Goal: Answer question/provide support: Share knowledge or assist other users

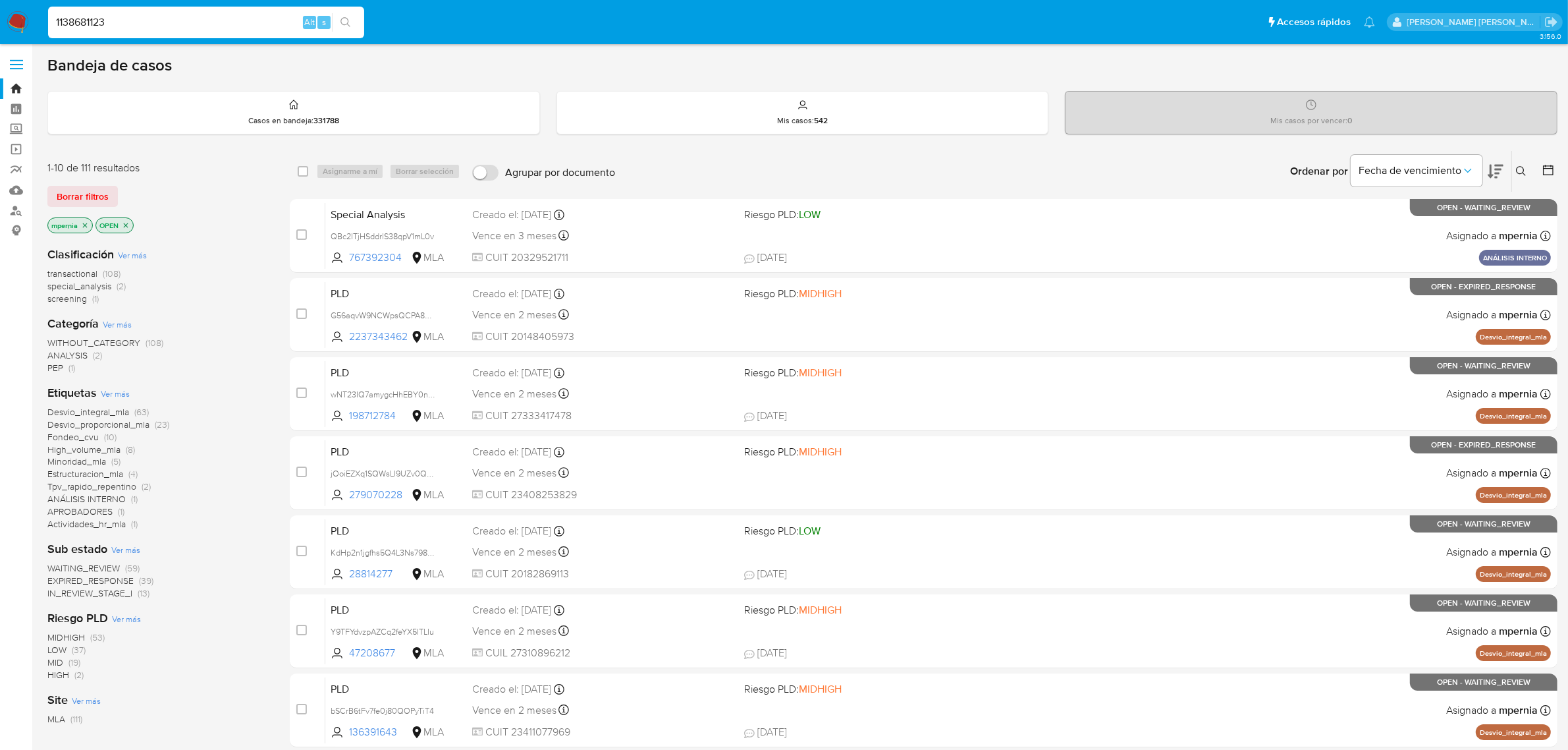
type input "1138681123"
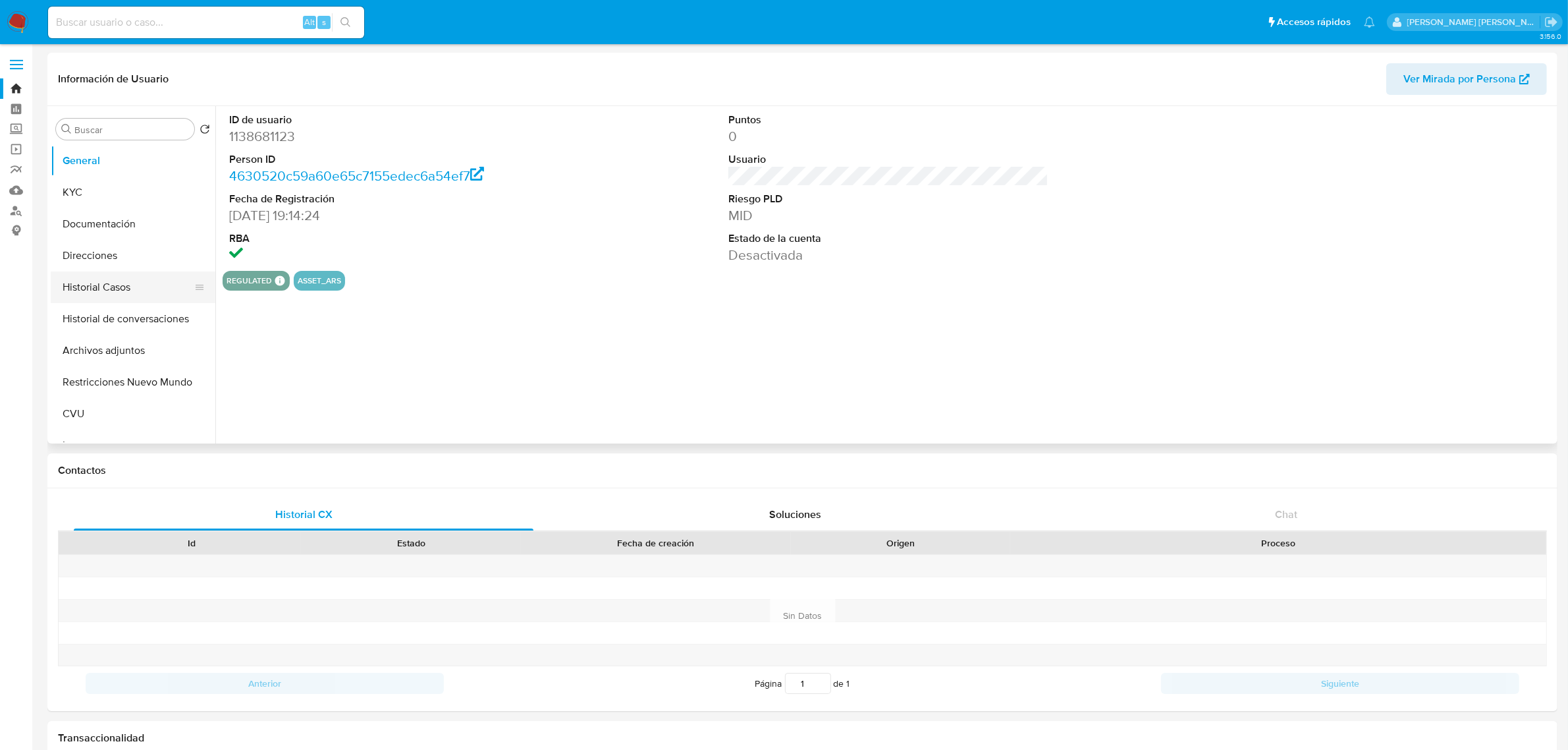
select select "10"
click at [90, 290] on button "Historial Casos" at bounding box center [128, 287] width 154 height 31
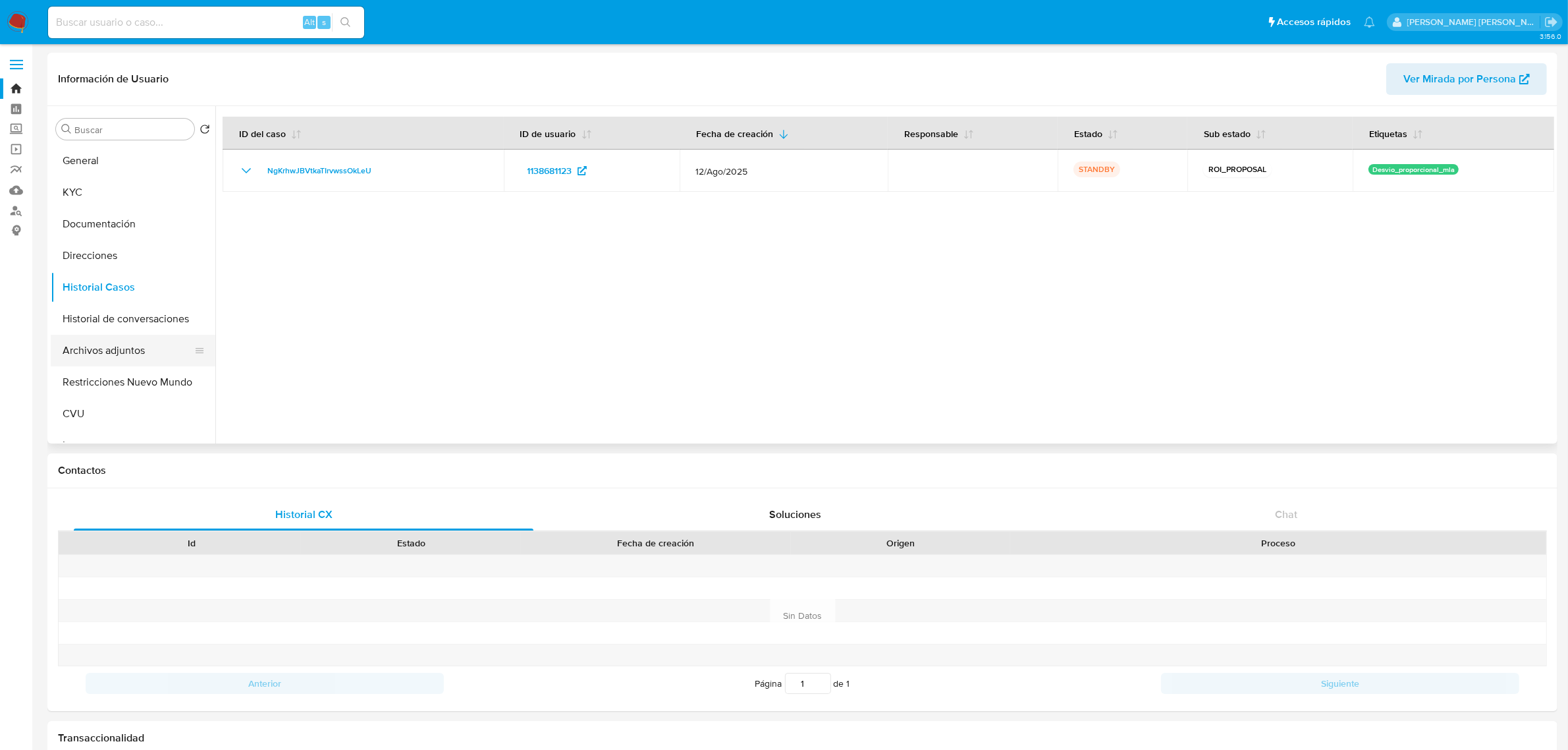
click at [81, 350] on button "Archivos adjuntos" at bounding box center [128, 351] width 154 height 31
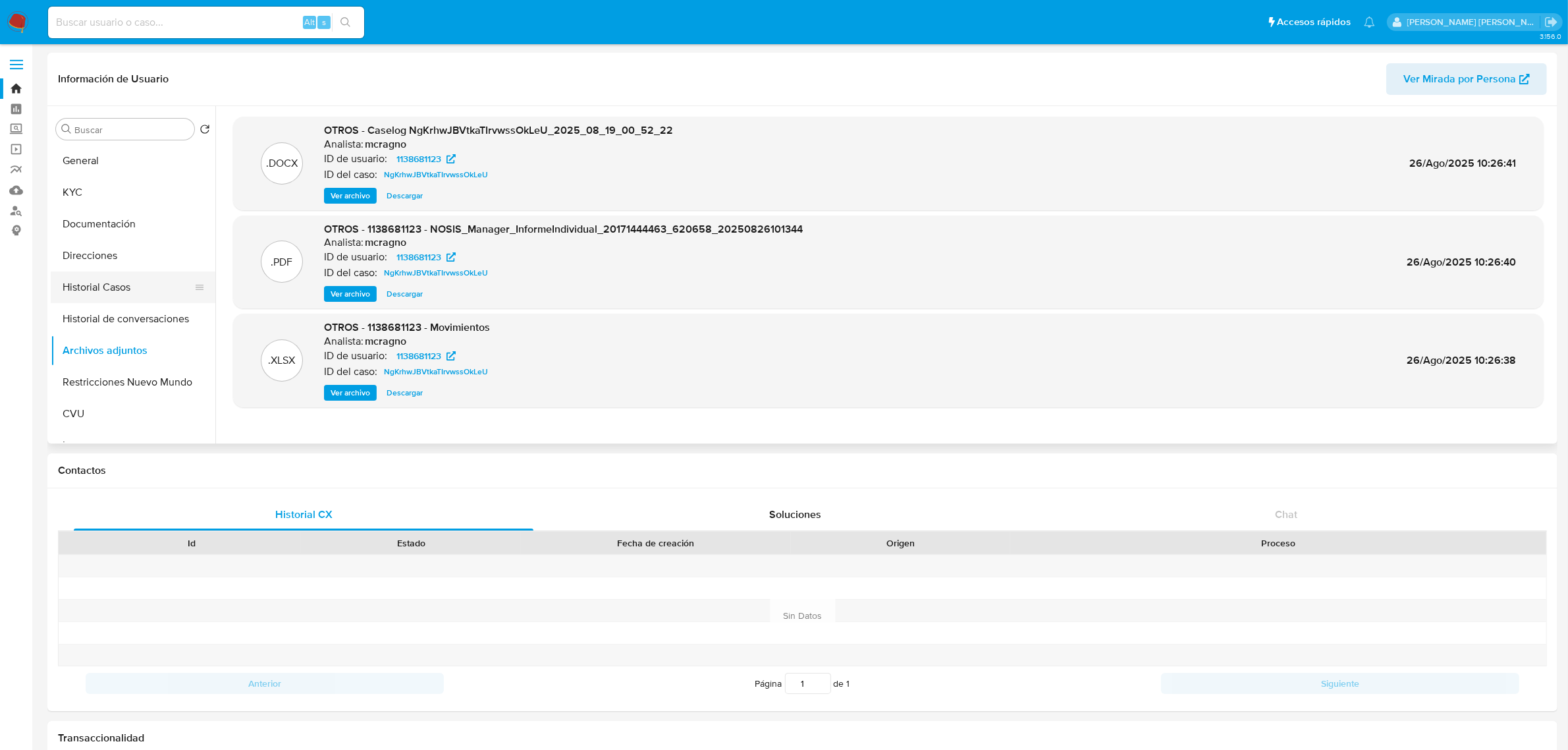
click at [91, 281] on button "Historial Casos" at bounding box center [128, 287] width 154 height 31
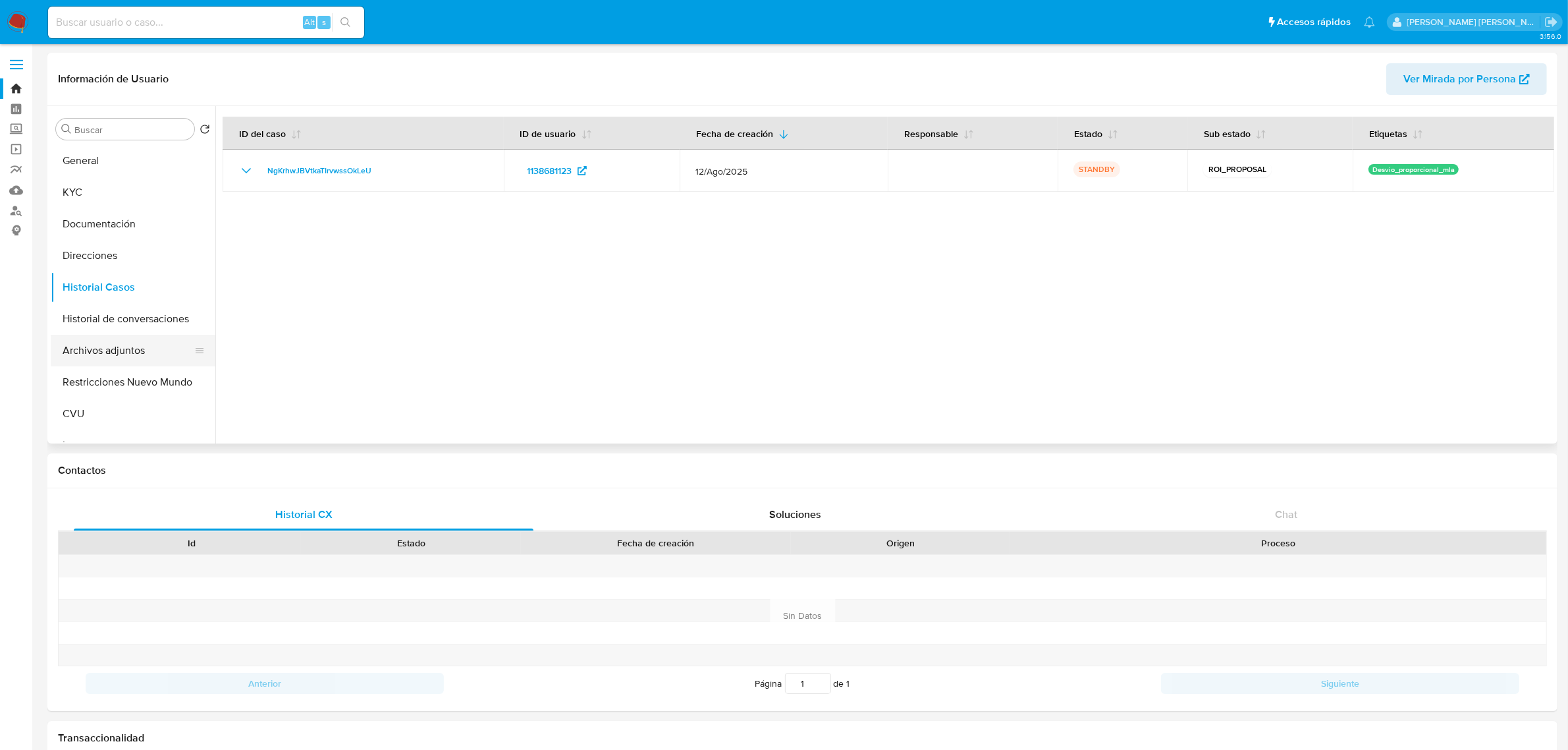
click at [119, 341] on button "Archivos adjuntos" at bounding box center [128, 351] width 154 height 31
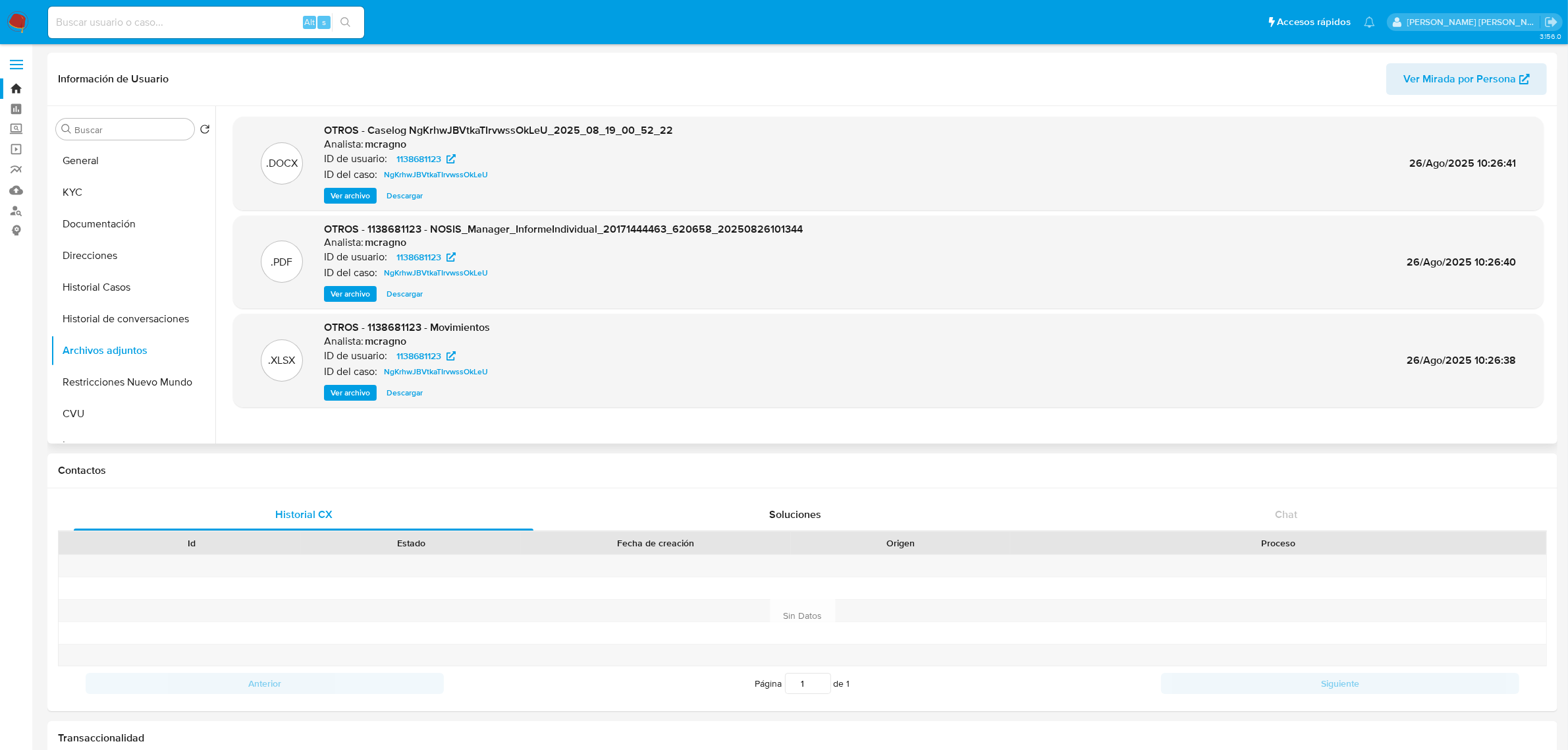
click at [343, 202] on span "Ver archivo" at bounding box center [351, 196] width 40 height 13
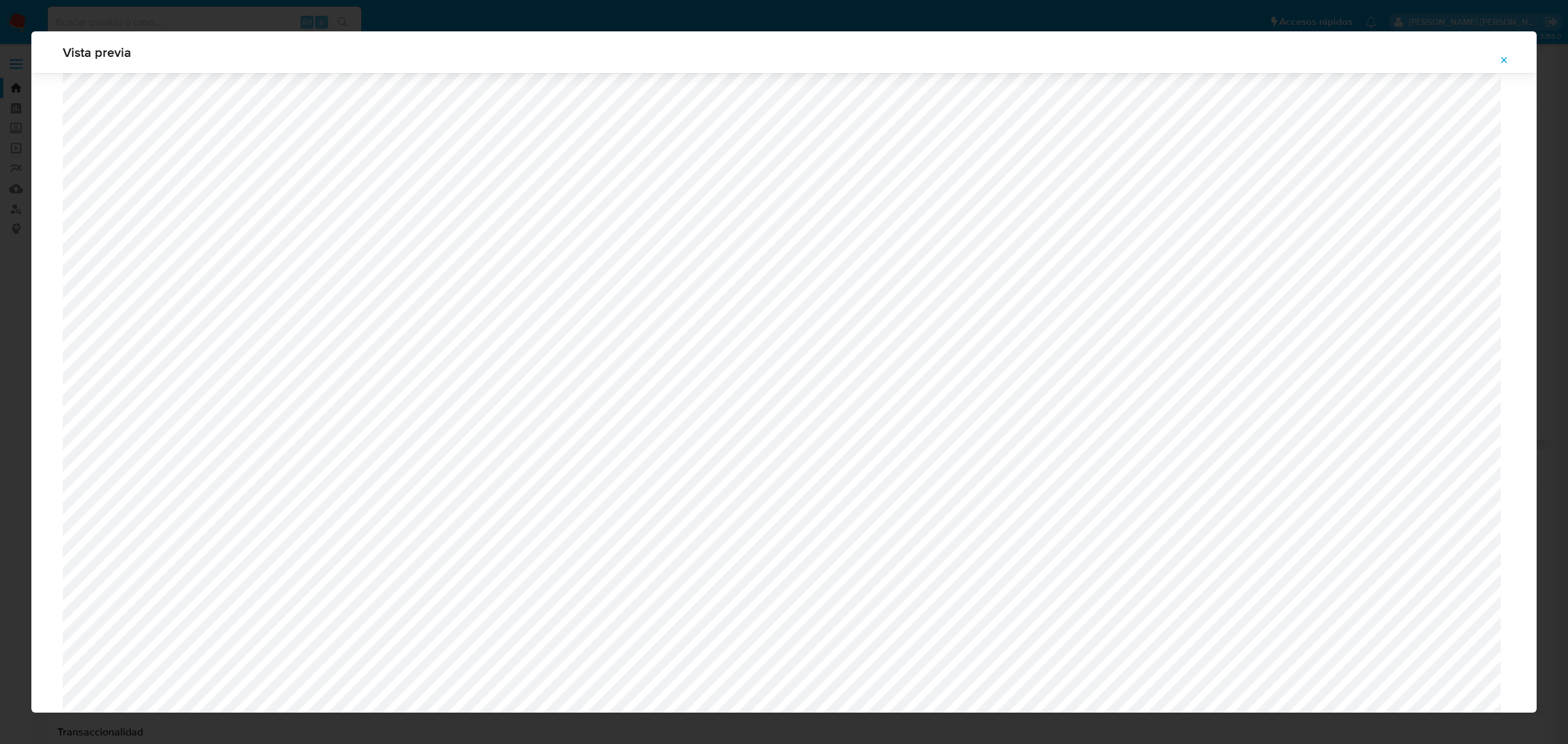
scroll to position [219, 0]
click at [1510, 60] on icon "Attachment preview" at bounding box center [1504, 60] width 10 height 10
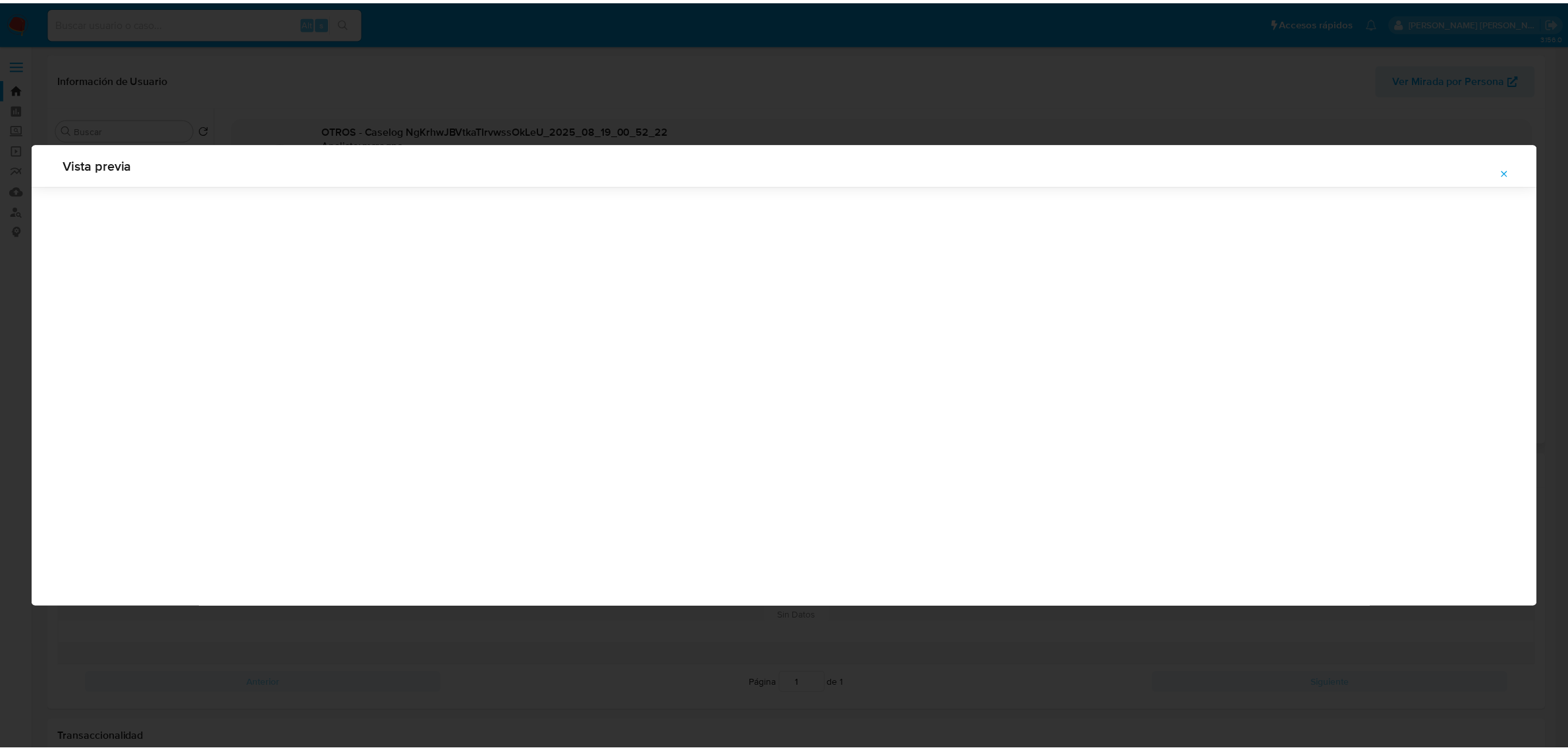
scroll to position [0, 0]
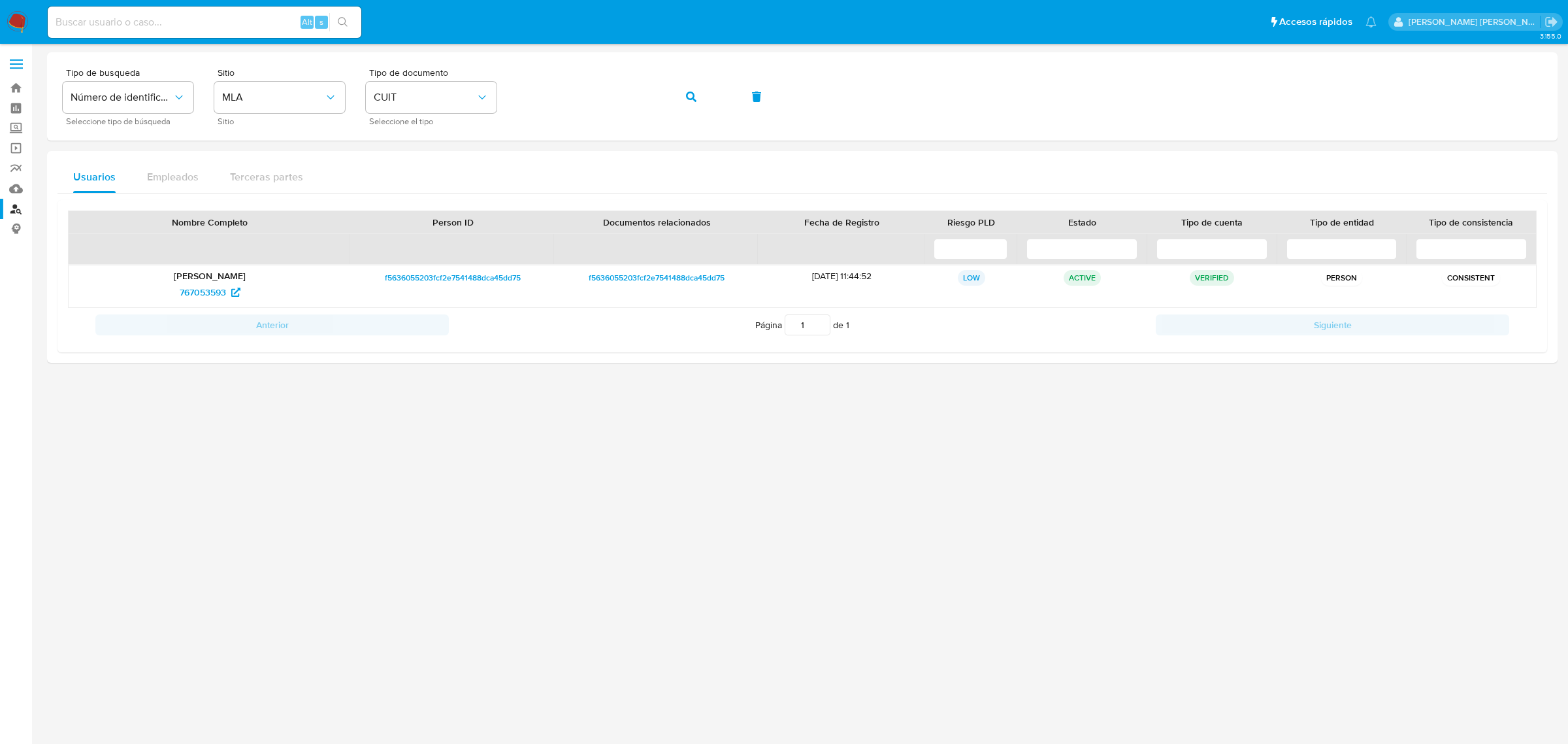
click at [229, 23] on input at bounding box center [204, 23] width 314 height 17
click at [691, 96] on icon "button" at bounding box center [691, 96] width 10 height 10
click at [203, 296] on span "222902588" at bounding box center [203, 292] width 47 height 21
click at [682, 89] on button "button" at bounding box center [691, 96] width 44 height 31
click at [203, 296] on span "1947570285" at bounding box center [203, 292] width 50 height 21
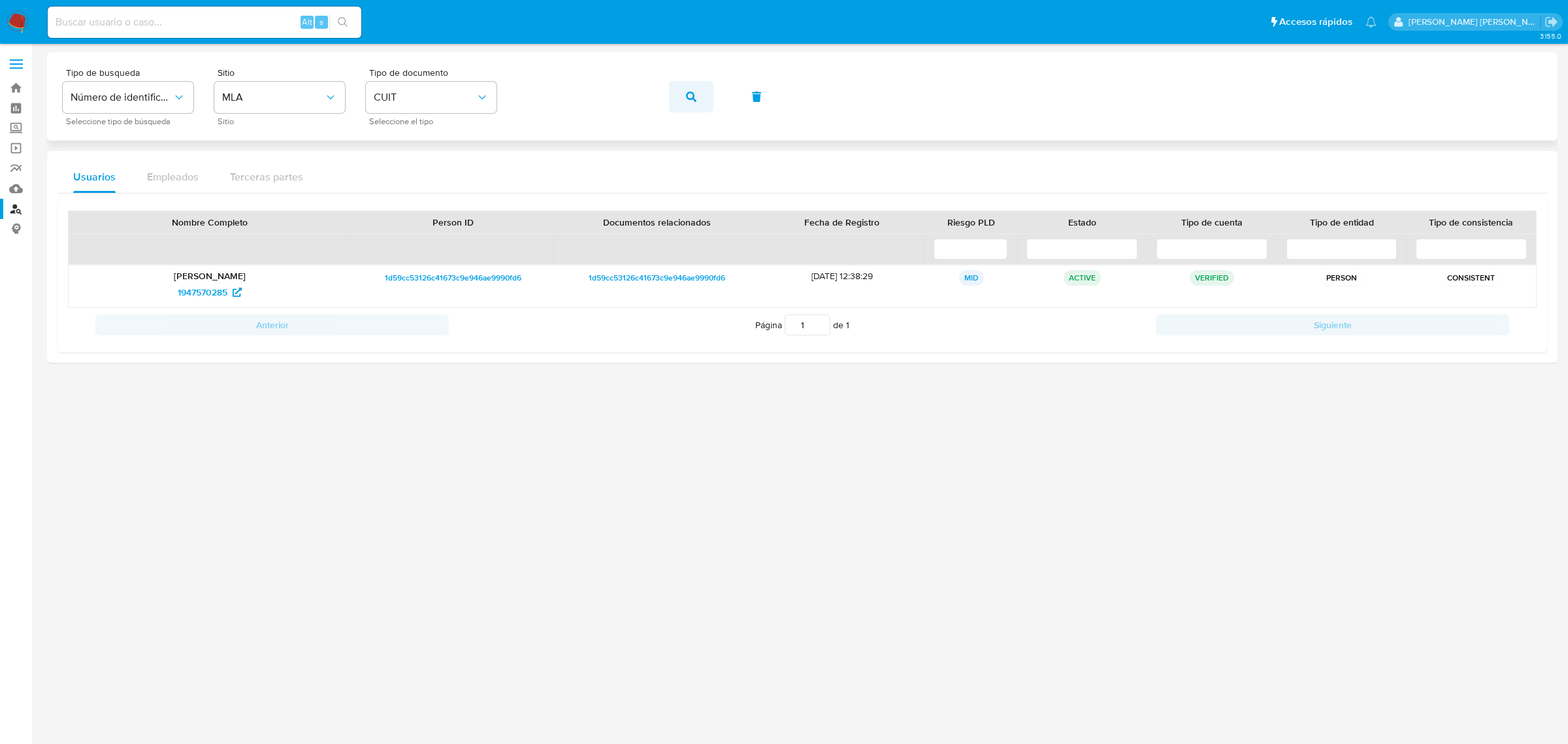
click at [687, 100] on icon "button" at bounding box center [691, 96] width 10 height 10
click at [198, 294] on span "2069026843" at bounding box center [202, 292] width 54 height 21
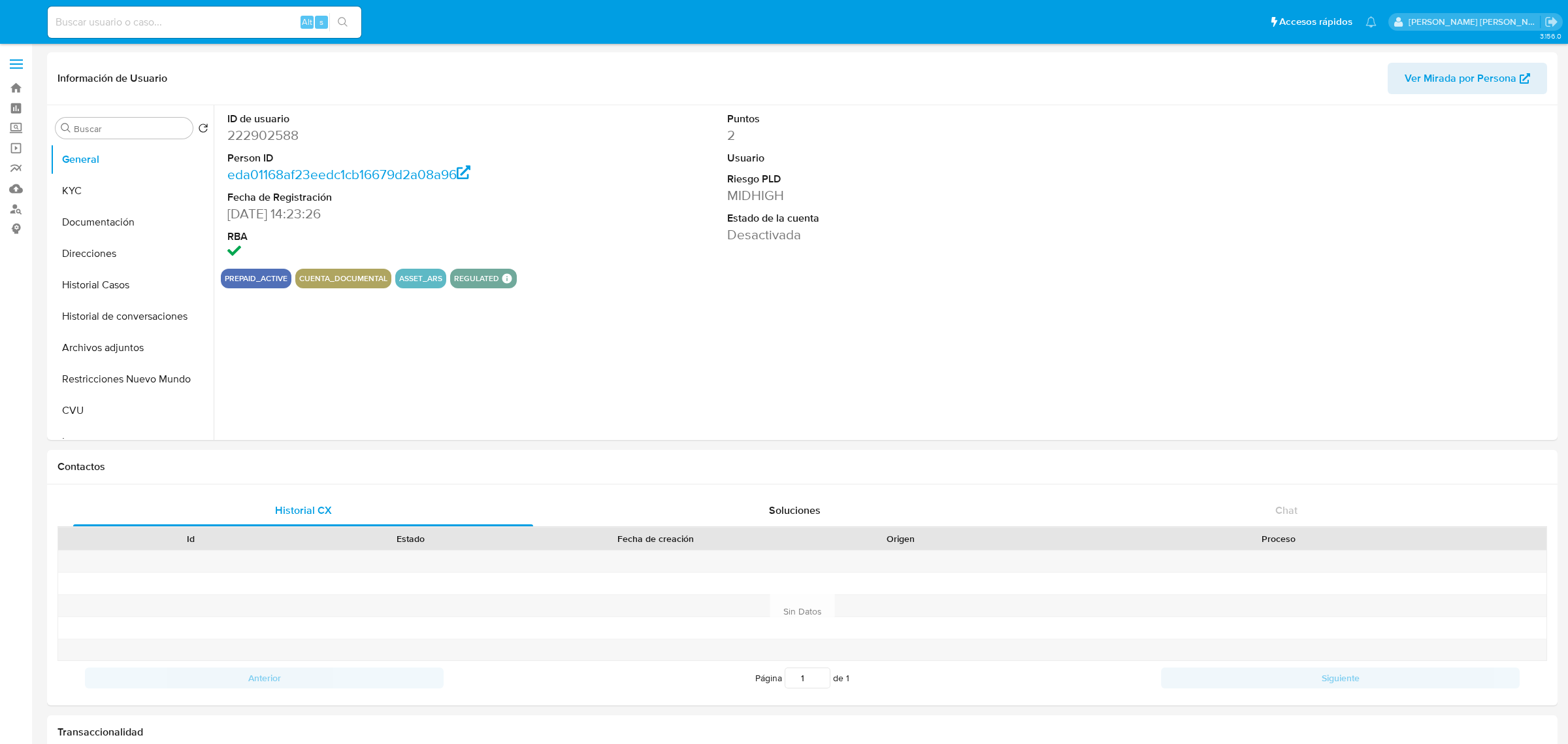
select select "10"
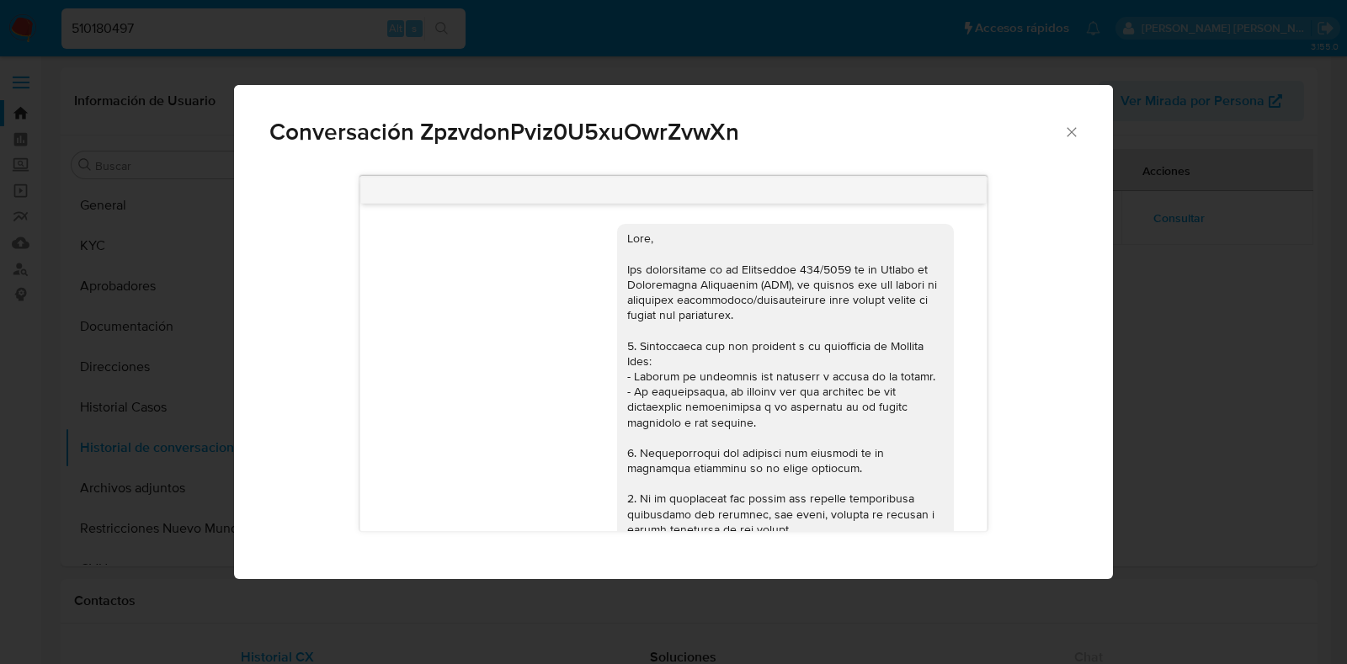
select select "10"
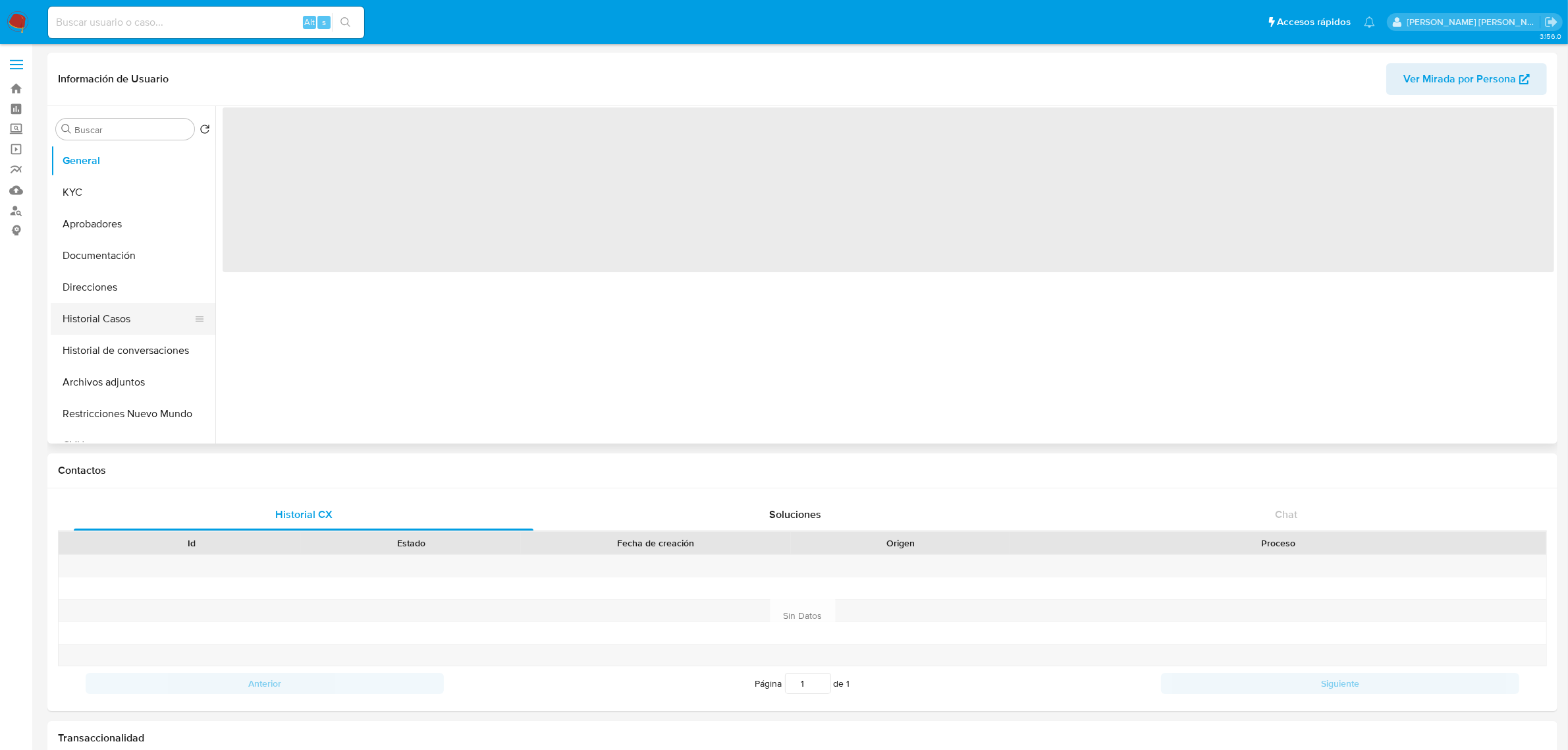
click at [102, 318] on button "Historial Casos" at bounding box center [128, 319] width 154 height 31
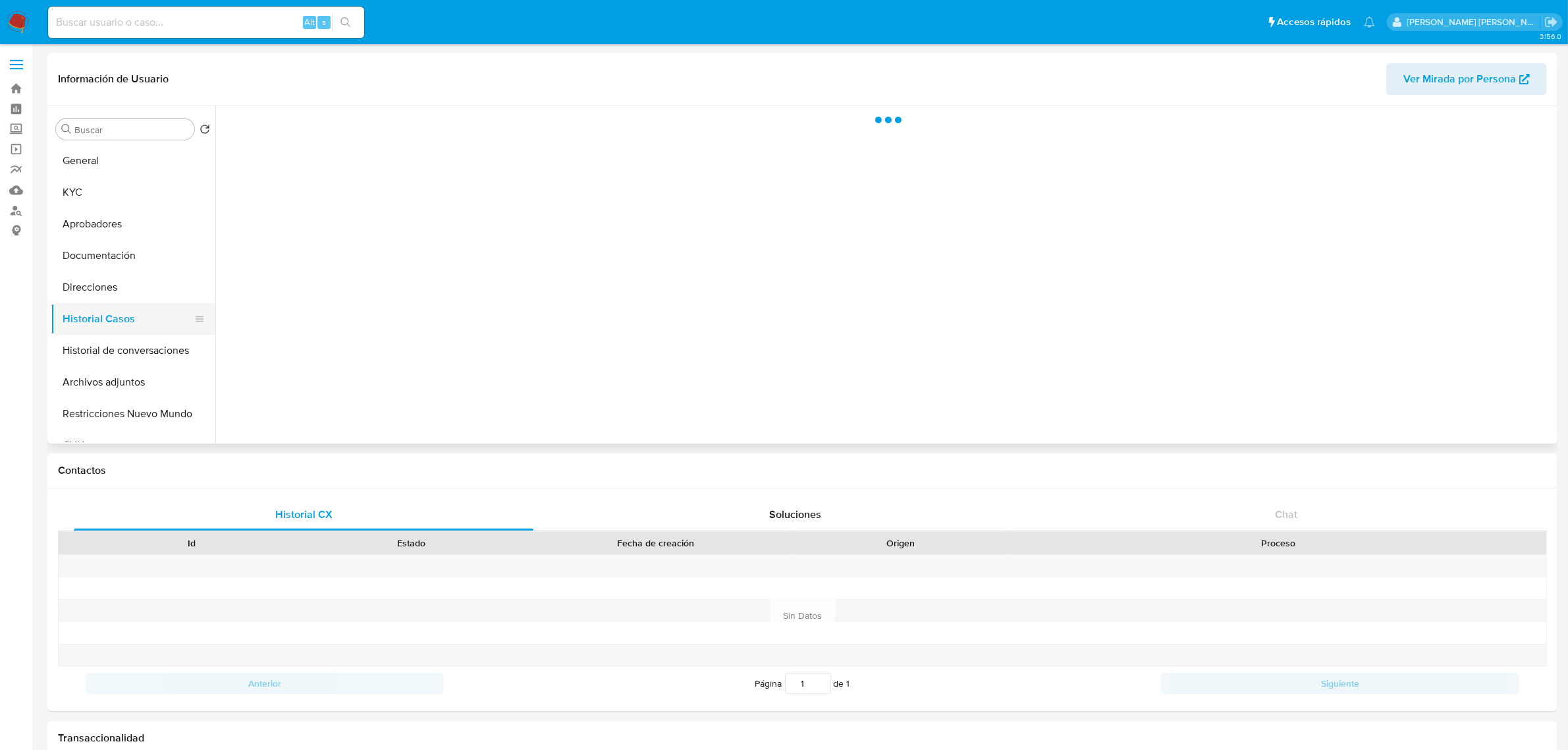
select select "10"
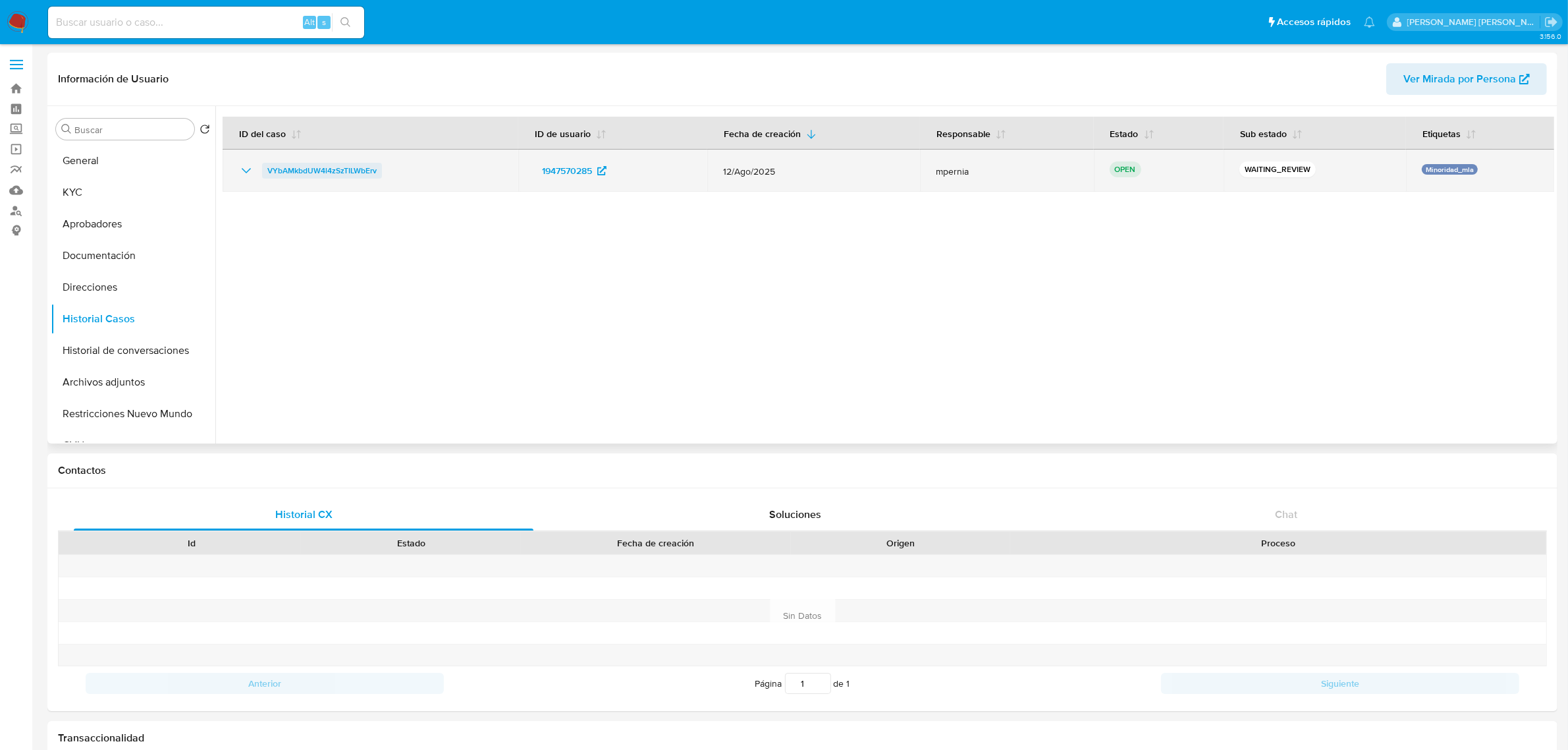
drag, startPoint x: 398, startPoint y: 169, endPoint x: 268, endPoint y: 171, distance: 130.0
click at [268, 171] on div "VYbAMkbdUW4l4zSzTILWbErv" at bounding box center [371, 171] width 264 height 16
click at [321, 166] on span "VYbAMkbdUW4l4zSzTILWbErv" at bounding box center [322, 171] width 110 height 16
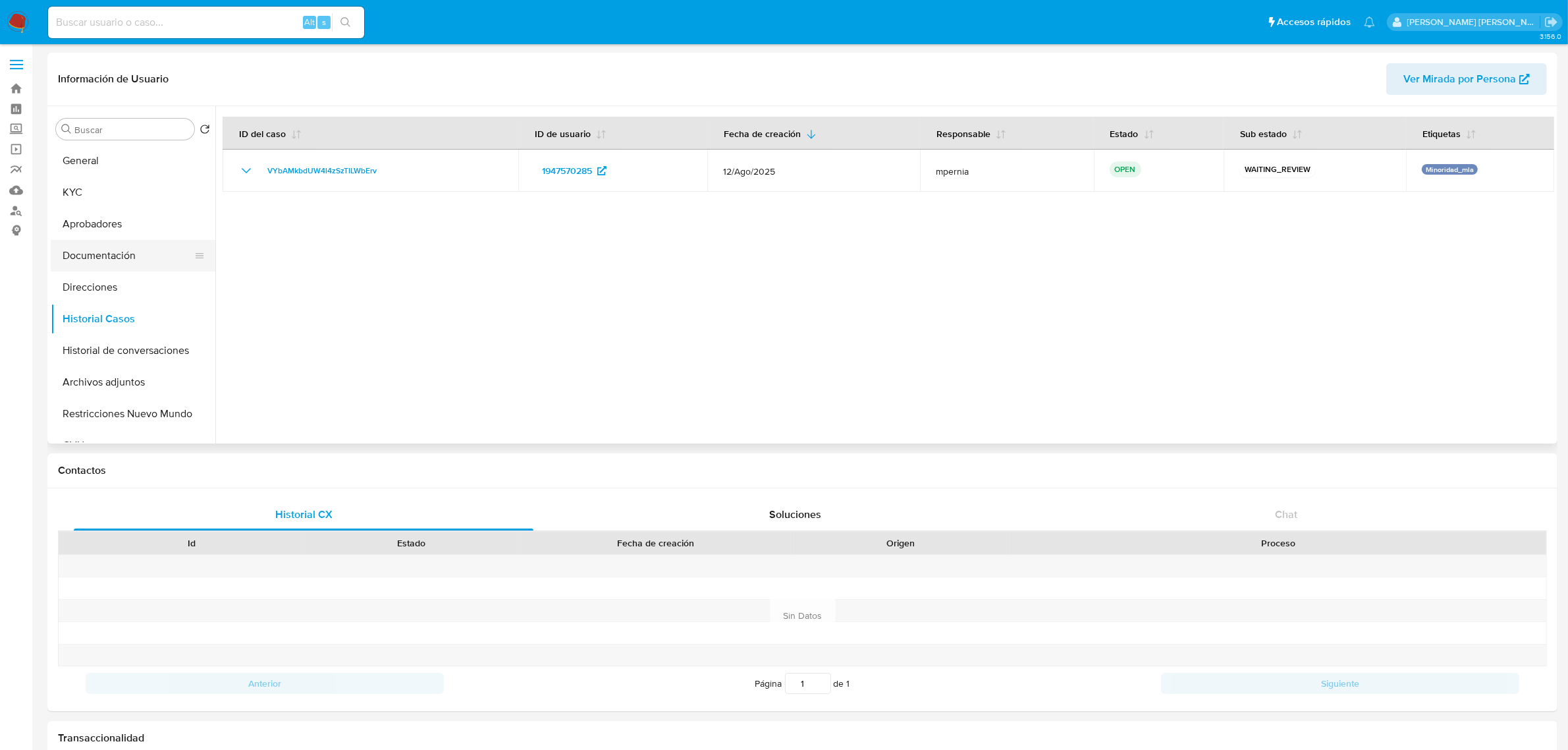
click at [115, 252] on button "Documentación" at bounding box center [128, 255] width 154 height 31
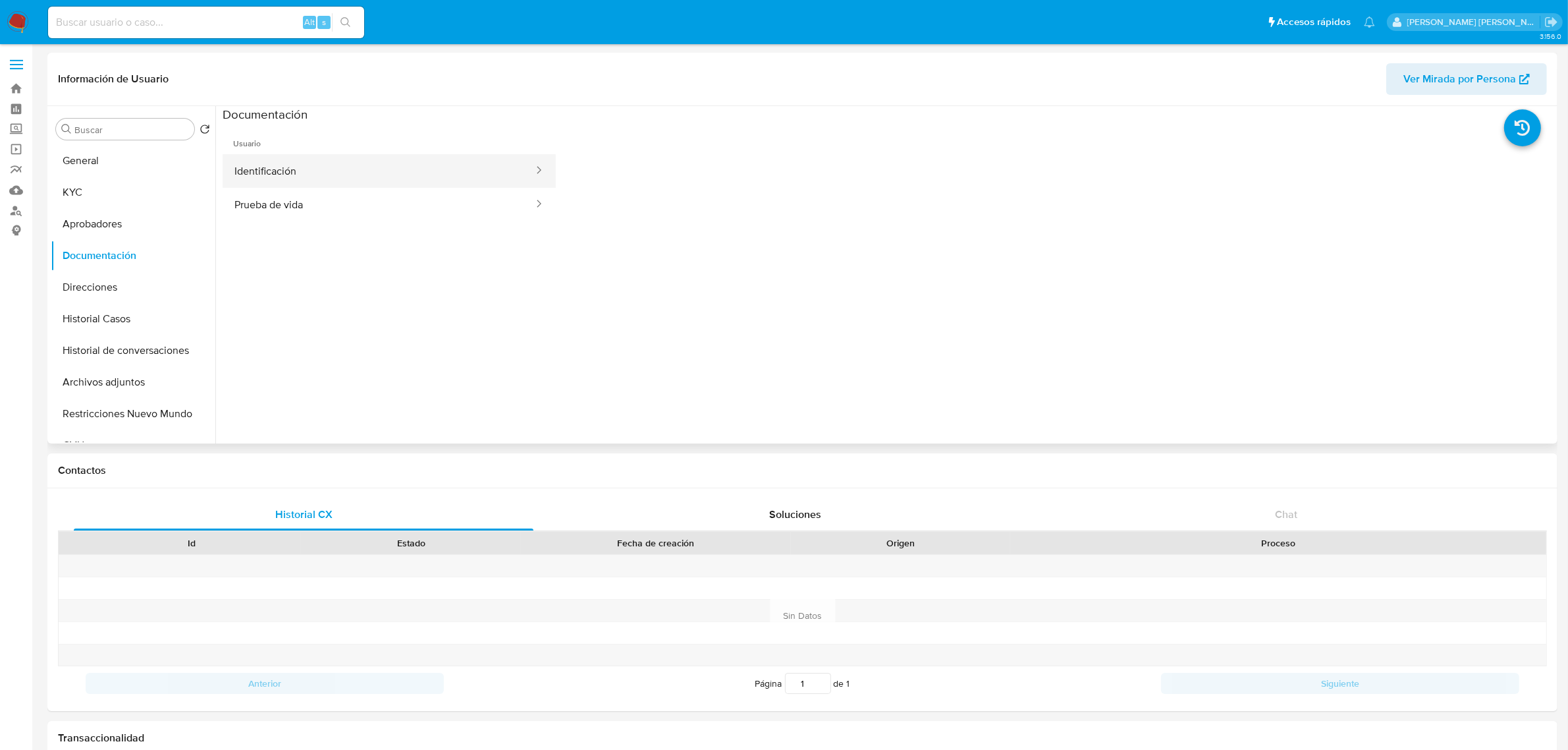
click at [394, 175] on button "Identificación" at bounding box center [379, 171] width 312 height 34
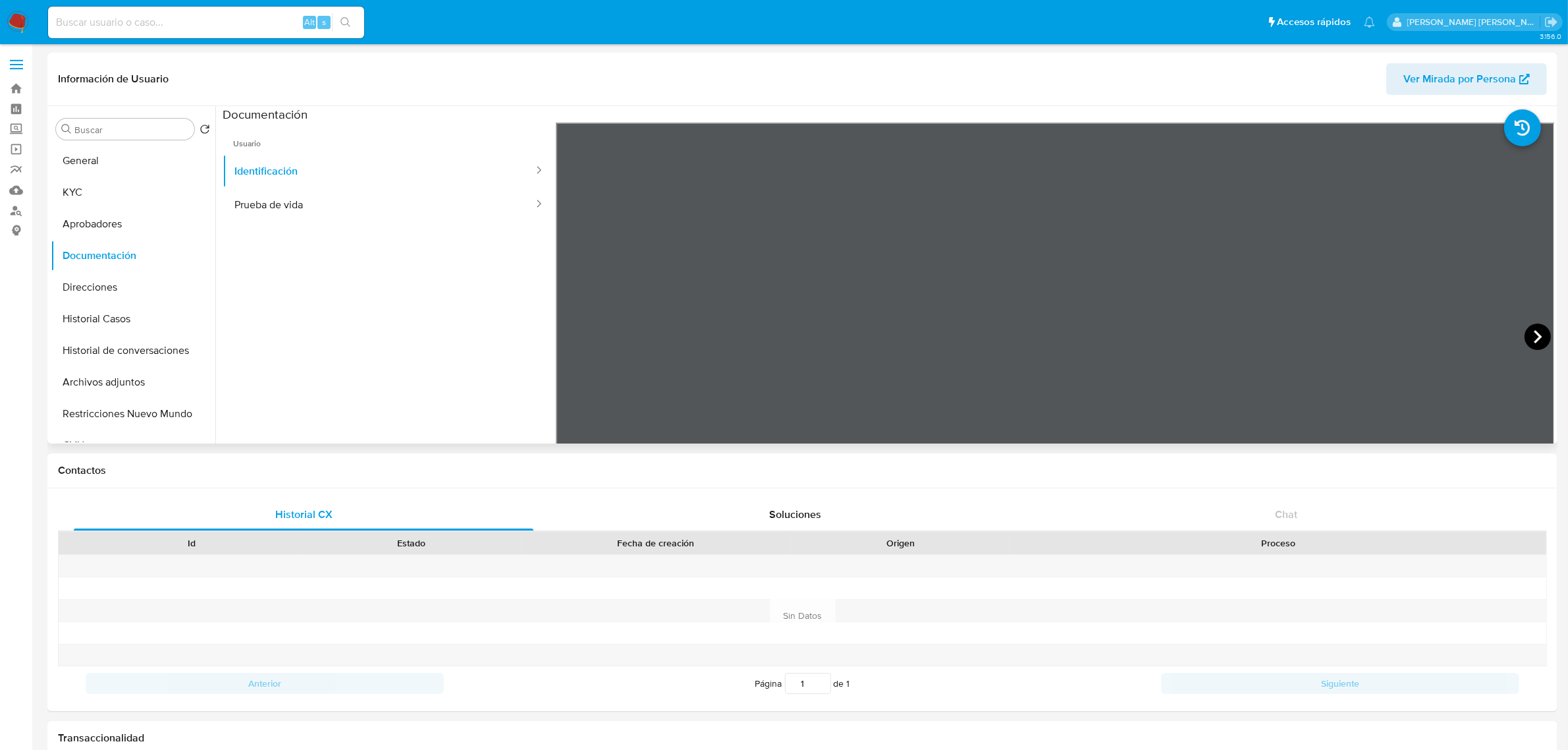
click at [1525, 331] on icon at bounding box center [1538, 337] width 27 height 27
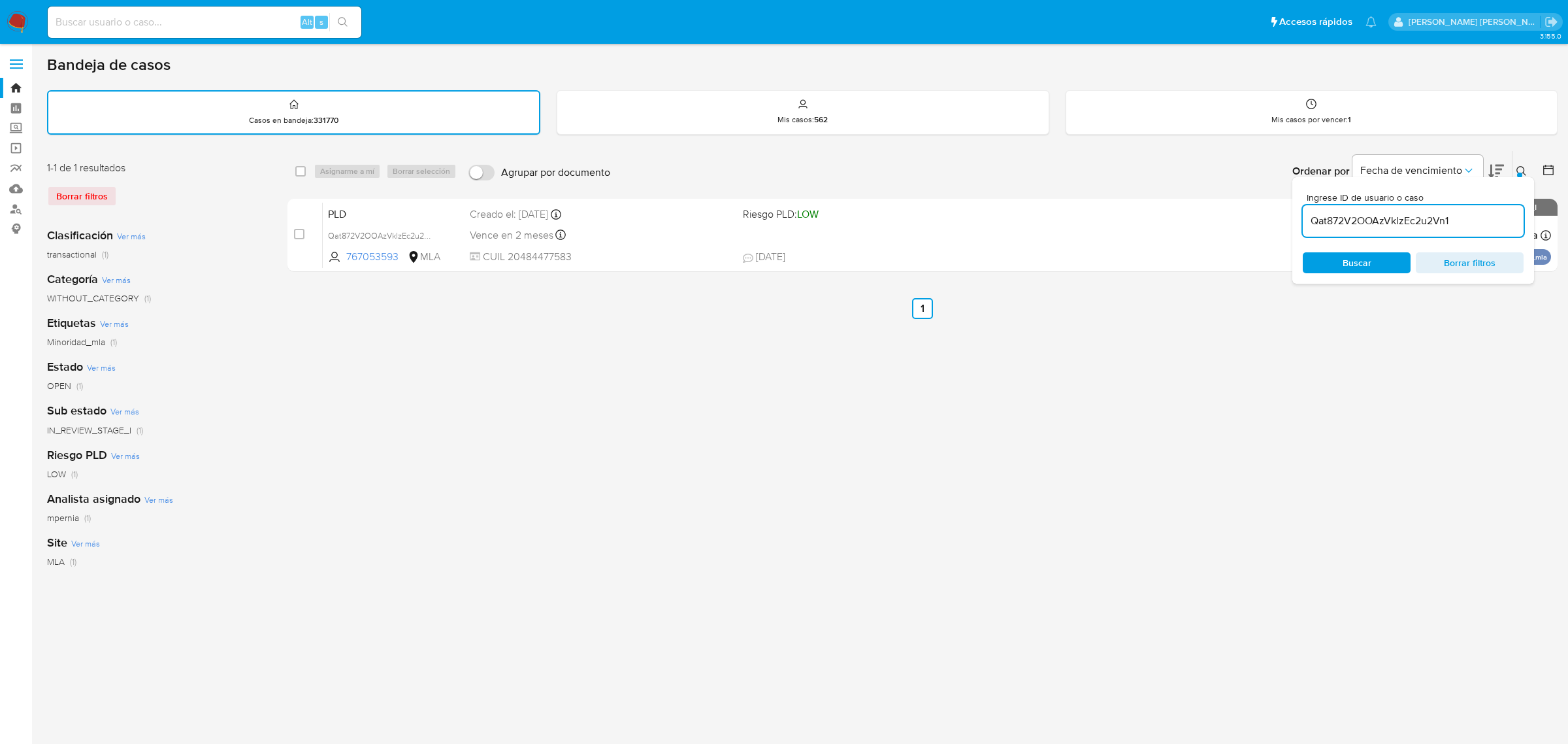
click at [1330, 213] on input "Qat872V2OOAzVklzEc2u2Vn1" at bounding box center [1414, 221] width 221 height 17
paste input "VYbAMkbdUW4l4zSzTILWbErv"
type input "VYbAMkbdUW4l4zSzTILWbErv"
click at [300, 171] on input "checkbox" at bounding box center [300, 171] width 10 height 10
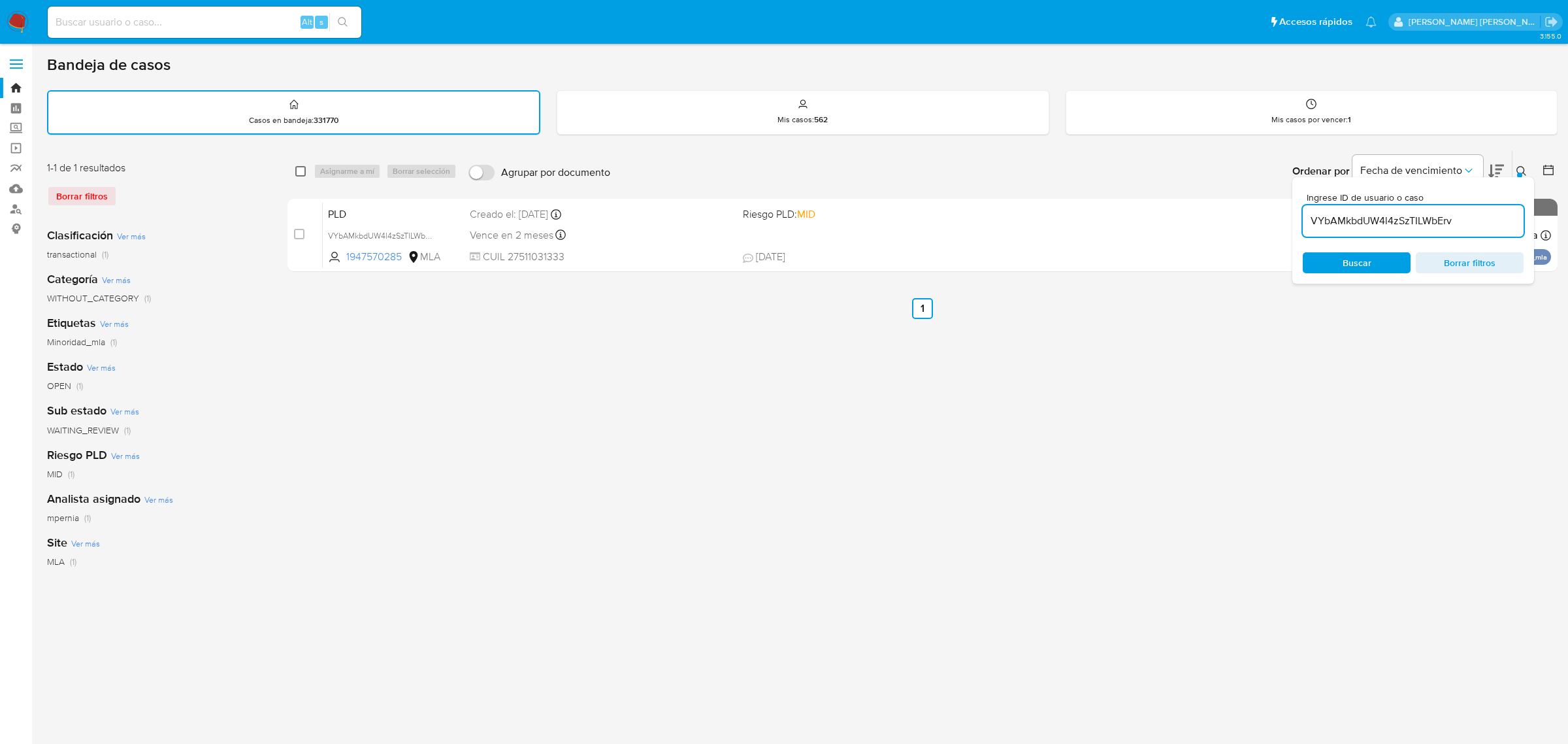
checkbox input "true"
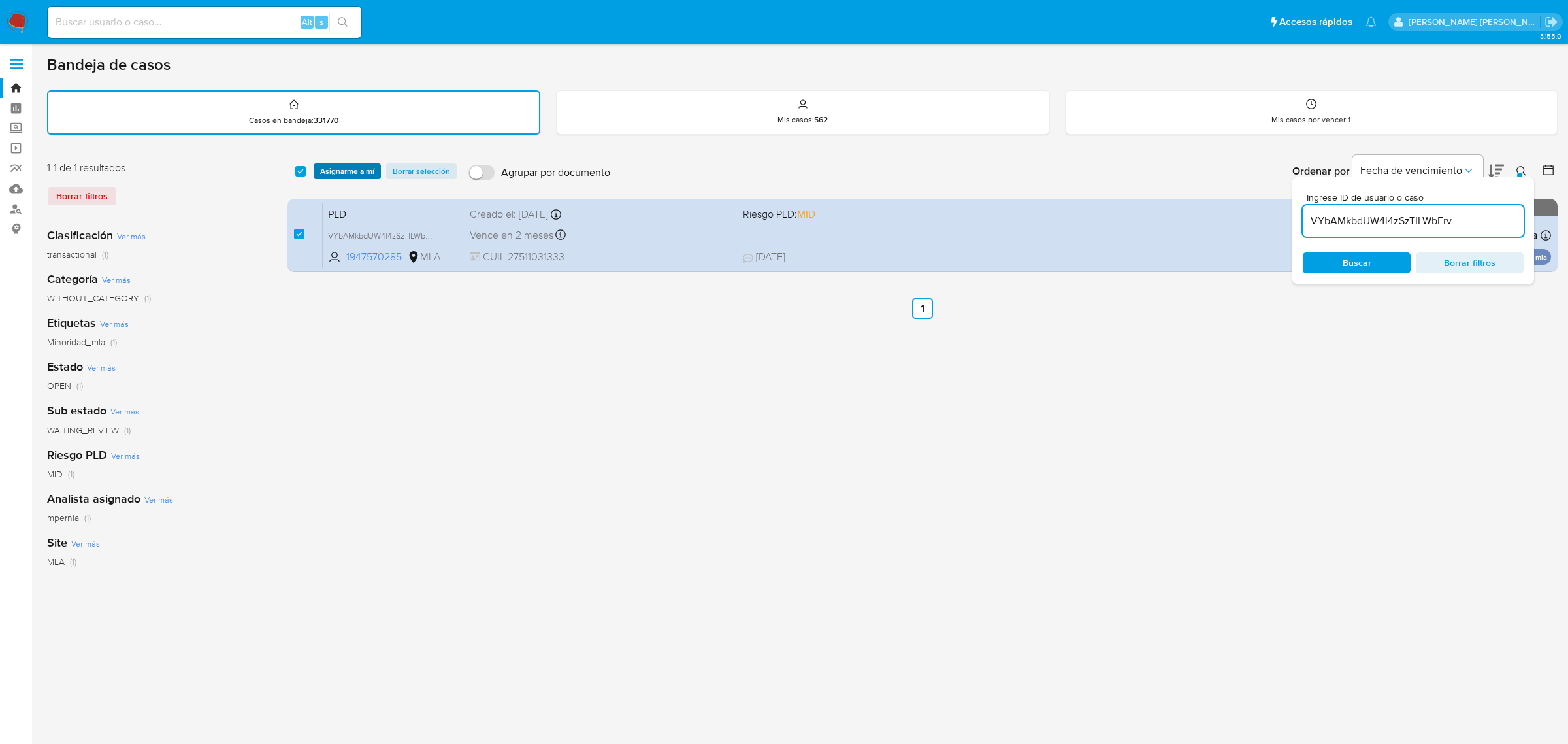
click at [345, 165] on span "Asignarme a mí" at bounding box center [348, 171] width 54 height 13
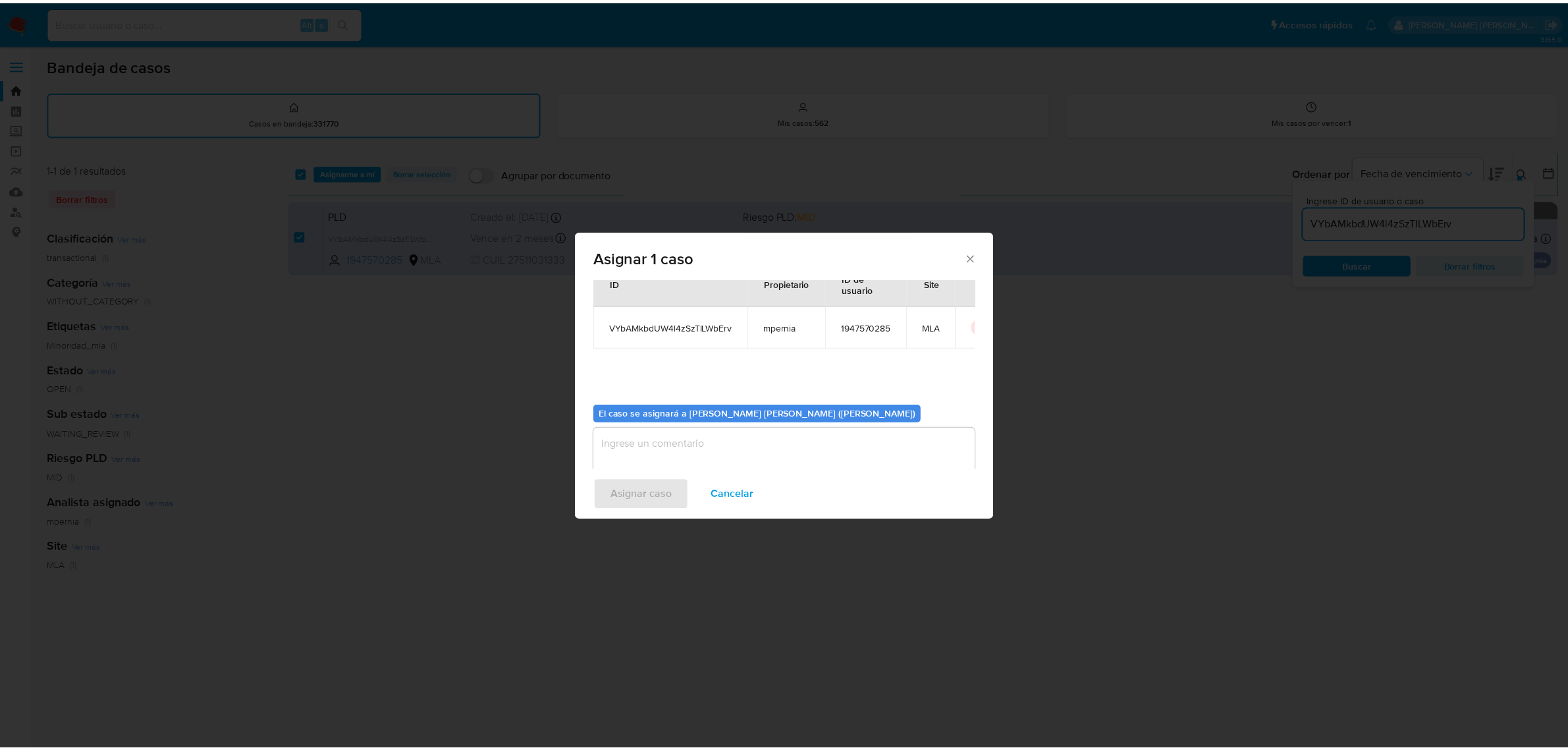
scroll to position [67, 0]
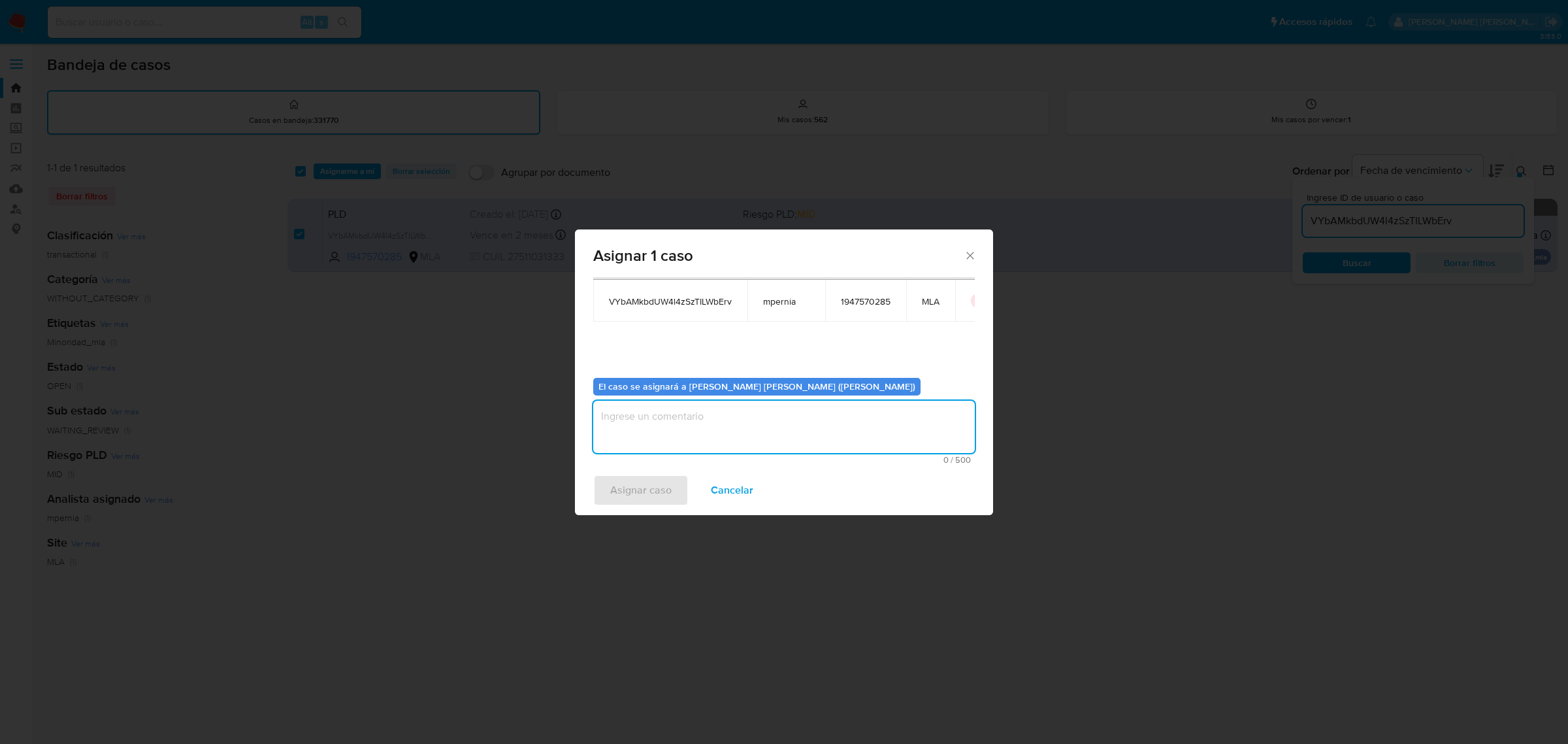
click at [688, 417] on textarea "assign-modal" at bounding box center [784, 426] width 382 height 52
type textarea "-"
click at [610, 498] on span "Asignar caso" at bounding box center [640, 490] width 61 height 29
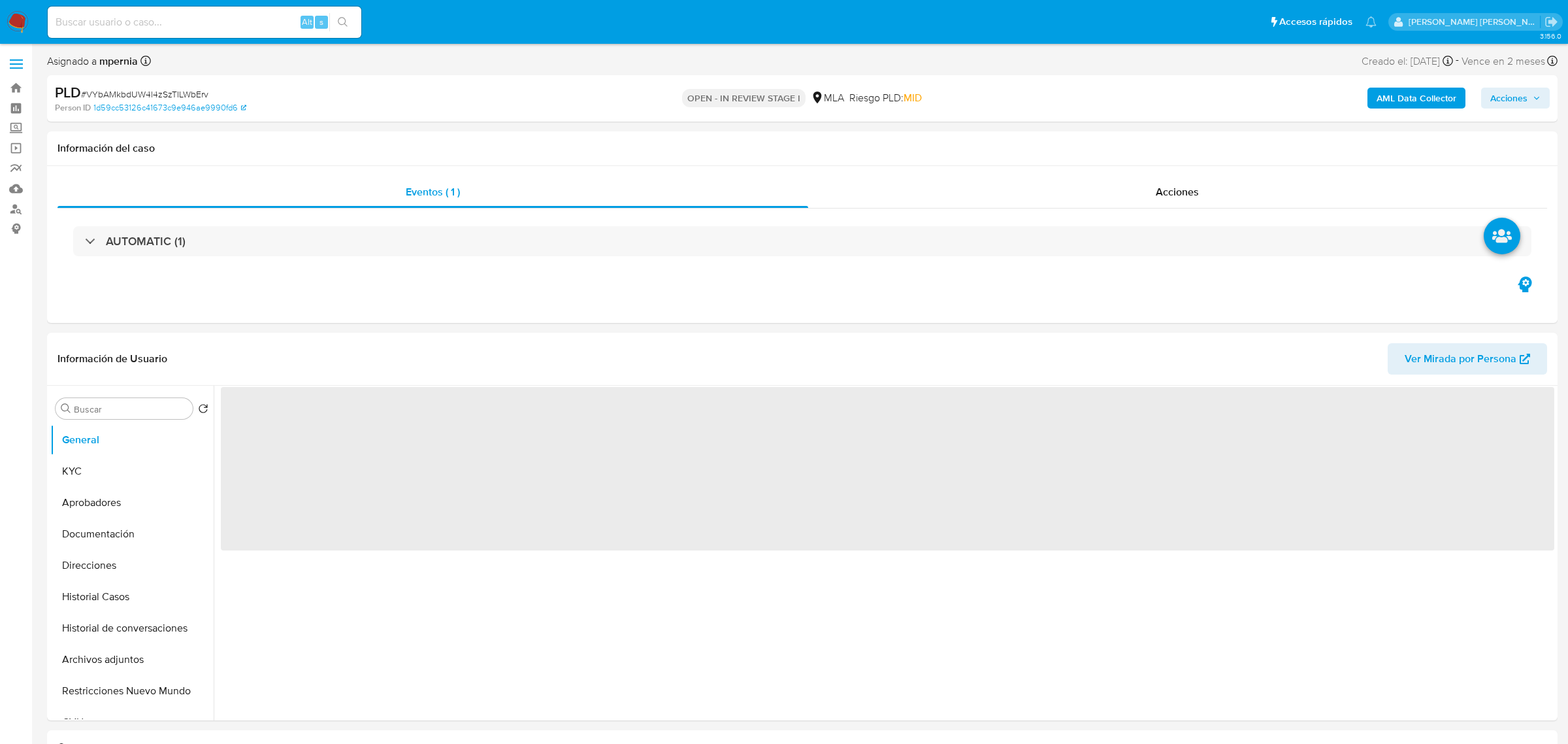
select select "10"
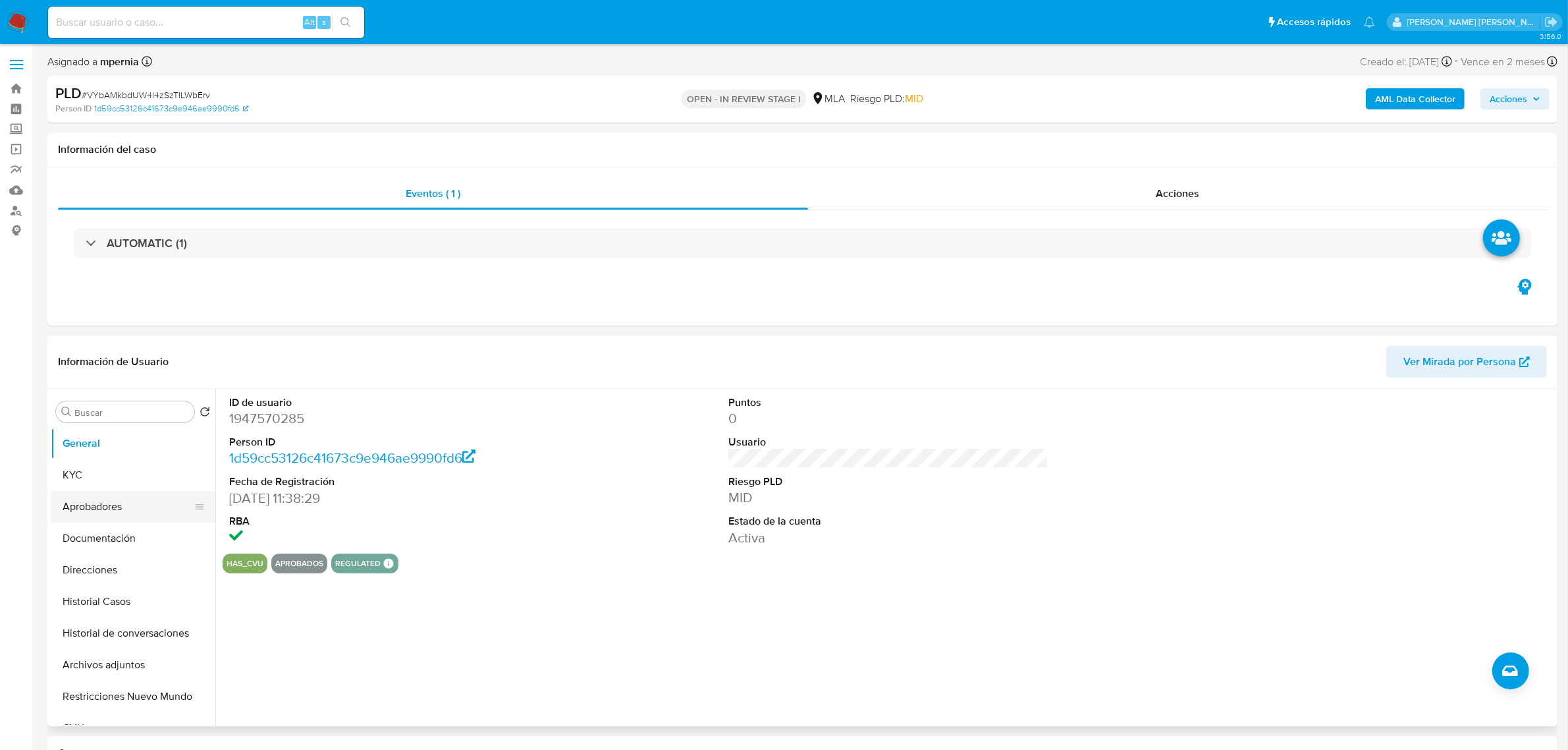
click at [88, 502] on button "Aprobadores" at bounding box center [128, 507] width 154 height 31
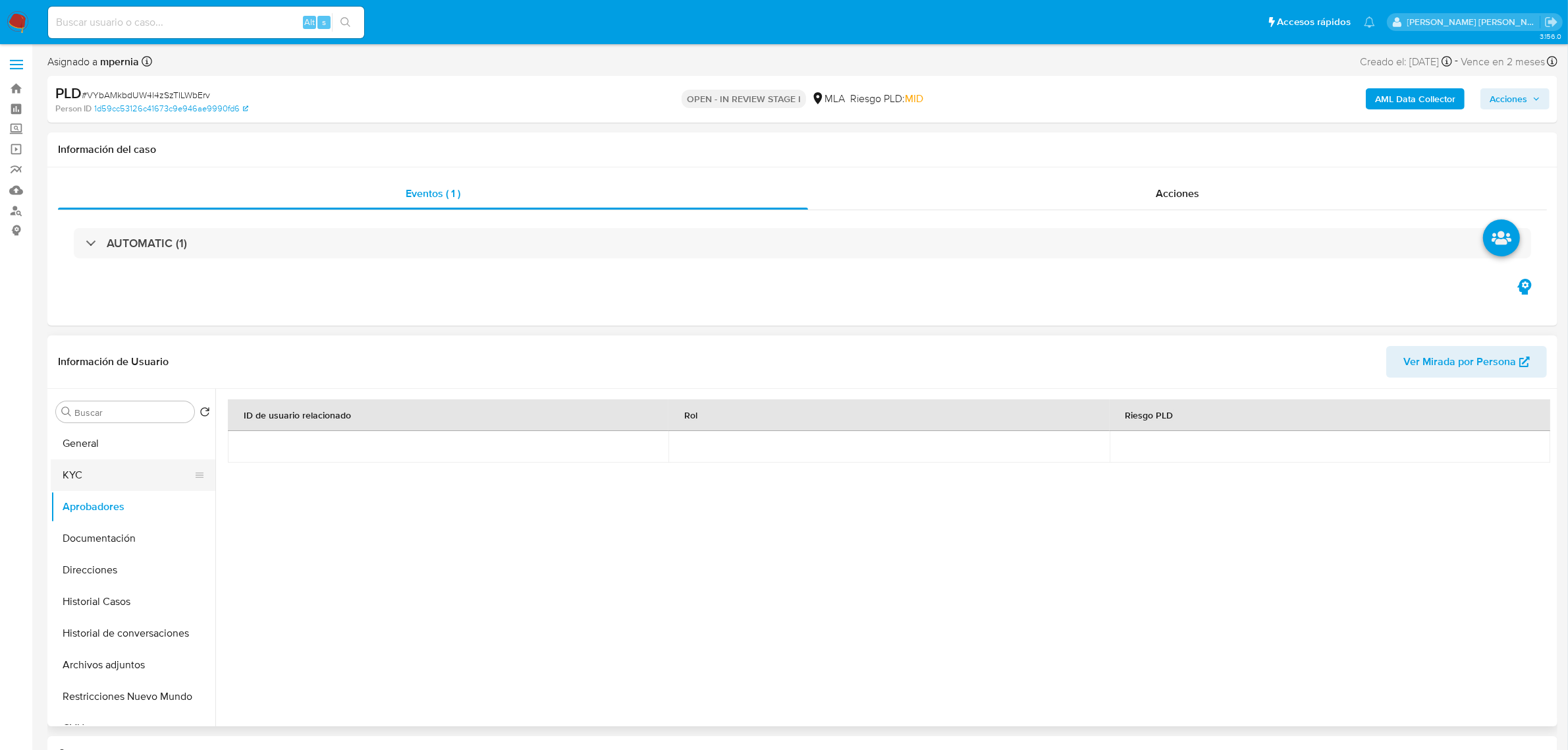
click at [113, 485] on button "KYC" at bounding box center [128, 475] width 154 height 31
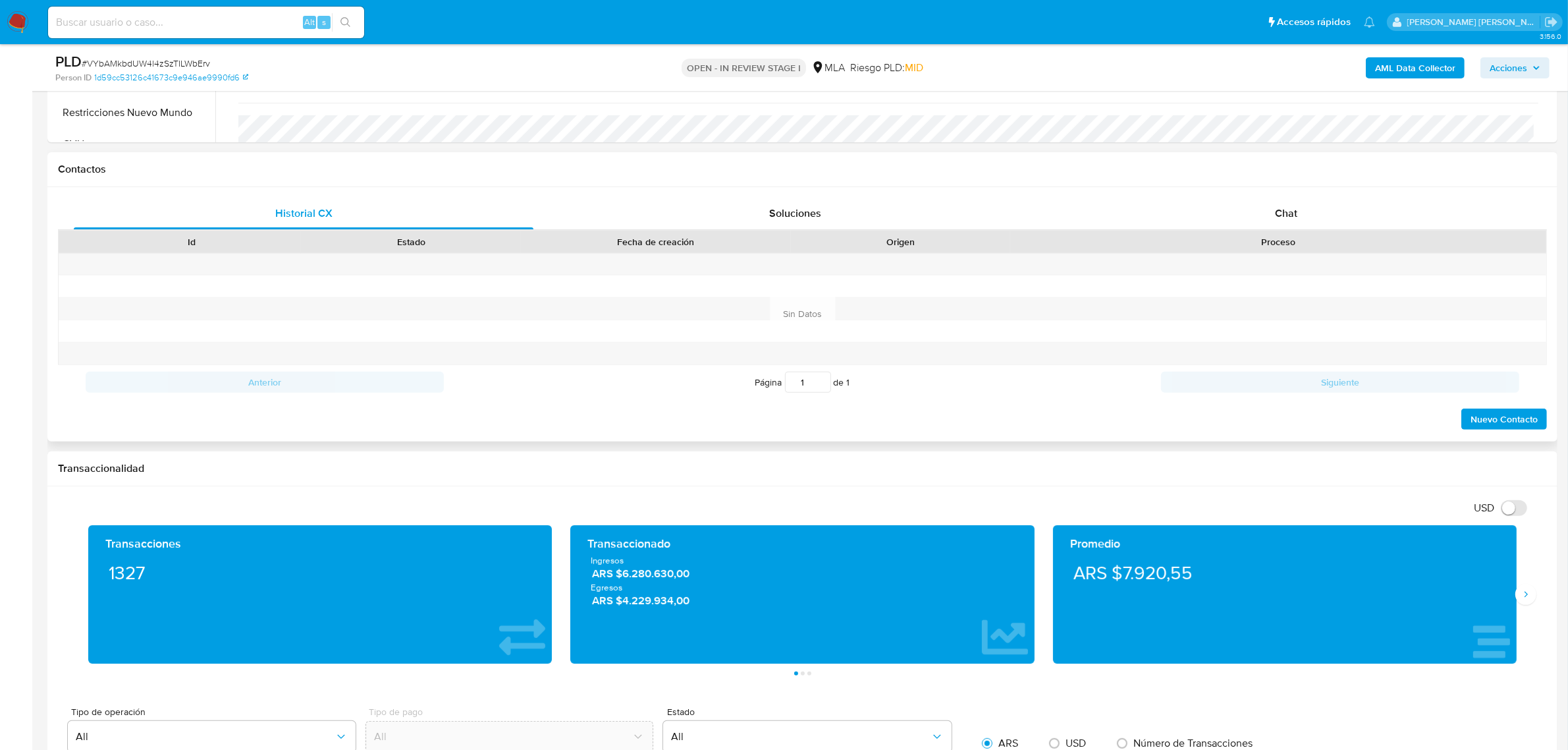
scroll to position [330, 0]
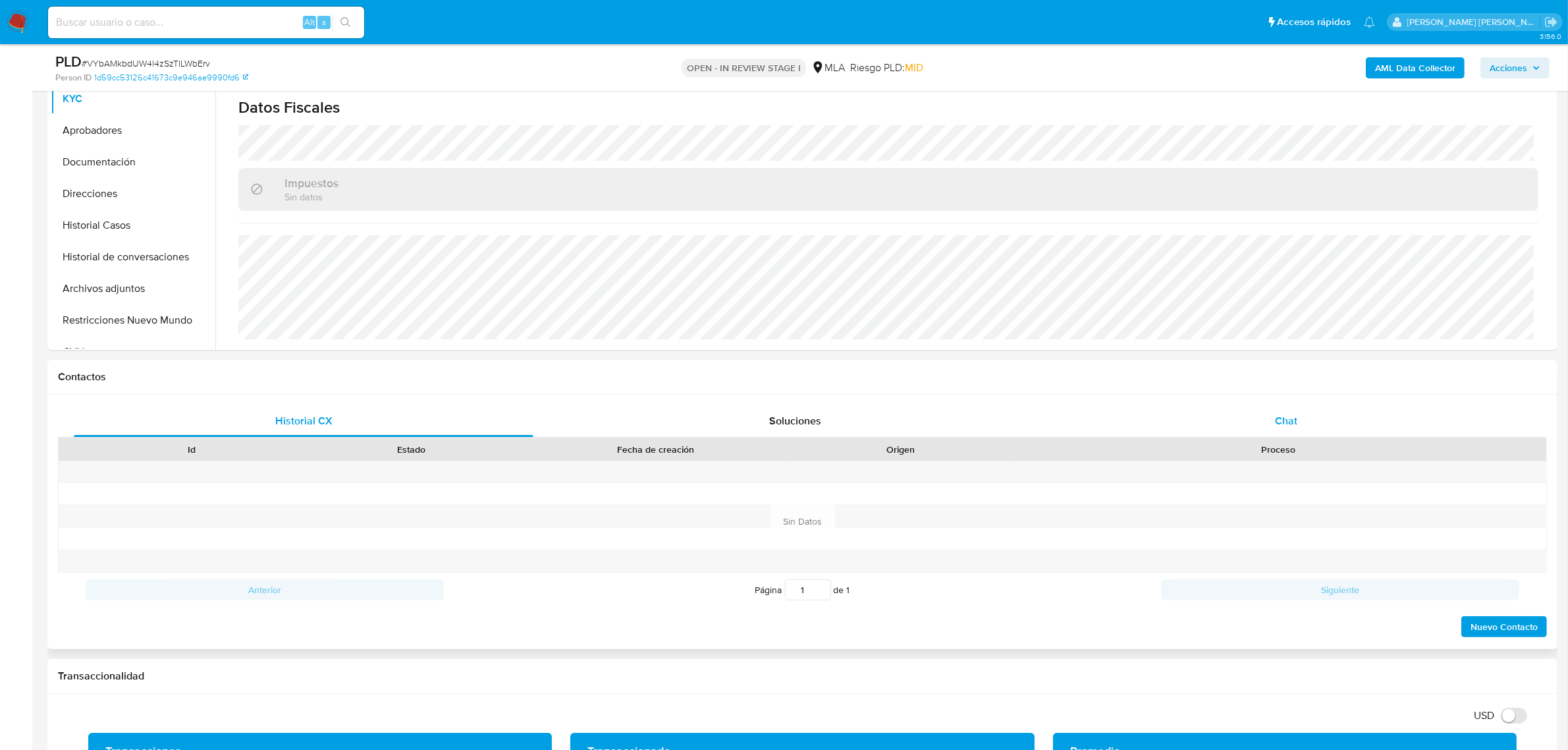
drag, startPoint x: 1278, startPoint y: 410, endPoint x: 1264, endPoint y: 426, distance: 21.3
click at [1278, 410] on div "Chat" at bounding box center [1286, 421] width 460 height 31
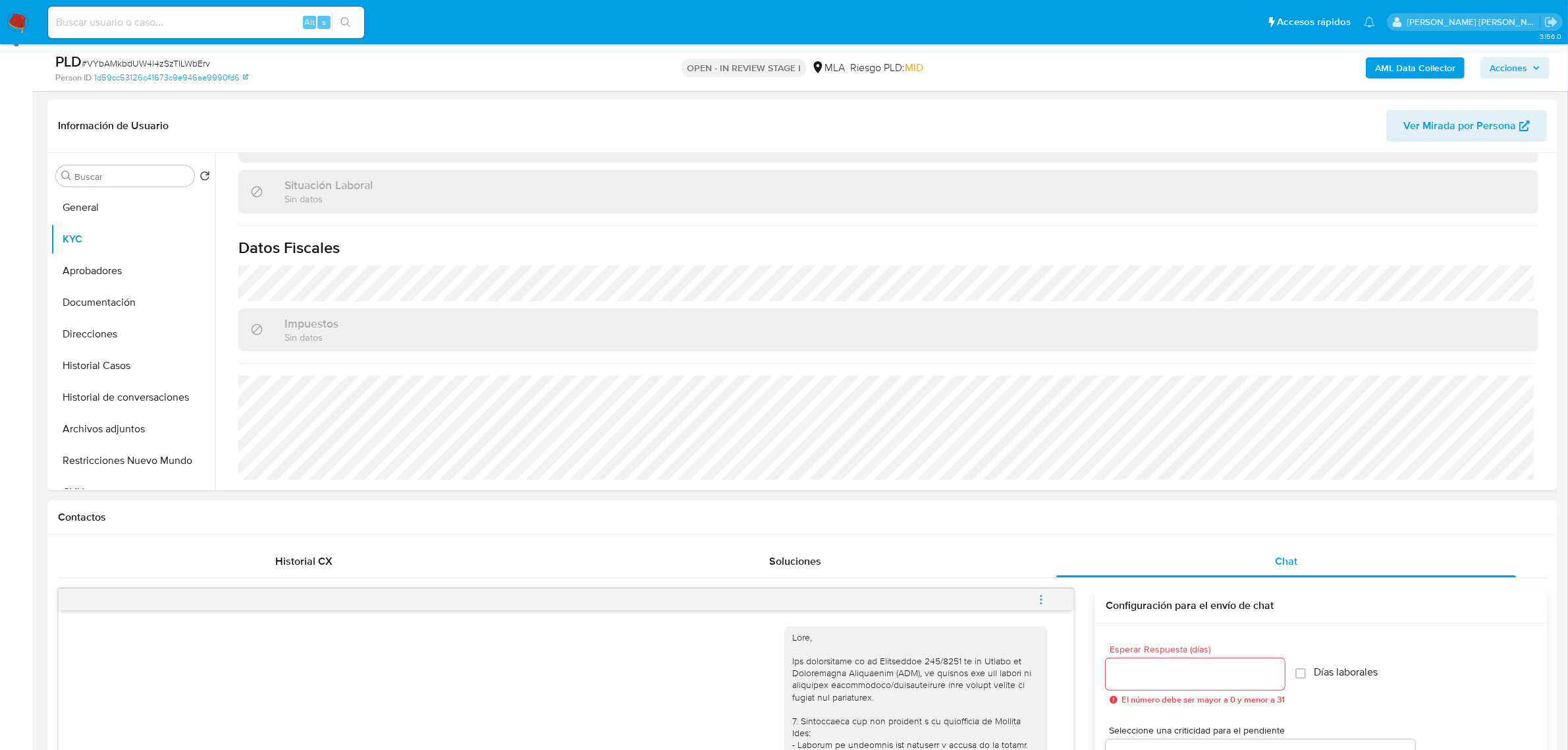
scroll to position [164, 0]
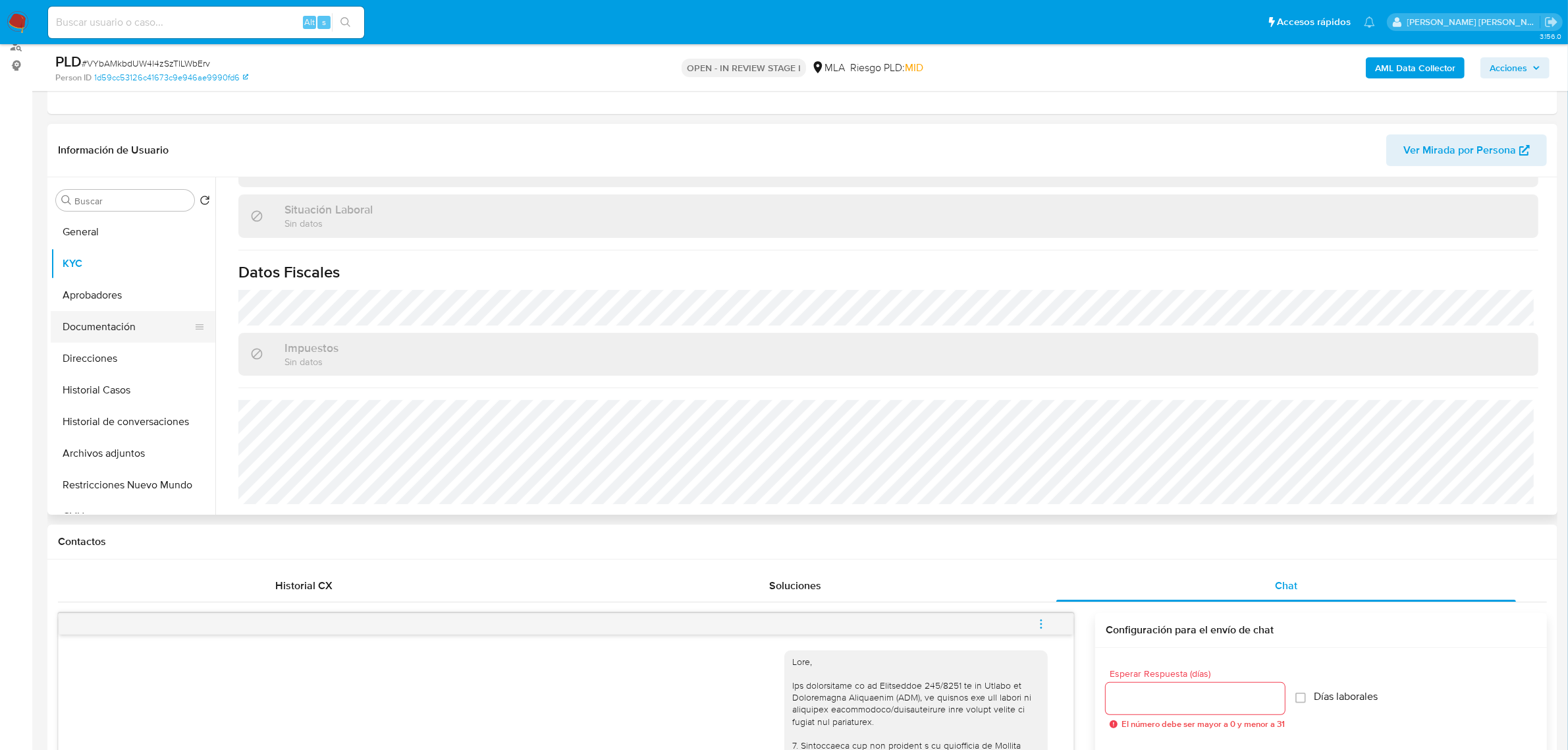
click at [102, 334] on button "Documentación" at bounding box center [128, 326] width 154 height 31
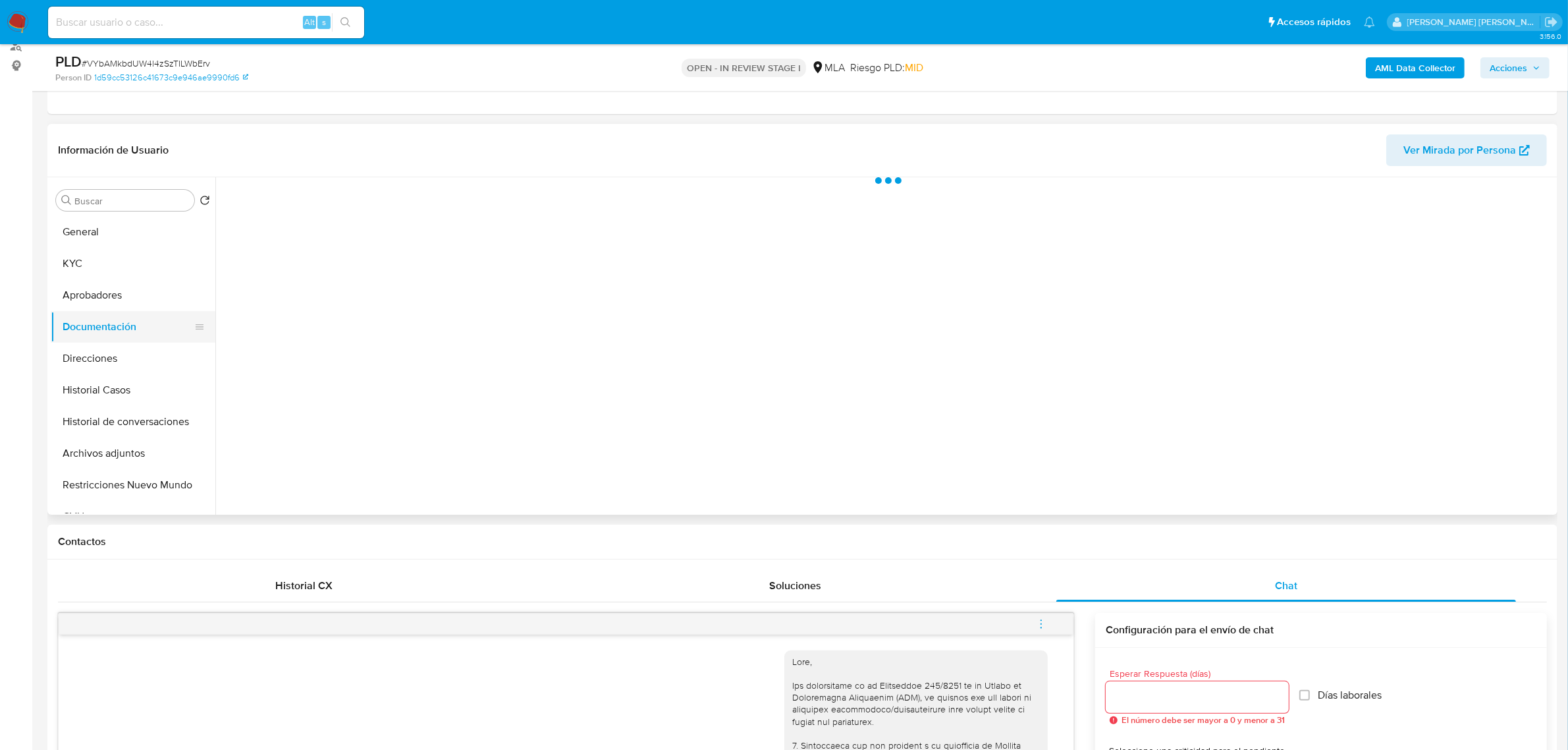
scroll to position [0, 0]
click at [322, 288] on button "Prueba de vida" at bounding box center [379, 276] width 312 height 34
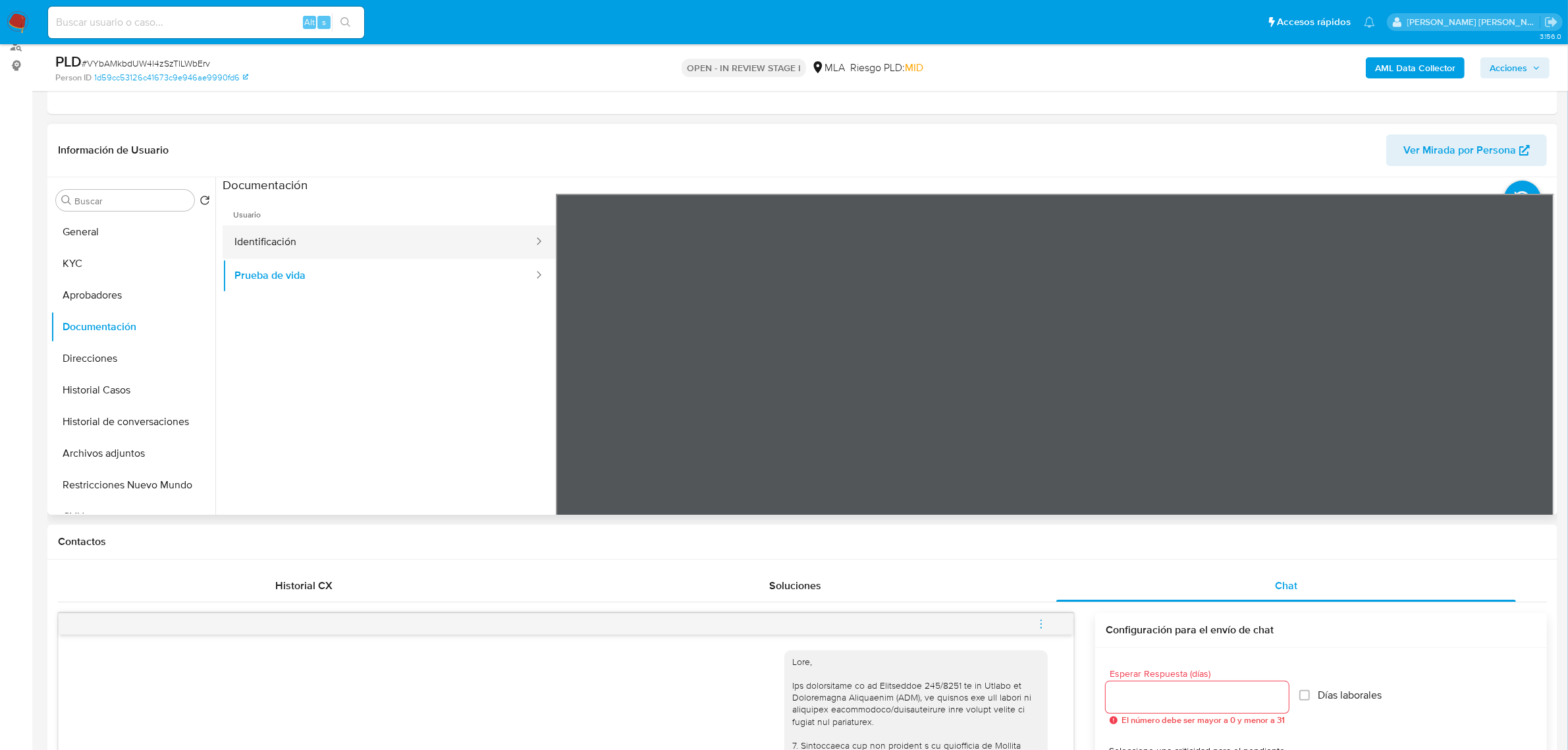
click at [344, 243] on button "Identificación" at bounding box center [379, 242] width 312 height 34
click at [333, 275] on button "Prueba de vida" at bounding box center [379, 276] width 312 height 34
click at [382, 246] on button "Identificación" at bounding box center [379, 242] width 312 height 34
click at [1538, 396] on icon at bounding box center [1538, 408] width 27 height 27
click at [268, 254] on button "Identificación" at bounding box center [379, 242] width 312 height 34
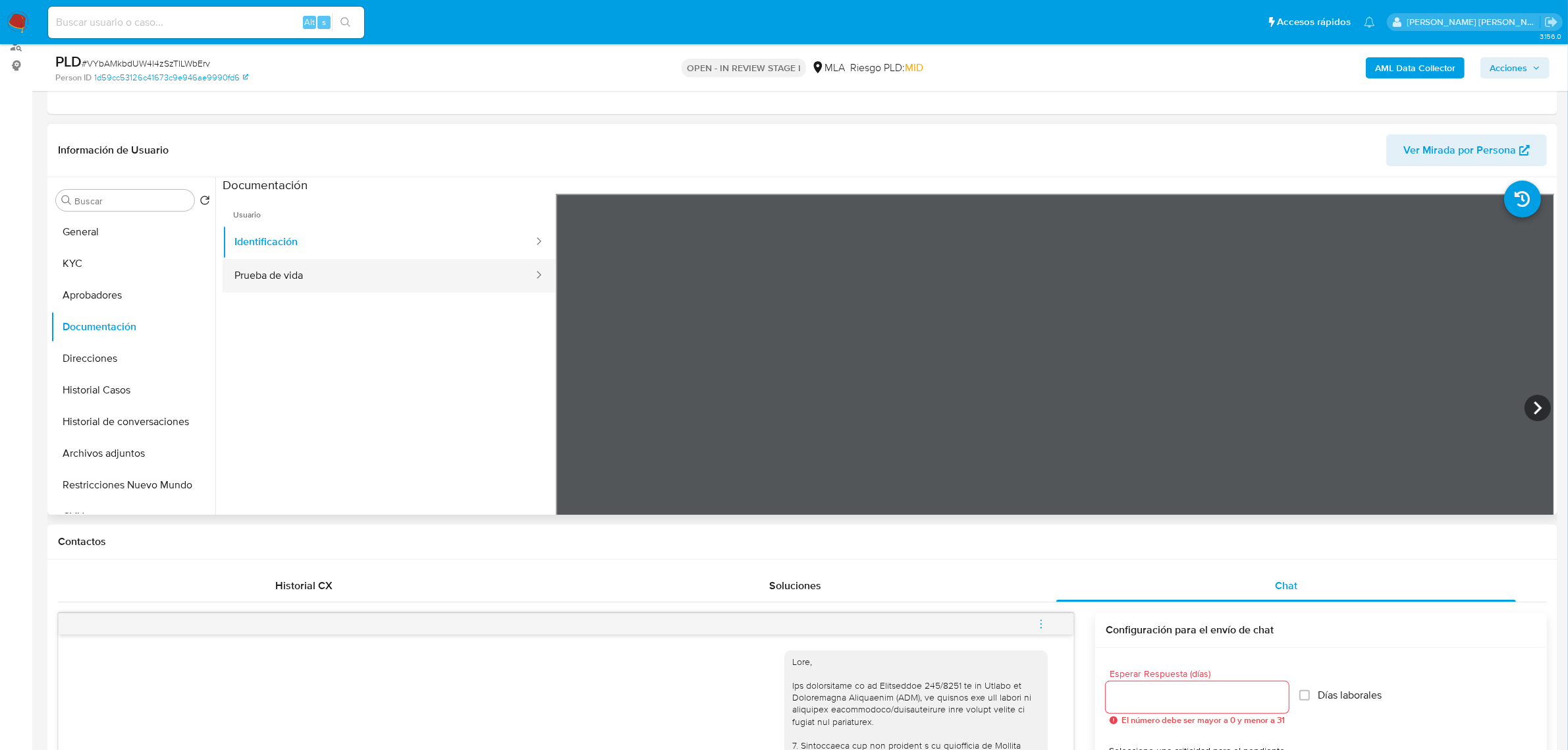
click at [279, 285] on button "Prueba de vida" at bounding box center [379, 276] width 312 height 34
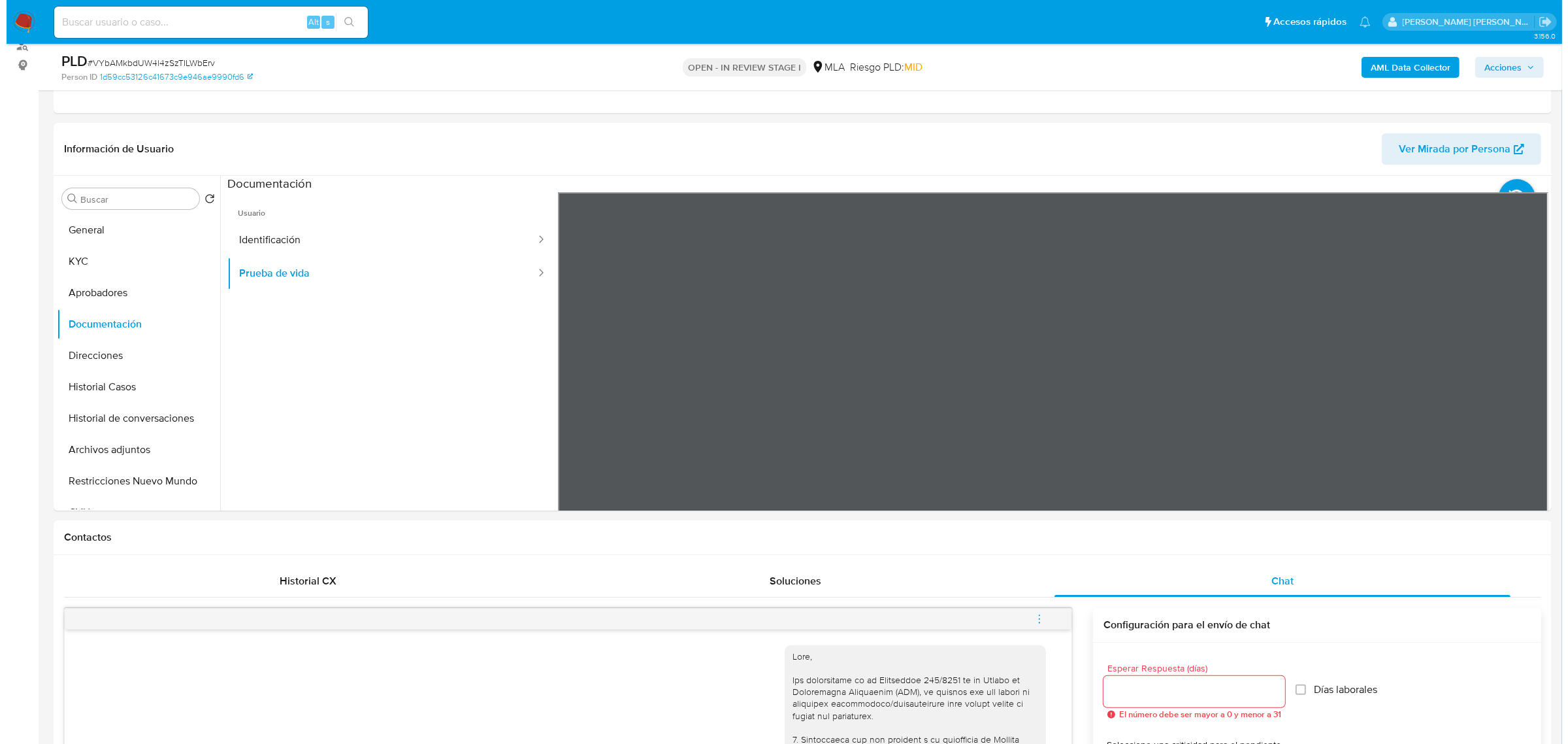
scroll to position [163, 0]
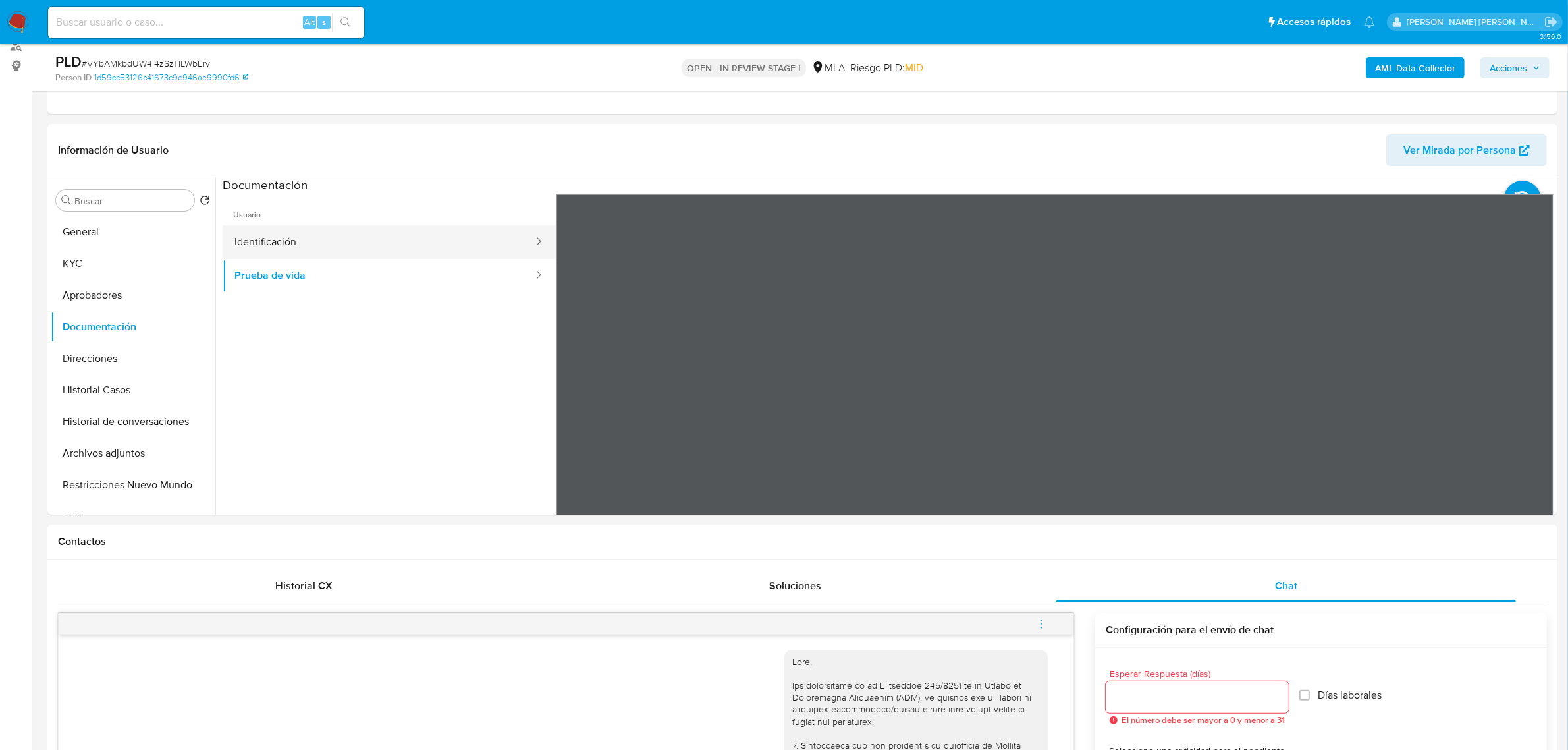
click at [323, 235] on button "Identificación" at bounding box center [379, 242] width 312 height 34
click at [1529, 406] on icon at bounding box center [1538, 408] width 27 height 27
click at [81, 272] on button "KYC" at bounding box center [128, 264] width 154 height 31
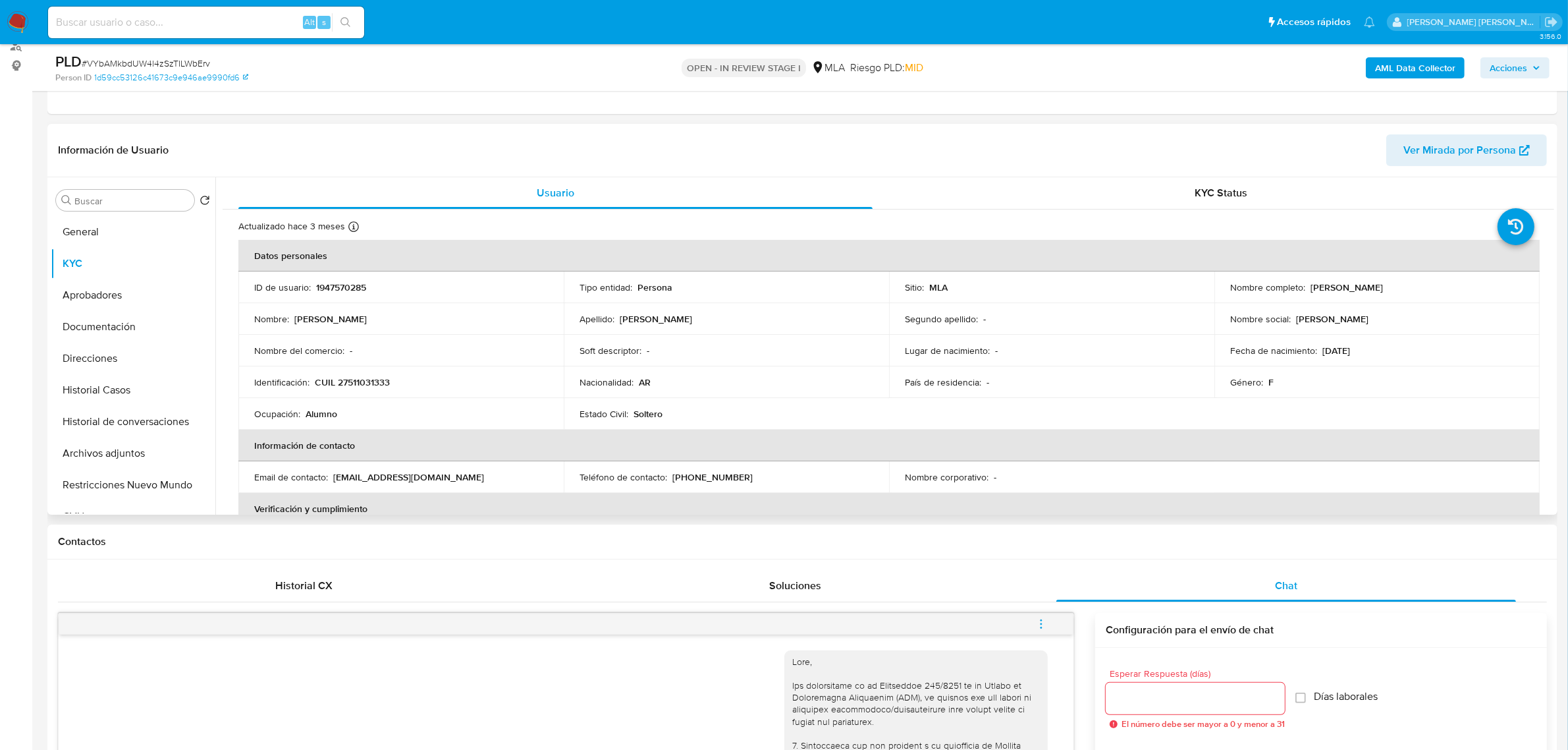
drag, startPoint x: 1306, startPoint y: 287, endPoint x: 1390, endPoint y: 290, distance: 84.1
click at [1390, 290] on div "Nombre completo : Paloma Eluney Diaz" at bounding box center [1377, 287] width 293 height 12
click at [96, 351] on button "Direcciones" at bounding box center [128, 359] width 154 height 31
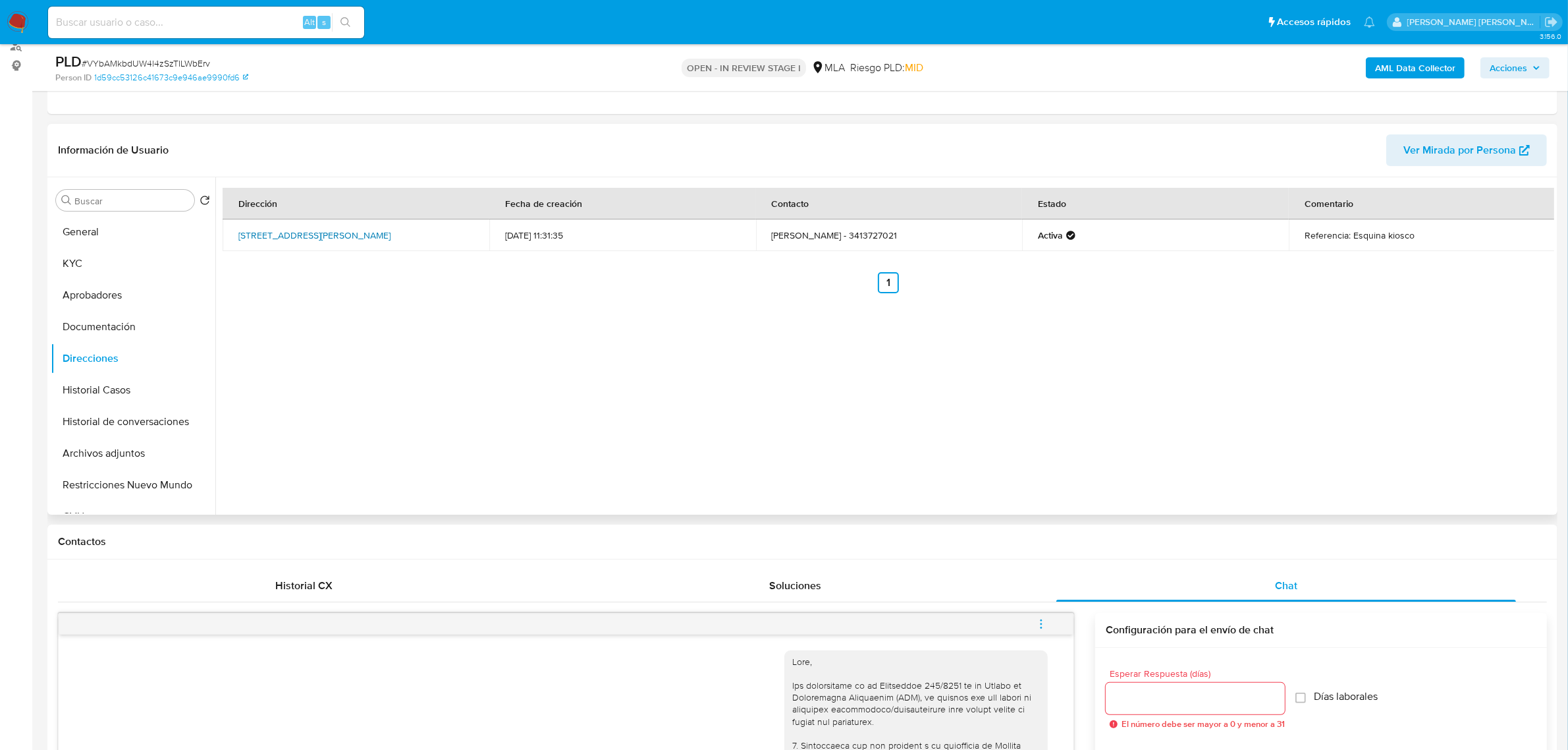
click at [275, 229] on link "Avenida Bermúdez 6149, Rosario, Santa Fe, 2011, Argentina 6149" at bounding box center [315, 235] width 152 height 13
drag, startPoint x: 236, startPoint y: 228, endPoint x: 415, endPoint y: 231, distance: 179.0
click at [415, 231] on td "Avenida Bermúdez 6149, Rosario, Santa Fe, 2011, Argentina 6149" at bounding box center [356, 235] width 267 height 31
copy link "Avenida Bermúdez 6149, Rosario, Santa Fe,"
click at [290, 237] on link "Avenida Bermúdez 6149, Rosario, Santa Fe, 2011, Argentina 6149" at bounding box center [315, 235] width 152 height 13
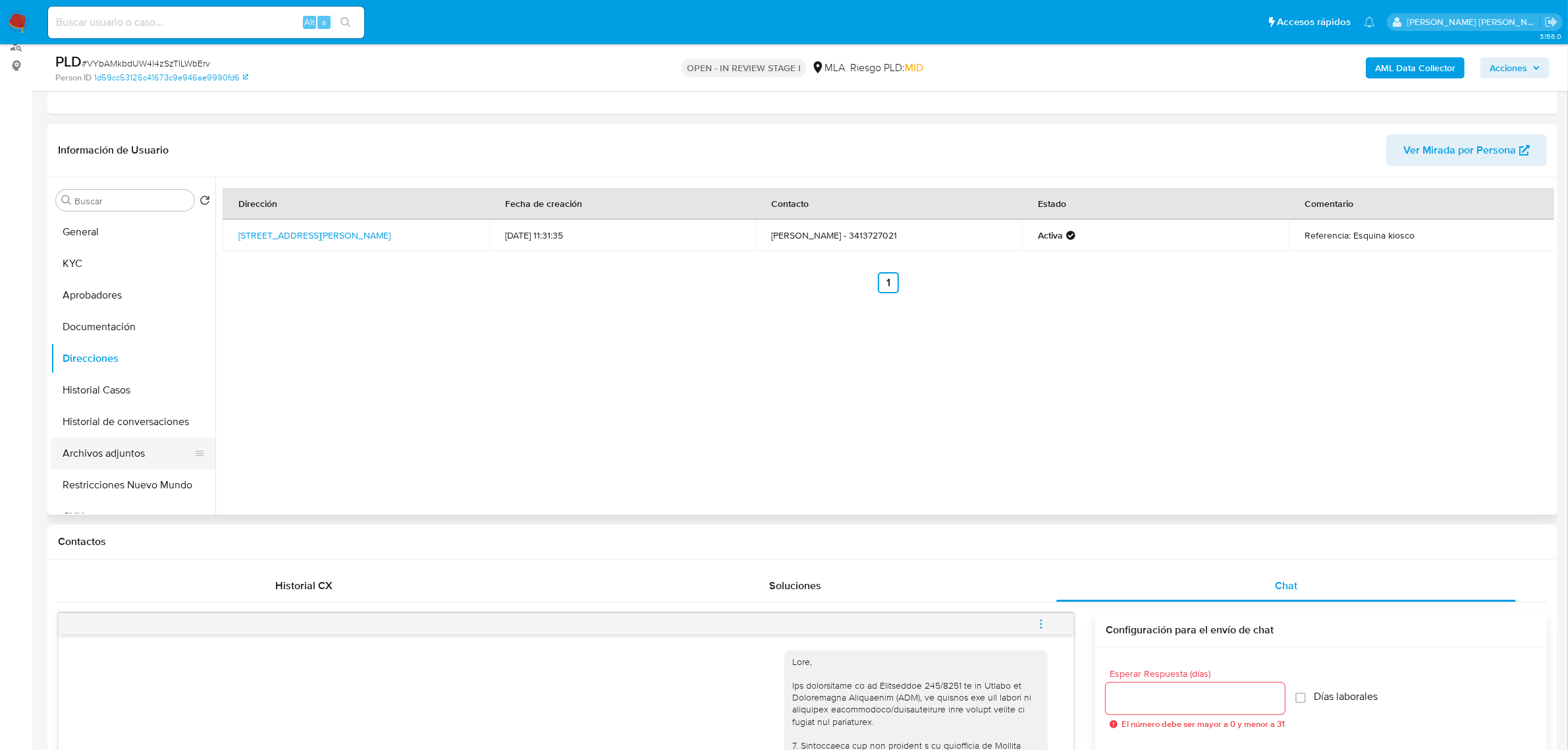
click at [94, 442] on button "Archivos adjuntos" at bounding box center [128, 453] width 154 height 31
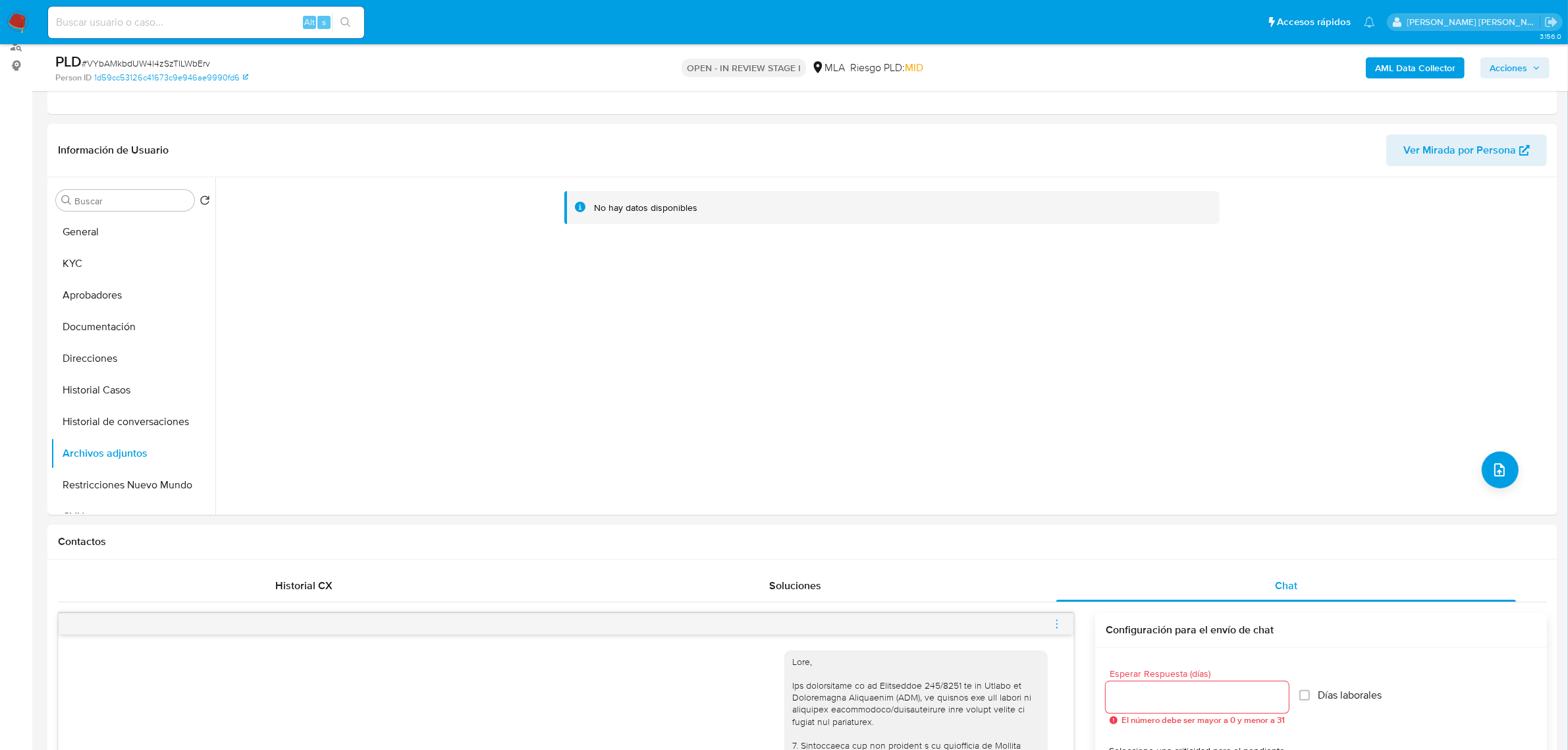
click at [1410, 71] on b "AML Data Collector" at bounding box center [1415, 67] width 81 height 21
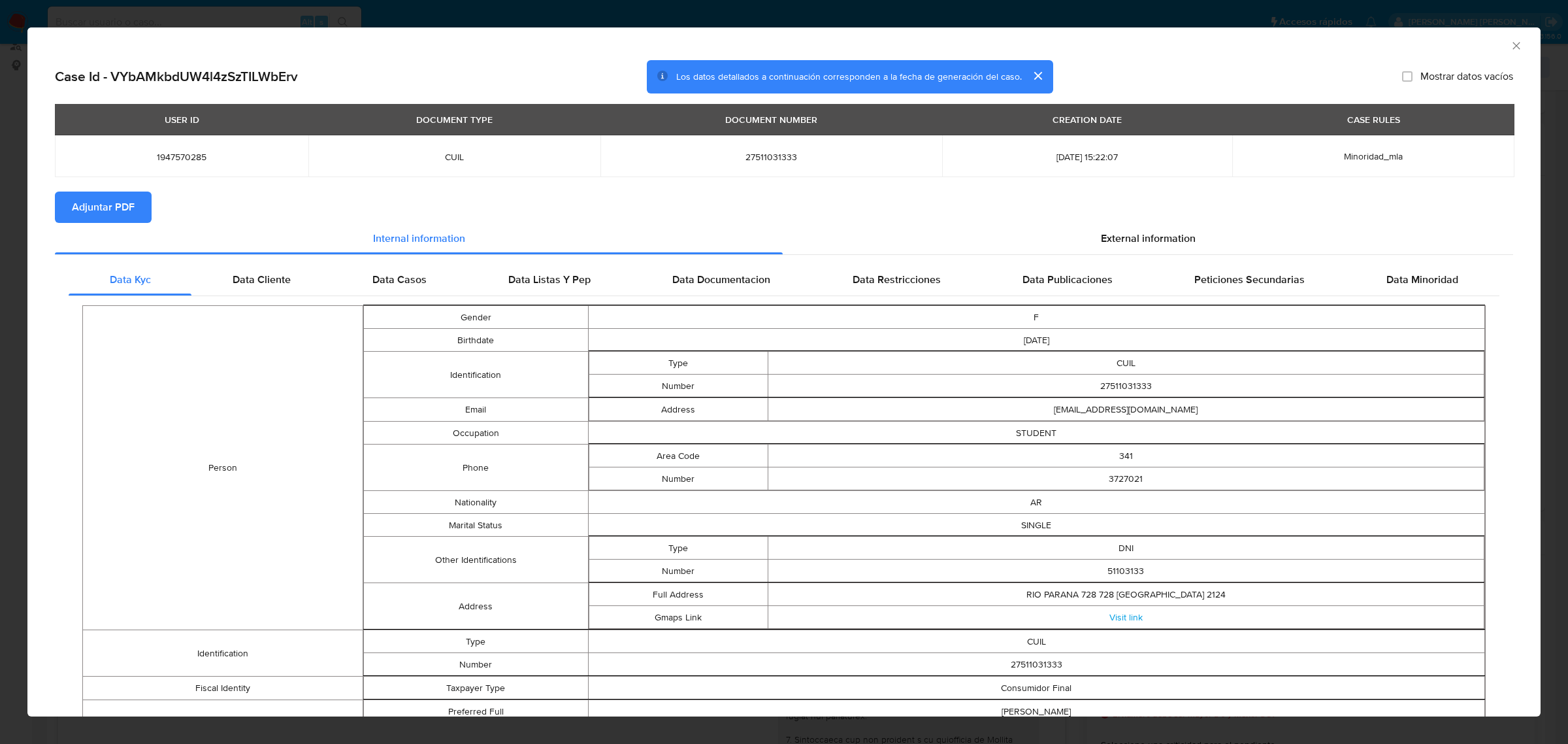
click at [118, 204] on span "Adjuntar PDF" at bounding box center [103, 207] width 63 height 29
click at [1513, 46] on icon "Cerrar ventana" at bounding box center [1516, 45] width 7 height 7
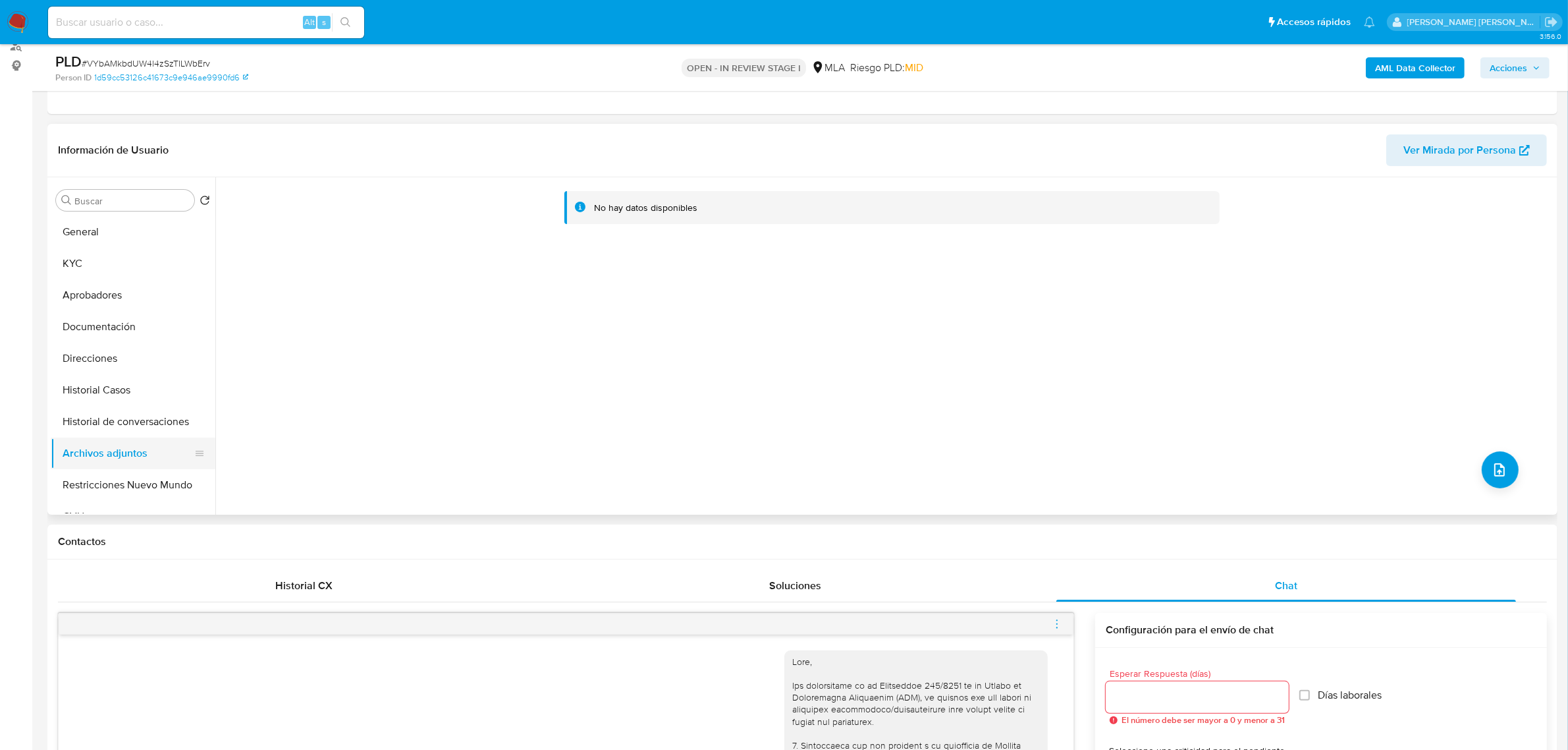
drag, startPoint x: 113, startPoint y: 386, endPoint x: 100, endPoint y: 453, distance: 68.2
click at [112, 388] on button "Historial Casos" at bounding box center [133, 390] width 164 height 31
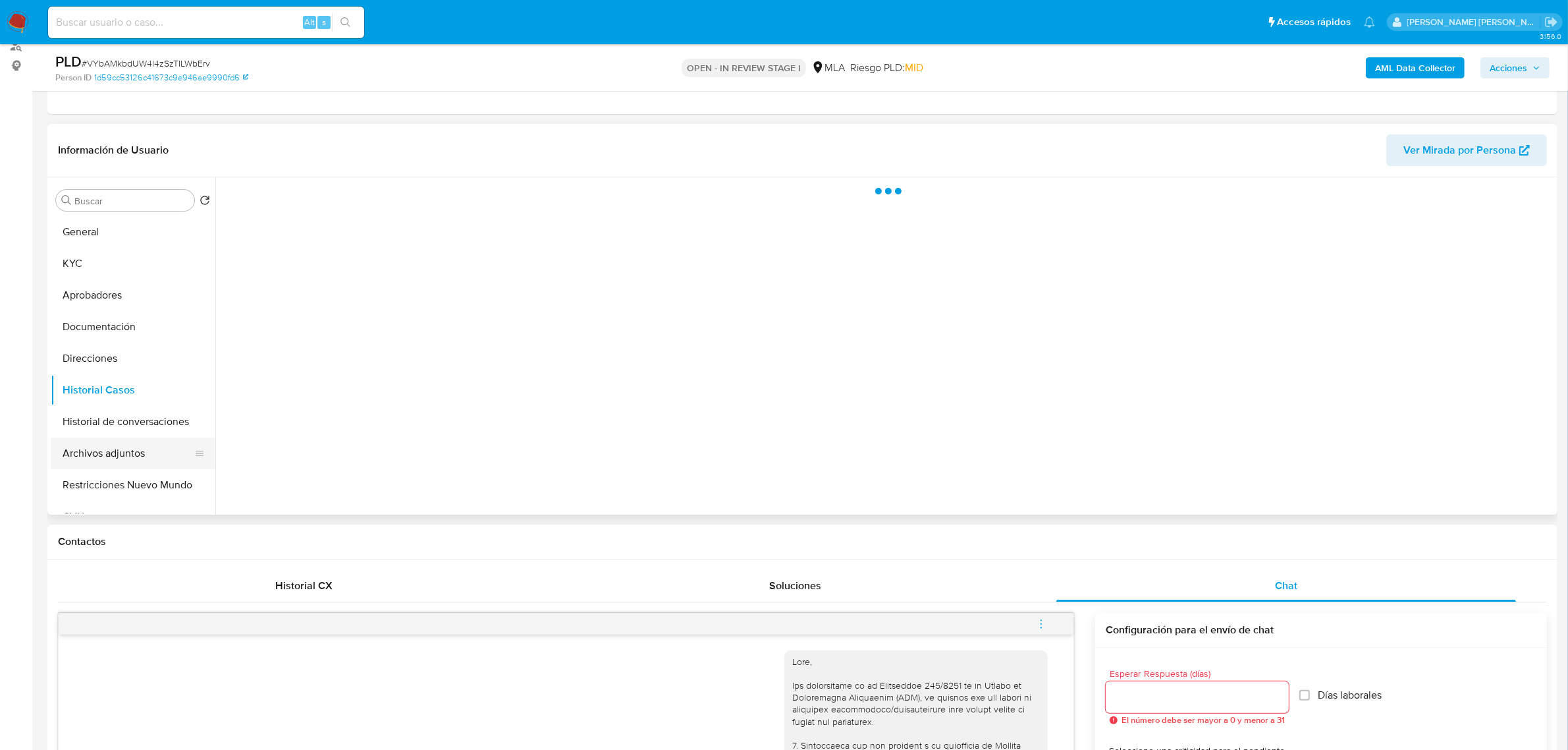
click at [99, 453] on button "Archivos adjuntos" at bounding box center [128, 453] width 154 height 31
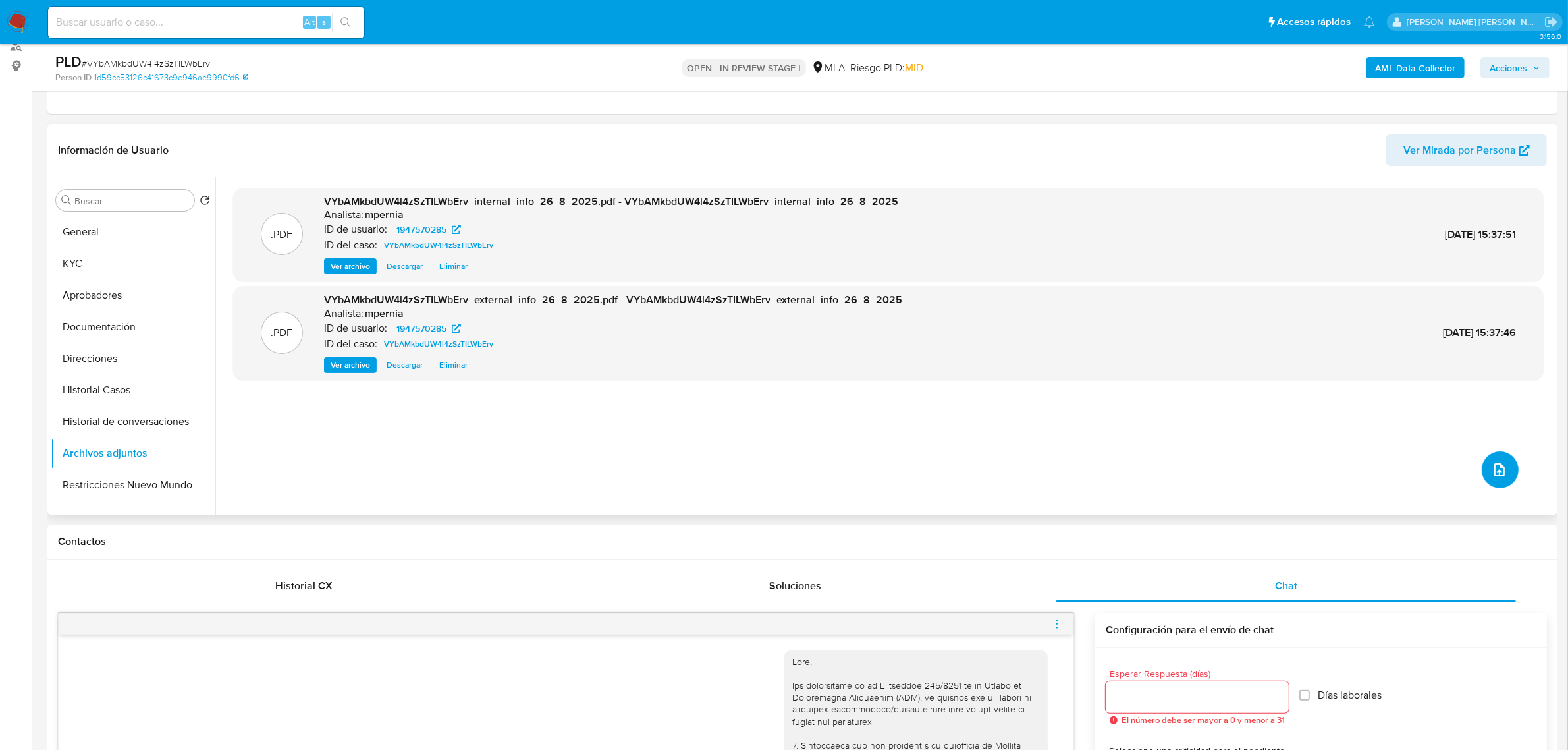
click at [1492, 470] on icon "upload-file" at bounding box center [1500, 470] width 16 height 16
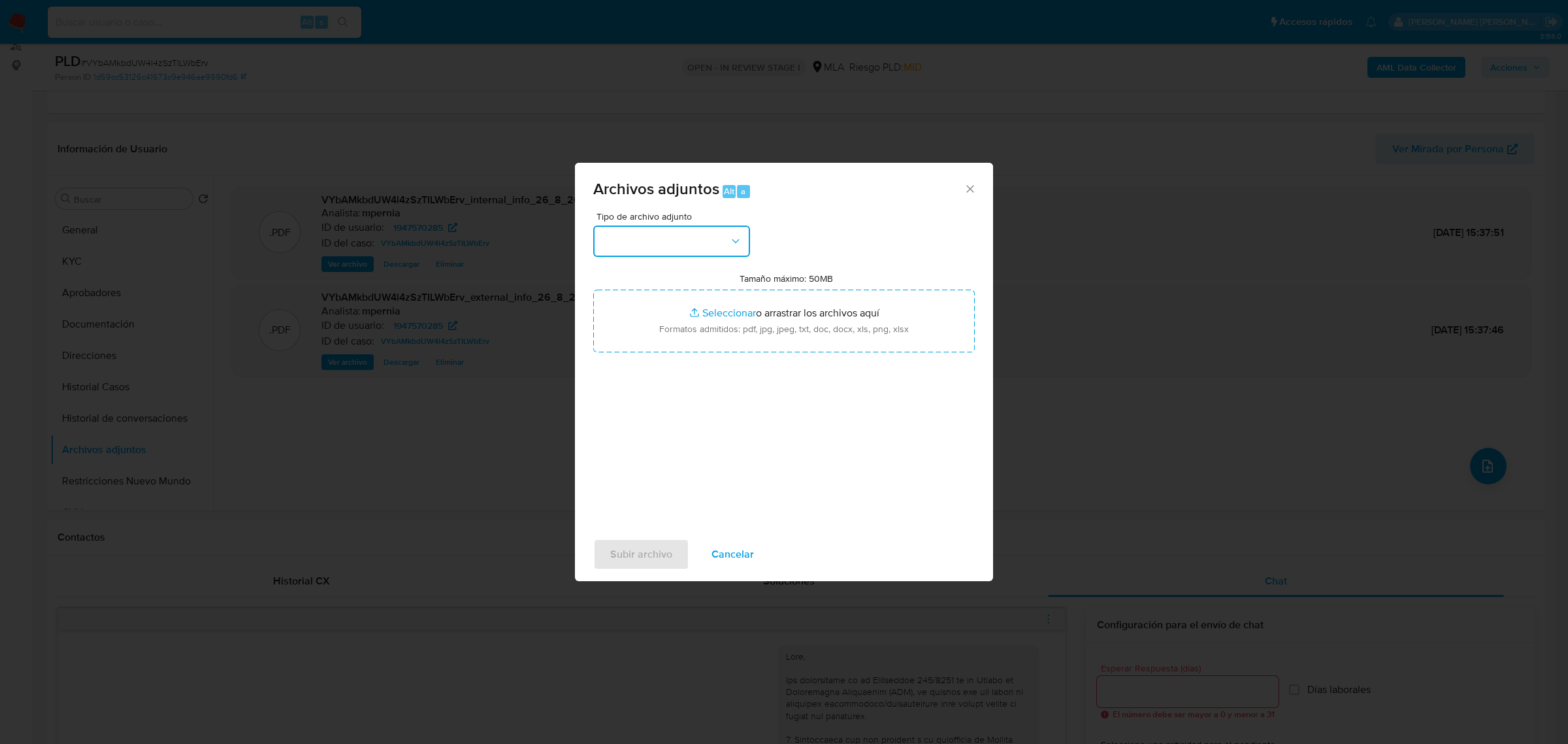
click at [713, 249] on button "button" at bounding box center [671, 241] width 157 height 31
click at [616, 370] on span "OTROS" at bounding box center [618, 363] width 34 height 13
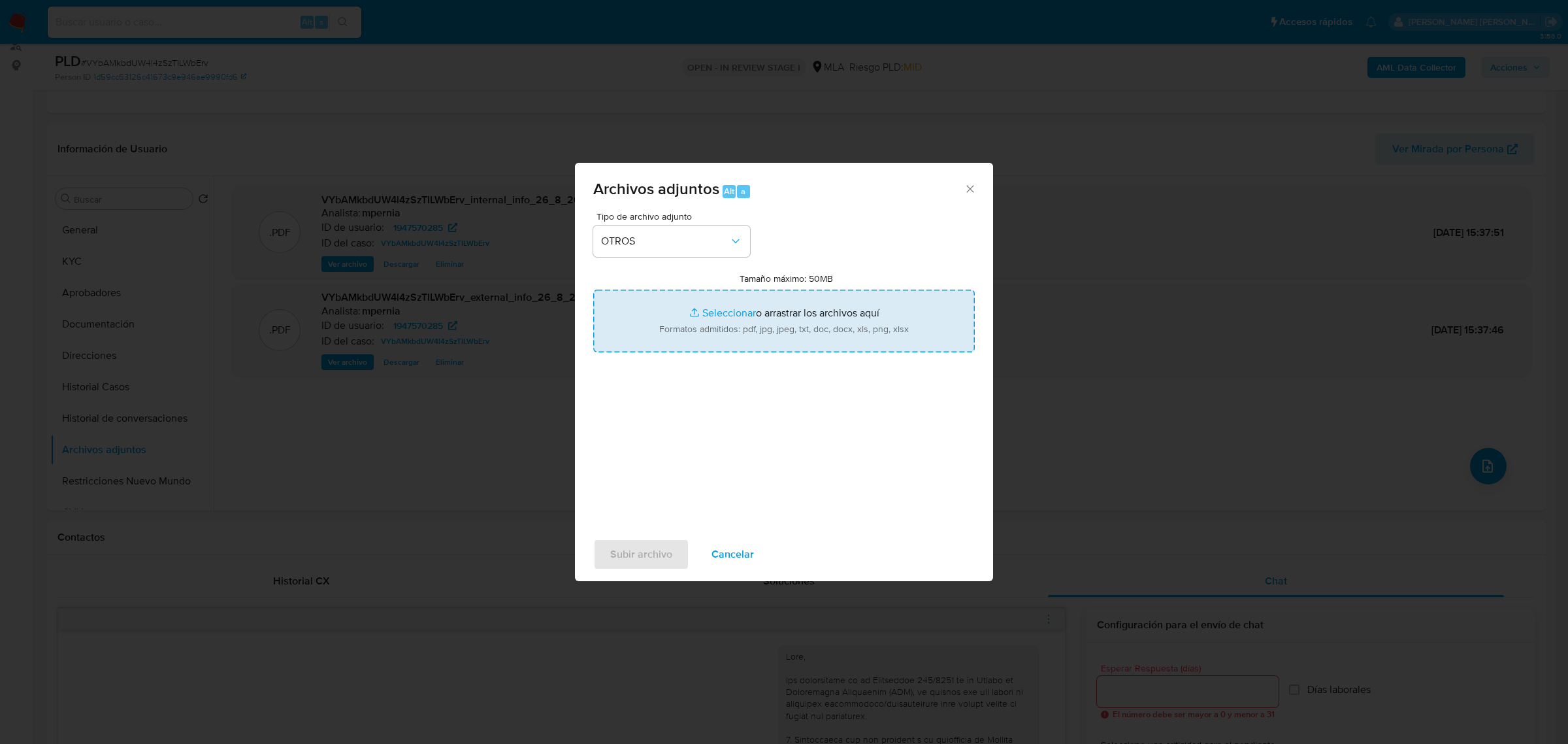
type input "C:\fakepath\Caselog VYbAMkbdUW4l4zSzTILWbErv_2025_08_18_15_56_56.docx"
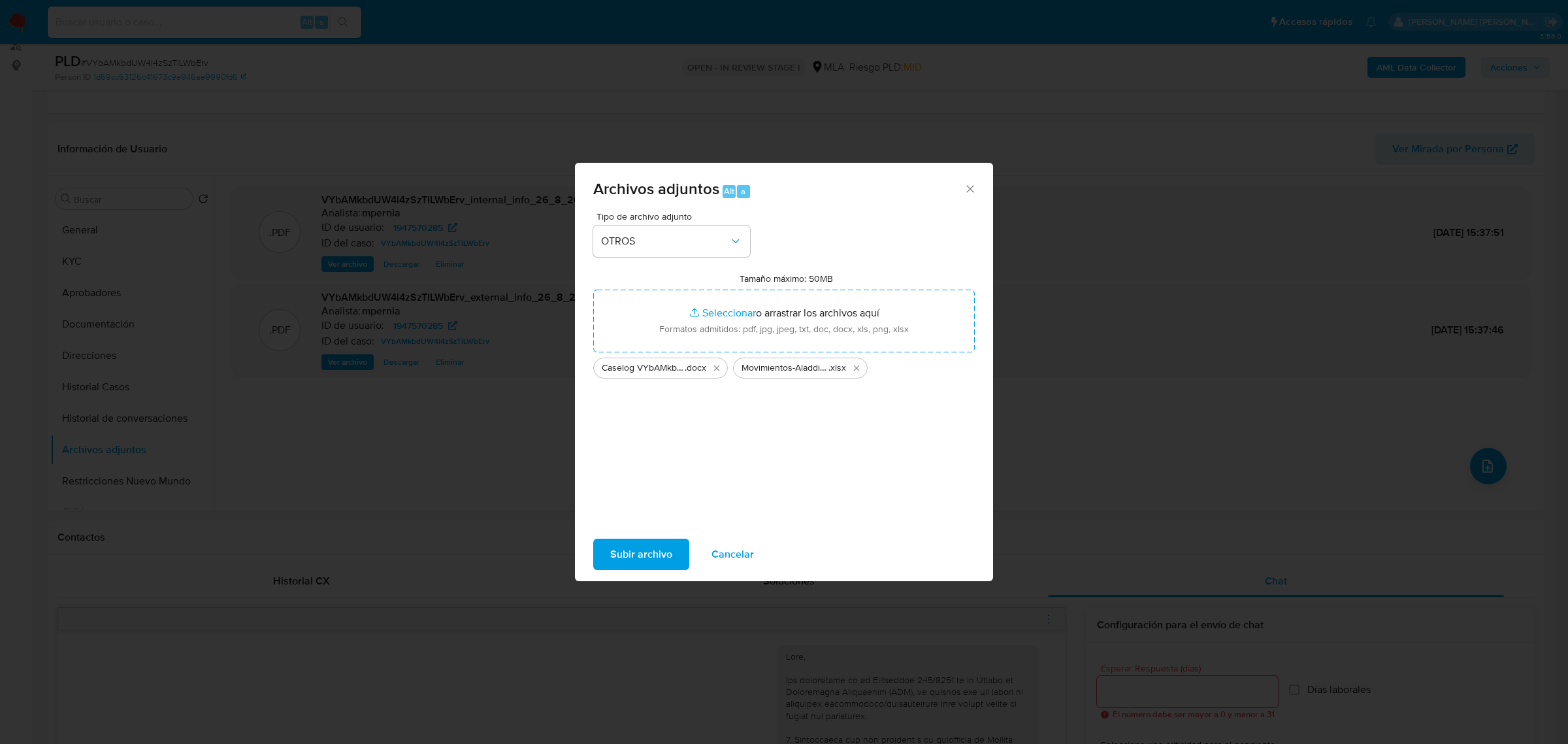
click at [625, 560] on span "Subir archivo" at bounding box center [641, 554] width 62 height 29
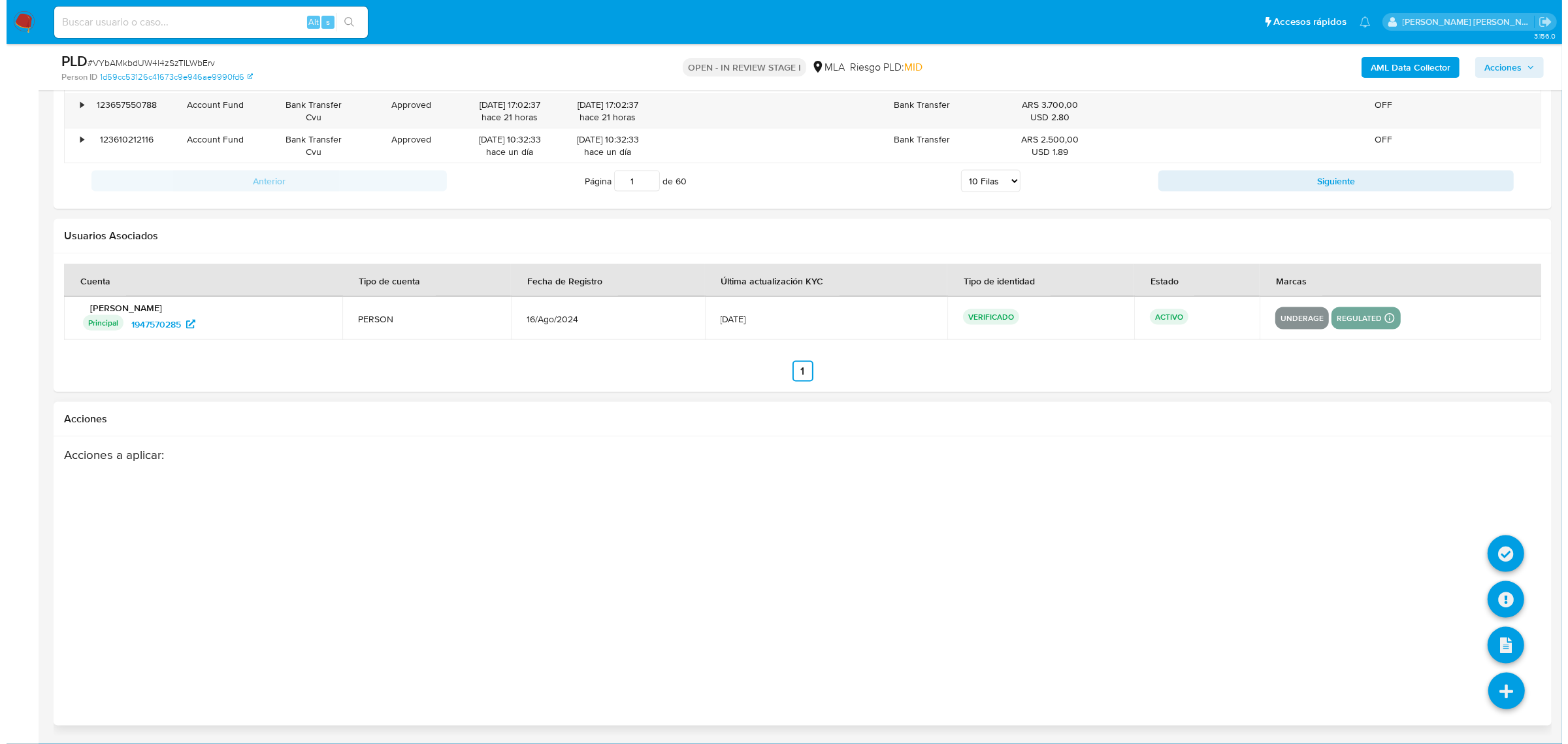
scroll to position [2303, 0]
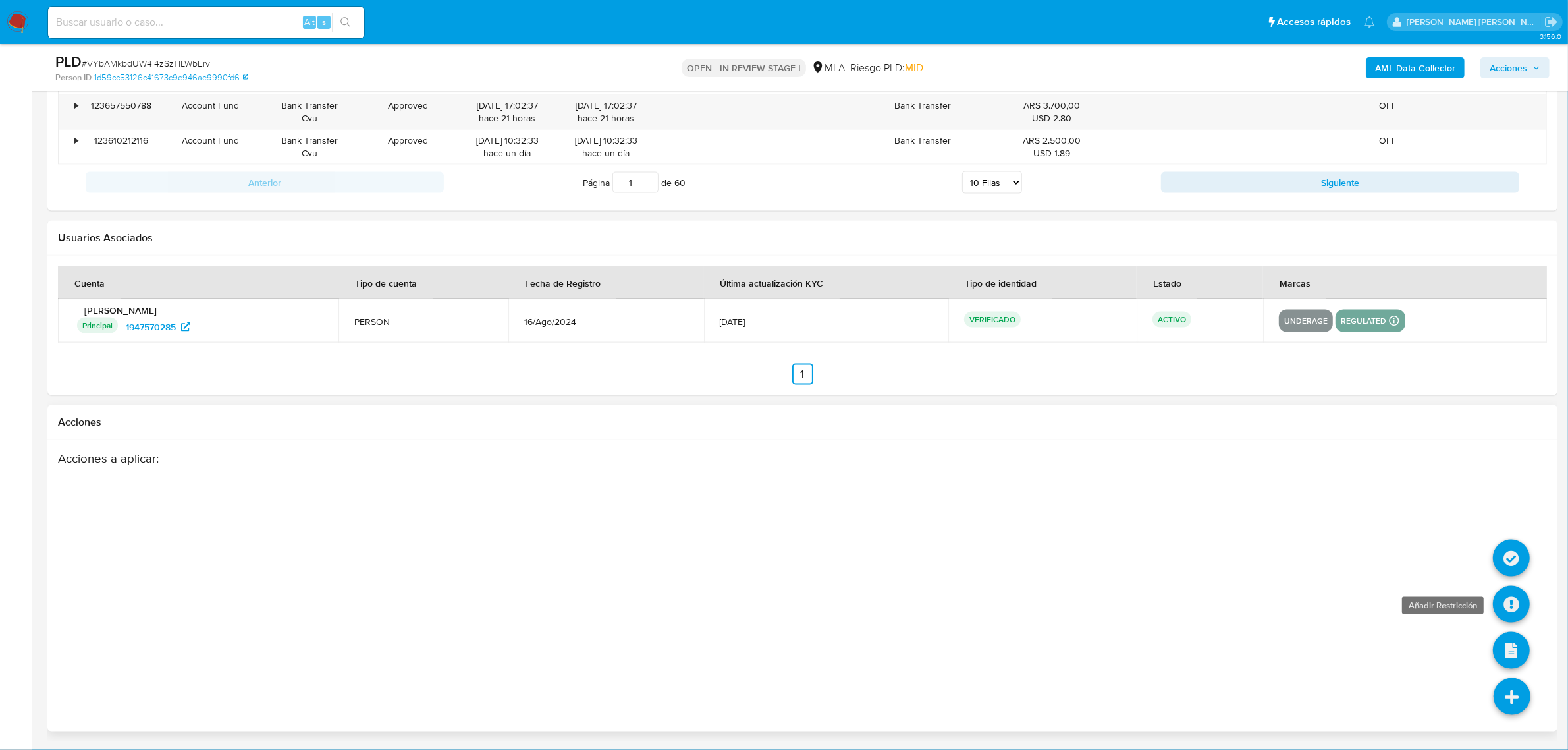
click at [1509, 604] on icon at bounding box center [1511, 604] width 37 height 37
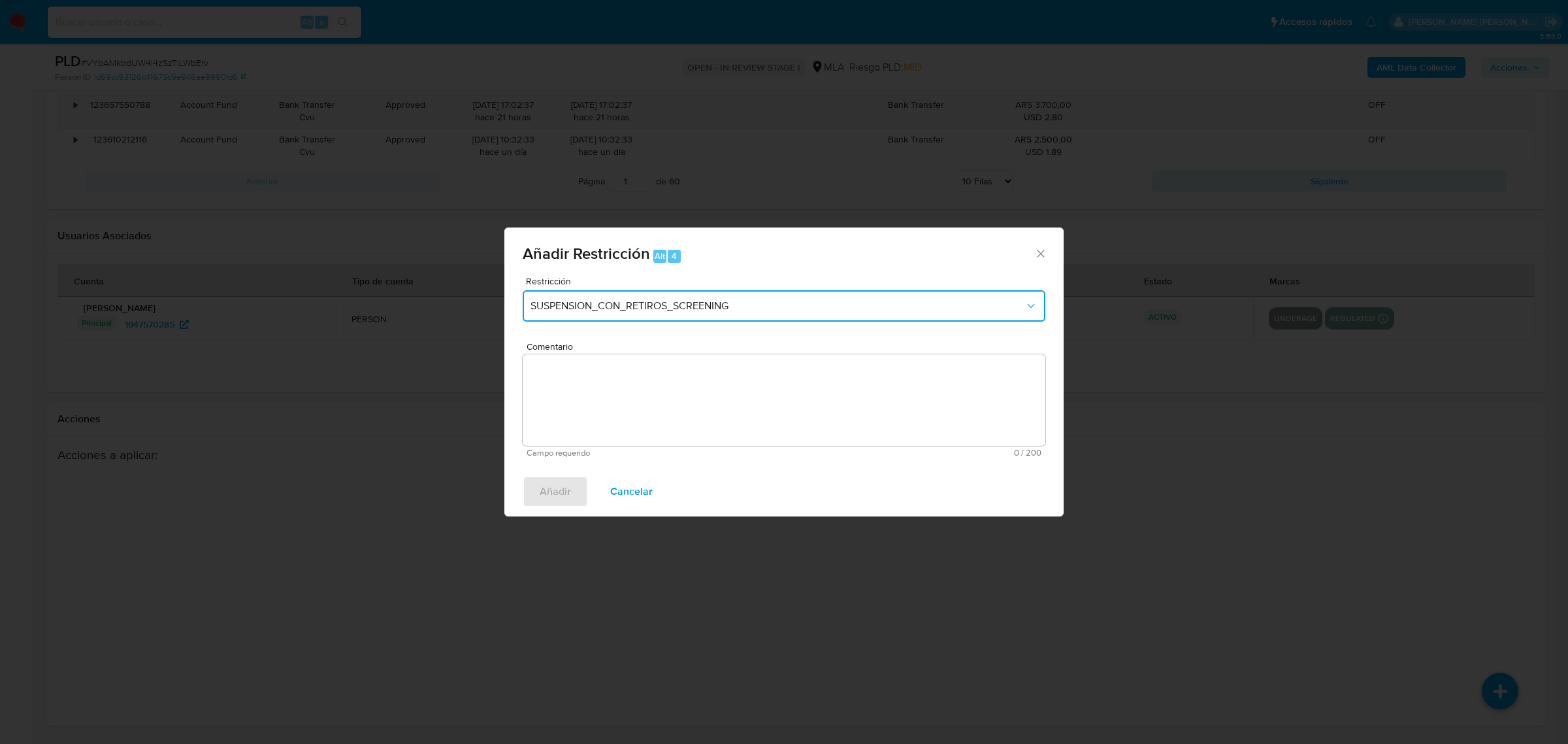
drag, startPoint x: 684, startPoint y: 304, endPoint x: 675, endPoint y: 314, distance: 13.5
click at [682, 304] on span "SUSPENSION_CON_RETIROS_SCREENING" at bounding box center [778, 306] width 494 height 13
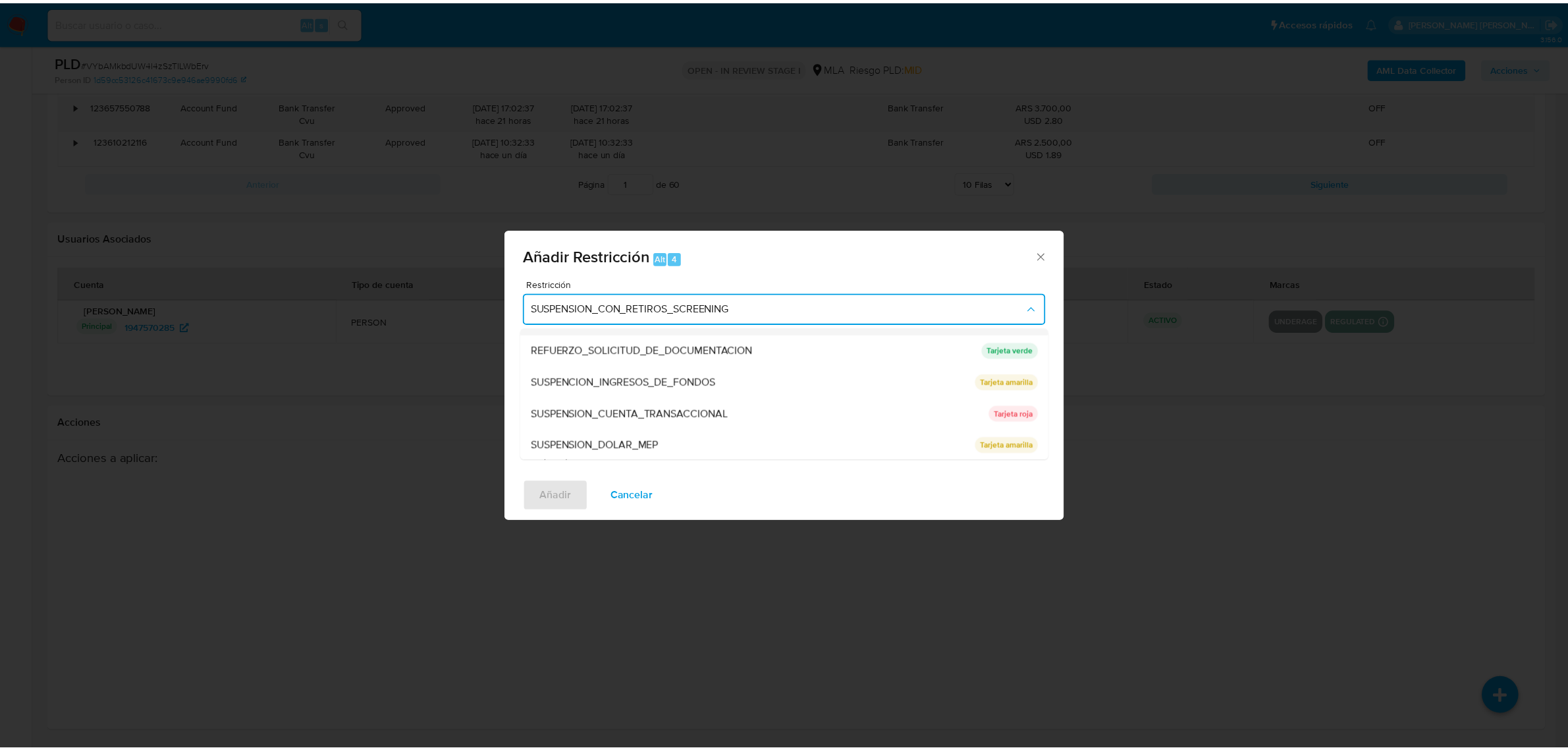
scroll to position [279, 0]
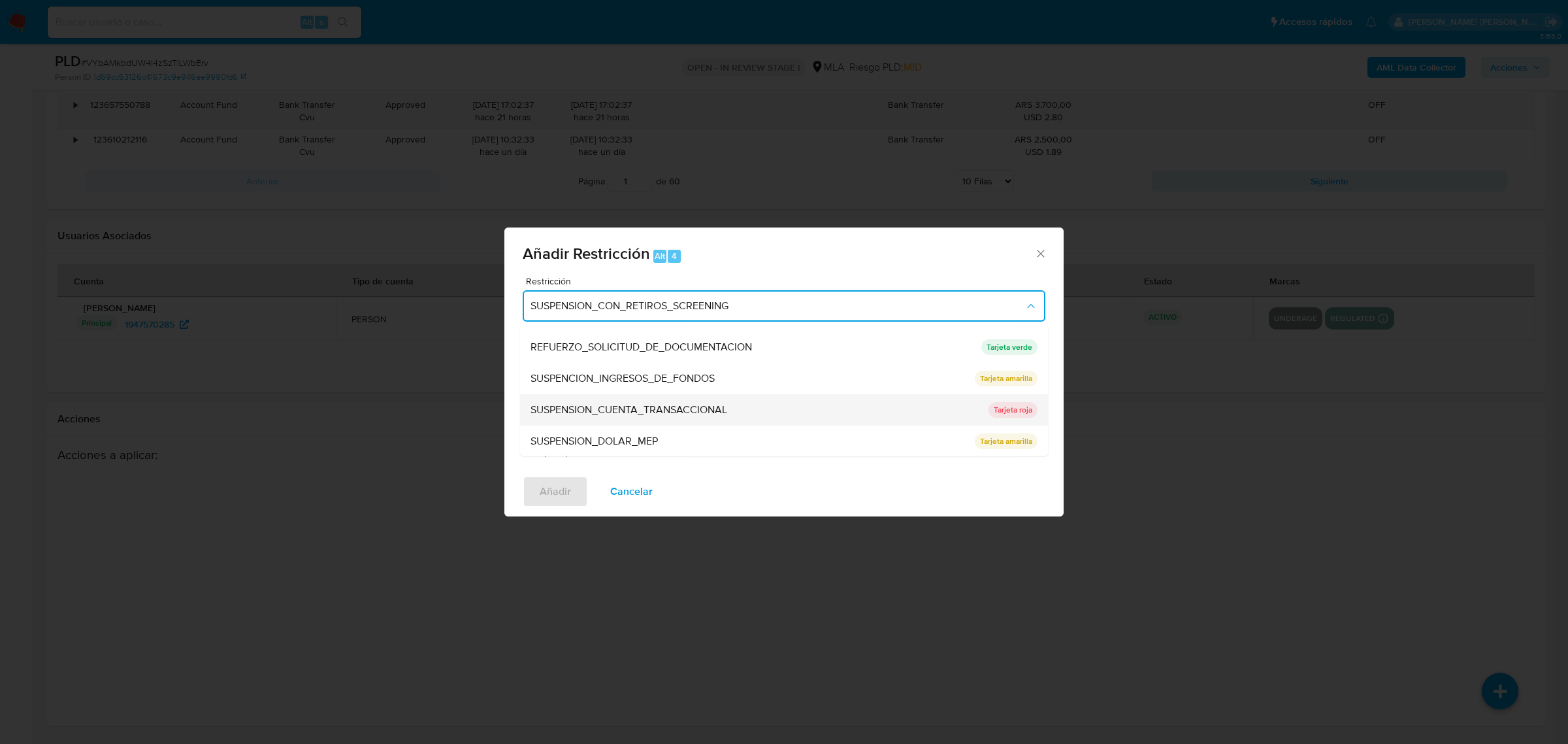
click at [631, 409] on span "SUSPENSION_CUENTA_TRANSACCIONAL" at bounding box center [629, 409] width 196 height 13
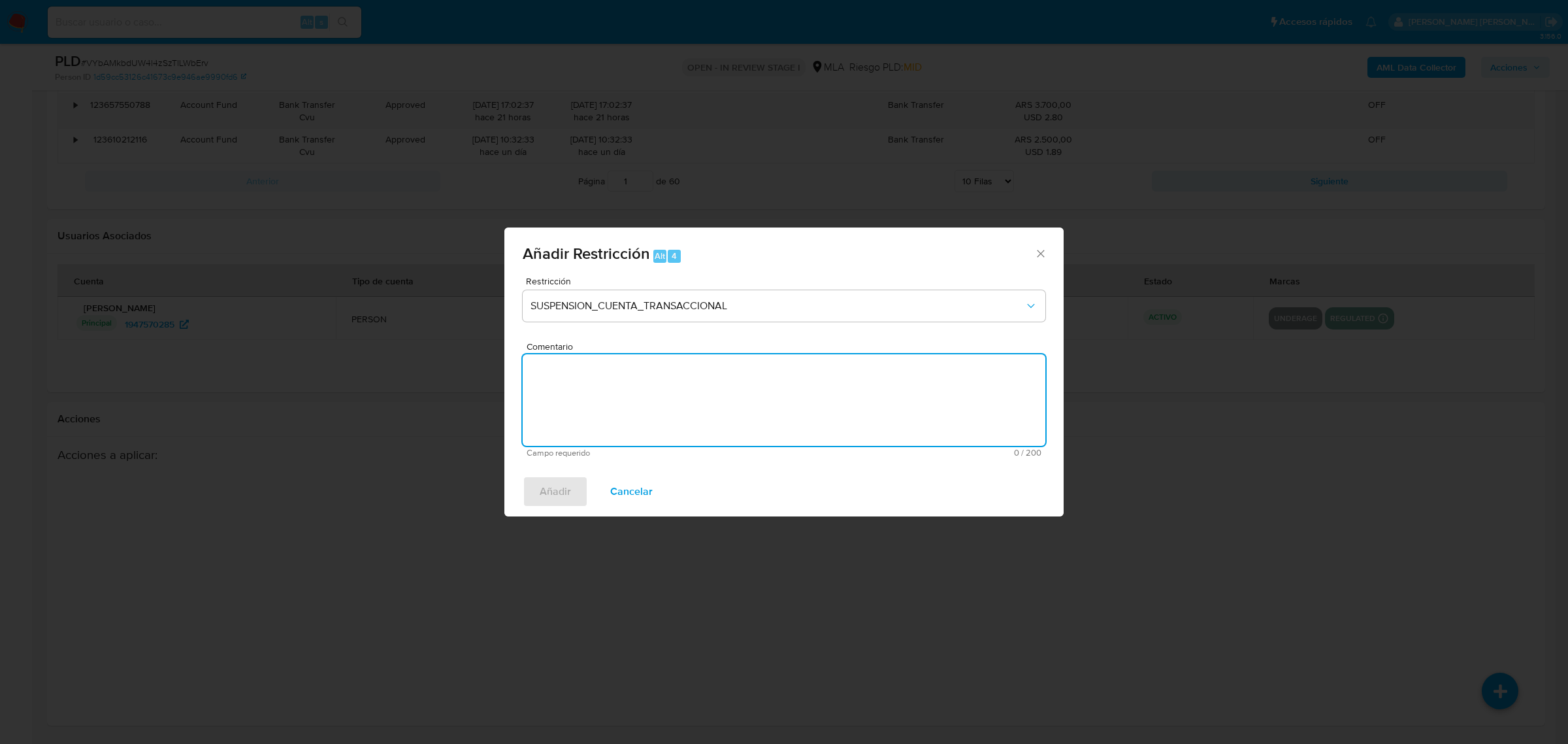
click at [631, 409] on textarea "Comentario" at bounding box center [783, 400] width 522 height 92
type textarea "AML"
click at [560, 482] on span "Añadir" at bounding box center [555, 492] width 31 height 29
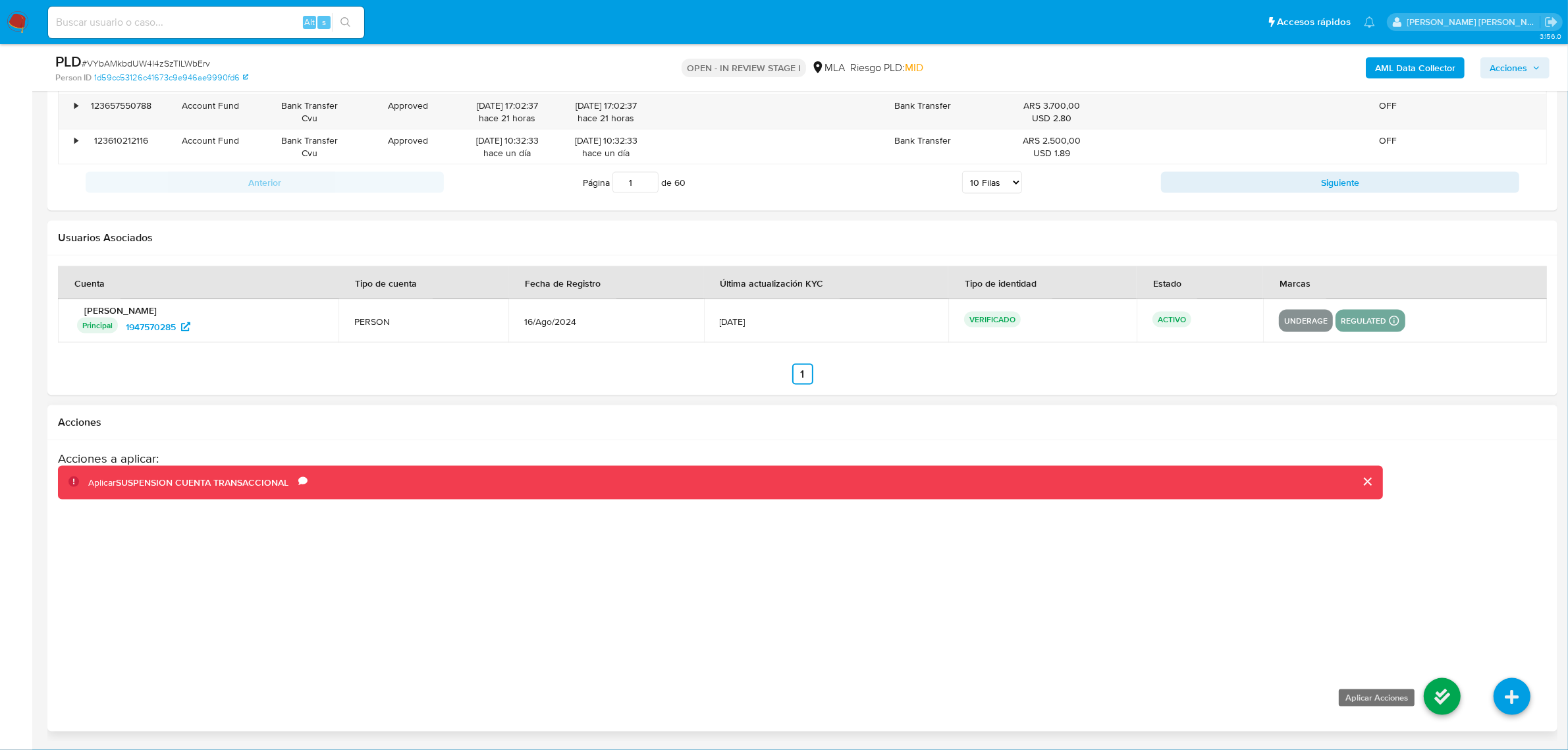
click at [1444, 709] on icon at bounding box center [1442, 696] width 37 height 37
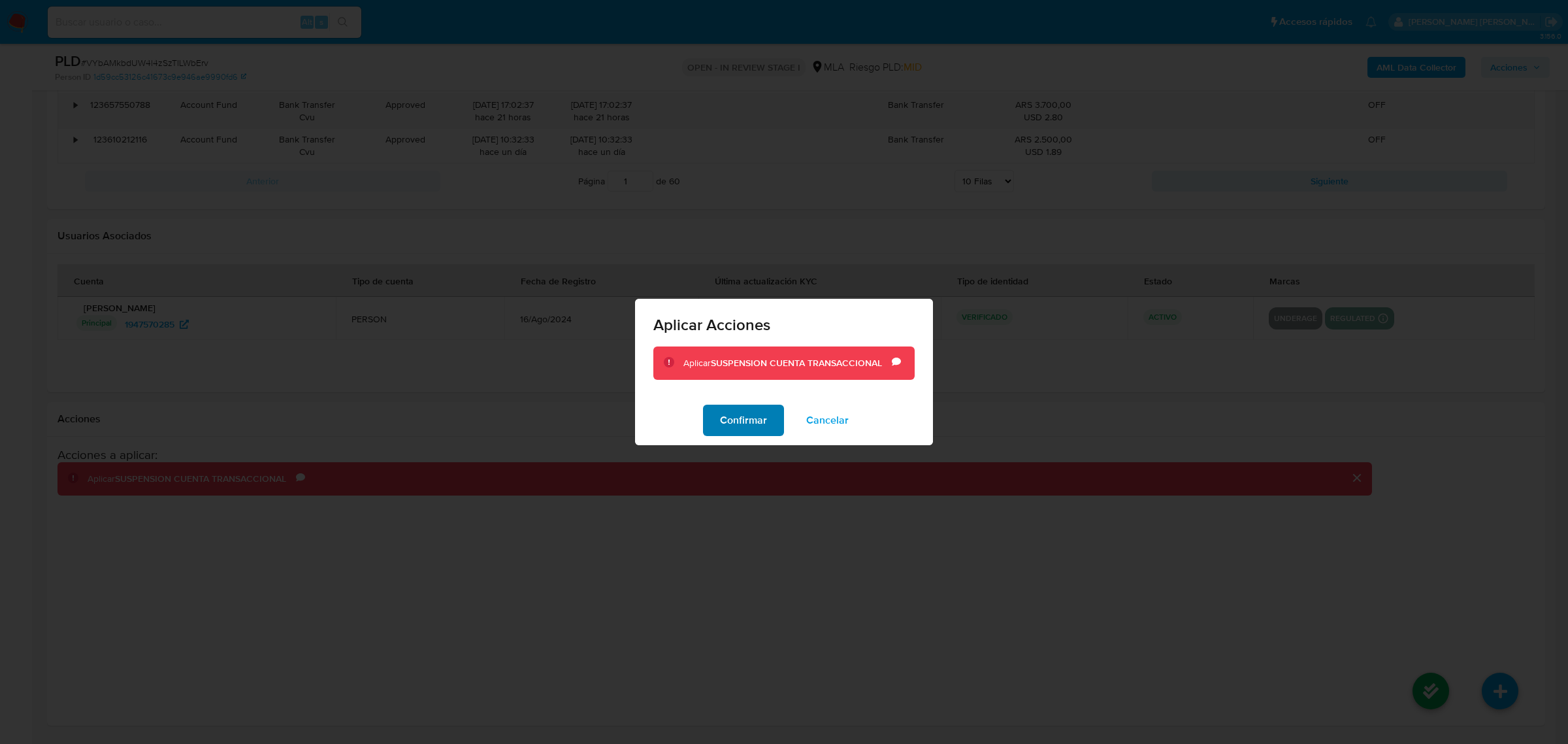
click at [733, 420] on span "Confirmar" at bounding box center [744, 420] width 47 height 29
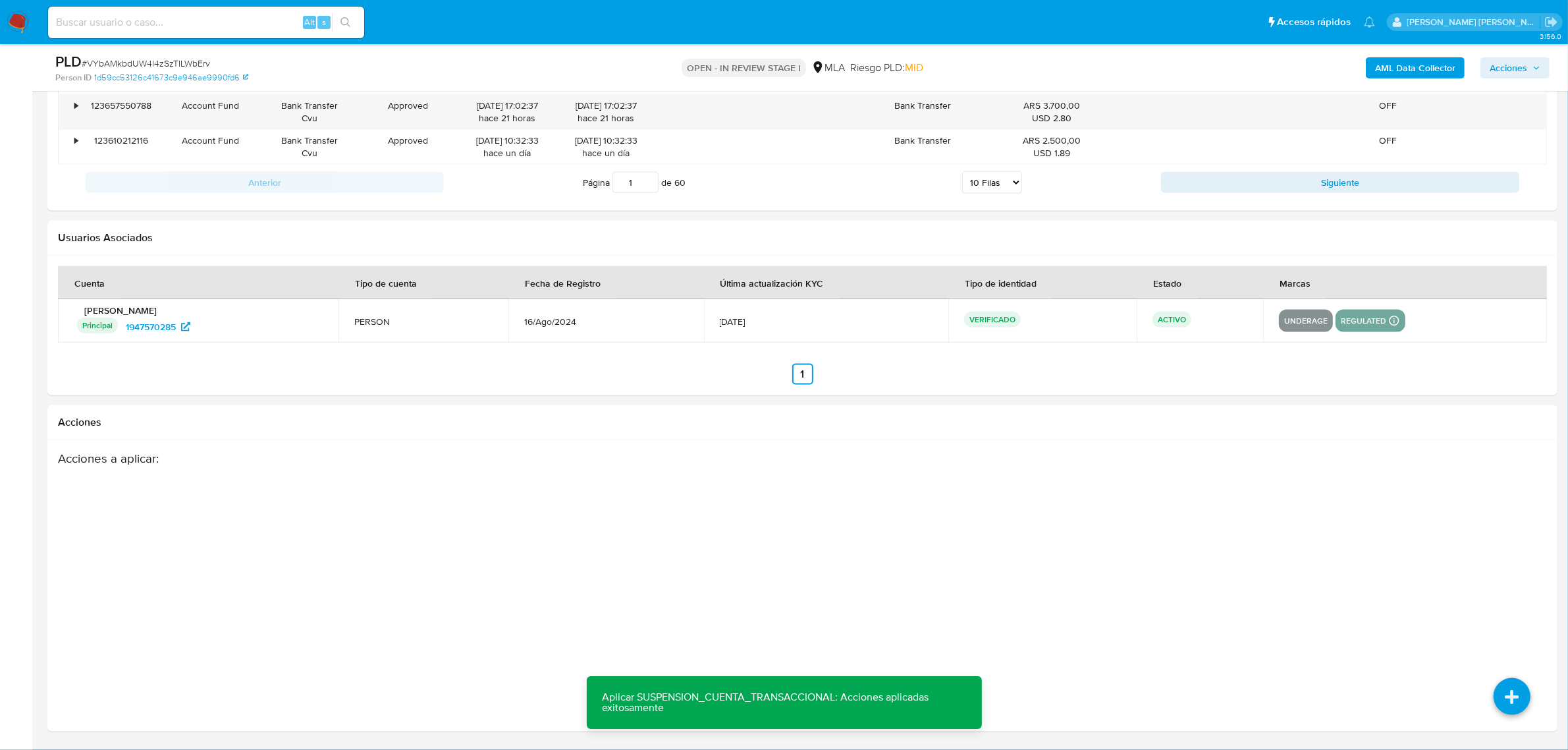
click at [149, 60] on span "# VYbAMkbdUW4l4zSzTILWbErv" at bounding box center [146, 63] width 128 height 13
click at [149, 59] on span "# VYbAMkbdUW4l4zSzTILWbErv" at bounding box center [146, 63] width 128 height 13
copy span "VYbAMkbdUW4l4zSzTILWbErv"
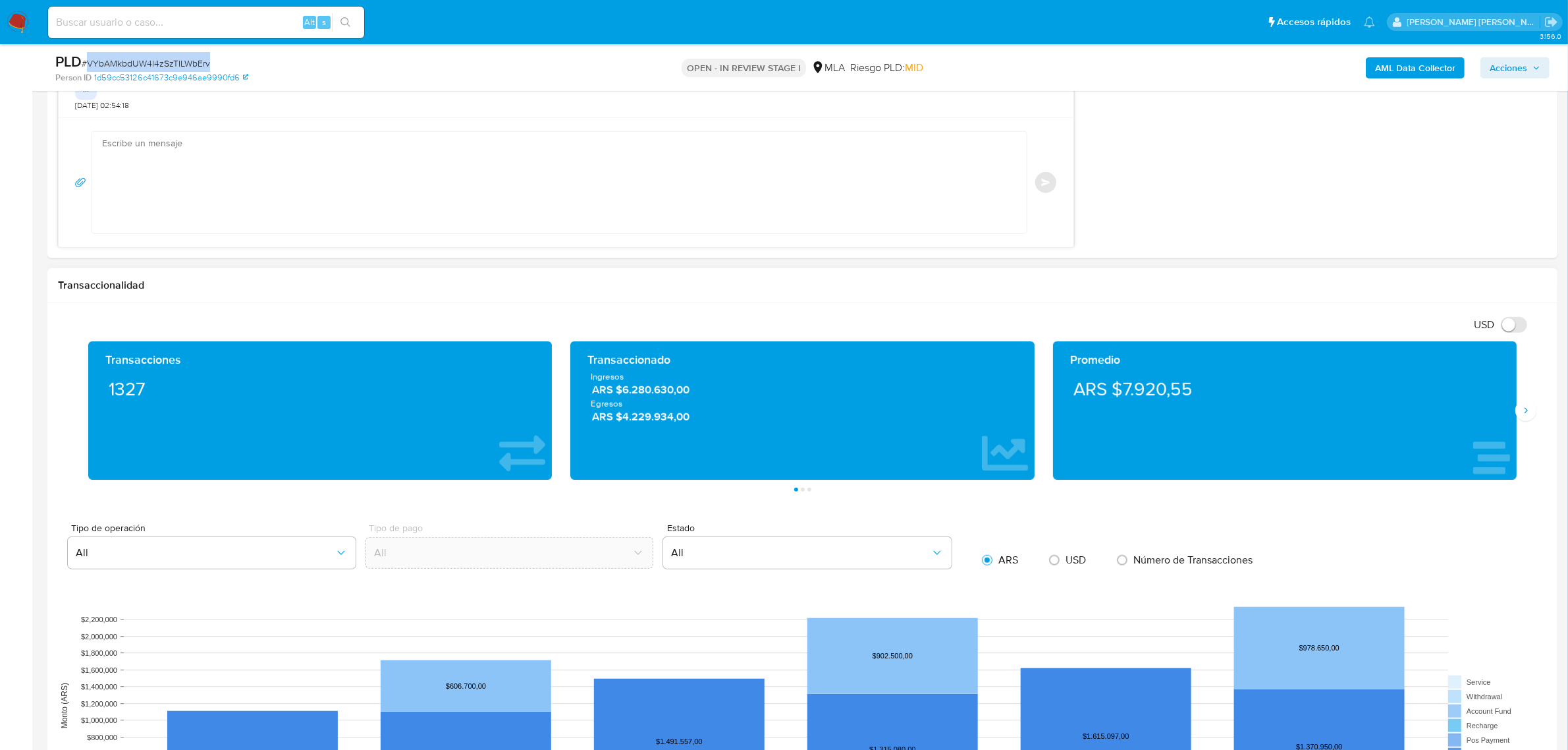
scroll to position [839, 0]
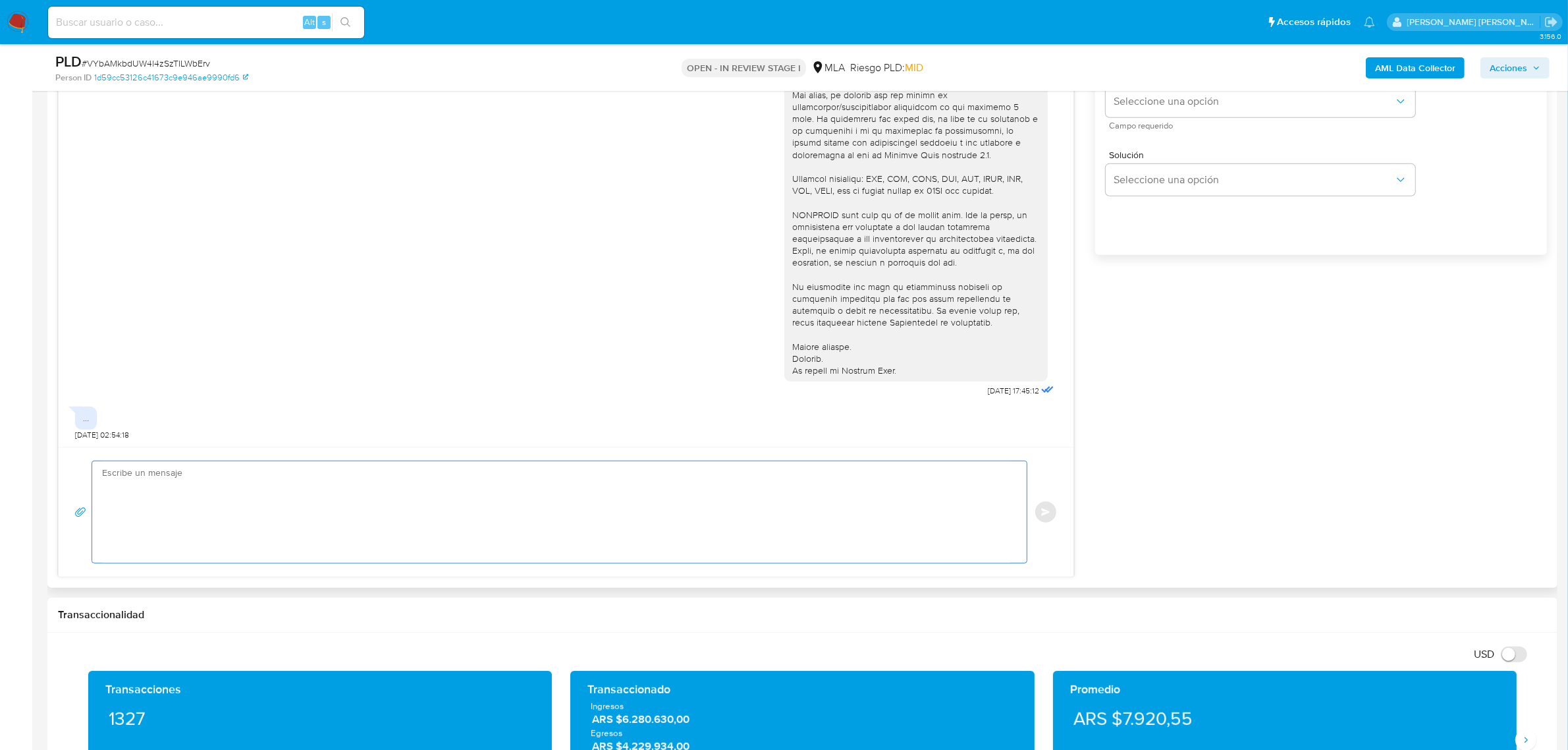
click at [614, 502] on textarea at bounding box center [556, 512] width 908 height 102
paste textarea "decidimos suspender tu cuenta de acuerdo con lo previsto en las condiciones de …"
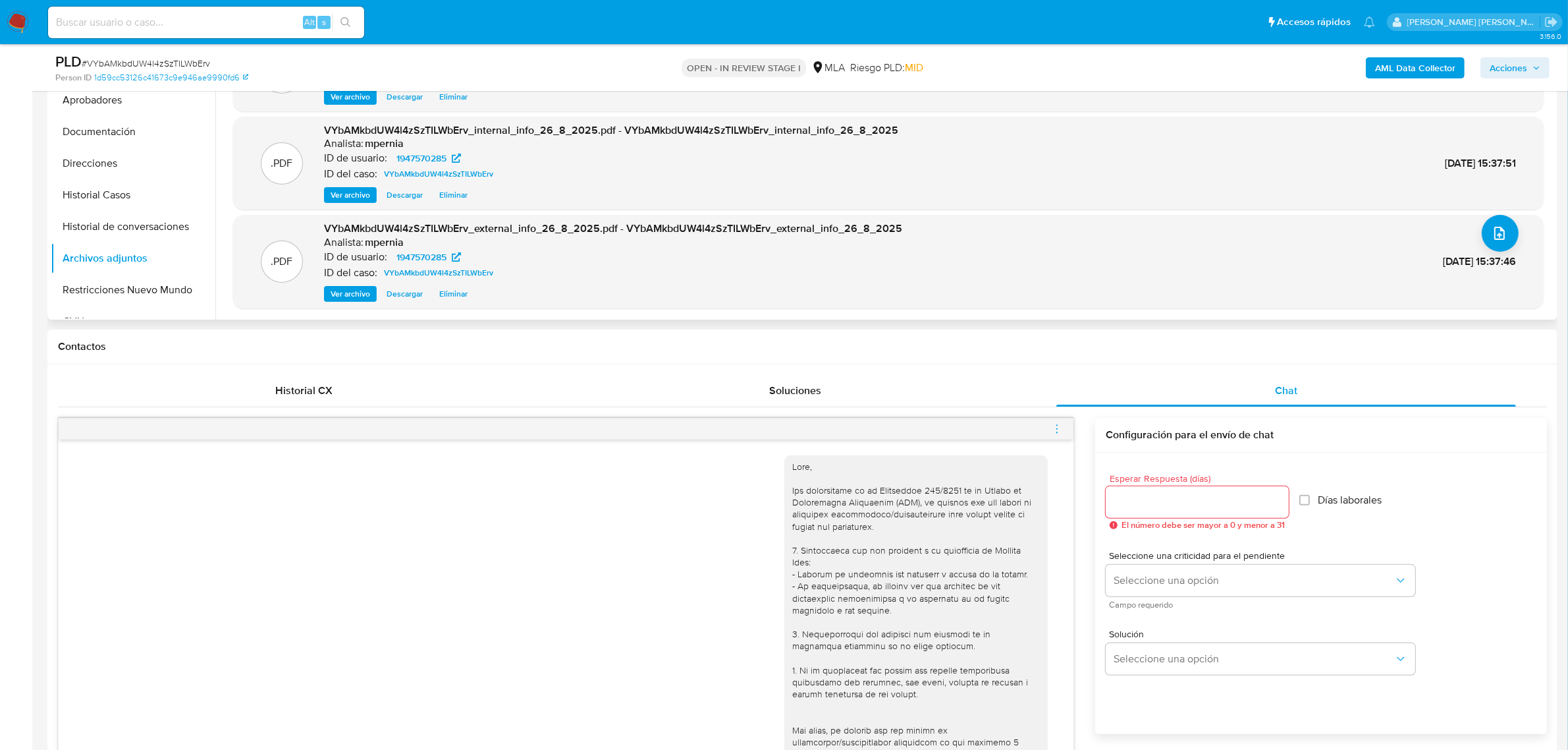
scroll to position [180, 0]
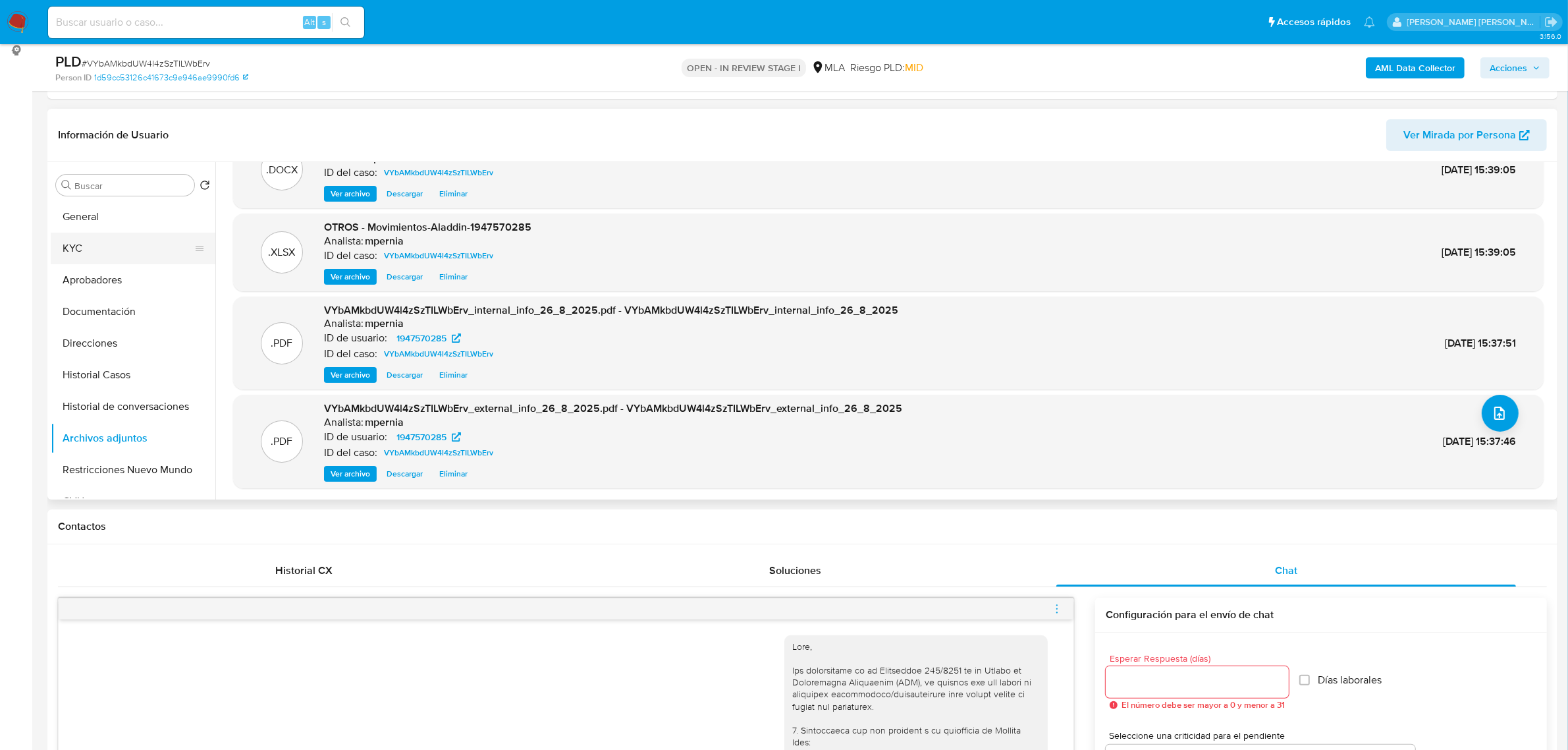
click at [94, 243] on button "KYC" at bounding box center [128, 248] width 154 height 31
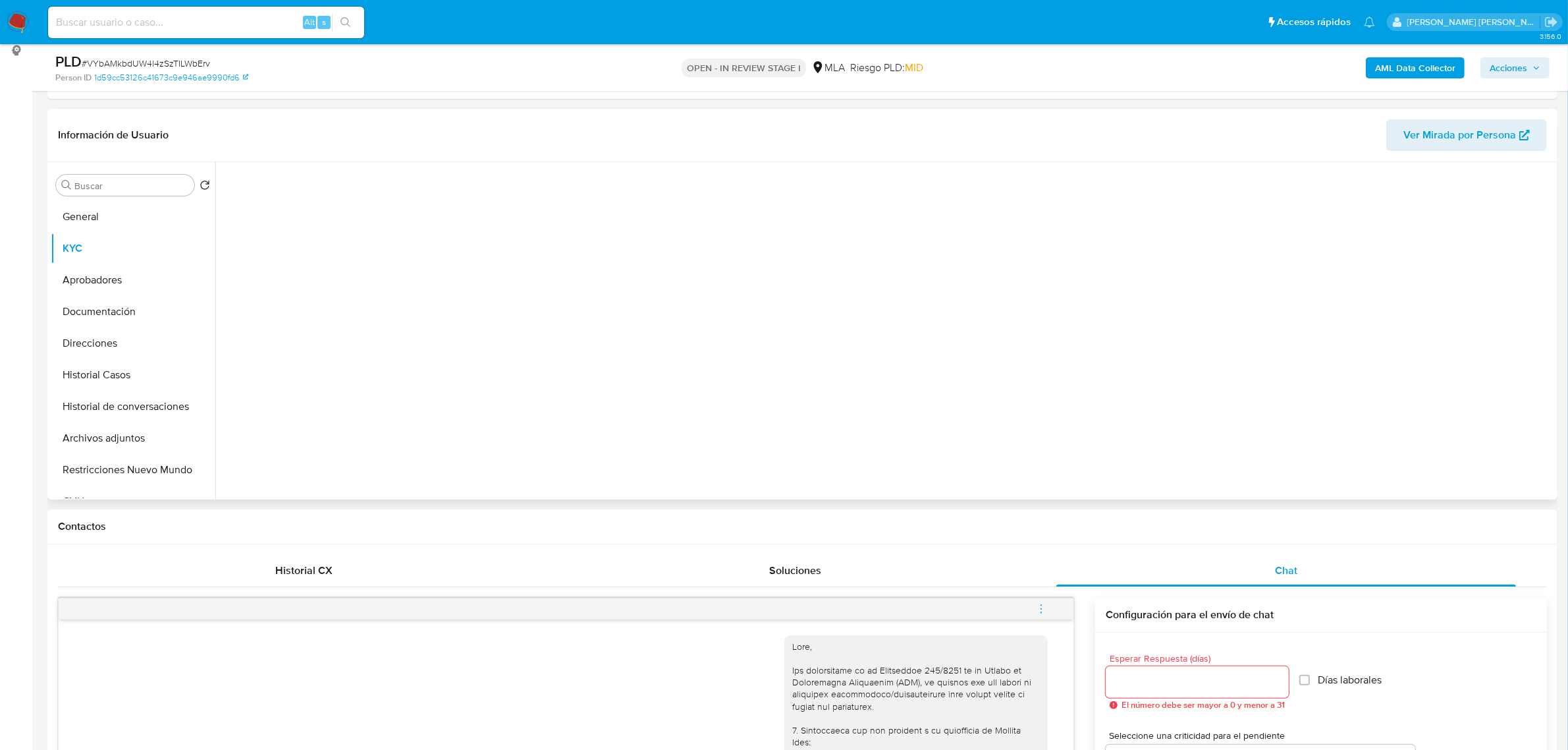
scroll to position [0, 0]
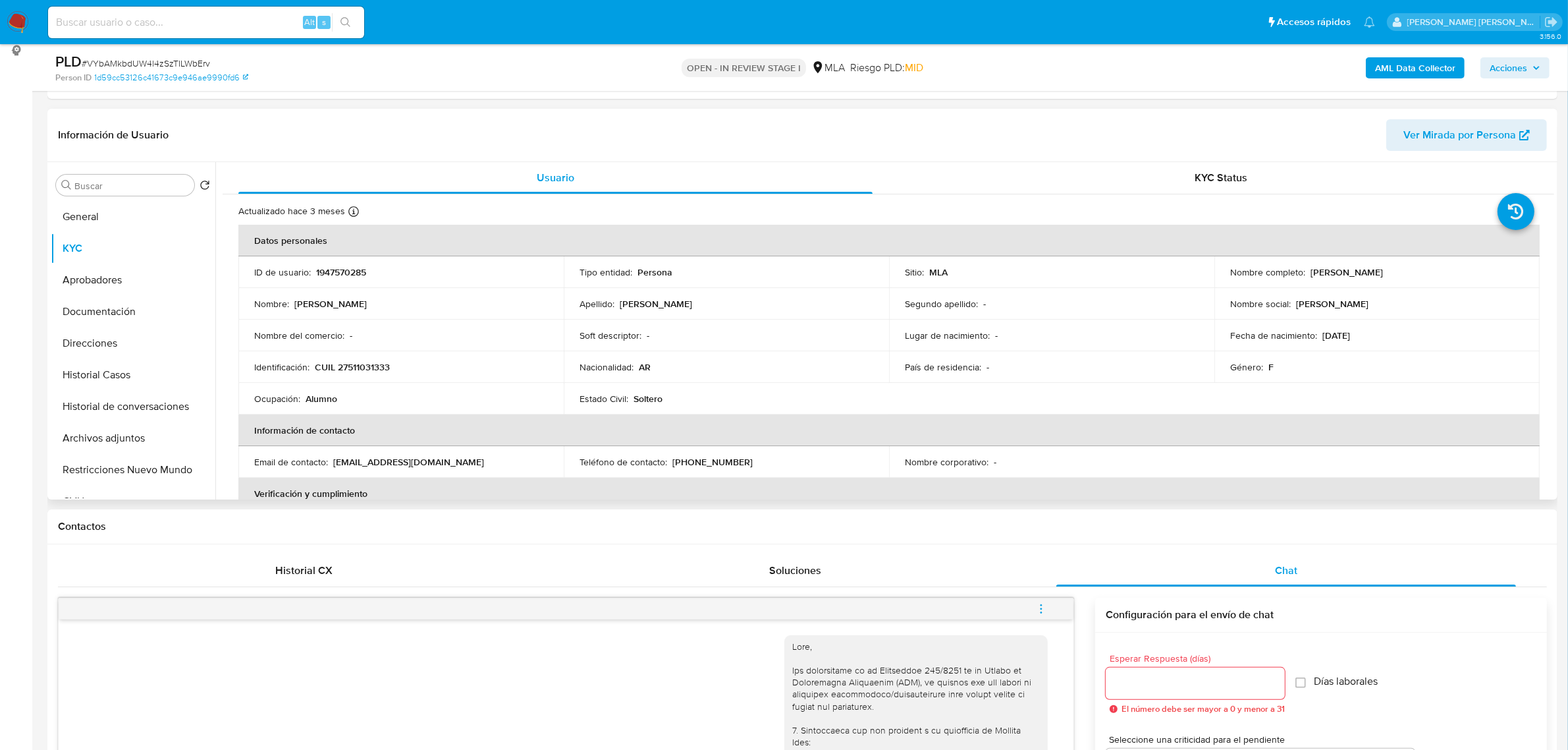
click at [1311, 271] on p "Paloma Eluney Diaz" at bounding box center [1347, 272] width 73 height 12
drag, startPoint x: 1306, startPoint y: 272, endPoint x: 1368, endPoint y: 273, distance: 62.0
click at [1368, 273] on p "Paloma Eluney Diaz" at bounding box center [1347, 272] width 73 height 12
copy p "Paloma Eluney"
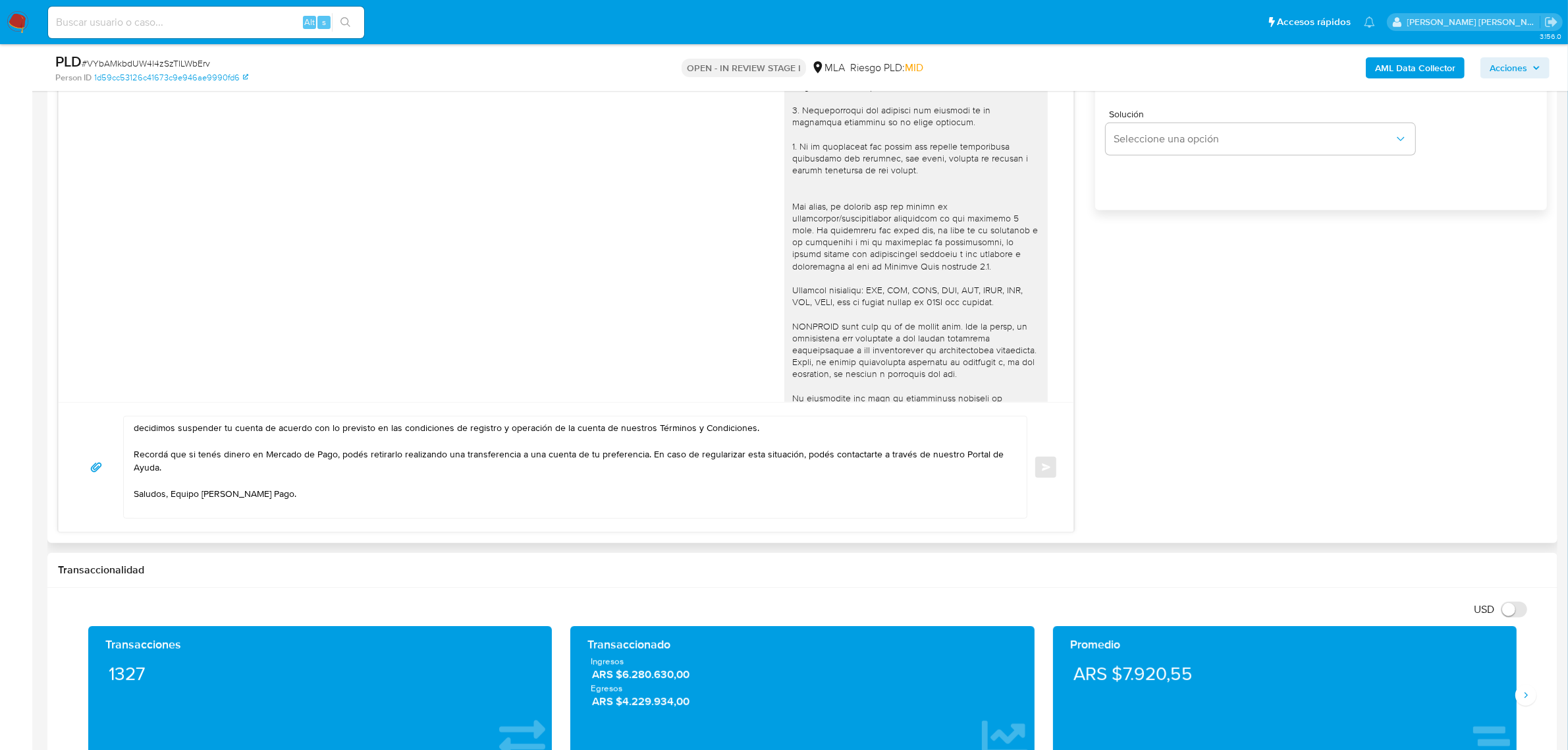
scroll to position [839, 0]
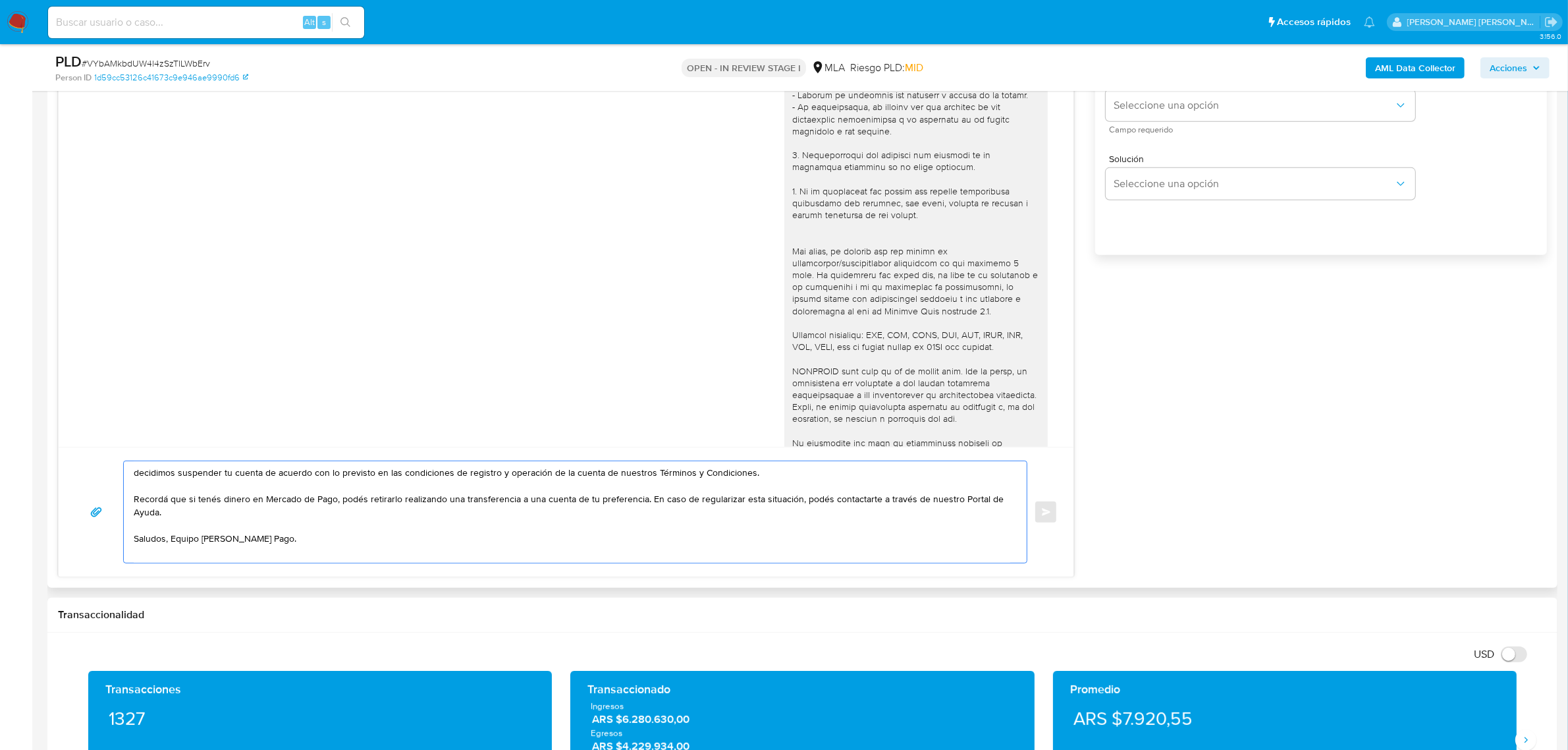
click at [134, 471] on textarea "decidimos suspender tu cuenta de acuerdo con lo previsto en las condiciones de …" at bounding box center [572, 512] width 876 height 102
paste textarea "Paloma Eluney"
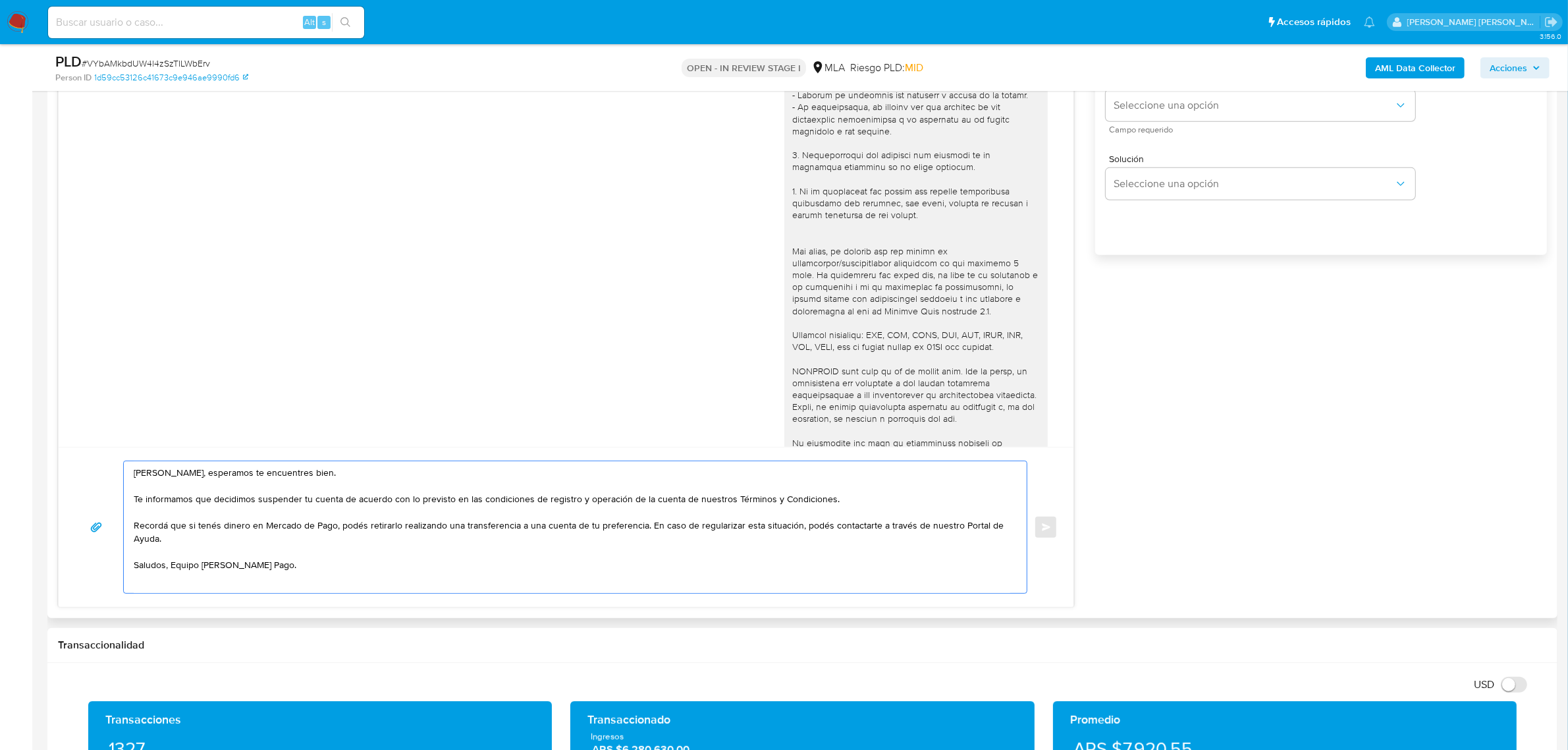
click at [646, 528] on textarea "Paloma Eluney, esperamos te encuentres bien. Te informamos que decidimos suspen…" at bounding box center [572, 527] width 876 height 132
click at [519, 535] on textarea "Paloma Eluney, esperamos te encuentres bien. Te informamos que decidimos suspen…" at bounding box center [572, 527] width 876 height 132
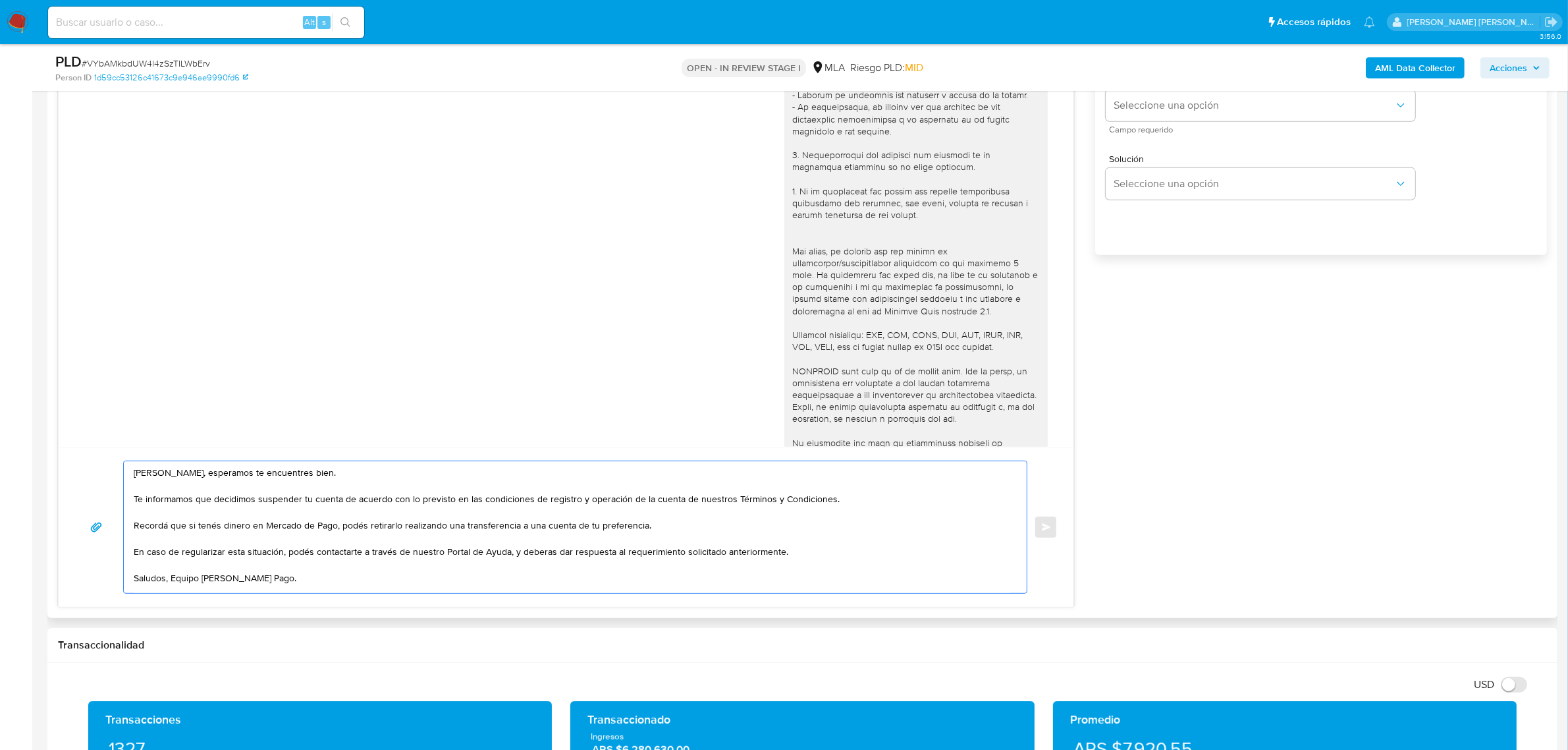
click at [173, 556] on textarea "Paloma Eluney, esperamos te encuentres bien. Te informamos que decidimos suspen…" at bounding box center [572, 527] width 876 height 132
click at [249, 579] on textarea "Paloma Eluney, esperamos te encuentres bien. Te informamos que decidimos suspen…" at bounding box center [572, 527] width 876 height 132
click at [241, 586] on textarea "Paloma Eluney, esperamos te encuentres bien. Te informamos que decidimos suspen…" at bounding box center [572, 527] width 876 height 132
drag, startPoint x: 247, startPoint y: 586, endPoint x: 196, endPoint y: 472, distance: 124.9
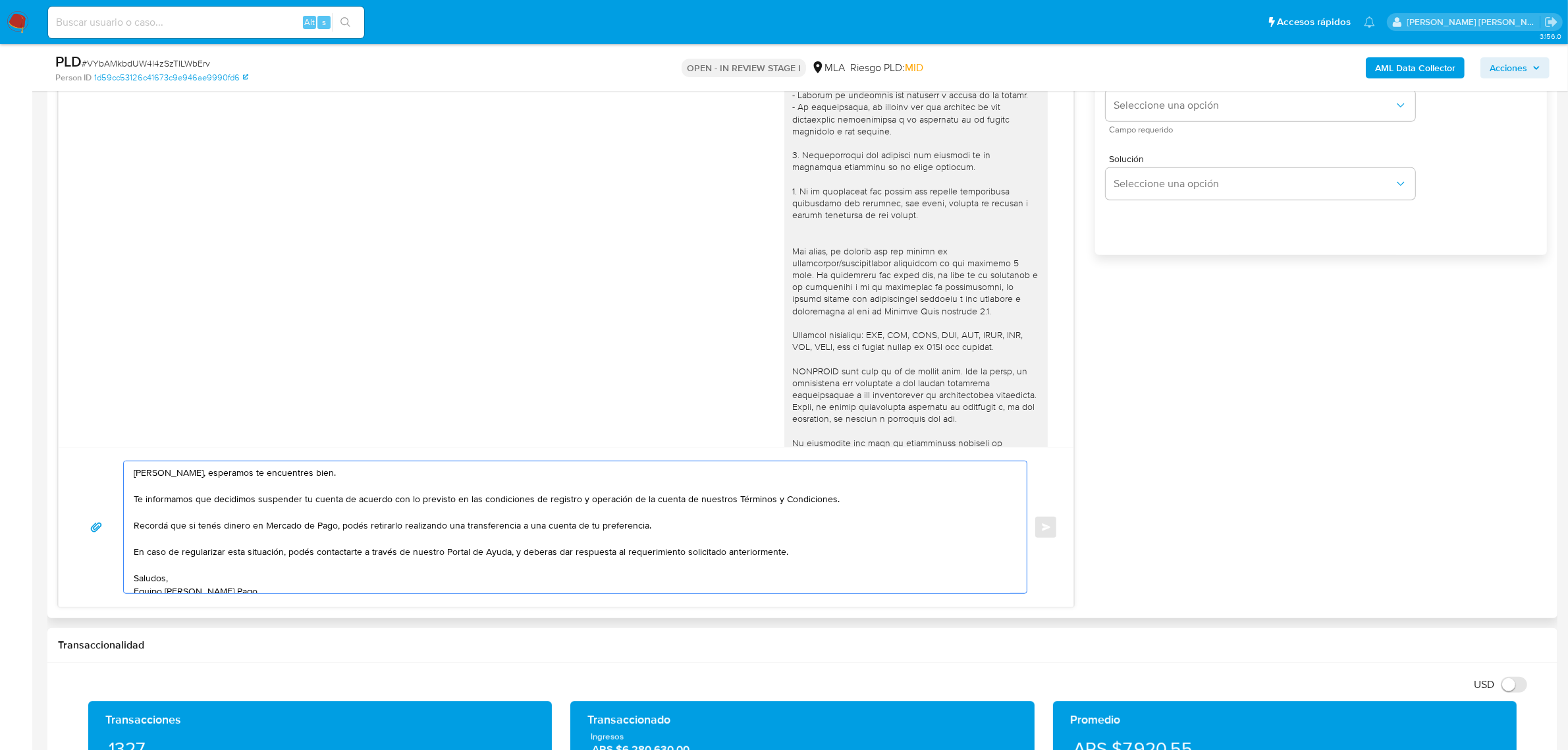
click at [196, 472] on textarea "Paloma Eluney, esperamos te encuentres bien. Te informamos que decidimos suspen…" at bounding box center [572, 527] width 876 height 132
type textarea "Paloma Eluney, esperamos te encuentres bien. Te informamos que decidimos suspen…"
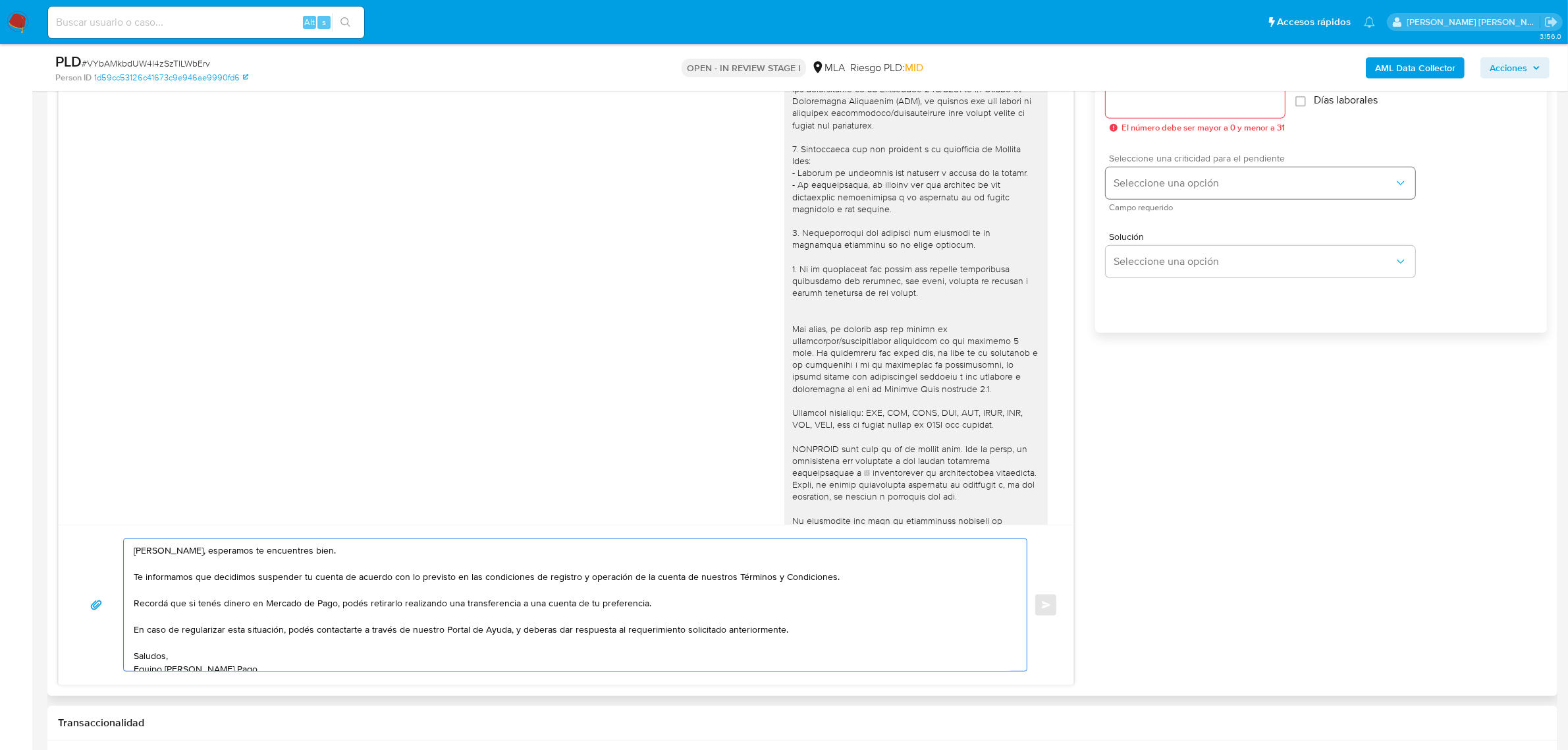
scroll to position [592, 0]
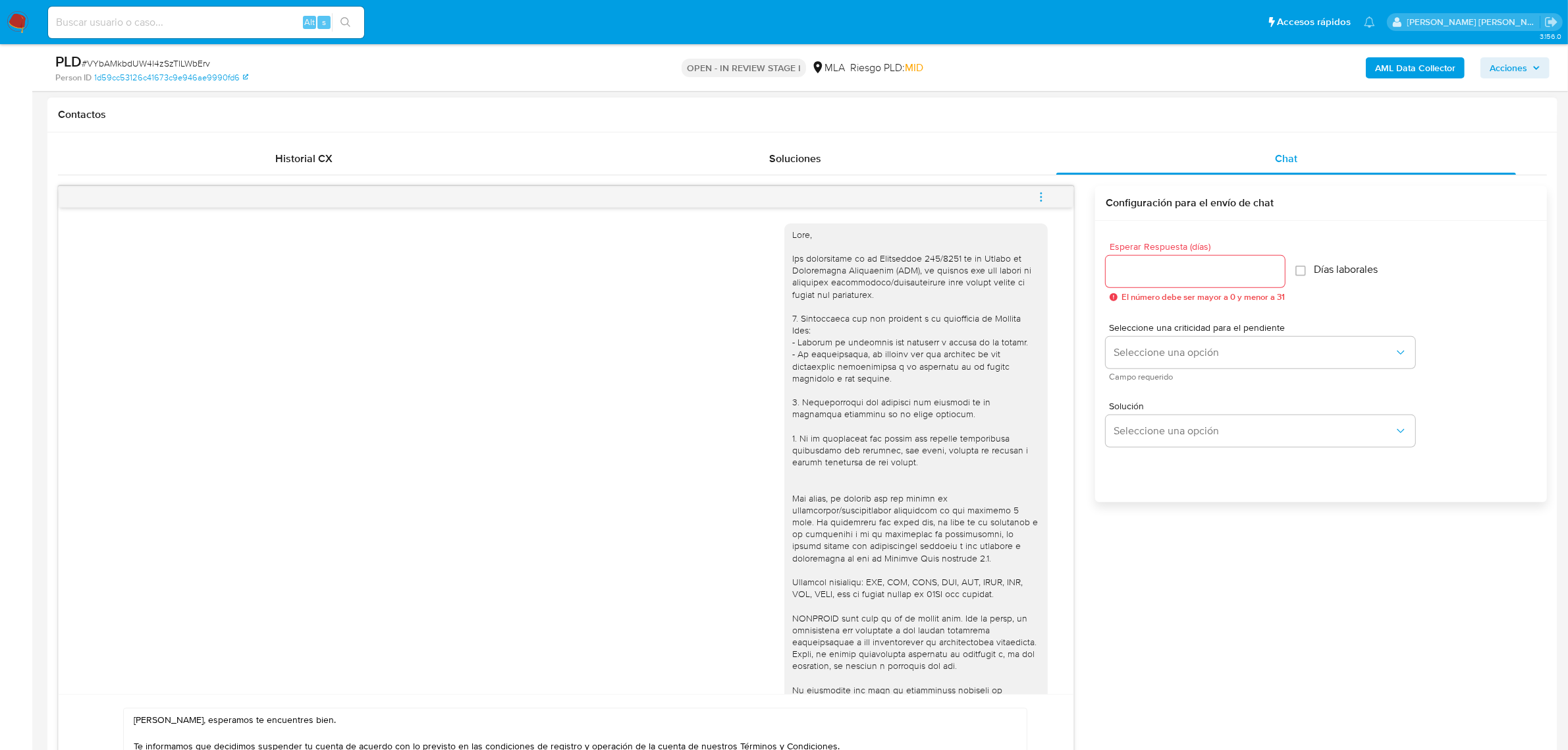
click at [1134, 282] on div at bounding box center [1195, 272] width 179 height 31
click at [1131, 276] on input "Esperar Respuesta (días)" at bounding box center [1195, 272] width 179 height 17
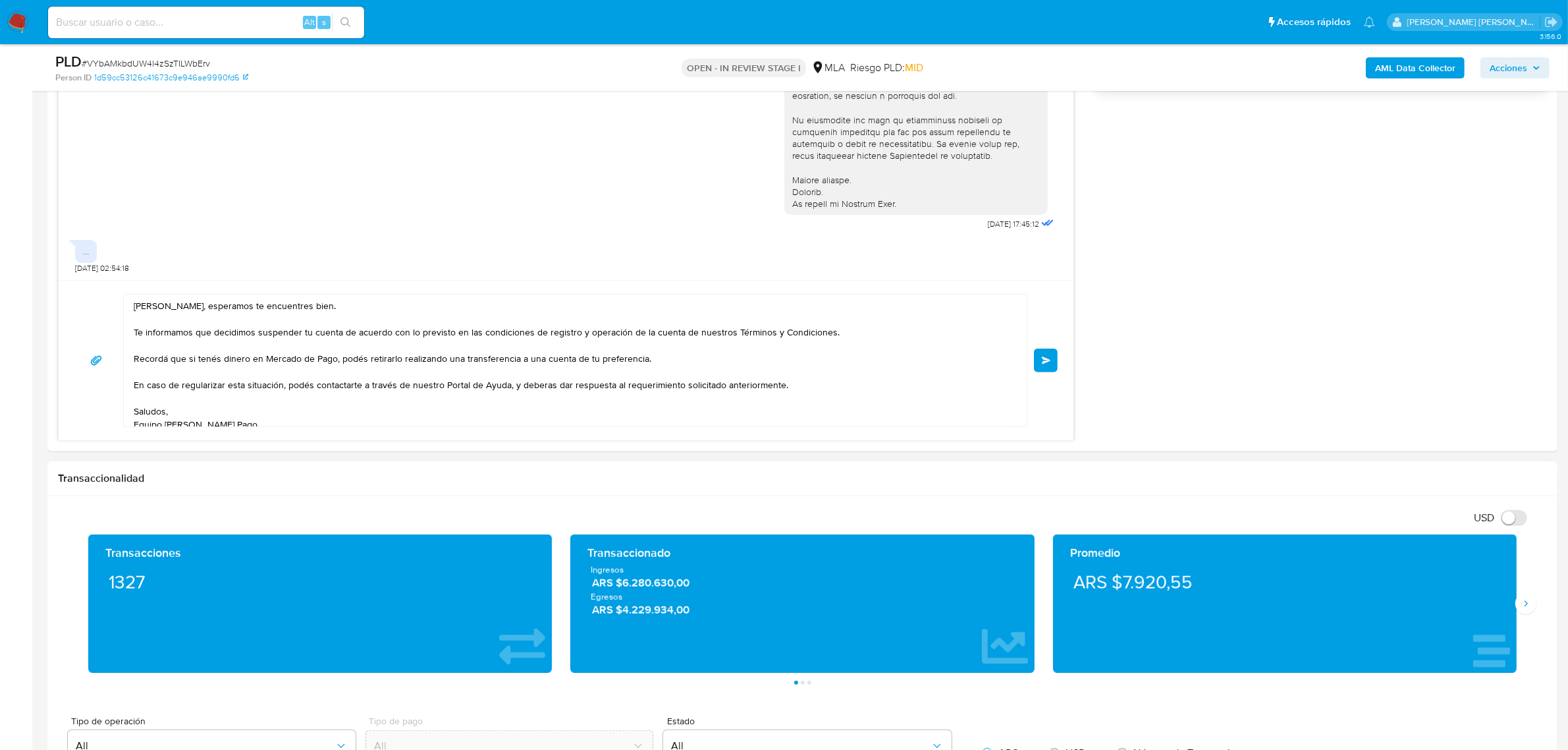
scroll to position [1086, 0]
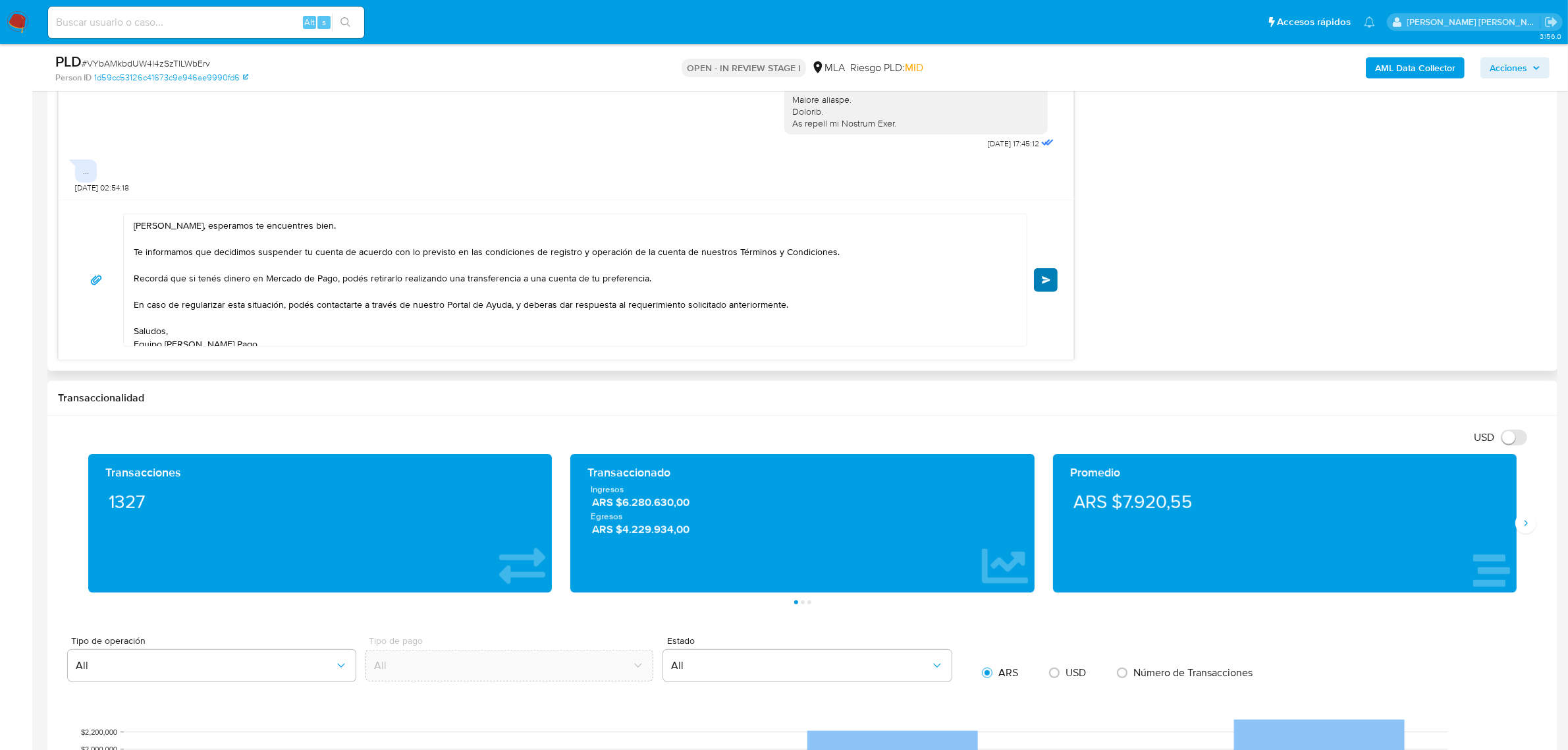
type input "0"
click at [1048, 284] on span "Enviar" at bounding box center [1047, 280] width 9 height 8
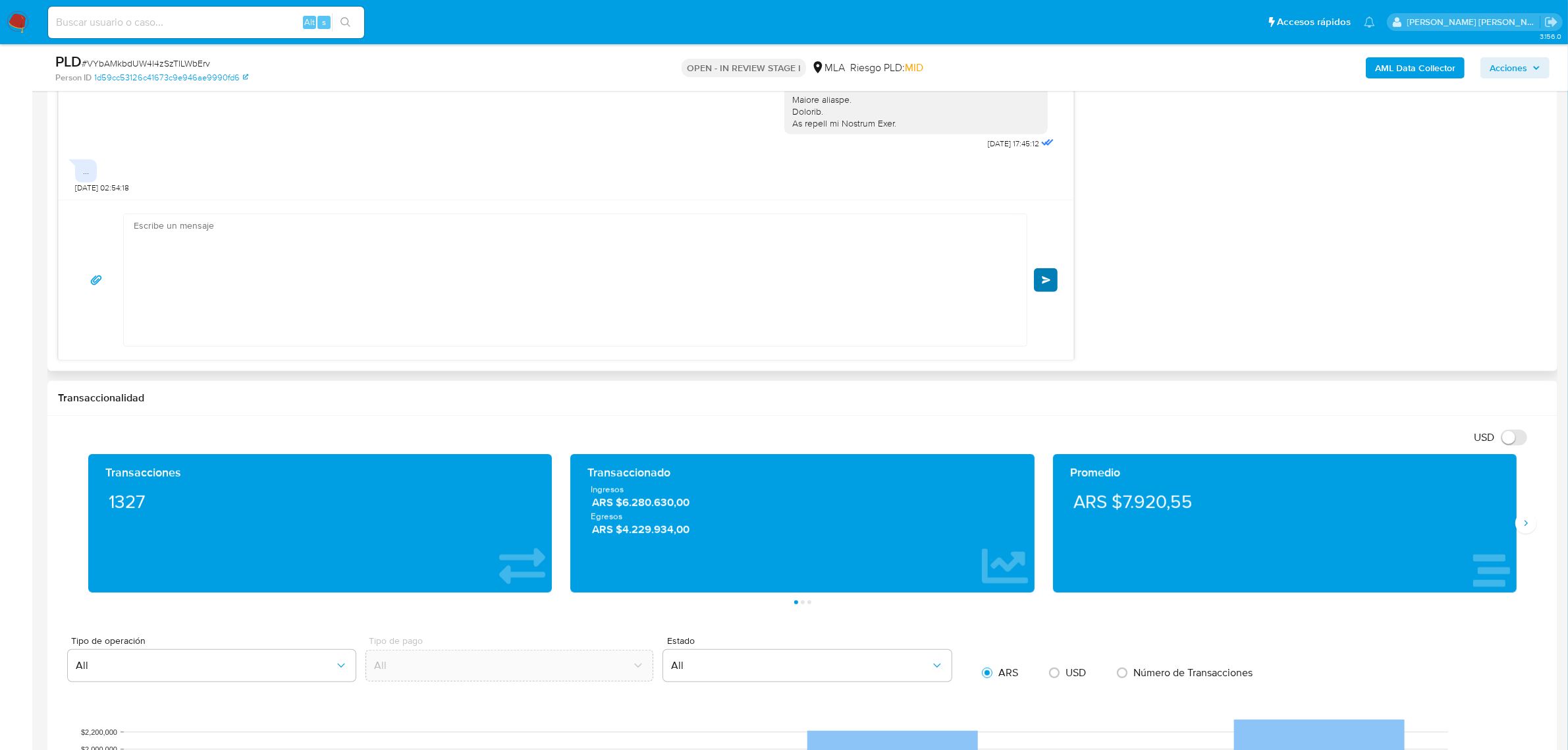
scroll to position [399, 0]
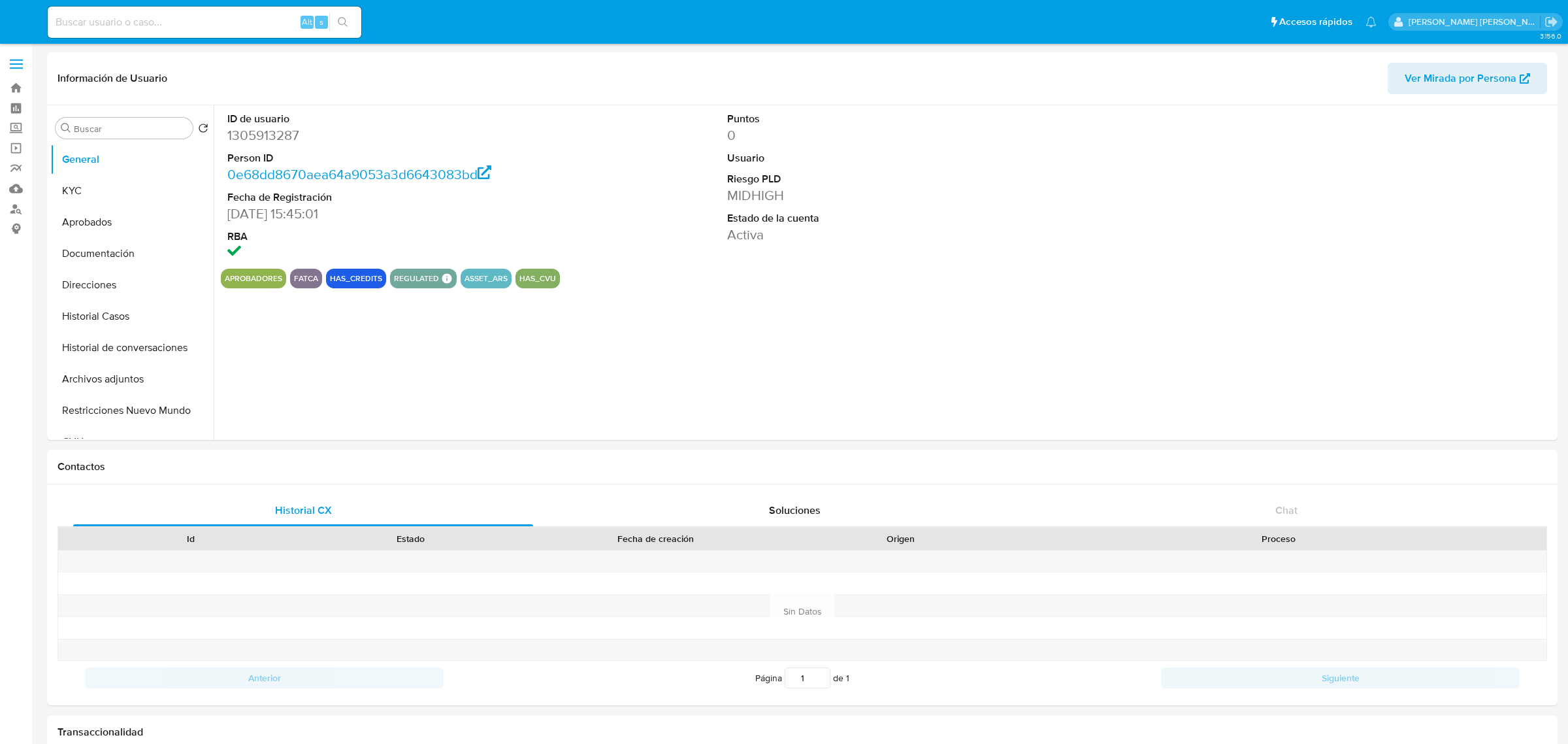
select select "10"
click at [98, 304] on button "Historial Casos" at bounding box center [127, 316] width 153 height 31
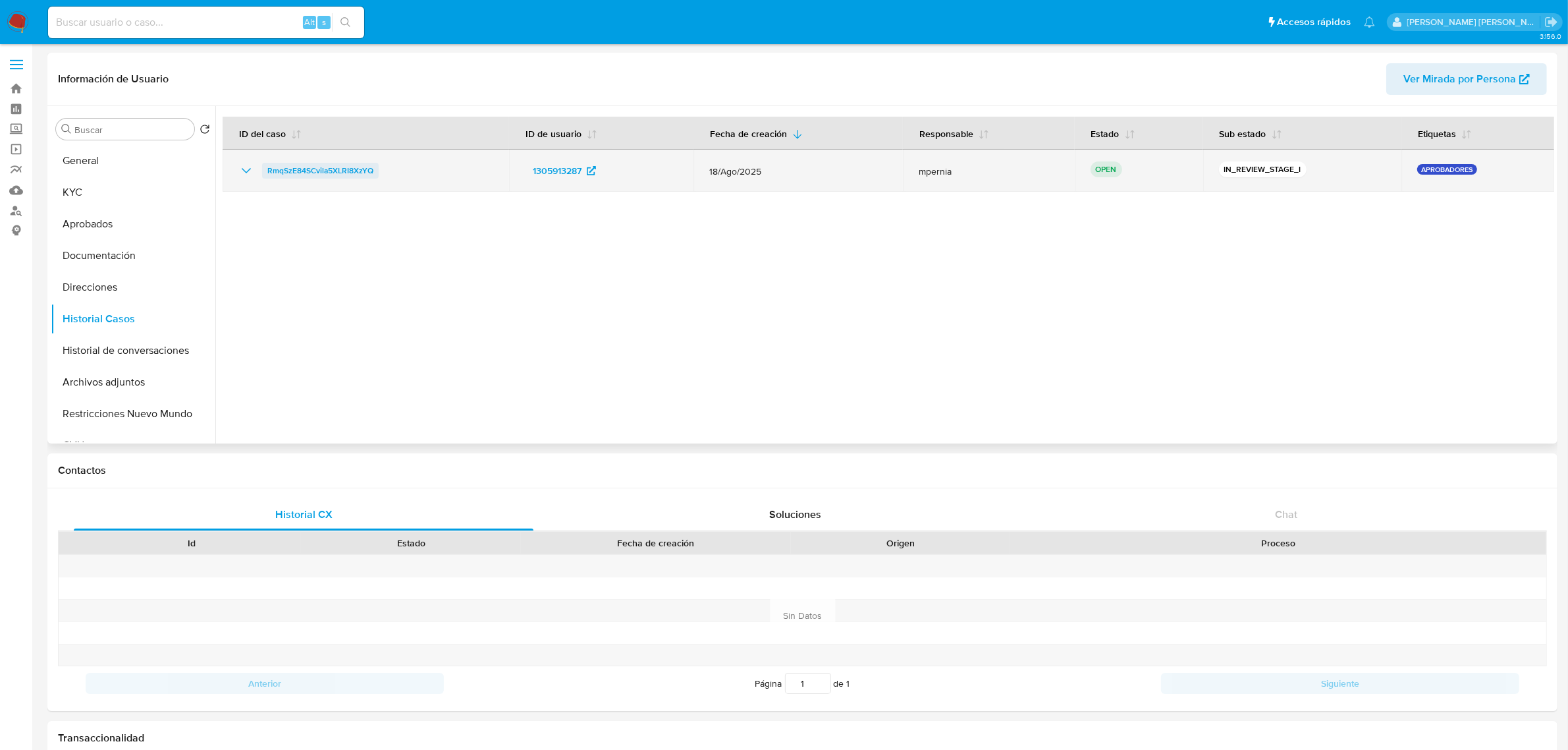
click at [298, 171] on span "RmqSzE84SCvila5XLRI8XzYQ" at bounding box center [321, 171] width 106 height 16
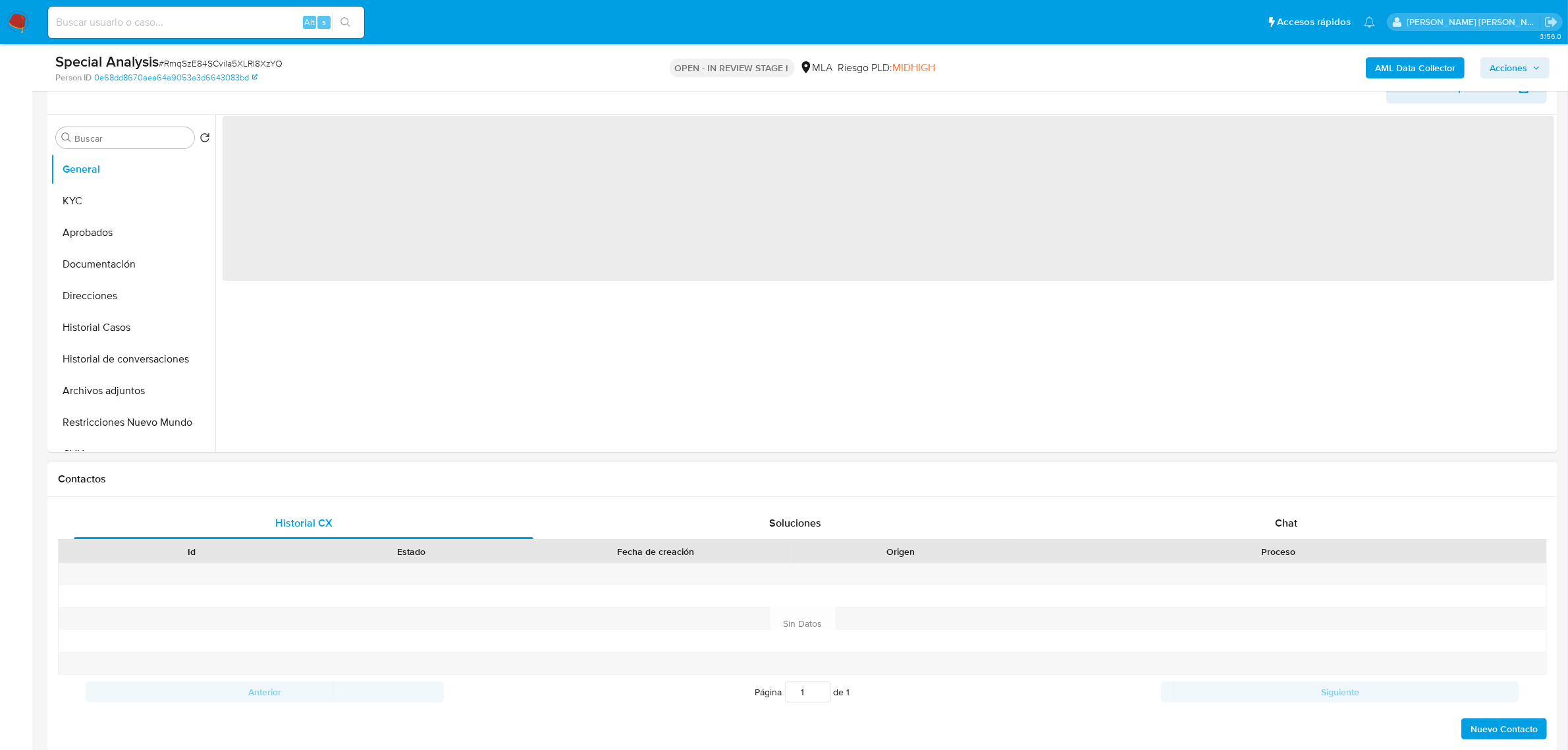
scroll to position [247, 0]
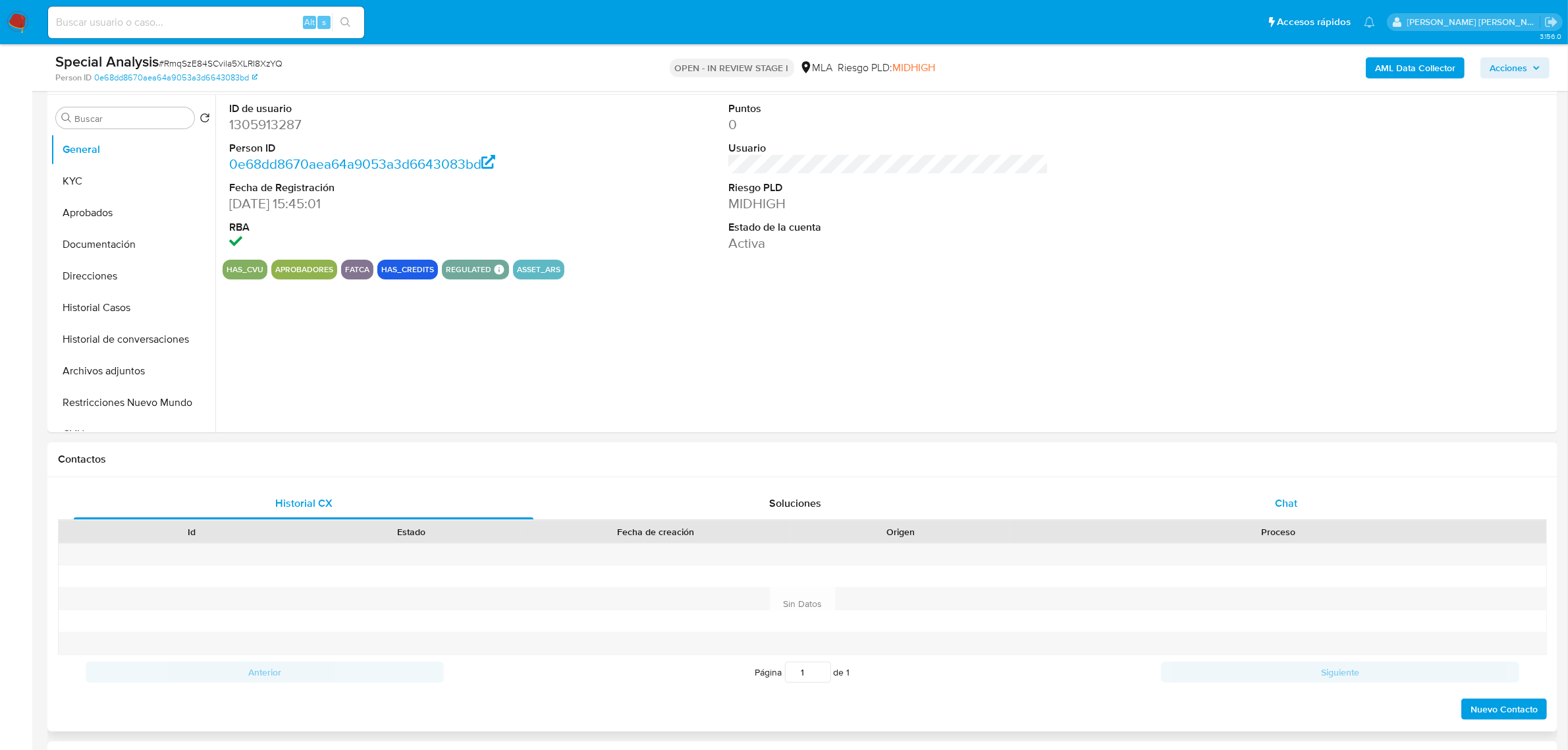
select select "10"
click at [1322, 511] on div "Chat" at bounding box center [1286, 503] width 460 height 31
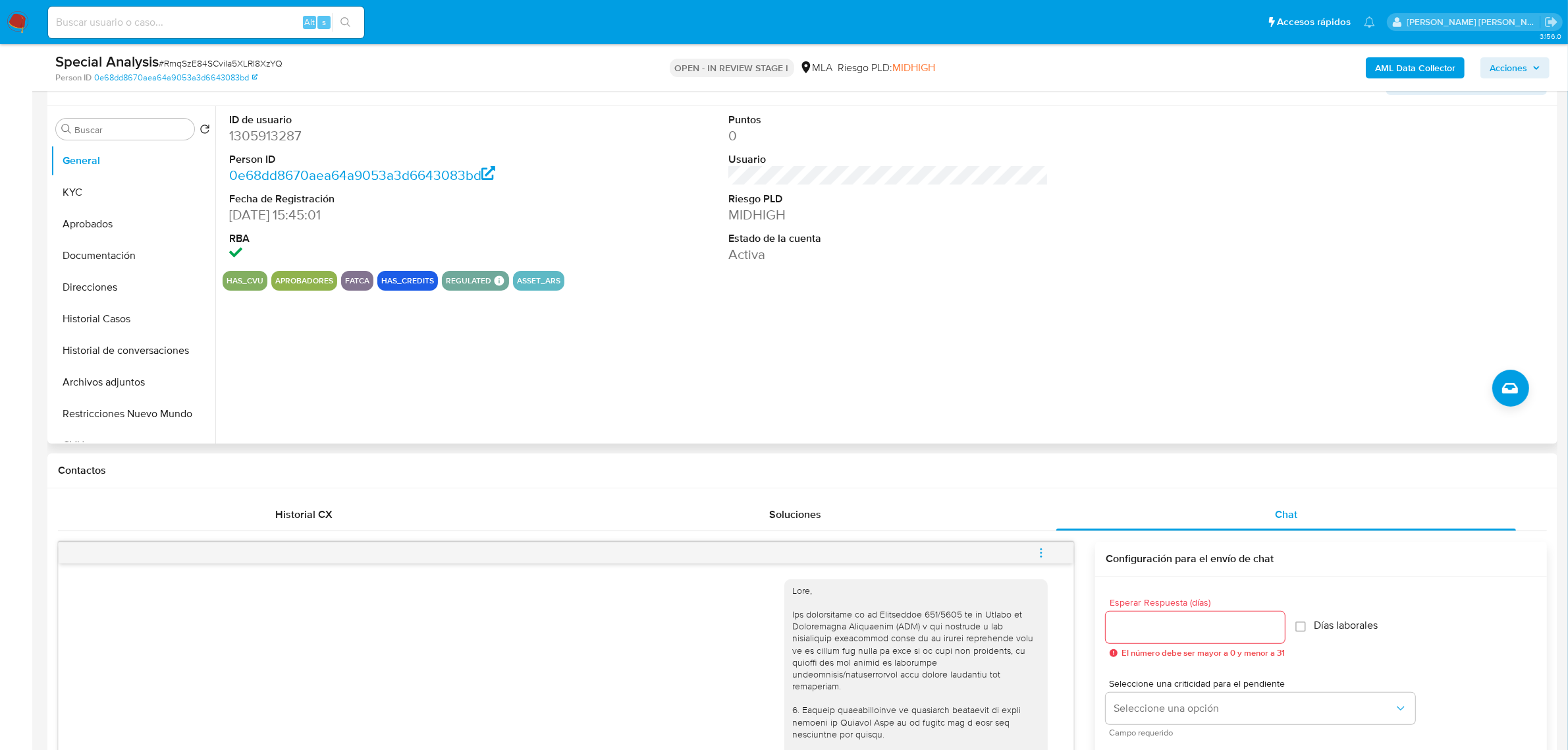
scroll to position [82, 0]
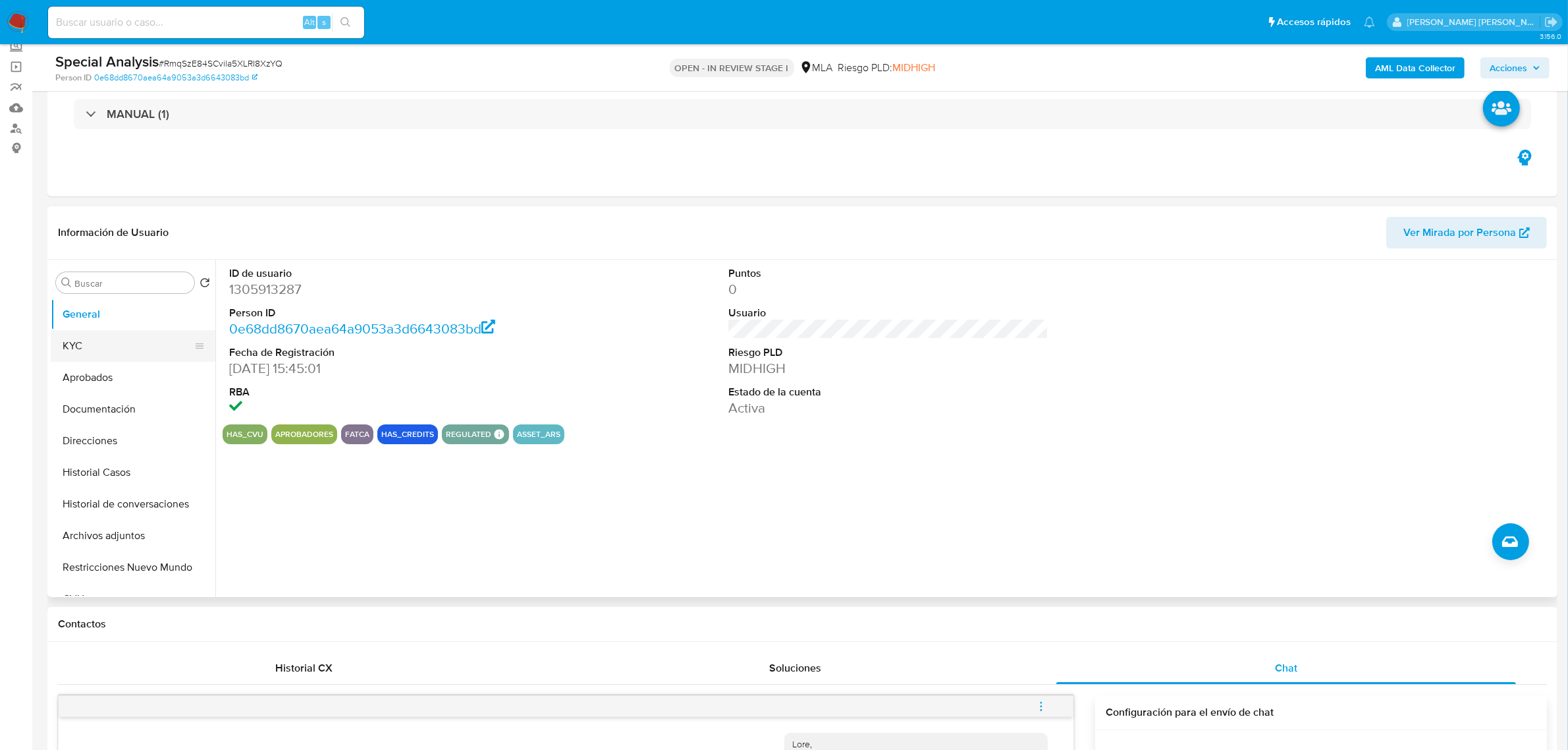
click at [93, 350] on button "KYC" at bounding box center [128, 346] width 154 height 31
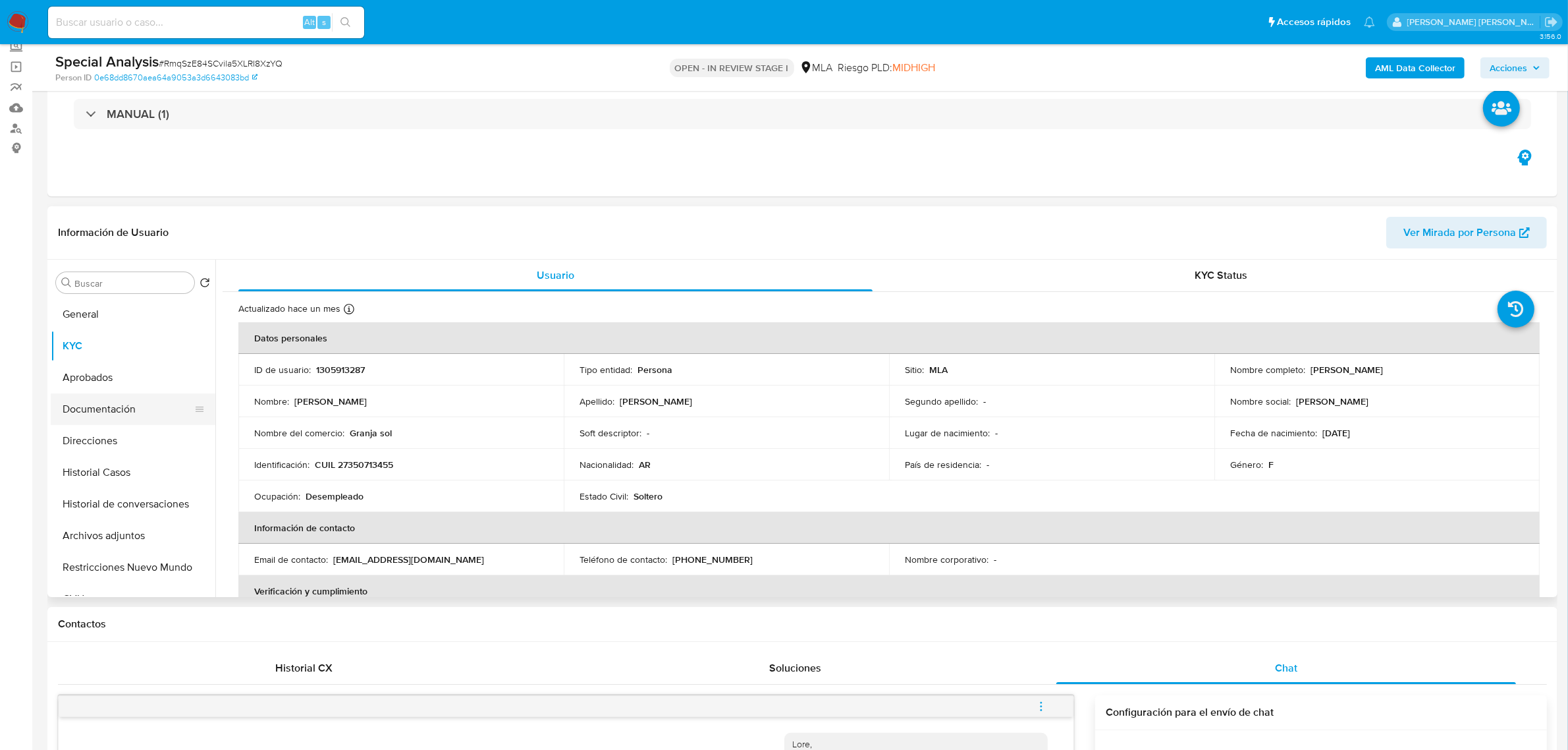
click at [112, 410] on button "Documentación" at bounding box center [128, 409] width 154 height 31
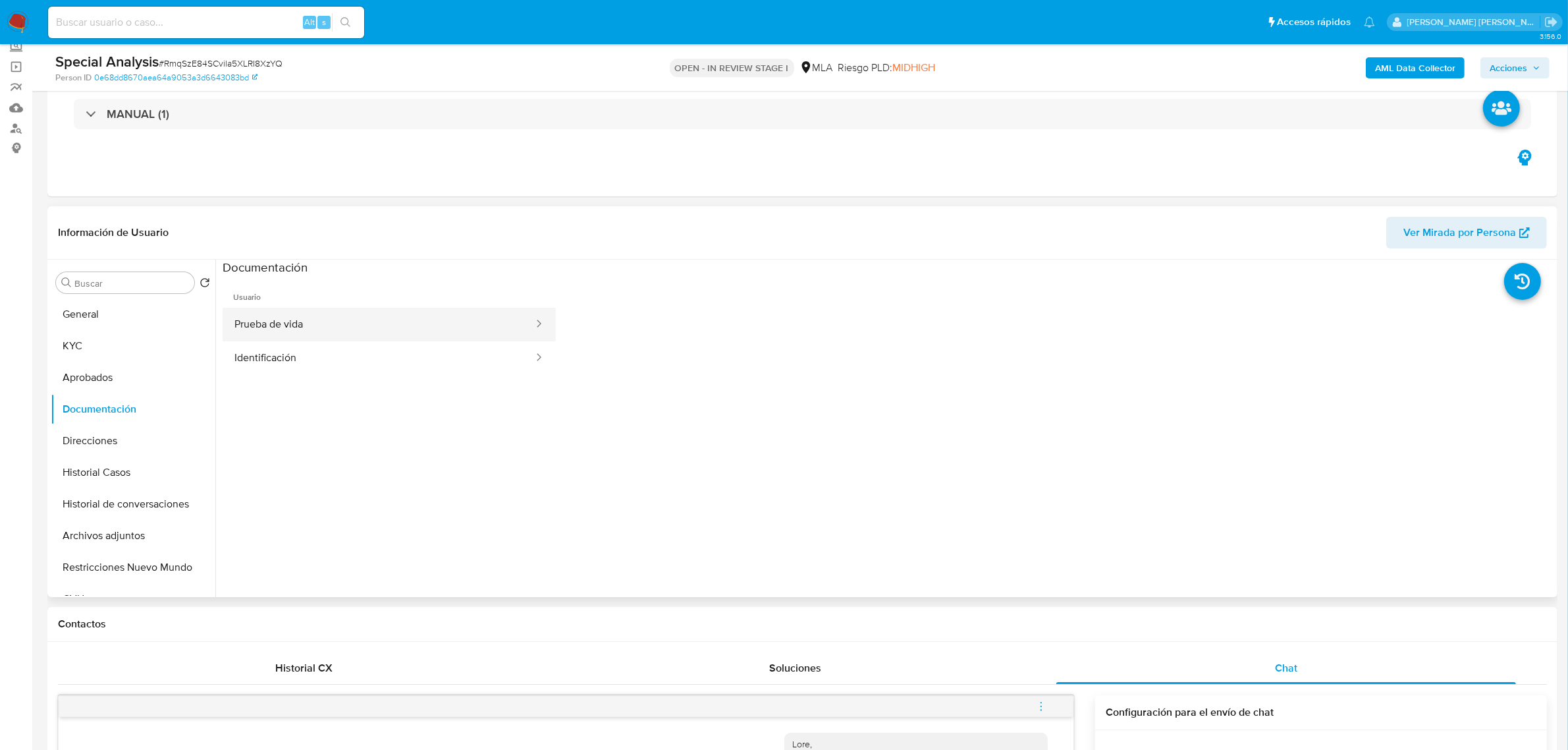
click at [273, 326] on button "Prueba de vida" at bounding box center [379, 324] width 312 height 34
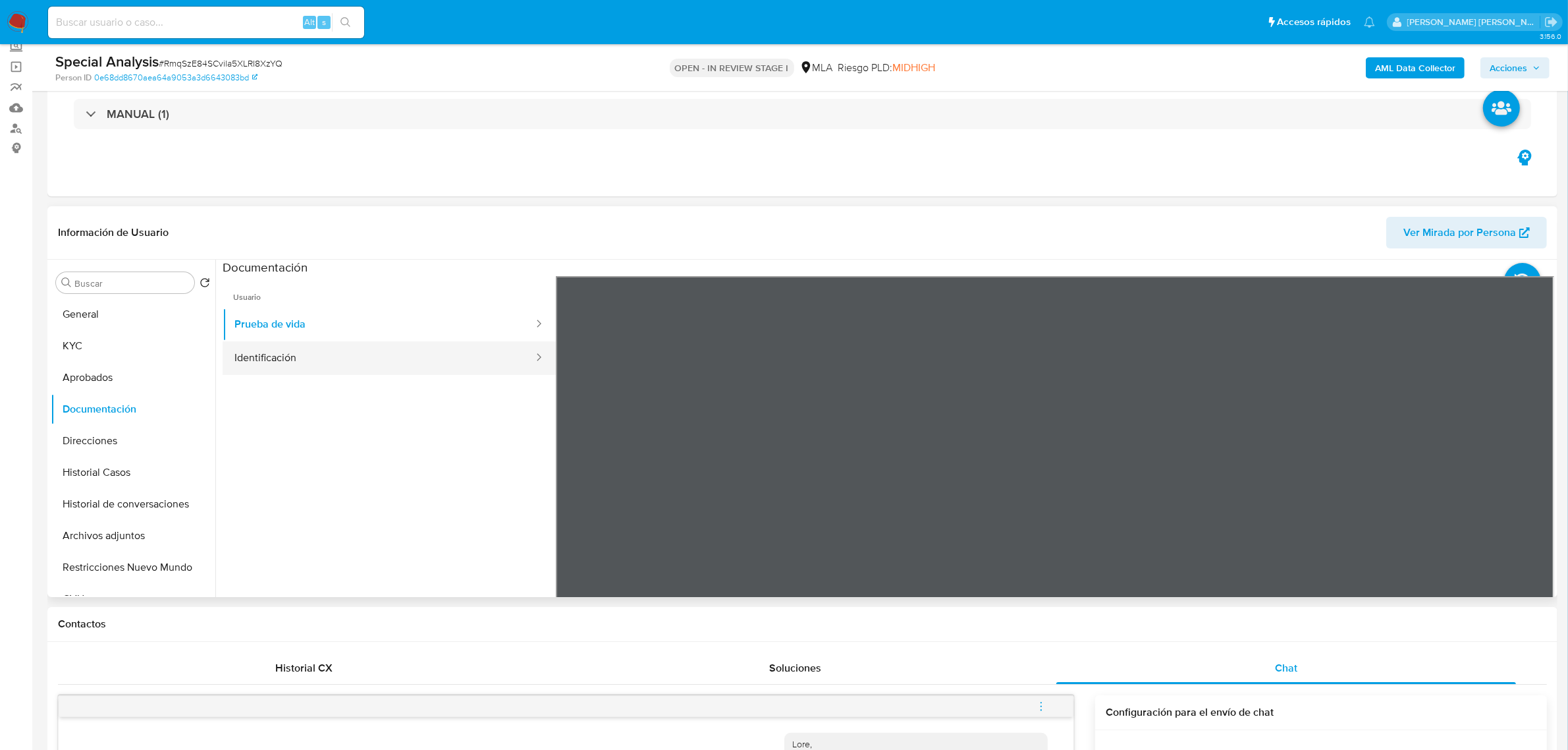
click at [246, 356] on button "Identificación" at bounding box center [379, 358] width 312 height 34
click at [1538, 486] on icon at bounding box center [1538, 490] width 27 height 27
click at [574, 489] on icon at bounding box center [573, 490] width 27 height 27
click at [103, 343] on button "KYC" at bounding box center [128, 346] width 154 height 31
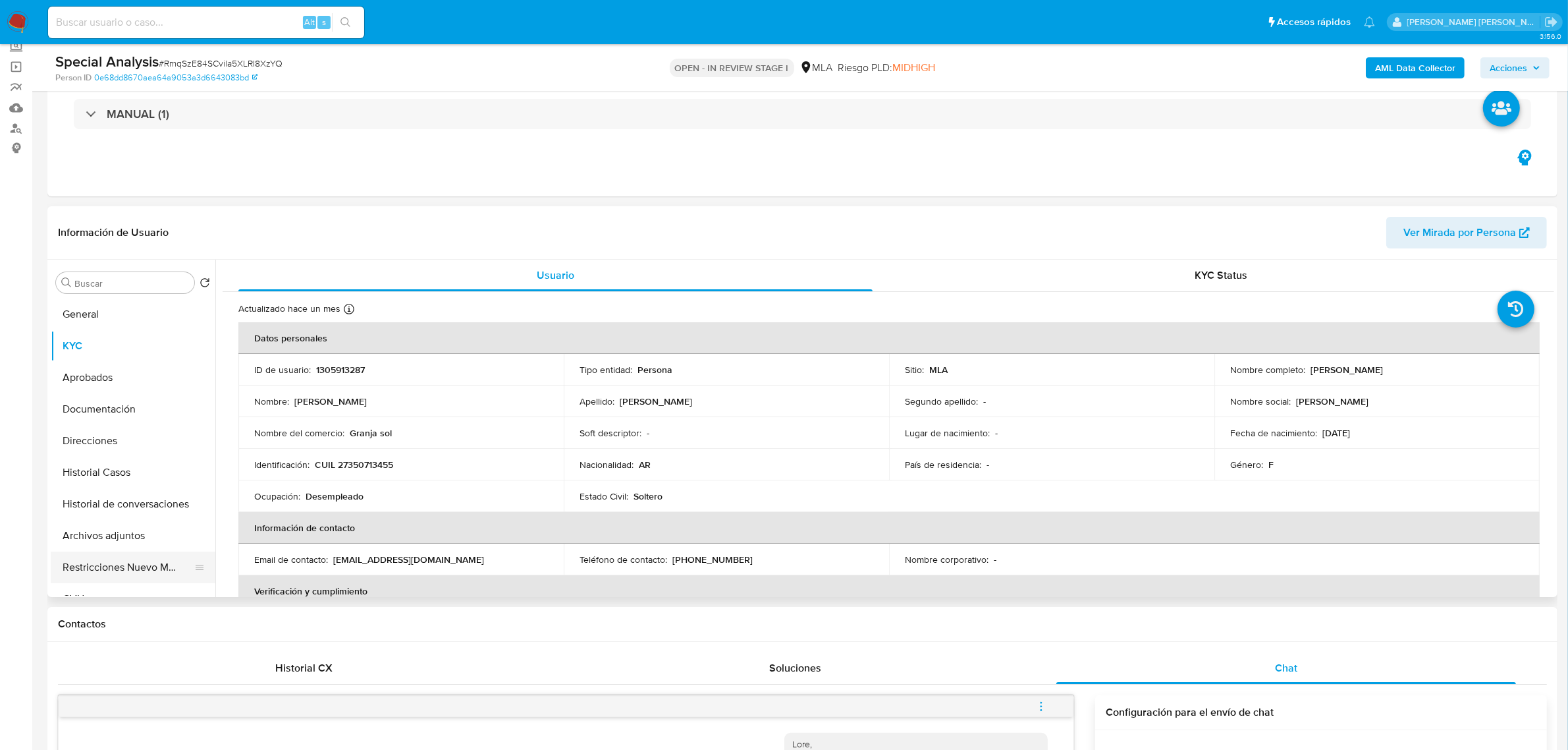
click at [84, 569] on button "Restricciones Nuevo Mundo" at bounding box center [128, 568] width 154 height 31
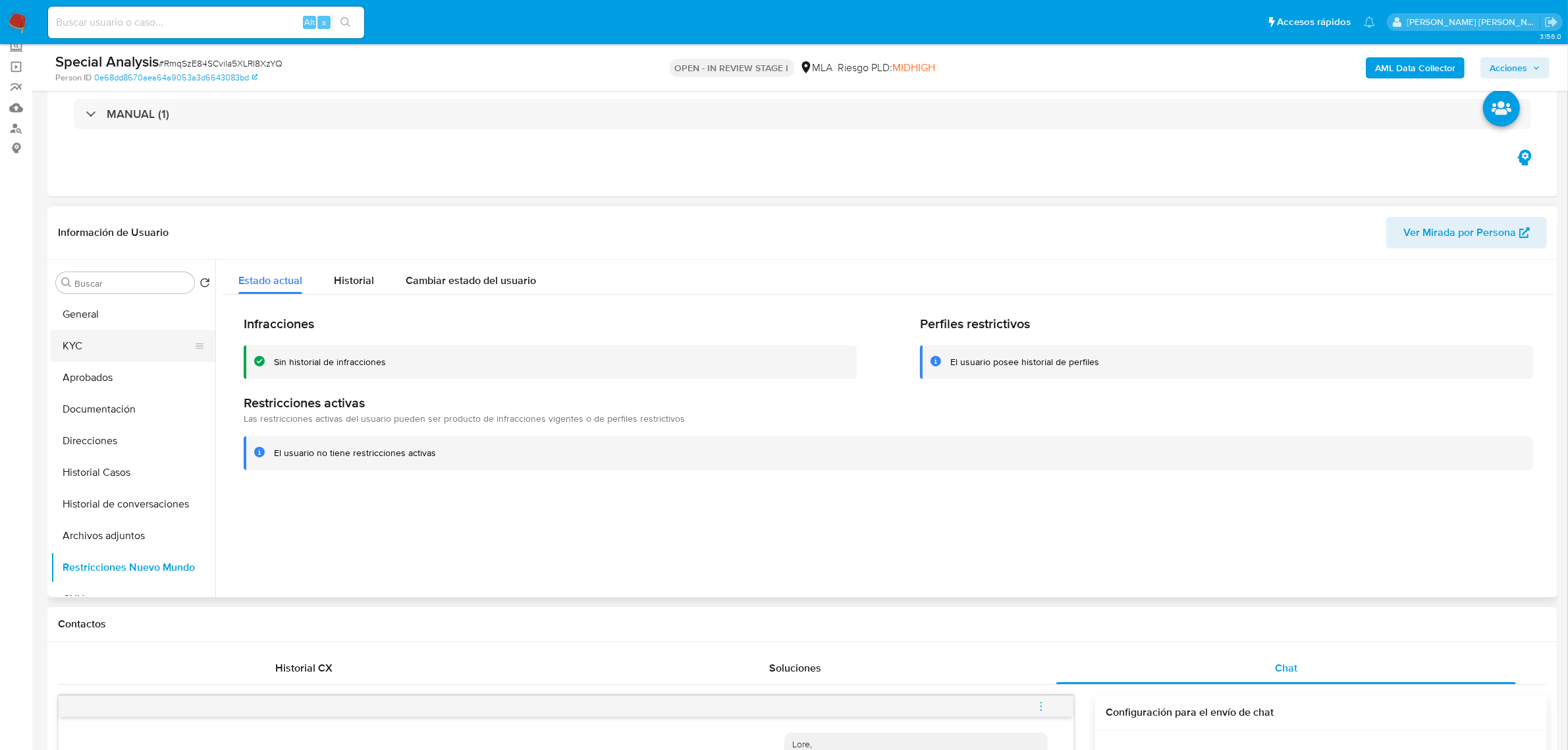
click at [95, 350] on button "KYC" at bounding box center [128, 346] width 154 height 31
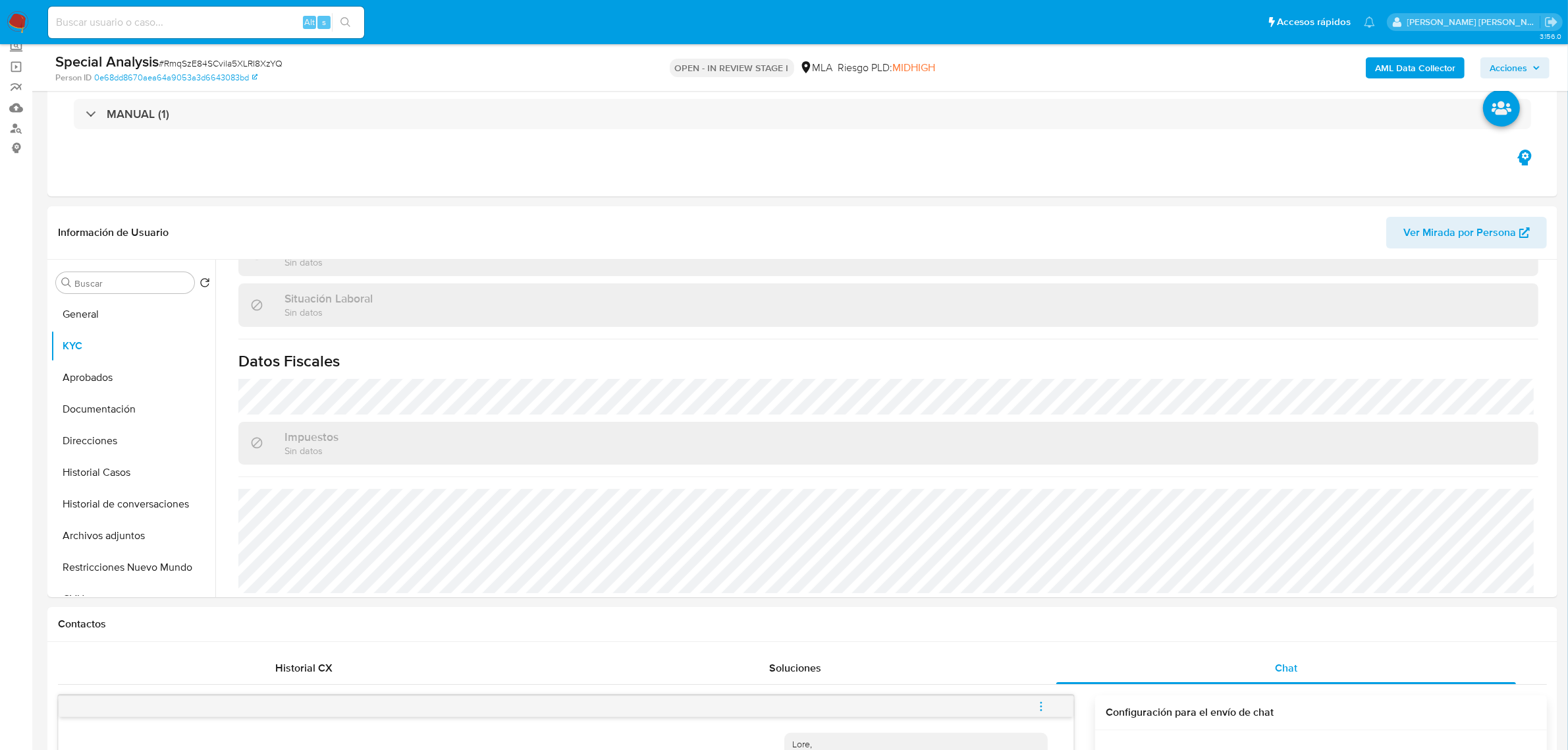
scroll to position [682, 0]
click at [123, 413] on button "Documentación" at bounding box center [128, 409] width 154 height 31
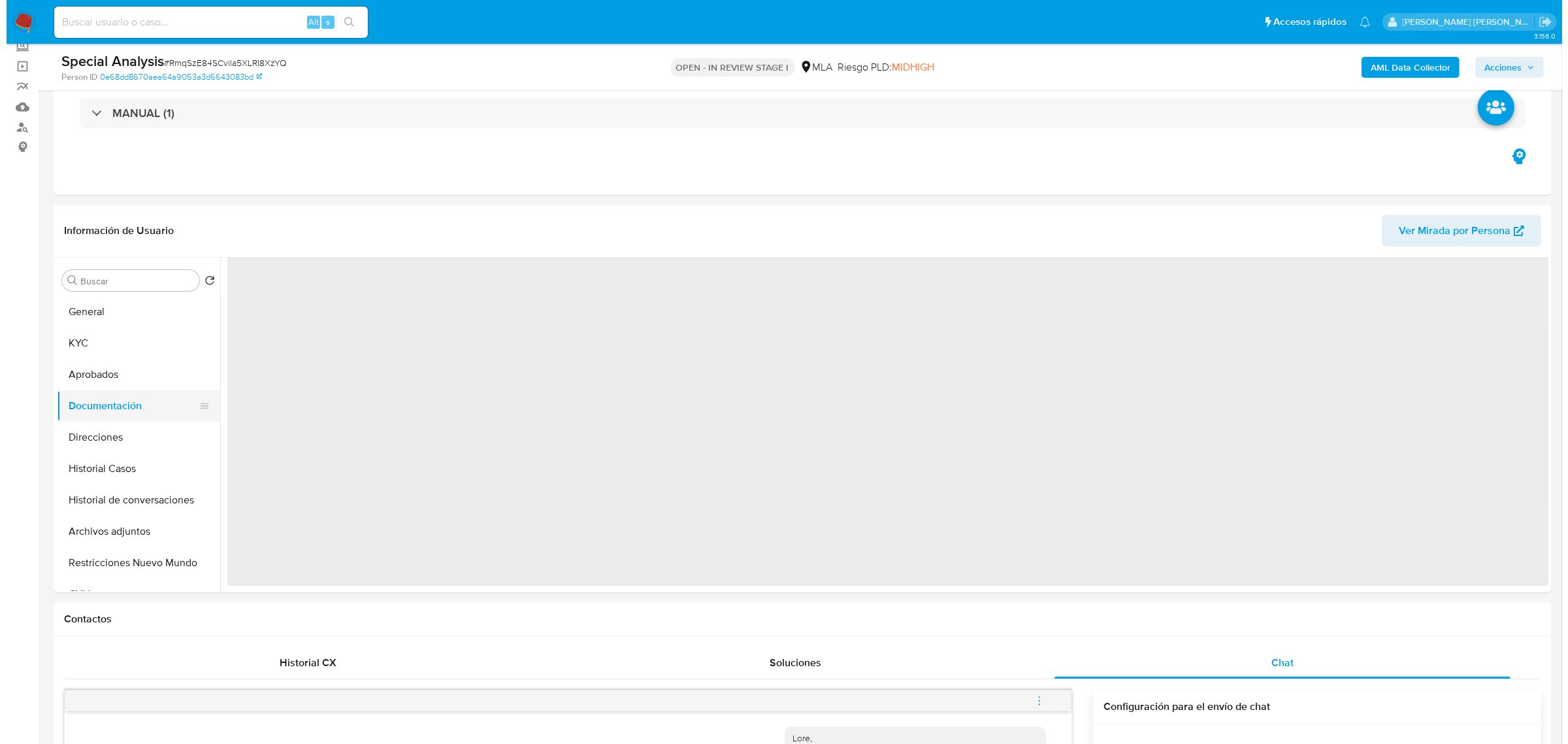
scroll to position [0, 0]
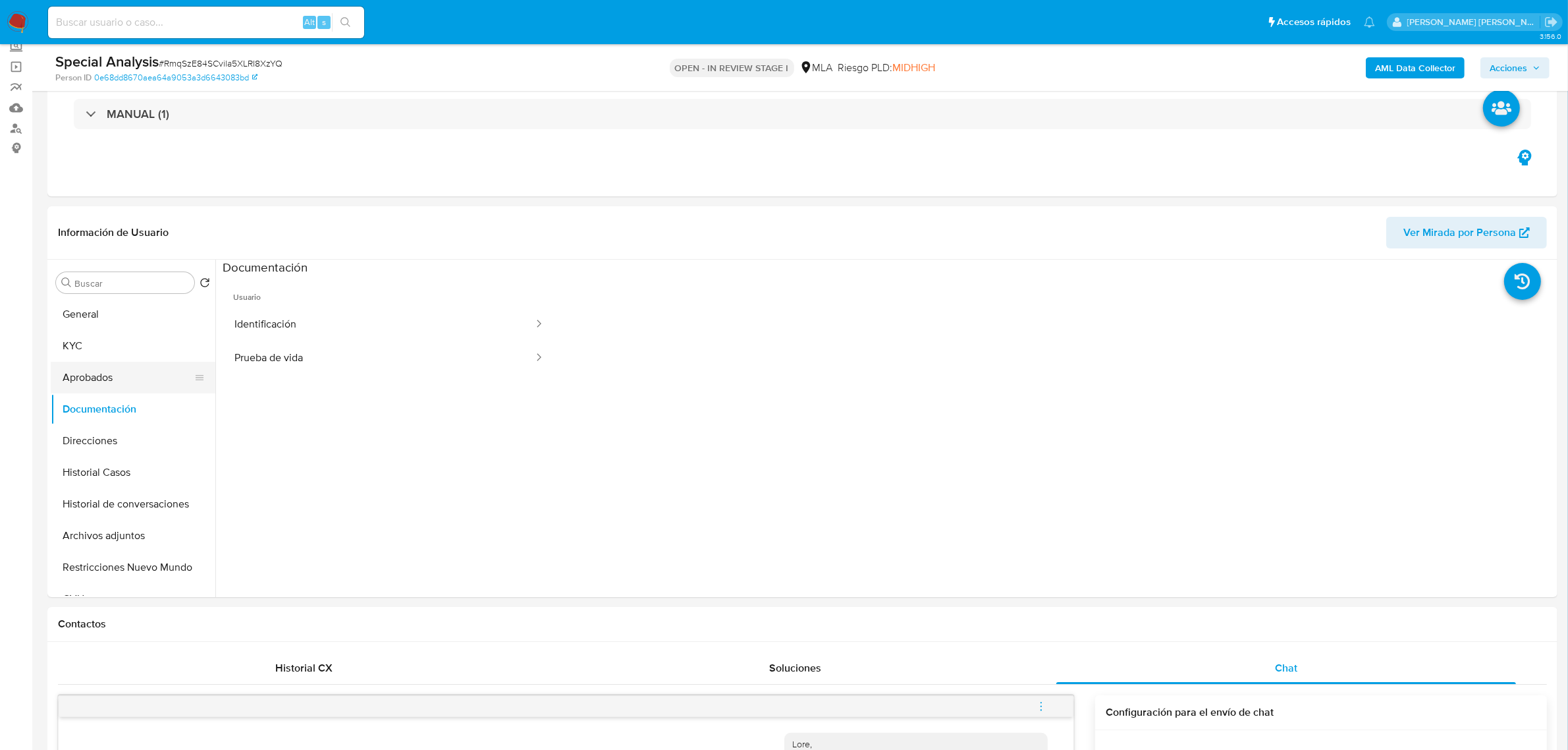
click at [91, 380] on button "Aprobados" at bounding box center [128, 377] width 154 height 31
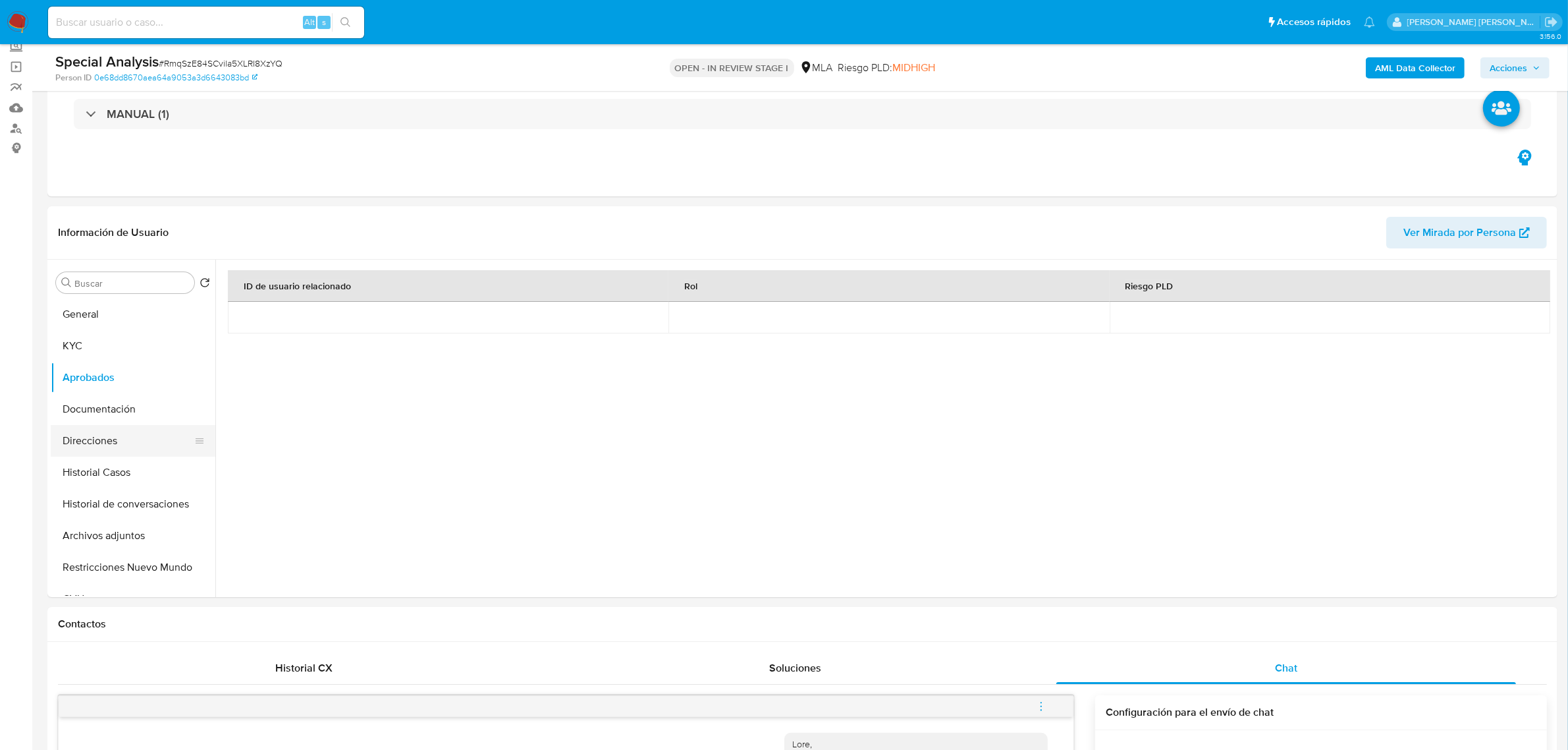
click at [98, 440] on button "Direcciones" at bounding box center [128, 441] width 154 height 31
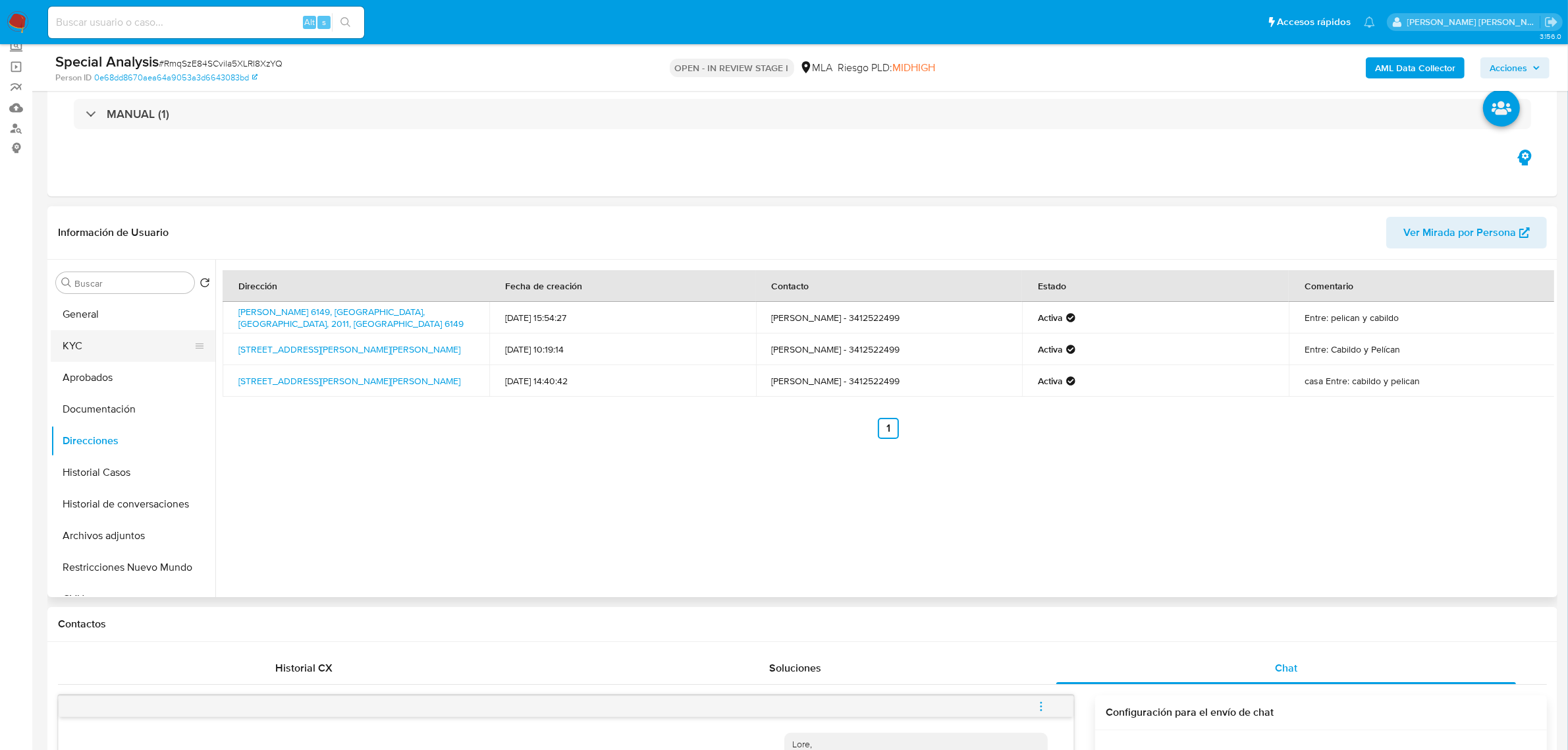
click at [102, 338] on button "KYC" at bounding box center [128, 346] width 154 height 31
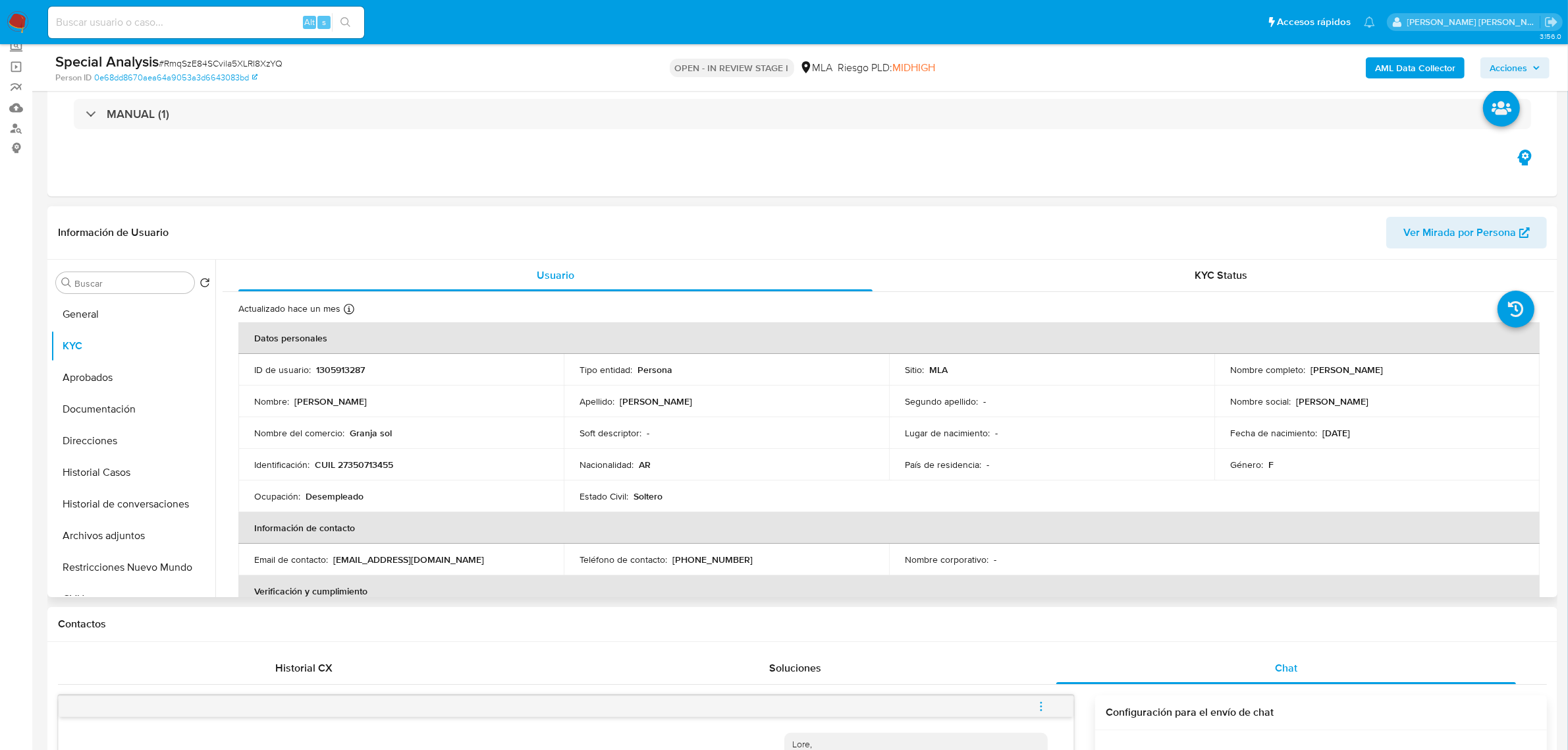
drag, startPoint x: 1305, startPoint y: 373, endPoint x: 1408, endPoint y: 370, distance: 103.0
click at [1408, 370] on div "Nombre completo : Andrea Soledad Ojeda" at bounding box center [1377, 370] width 293 height 12
click at [96, 540] on button "Archivos adjuntos" at bounding box center [128, 535] width 154 height 31
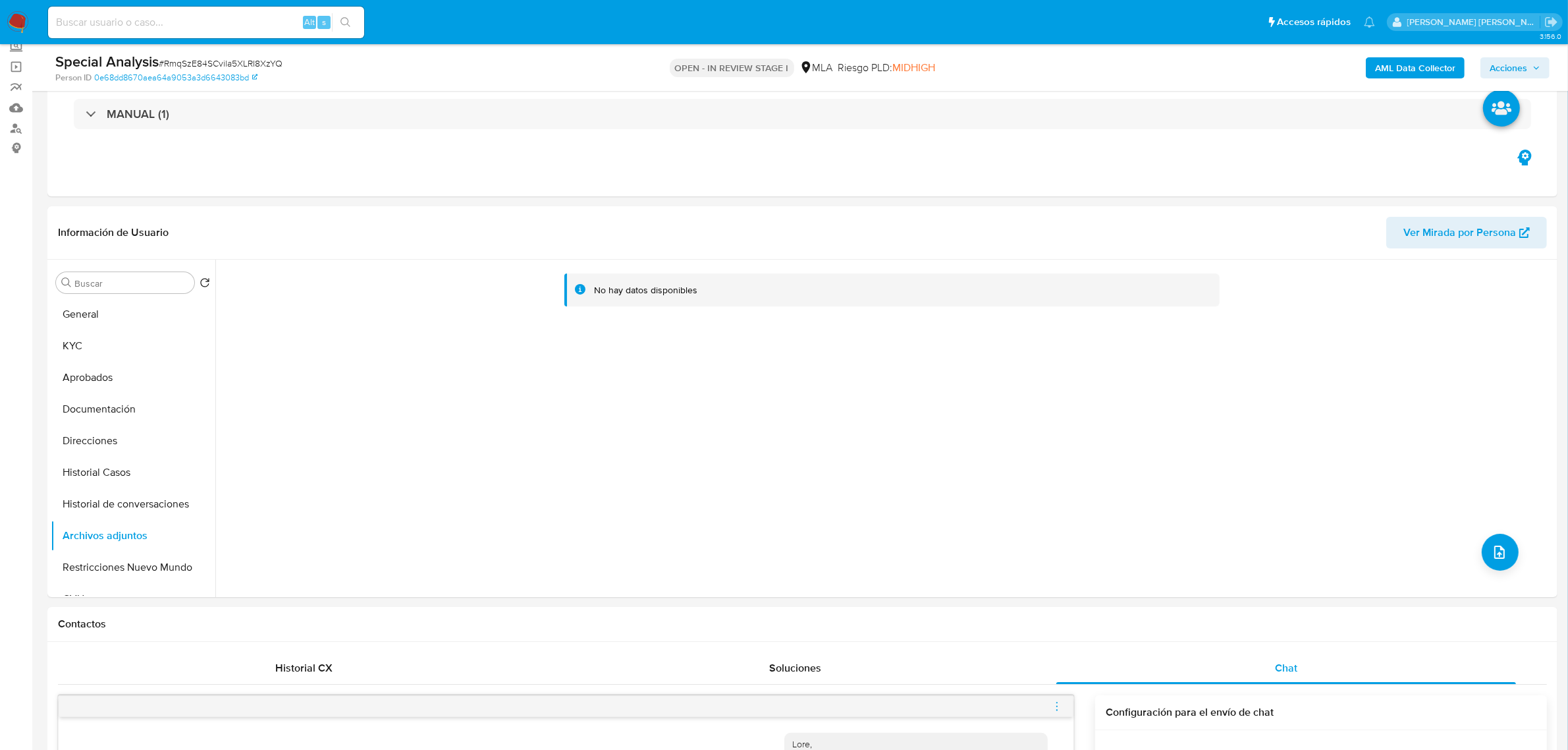
click at [1394, 73] on b "AML Data Collector" at bounding box center [1415, 67] width 81 height 21
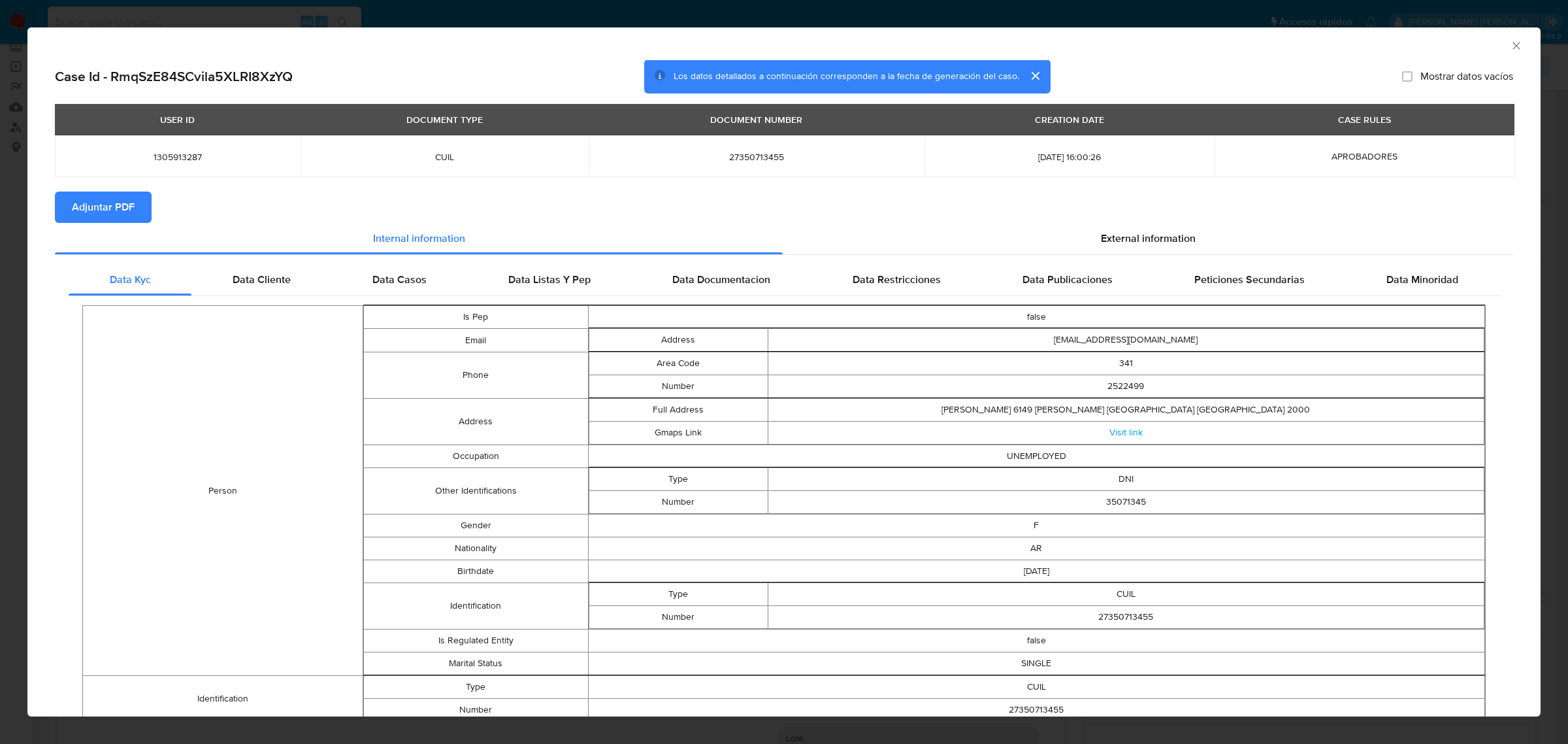
click at [106, 203] on span "Adjuntar PDF" at bounding box center [103, 207] width 63 height 29
click at [1513, 44] on icon "Cerrar ventana" at bounding box center [1516, 45] width 7 height 7
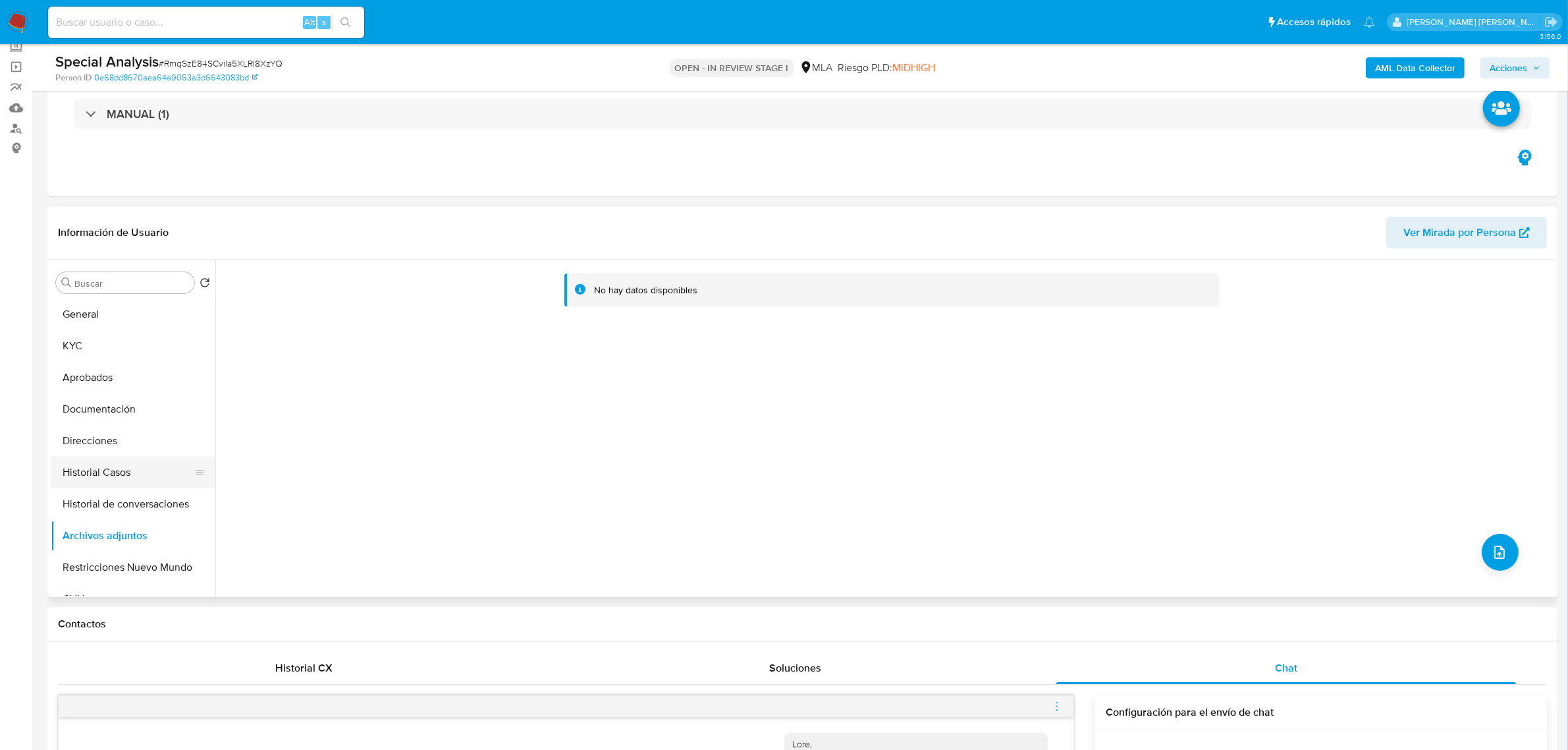
click at [117, 460] on button "Historial Casos" at bounding box center [128, 472] width 154 height 31
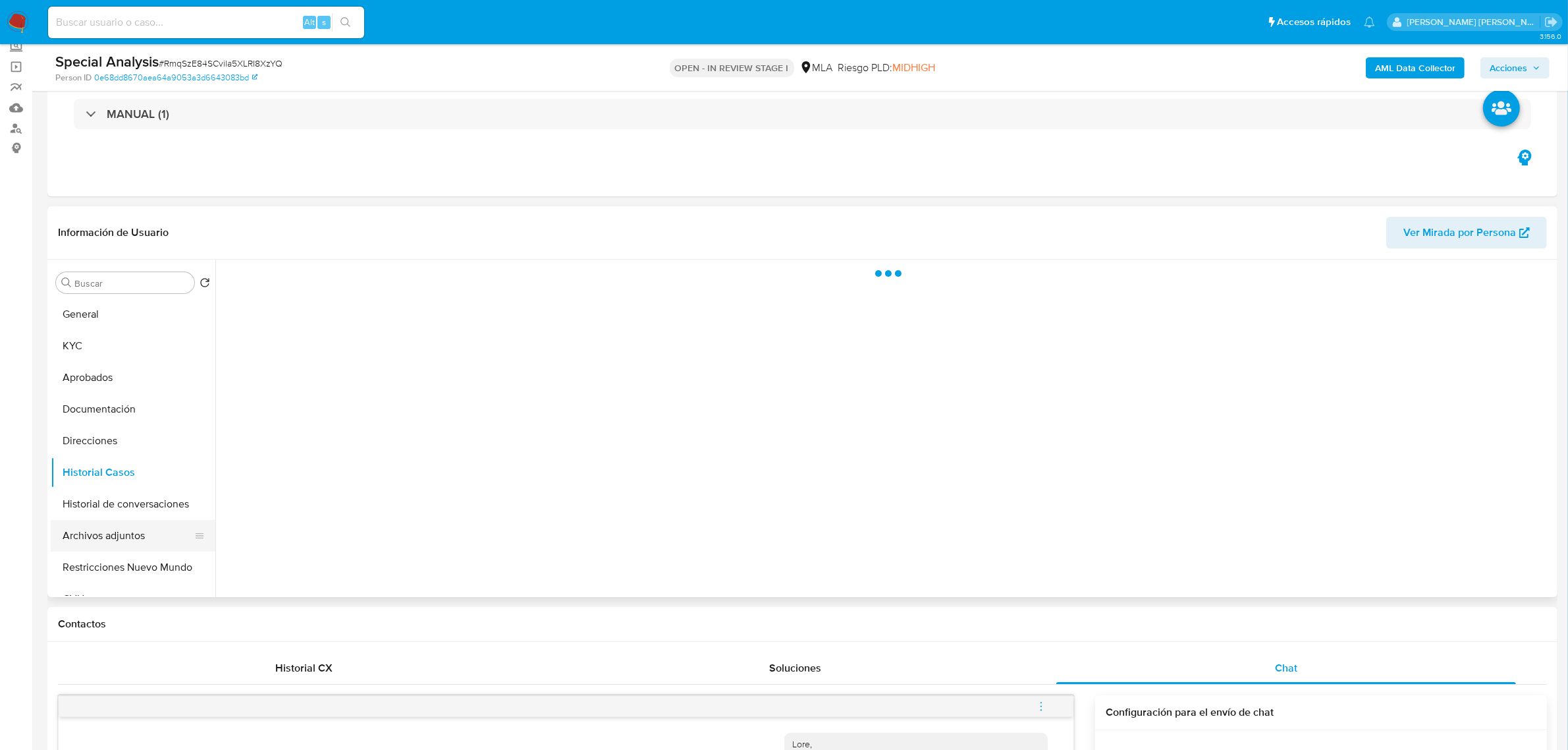
click at [103, 531] on button "Archivos adjuntos" at bounding box center [128, 535] width 154 height 31
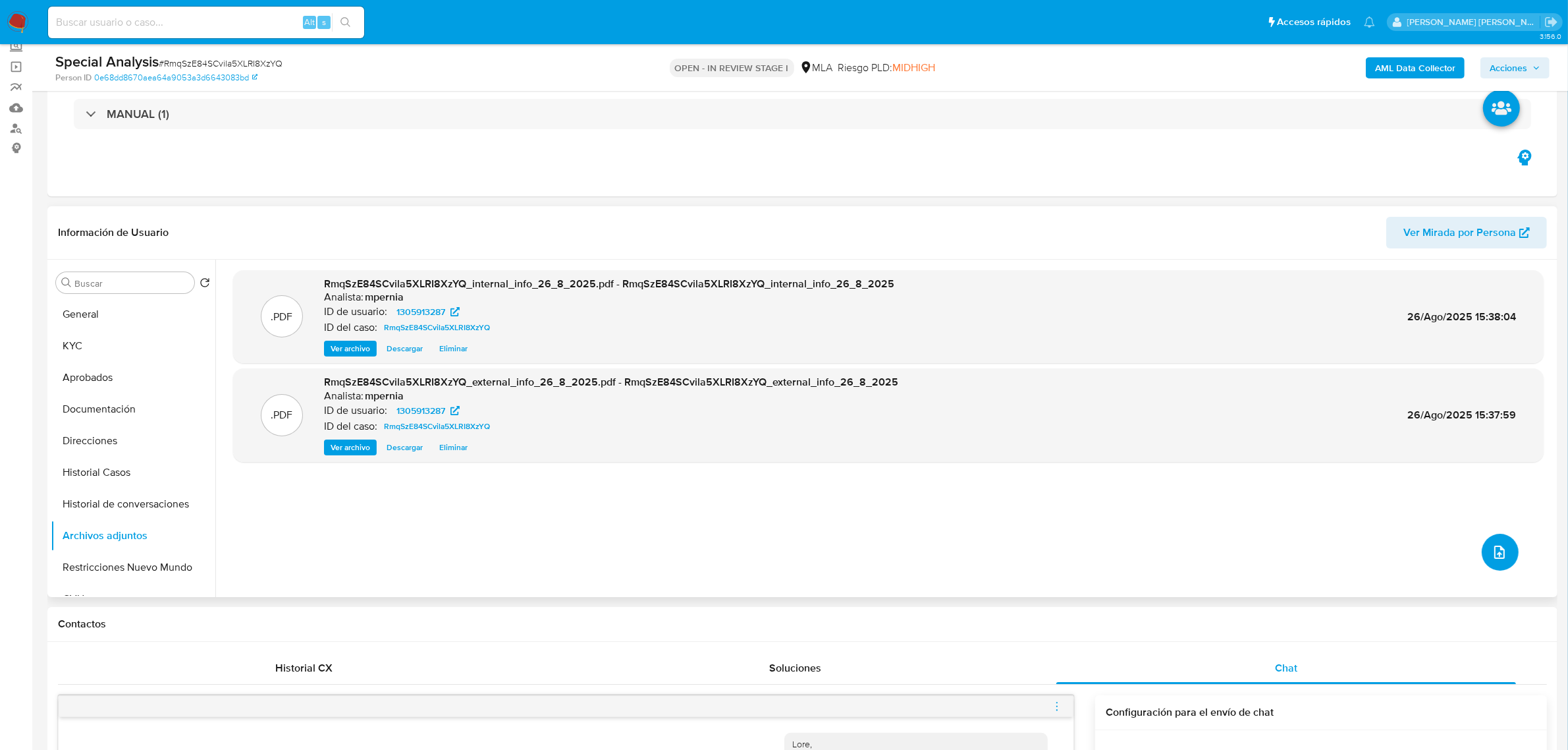
click at [1498, 539] on button "upload-file" at bounding box center [1500, 552] width 37 height 37
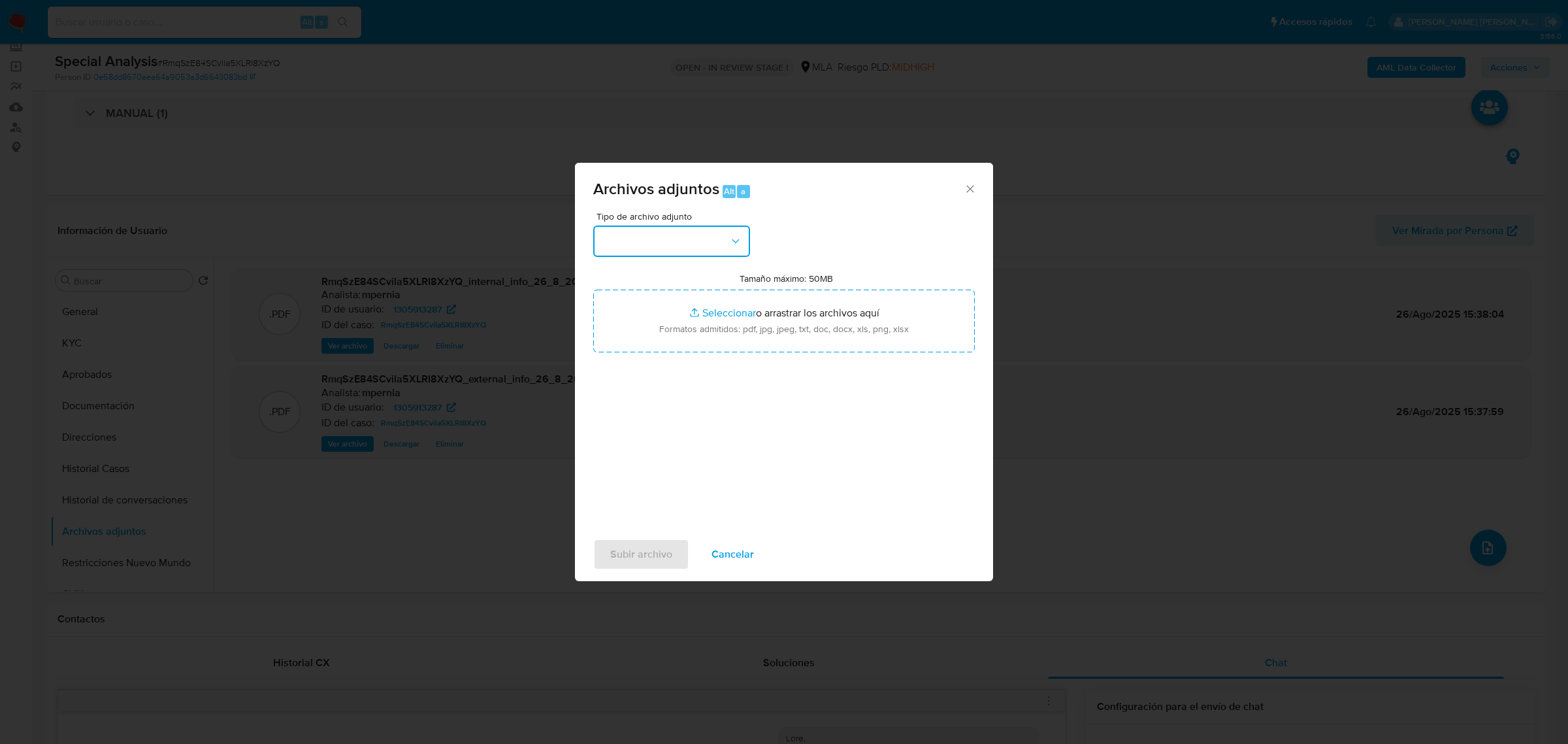
click at [720, 234] on button "button" at bounding box center [671, 241] width 157 height 31
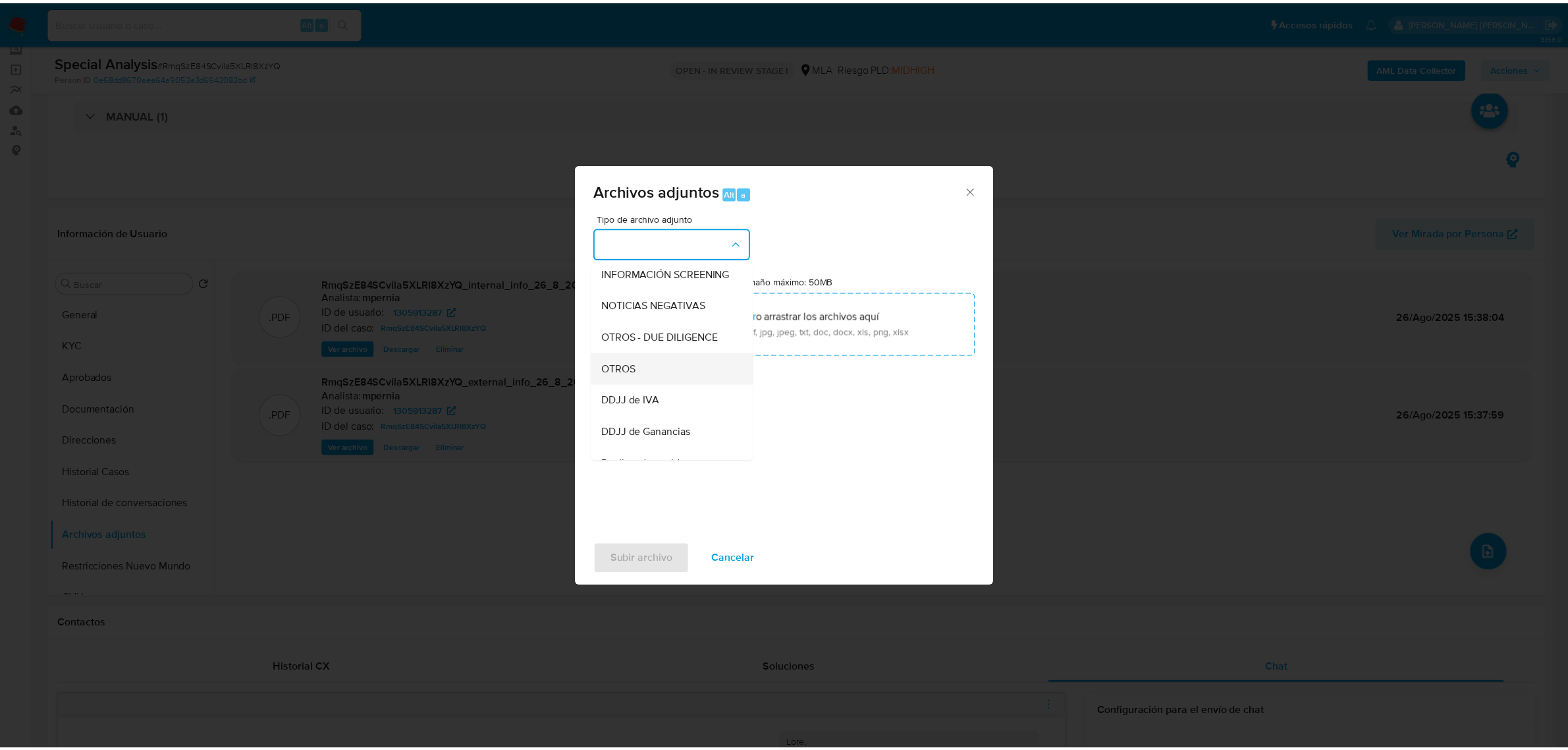
scroll to position [164, 0]
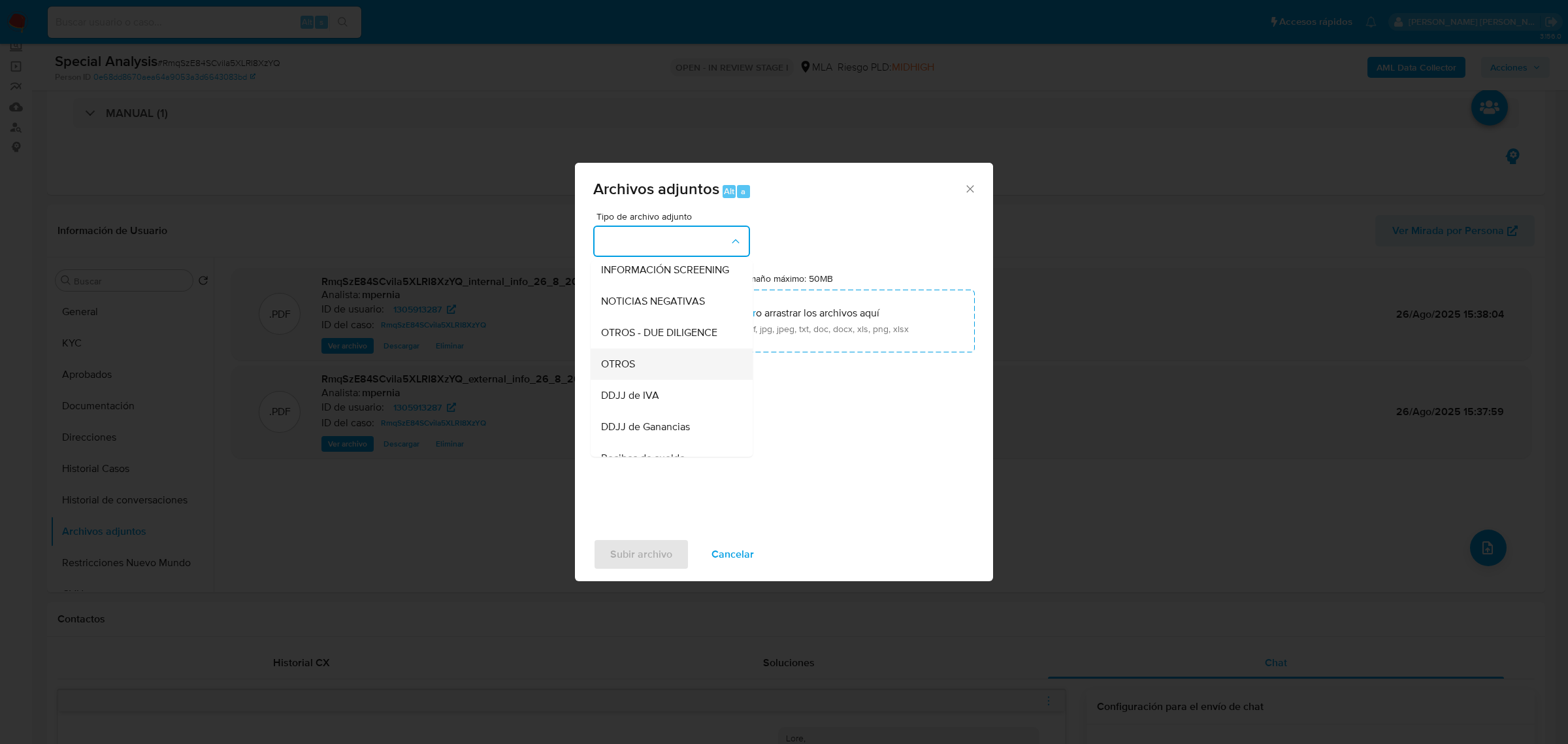
click at [659, 374] on div "OTROS" at bounding box center [668, 363] width 134 height 31
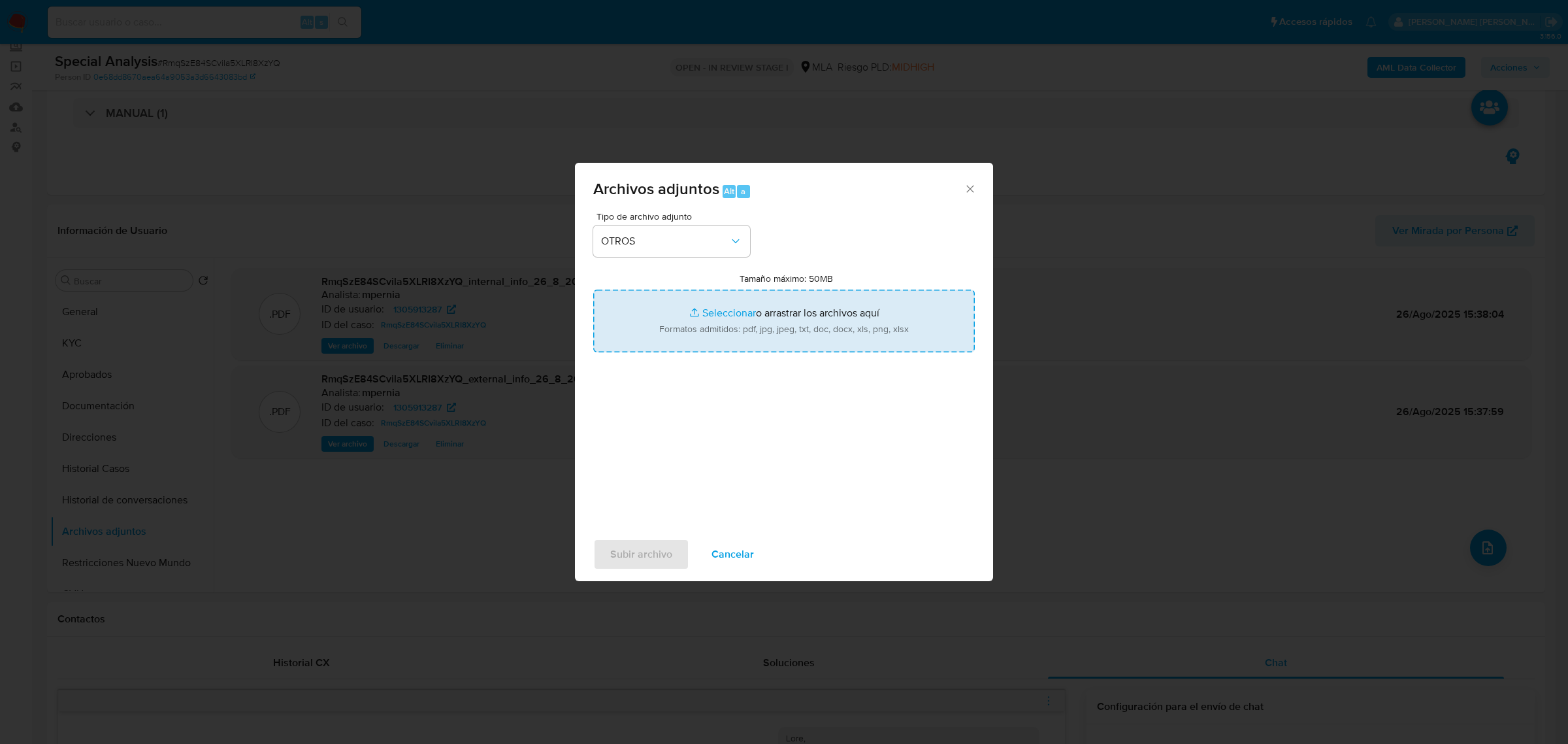
type input "C:\fakepath\Caselog RmqSzE84SCvila5XLRI8XzYQ_2025_08_25_09_41_57.docx"
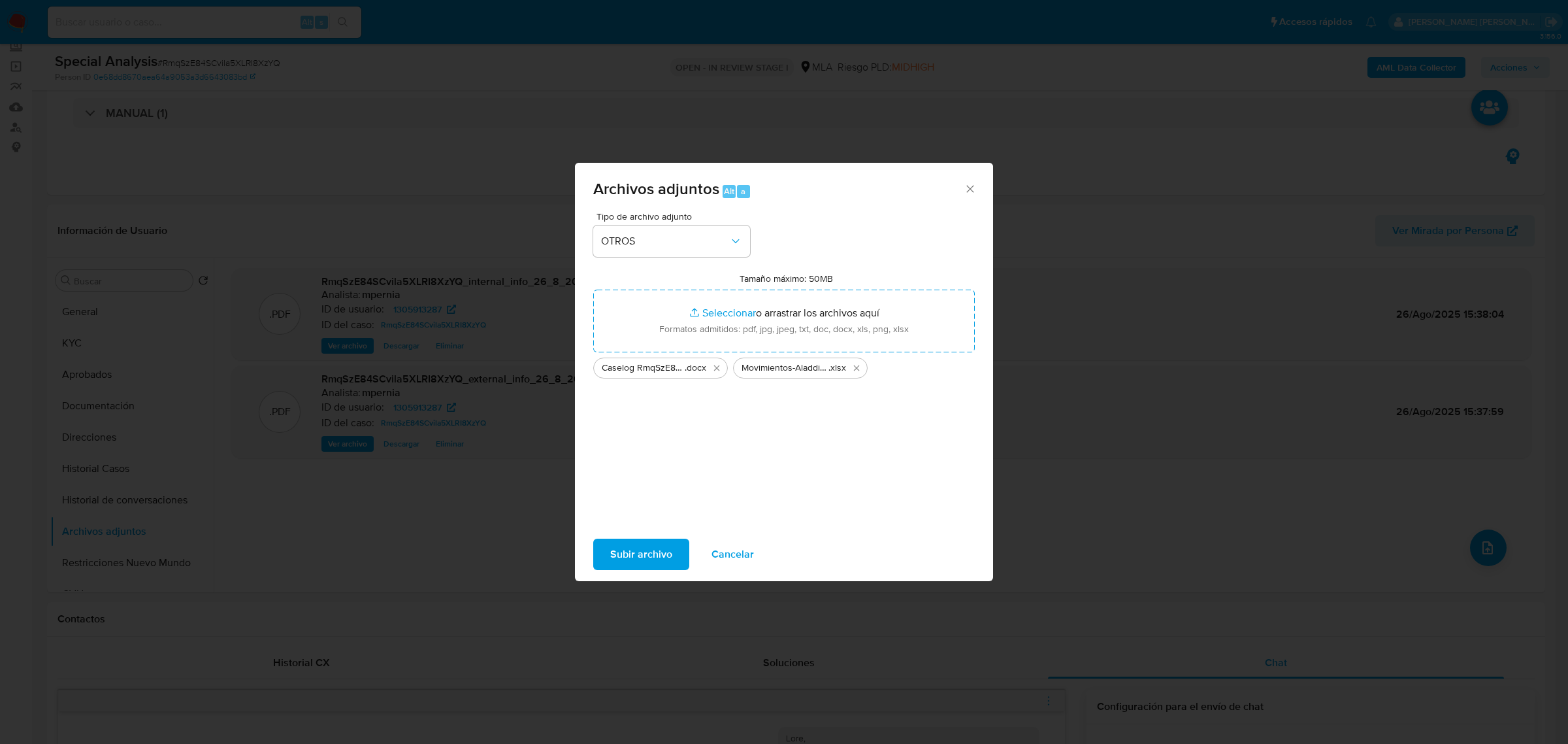
click at [627, 544] on span "Subir archivo" at bounding box center [641, 554] width 62 height 29
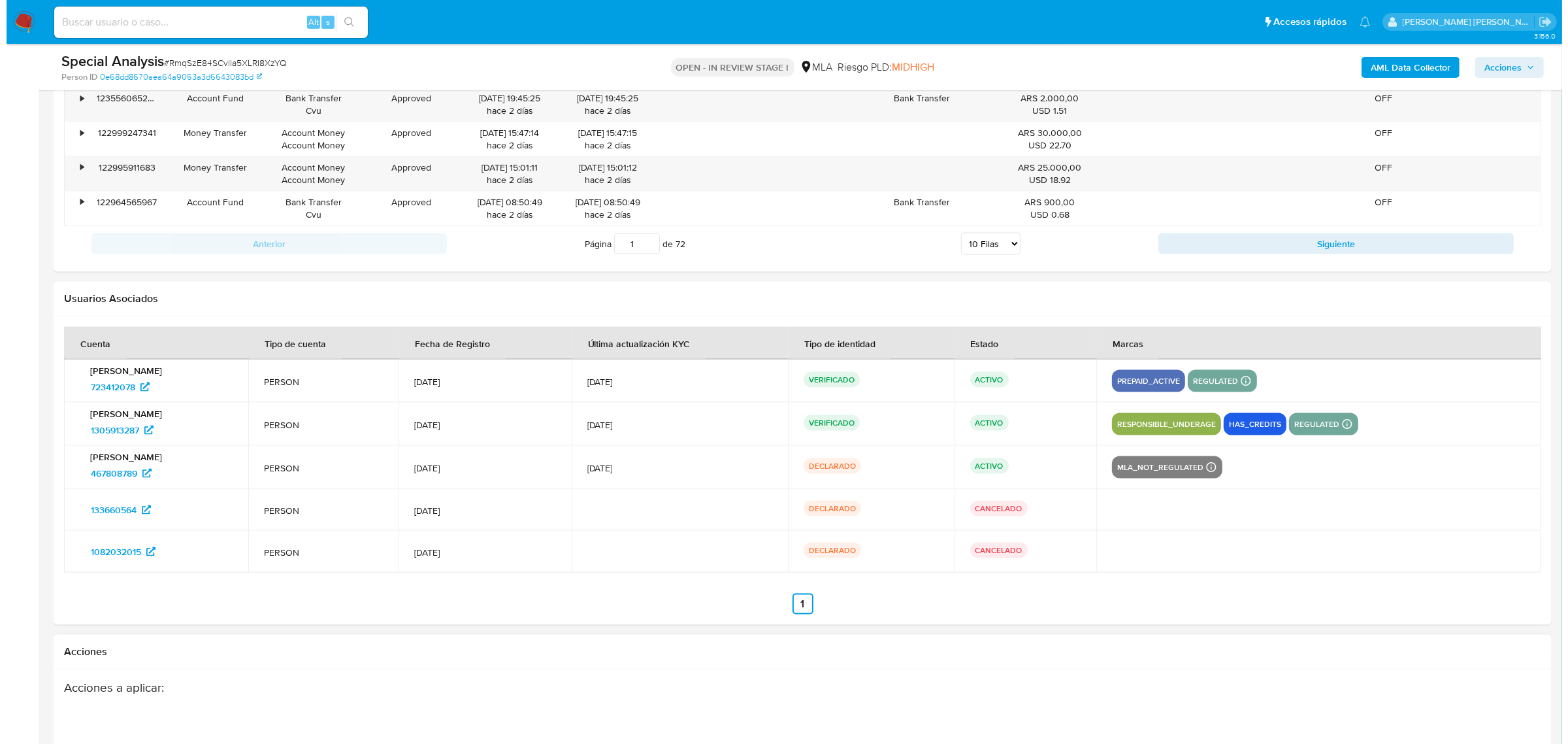
scroll to position [2474, 0]
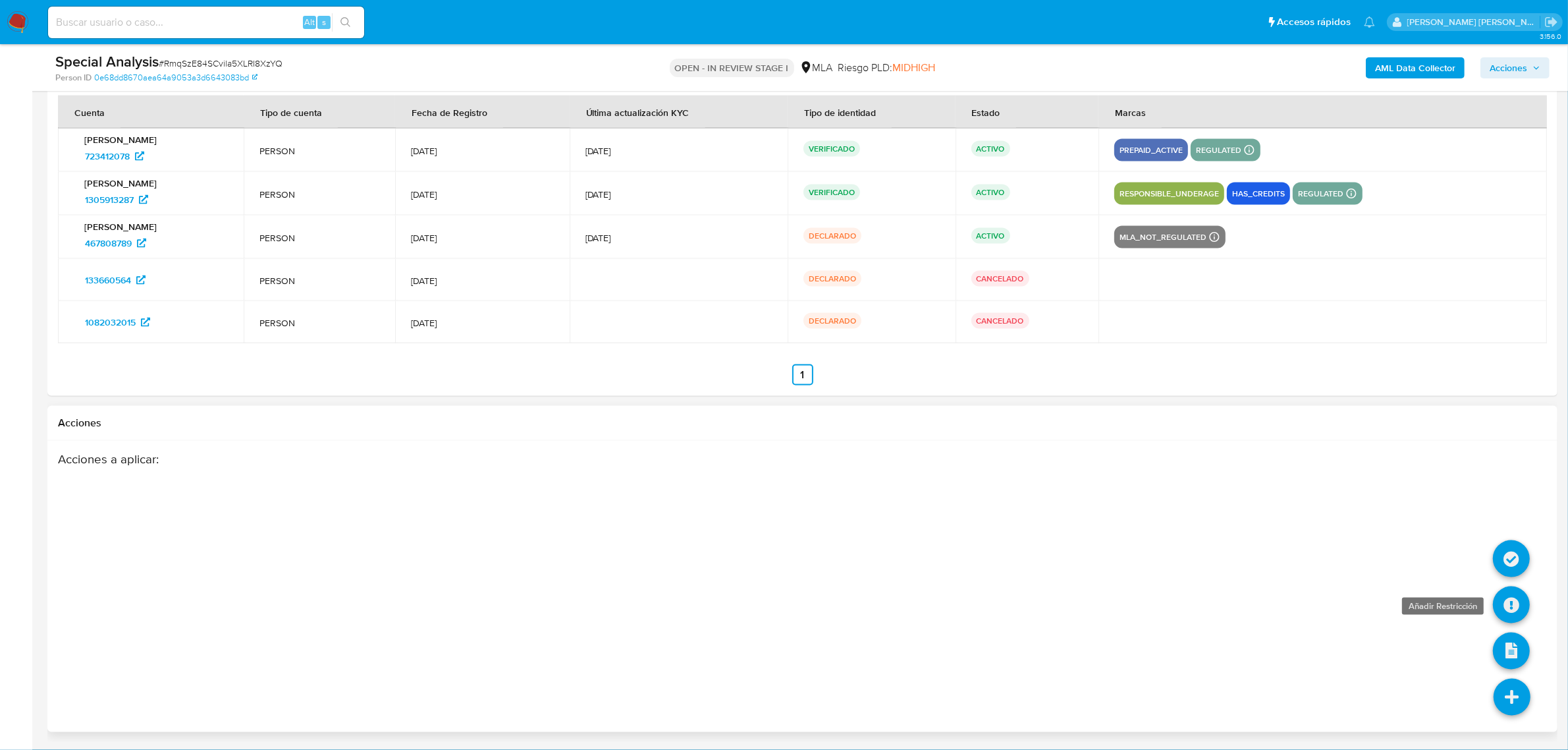
click at [1503, 607] on icon at bounding box center [1511, 604] width 37 height 37
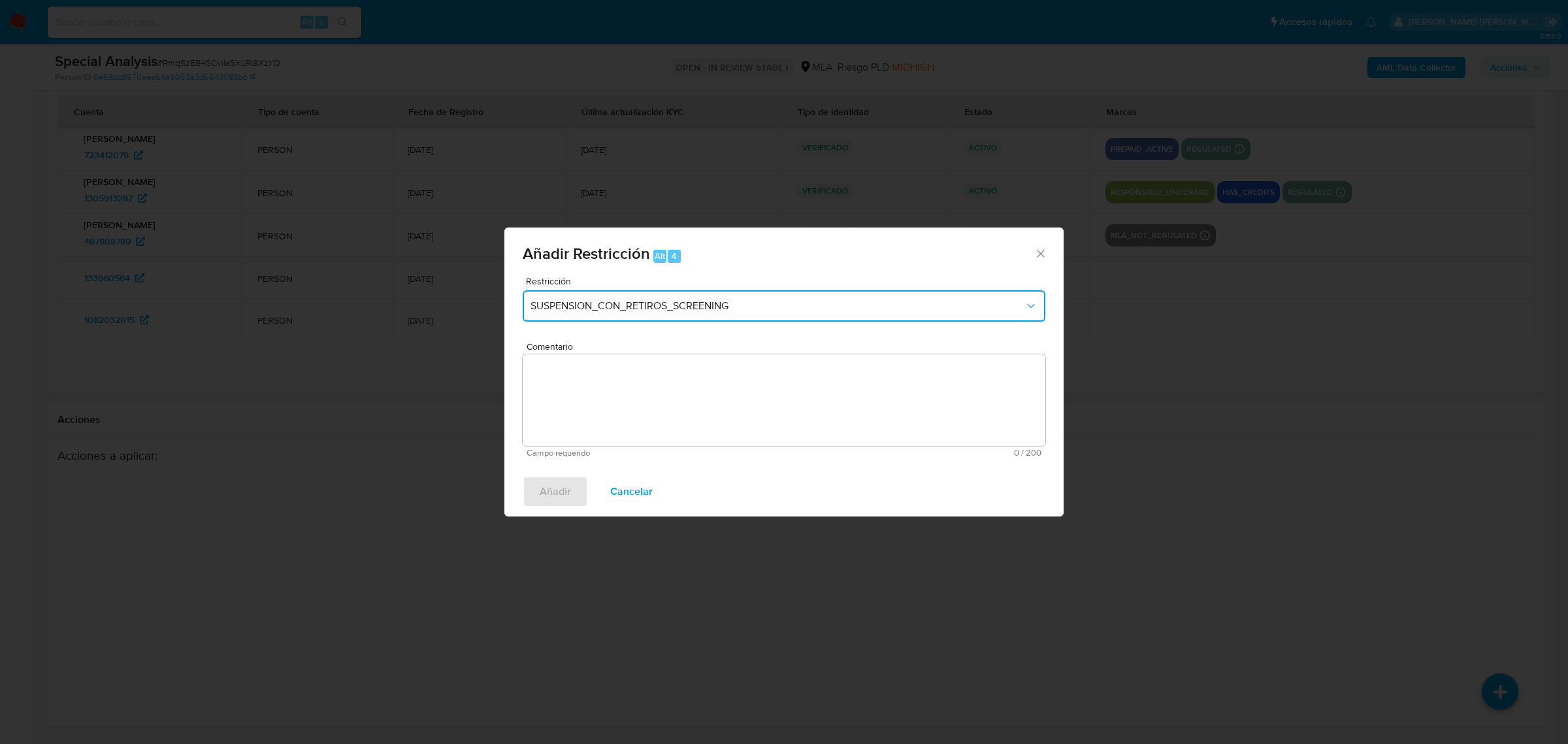
click at [657, 308] on span "SUSPENSION_CON_RETIROS_SCREENING" at bounding box center [778, 306] width 494 height 13
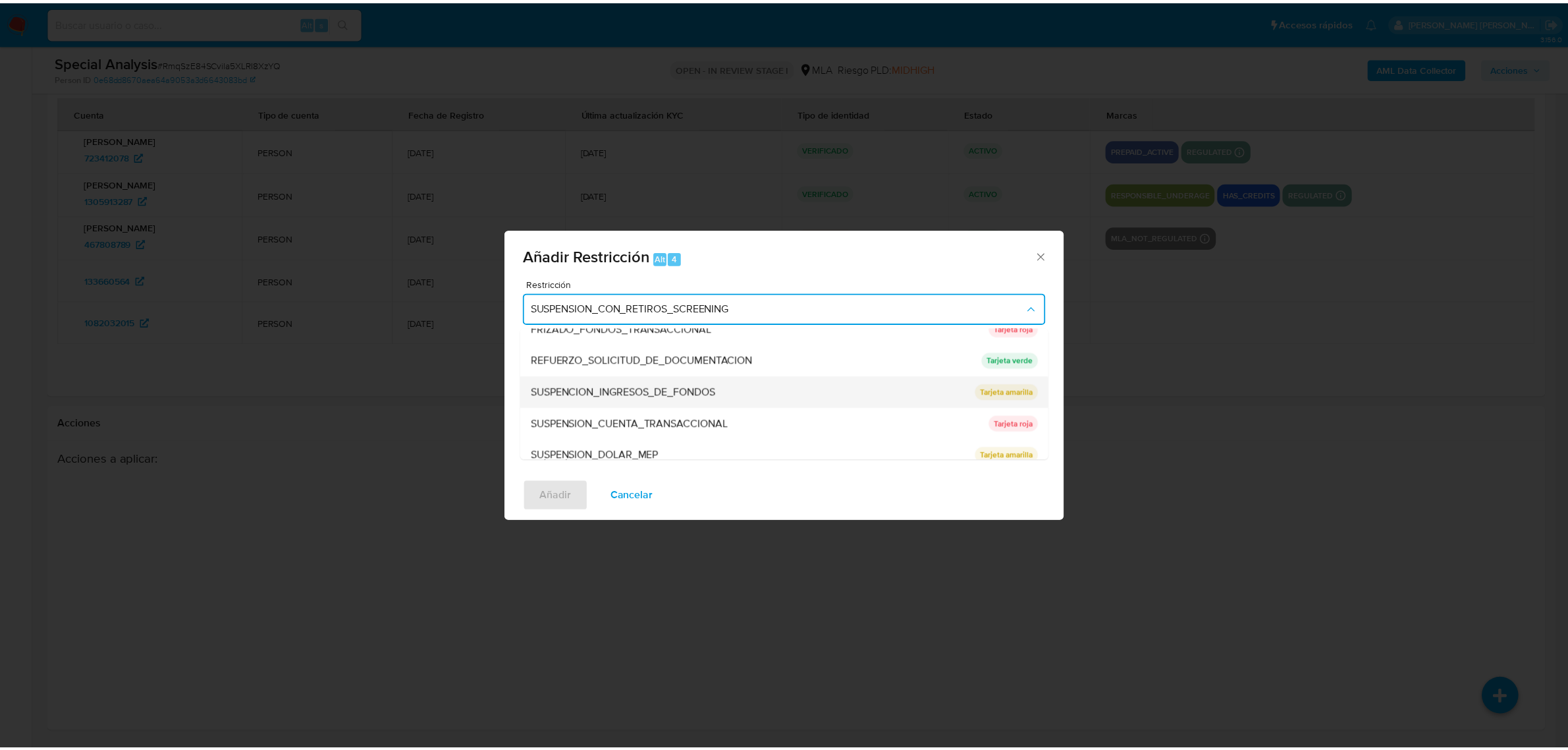
scroll to position [279, 0]
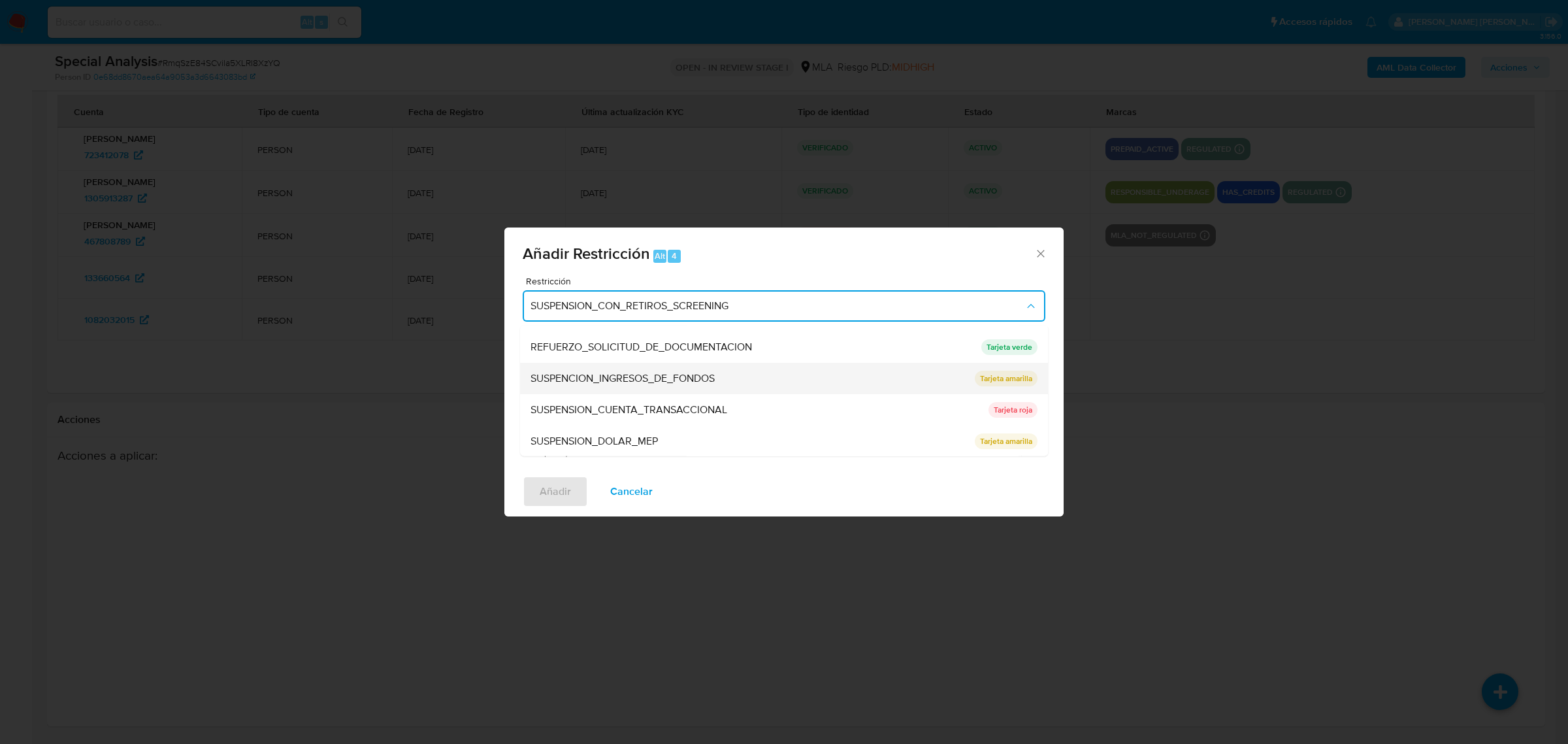
click at [663, 403] on span "SUSPENSION_CUENTA_TRANSACCIONAL" at bounding box center [629, 409] width 196 height 13
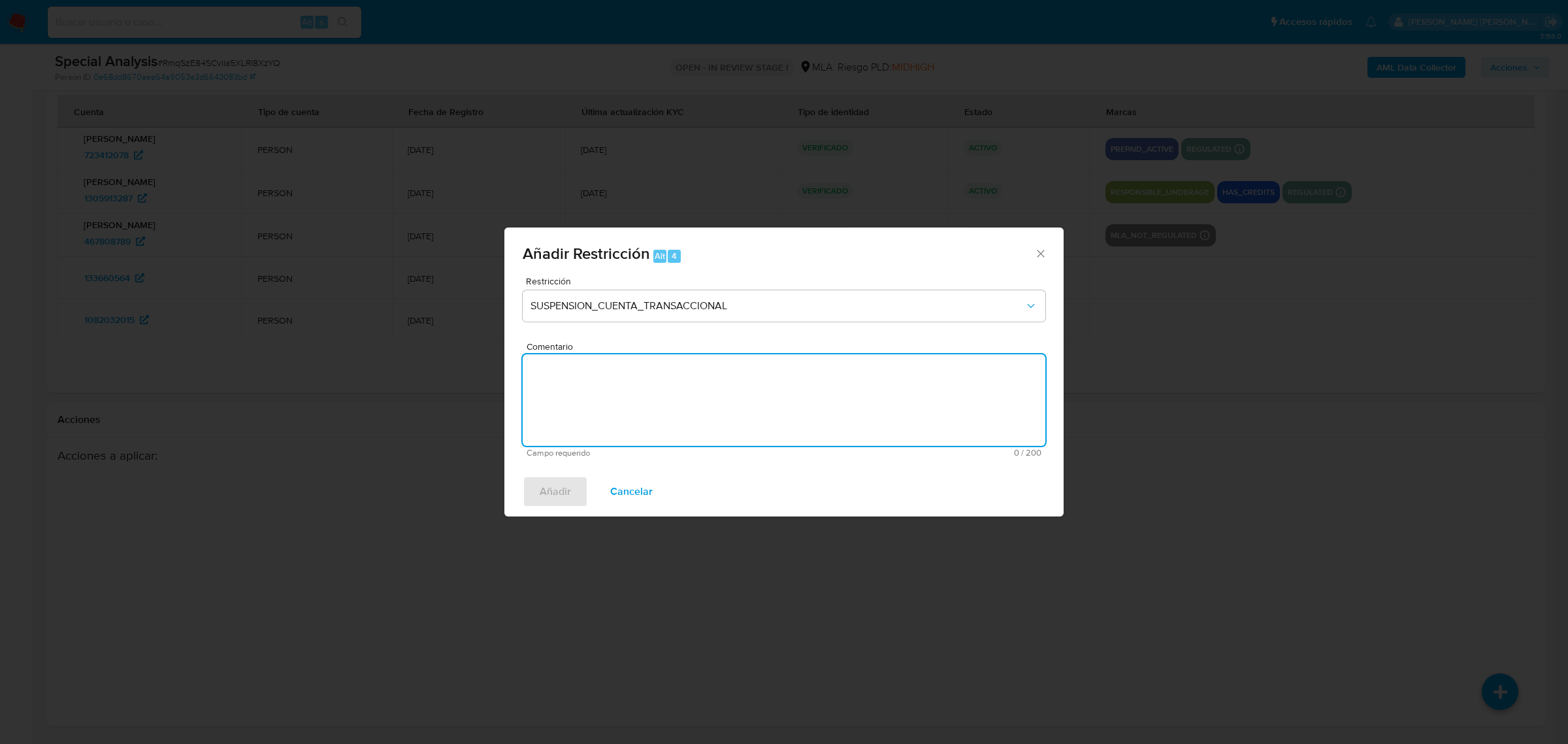
click at [663, 403] on textarea "Comentario" at bounding box center [783, 400] width 522 height 92
type textarea "AML"
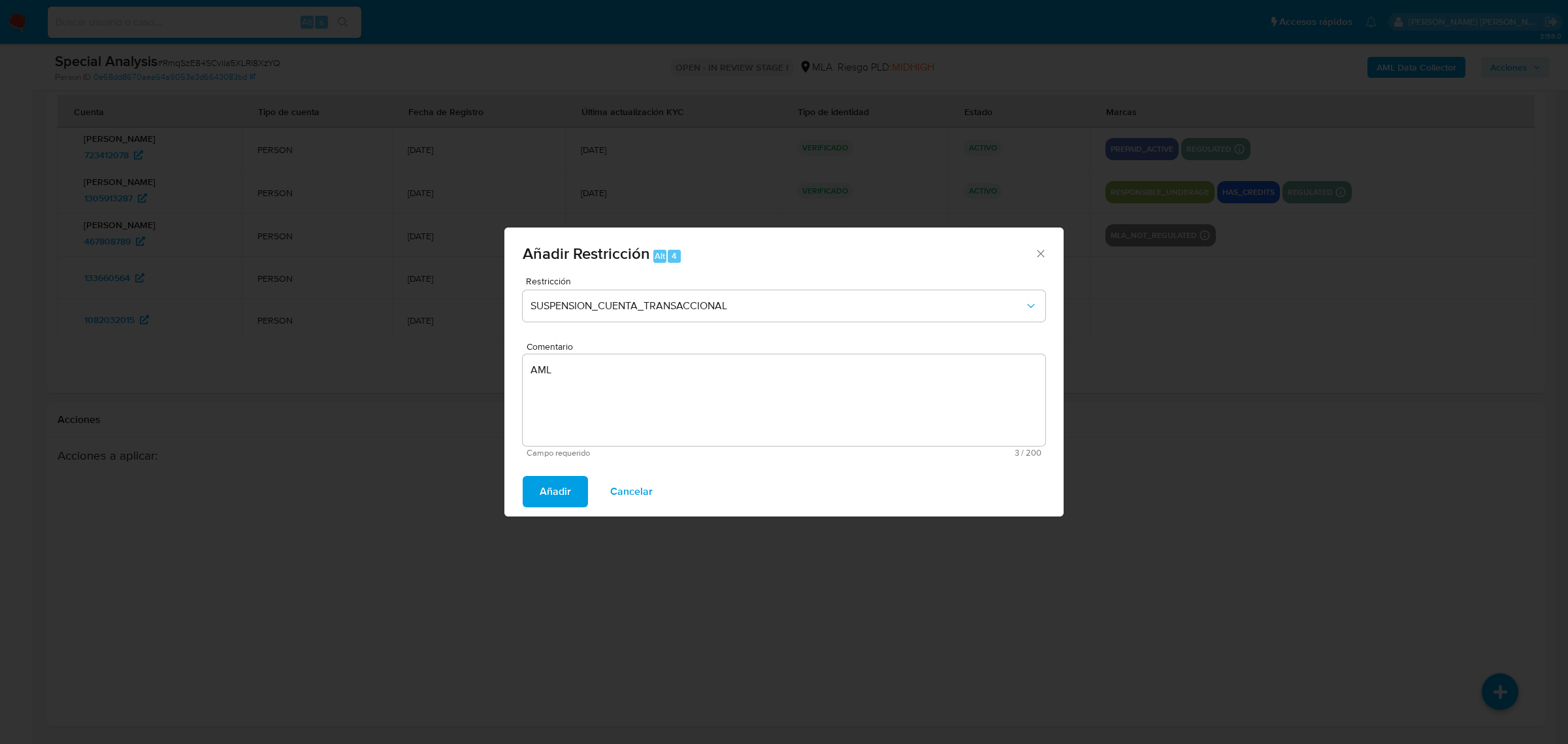
click at [570, 487] on button "Añadir" at bounding box center [555, 492] width 65 height 31
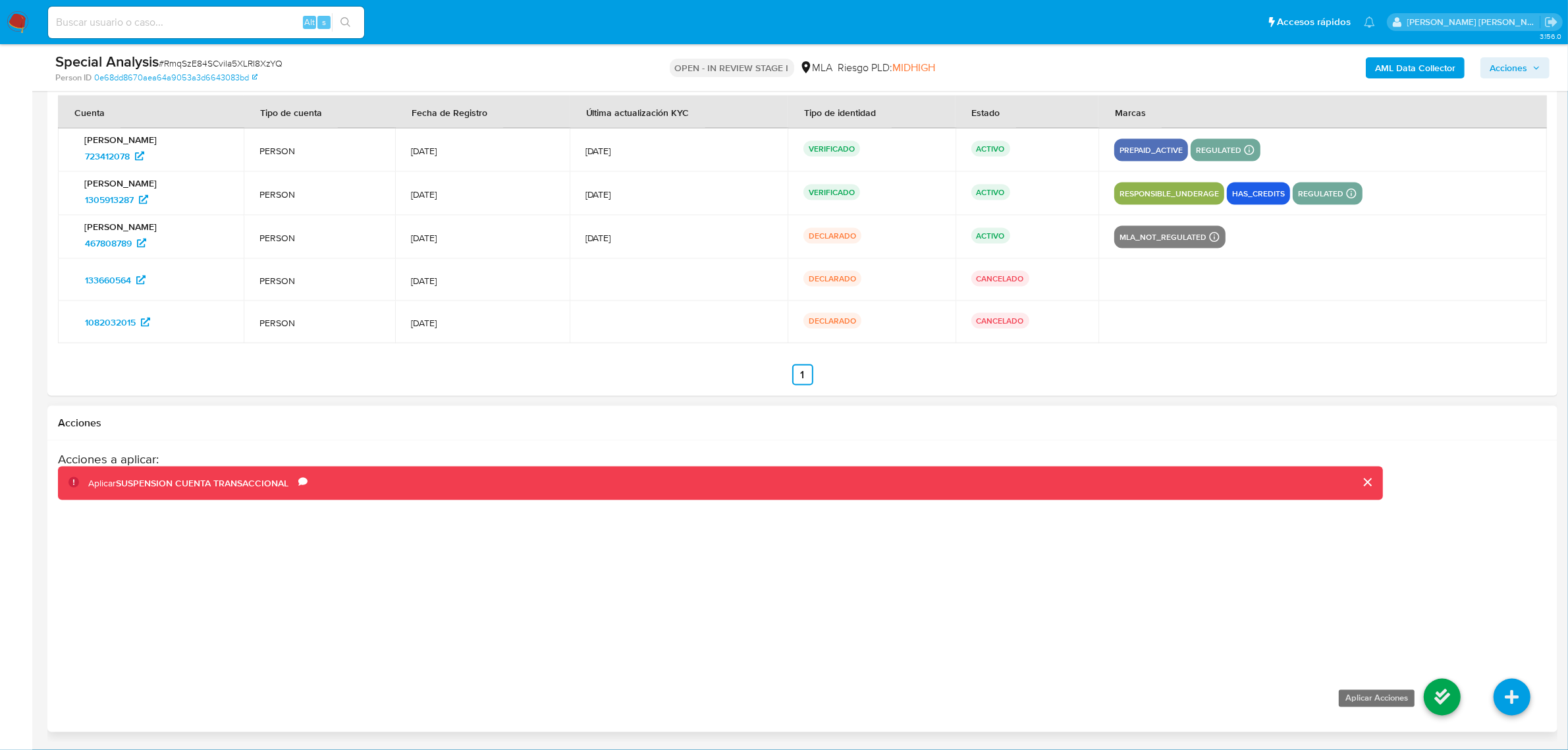
click at [1444, 704] on icon at bounding box center [1442, 697] width 37 height 37
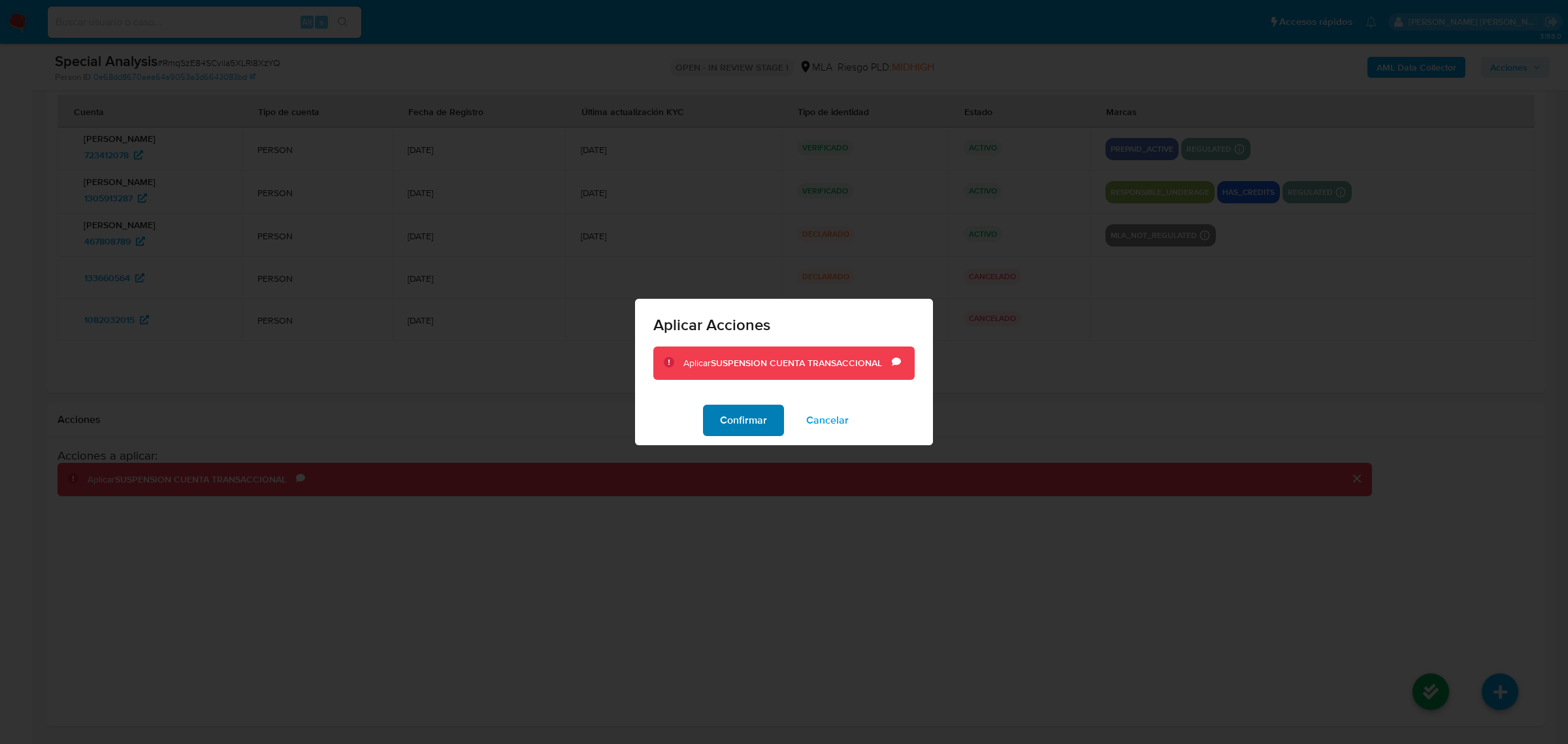
click at [758, 419] on span "Confirmar" at bounding box center [744, 420] width 47 height 29
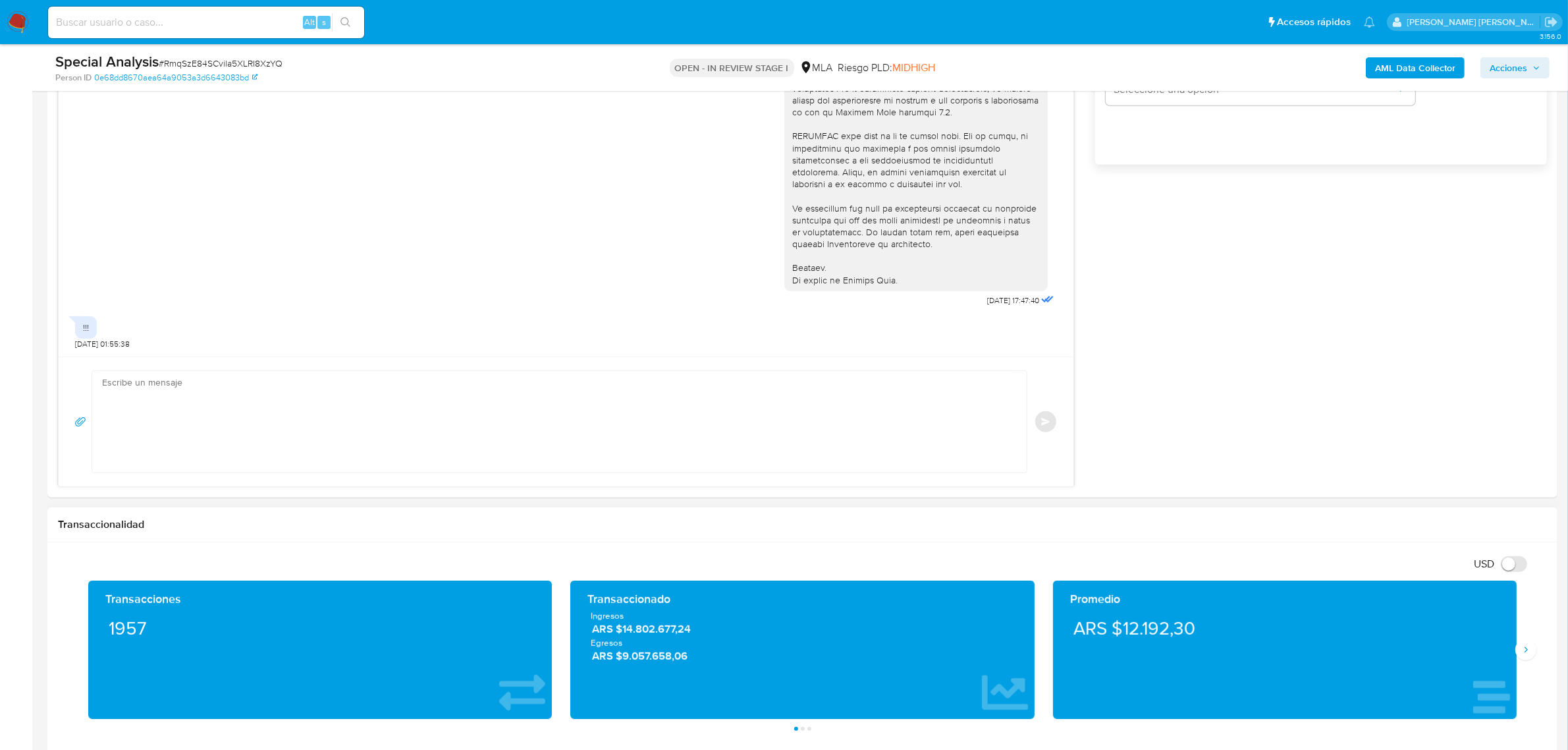
scroll to position [1011, 0]
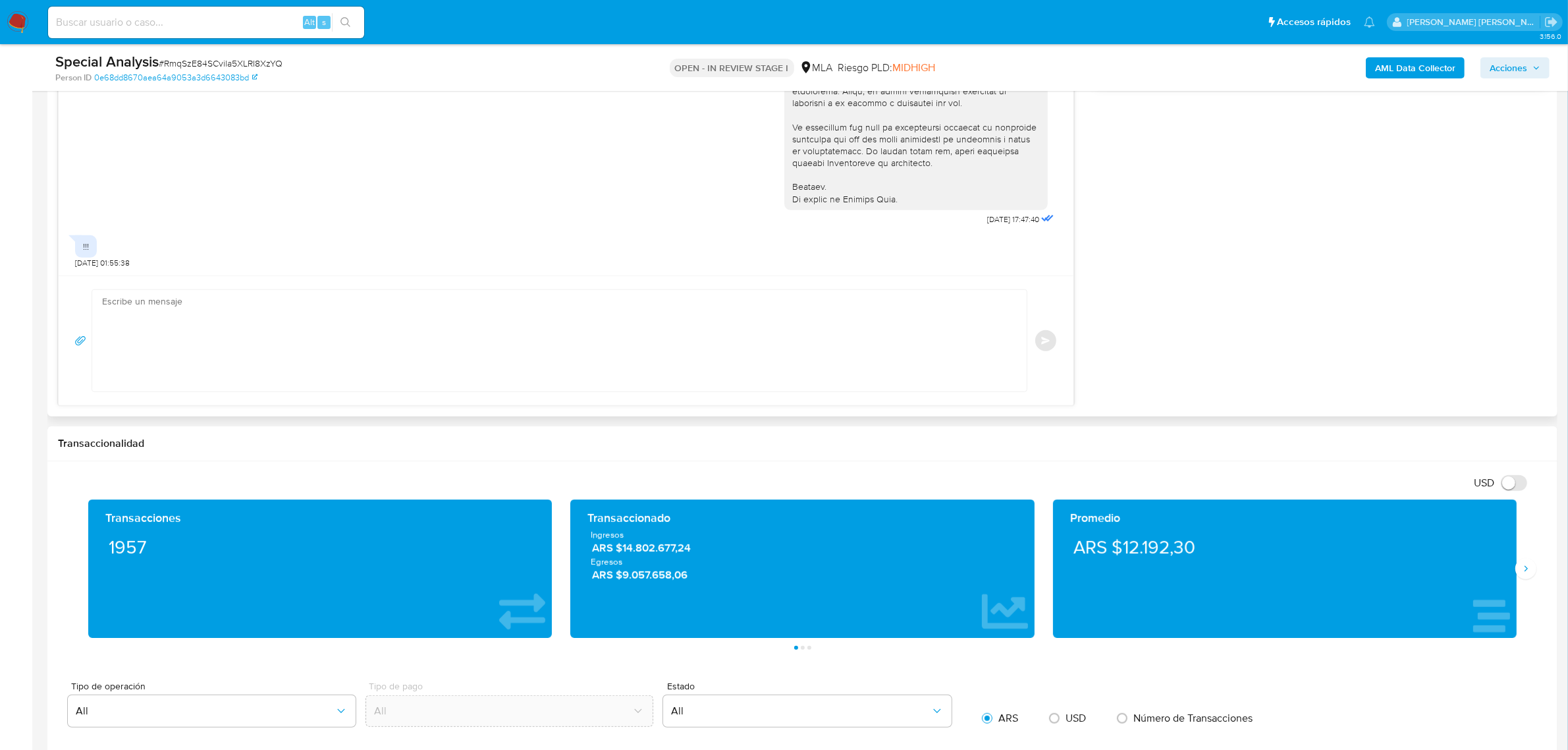
click at [261, 344] on textarea at bounding box center [556, 341] width 908 height 102
paste textarea "esperamos te encuentres bien. Te informamos que decidimos suspender tu cuenta d…"
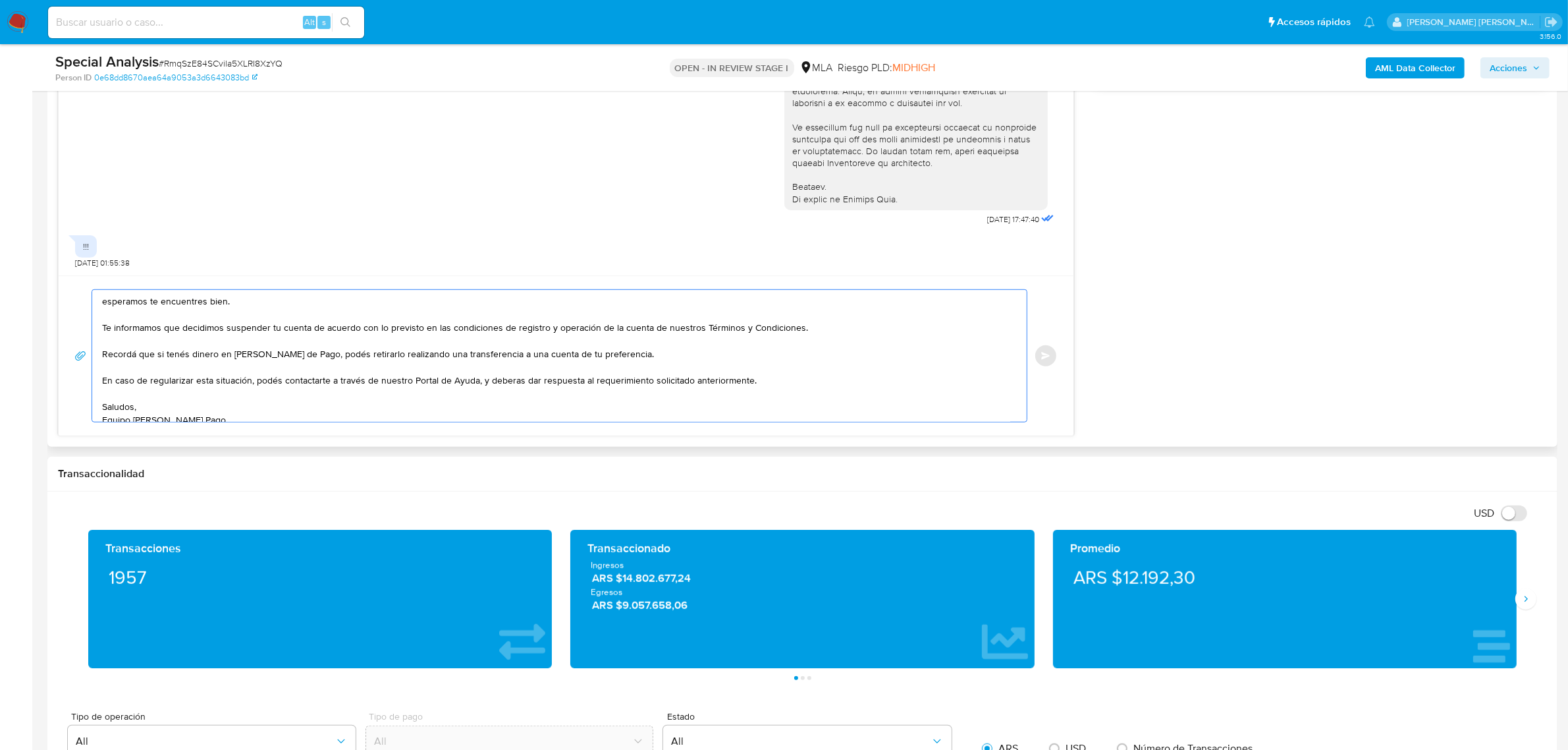
scroll to position [5, 0]
click at [221, 60] on span "# RmqSzE84SCvila5XLRI8XzYQ" at bounding box center [221, 63] width 124 height 13
copy span "RmqSzE84SCvila5XLRI8XzYQ"
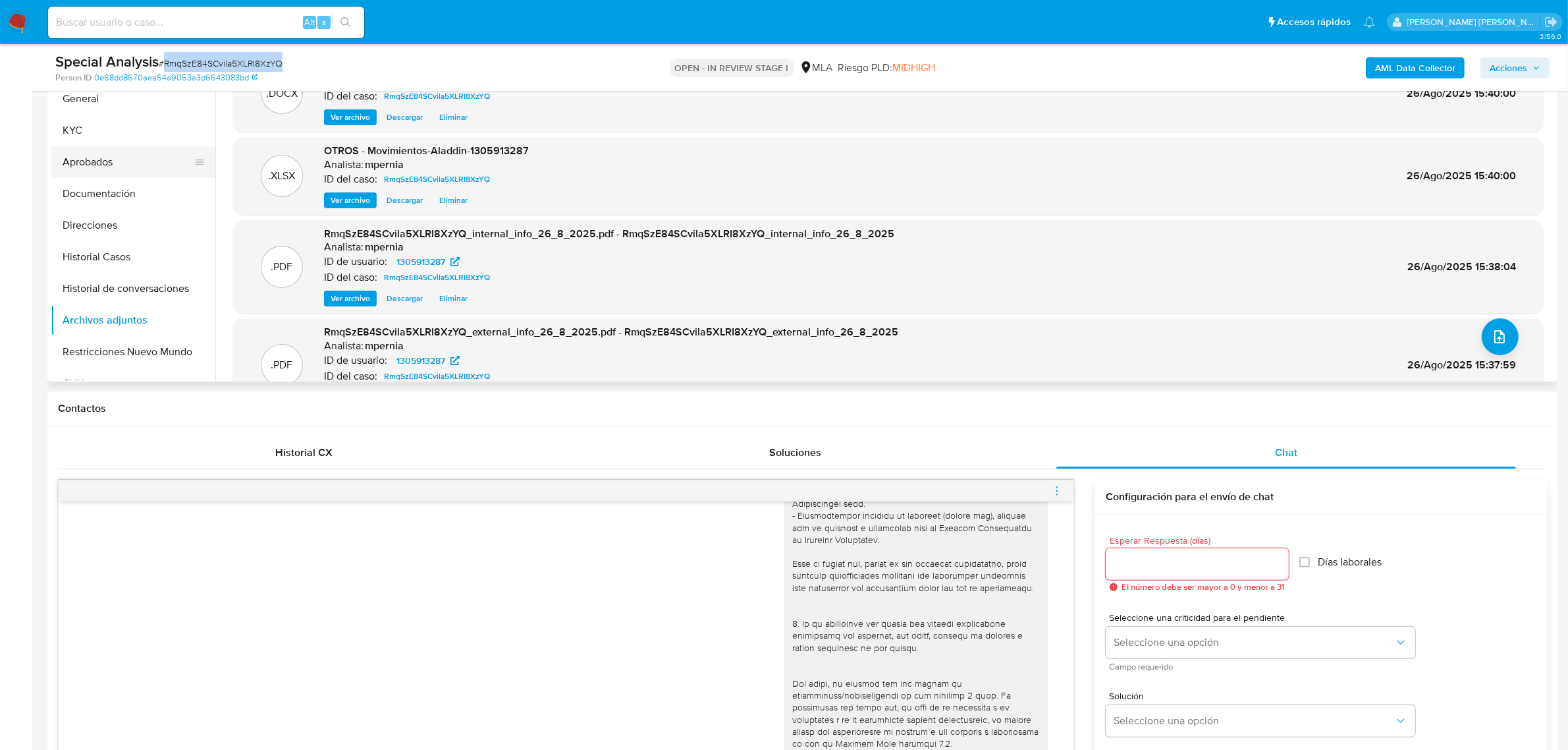
scroll to position [269, 0]
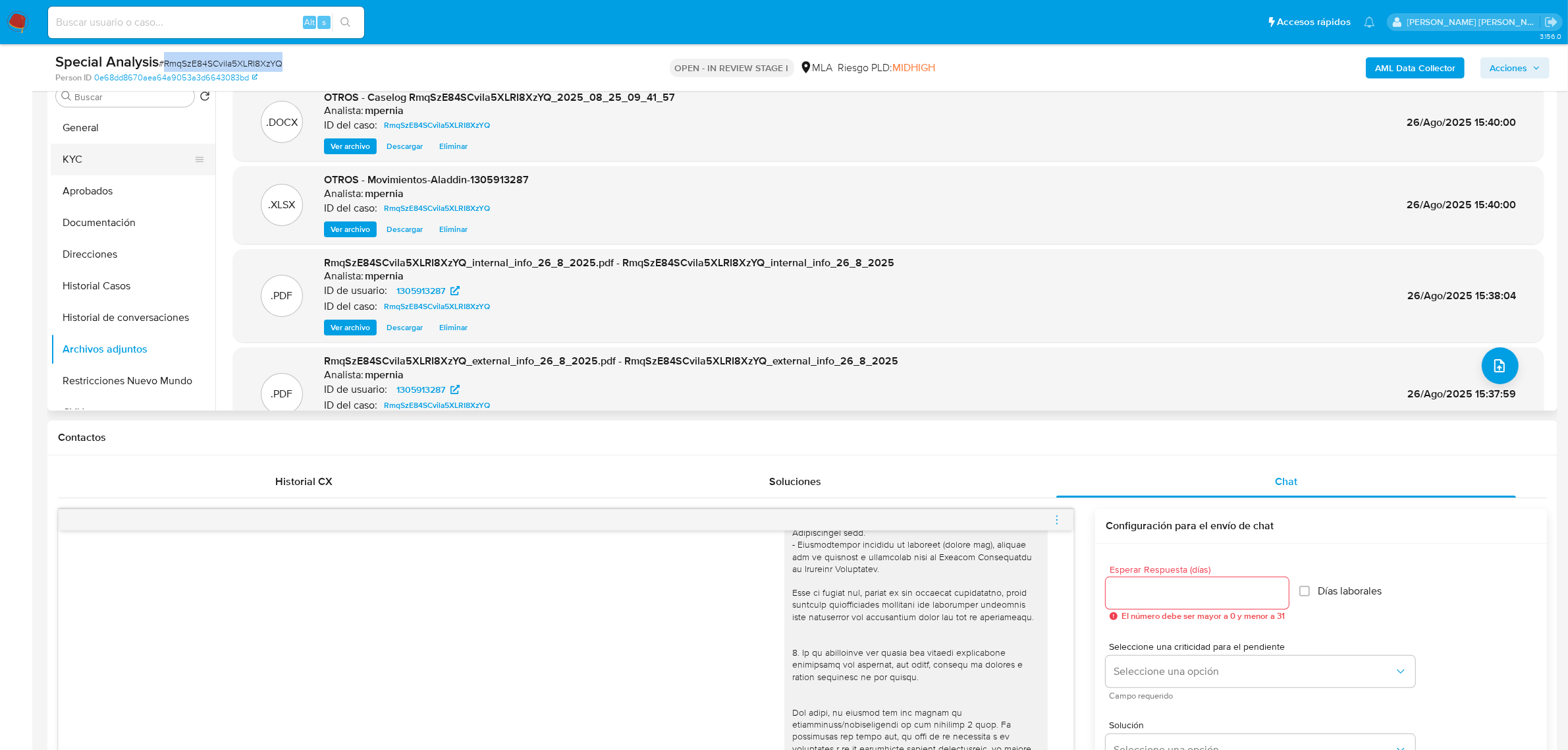
click at [87, 159] on button "KYC" at bounding box center [128, 160] width 154 height 31
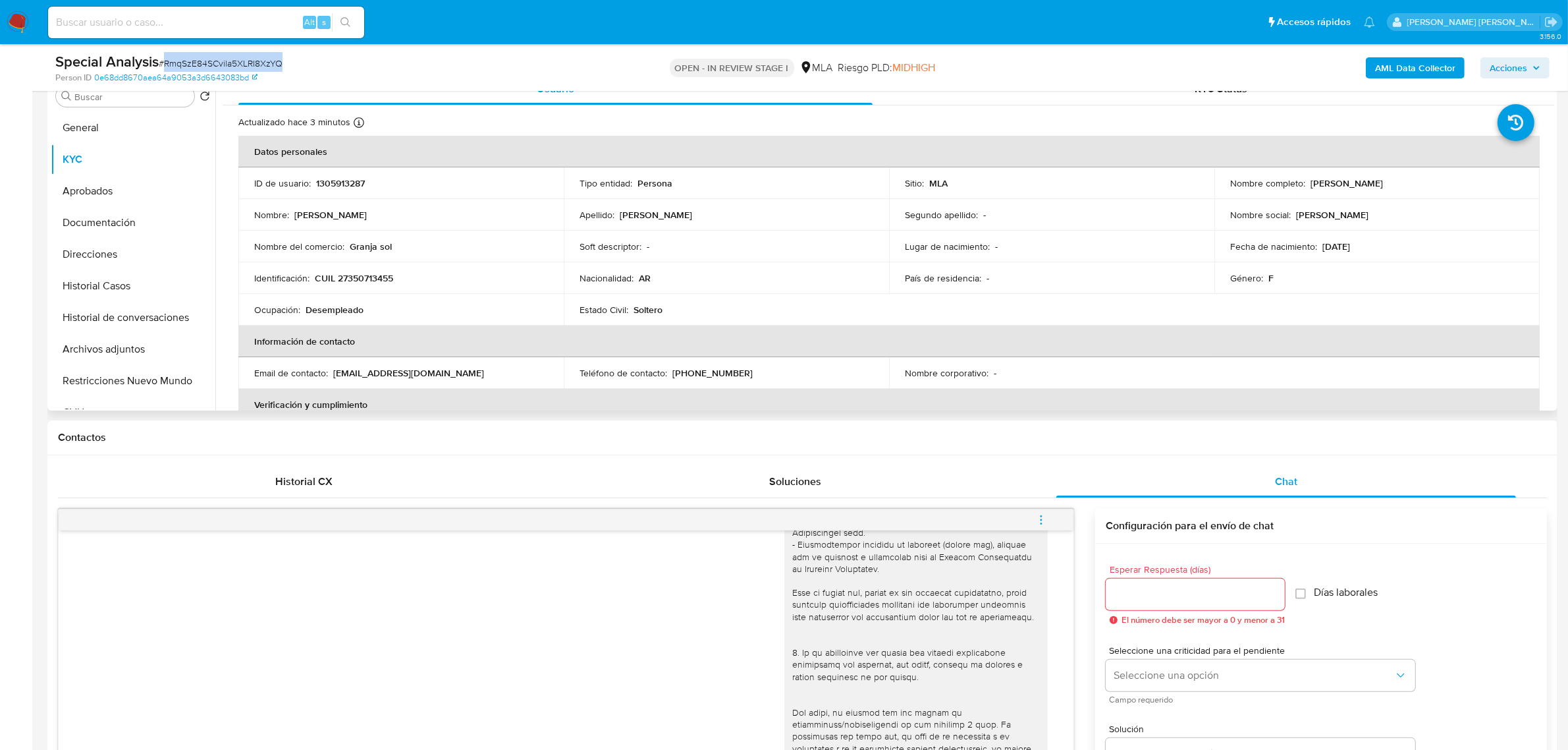
drag, startPoint x: 1303, startPoint y: 182, endPoint x: 1374, endPoint y: 180, distance: 71.0
click at [1374, 180] on div "Nombre completo : Andrea Soledad Ojeda" at bounding box center [1377, 182] width 293 height 12
copy div "Andrea Soledad"
click at [85, 186] on button "Aprobados" at bounding box center [128, 191] width 154 height 31
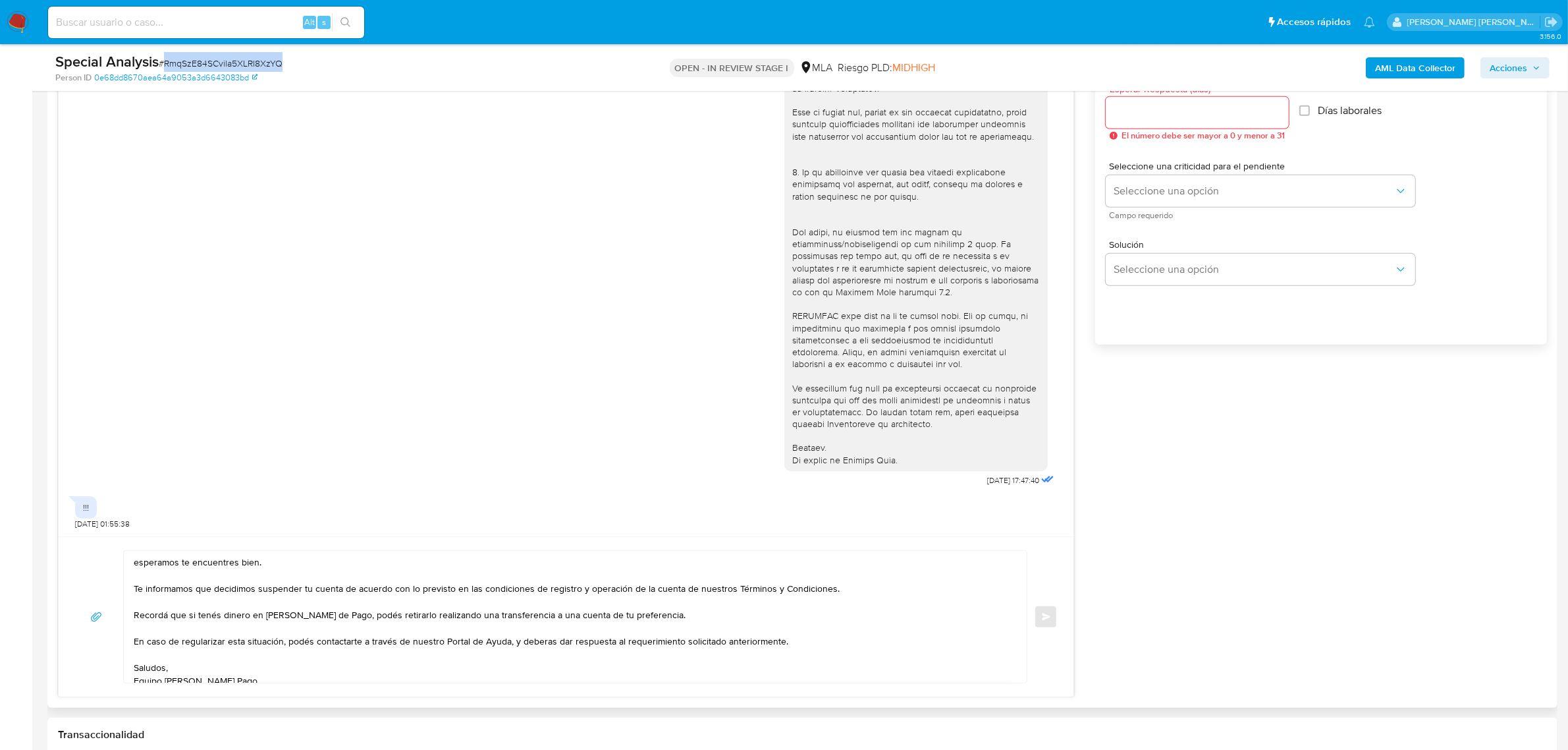
scroll to position [763, 0]
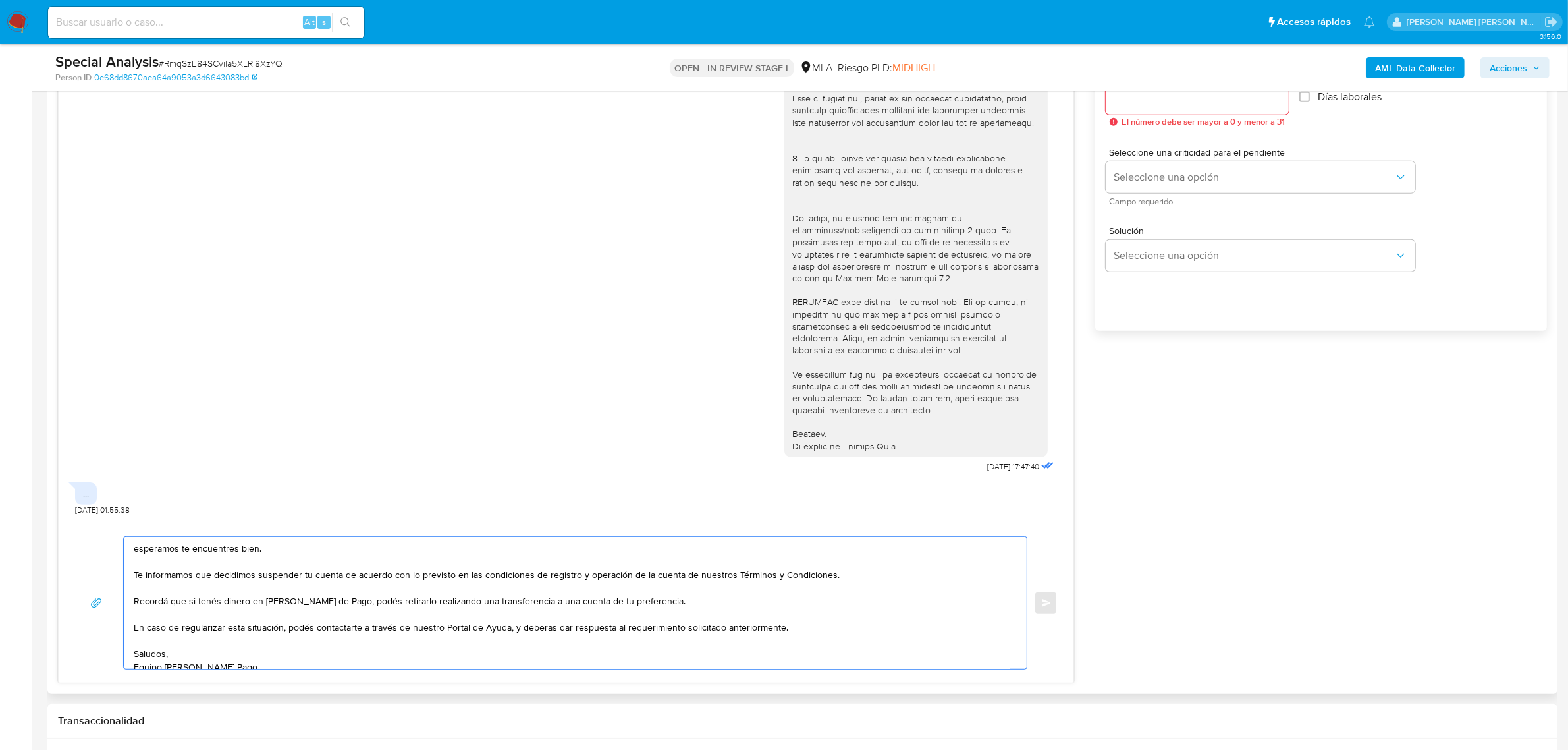
click at [134, 547] on textarea "esperamos te encuentres bien. Te informamos que decidimos suspender tu cuenta d…" at bounding box center [572, 603] width 876 height 132
paste textarea "Andrea Soledad"
click at [139, 548] on textarea "Andrea Soledad esperamos te encuentres bien. Te informamos que decidimos suspen…" at bounding box center [572, 603] width 876 height 132
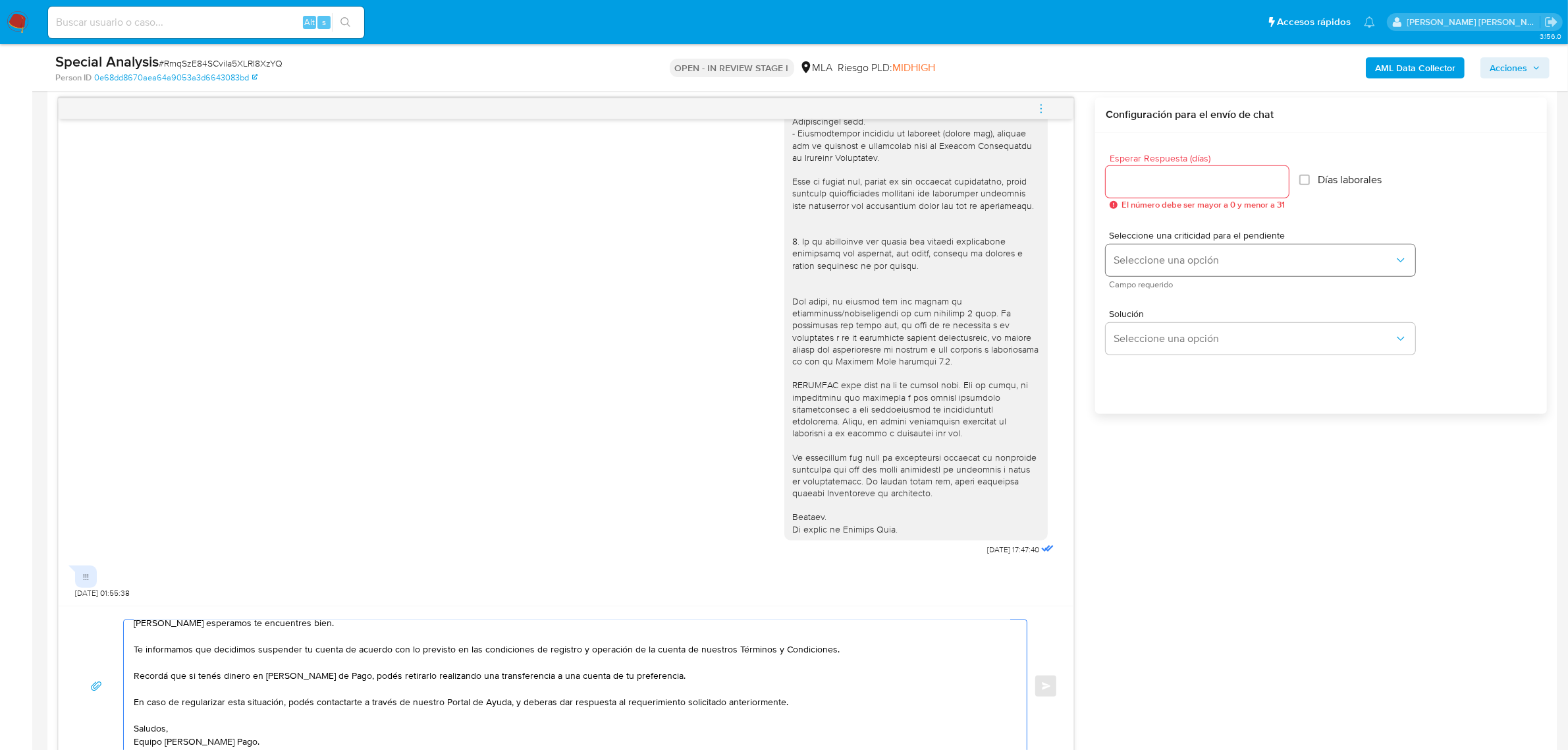
scroll to position [516, 0]
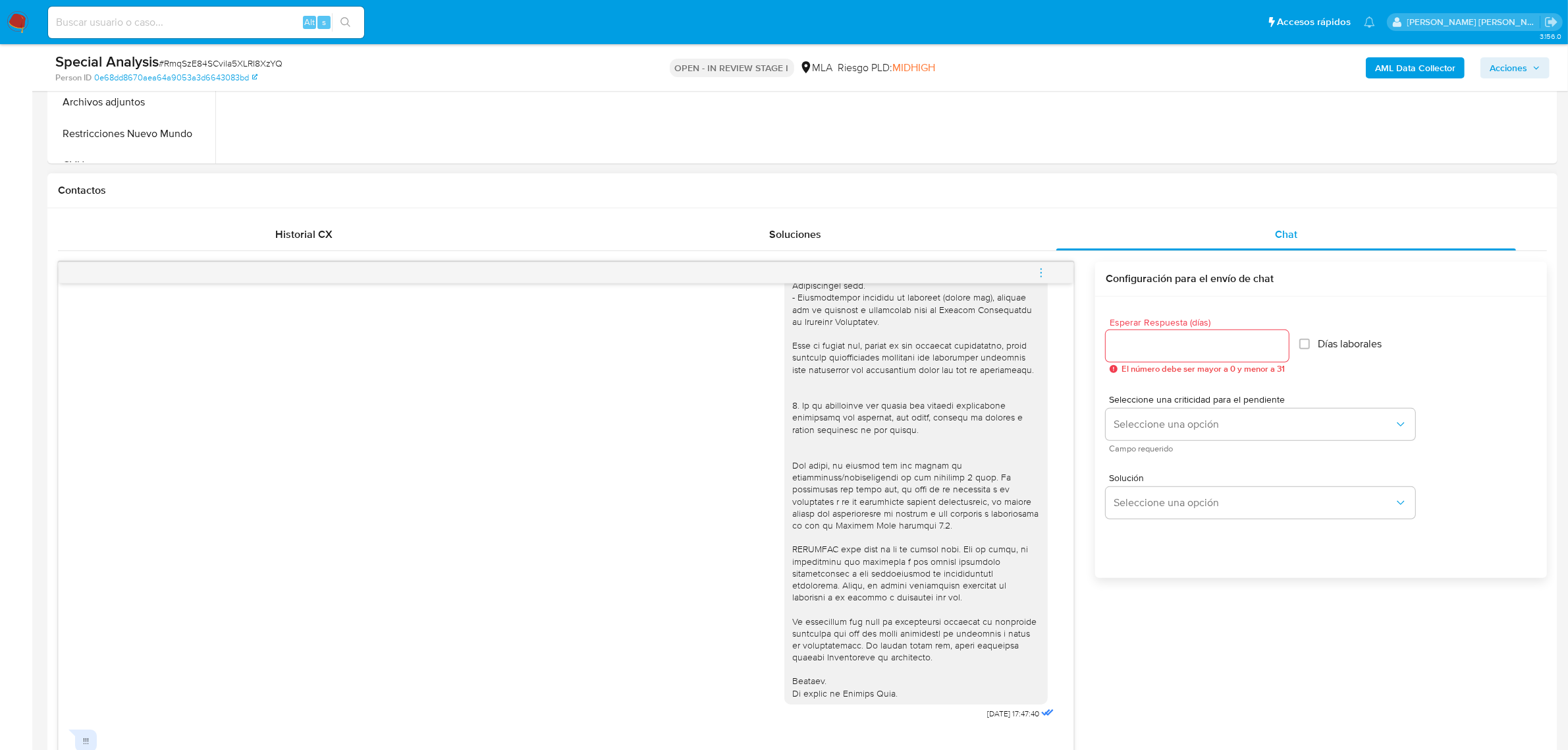
type textarea "Andrea Soledad esperamos te encuentres bien. Te informamos que decidimos suspen…"
click at [1143, 353] on input "Esperar Respuesta (días)" at bounding box center [1197, 346] width 183 height 17
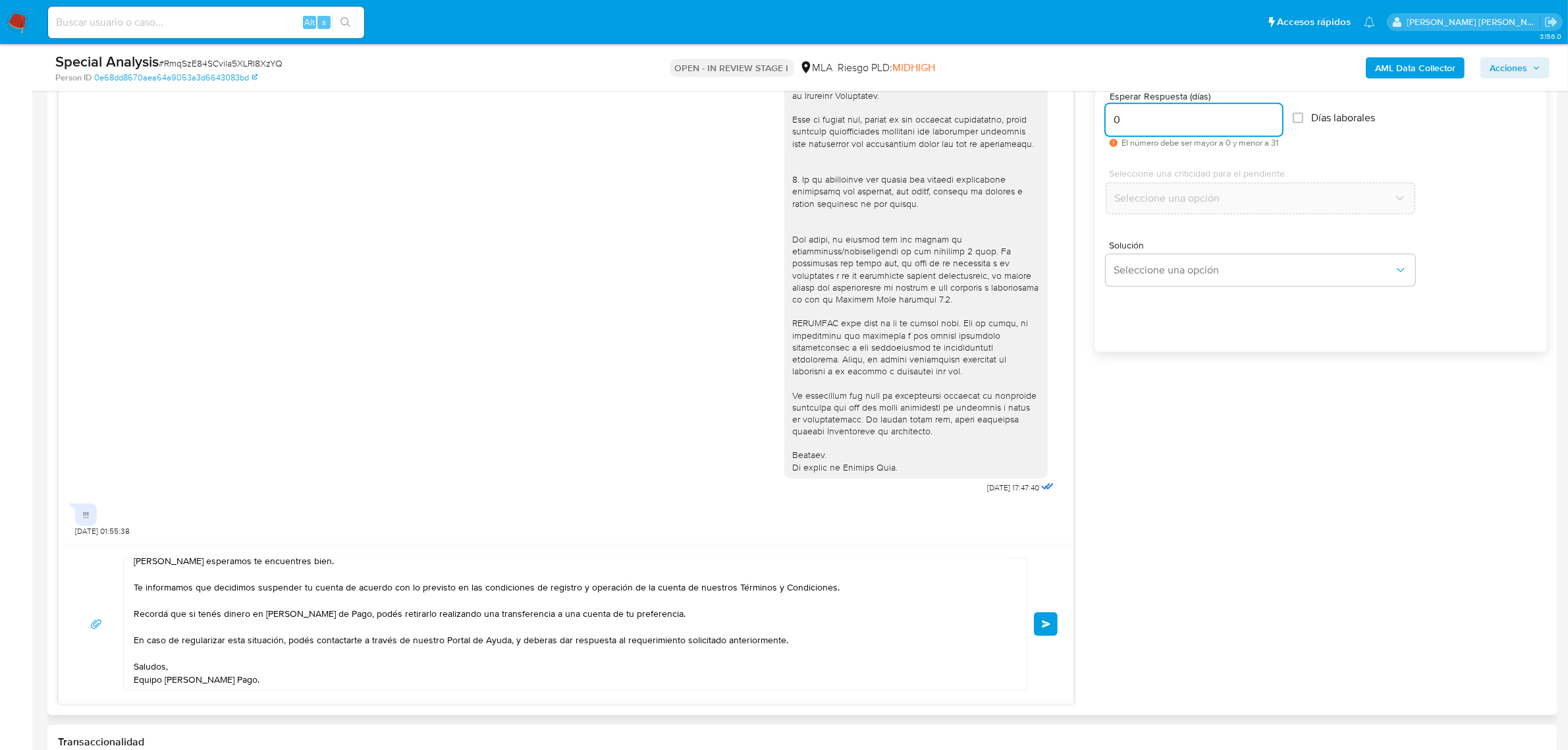
scroll to position [763, 0]
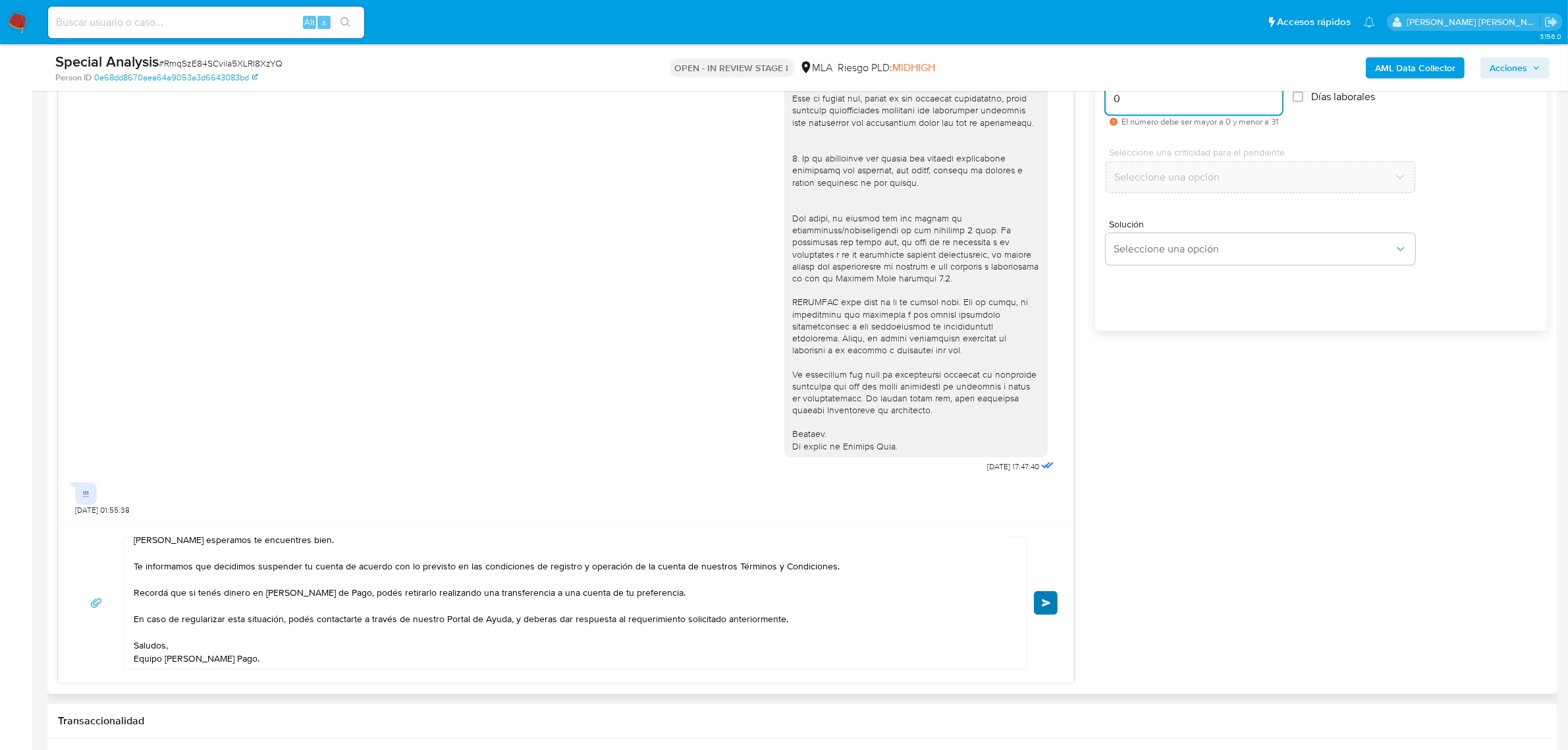
type input "0"
click at [1052, 597] on button "Enviar" at bounding box center [1046, 603] width 23 height 23
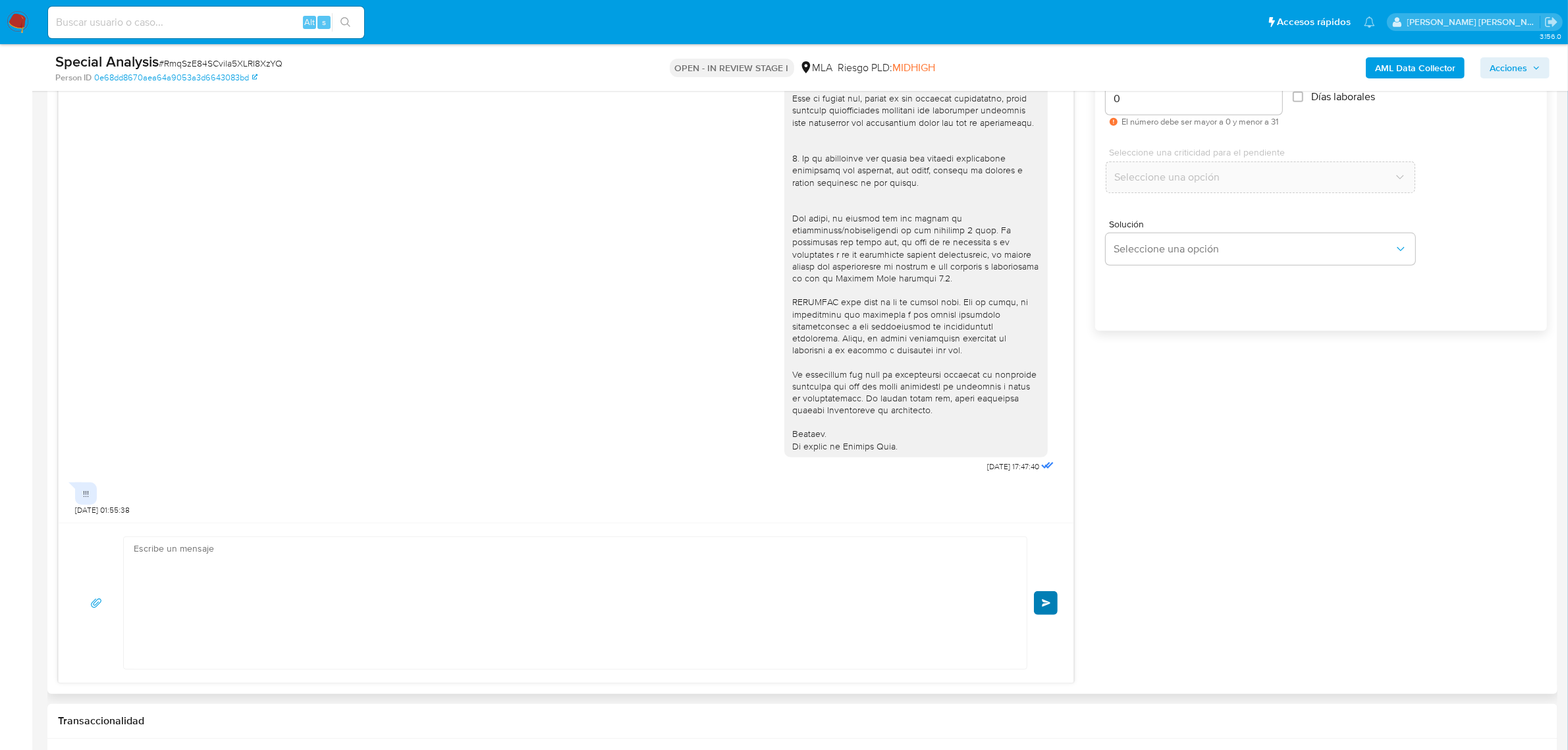
scroll to position [555, 0]
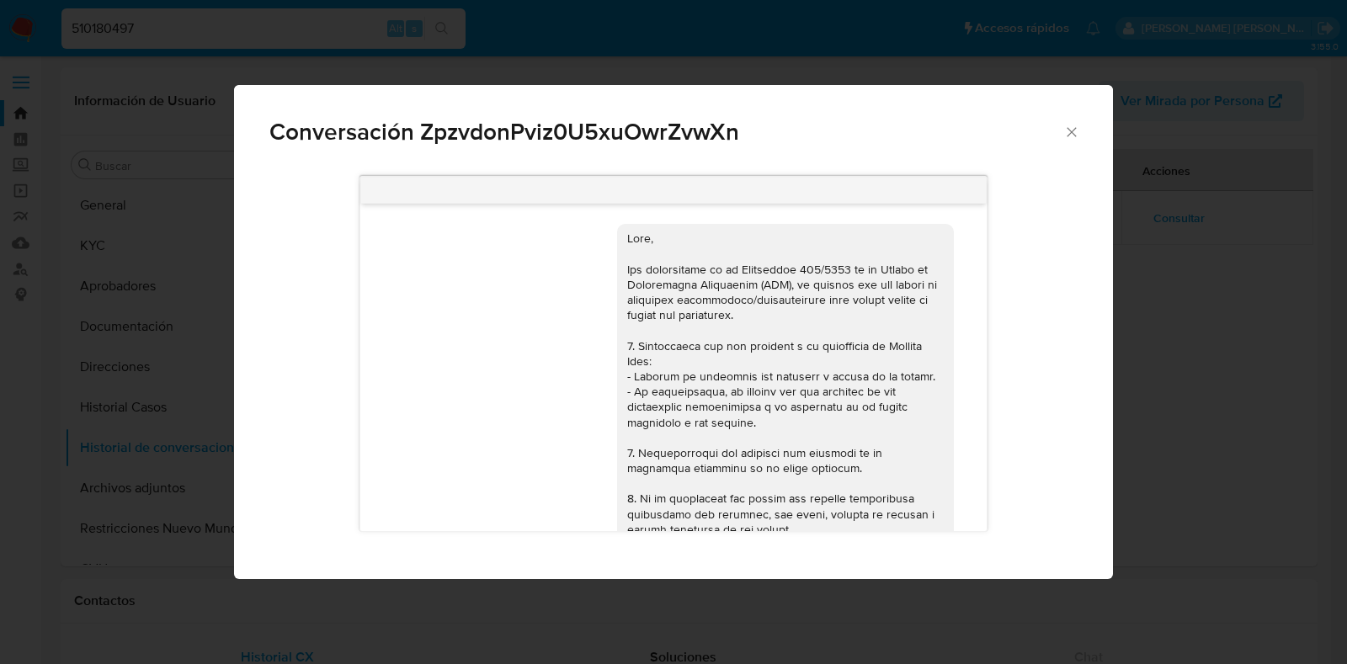
select select "10"
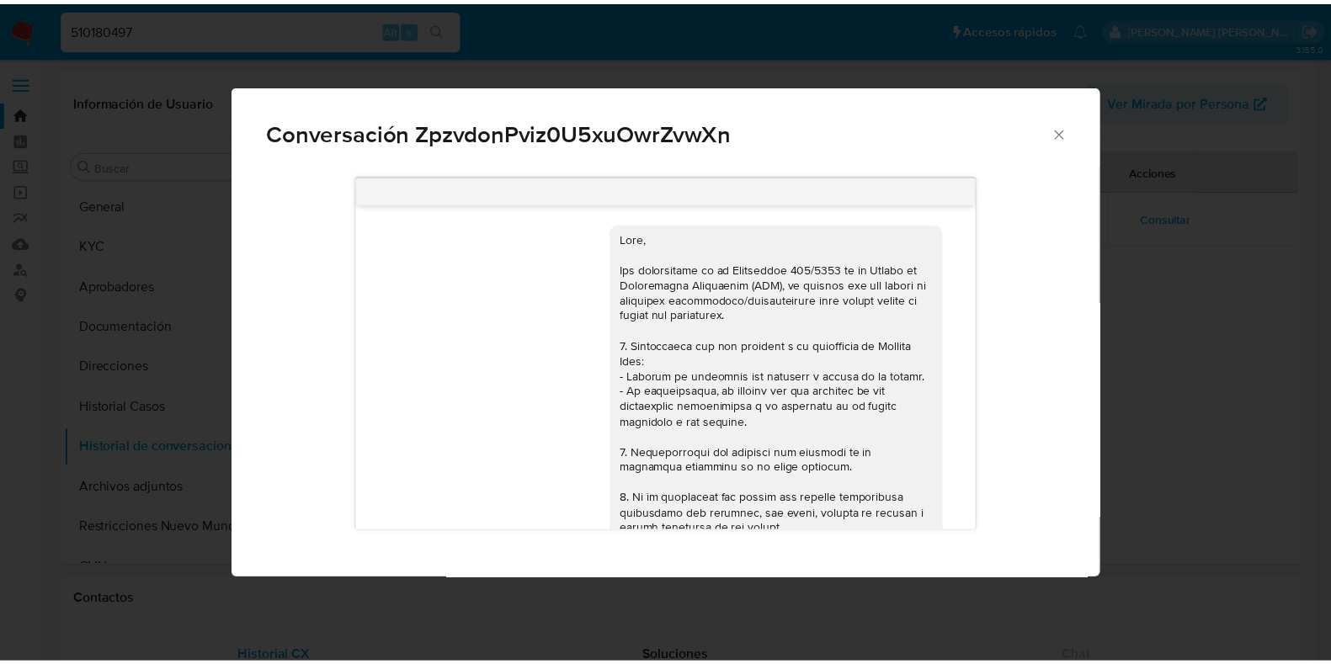
scroll to position [876, 0]
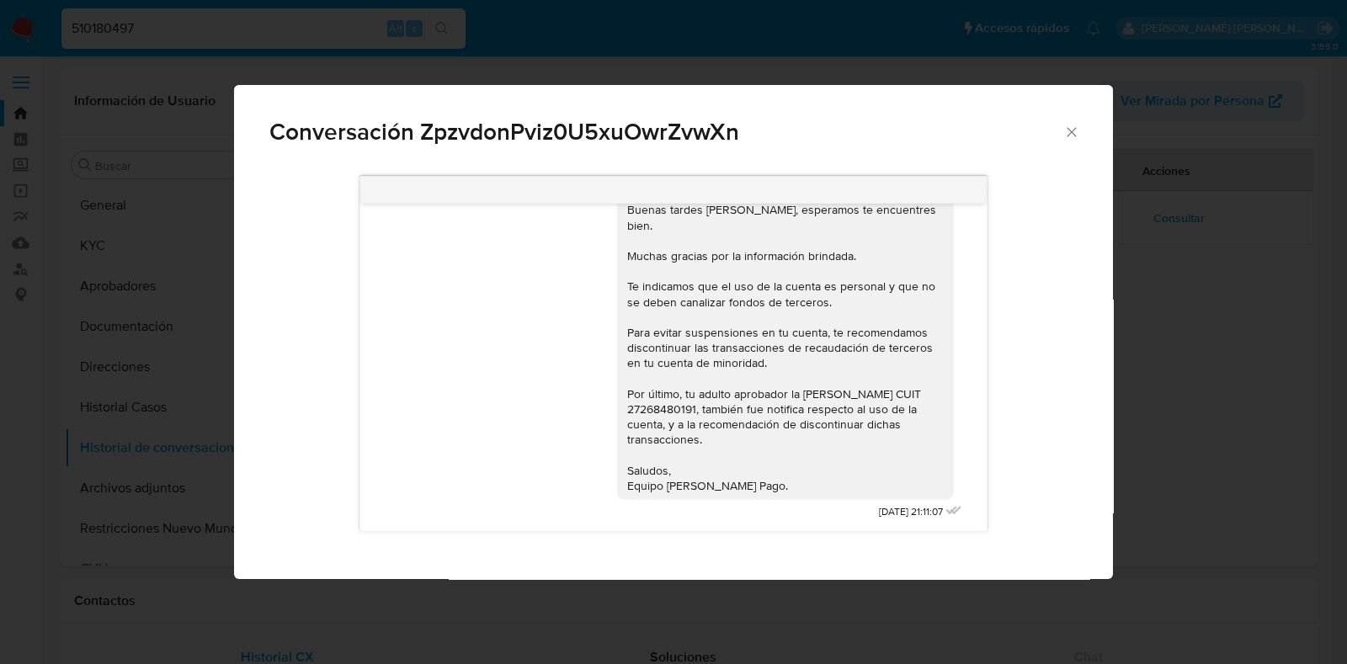
click at [1062, 141] on span "Conversación ZpzvdonPviz0U5xuOwrZvwXn" at bounding box center [666, 132] width 794 height 24
click at [1067, 137] on icon "Cerrar" at bounding box center [1071, 132] width 17 height 17
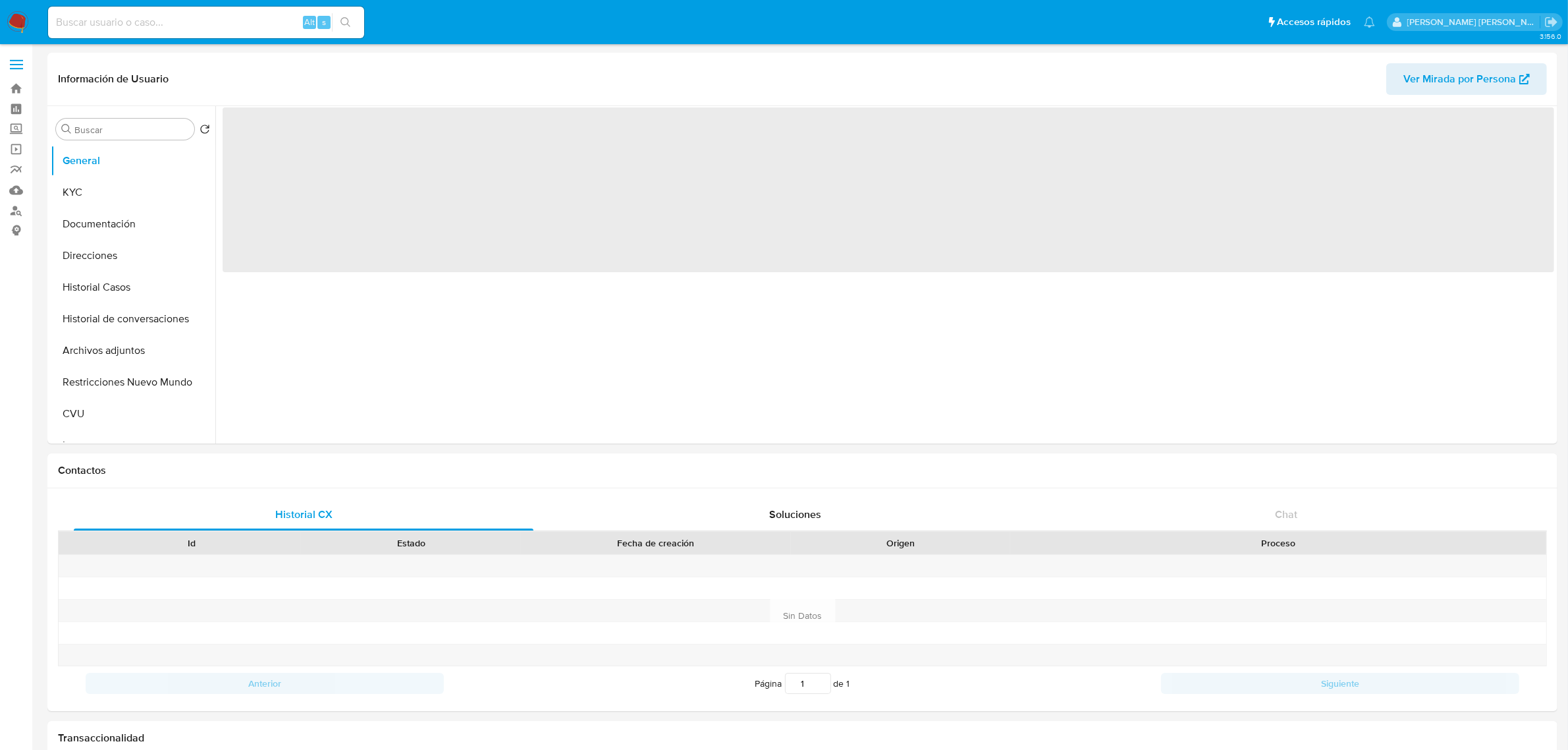
select select "10"
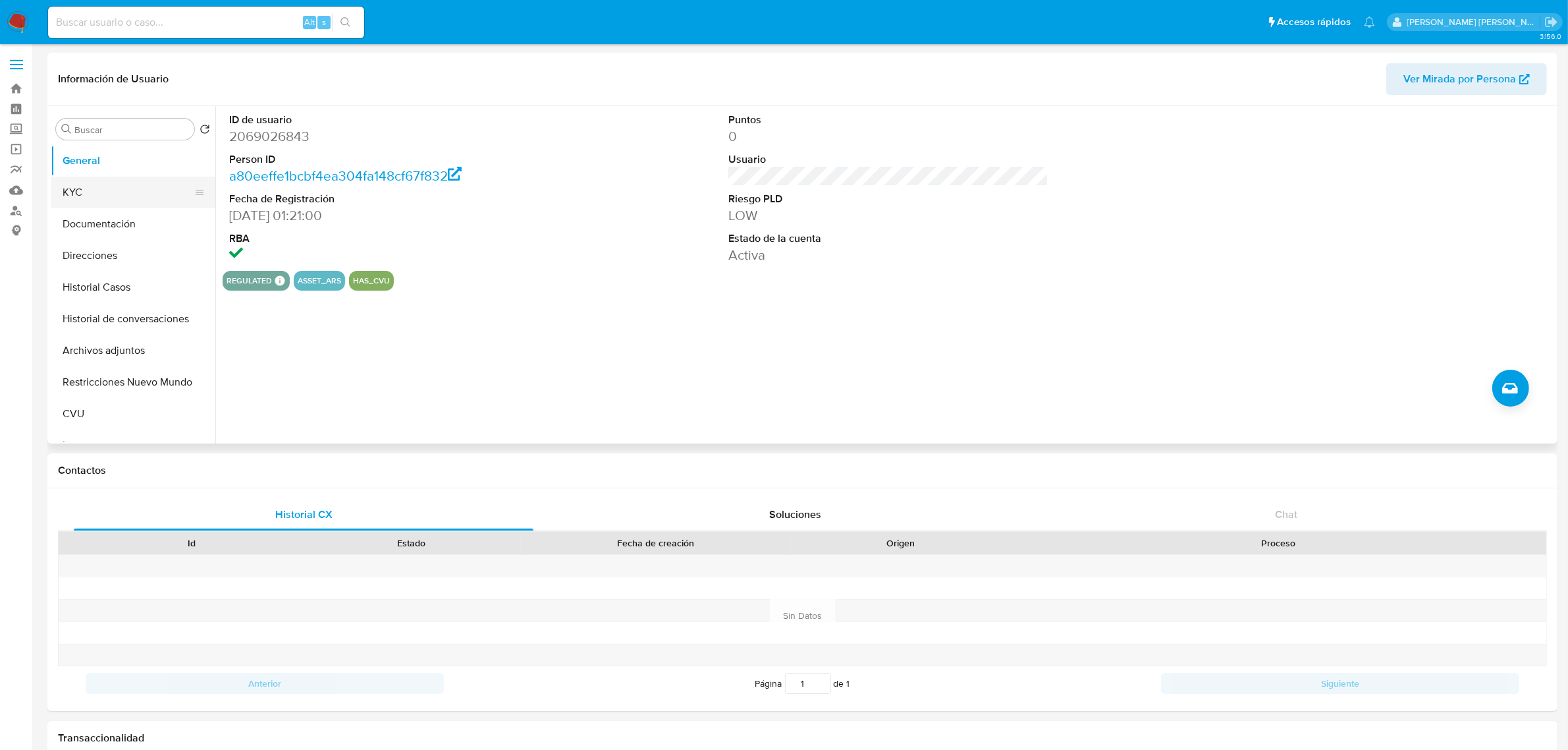
click at [93, 191] on button "KYC" at bounding box center [128, 193] width 154 height 31
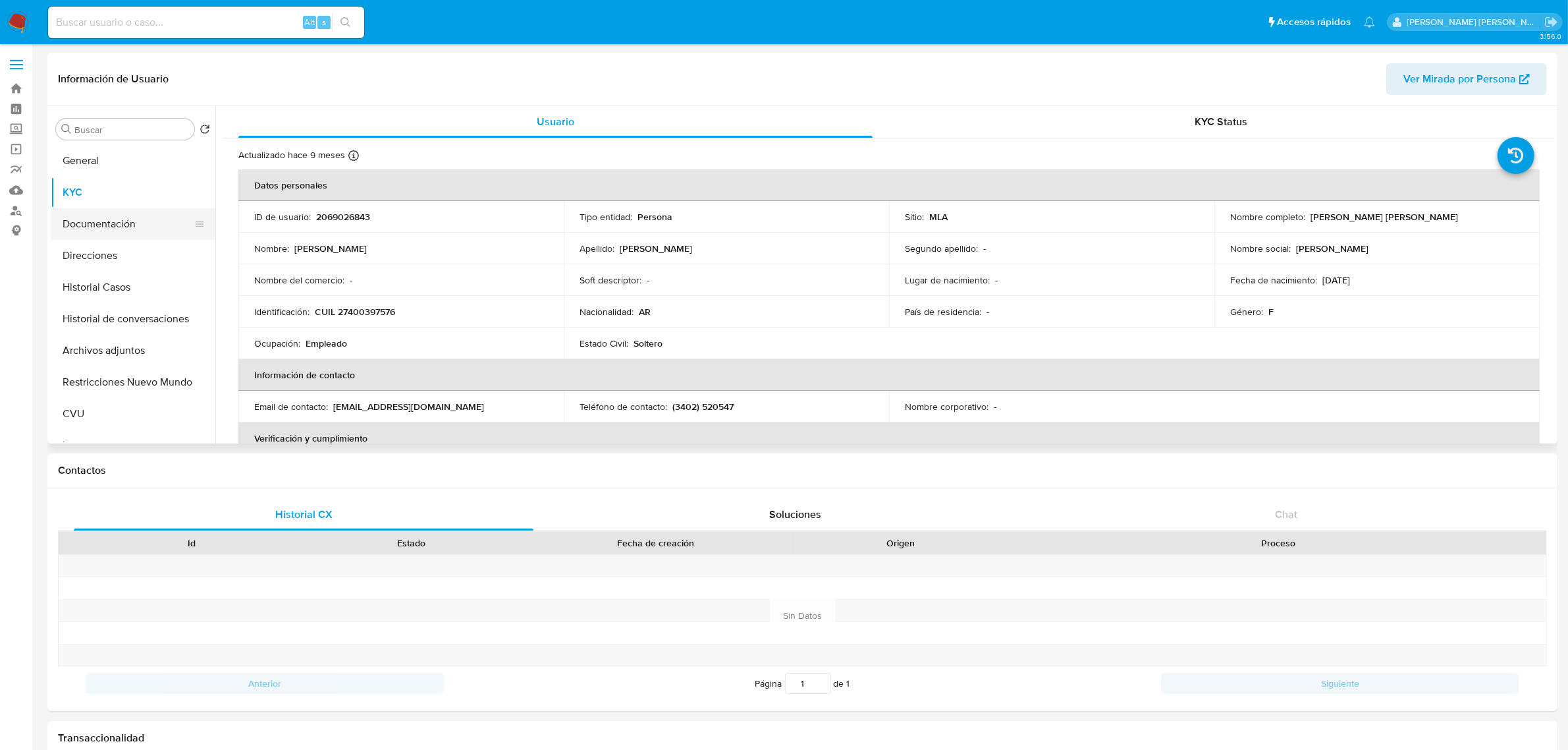
click at [96, 229] on button "Documentación" at bounding box center [128, 224] width 154 height 31
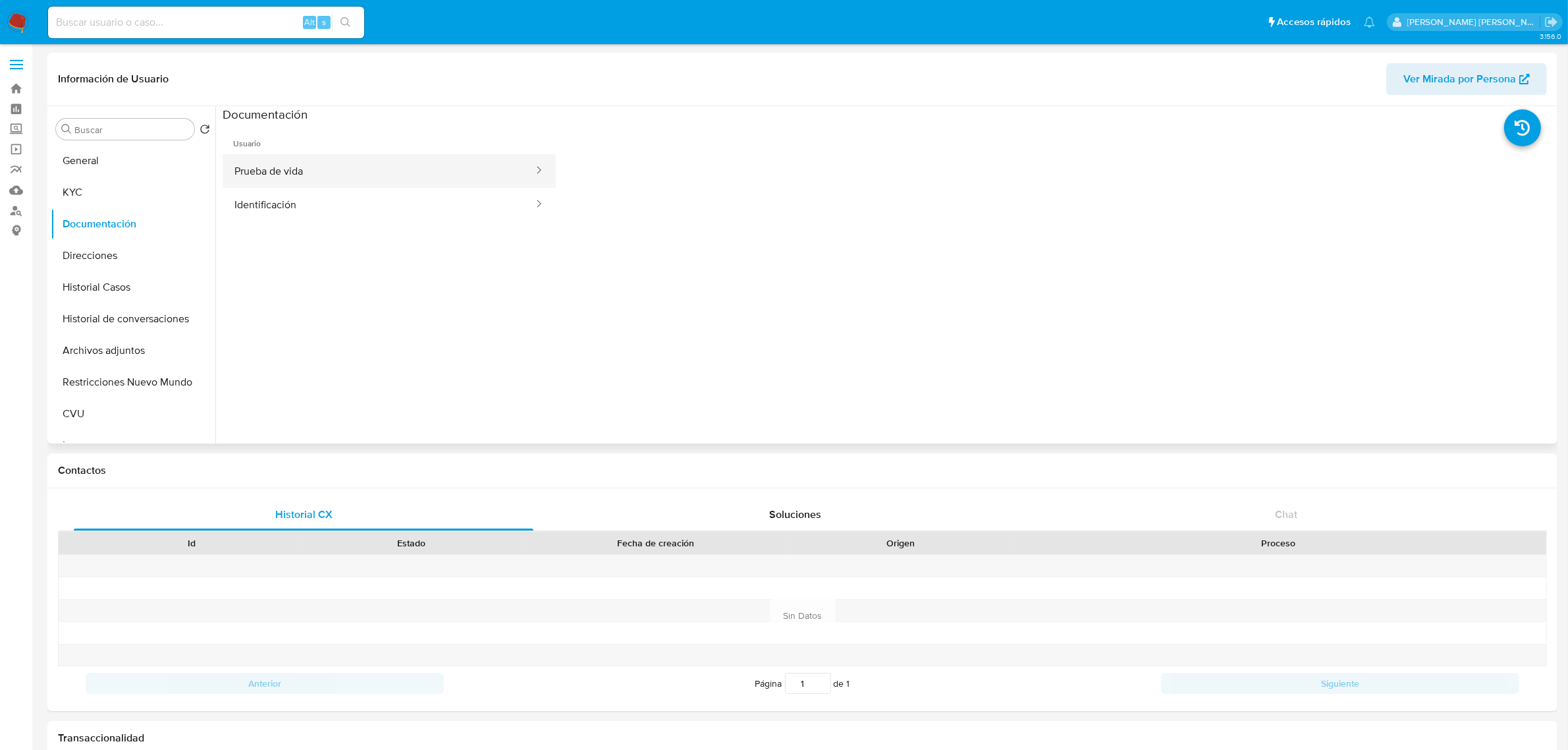
click at [289, 175] on button "Prueba de vida" at bounding box center [379, 171] width 312 height 34
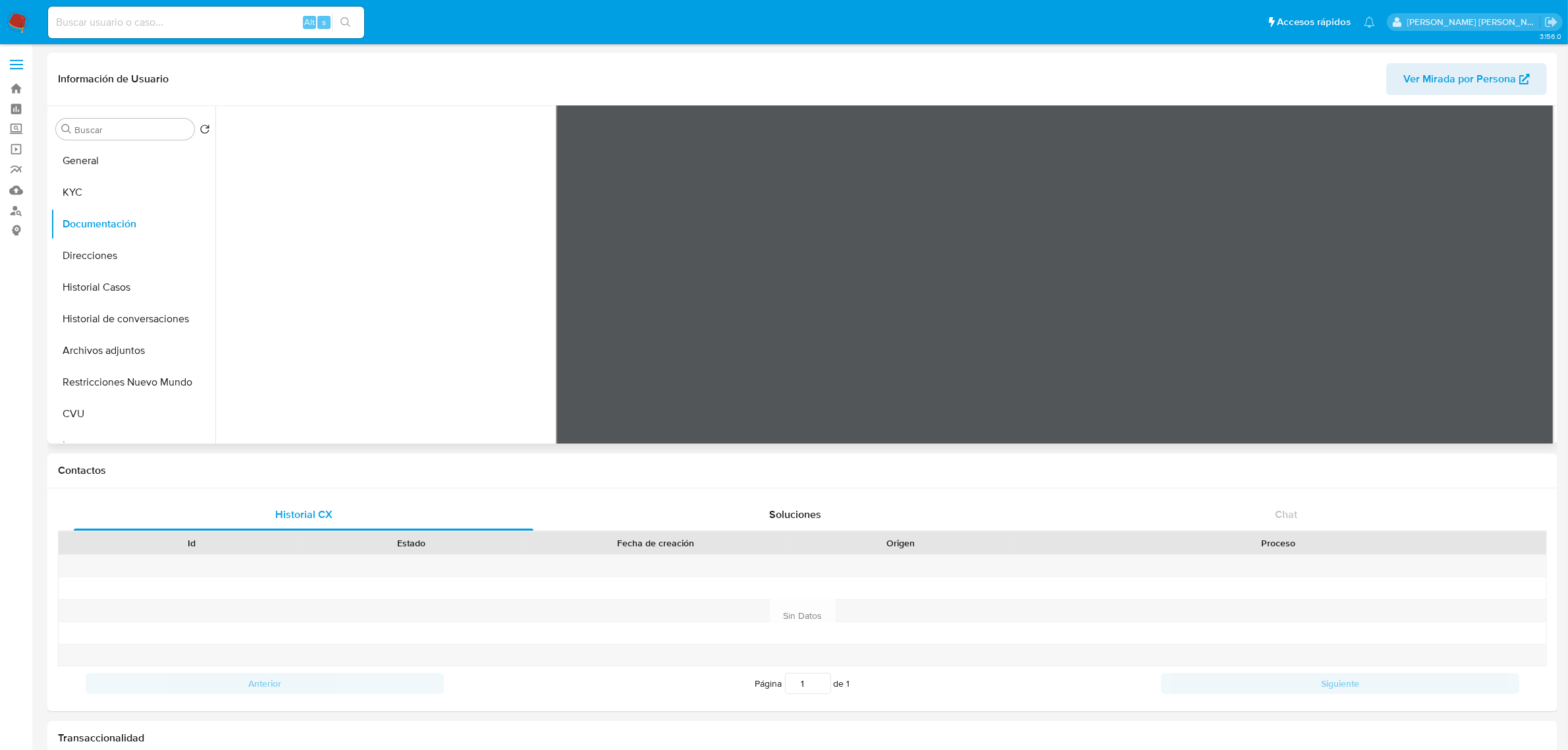
scroll to position [110, 0]
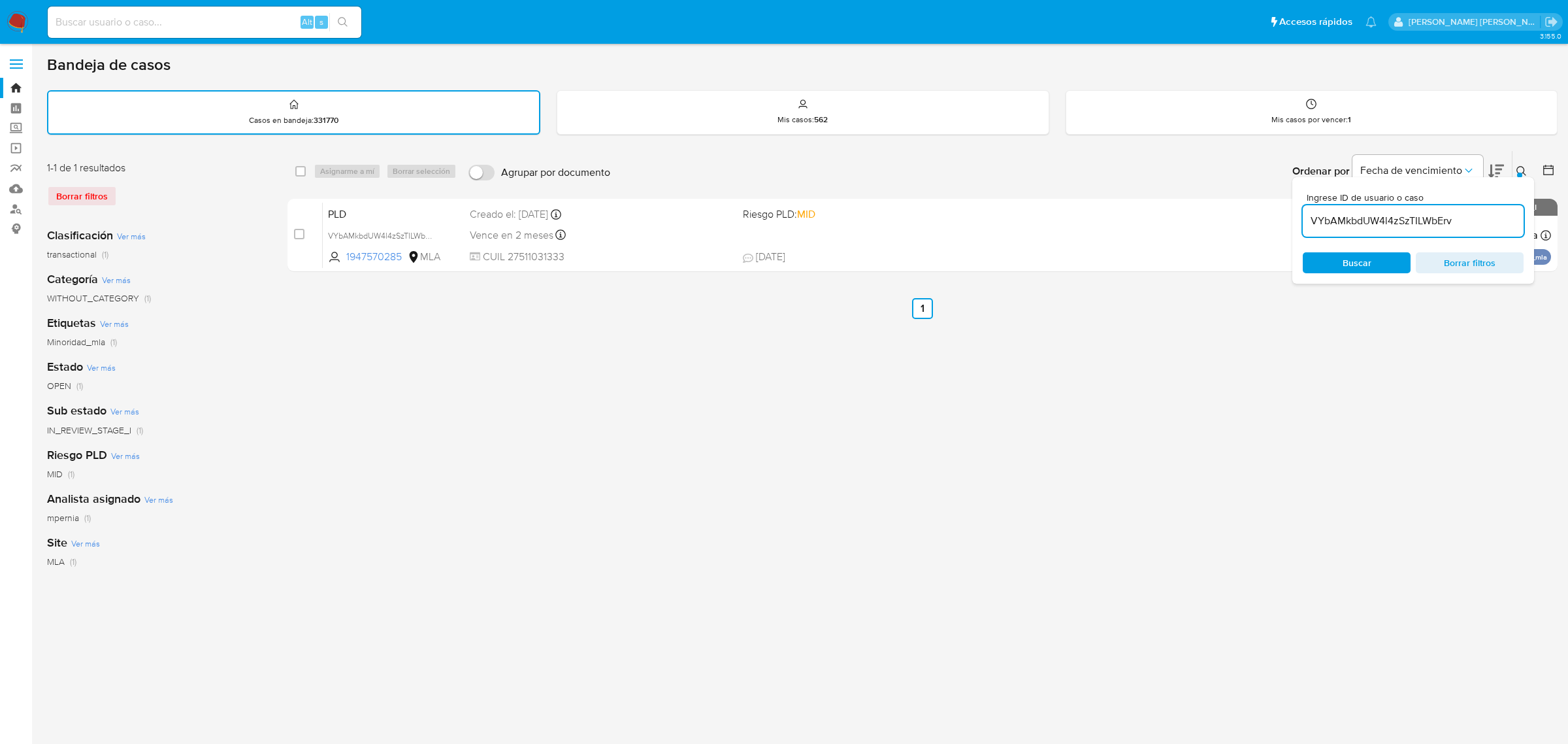
click at [1399, 222] on input "VYbAMkbdUW4l4zSzTILWbErv" at bounding box center [1414, 221] width 221 height 17
drag, startPoint x: 299, startPoint y: 172, endPoint x: 324, endPoint y: 174, distance: 25.1
click at [305, 172] on input "checkbox" at bounding box center [300, 171] width 10 height 10
checkbox input "true"
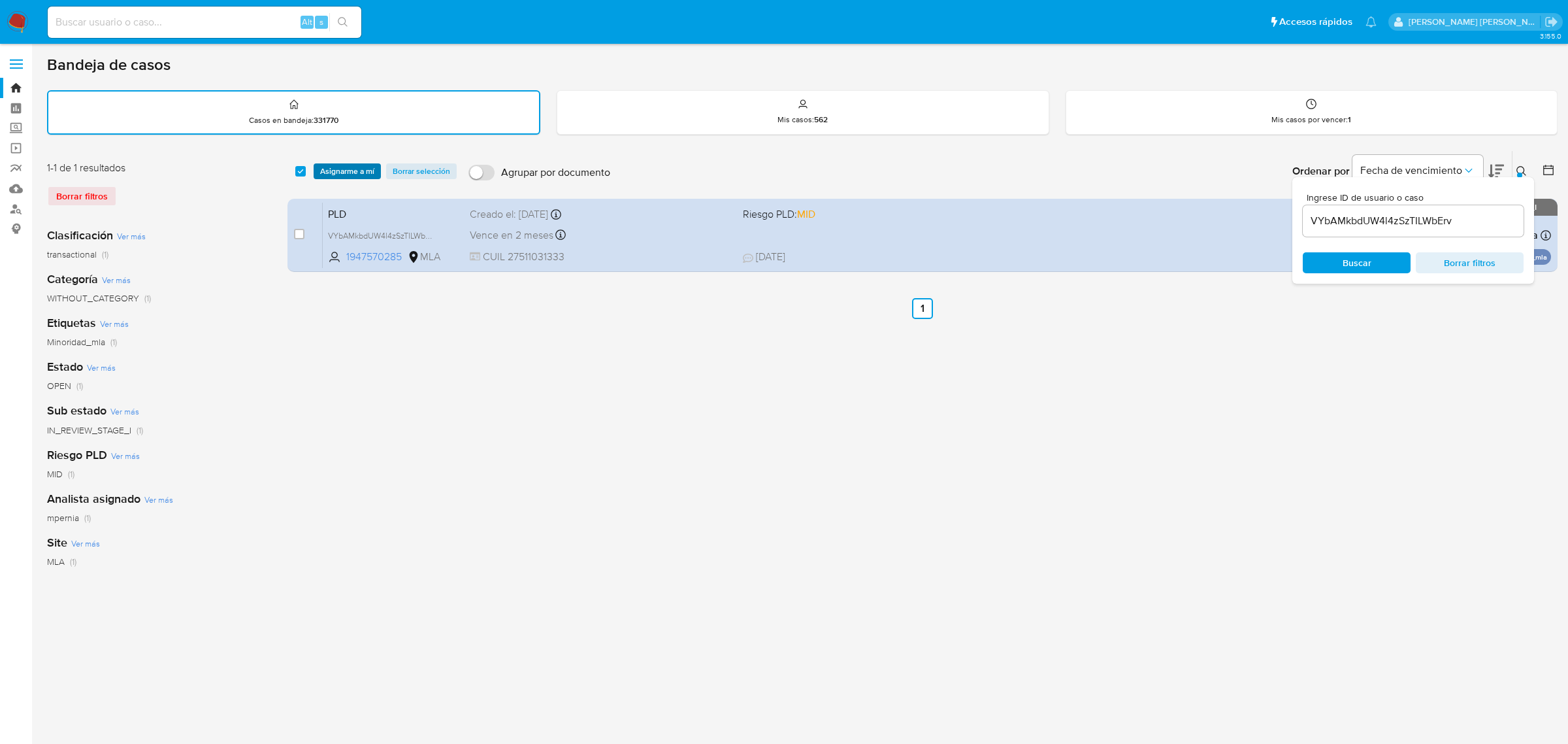
click at [327, 174] on span "Asignarme a mí" at bounding box center [348, 171] width 54 height 13
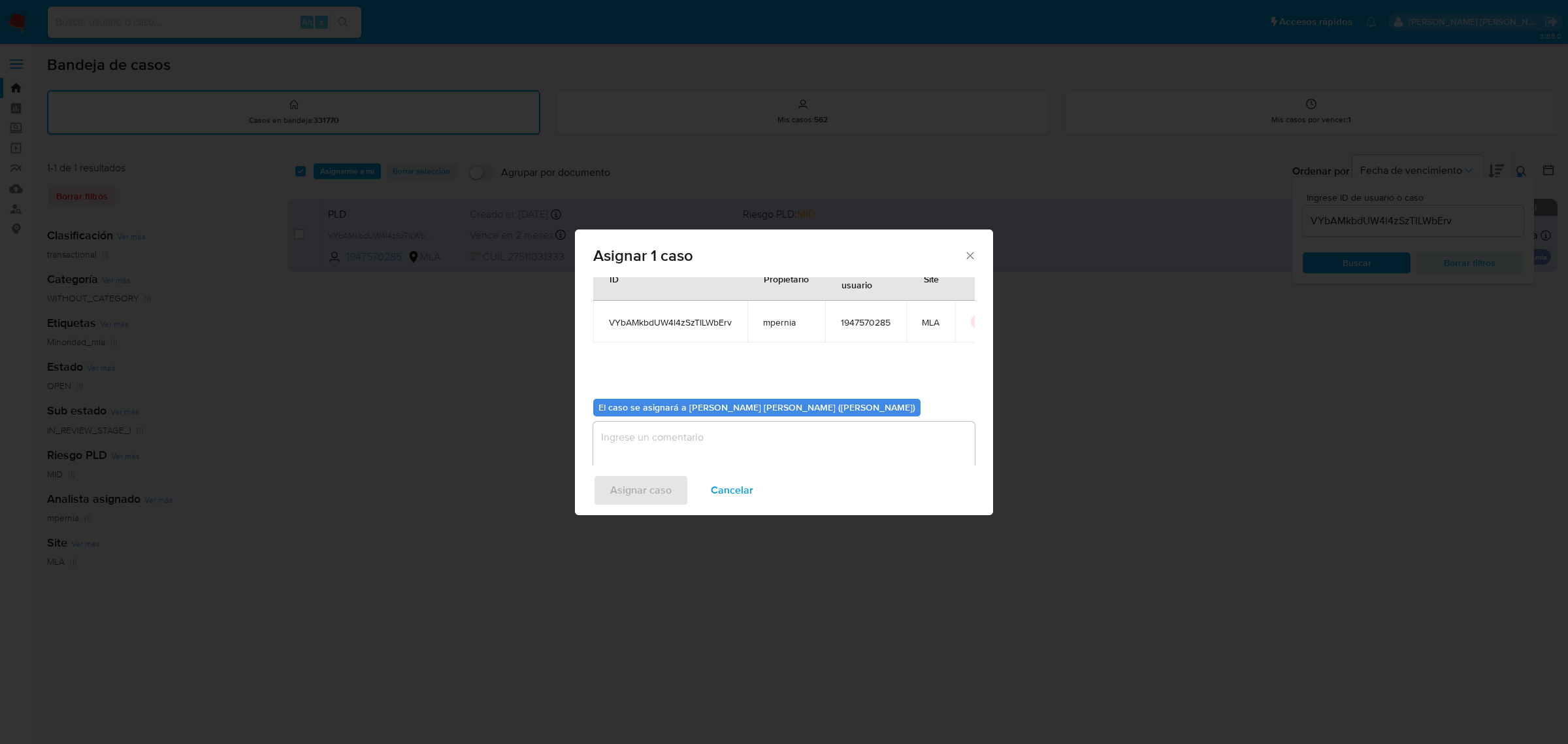
scroll to position [67, 0]
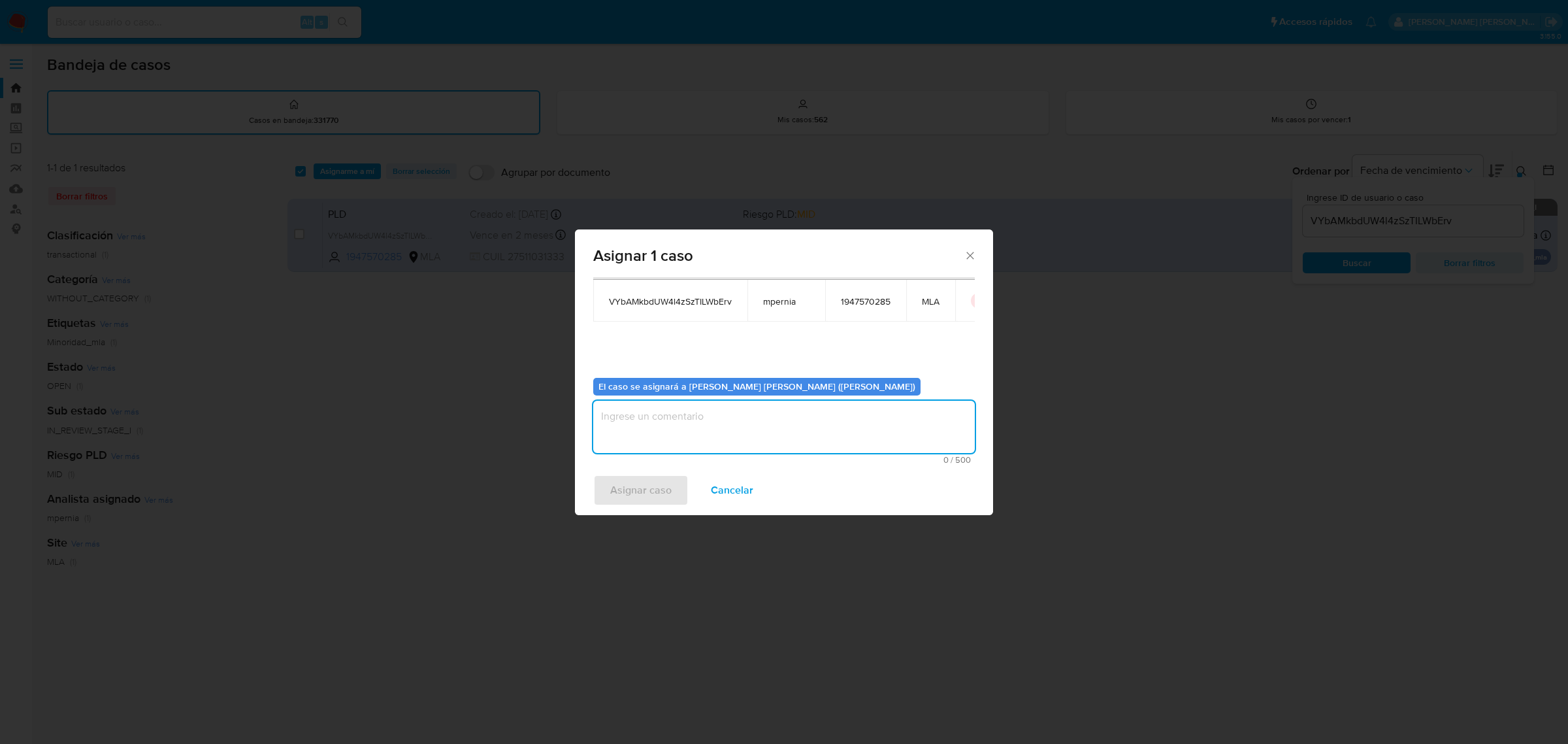
click at [756, 448] on textarea "assign-modal" at bounding box center [784, 426] width 382 height 52
type textarea "-"
click at [668, 495] on span "Asignar caso" at bounding box center [640, 490] width 61 height 29
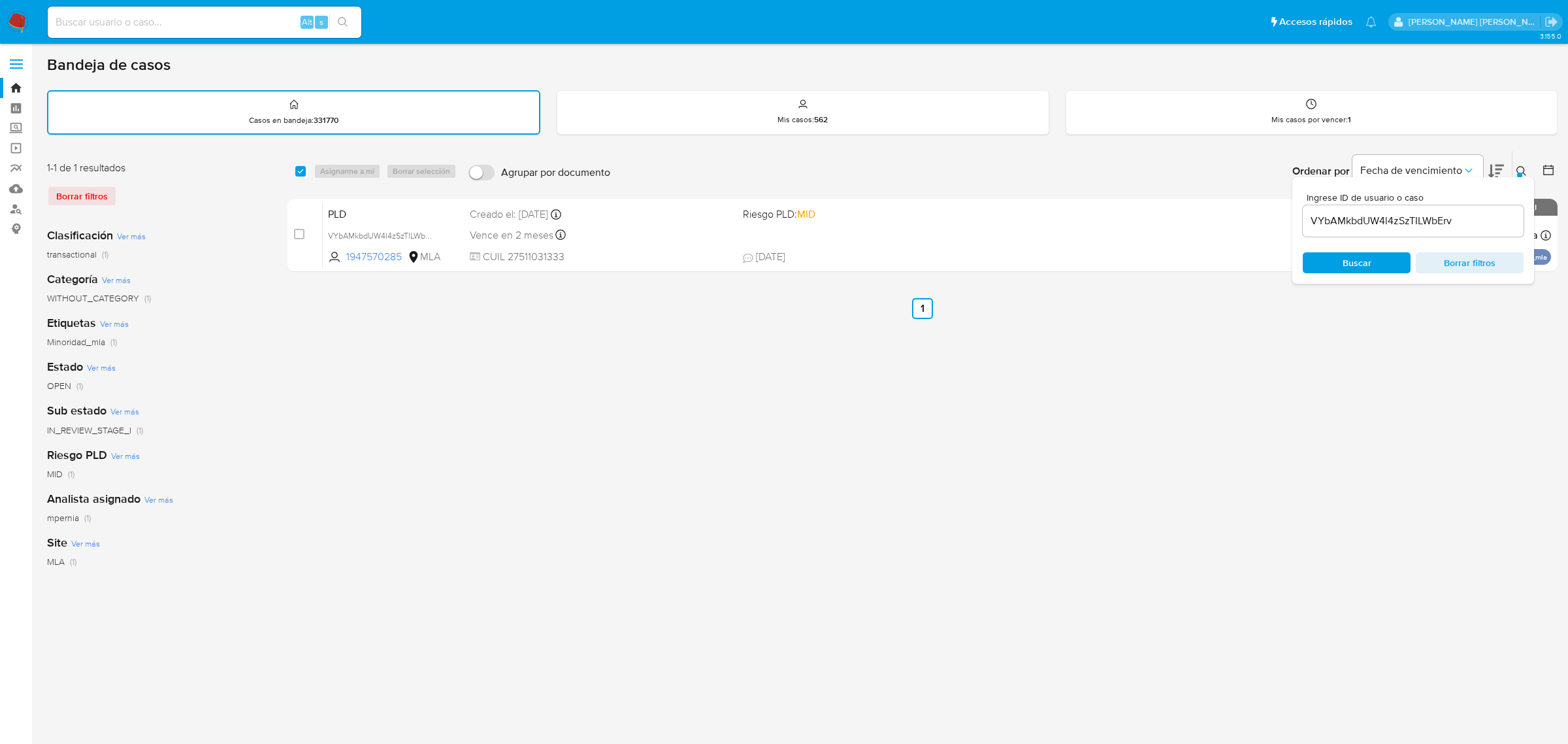
click at [1348, 217] on input "VYbAMkbdUW4l4zSzTILWbErv" at bounding box center [1414, 221] width 221 height 17
paste input "RmqSzE84SCvila5XLRI8XzYQ"
type input "RmqSzE84SCvila5XLRI8XzYQ"
click at [304, 169] on input "checkbox" at bounding box center [300, 171] width 10 height 10
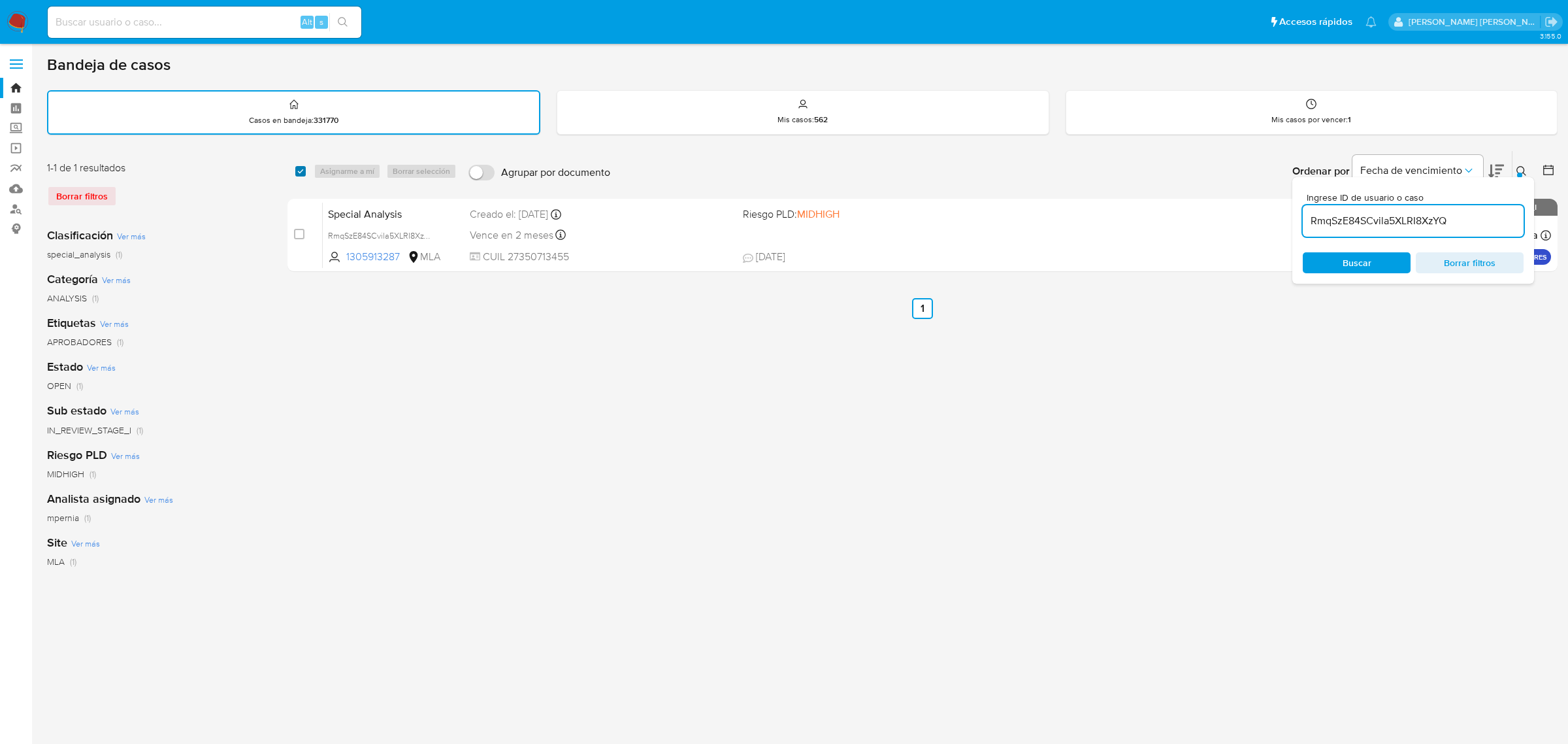
checkbox input "true"
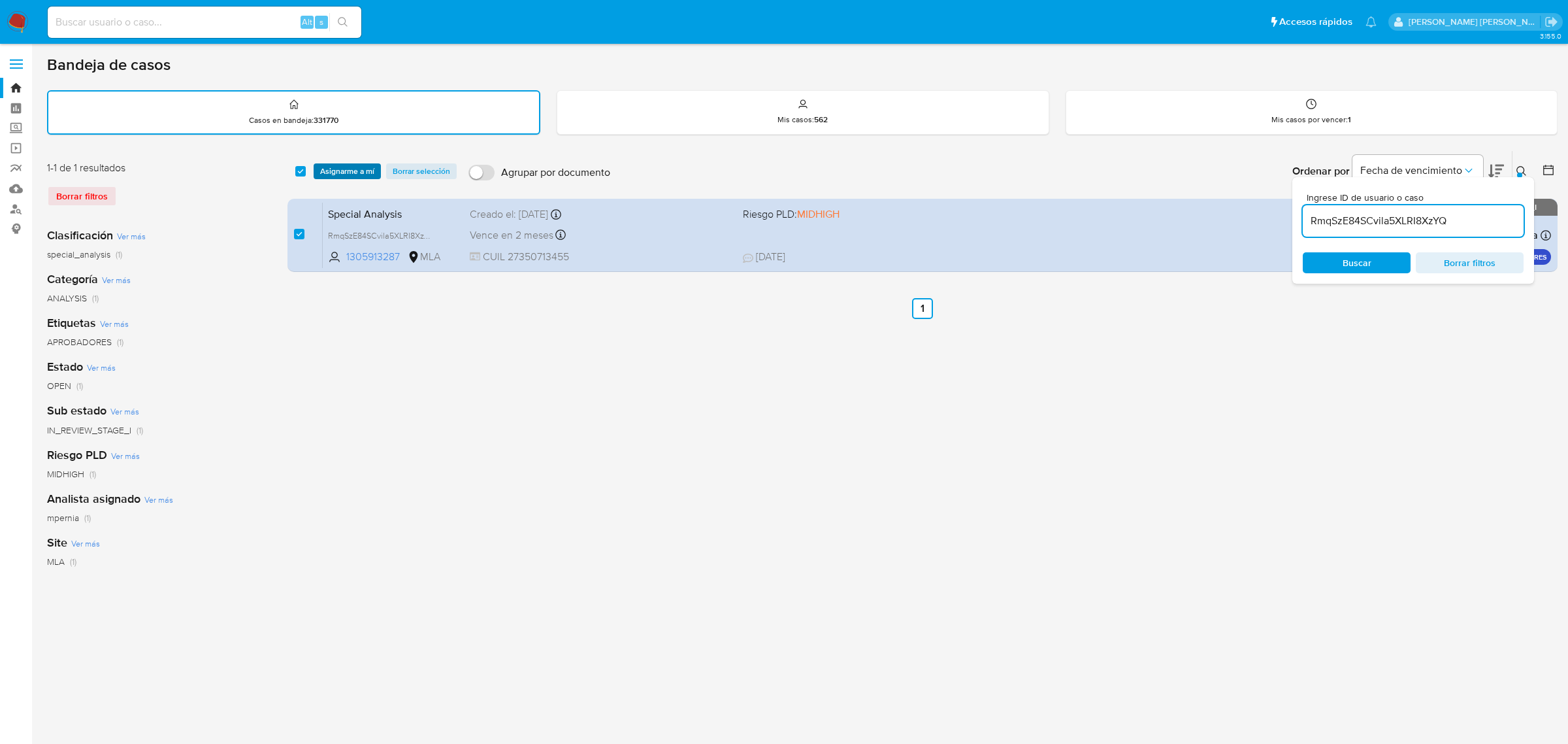
click at [333, 165] on span "Asignarme a mí" at bounding box center [348, 171] width 54 height 13
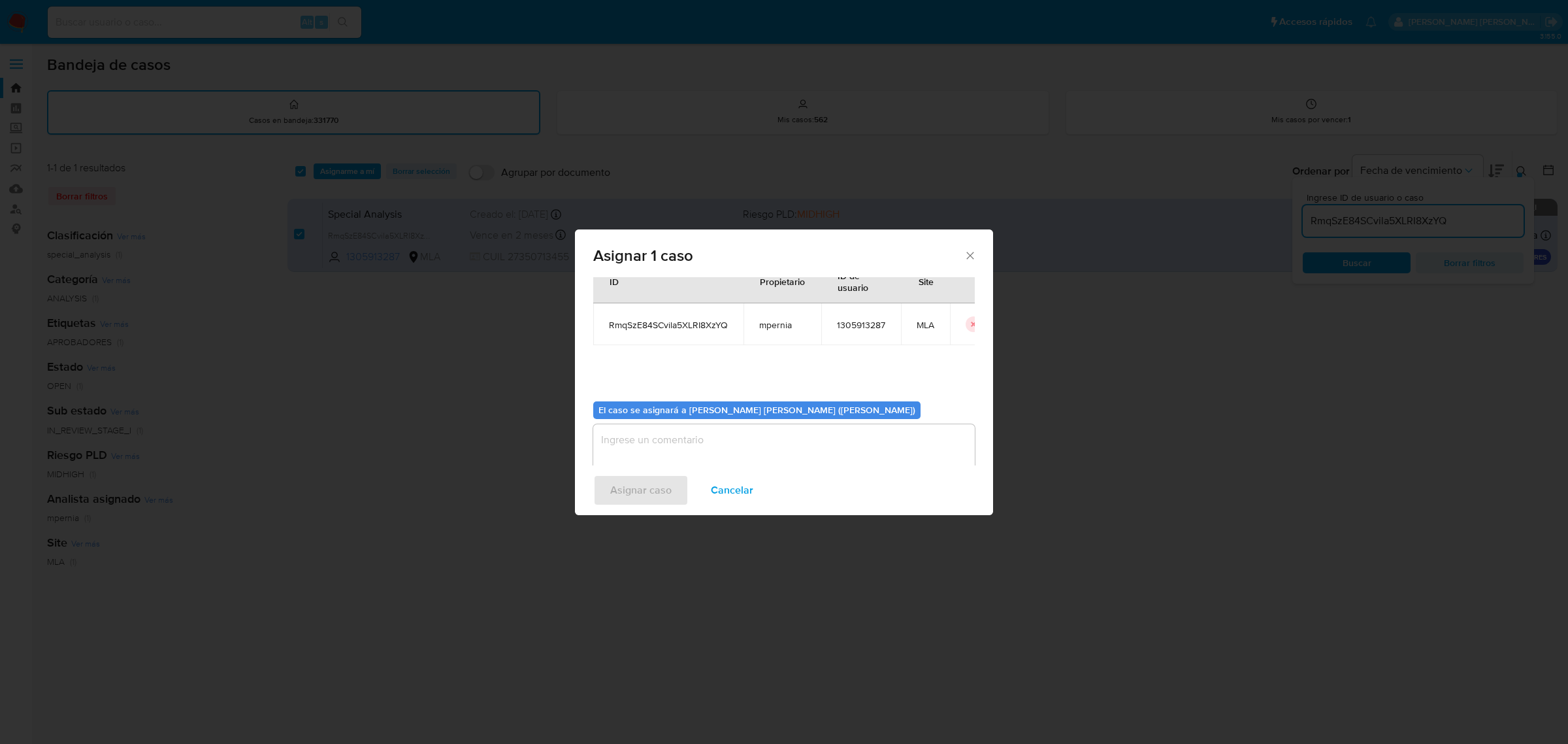
scroll to position [67, 0]
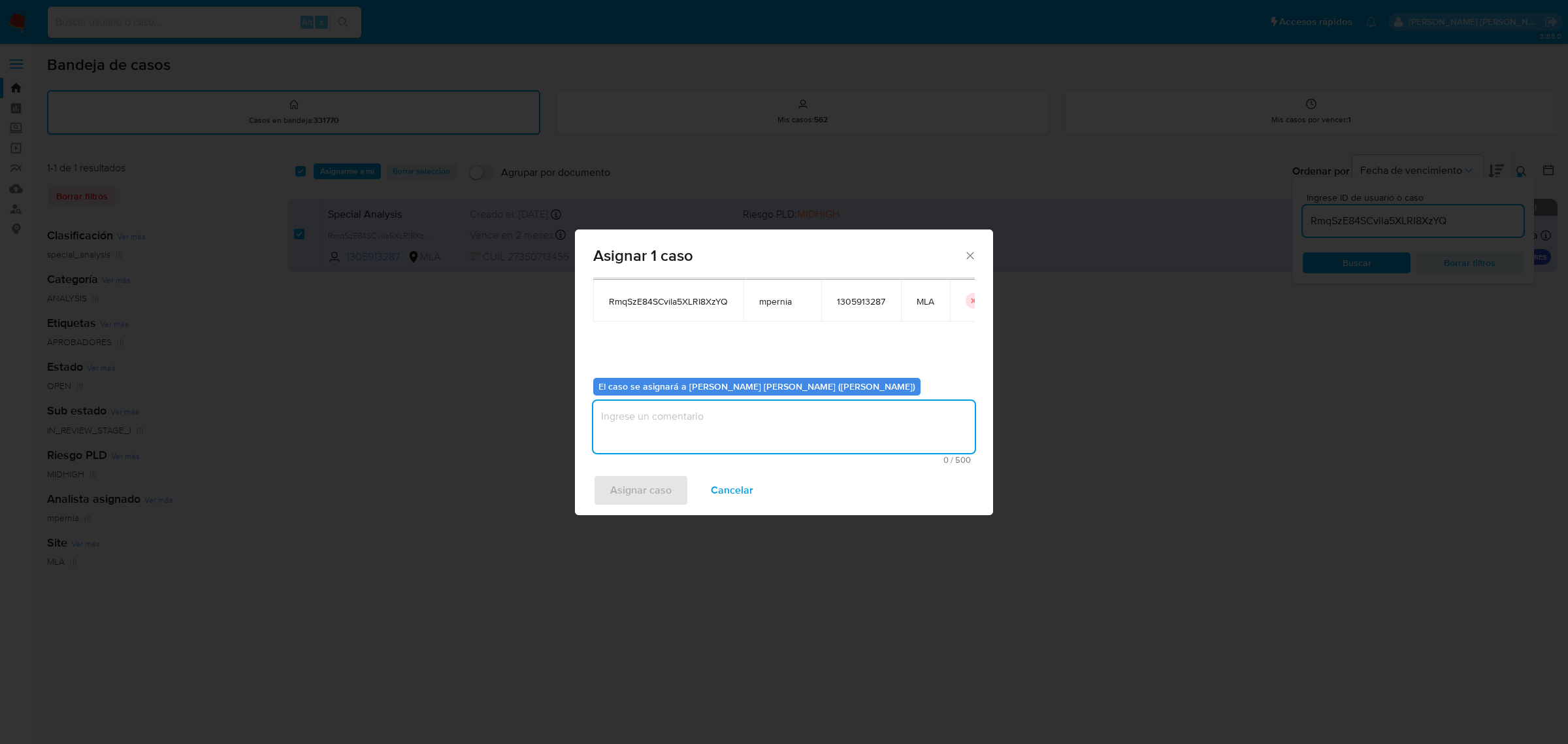
click at [664, 416] on textarea "assign-modal" at bounding box center [784, 426] width 382 height 52
type textarea "-"
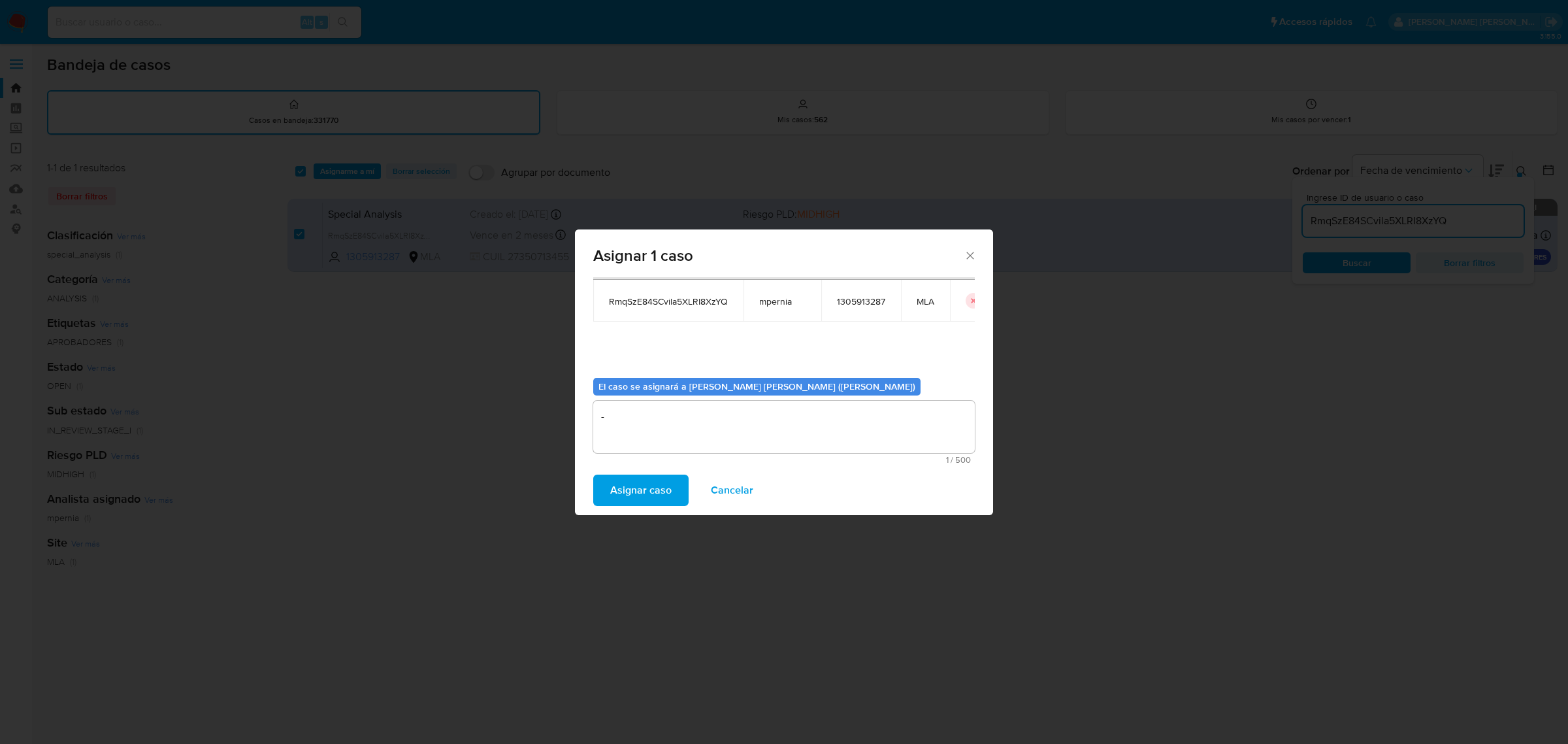
click at [618, 478] on span "Asignar caso" at bounding box center [640, 490] width 61 height 29
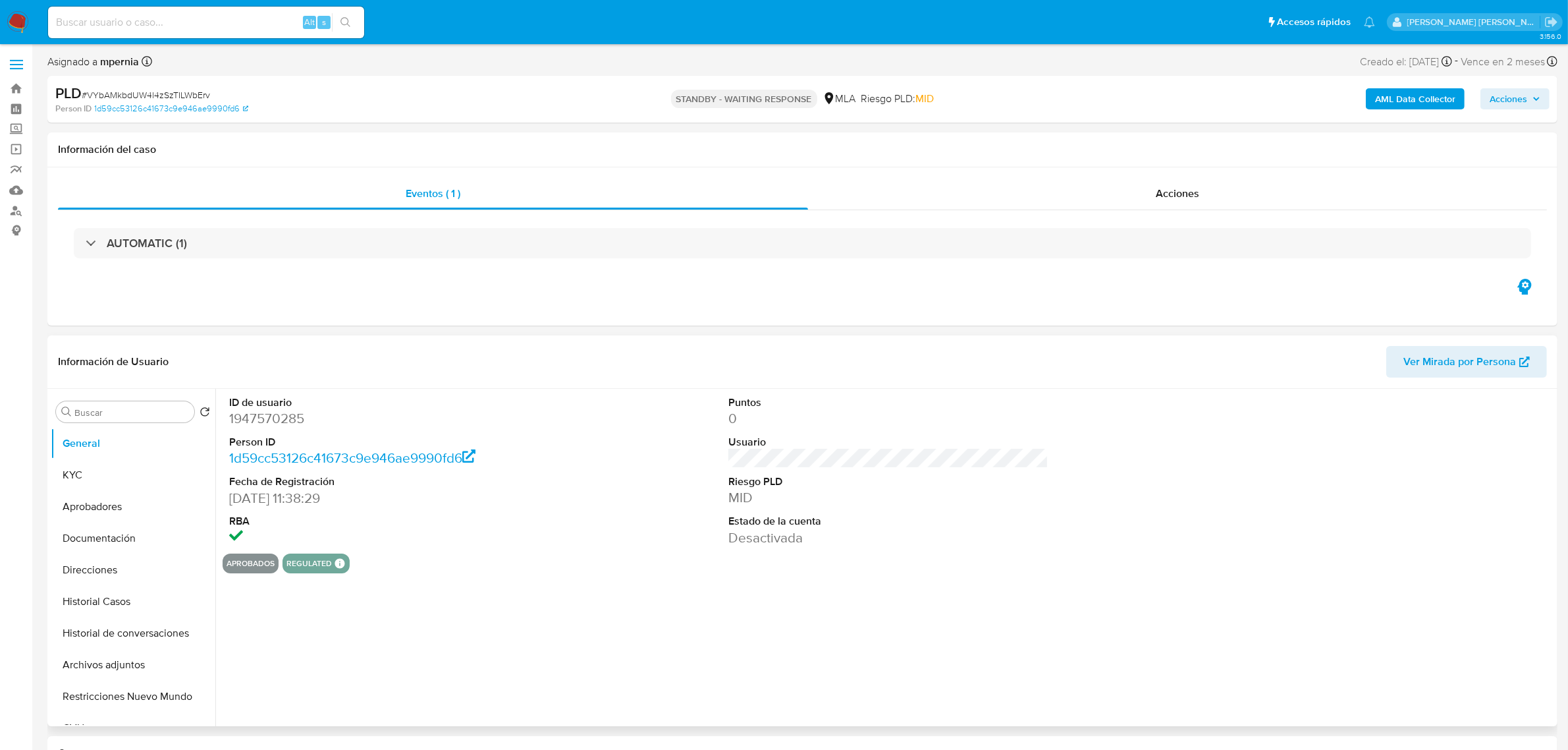
select select "10"
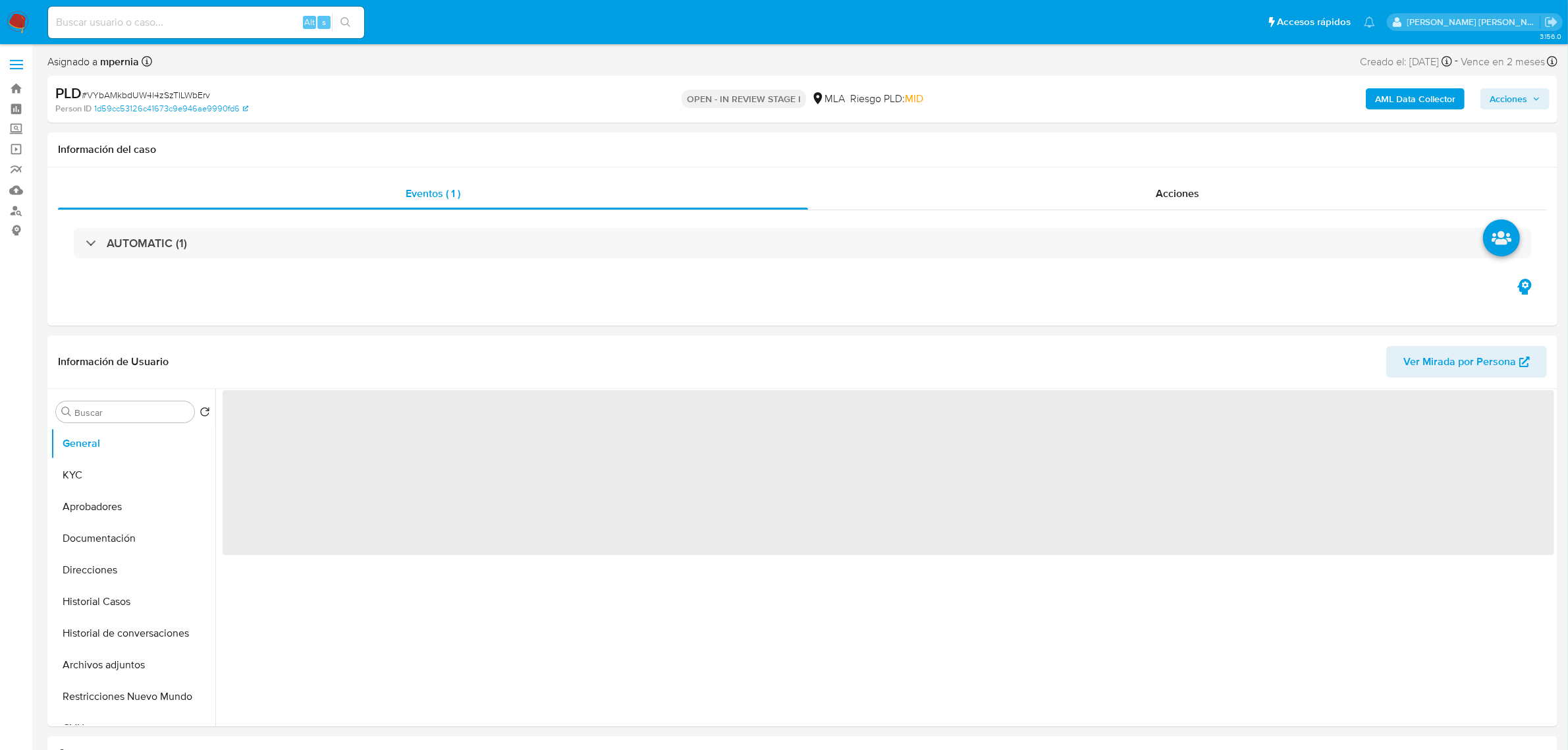
select select "10"
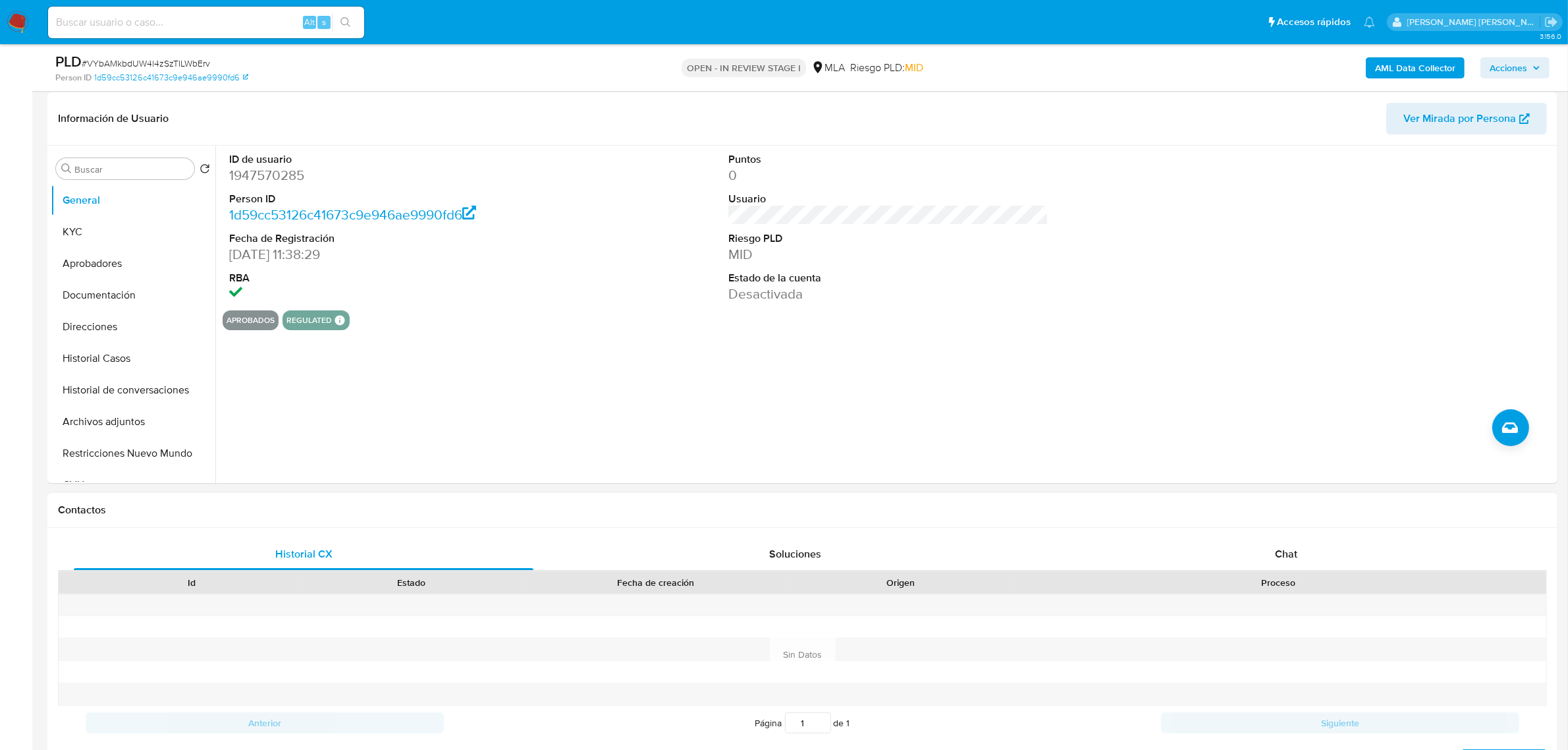
scroll to position [412, 0]
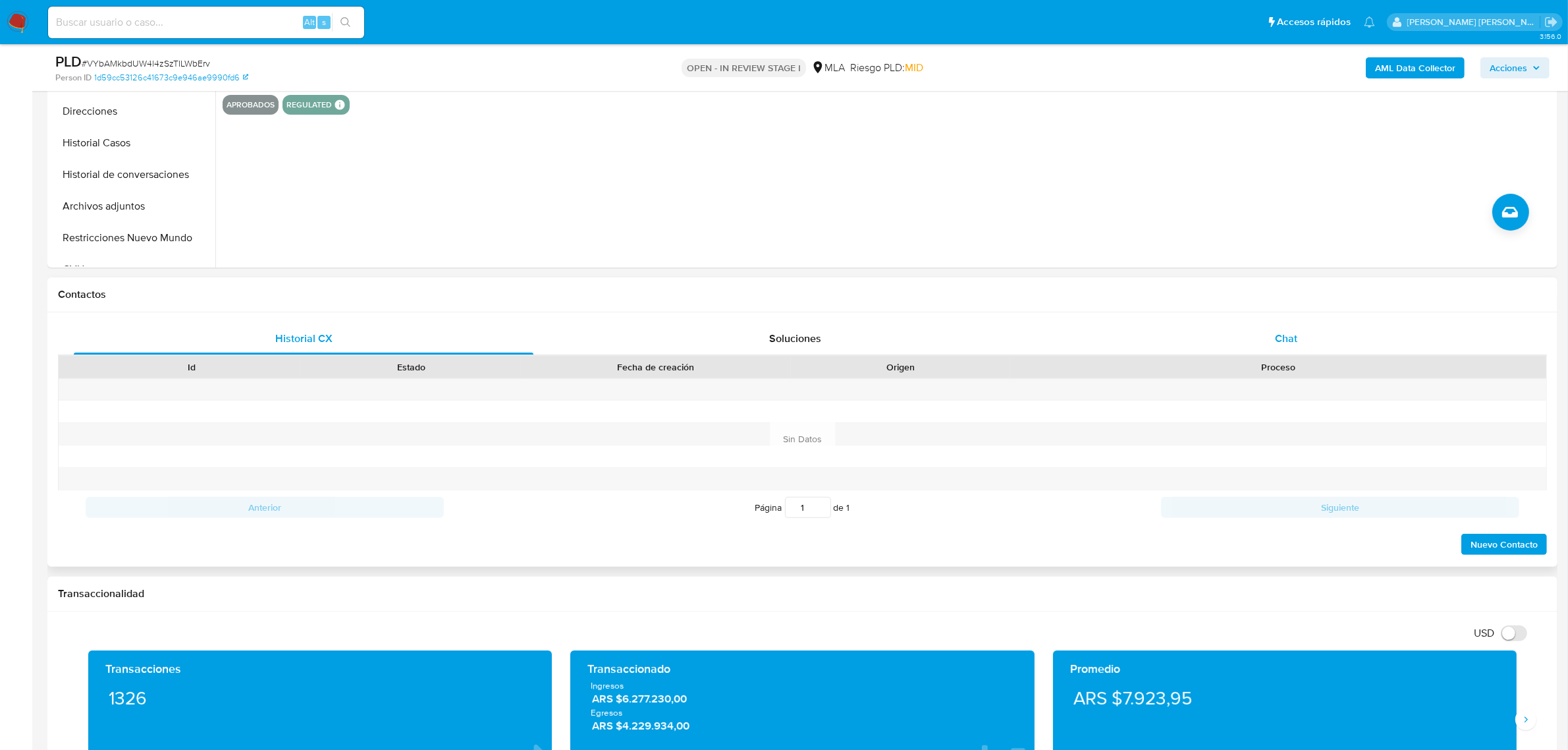
click at [1282, 334] on span "Chat" at bounding box center [1286, 338] width 23 height 15
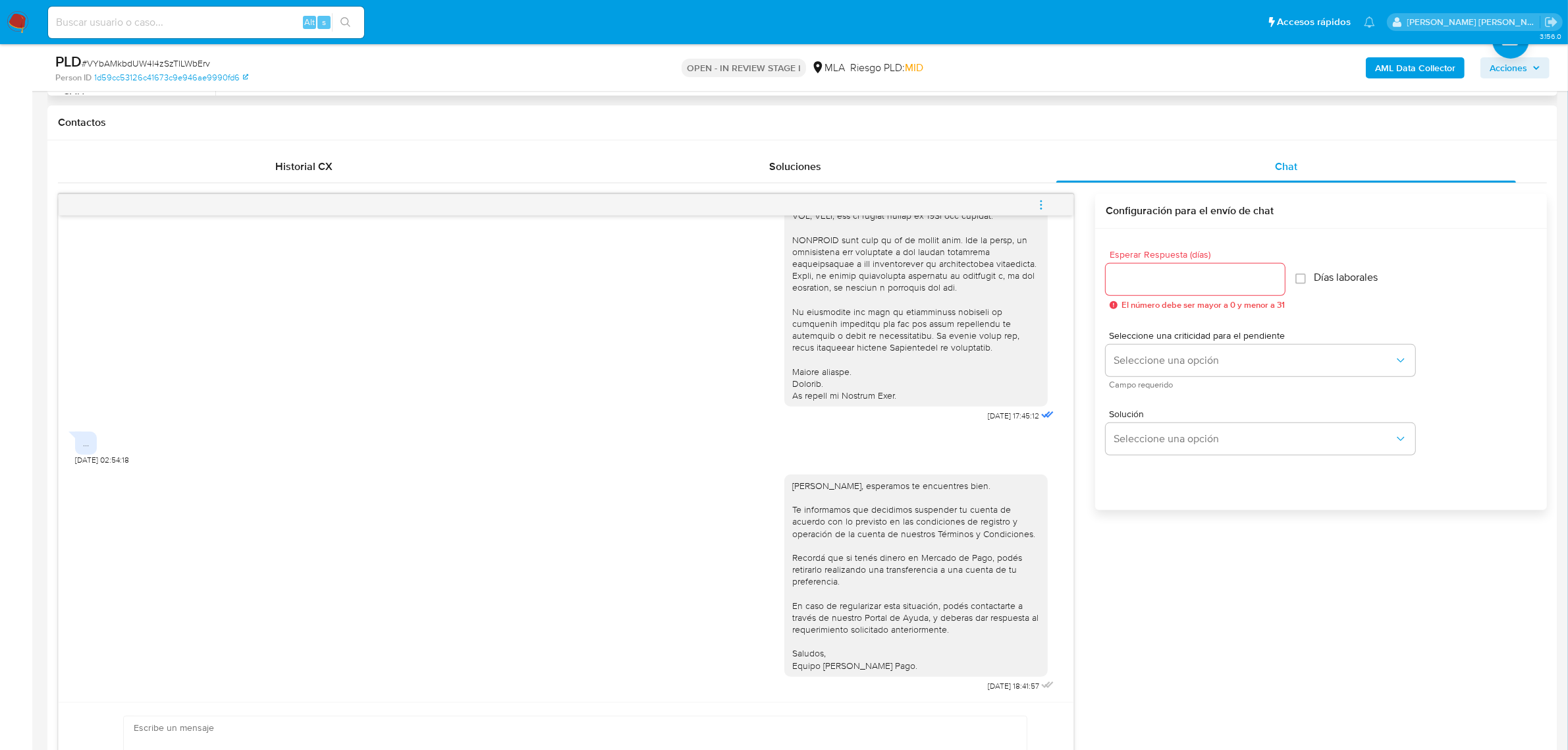
scroll to position [247, 0]
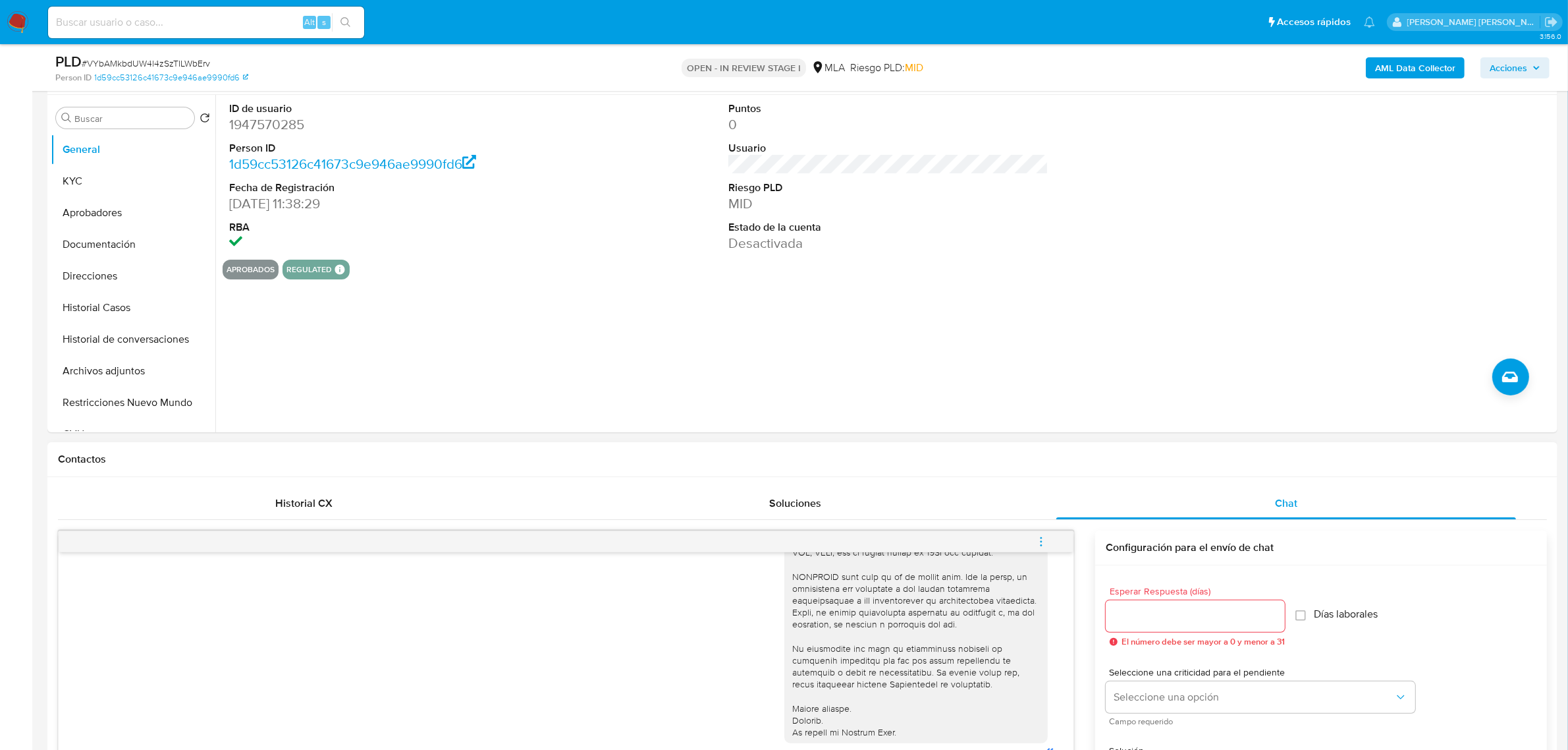
click at [1036, 535] on span "menu-action" at bounding box center [1041, 542] width 12 height 31
click at [994, 517] on li "Cerrar conversación" at bounding box center [952, 517] width 135 height 23
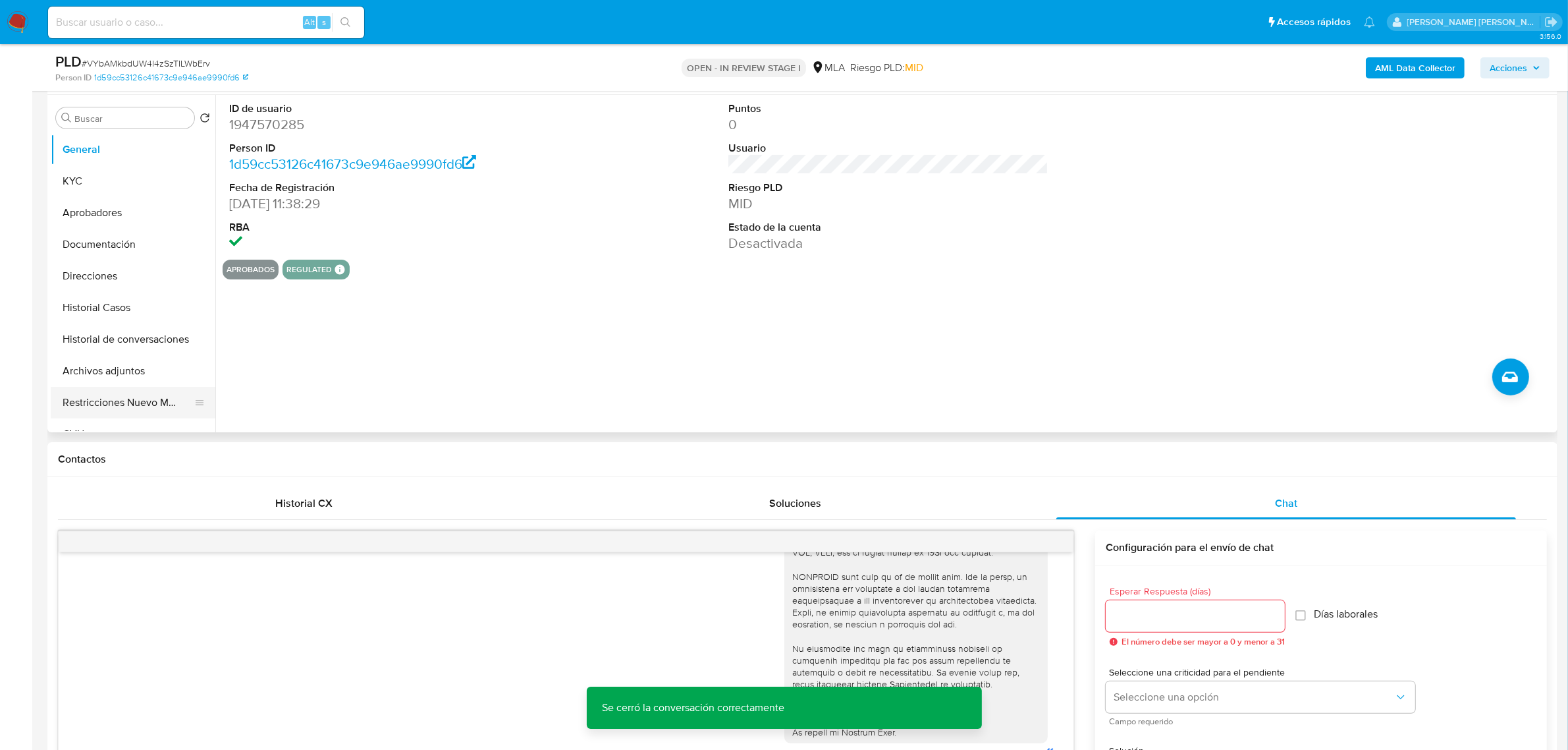
click at [110, 398] on button "Restricciones Nuevo Mundo" at bounding box center [128, 402] width 154 height 31
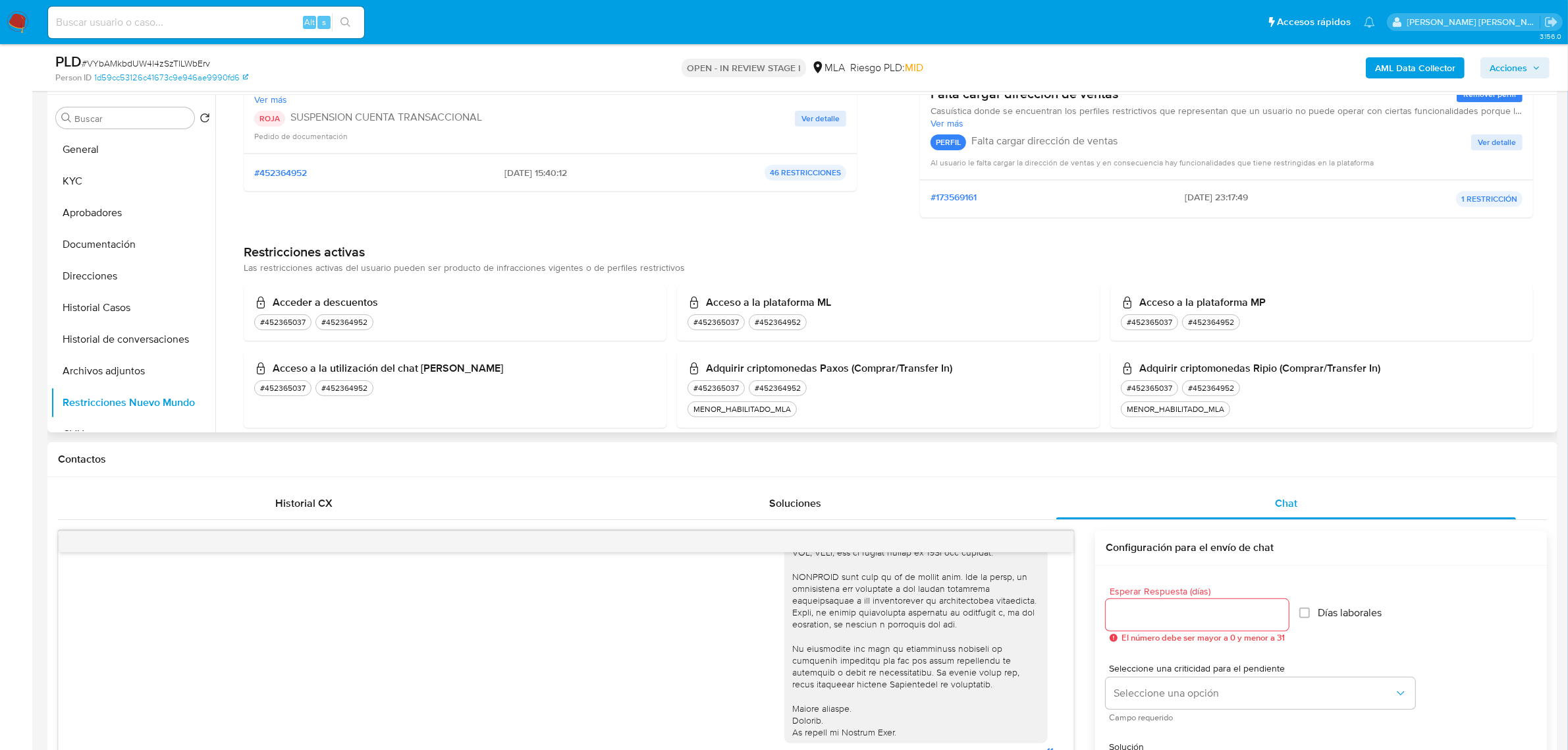
scroll to position [412, 0]
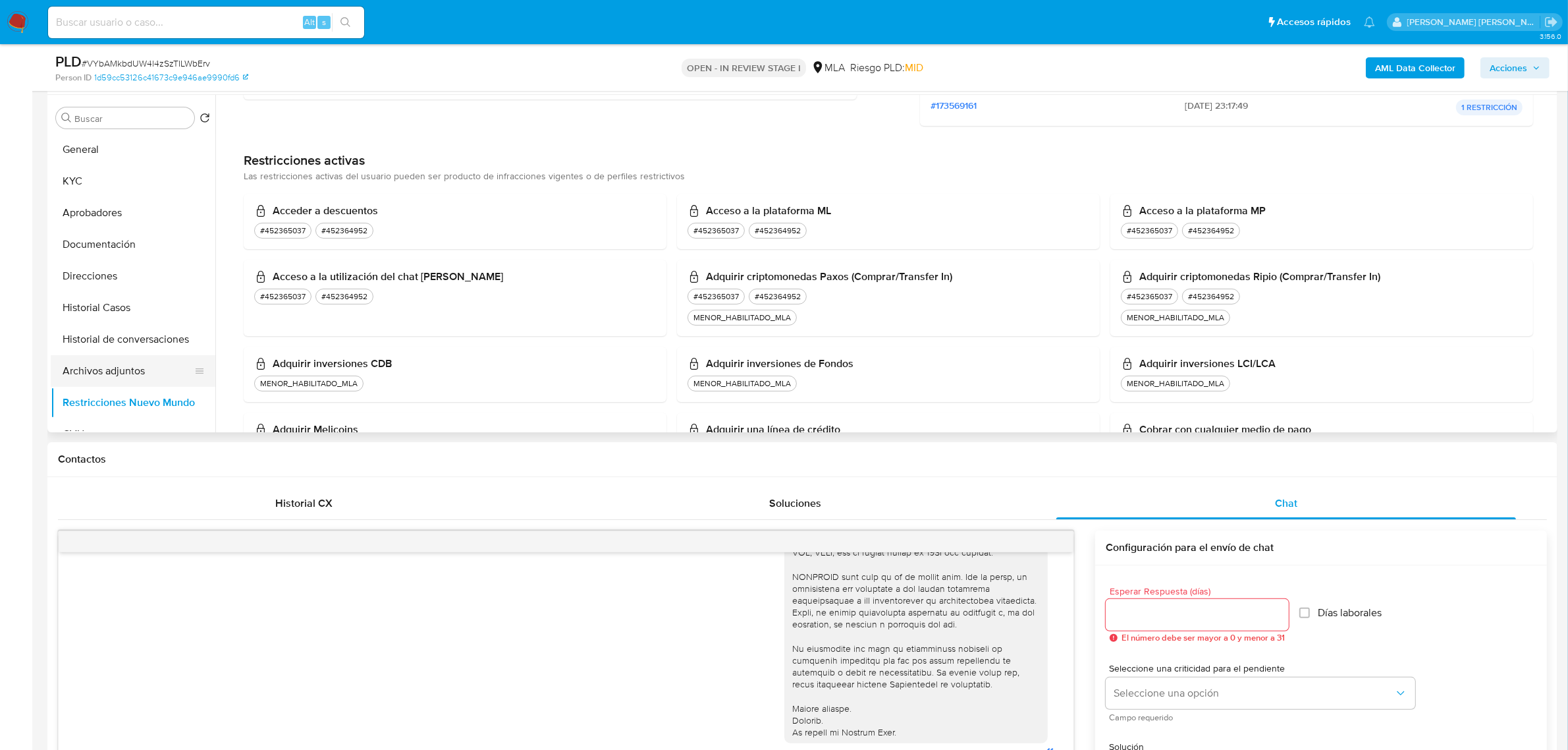
click at [112, 369] on button "Archivos adjuntos" at bounding box center [128, 371] width 154 height 31
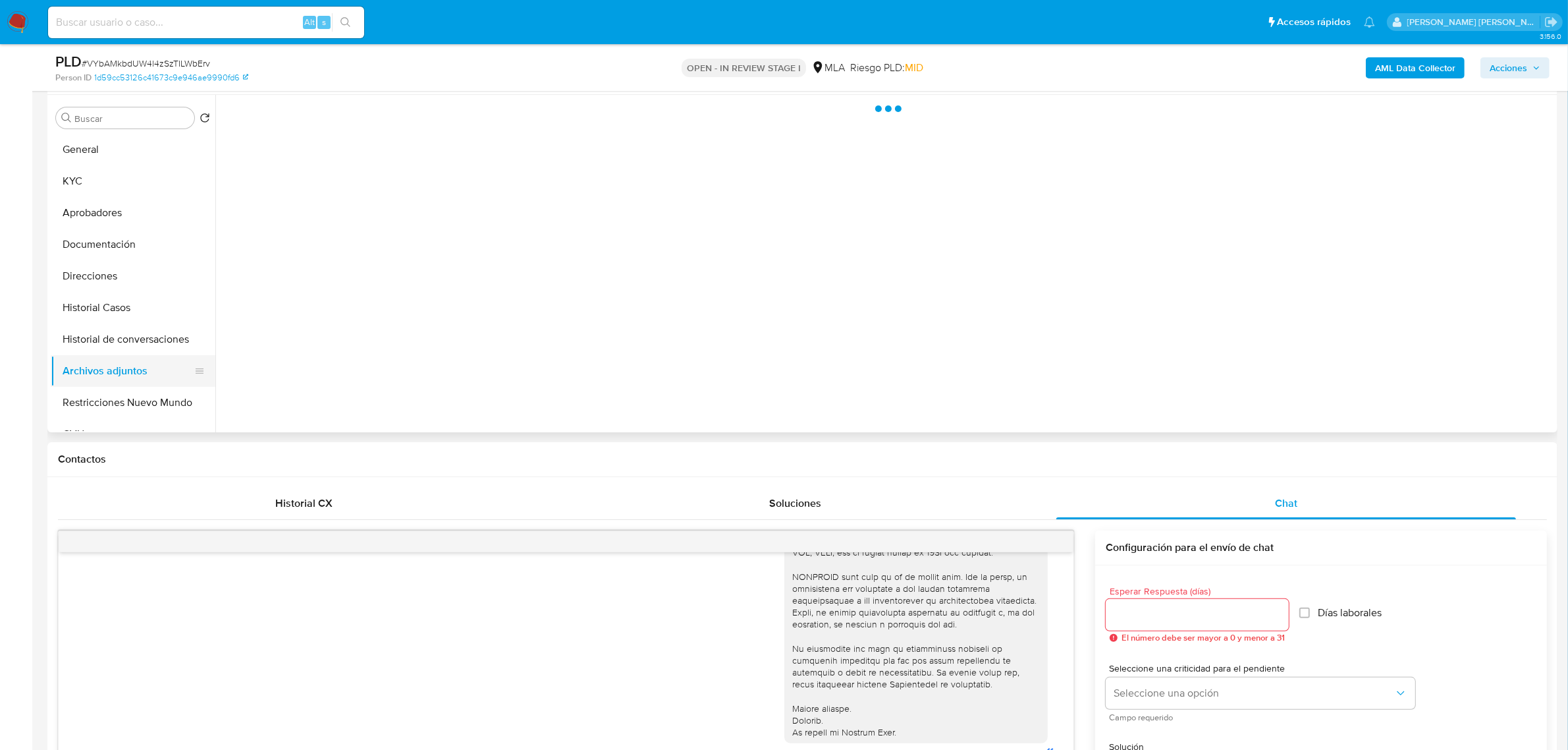
scroll to position [0, 0]
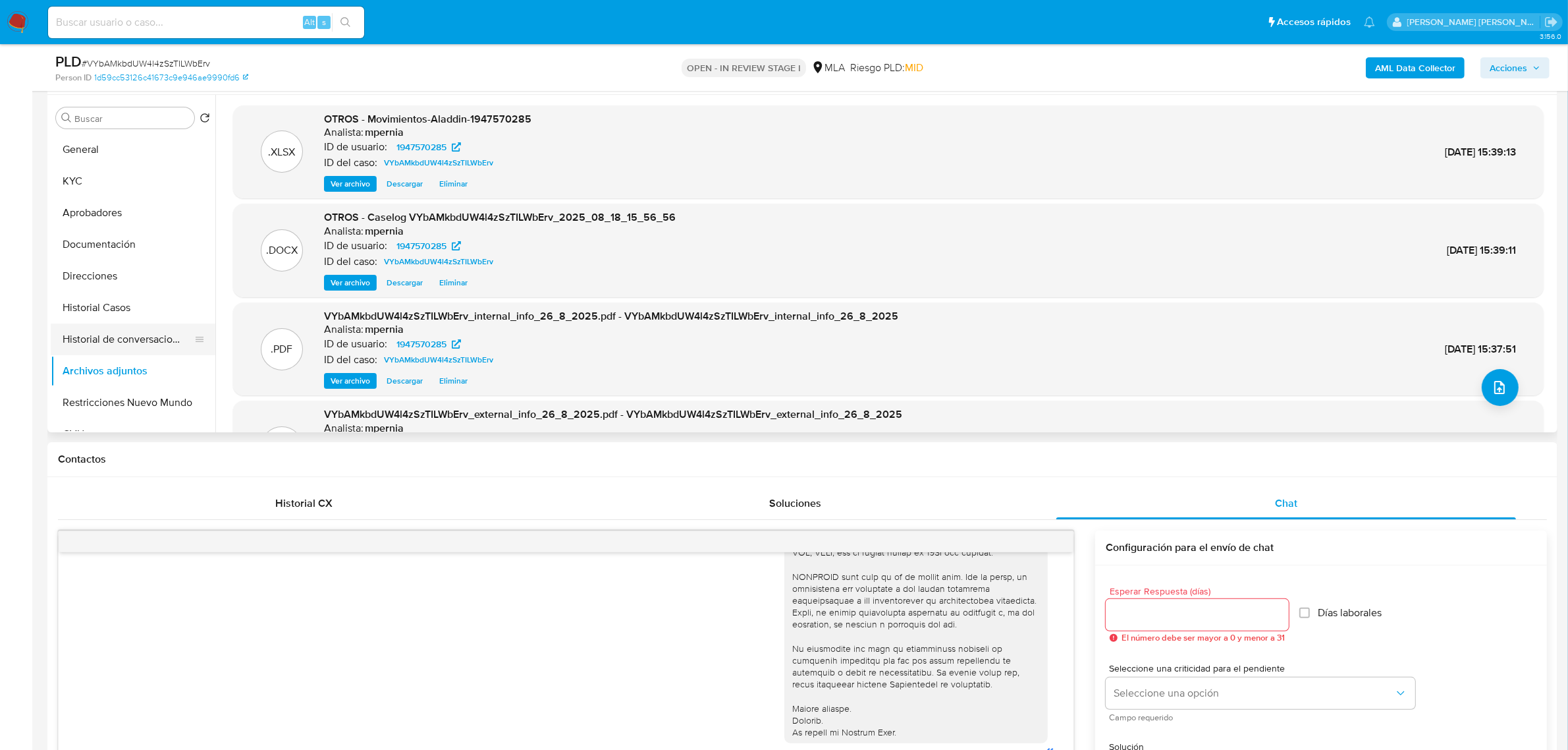
click at [109, 340] on button "Historial de conversaciones" at bounding box center [128, 339] width 154 height 31
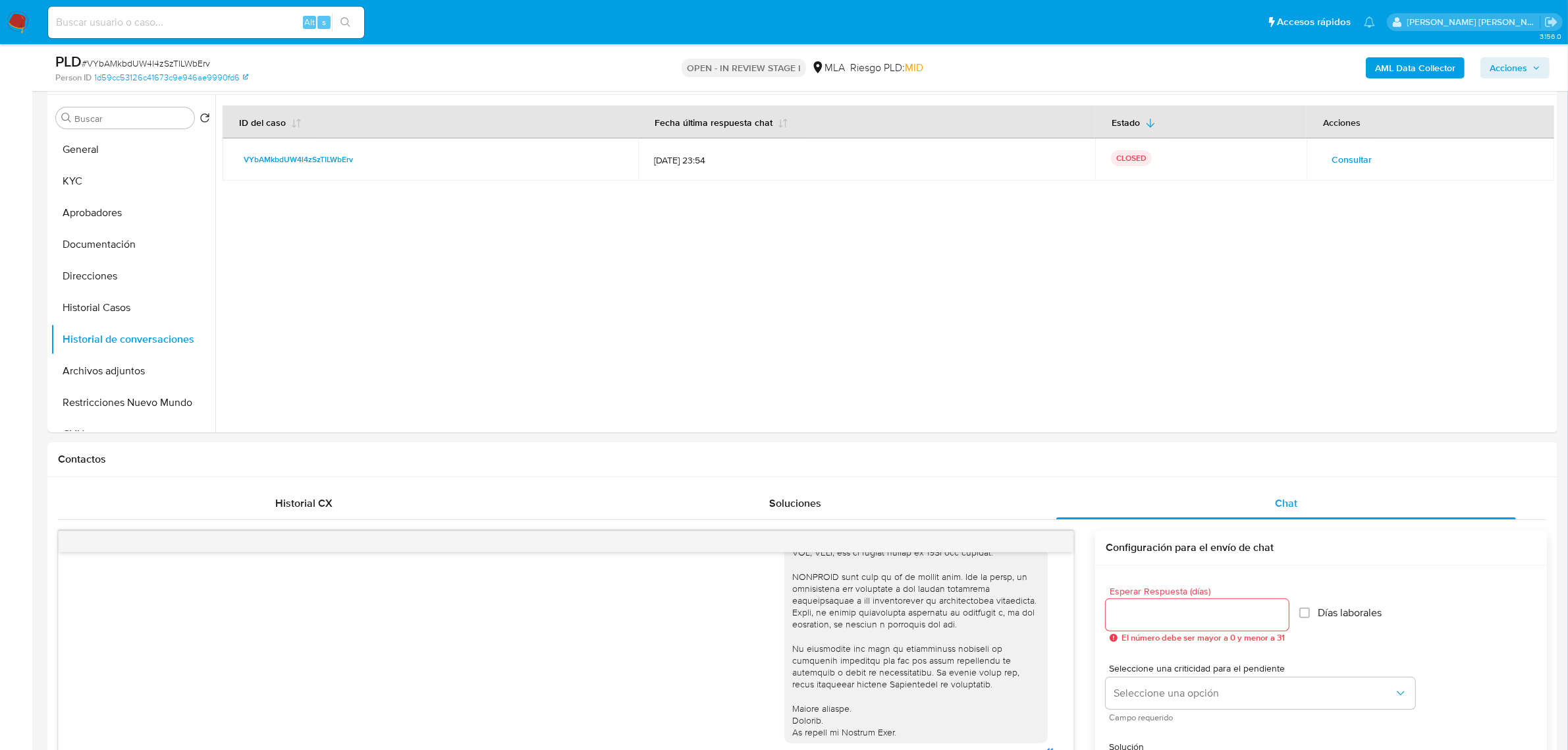
click at [1503, 60] on span "Acciones" at bounding box center [1509, 67] width 38 height 21
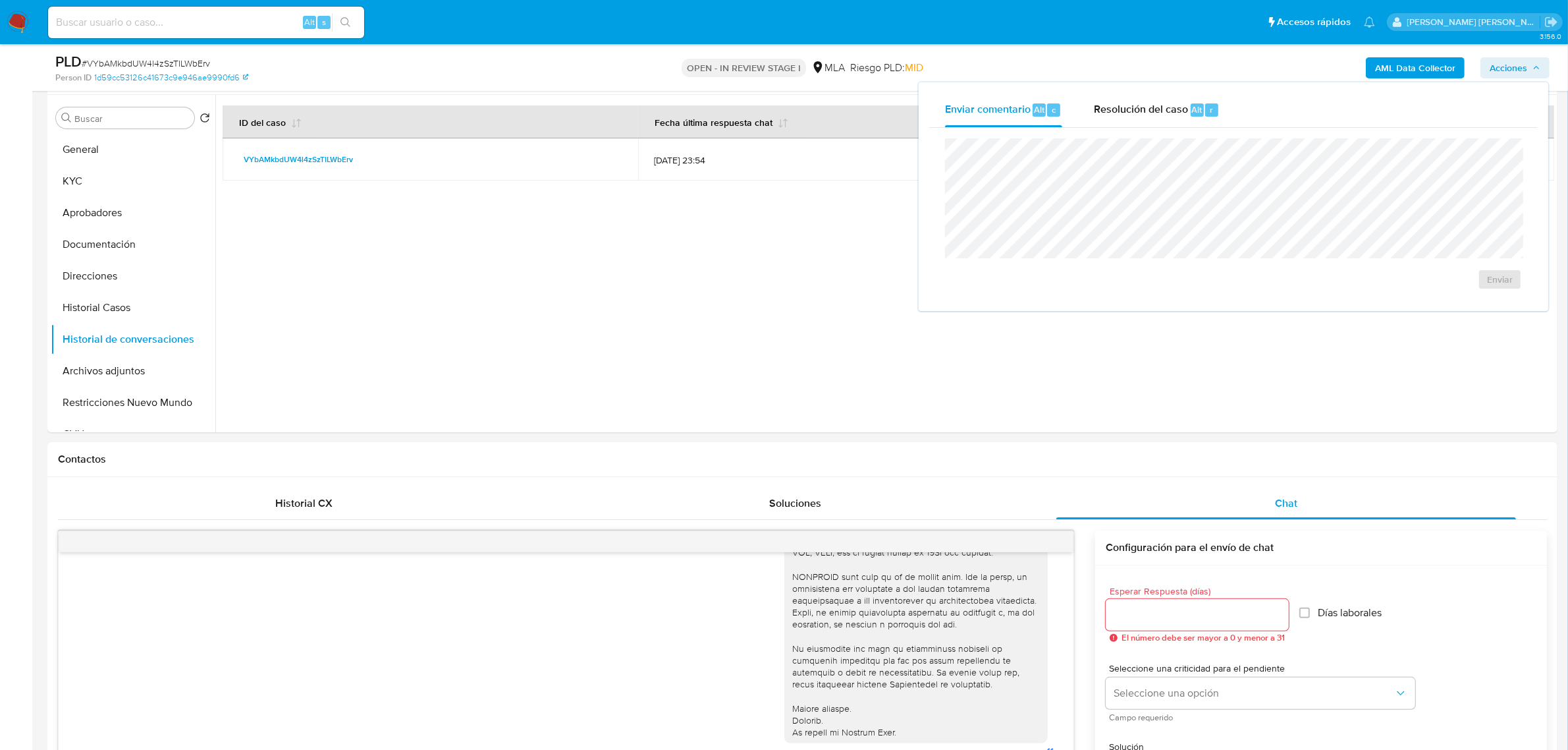
drag, startPoint x: 1139, startPoint y: 114, endPoint x: 1131, endPoint y: 128, distance: 16.1
click at [1138, 117] on div "Resolución del caso Alt r" at bounding box center [1156, 110] width 126 height 34
click at [1467, 292] on span "ROI Proposal" at bounding box center [1469, 287] width 69 height 19
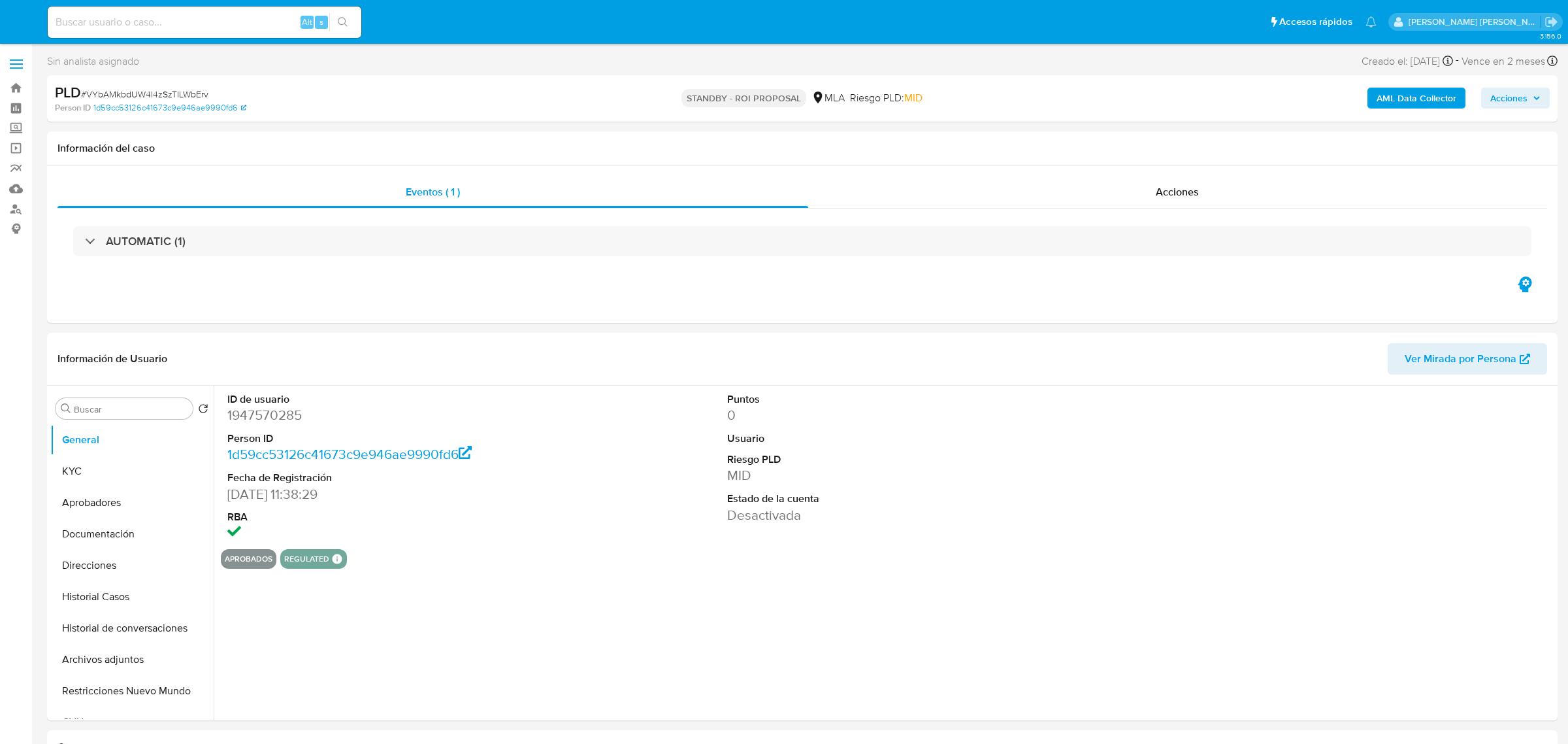
select select "10"
click at [96, 537] on button "Documentación" at bounding box center [127, 534] width 153 height 31
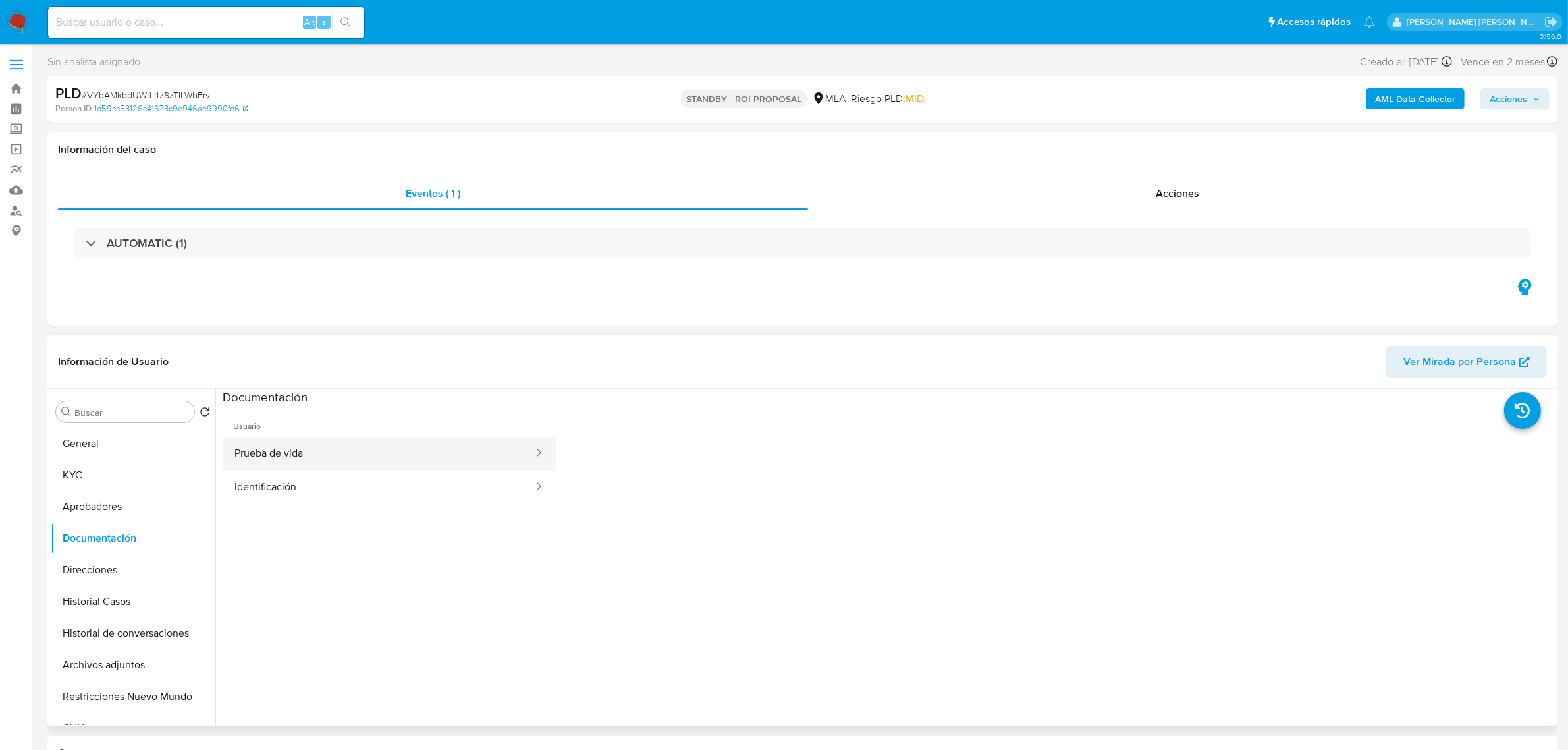
click at [365, 444] on button "Prueba de vida" at bounding box center [379, 453] width 312 height 34
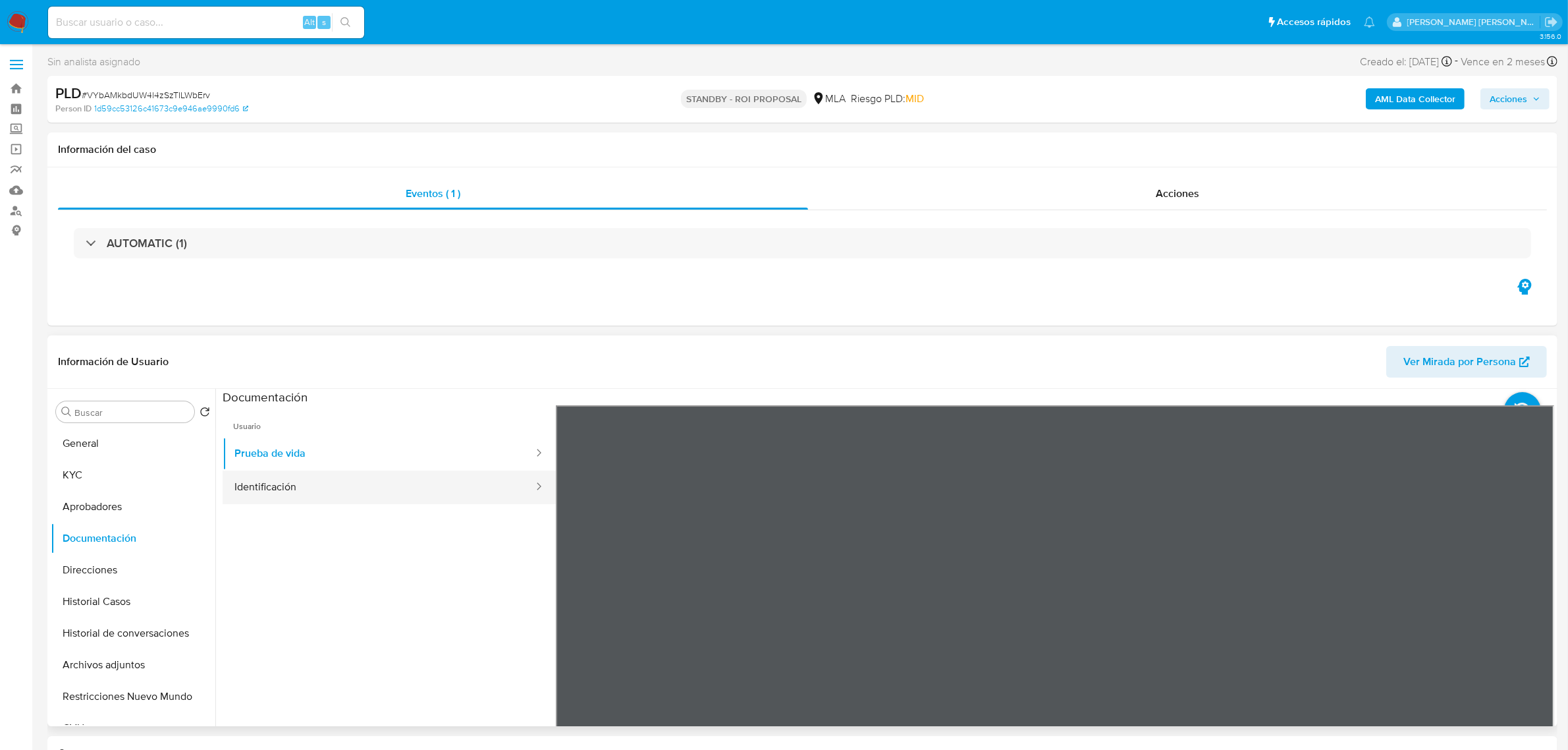
click at [300, 489] on button "Identificación" at bounding box center [379, 487] width 312 height 34
click at [1535, 618] on icon at bounding box center [1538, 619] width 27 height 27
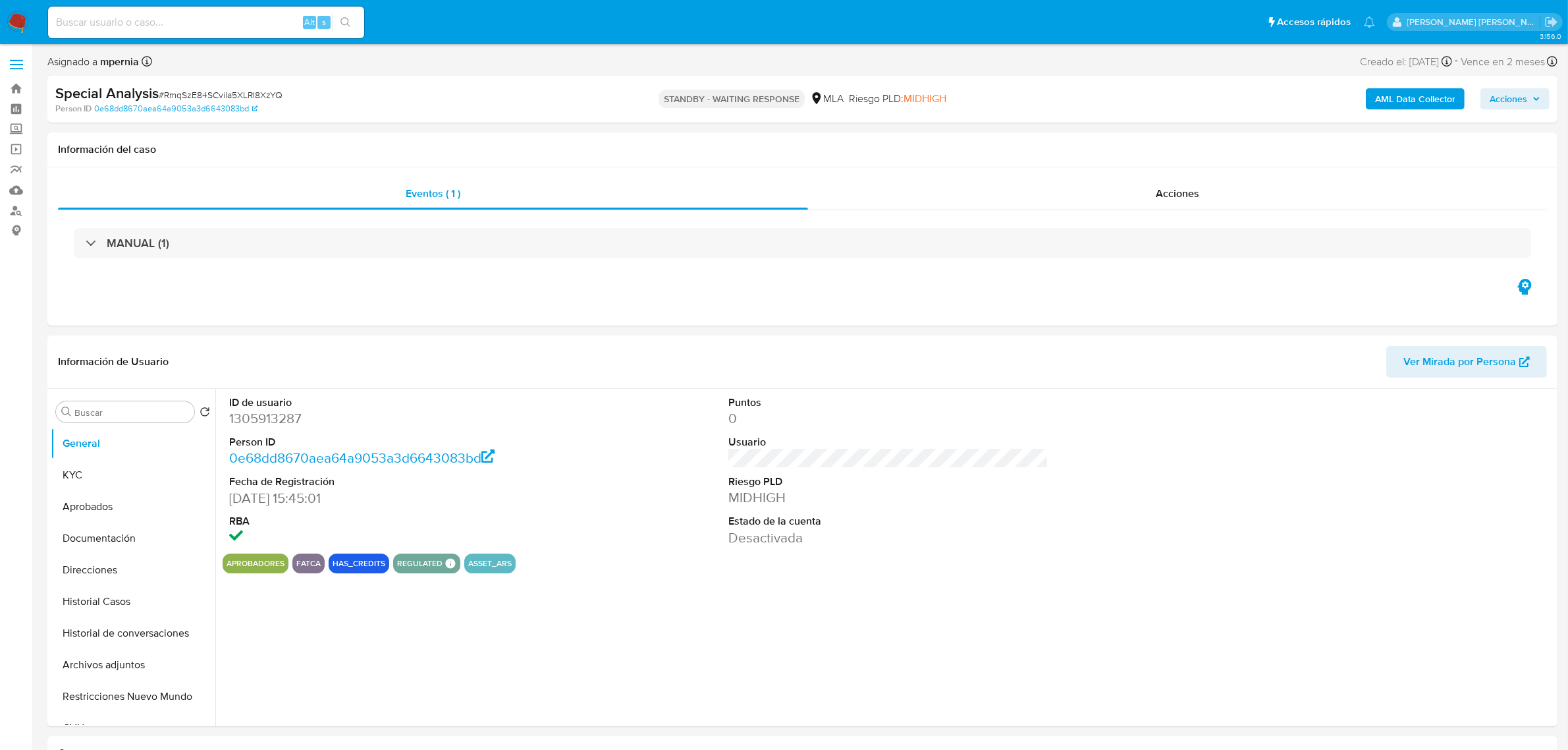
select select "10"
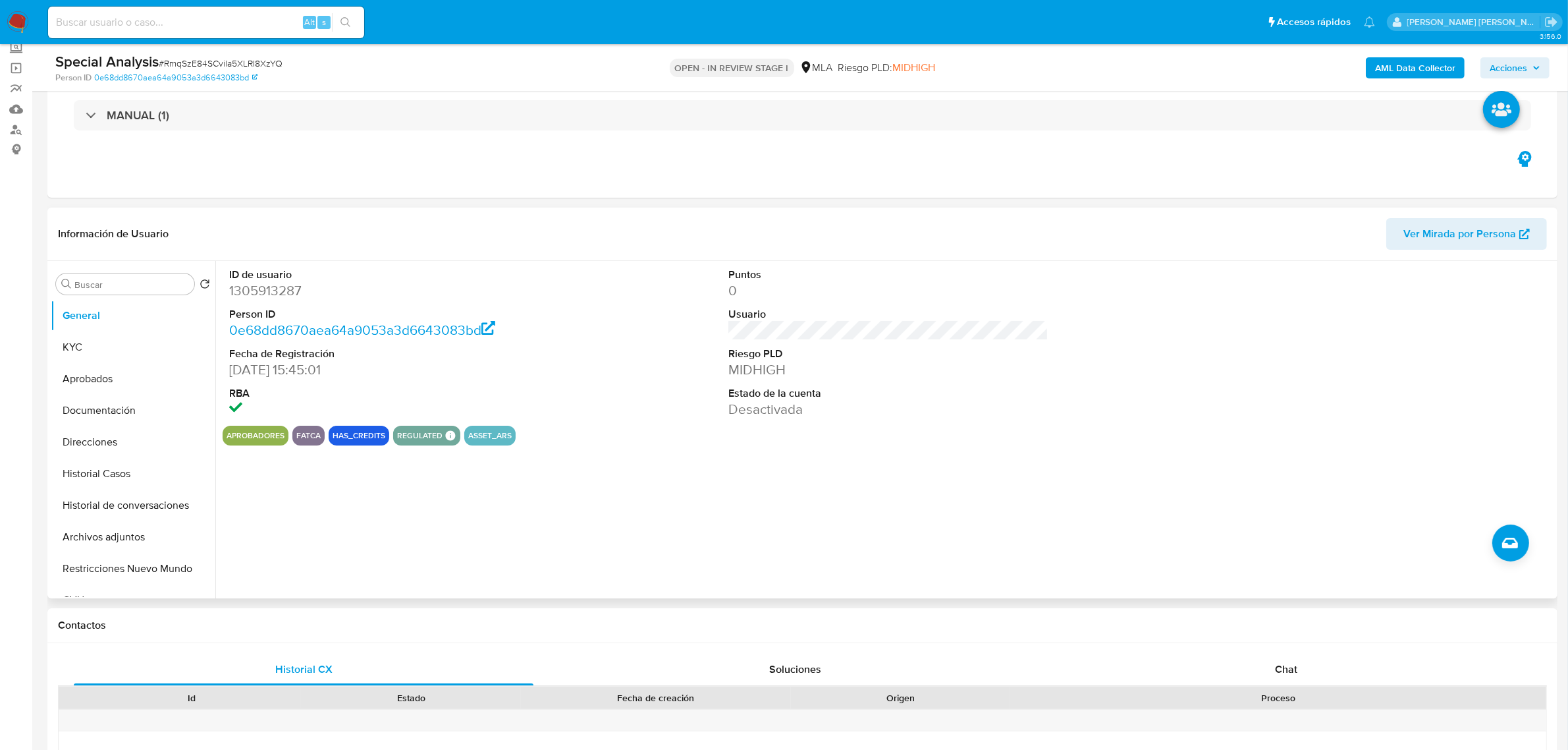
scroll to position [330, 0]
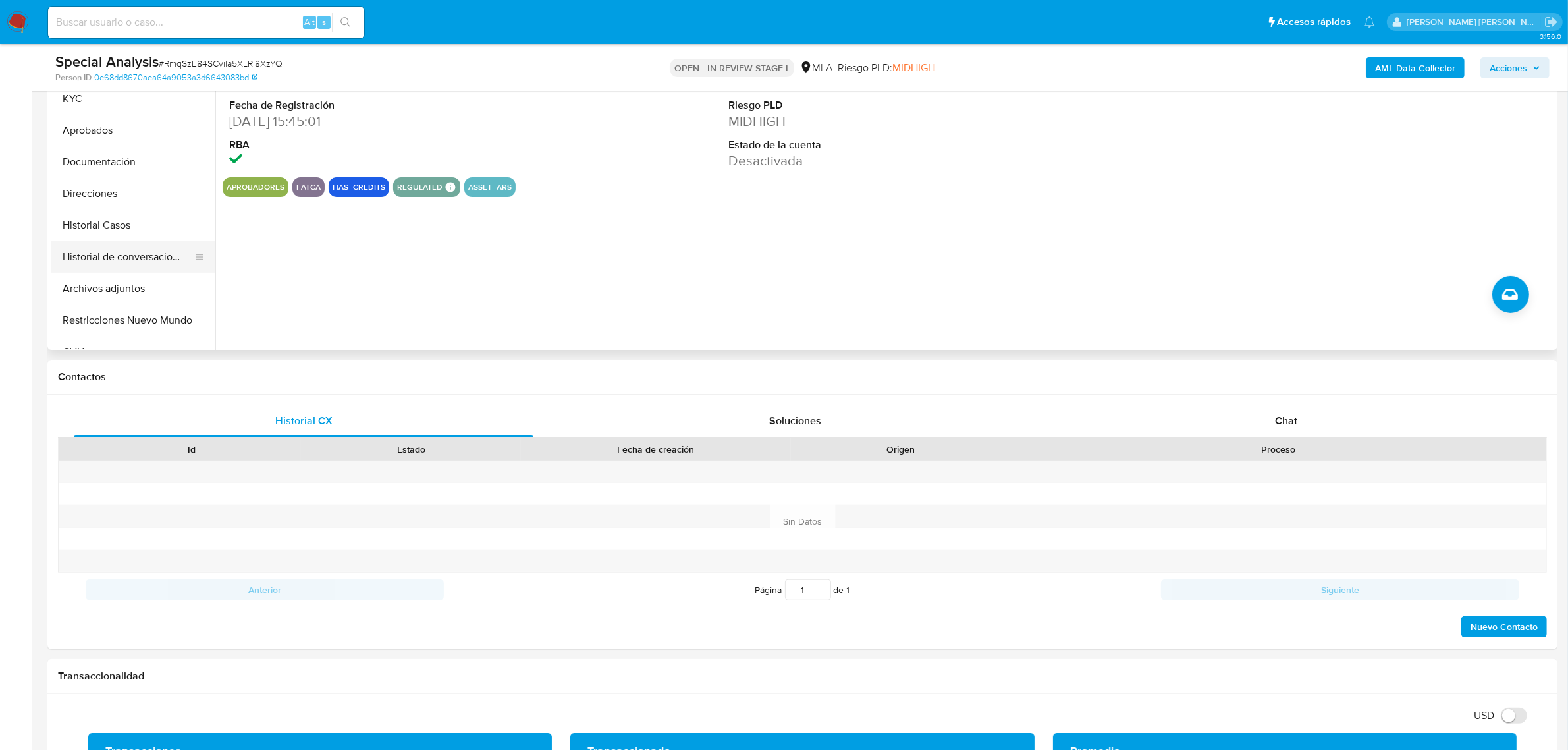
click at [106, 258] on button "Historial de conversaciones" at bounding box center [128, 257] width 154 height 31
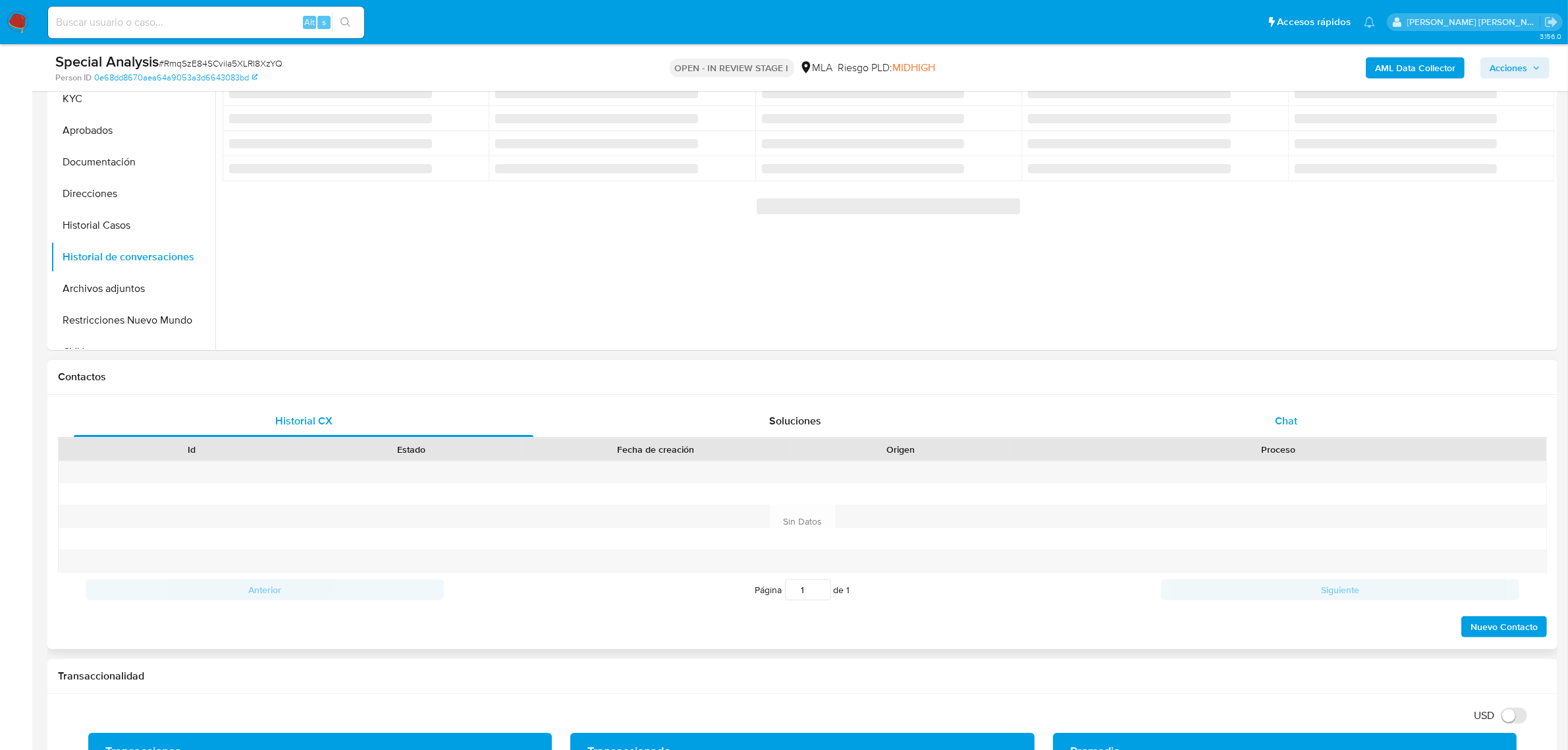
click at [1286, 419] on span "Chat" at bounding box center [1286, 420] width 23 height 15
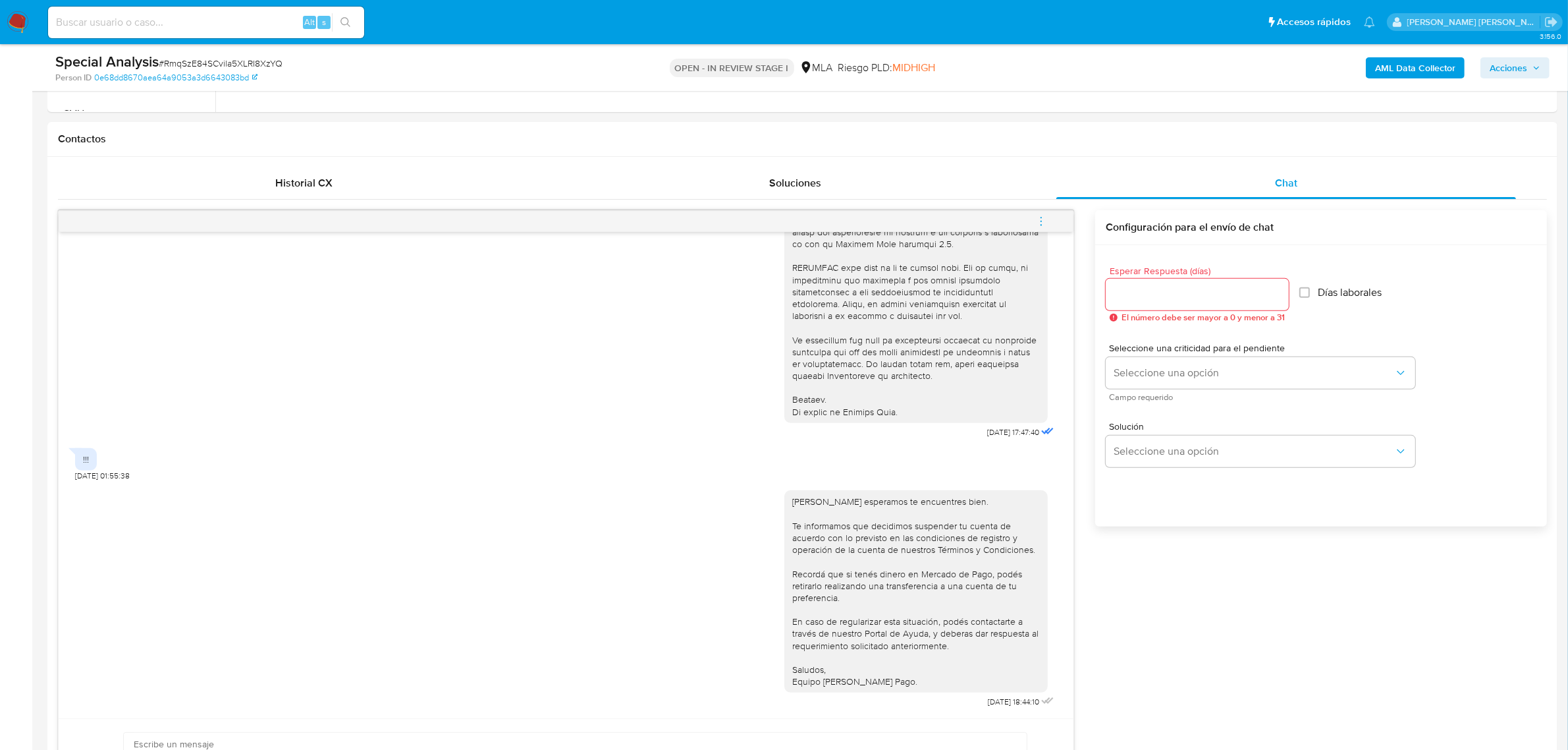
scroll to position [577, 0]
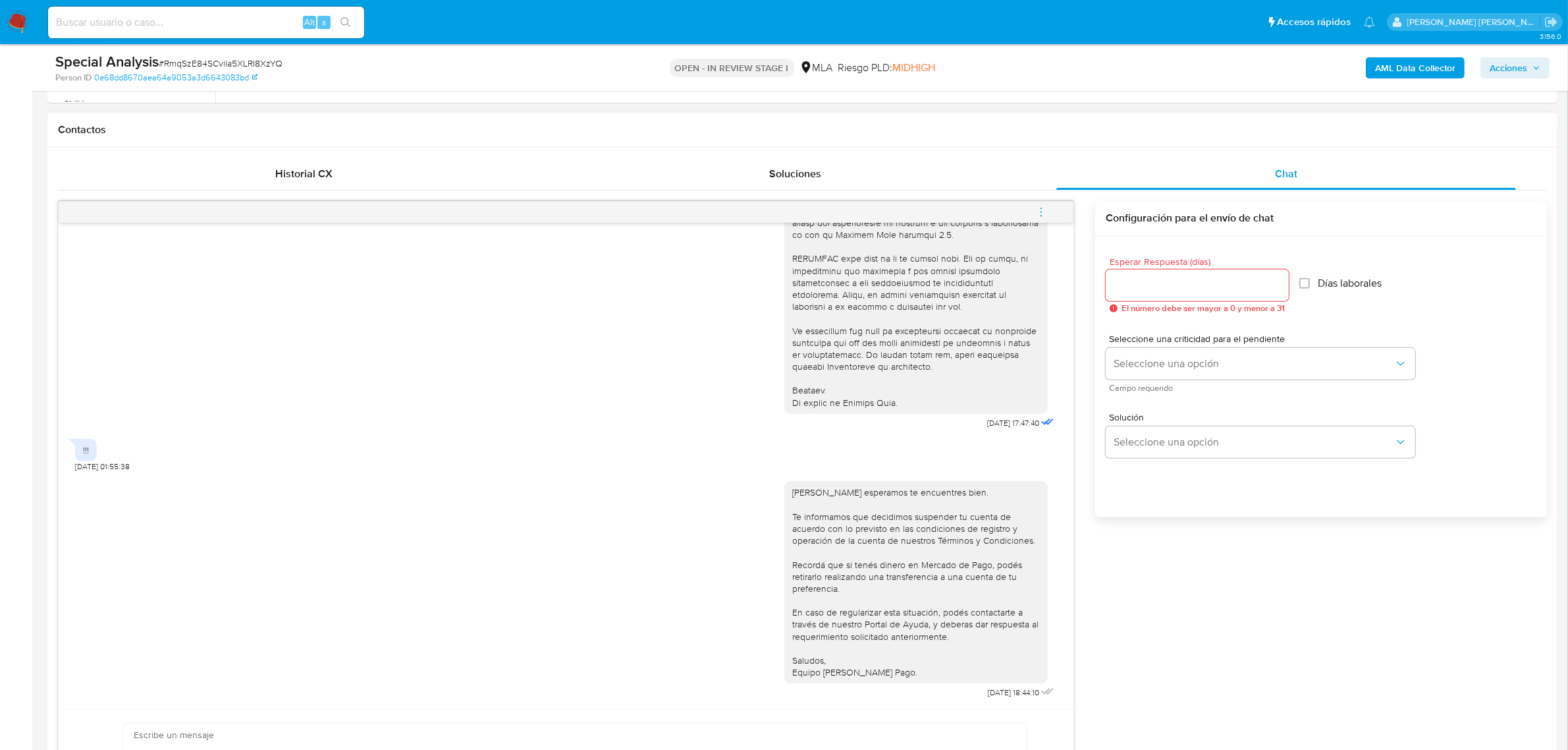
click at [1045, 215] on icon "menu-action" at bounding box center [1041, 211] width 12 height 12
click at [940, 185] on li "Cerrar conversación" at bounding box center [952, 188] width 135 height 23
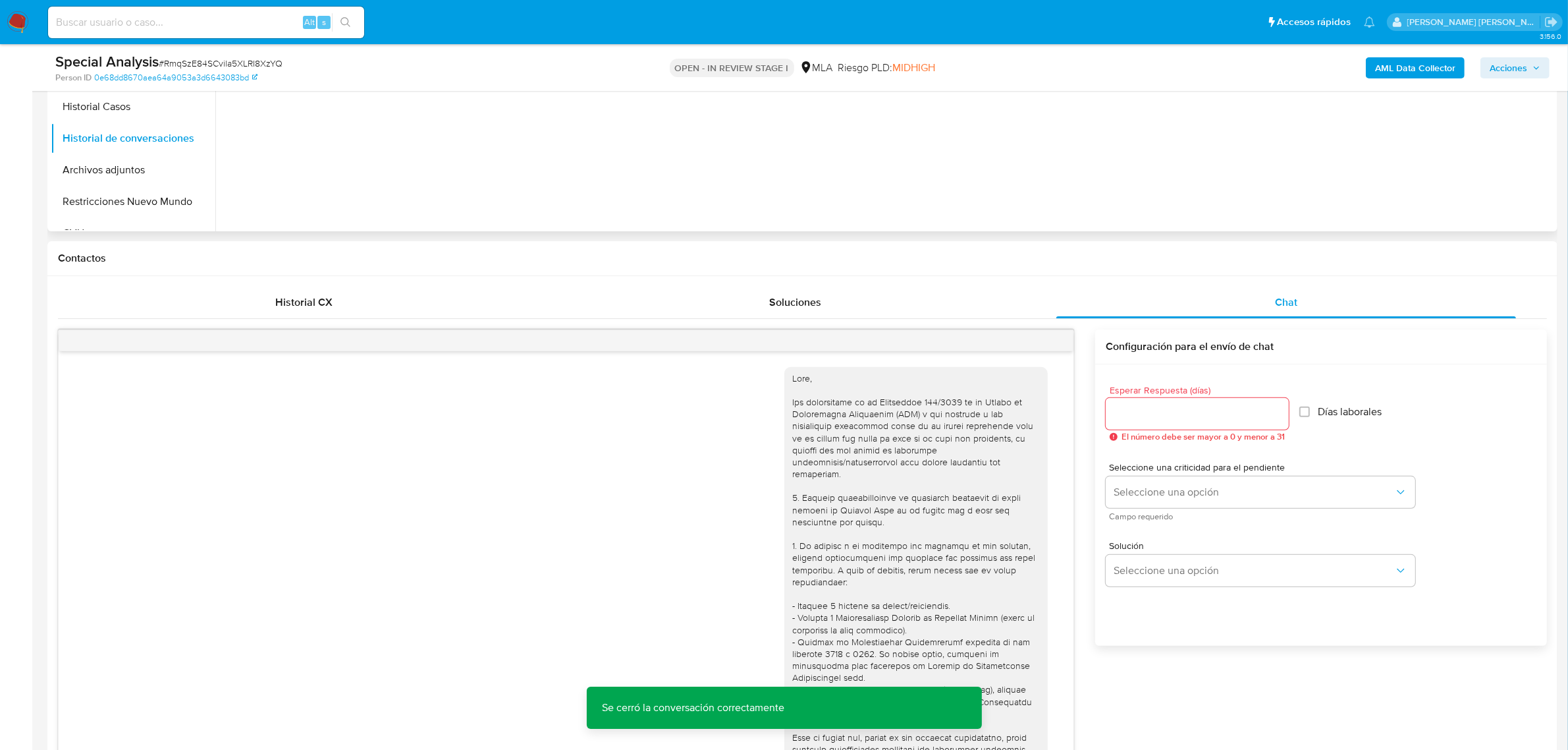
scroll to position [247, 0]
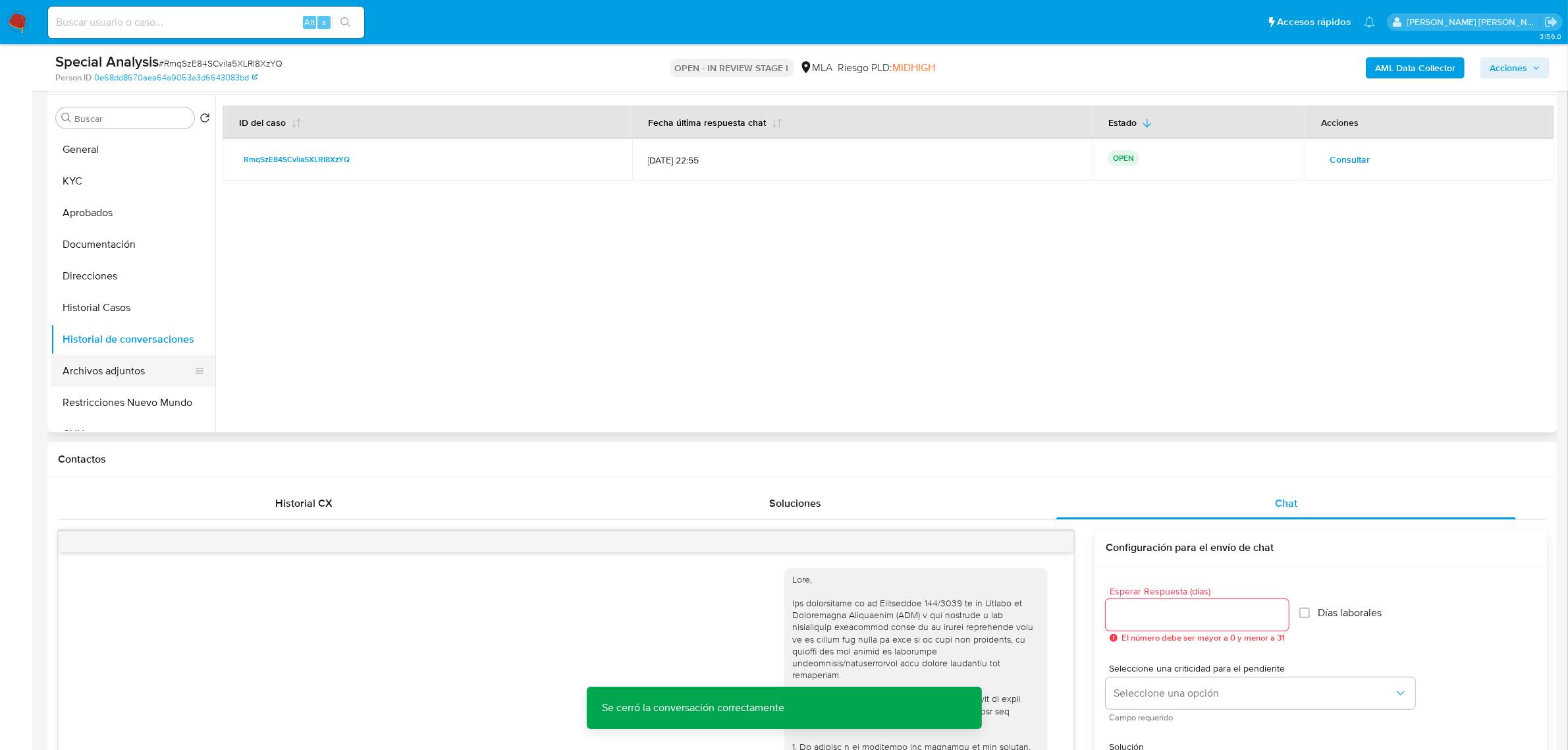
click at [100, 373] on button "Archivos adjuntos" at bounding box center [128, 371] width 154 height 31
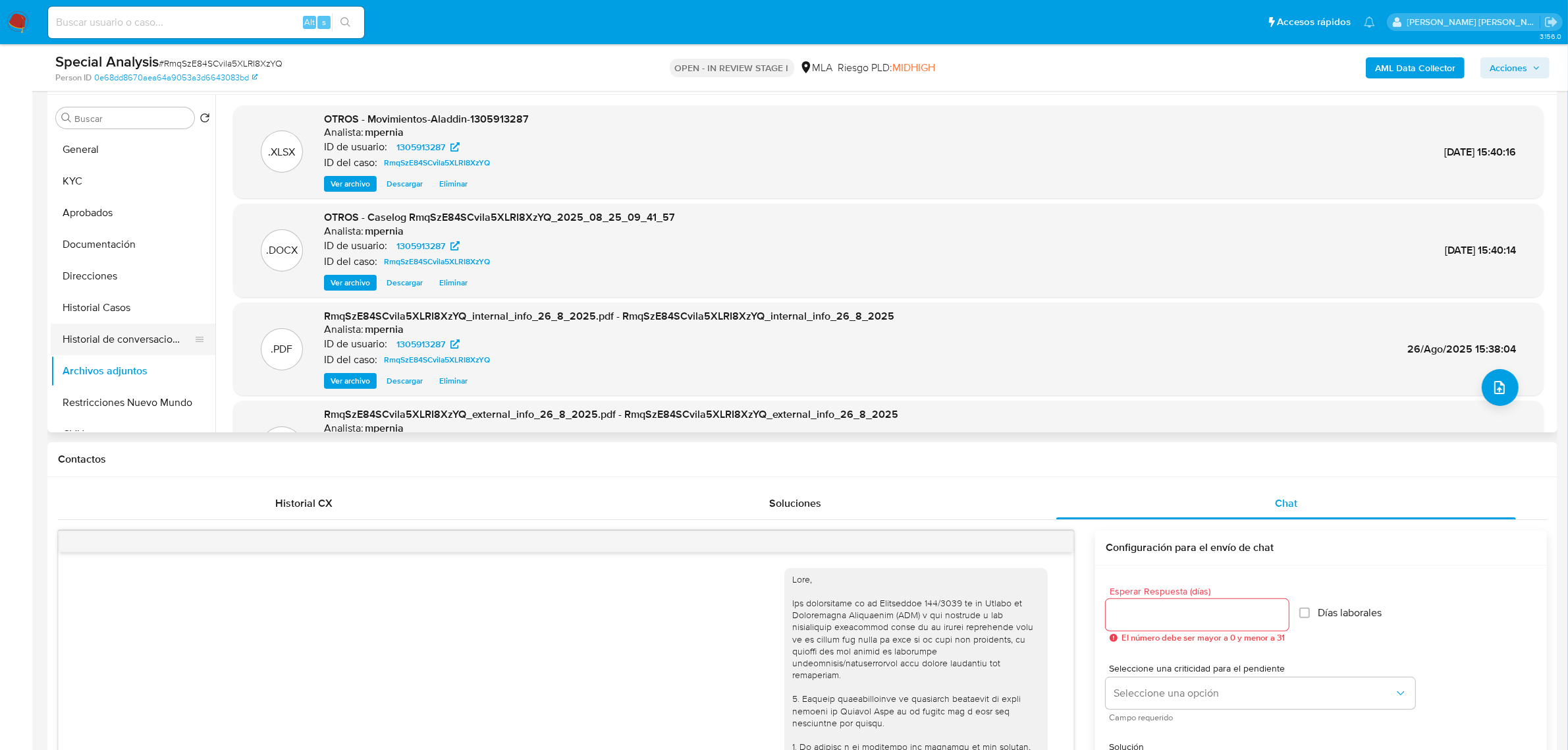
click at [130, 340] on button "Historial de conversaciones" at bounding box center [128, 339] width 154 height 31
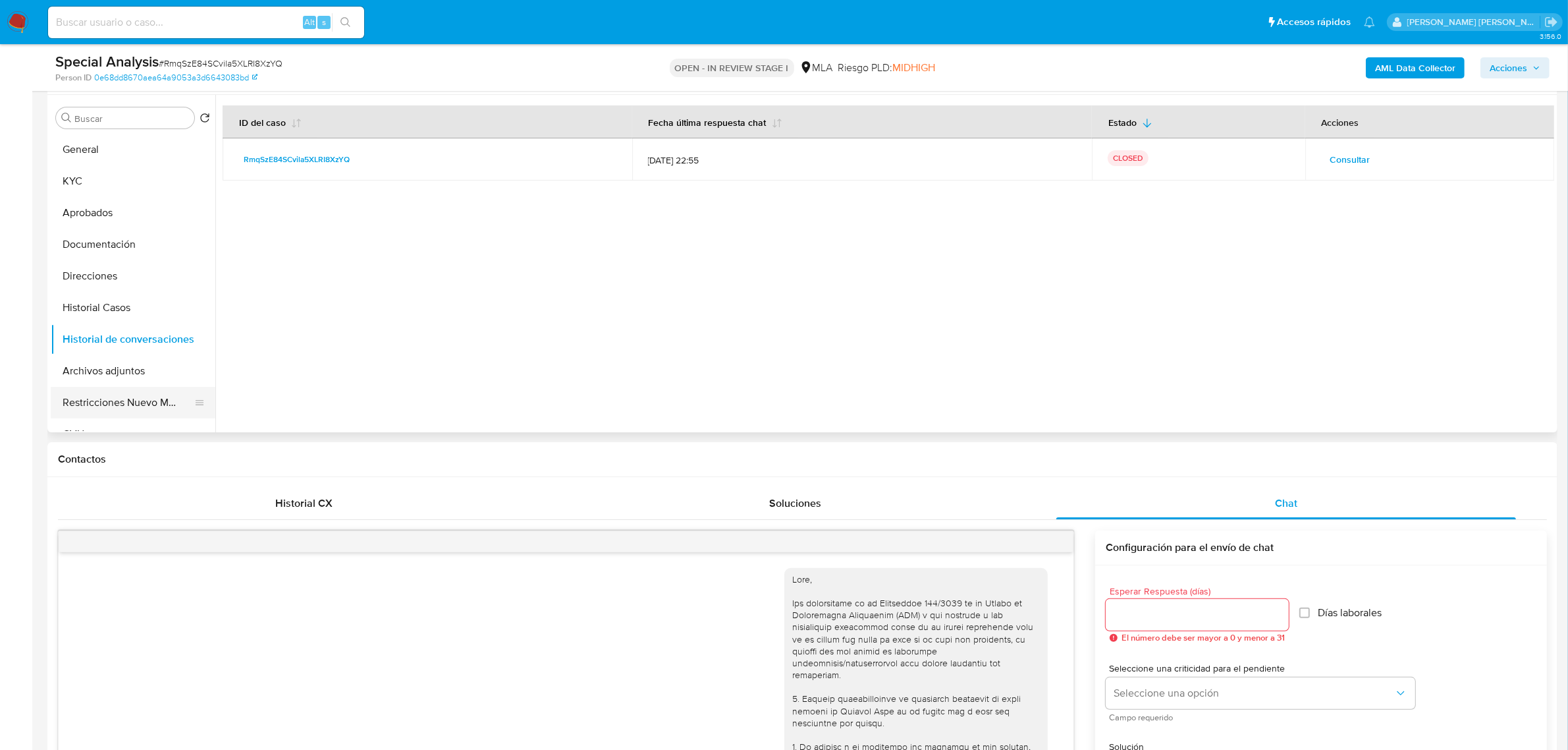
click at [140, 400] on button "Restricciones Nuevo Mundo" at bounding box center [128, 402] width 154 height 31
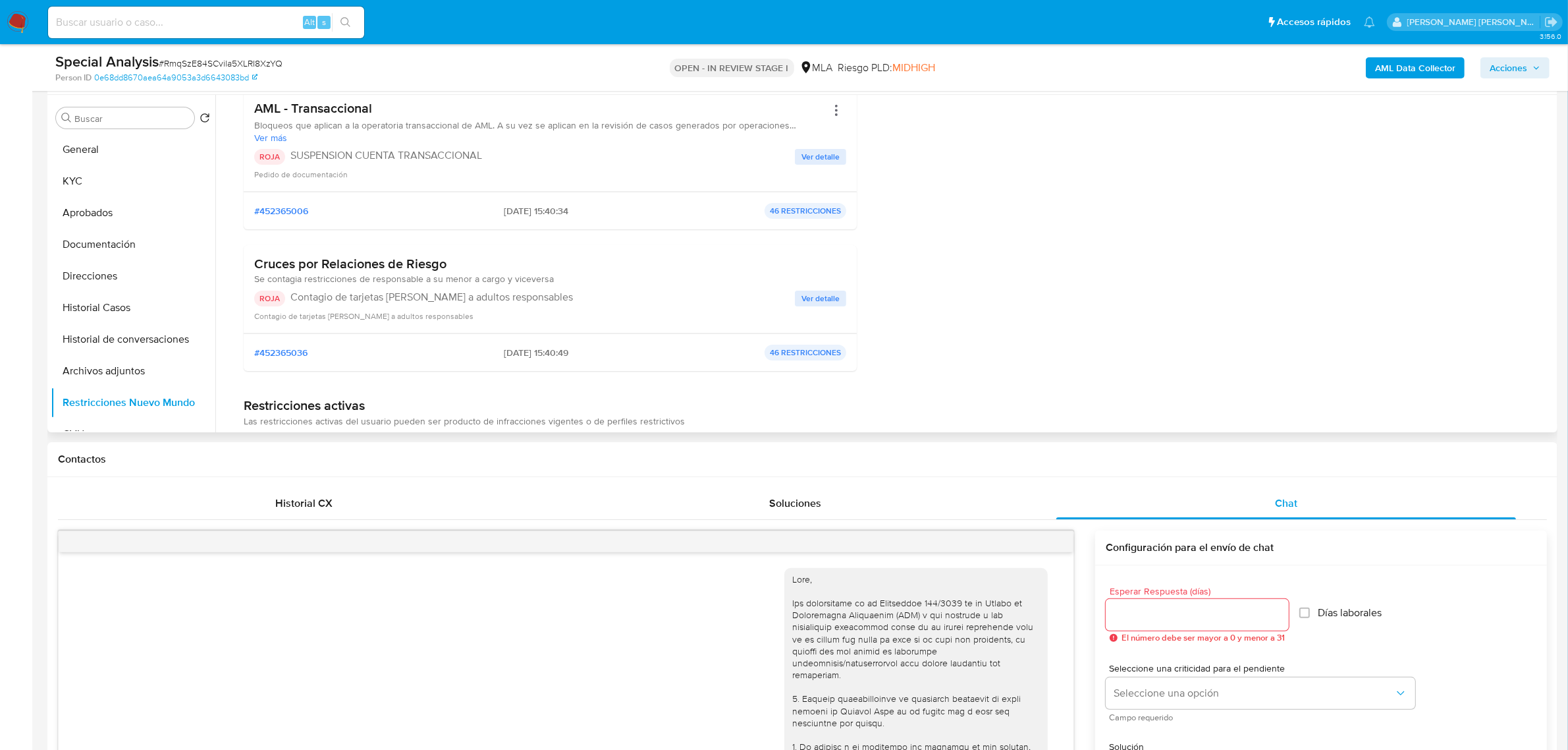
scroll to position [164, 0]
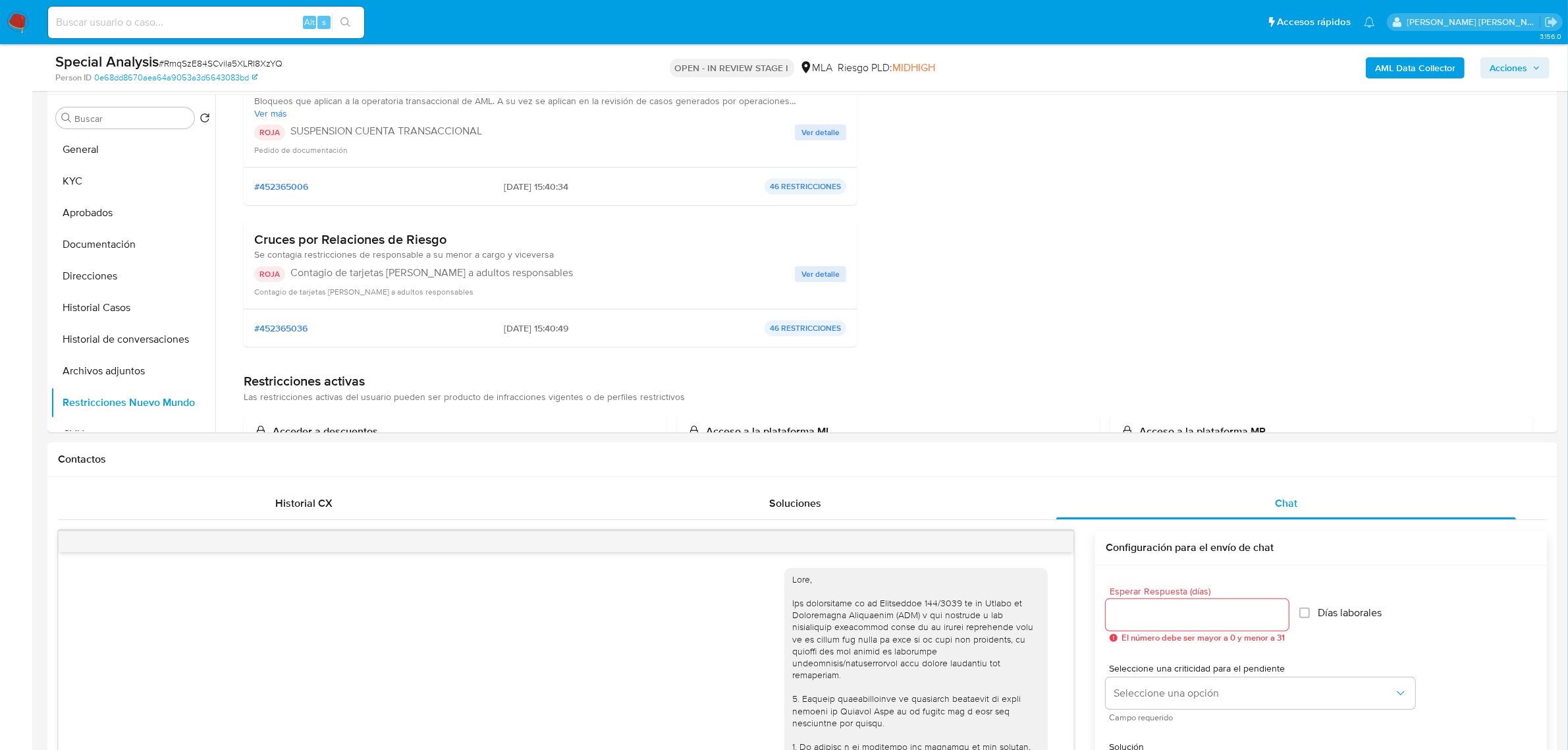
click at [1497, 67] on span "Acciones" at bounding box center [1509, 67] width 38 height 21
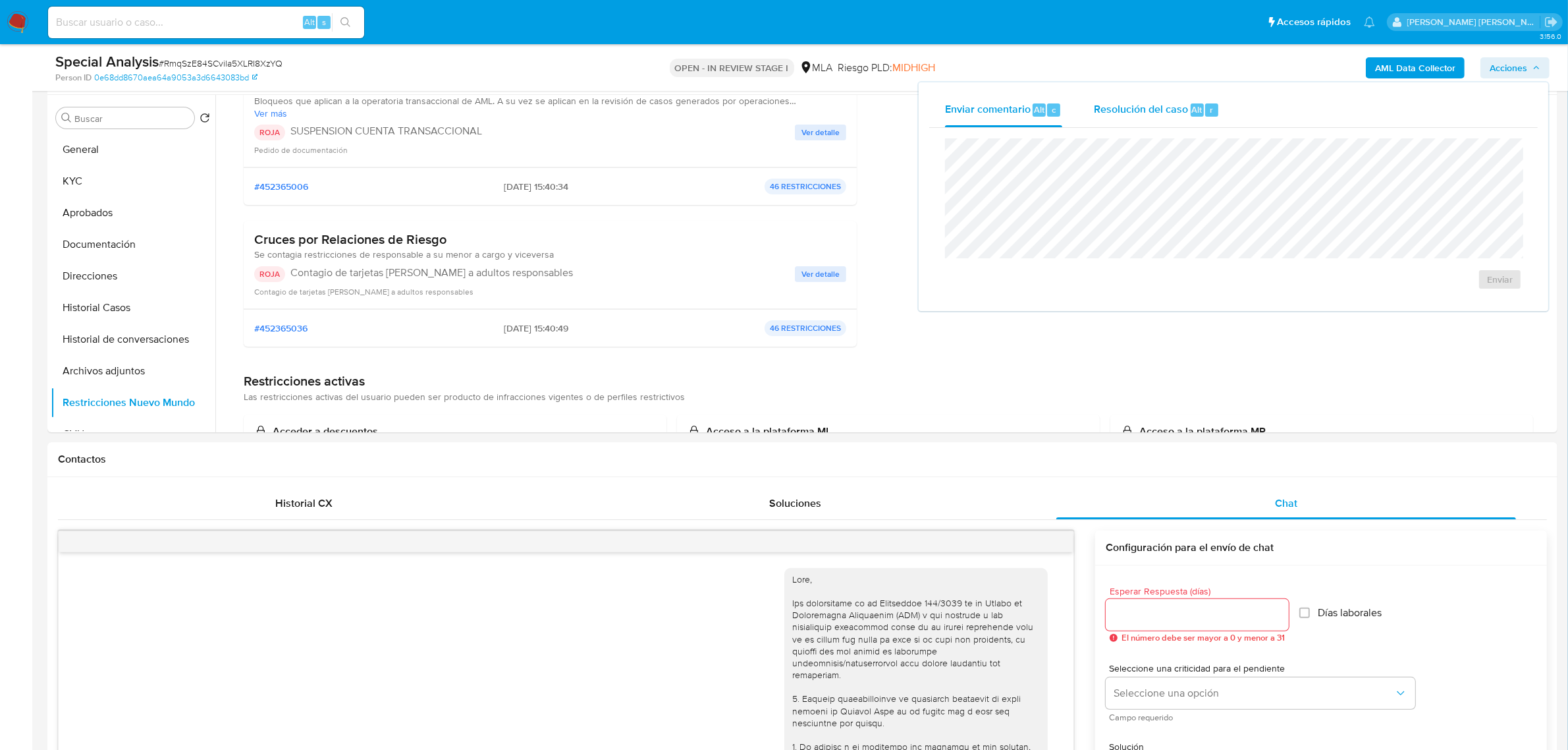
click at [1128, 109] on span "Resolución del caso" at bounding box center [1141, 109] width 94 height 15
click at [1455, 290] on span "ROI Proposal" at bounding box center [1469, 287] width 69 height 19
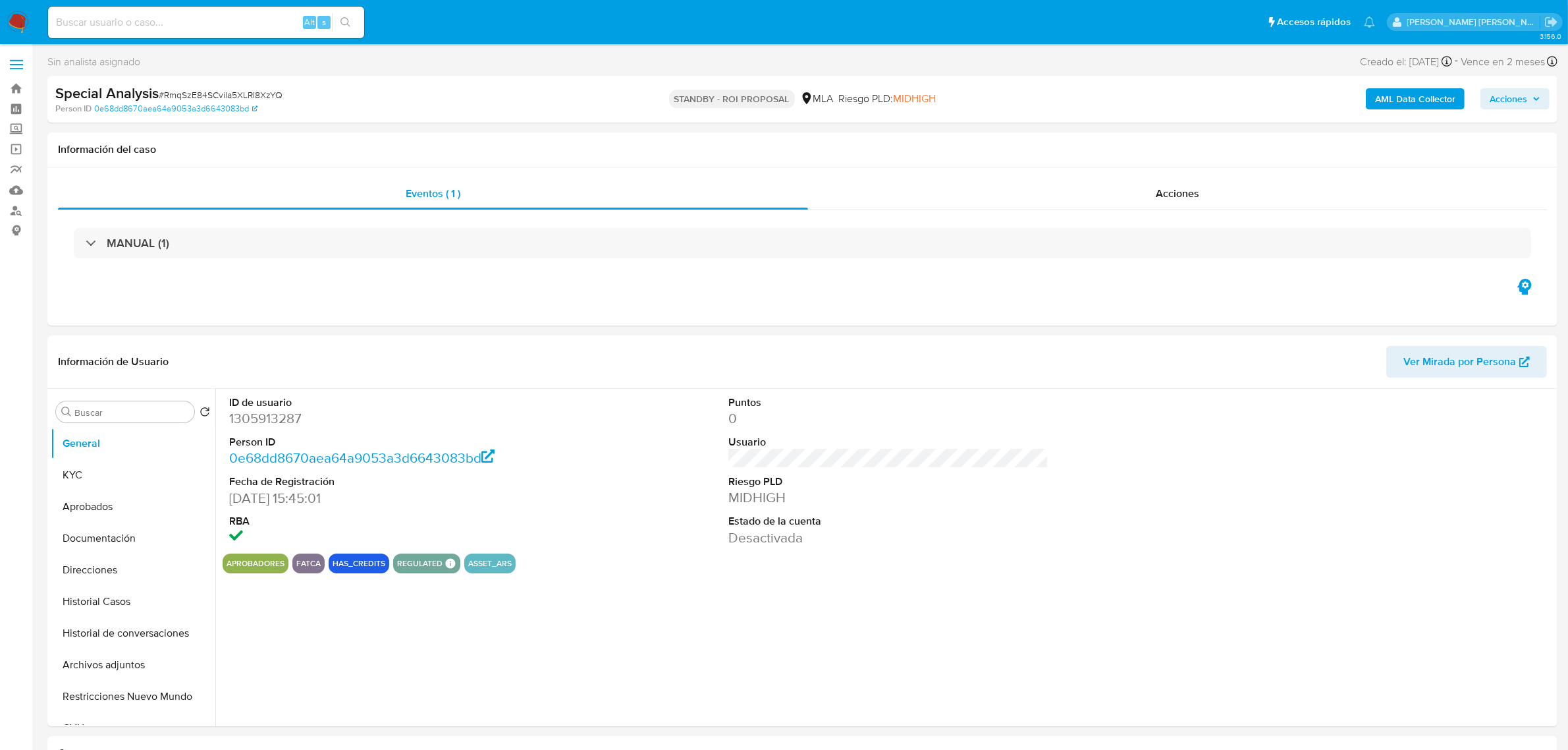
select select "10"
click at [73, 597] on button "Historial Casos" at bounding box center [128, 601] width 154 height 31
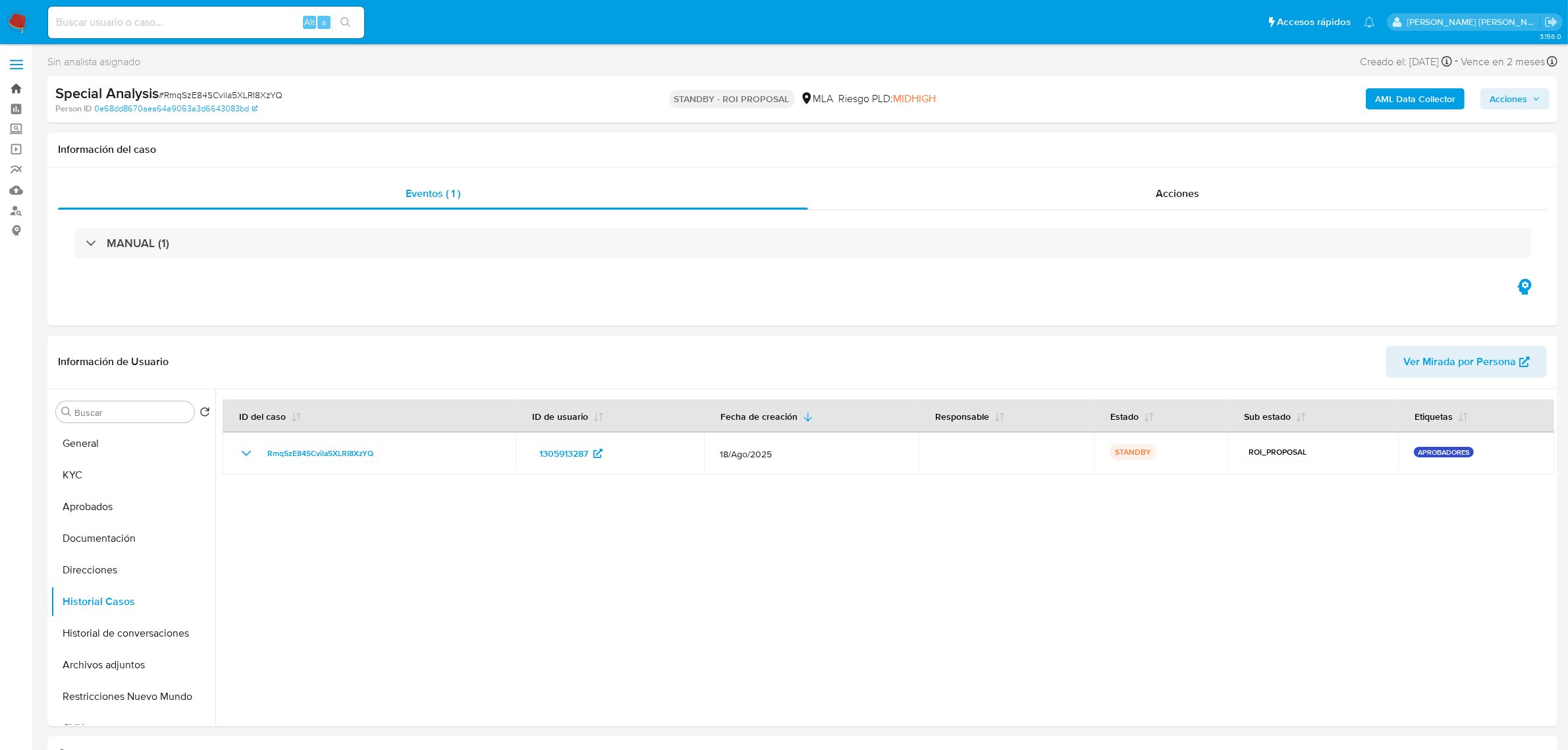
click at [10, 90] on link "Bandeja" at bounding box center [78, 88] width 156 height 20
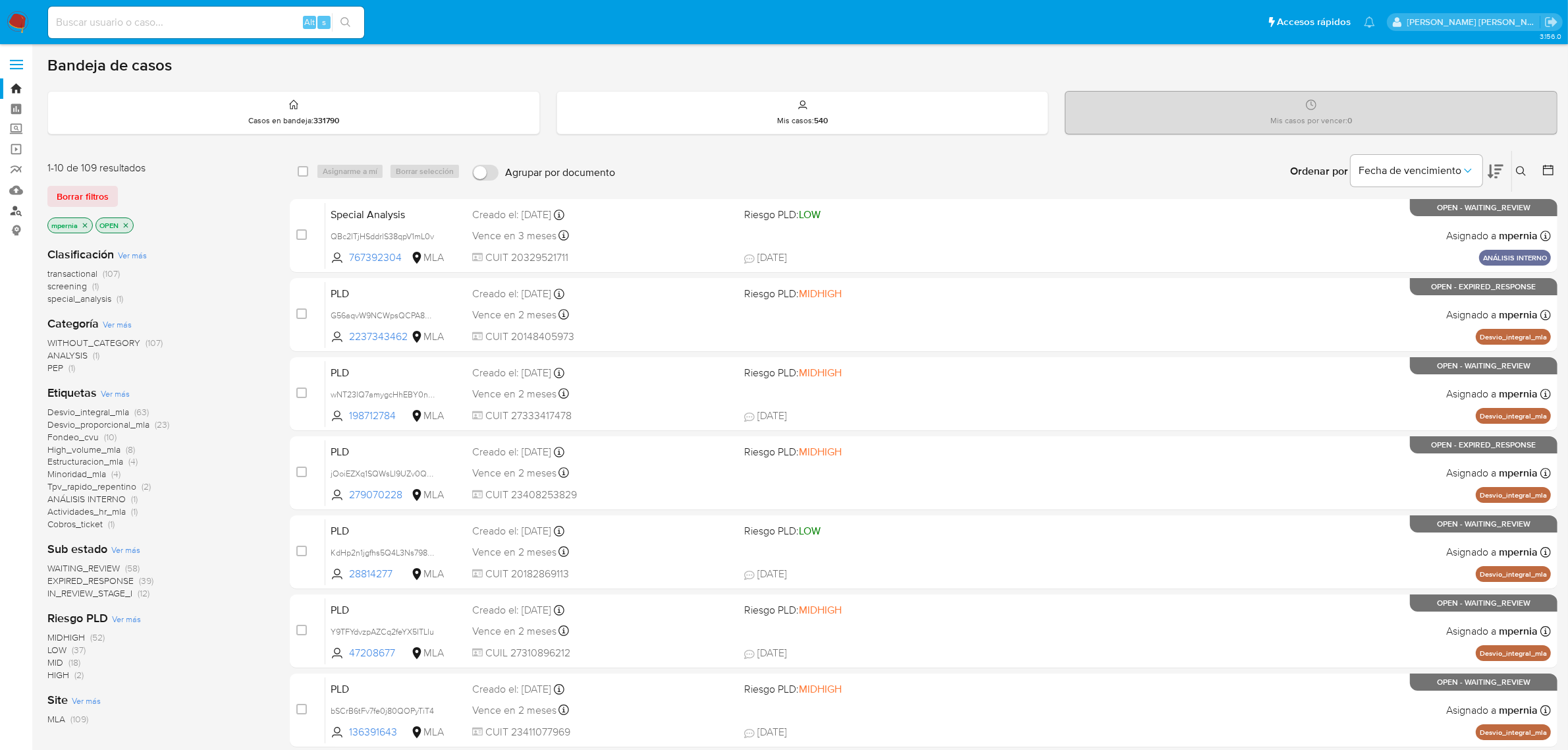
click at [15, 212] on link "Buscador de personas" at bounding box center [78, 211] width 156 height 20
click at [84, 225] on icon "close-filter" at bounding box center [85, 225] width 8 height 8
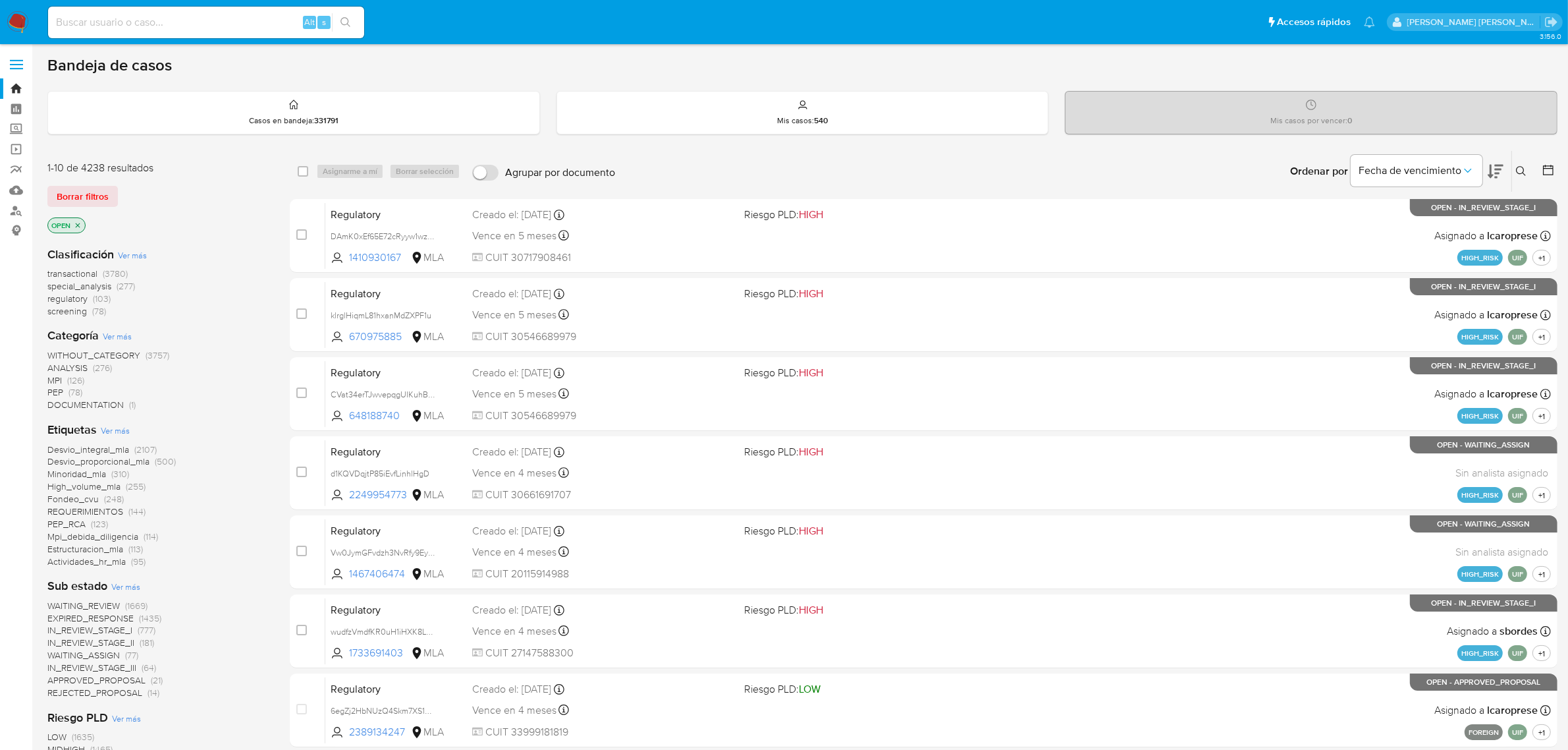
click at [1522, 172] on icon at bounding box center [1521, 171] width 10 height 10
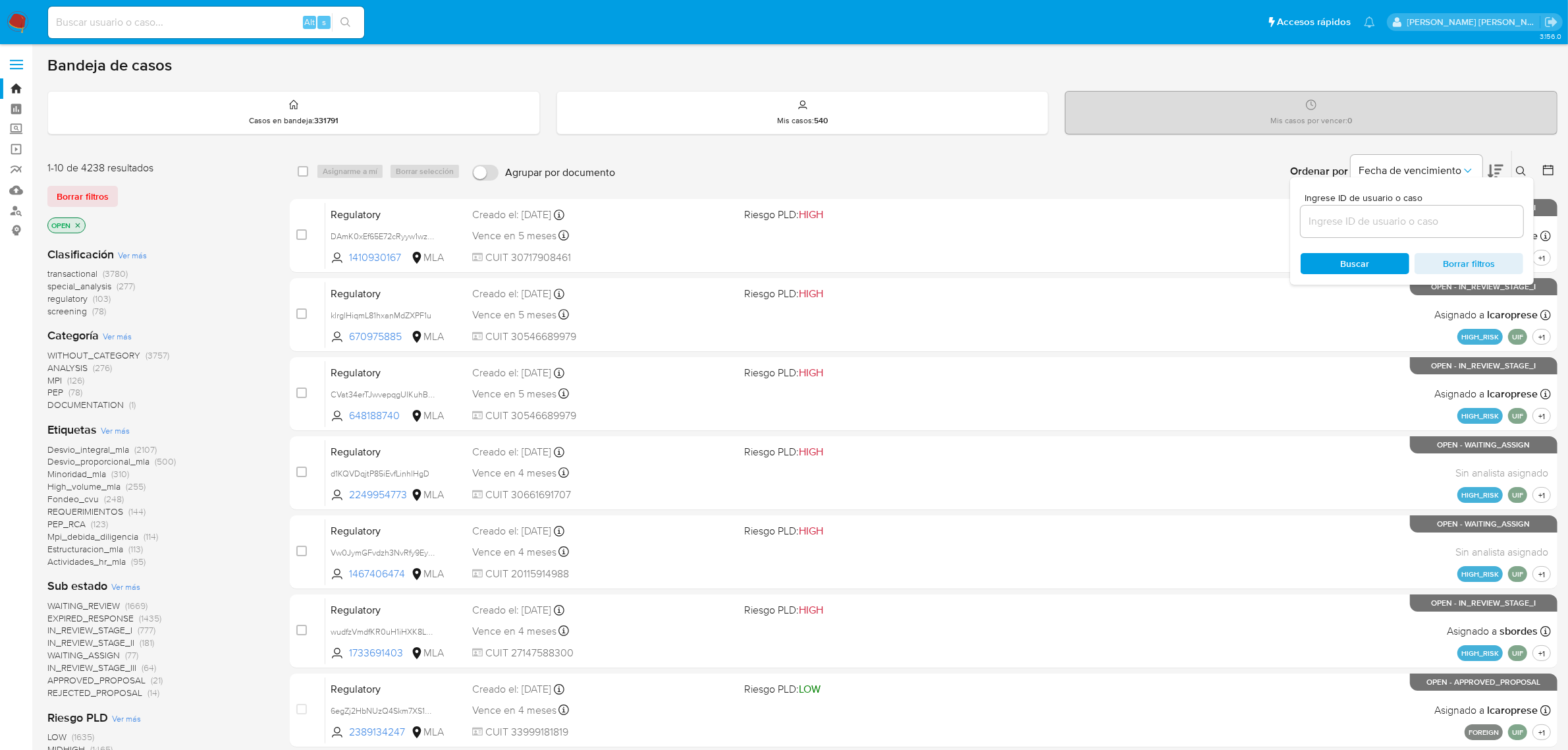
click at [1384, 206] on div at bounding box center [1412, 222] width 223 height 31
click at [1376, 215] on input at bounding box center [1412, 222] width 223 height 17
paste input "SJhWvr0LD2zNVMcLFfxaHkg5"
type input "SJhWvr0LD2zNVMcLFfxaHkg5"
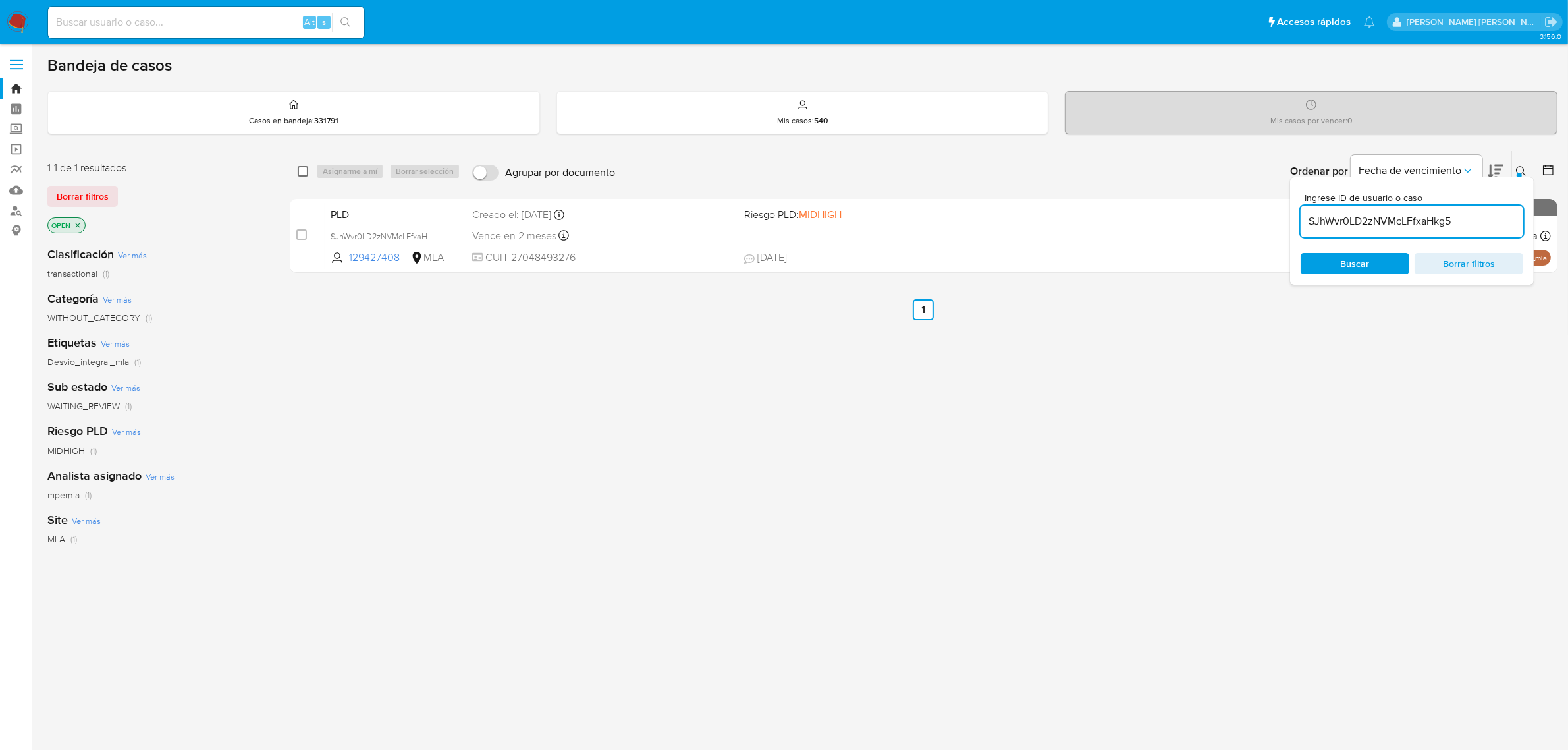
click at [298, 171] on input "checkbox" at bounding box center [303, 171] width 10 height 10
checkbox input "true"
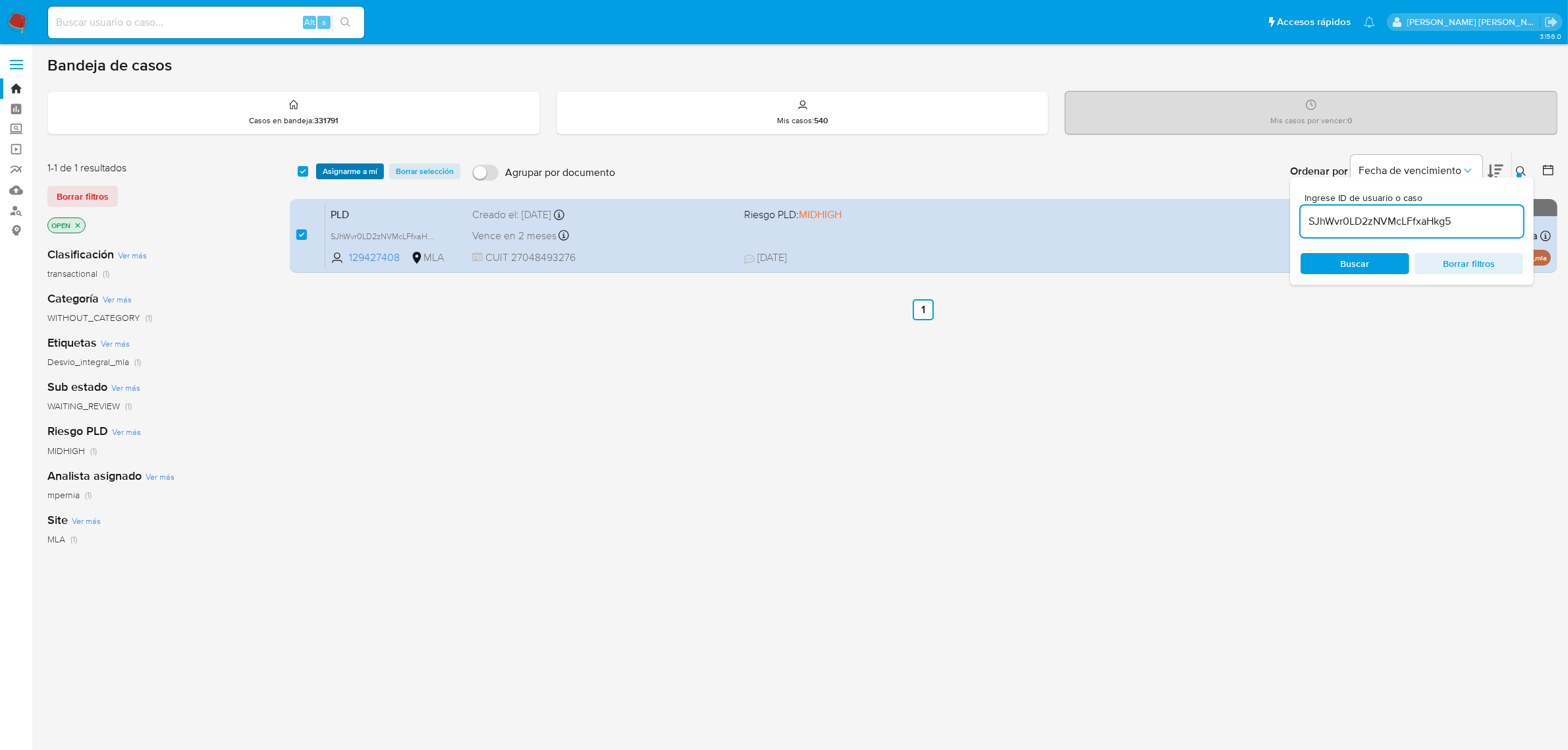
click at [346, 173] on span "Asignarme a mí" at bounding box center [351, 171] width 55 height 13
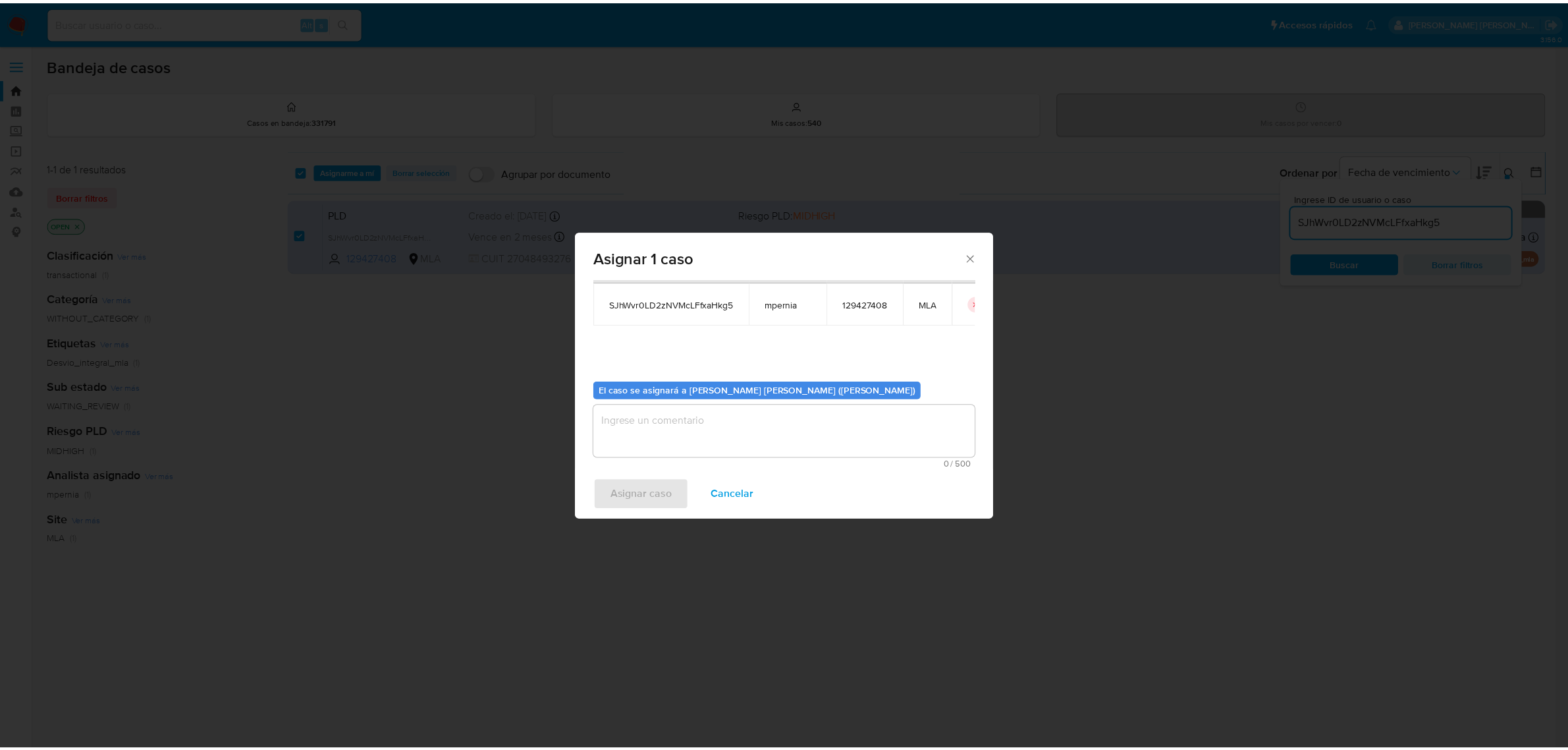
scroll to position [67, 0]
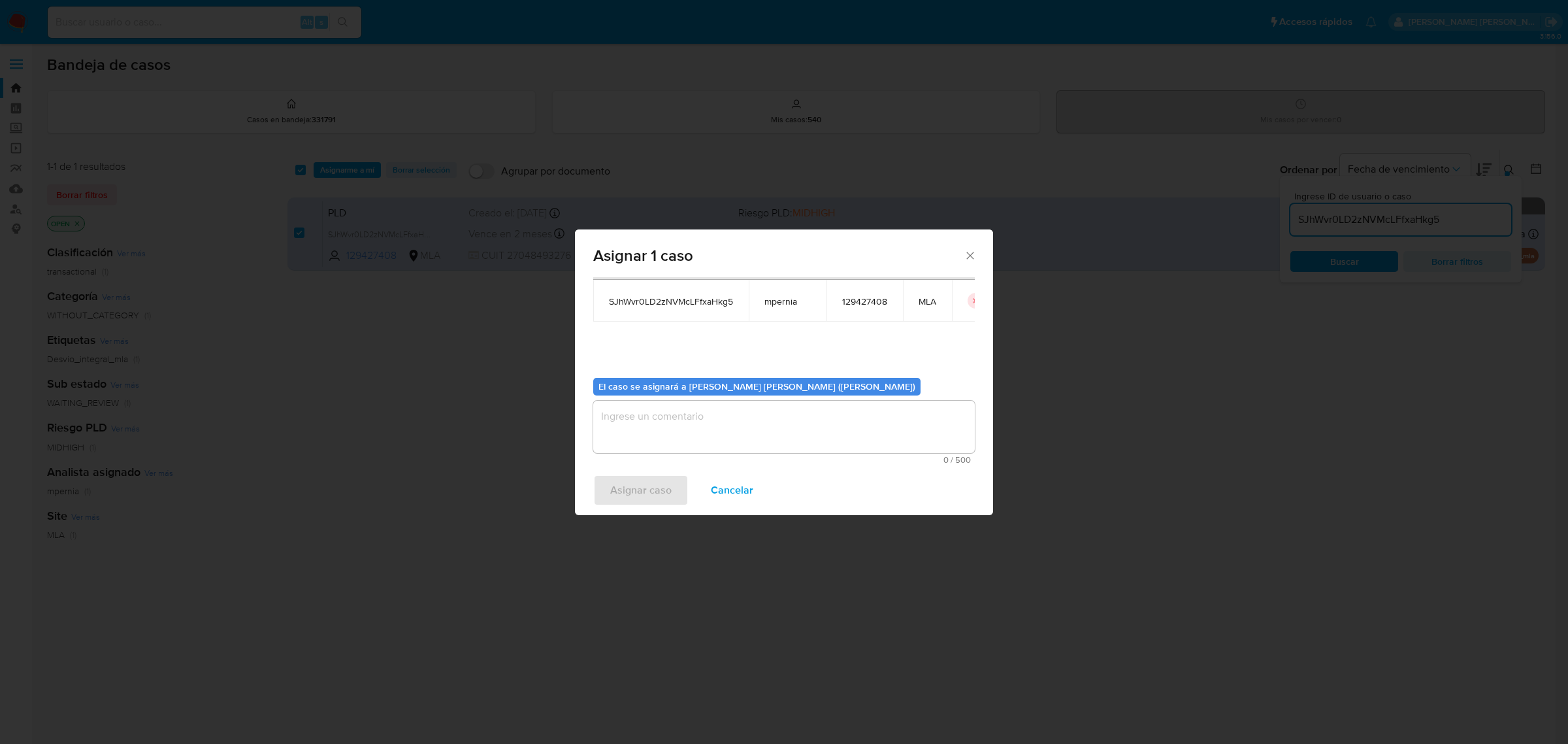
click at [681, 415] on textarea "assign-modal" at bounding box center [784, 426] width 382 height 52
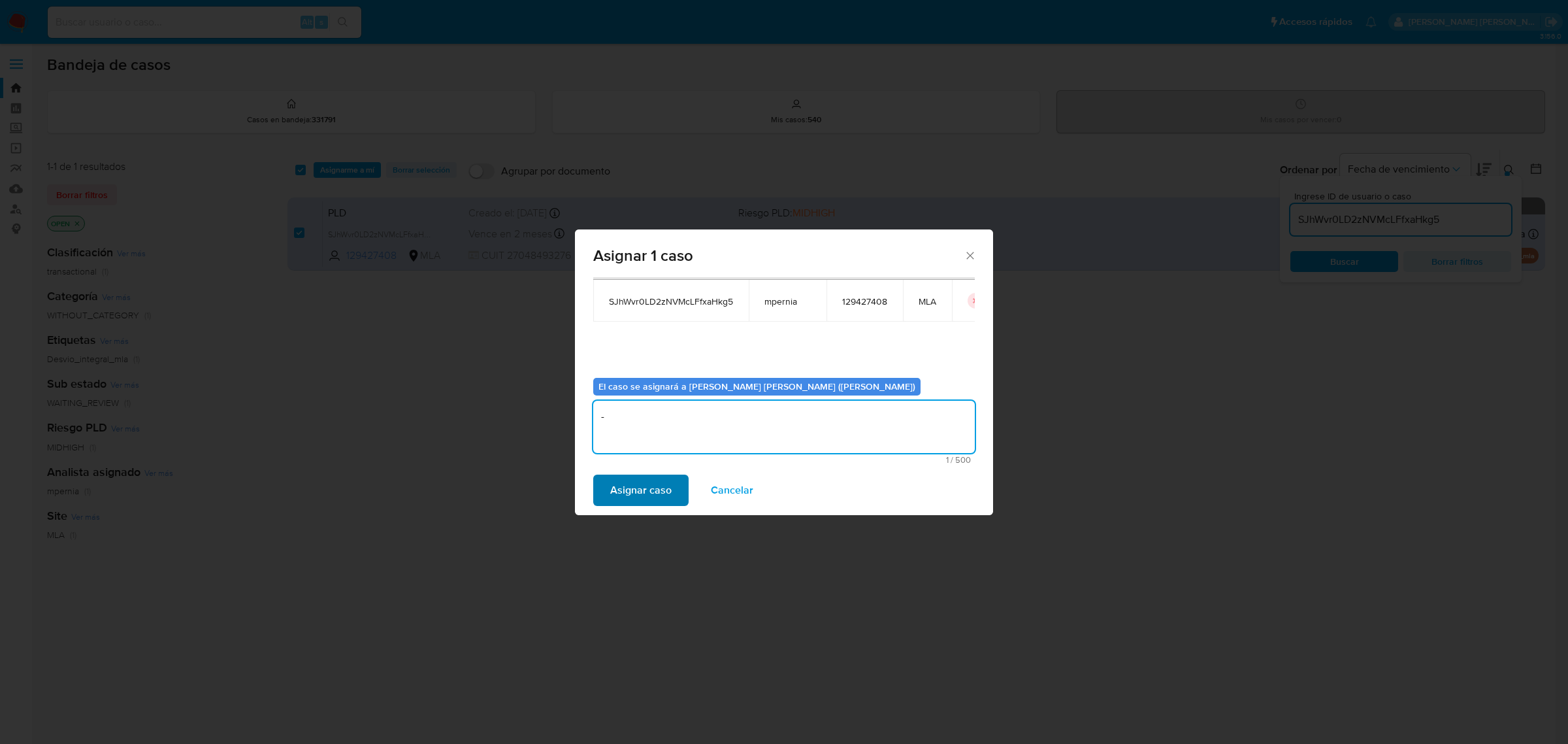
type textarea "-"
click at [643, 498] on span "Asignar caso" at bounding box center [640, 490] width 61 height 29
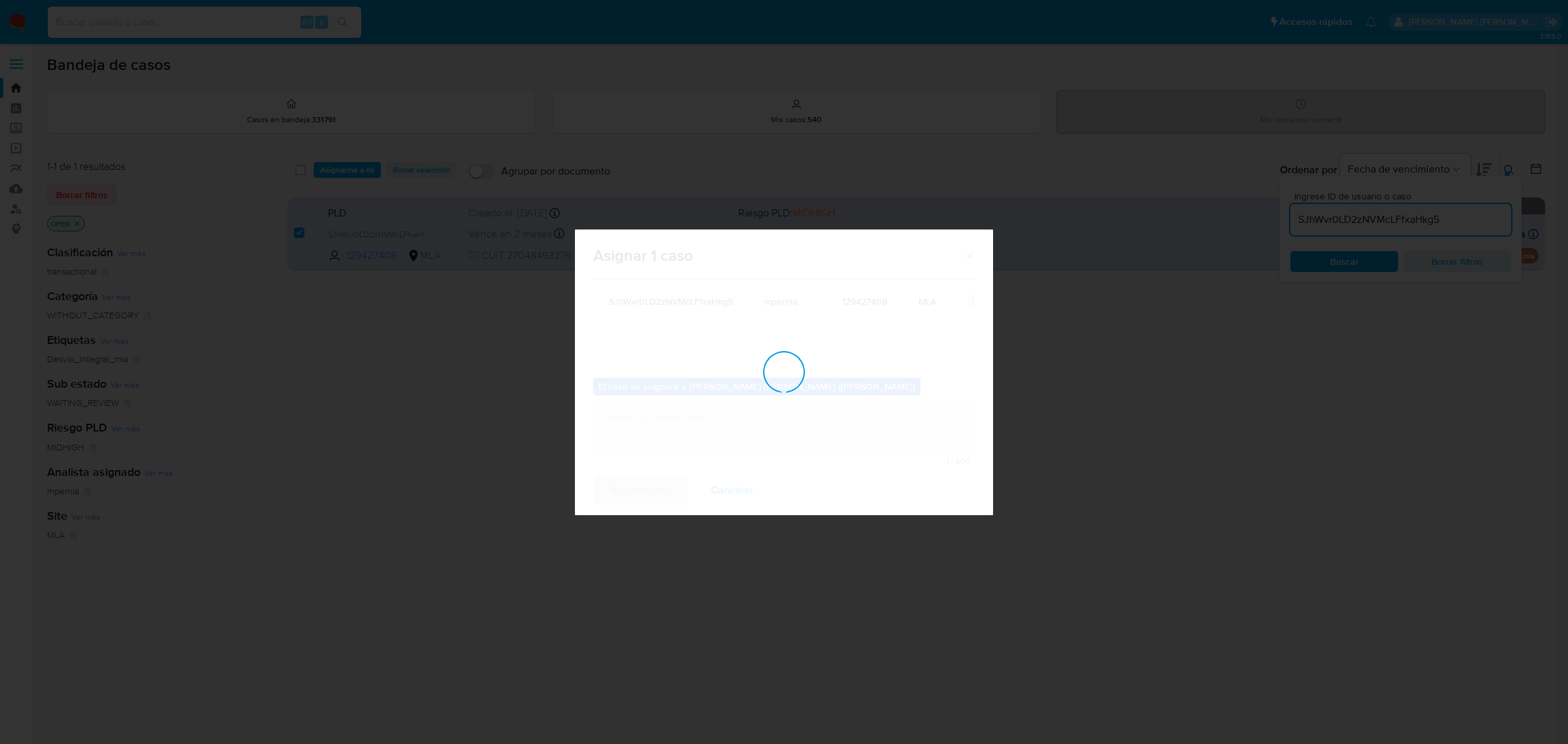
checkbox input "false"
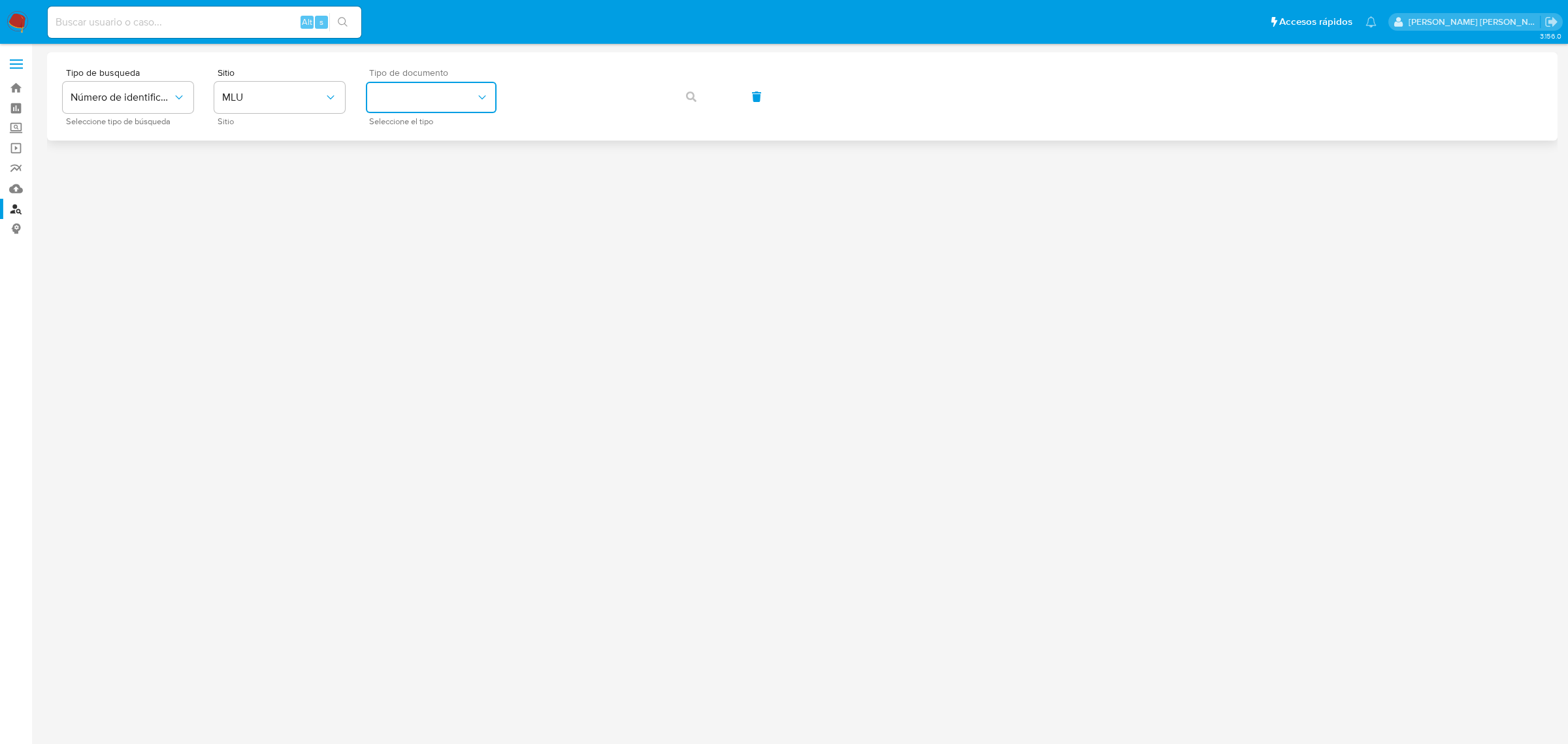
click at [449, 99] on button "identificationType" at bounding box center [431, 97] width 130 height 31
click at [276, 89] on button "MLU" at bounding box center [279, 97] width 130 height 31
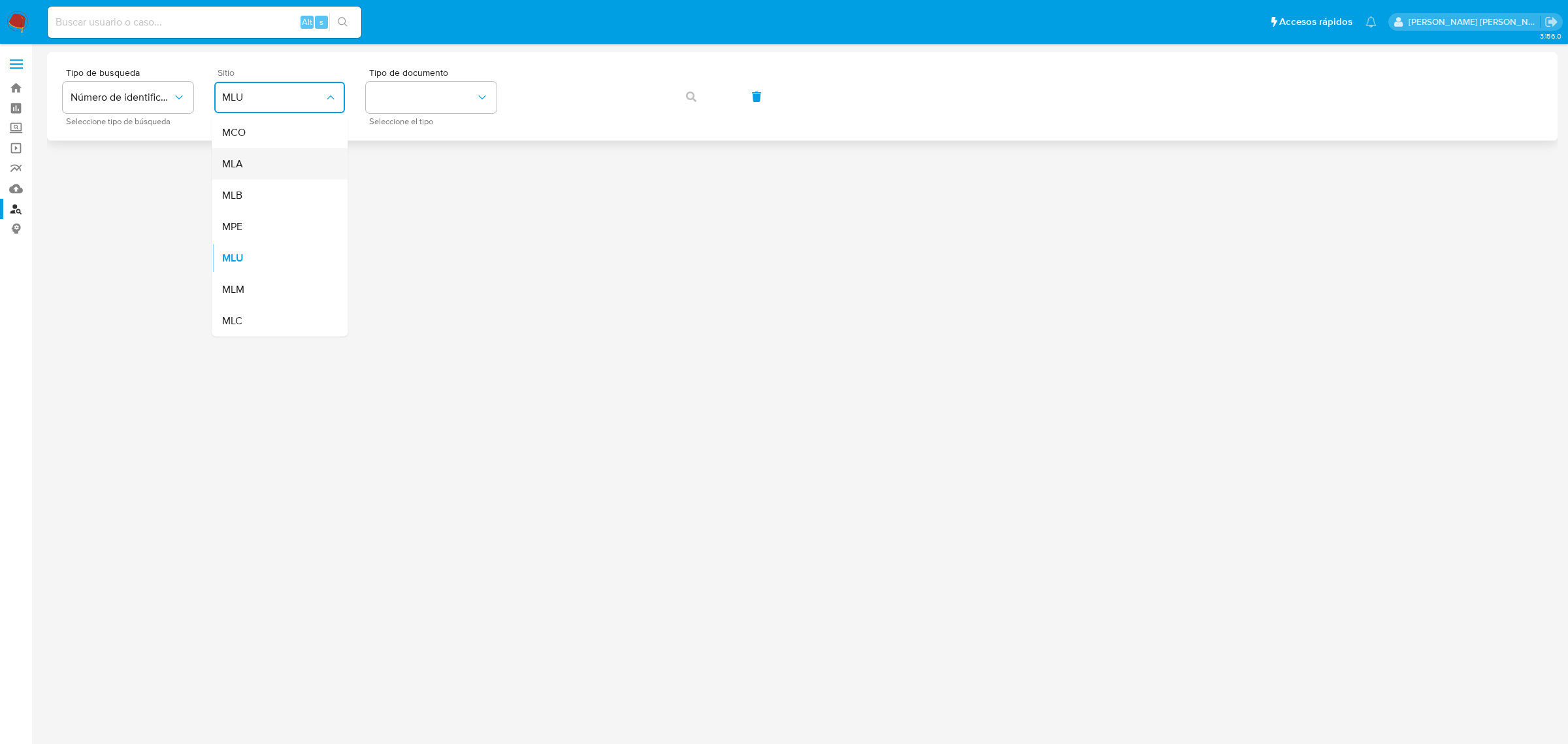
click at [255, 176] on div "MLA" at bounding box center [276, 164] width 107 height 31
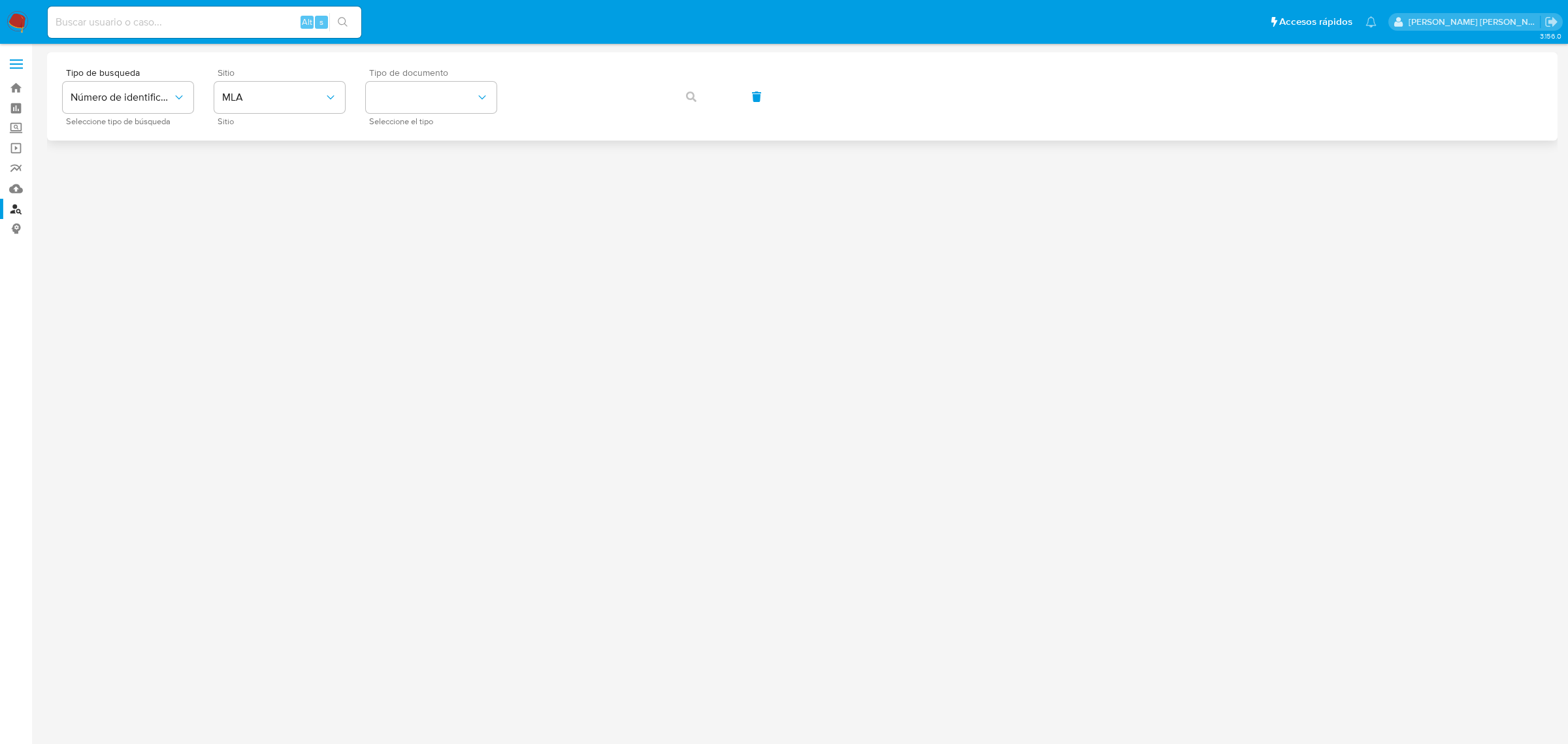
click at [482, 116] on div "Tipo de documento Seleccione el tipo" at bounding box center [431, 96] width 130 height 57
click at [480, 99] on icon "identificationType" at bounding box center [482, 97] width 13 height 13
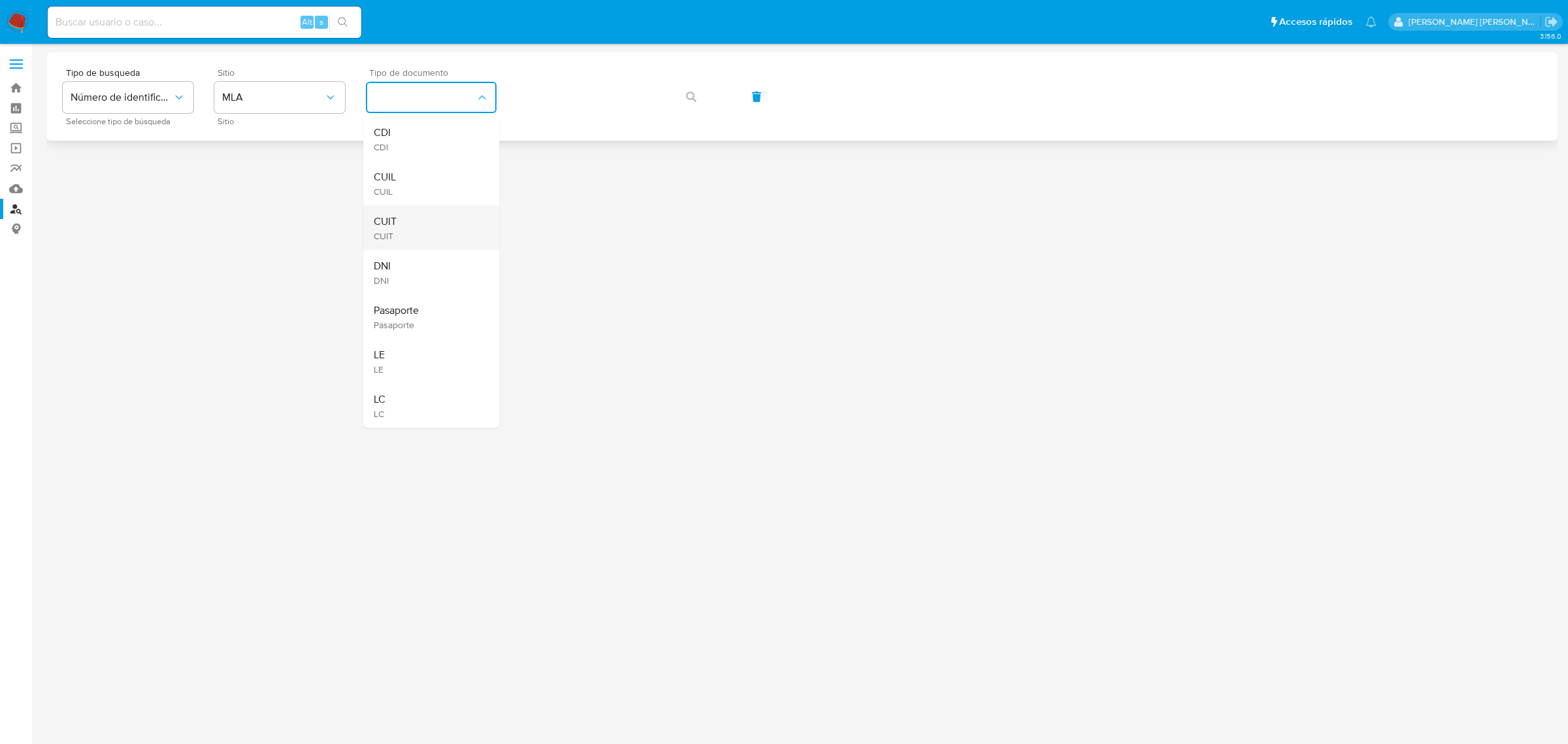
click at [402, 217] on div "CUIT CUIT" at bounding box center [428, 228] width 107 height 44
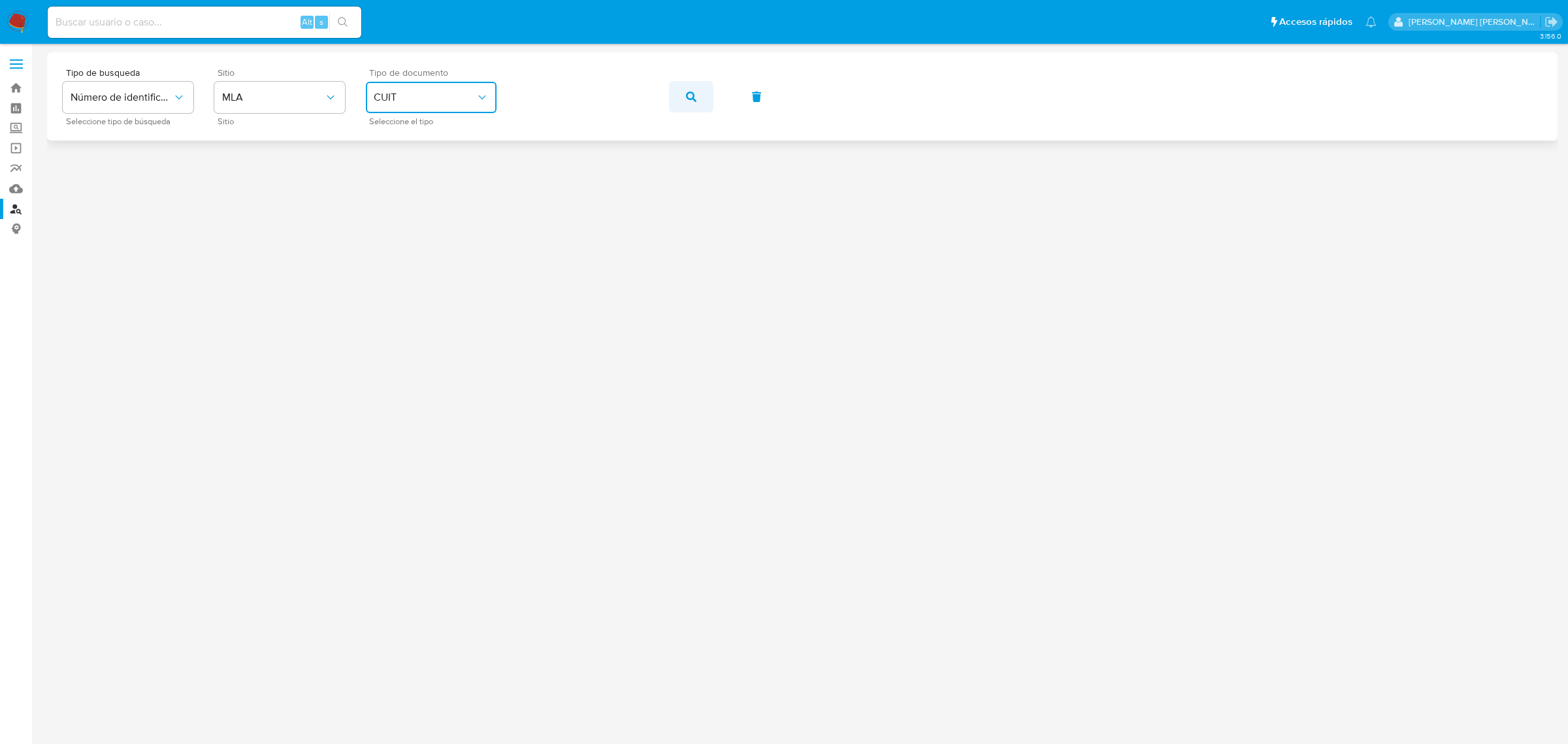
click at [696, 106] on button "button" at bounding box center [691, 96] width 44 height 31
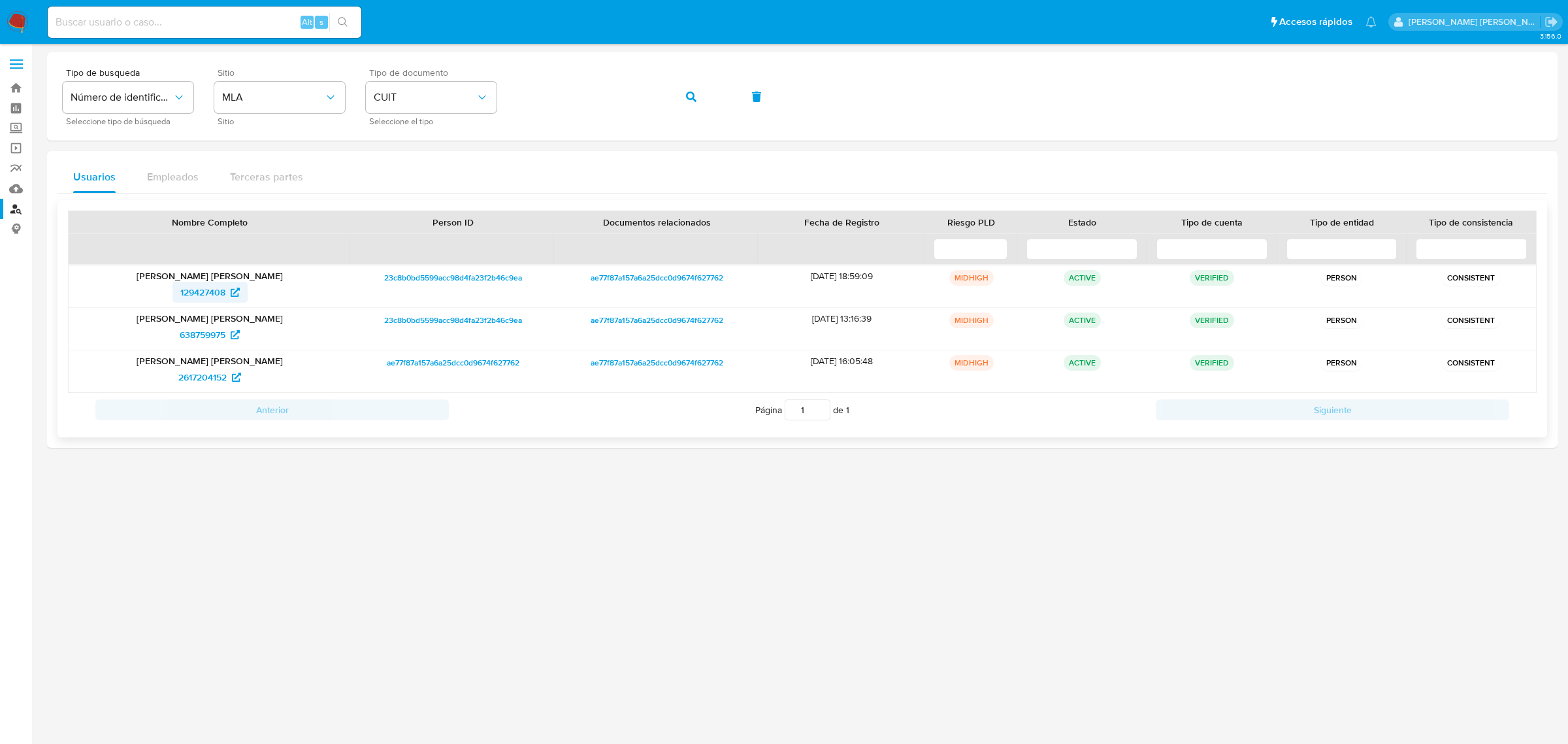
click at [188, 292] on span "129427408" at bounding box center [203, 292] width 45 height 21
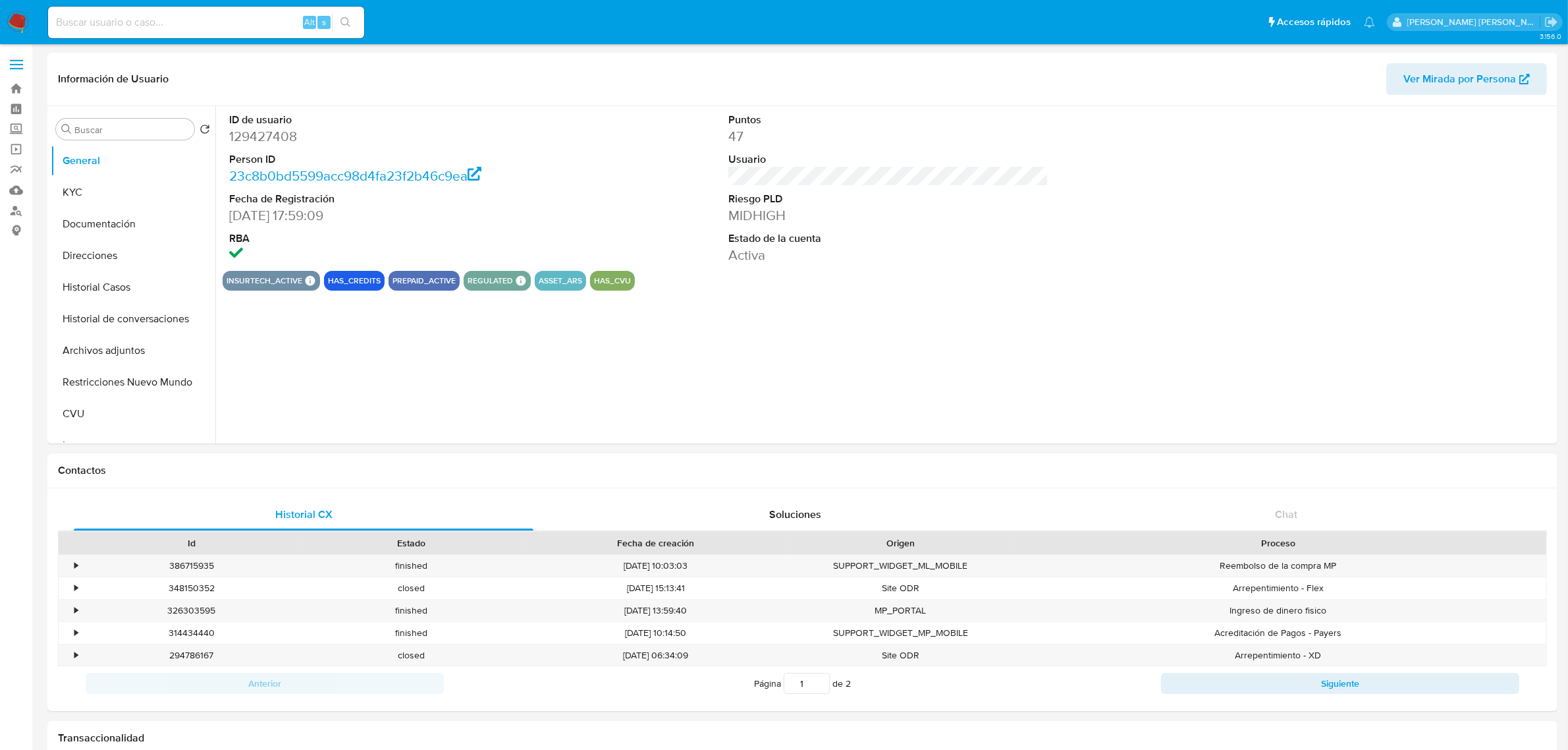
select select "10"
click at [85, 282] on button "Historial Casos" at bounding box center [128, 287] width 154 height 31
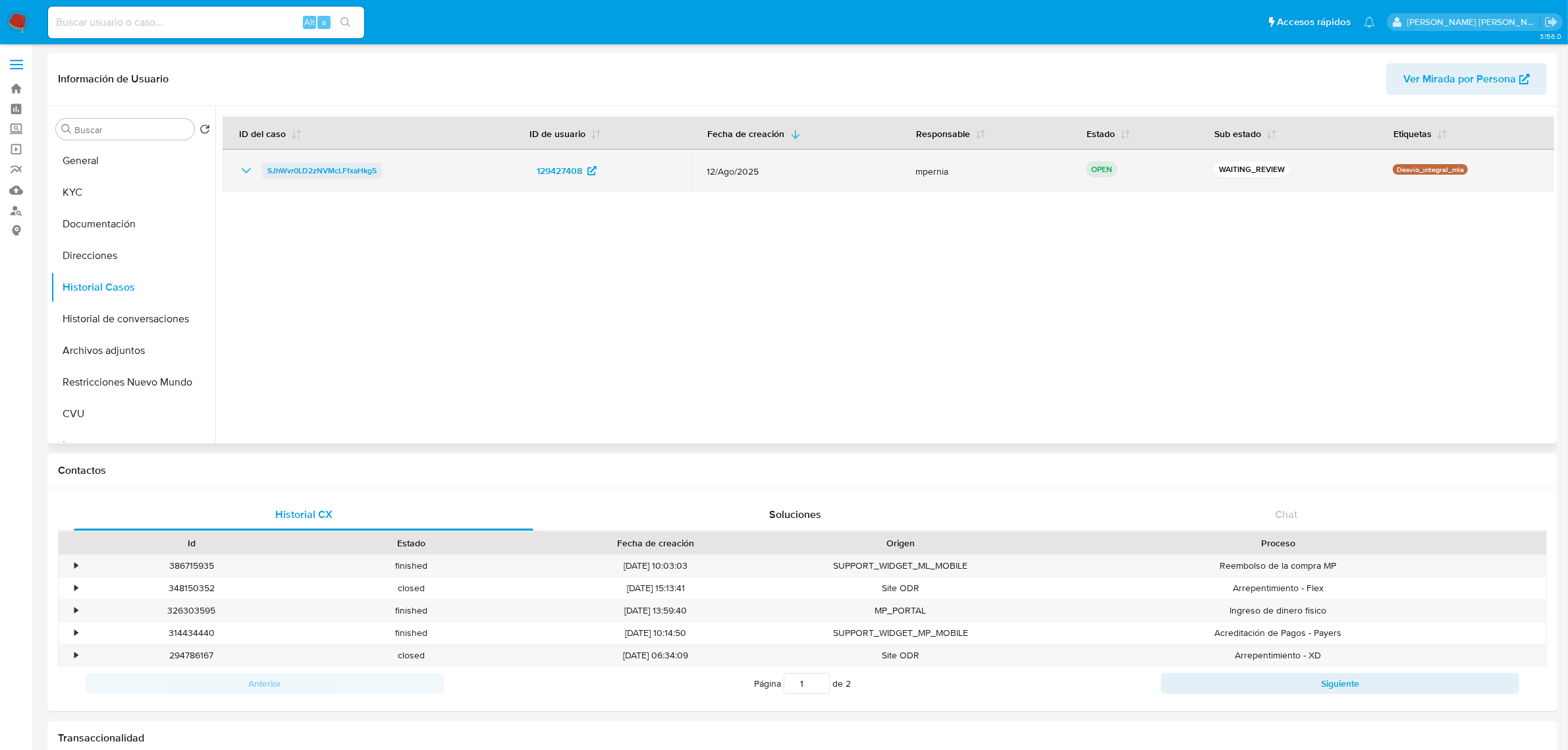
drag, startPoint x: 396, startPoint y: 173, endPoint x: 265, endPoint y: 168, distance: 131.1
click at [265, 168] on div "SJhWvr0LD2zNVMcLFfxaHkg5" at bounding box center [368, 171] width 259 height 16
click at [347, 172] on span "SJhWvr0LD2zNVMcLFfxaHkg5" at bounding box center [322, 171] width 110 height 16
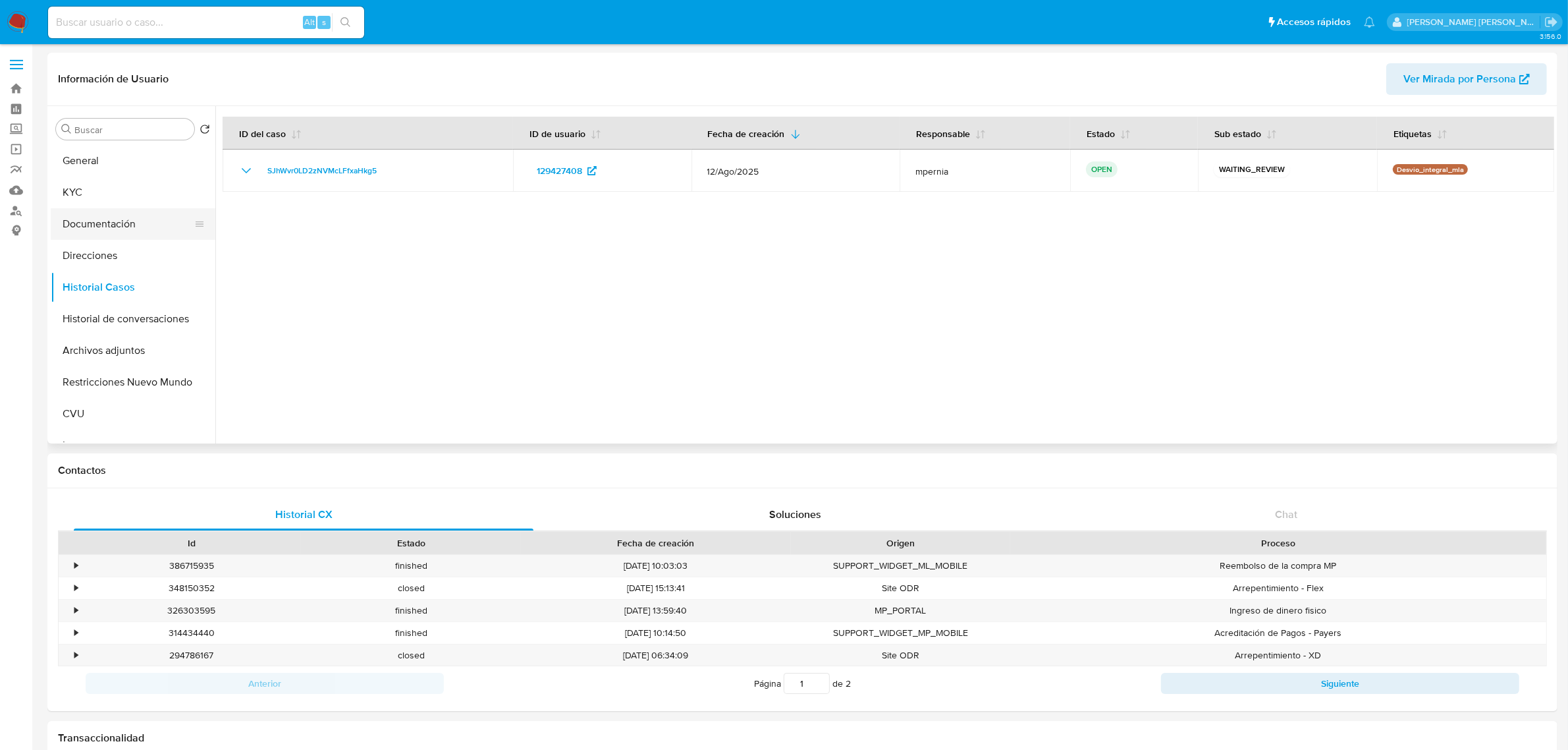
click at [86, 221] on button "Documentación" at bounding box center [128, 224] width 154 height 31
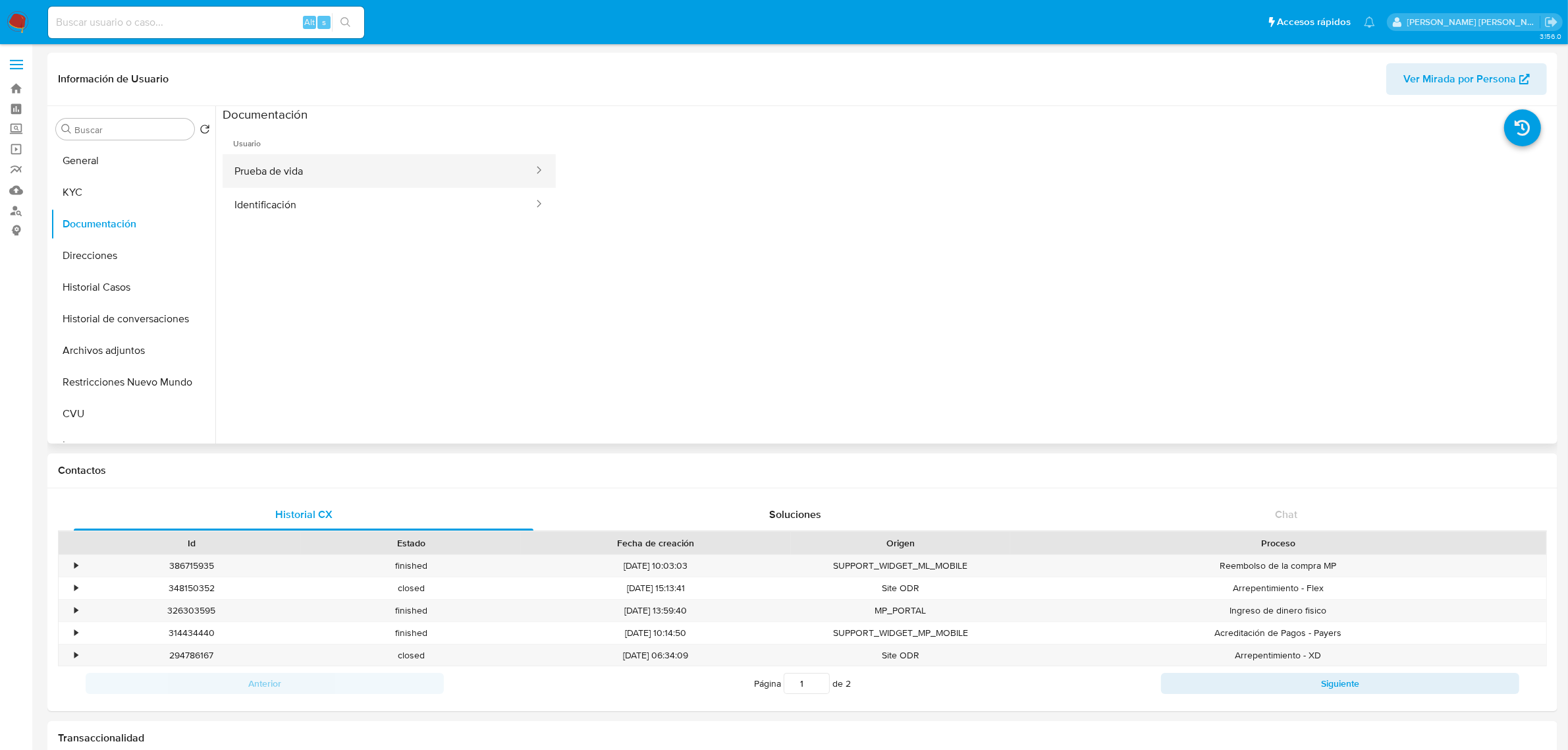
click at [295, 164] on button "Prueba de vida" at bounding box center [379, 171] width 312 height 34
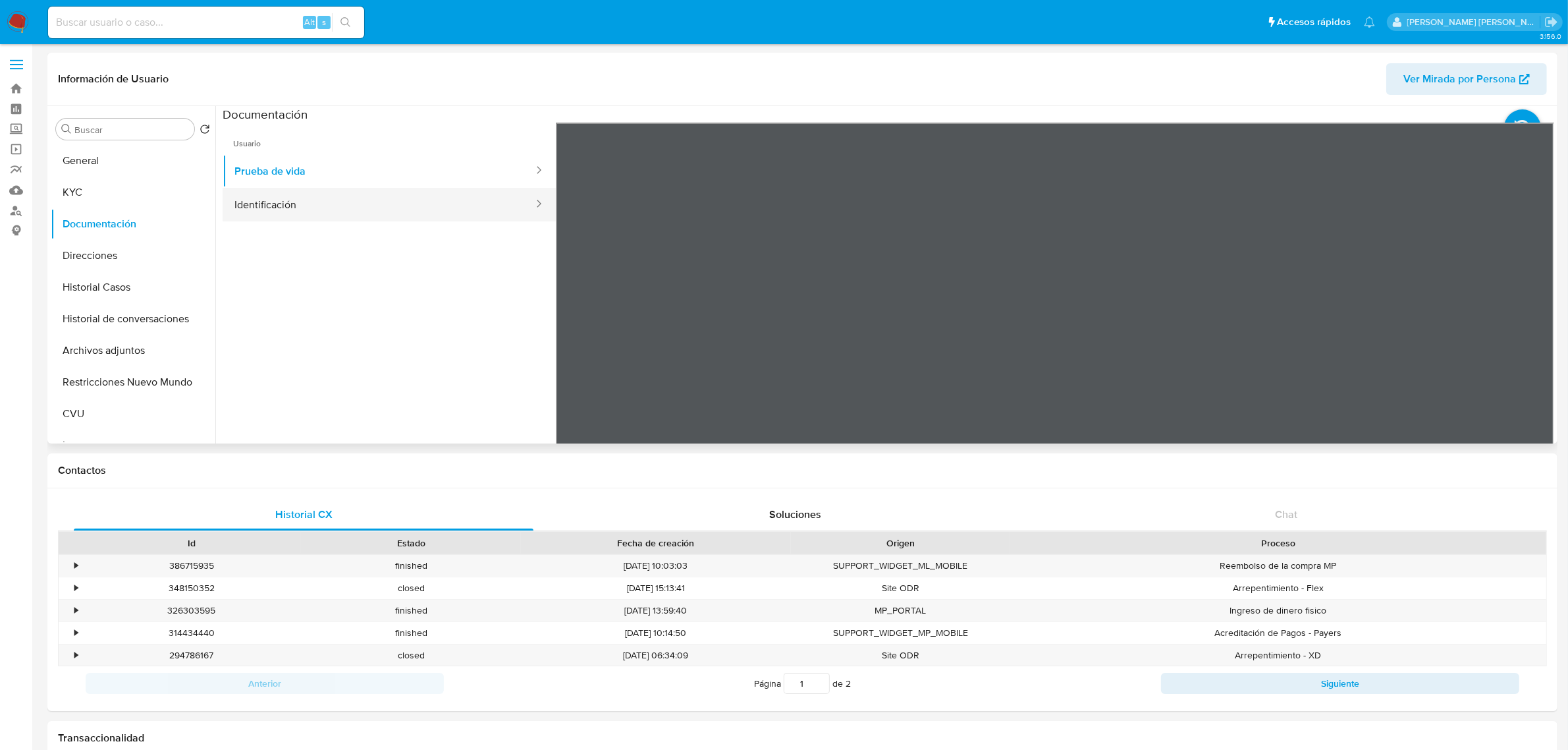
click at [268, 207] on button "Identificación" at bounding box center [379, 204] width 312 height 34
click at [131, 188] on button "KYC" at bounding box center [128, 193] width 154 height 31
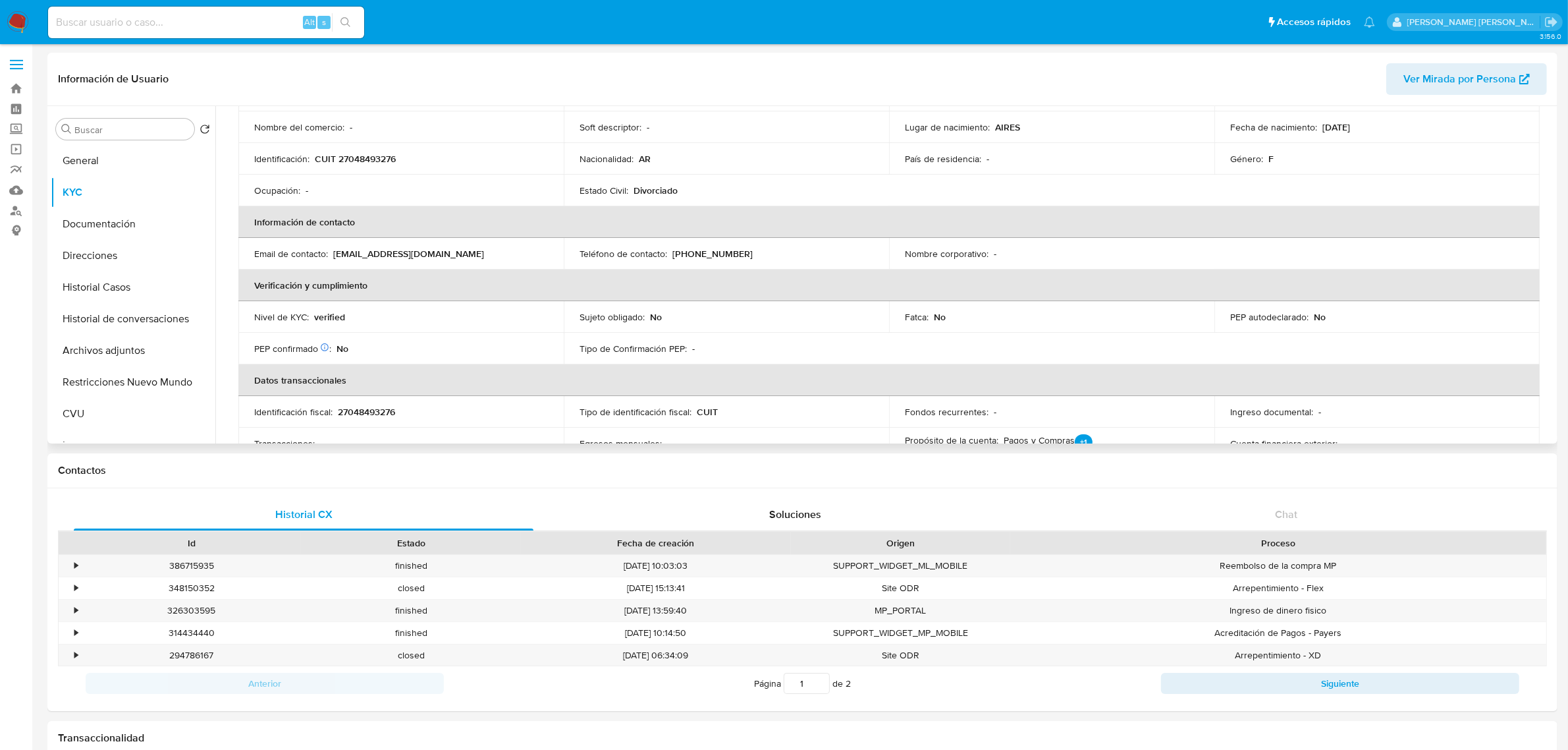
scroll to position [92, 0]
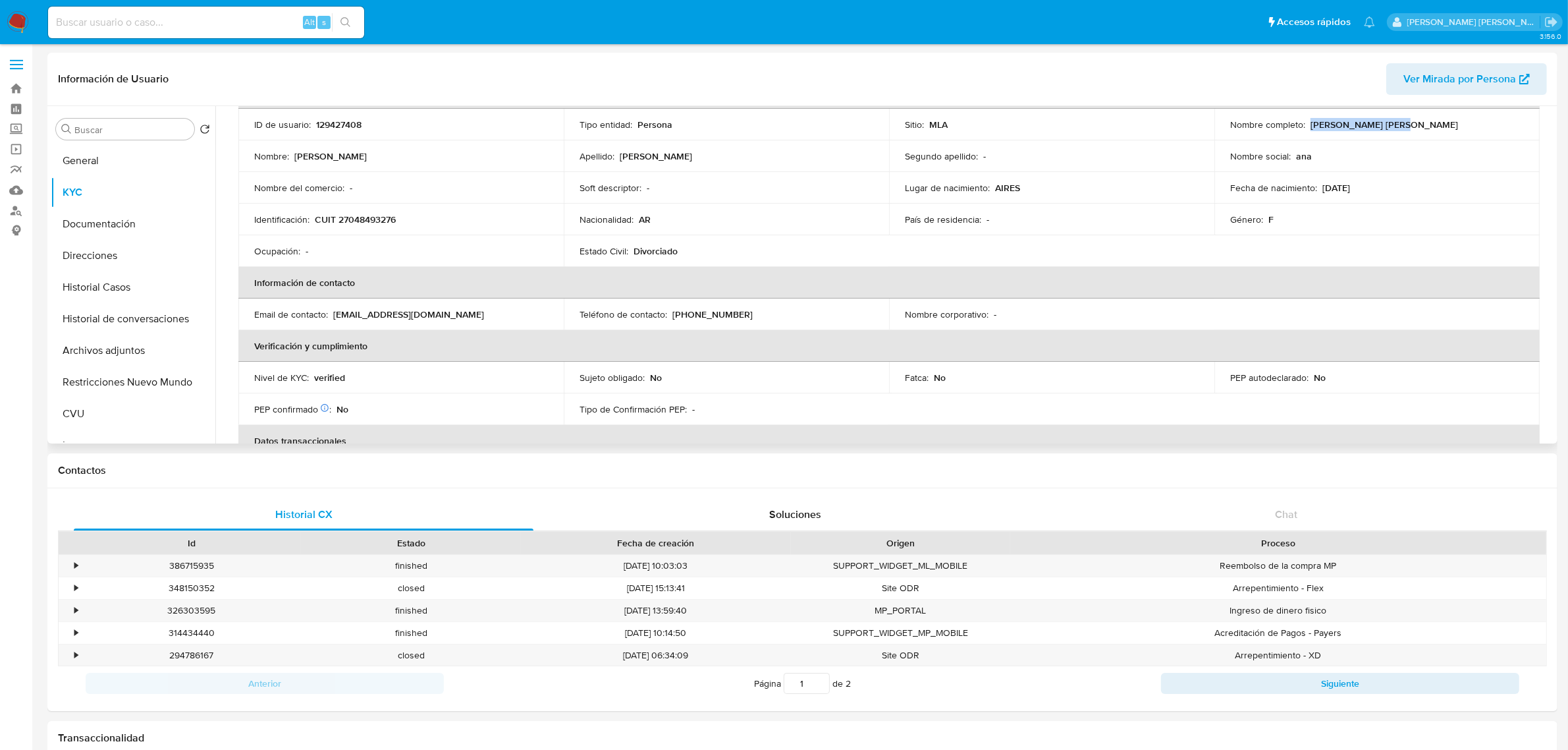
drag, startPoint x: 1306, startPoint y: 127, endPoint x: 1408, endPoint y: 129, distance: 102.0
click at [1408, 129] on div "Nombre completo : Ana Maria Rodriguez" at bounding box center [1377, 124] width 293 height 12
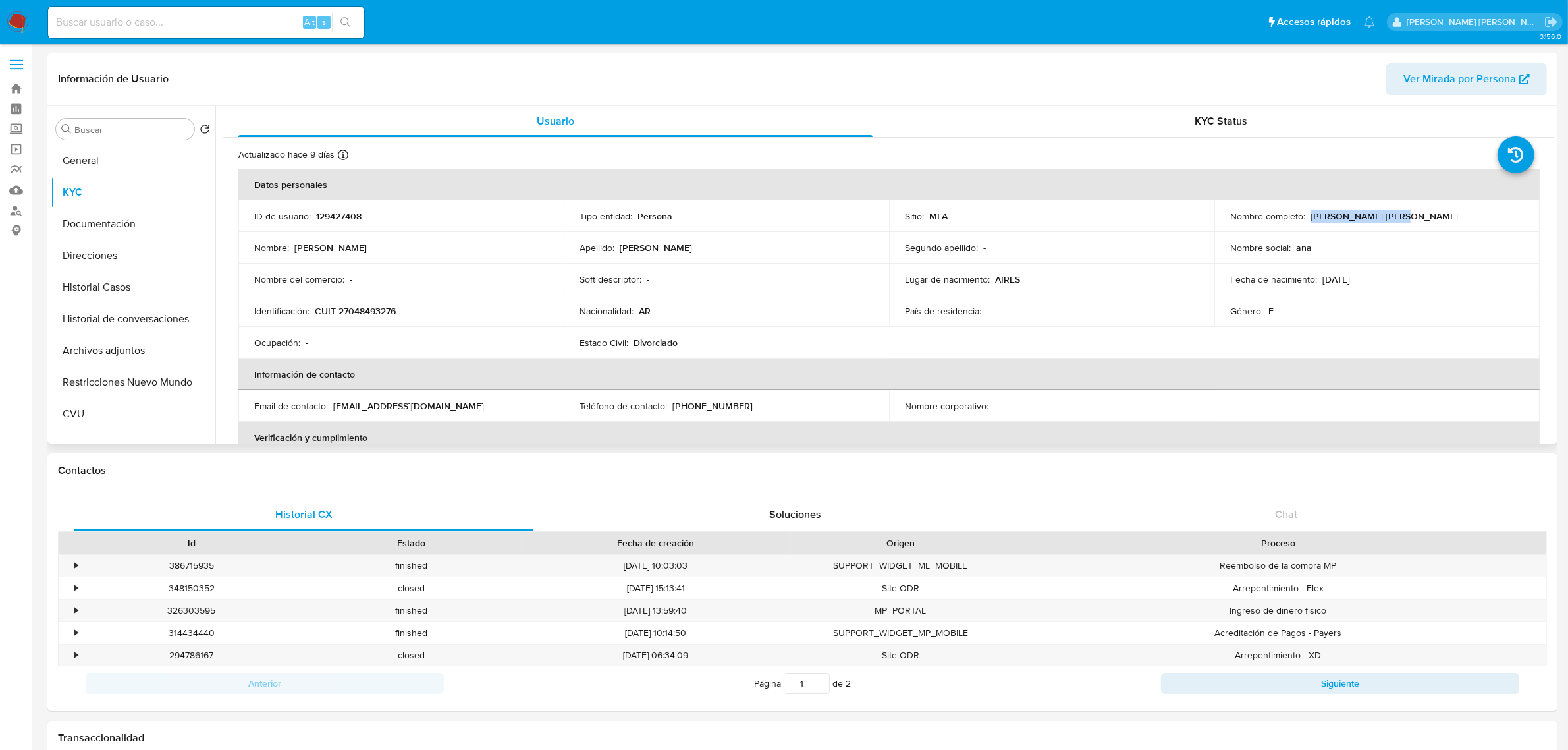
scroll to position [0, 0]
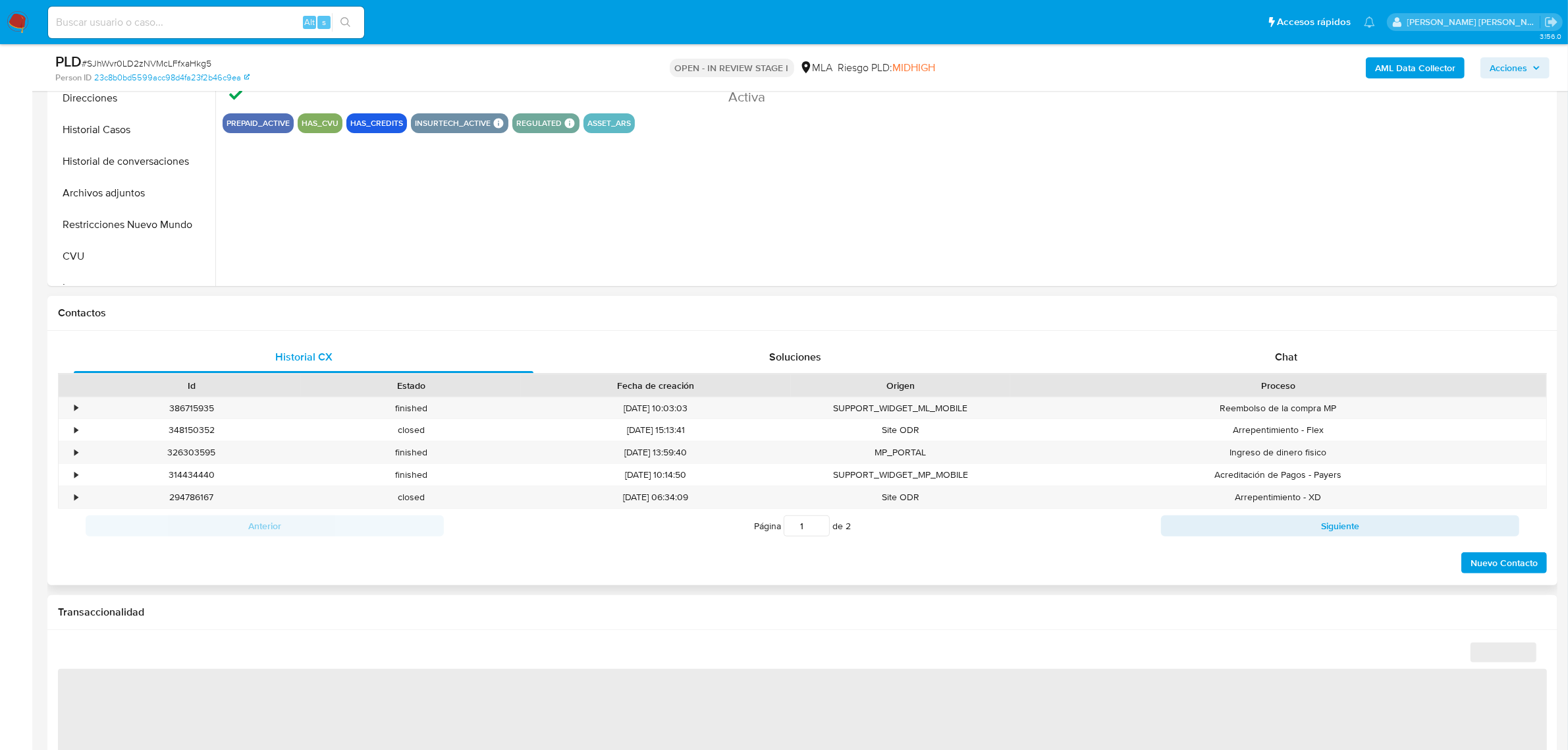
select select "10"
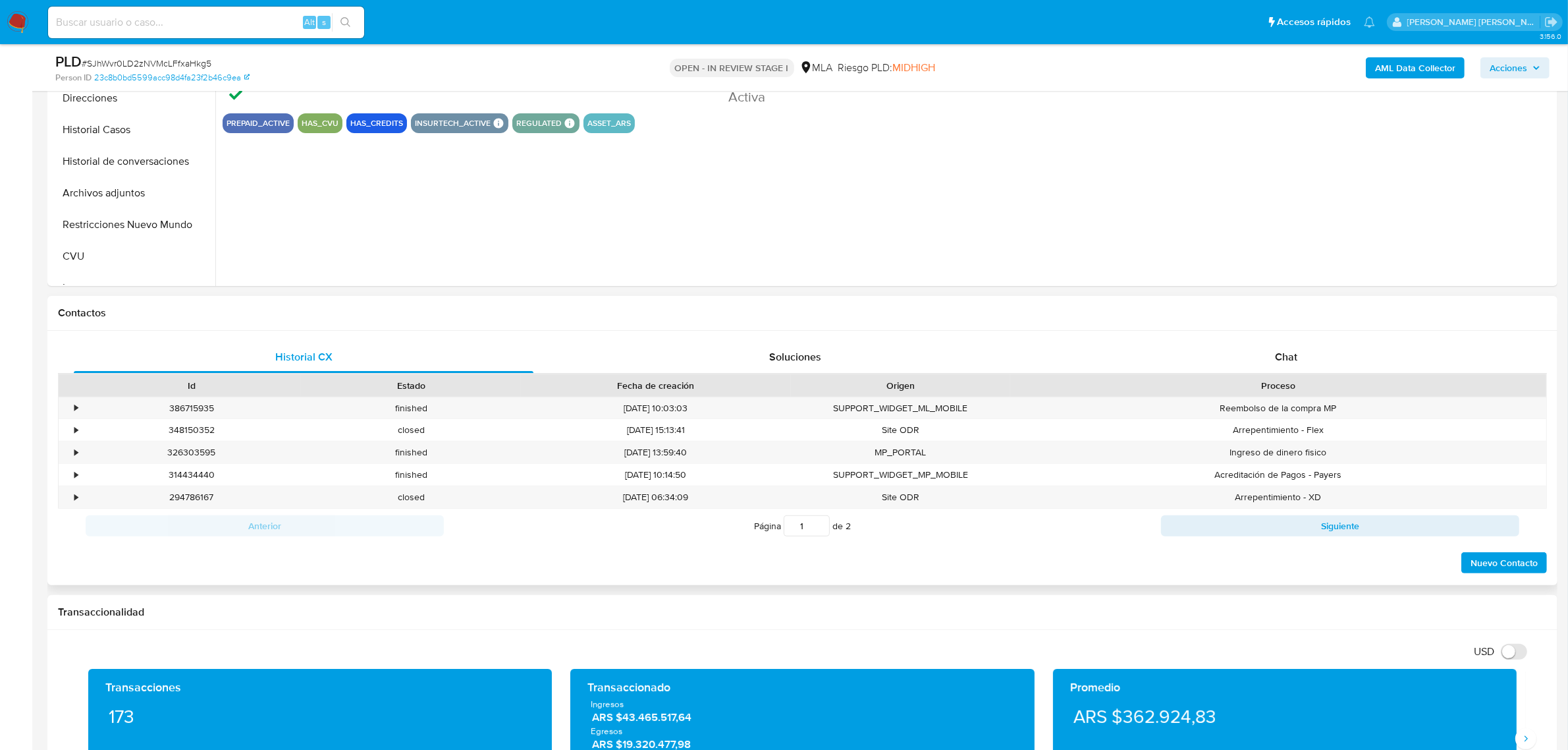
scroll to position [412, 0]
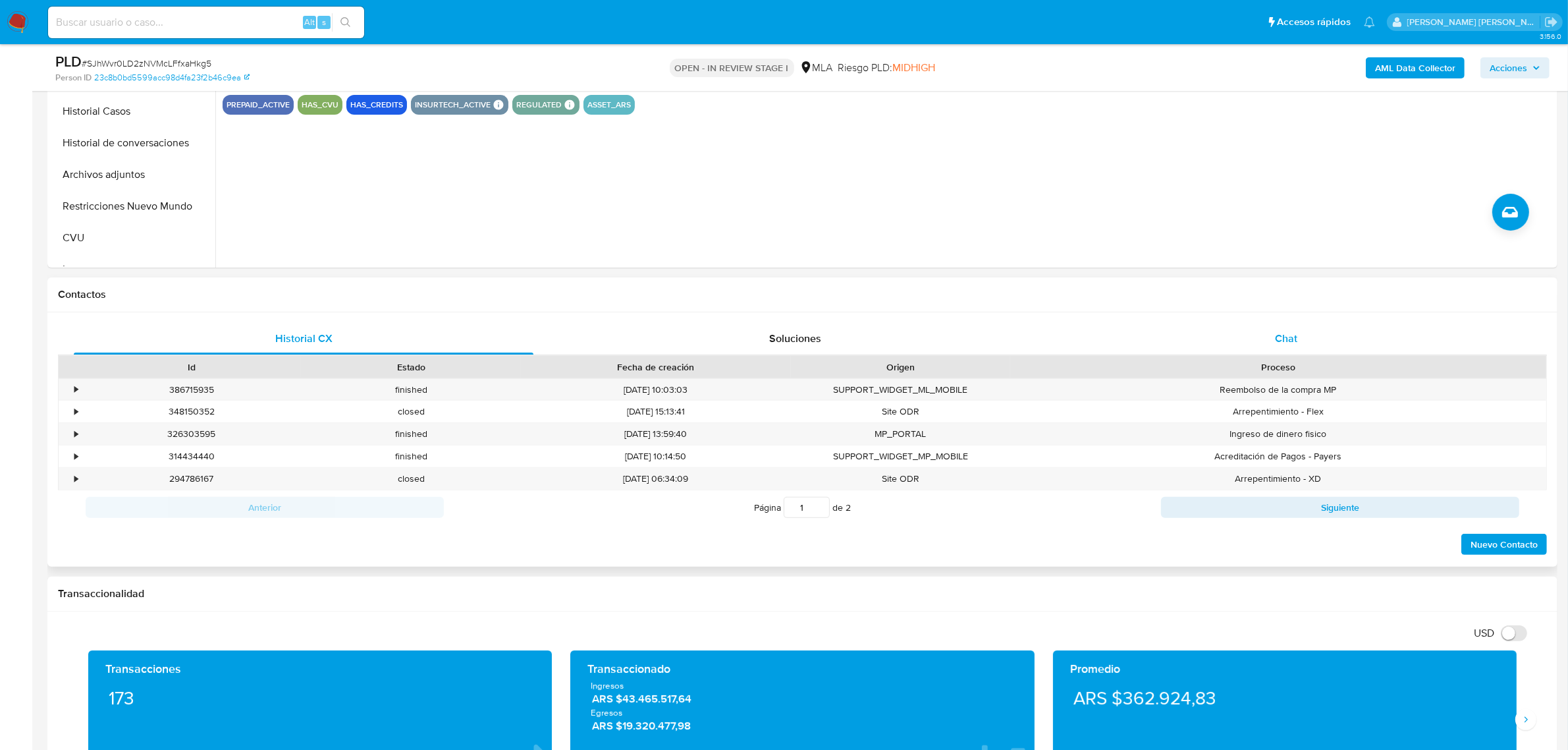
click at [1293, 349] on div "Chat" at bounding box center [1286, 339] width 460 height 31
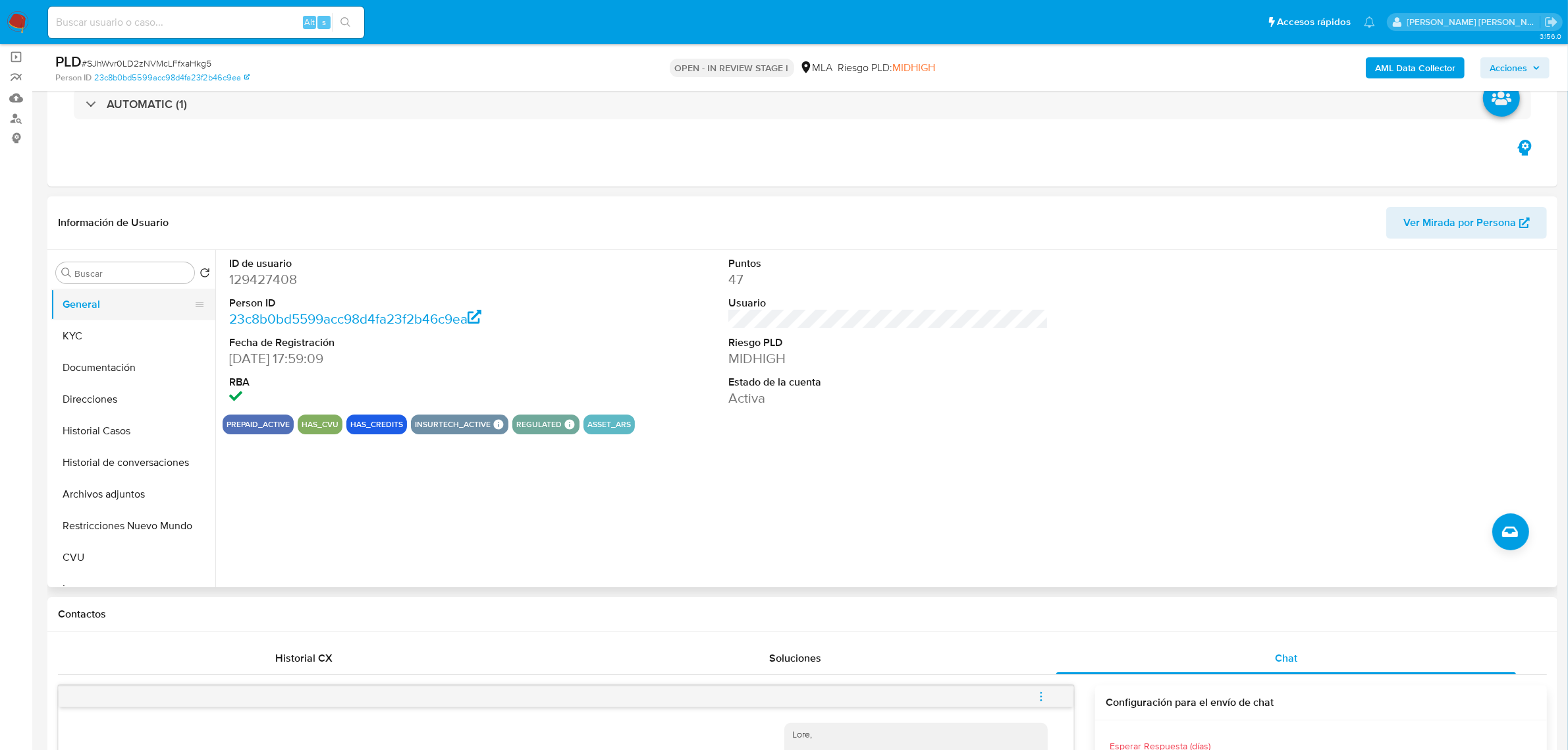
scroll to position [82, 0]
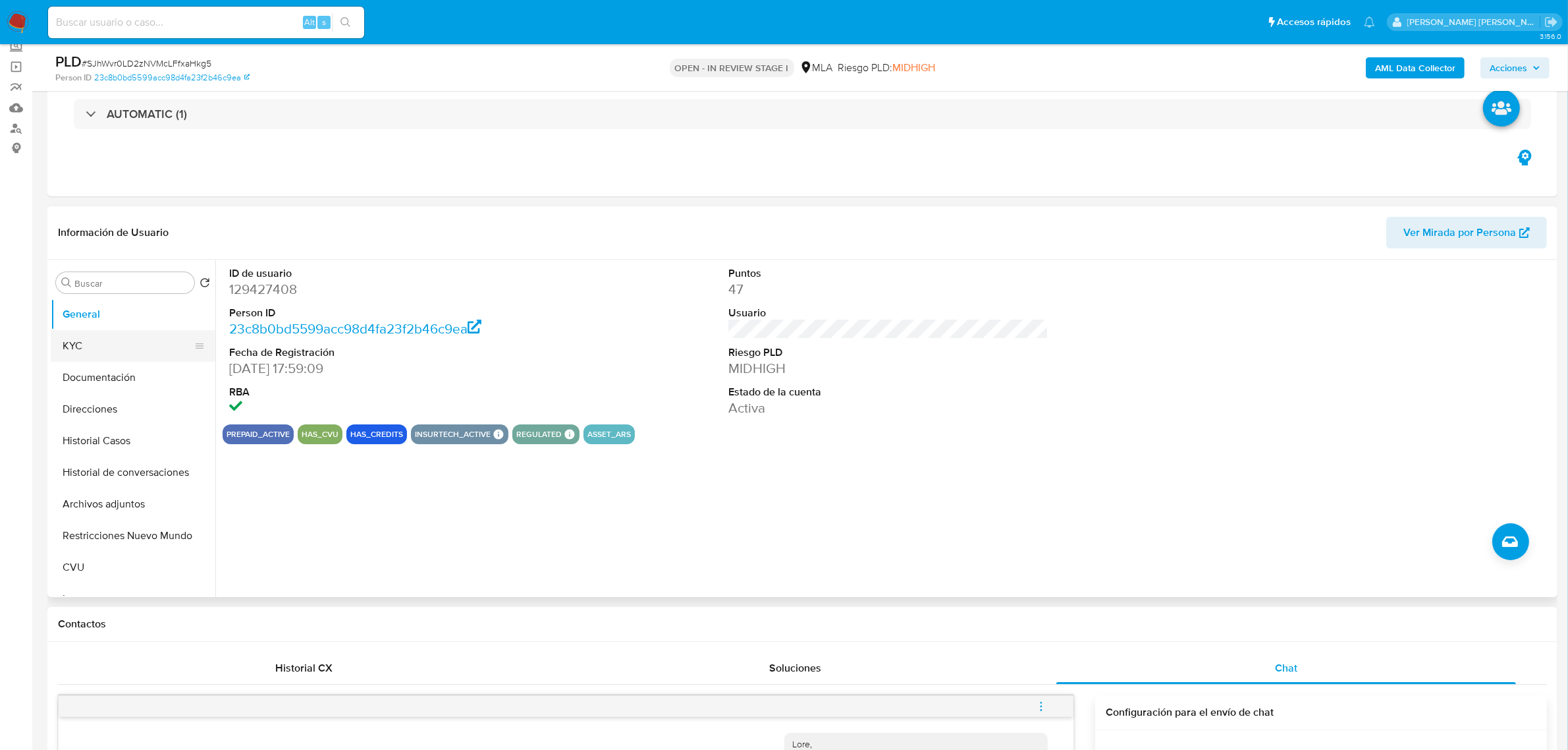
click at [103, 341] on button "KYC" at bounding box center [128, 346] width 154 height 31
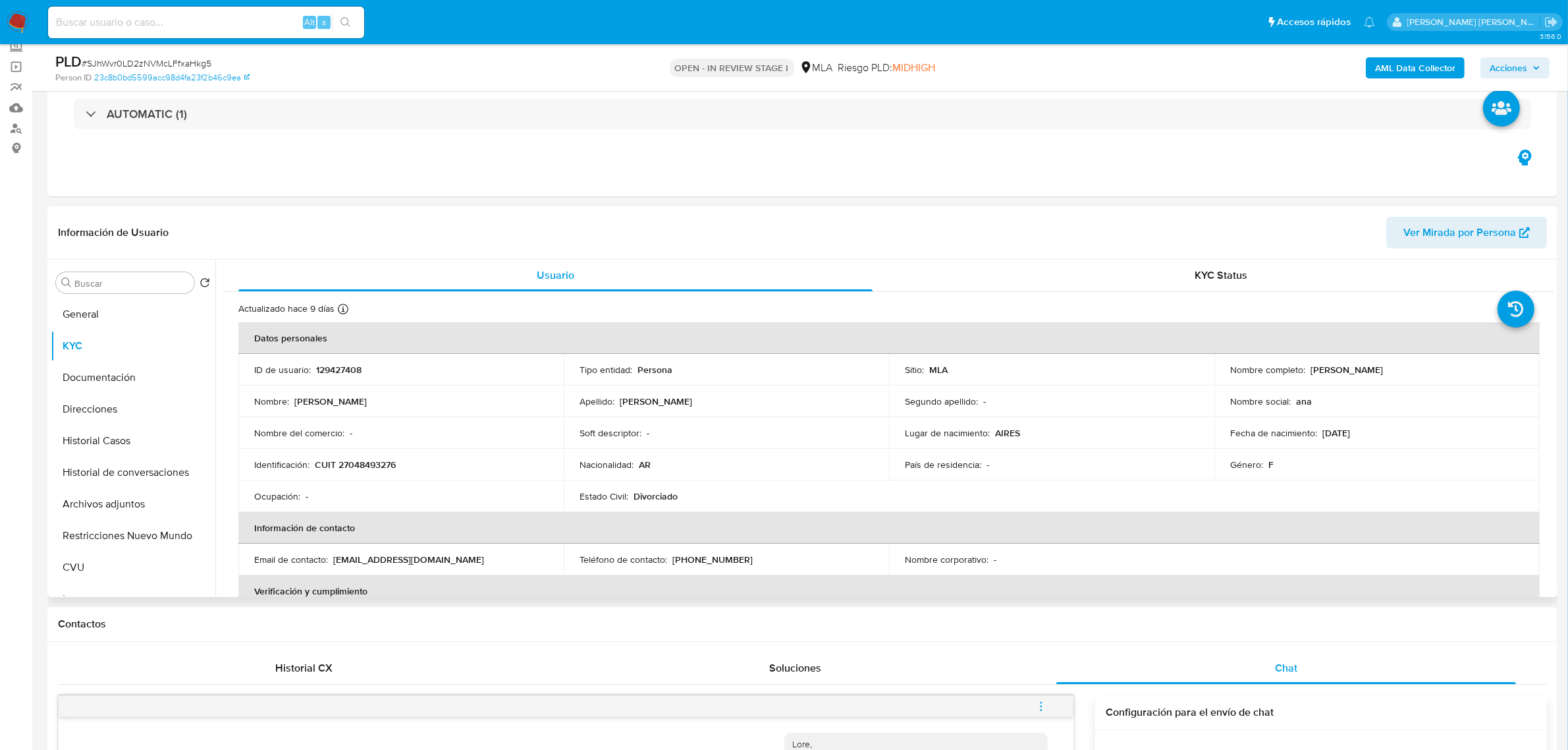
click at [419, 556] on p "[EMAIL_ADDRESS][DOMAIN_NAME]" at bounding box center [408, 559] width 151 height 12
click at [386, 565] on p "[EMAIL_ADDRESS][DOMAIN_NAME]" at bounding box center [408, 559] width 151 height 12
drag, startPoint x: 336, startPoint y: 561, endPoint x: 477, endPoint y: 557, distance: 141.1
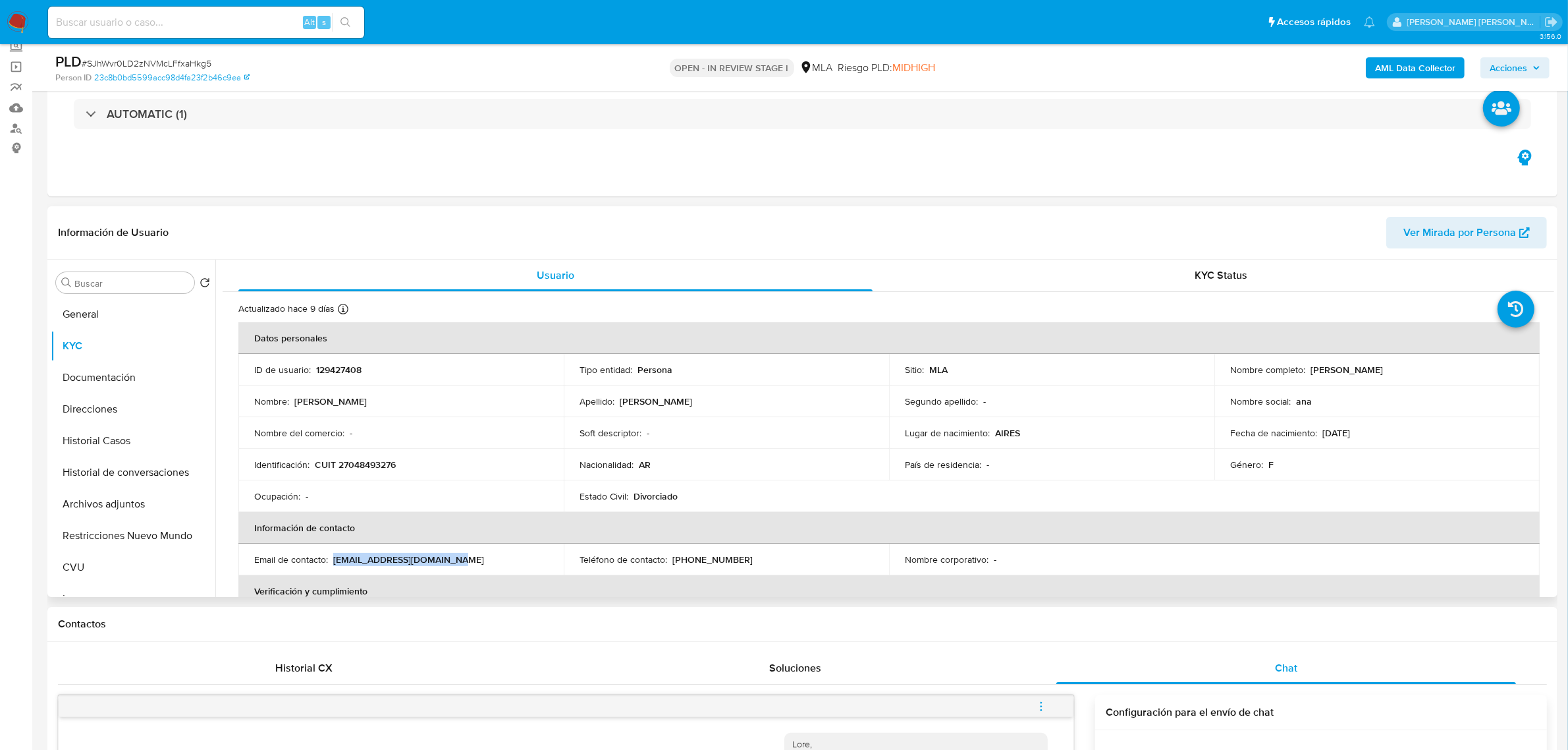
click at [473, 558] on div "Email de contacto : [EMAIL_ADDRESS][DOMAIN_NAME]" at bounding box center [401, 559] width 293 height 12
copy p "[EMAIL_ADDRESS][DOMAIN_NAME]"
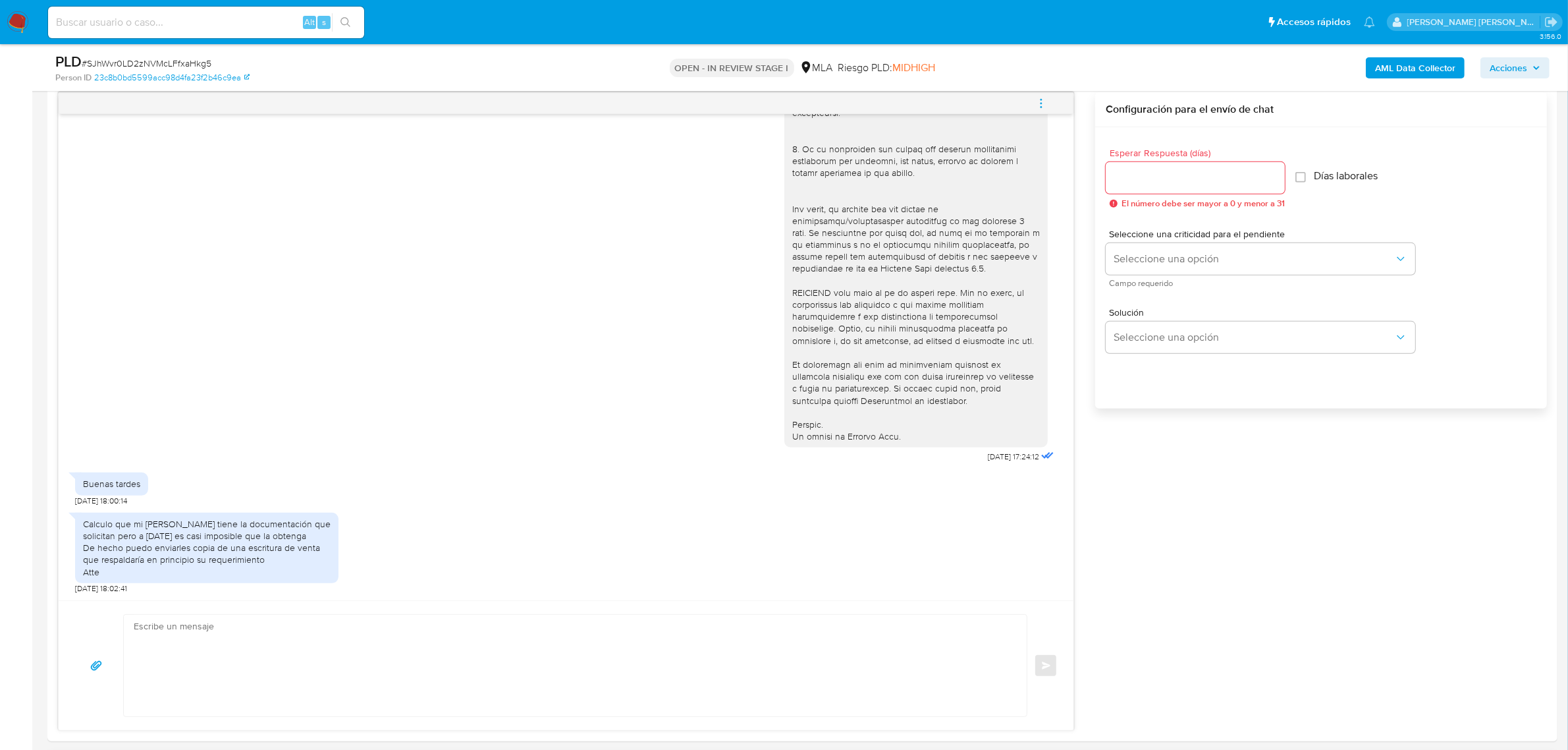
scroll to position [907, 0]
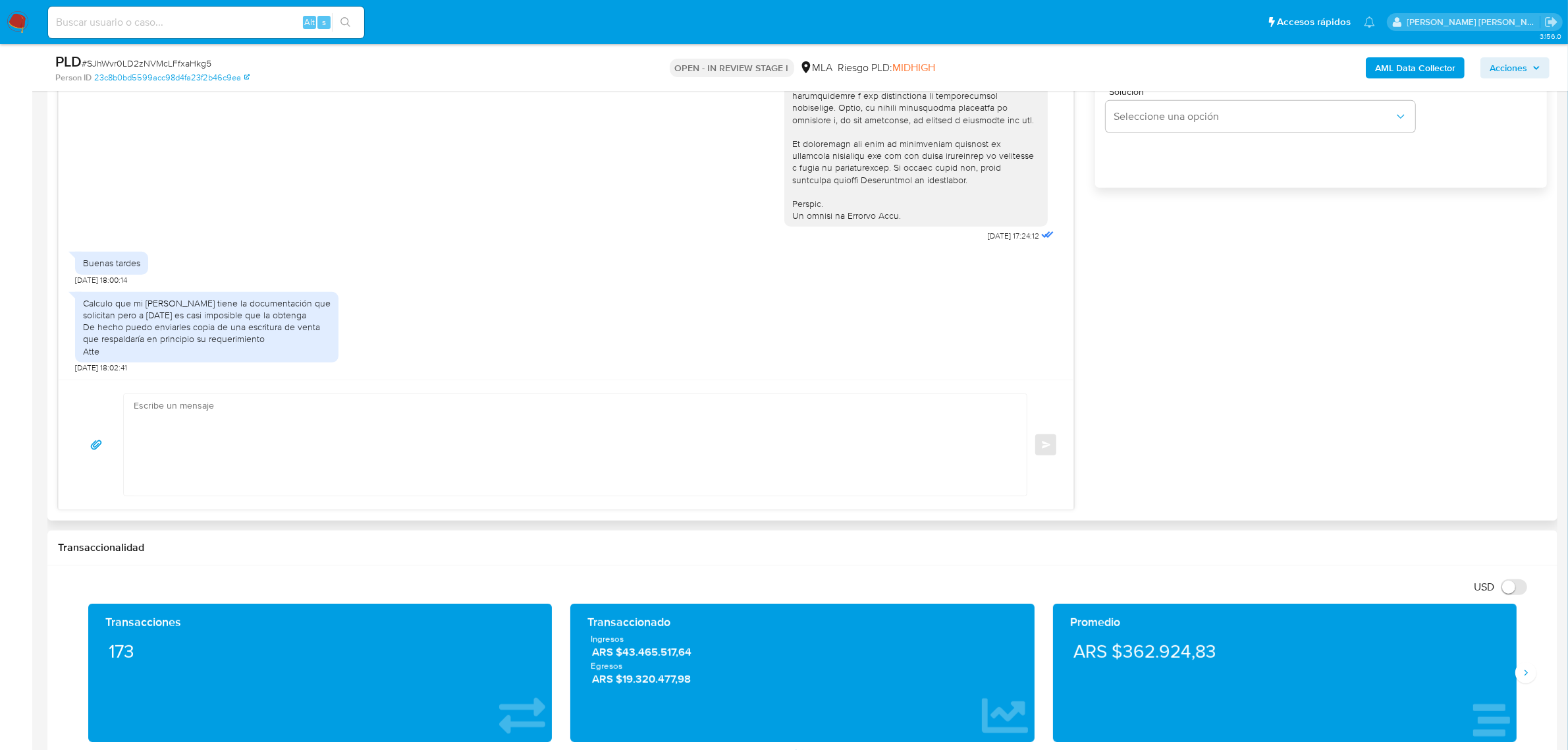
click at [198, 427] on textarea at bounding box center [572, 445] width 876 height 102
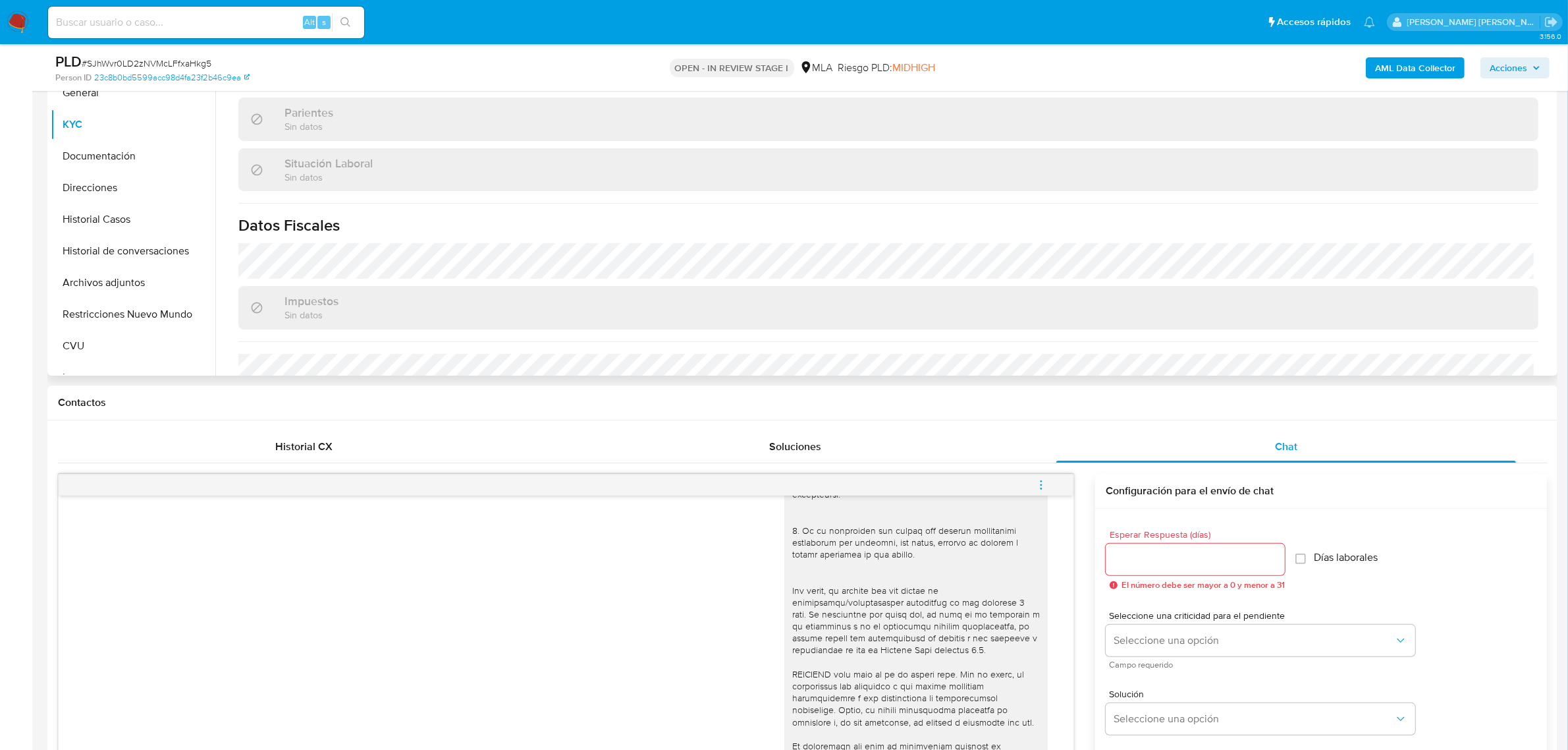
scroll to position [247, 0]
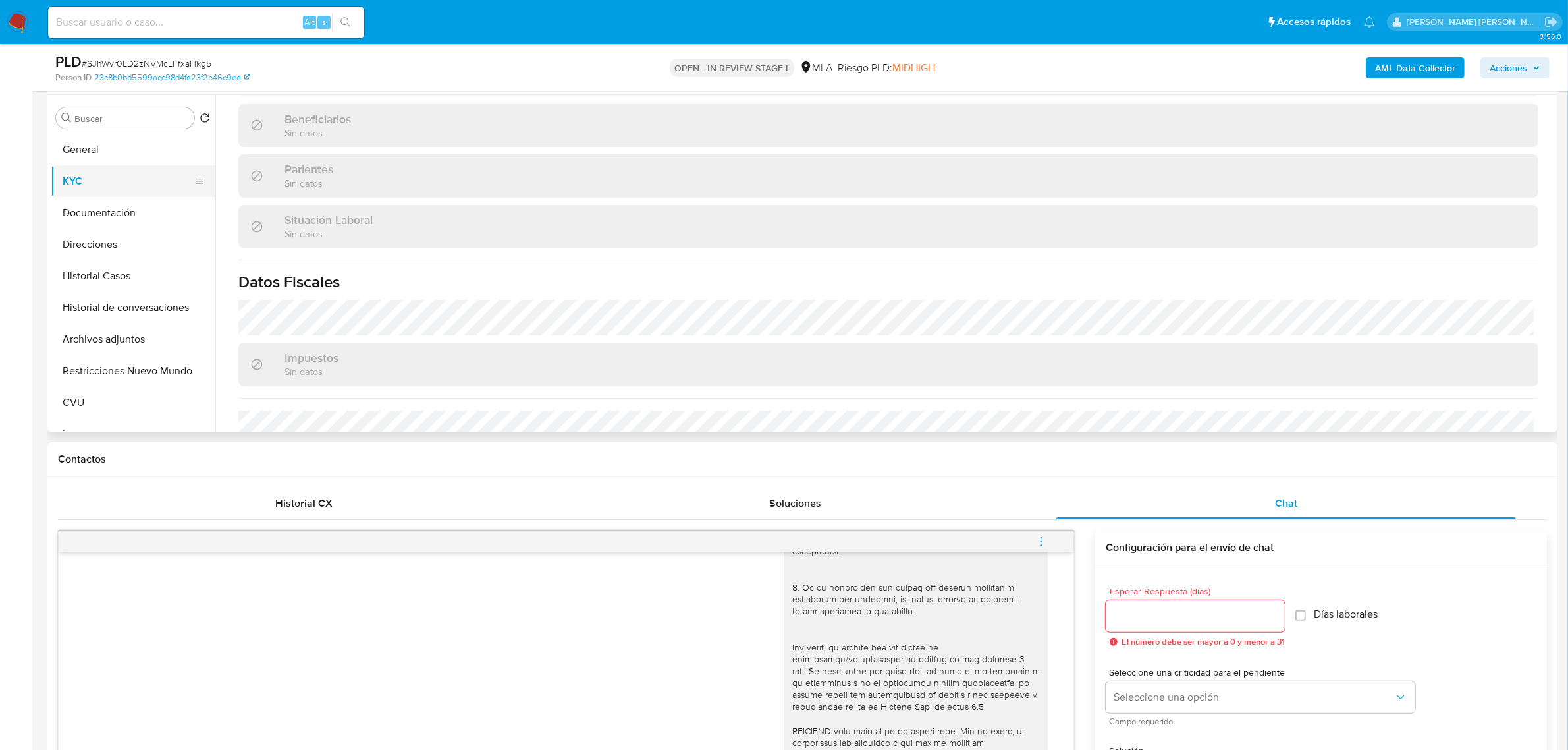
click at [112, 185] on button "KYC" at bounding box center [128, 181] width 154 height 31
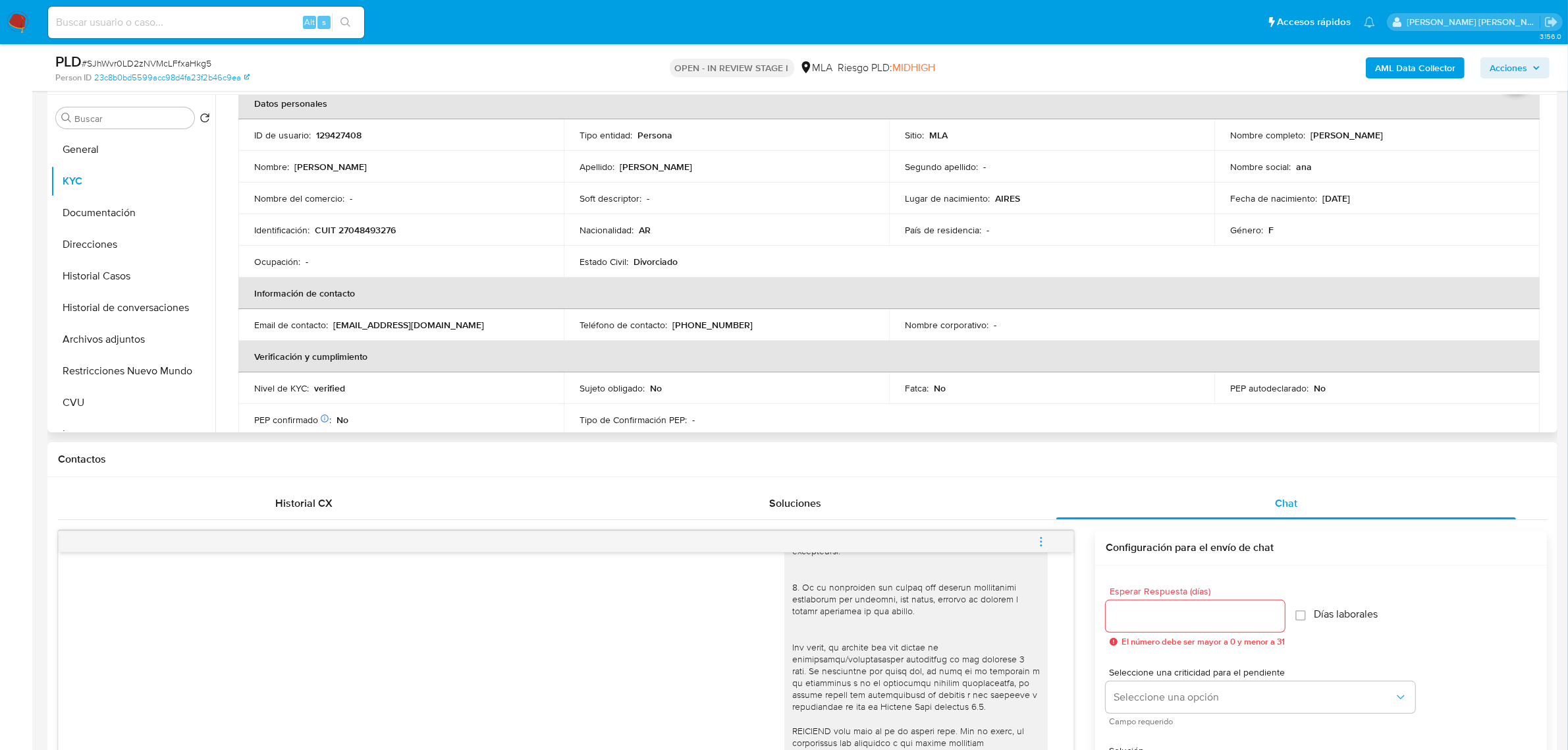
scroll to position [0, 0]
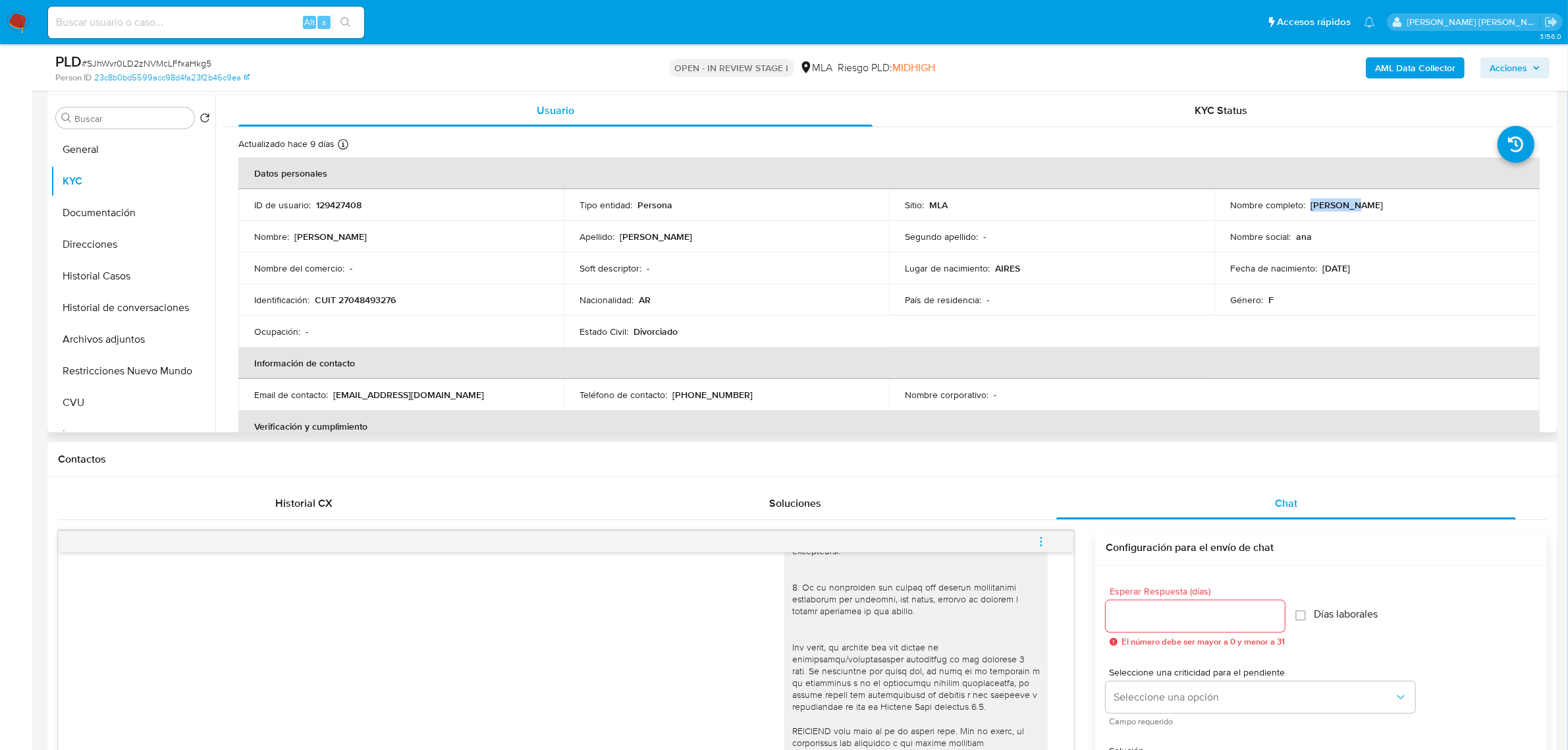
drag, startPoint x: 1306, startPoint y: 205, endPoint x: 1347, endPoint y: 204, distance: 41.0
click at [1347, 204] on div "Nombre completo : [PERSON_NAME]" at bounding box center [1377, 204] width 293 height 12
copy p "[PERSON_NAME]"
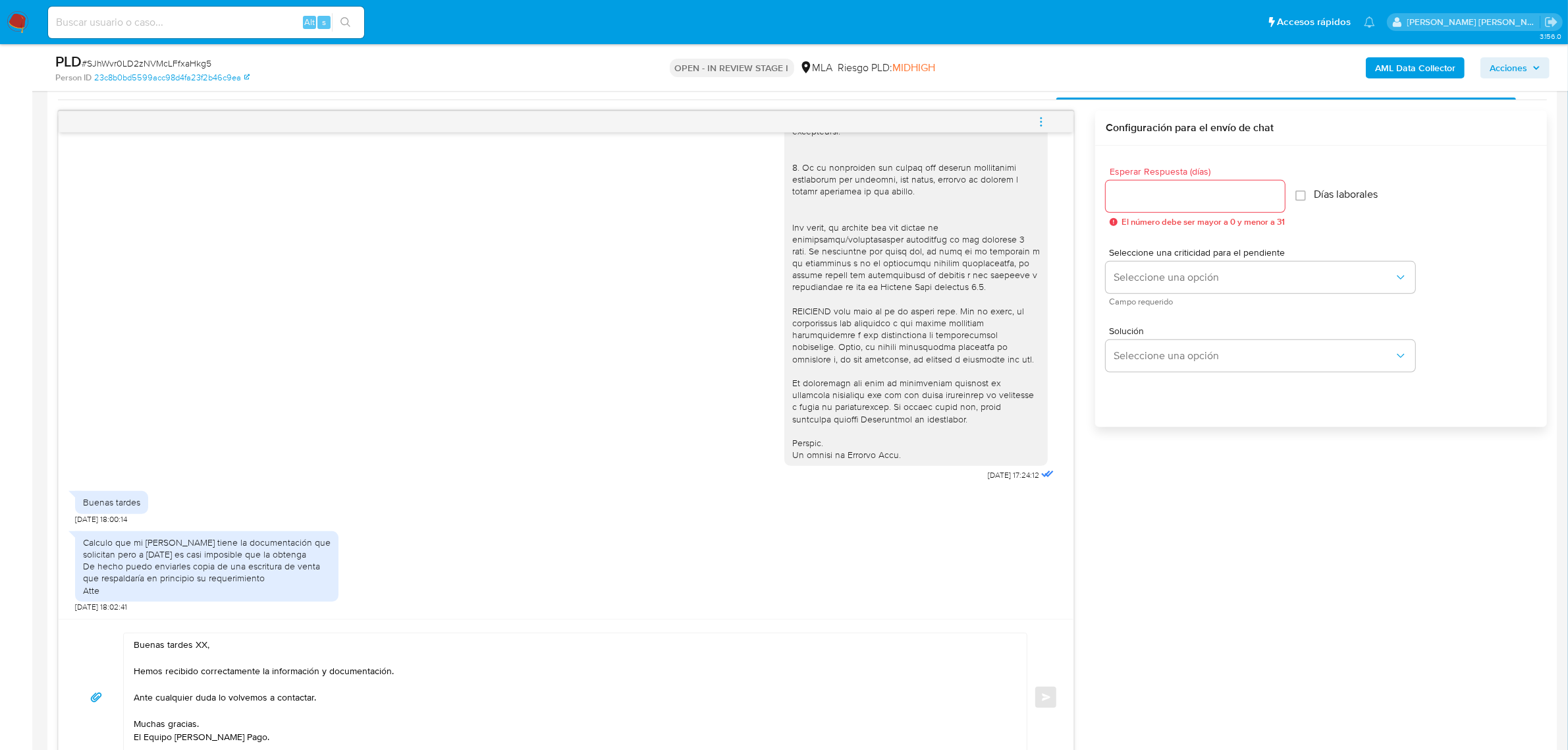
scroll to position [1071, 0]
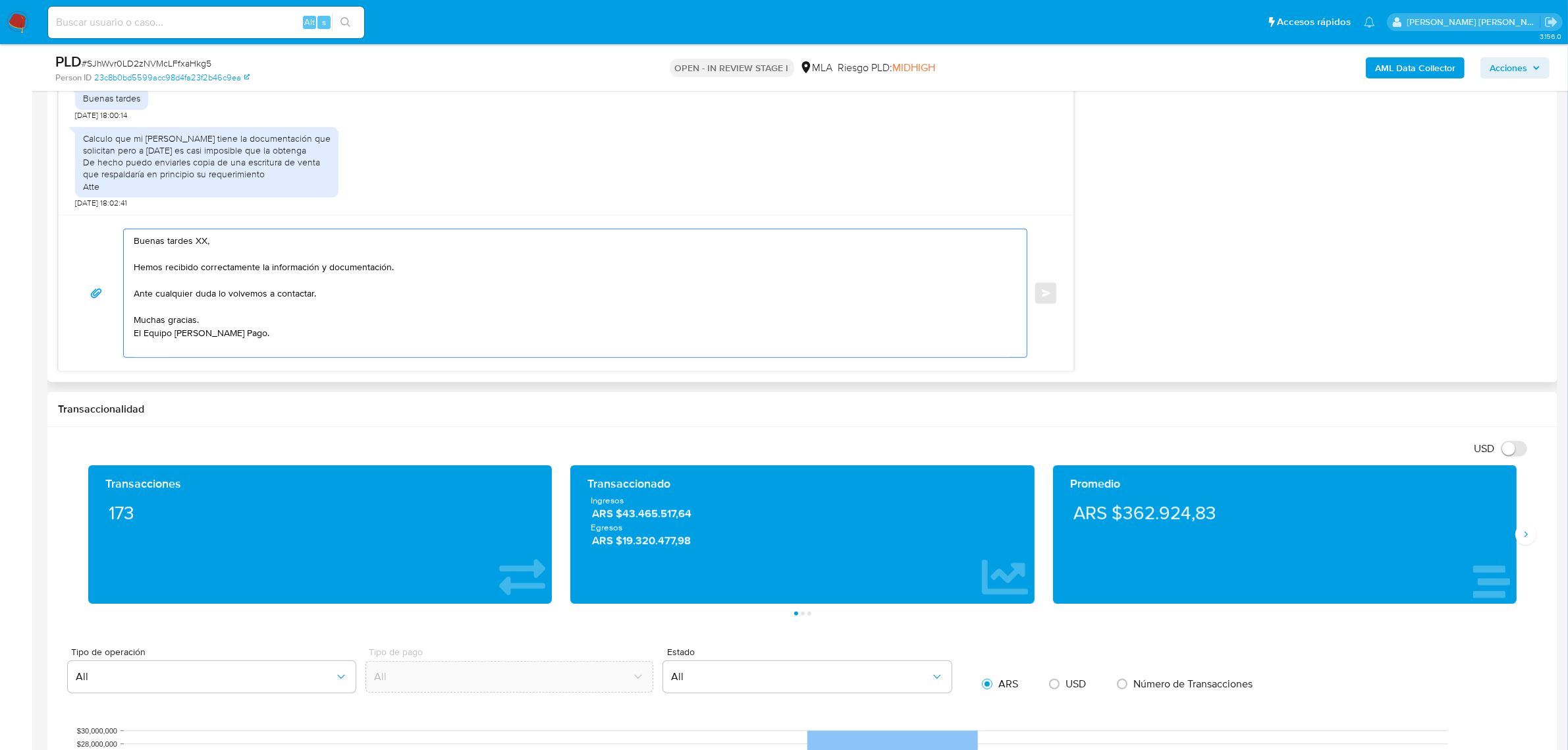
click at [198, 243] on textarea "Buenas tardes XX, Hemos recibido correctamente la información y documentación. …" at bounding box center [572, 293] width 876 height 128
paste textarea "[PERSON_NAME]"
drag, startPoint x: 403, startPoint y: 270, endPoint x: 138, endPoint y: 273, distance: 265.0
click at [138, 273] on textarea "Buenas tardes Ana Maria, Hemos recibido correctamente la información y document…" at bounding box center [572, 293] width 876 height 128
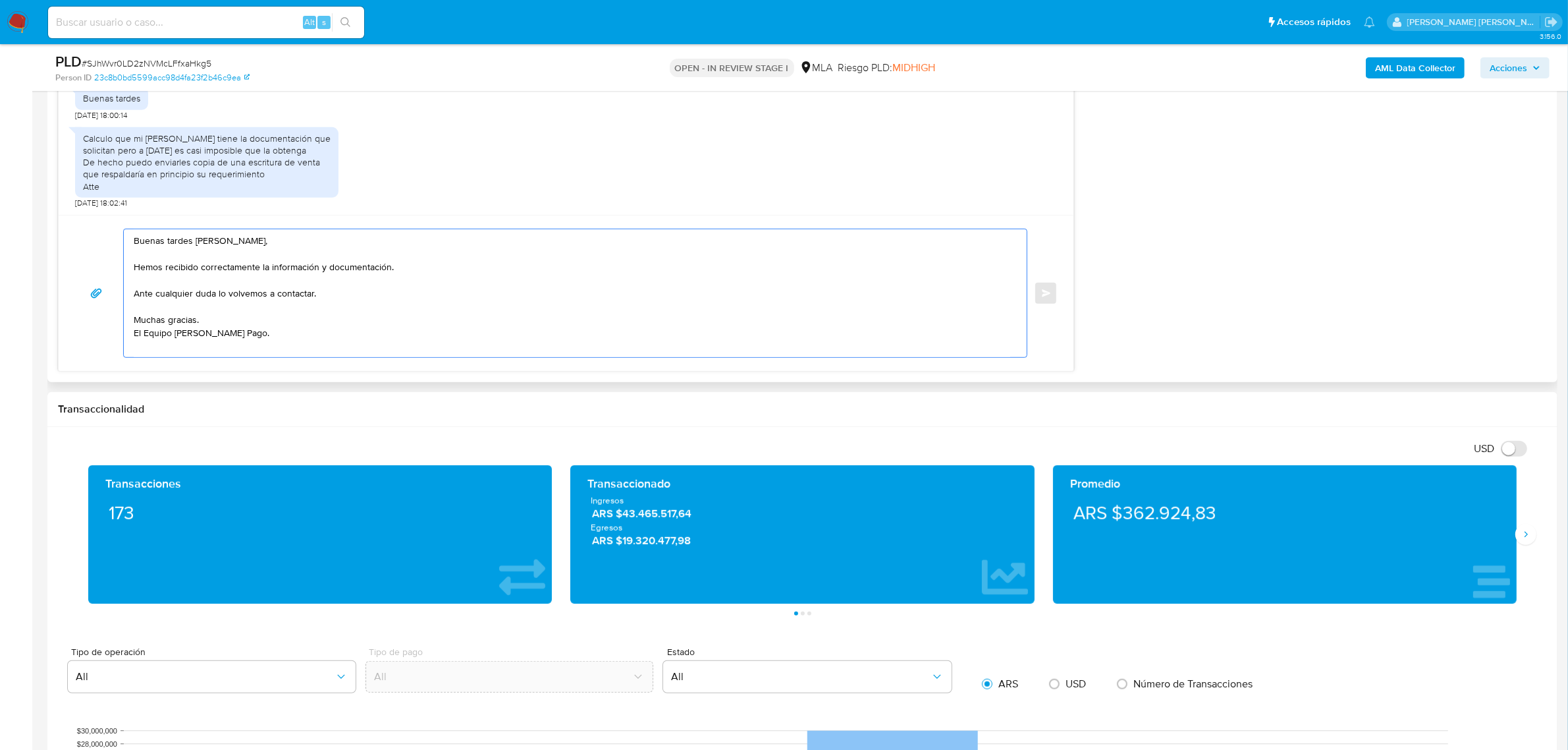
click at [334, 290] on textarea "Buenas tardes Ana Maria, Hemos recibido correctamente la información y document…" at bounding box center [572, 293] width 876 height 128
drag, startPoint x: 334, startPoint y: 294, endPoint x: 129, endPoint y: 269, distance: 206.5
click at [129, 269] on div "Buenas tardes Ana Maria, Hemos recibido correctamente la información y document…" at bounding box center [572, 293] width 897 height 128
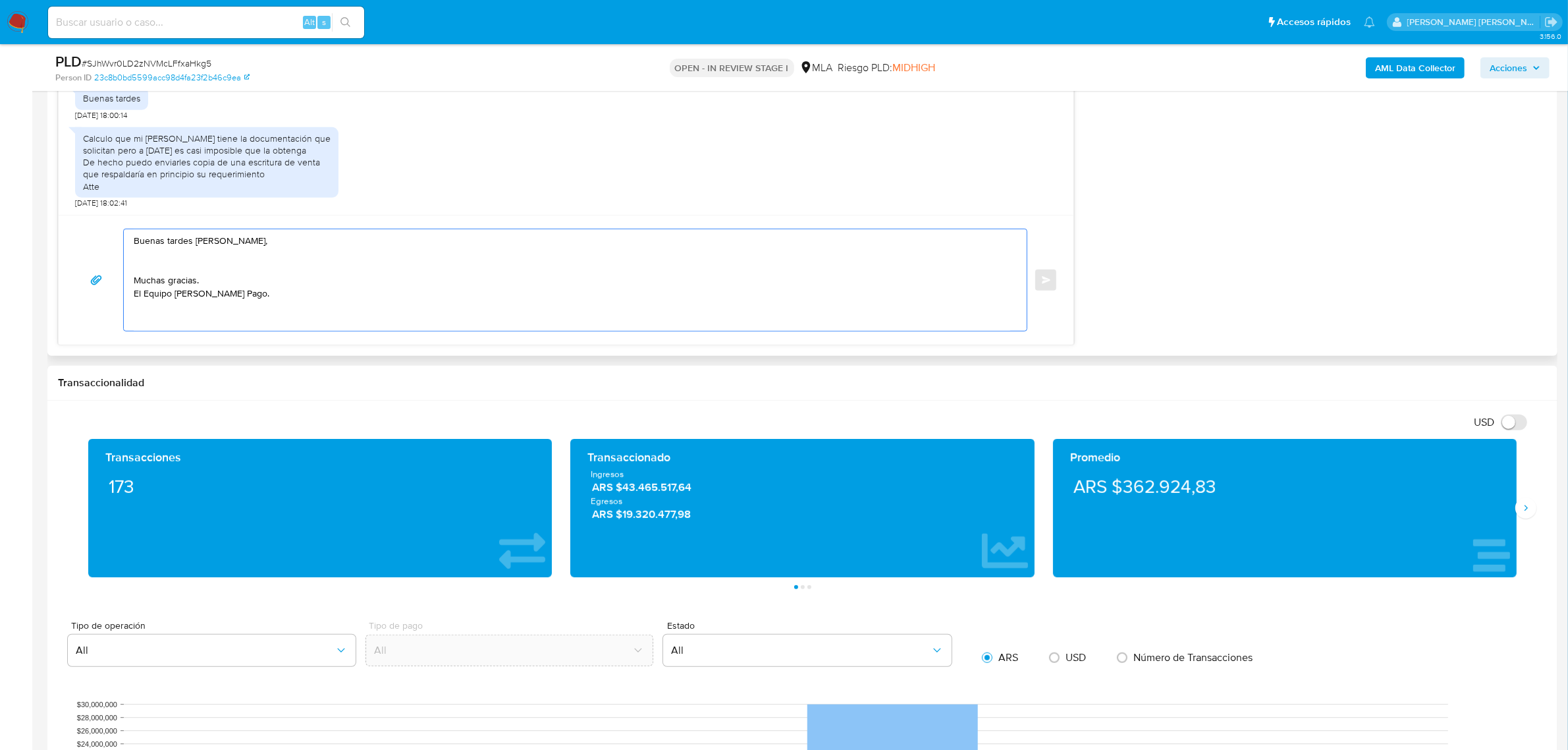
click at [137, 272] on textarea "Buenas tardes Ana Maria, Muchas gracias. El Equipo de Mercado Pago." at bounding box center [572, 280] width 876 height 102
click at [221, 269] on textarea "Buenas tardes Ana Maria, Muchas gracias. El Equipo de Mercado Pago." at bounding box center [572, 280] width 876 height 102
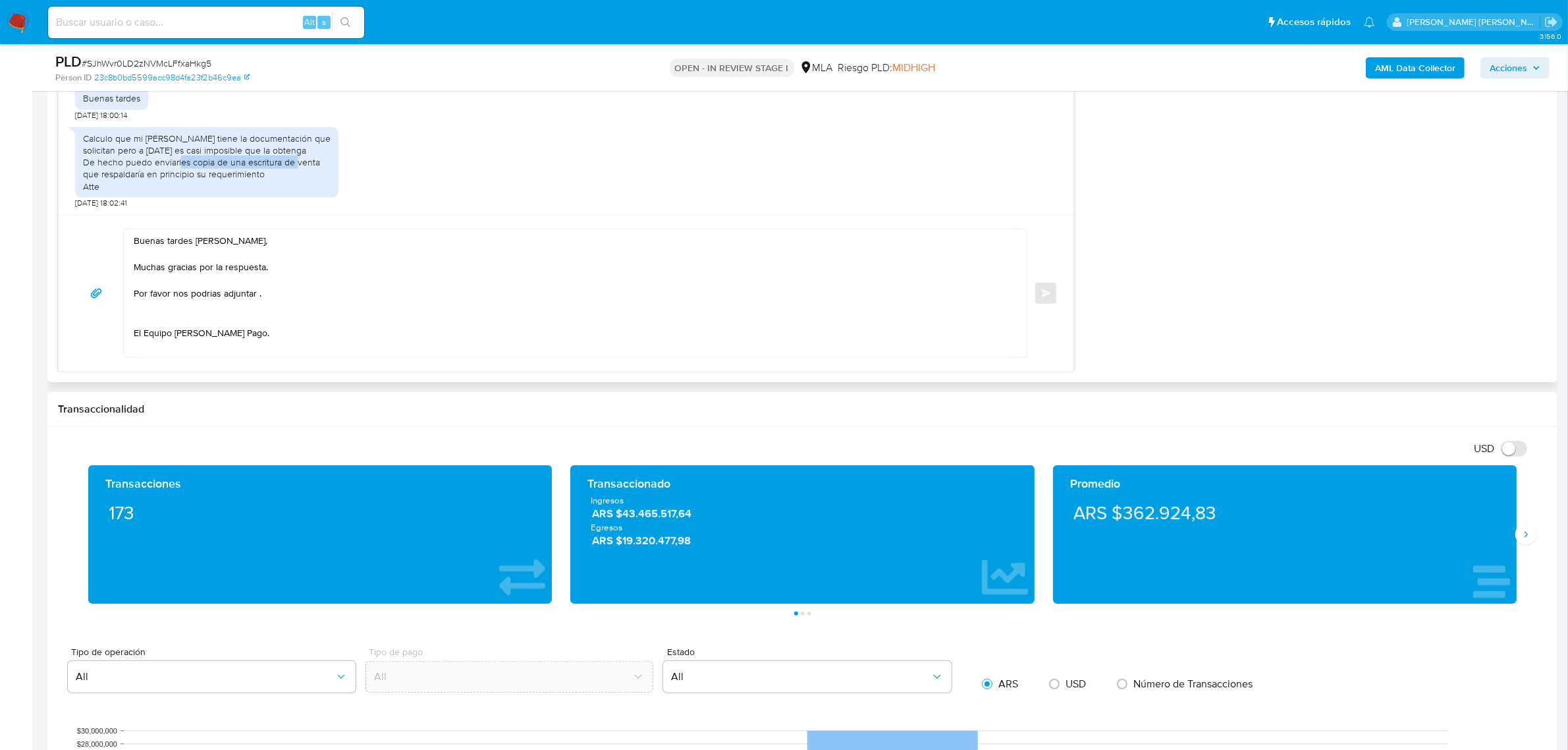
drag, startPoint x: 199, startPoint y: 160, endPoint x: 319, endPoint y: 162, distance: 120.0
click at [319, 162] on div "Calculo que mi [PERSON_NAME] tiene la documentación que solicitan pero a [DATE]…" at bounding box center [207, 162] width 248 height 60
copy div "pia de una escritura de venta"
click at [279, 304] on textarea "Buenas tardes Ana Maria, Muchas gracias por la respuesta. Por favor nos podrias…" at bounding box center [572, 293] width 876 height 128
click at [258, 294] on textarea "Buenas tardes Ana Maria, Muchas gracias por la respuesta. Por favor nos podrias…" at bounding box center [572, 293] width 876 height 128
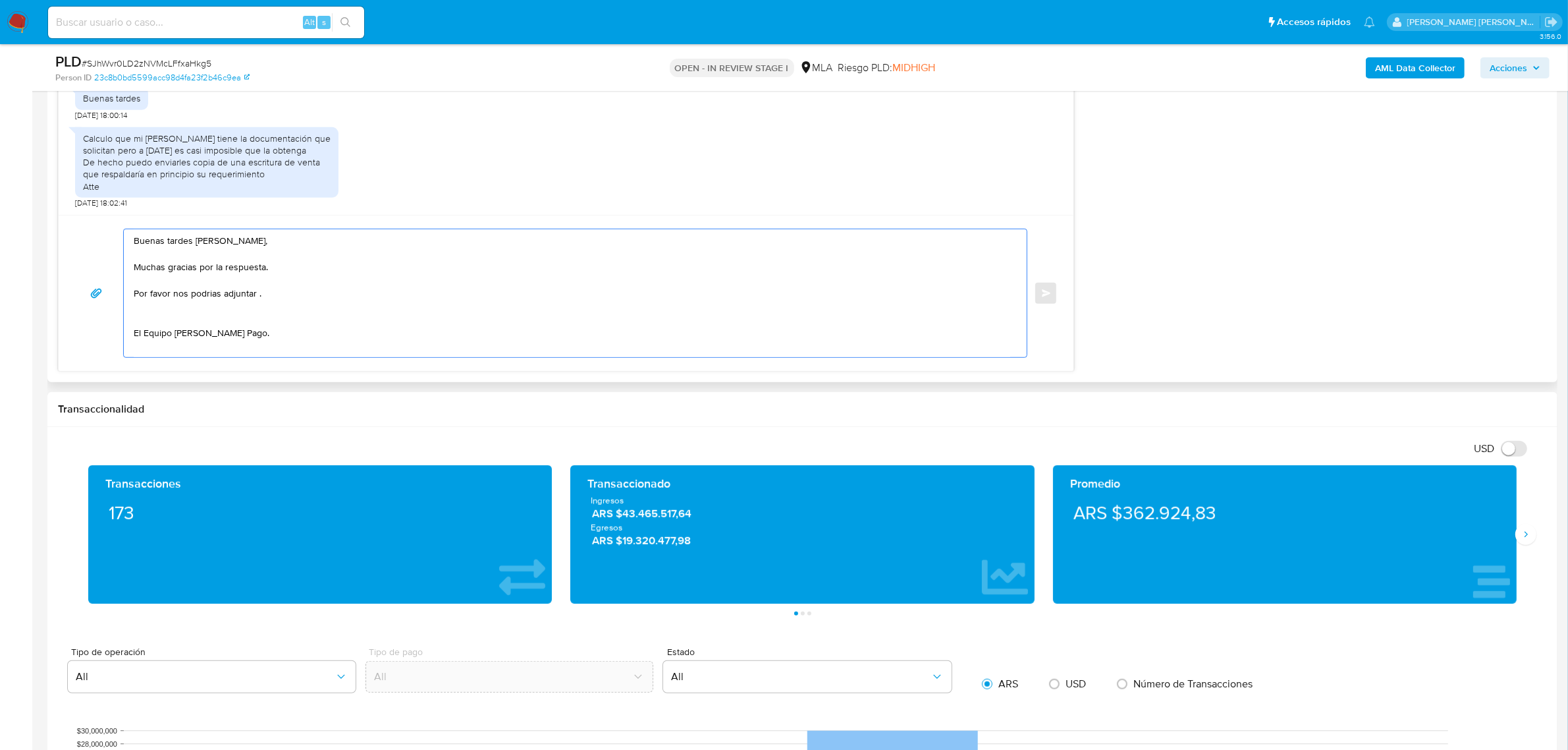
paste textarea "pia de una escritura de venta"
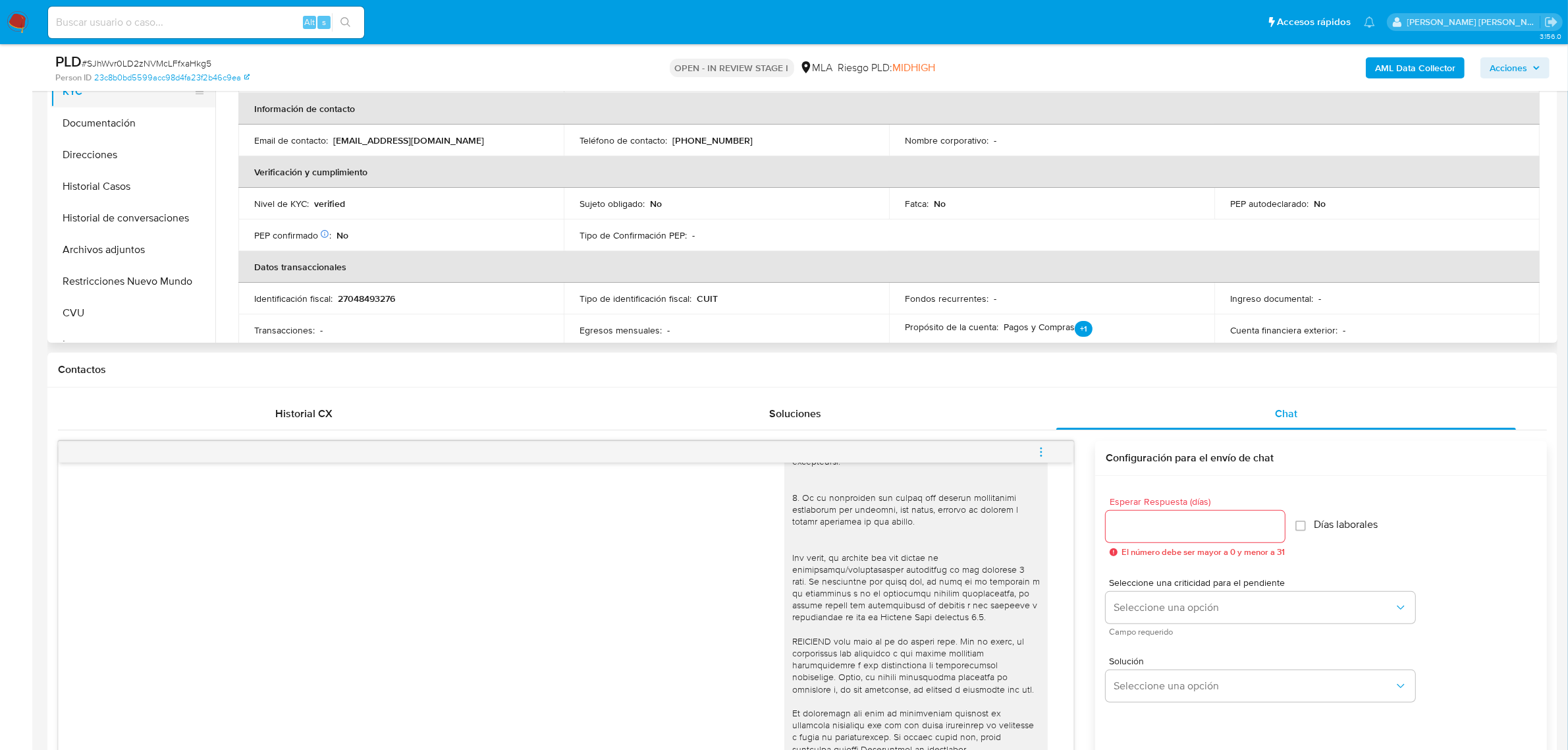
scroll to position [164, 0]
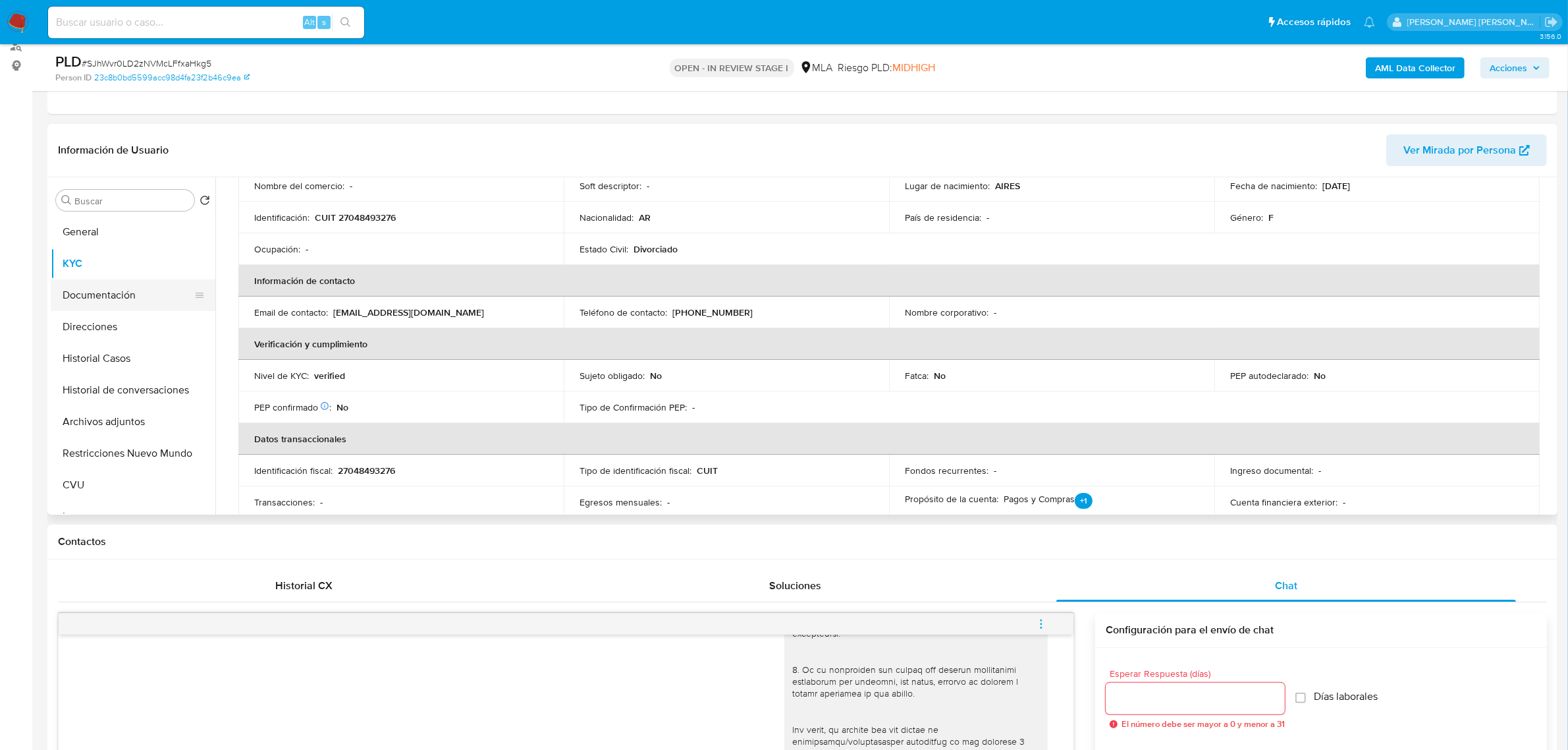
click at [103, 294] on button "Documentación" at bounding box center [128, 295] width 154 height 31
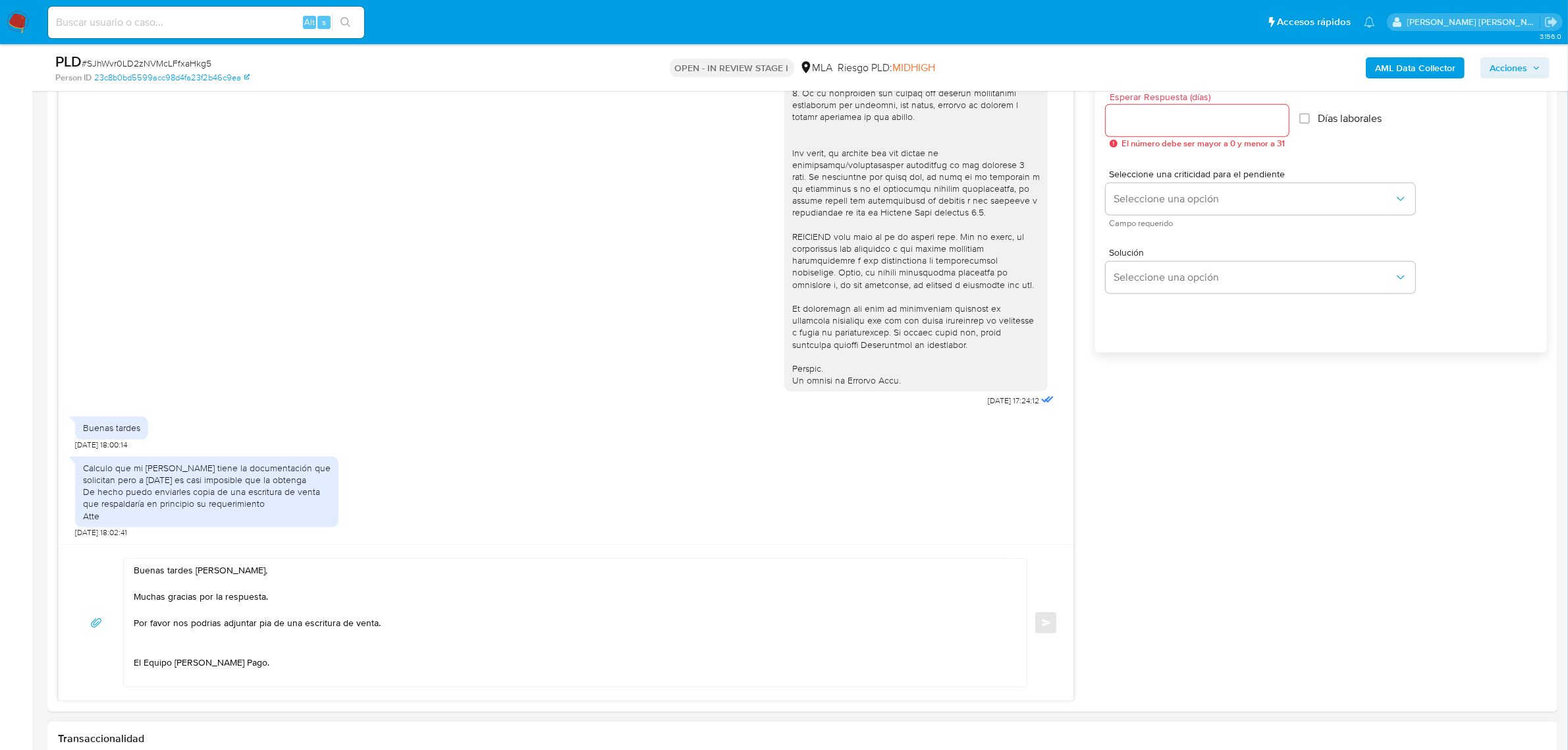
scroll to position [1071, 0]
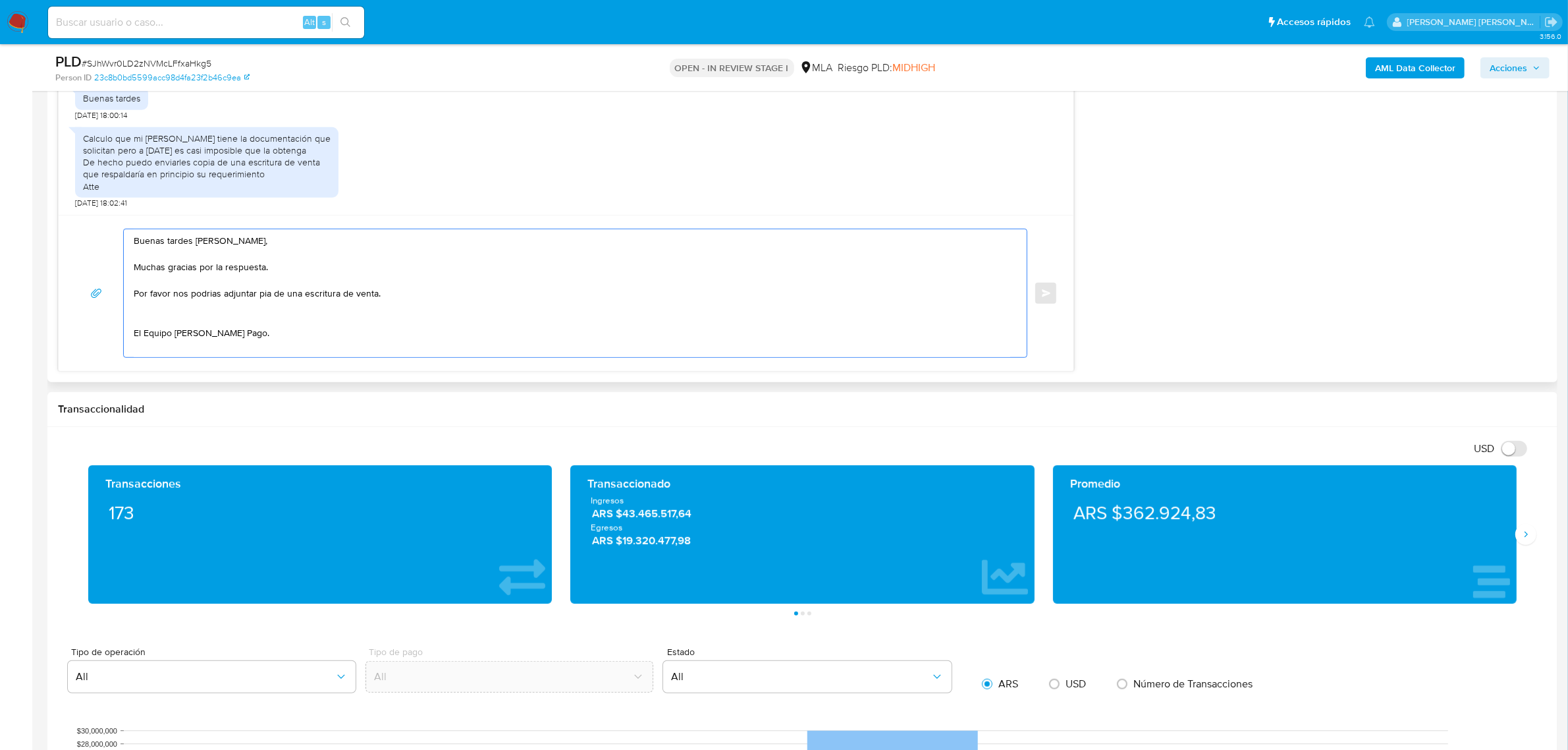
click at [265, 294] on textarea "Buenas tardes Ana Maria, Muchas gracias por la respuesta. Por favor nos podrias…" at bounding box center [572, 293] width 876 height 128
click at [258, 295] on textarea "Buenas tardes Ana Maria, Muchas gracias por la respuesta. Por favor nos podrias…" at bounding box center [572, 293] width 876 height 128
click at [301, 297] on textarea "Buenas tardes Ana Maria, Muchas gracias por la respuesta. Por favor nos podrias…" at bounding box center [572, 293] width 876 height 128
click at [390, 301] on textarea "Buenas tardes Ana Maria, Muchas gracias por la respuesta. Por favor nos podrias…" at bounding box center [572, 293] width 876 height 128
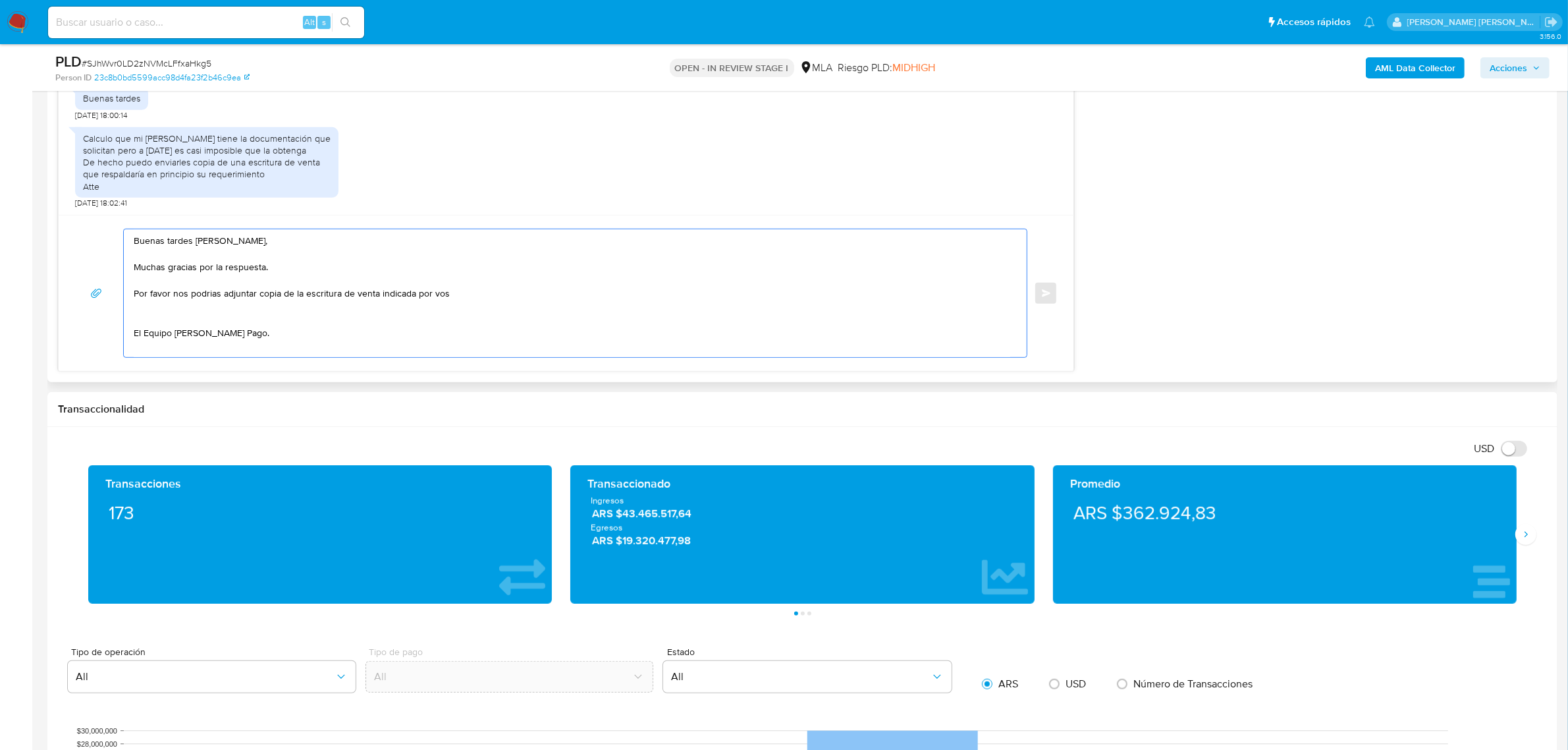
click at [194, 297] on textarea "Buenas tardes Ana Maria, Muchas gracias por la respuesta. Por favor nos podrias…" at bounding box center [572, 293] width 876 height 128
click at [158, 311] on textarea "Buenas tardes Ana Maria, Muchas gracias por la respuesta. Por favor nos podrías…" at bounding box center [572, 293] width 876 height 128
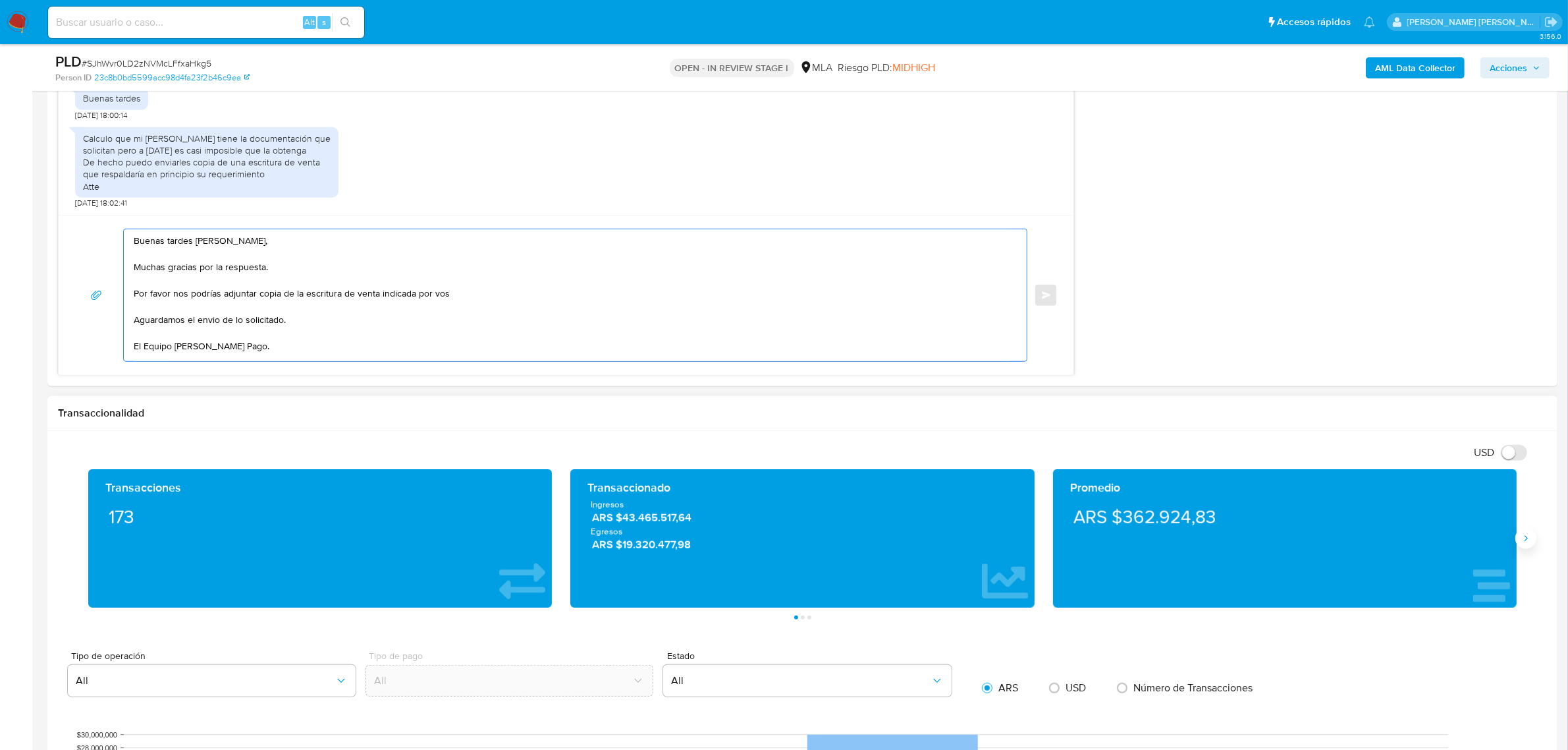
click at [1526, 539] on icon "Siguiente" at bounding box center [1526, 538] width 10 height 10
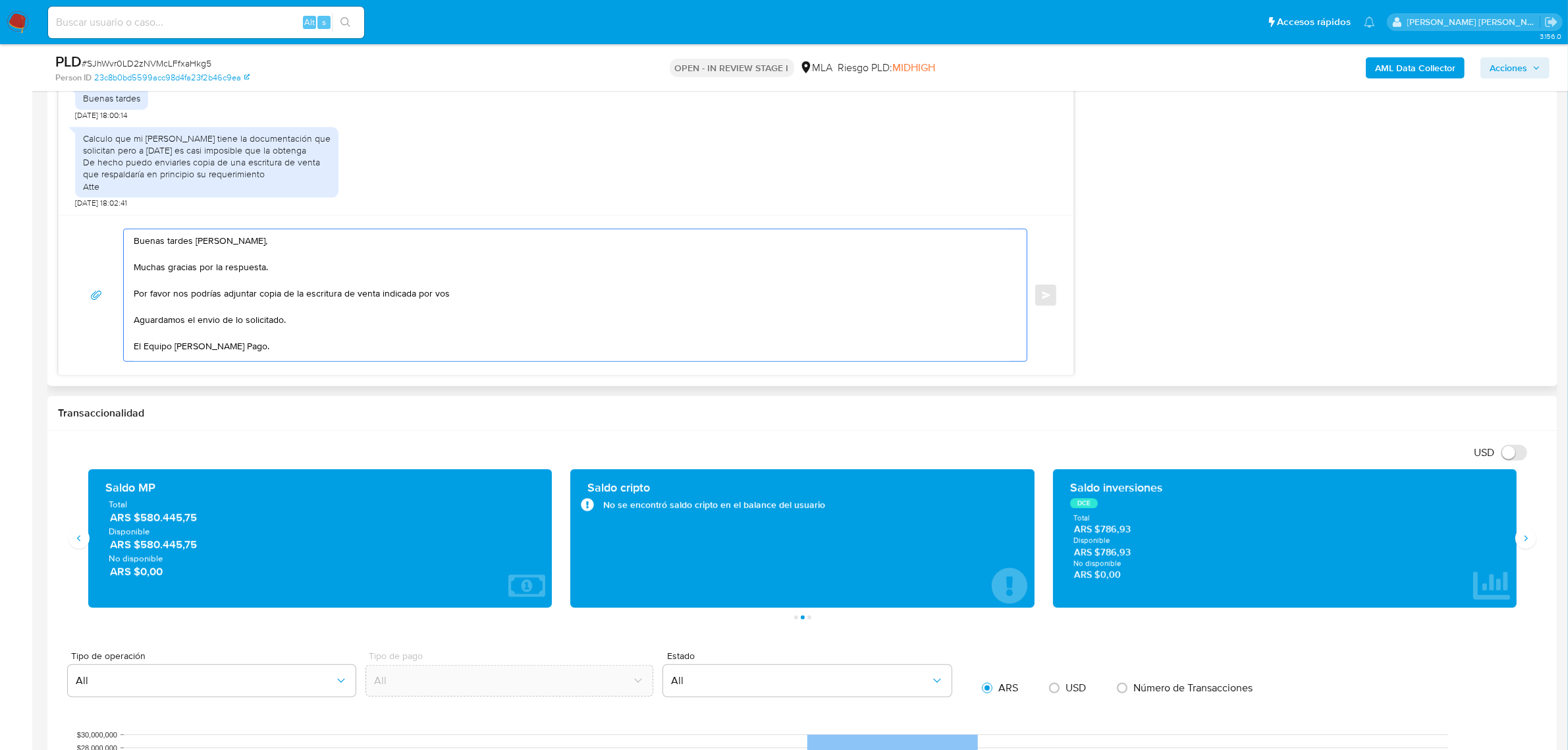
click at [206, 323] on textarea "Buenas tardes Ana Maria, Muchas gracias por la respuesta. Por favor nos podrías…" at bounding box center [572, 295] width 876 height 132
click at [465, 298] on textarea "Buenas tardes Ana Maria, Muchas gracias por la respuesta. Por favor nos podrías…" at bounding box center [572, 295] width 876 height 132
click at [188, 340] on textarea "Buenas tardes Ana Maria, Muchas gracias por la respuesta. Por favor nos podrías…" at bounding box center [572, 295] width 876 height 132
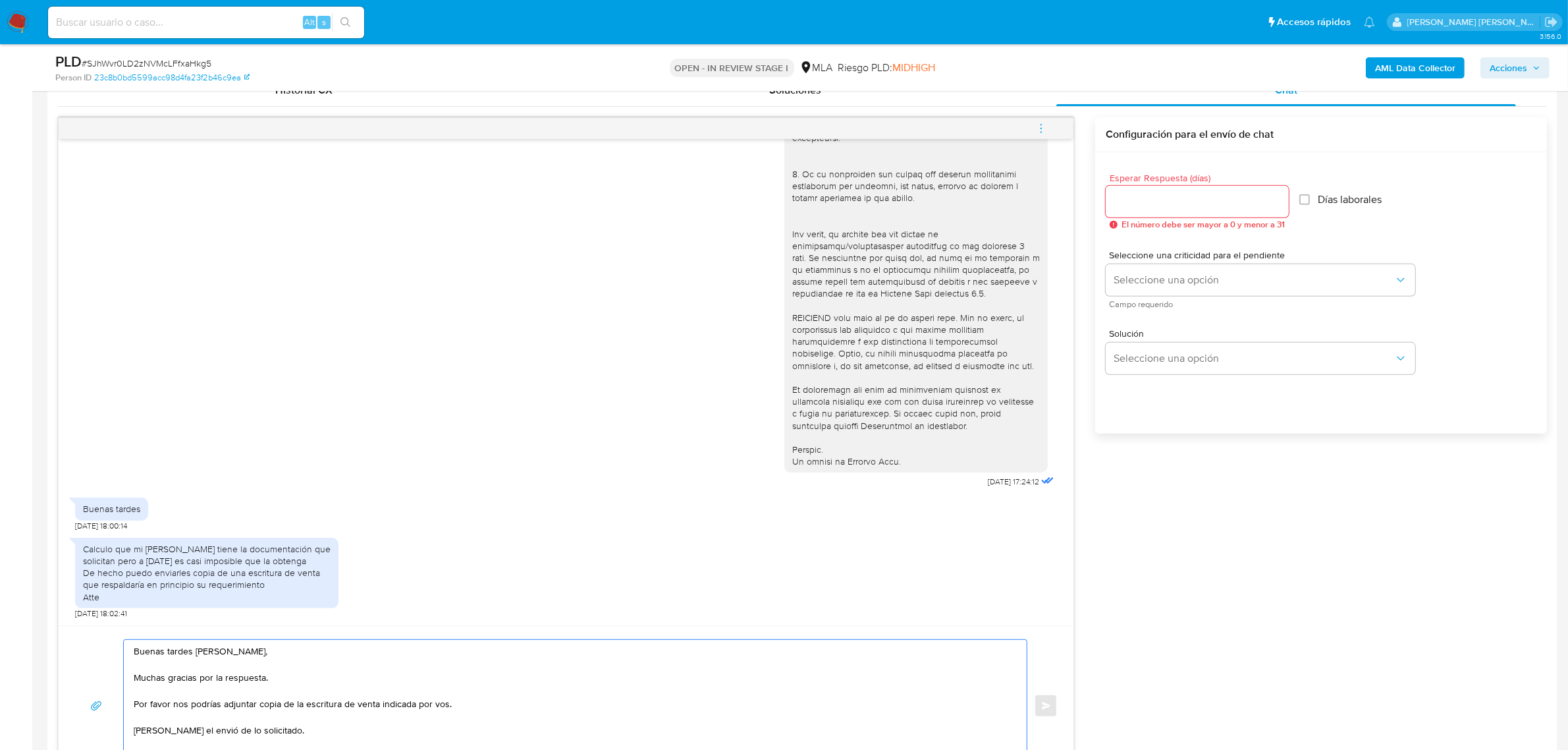
scroll to position [659, 0]
type textarea "Buenas tardes Ana Maria, Muchas gracias por la respuesta. Por favor nos podrías…"
click at [1152, 200] on input "Esperar Respuesta (días)" at bounding box center [1197, 203] width 183 height 17
type input "2"
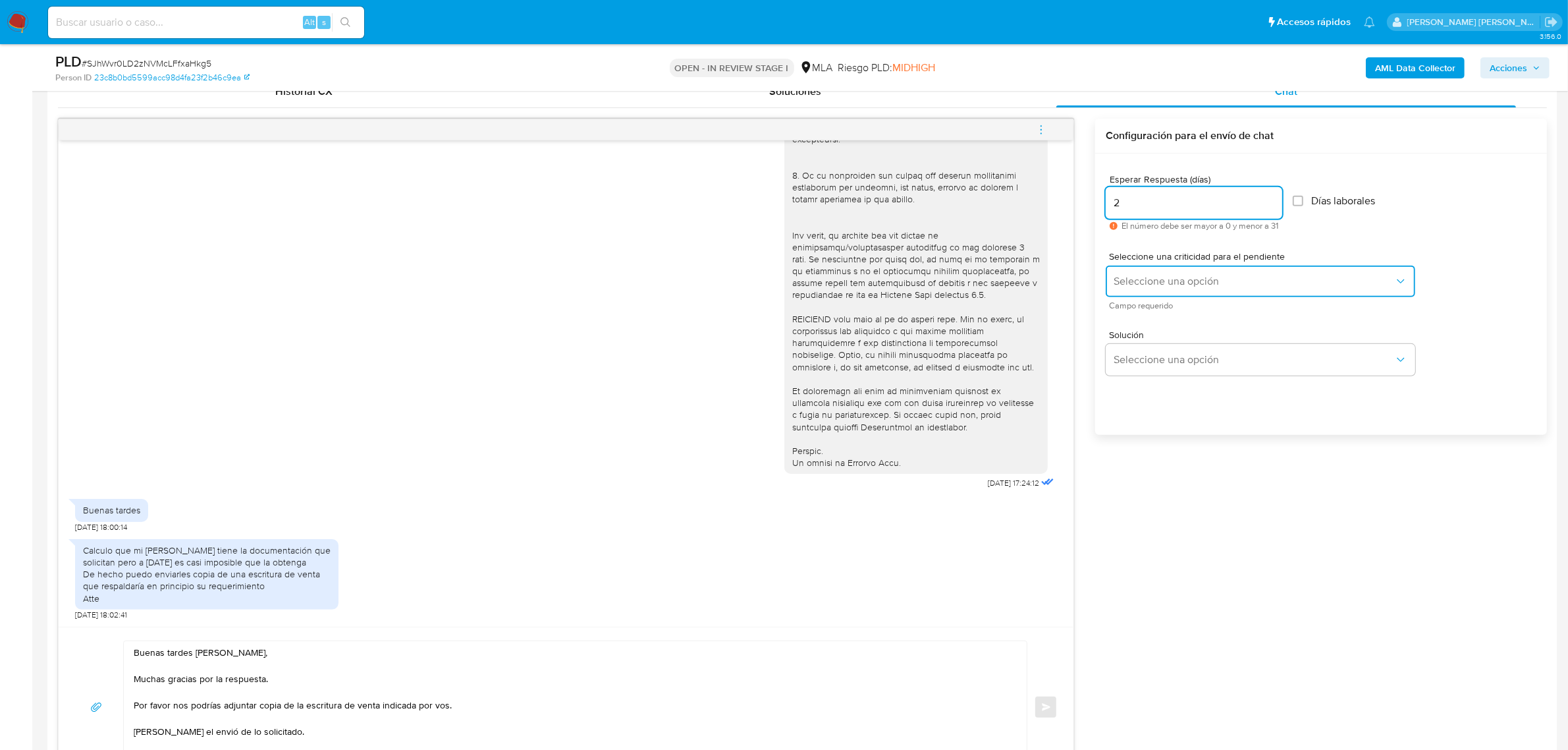
click at [1245, 273] on button "Seleccione una opción" at bounding box center [1261, 281] width 310 height 31
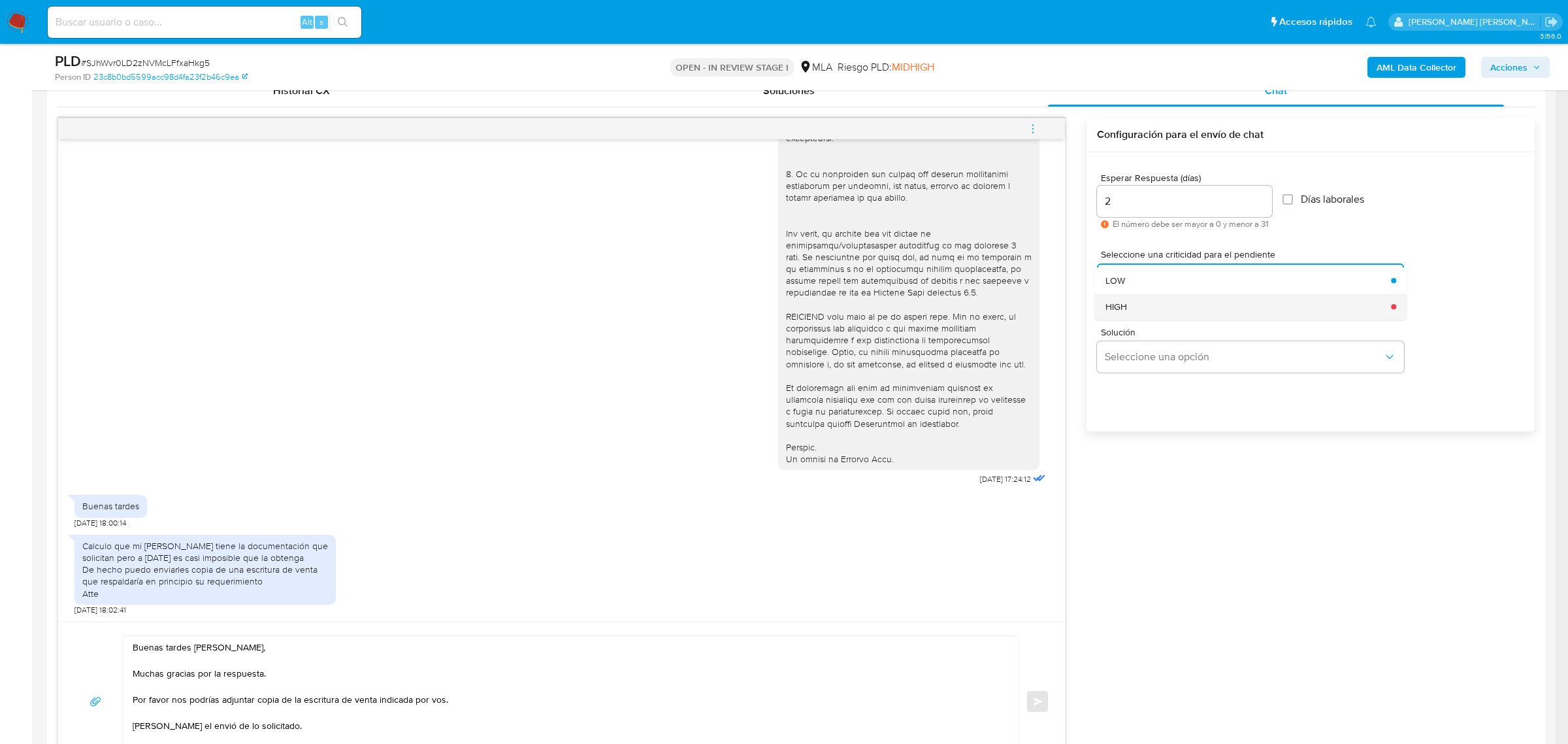
click at [1137, 306] on div "HIGH" at bounding box center [1244, 307] width 279 height 26
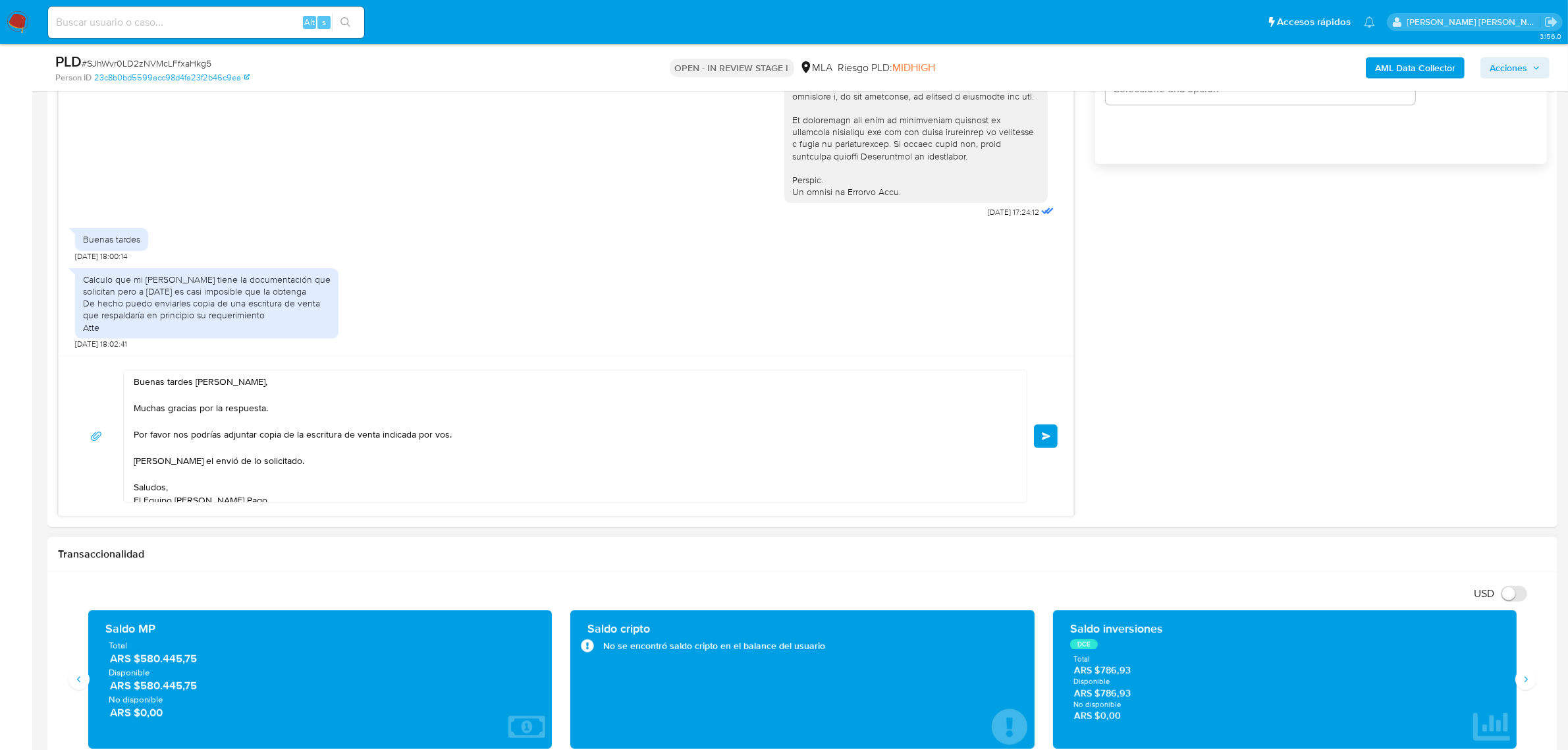
scroll to position [1071, 0]
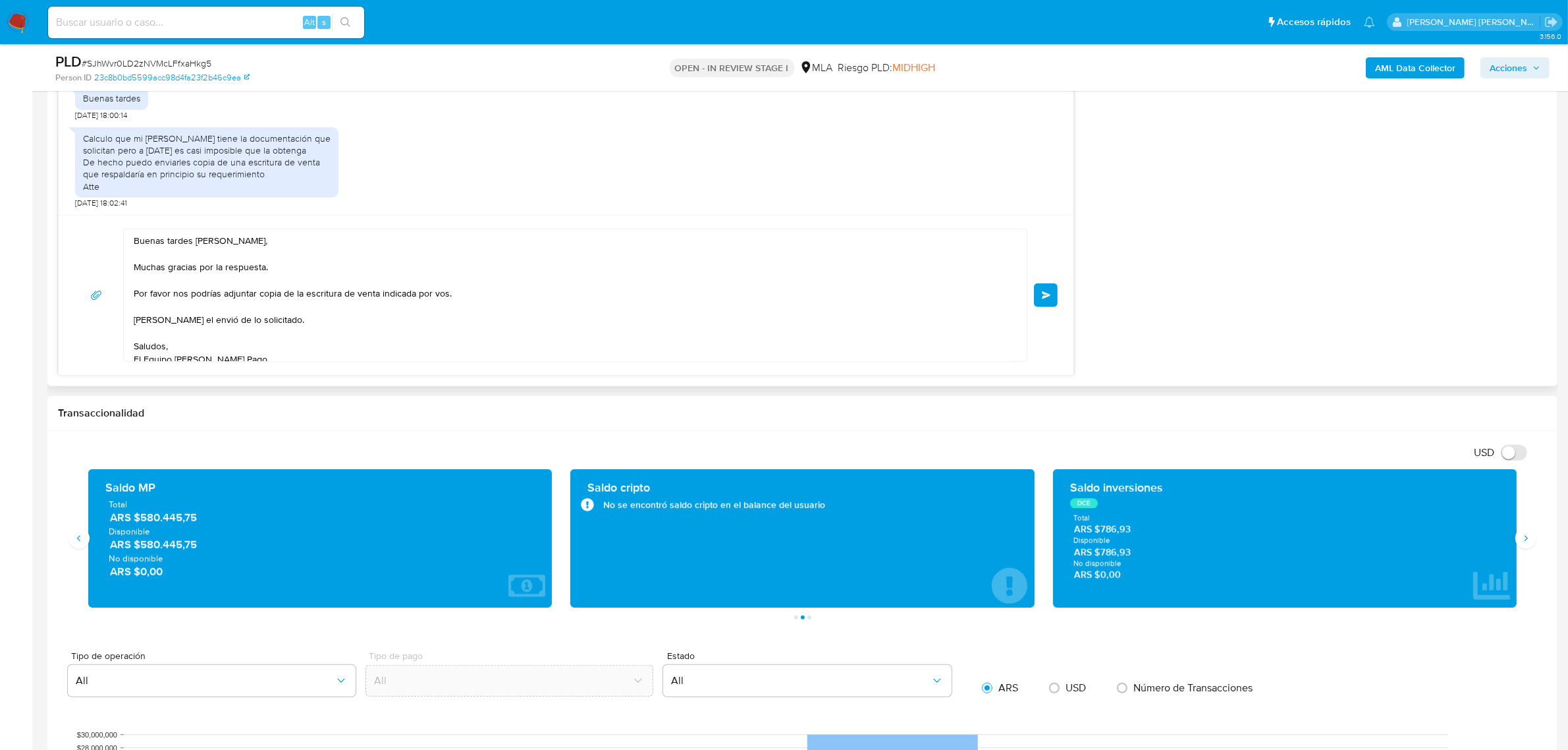
click at [1045, 297] on span "Enviar" at bounding box center [1047, 295] width 9 height 8
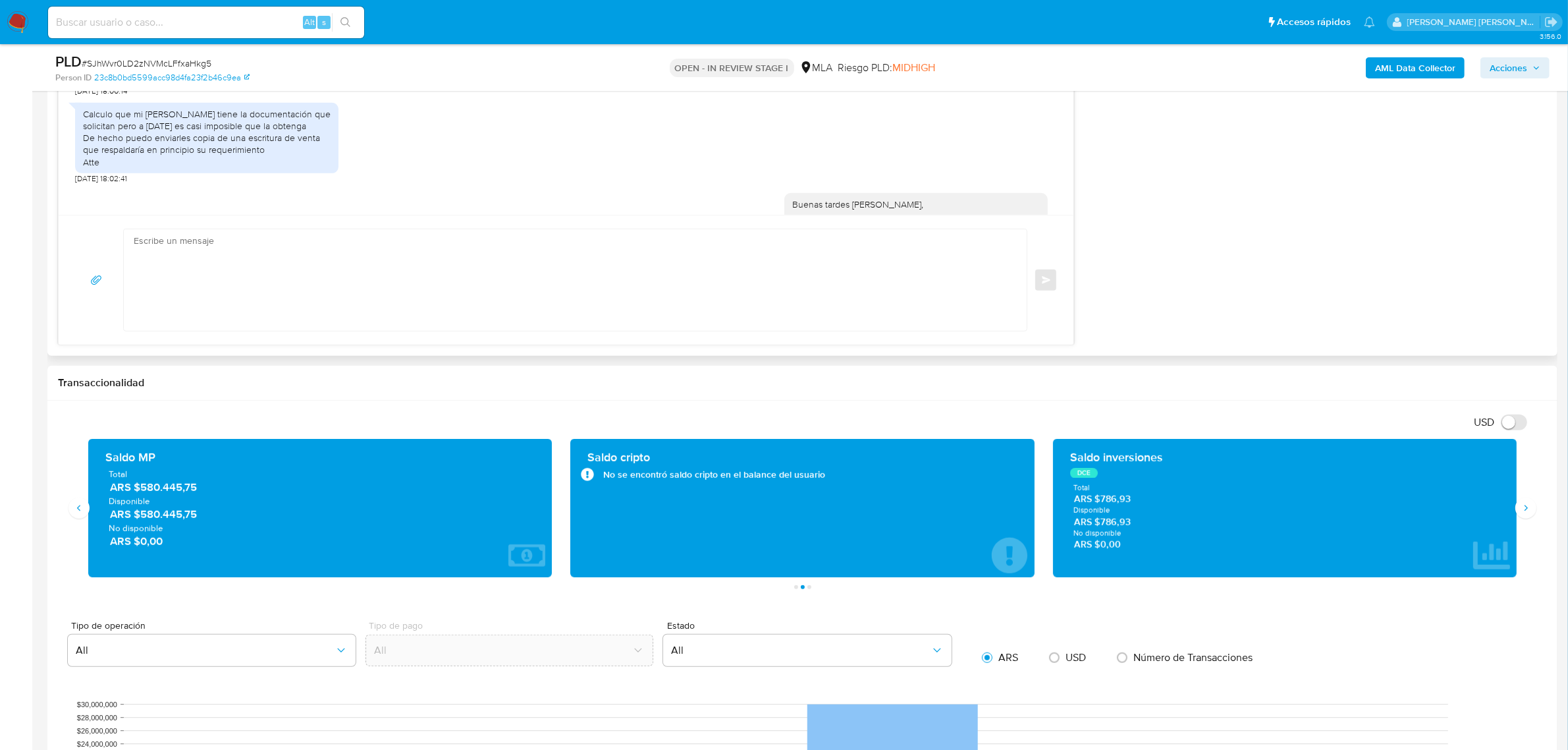
scroll to position [571, 0]
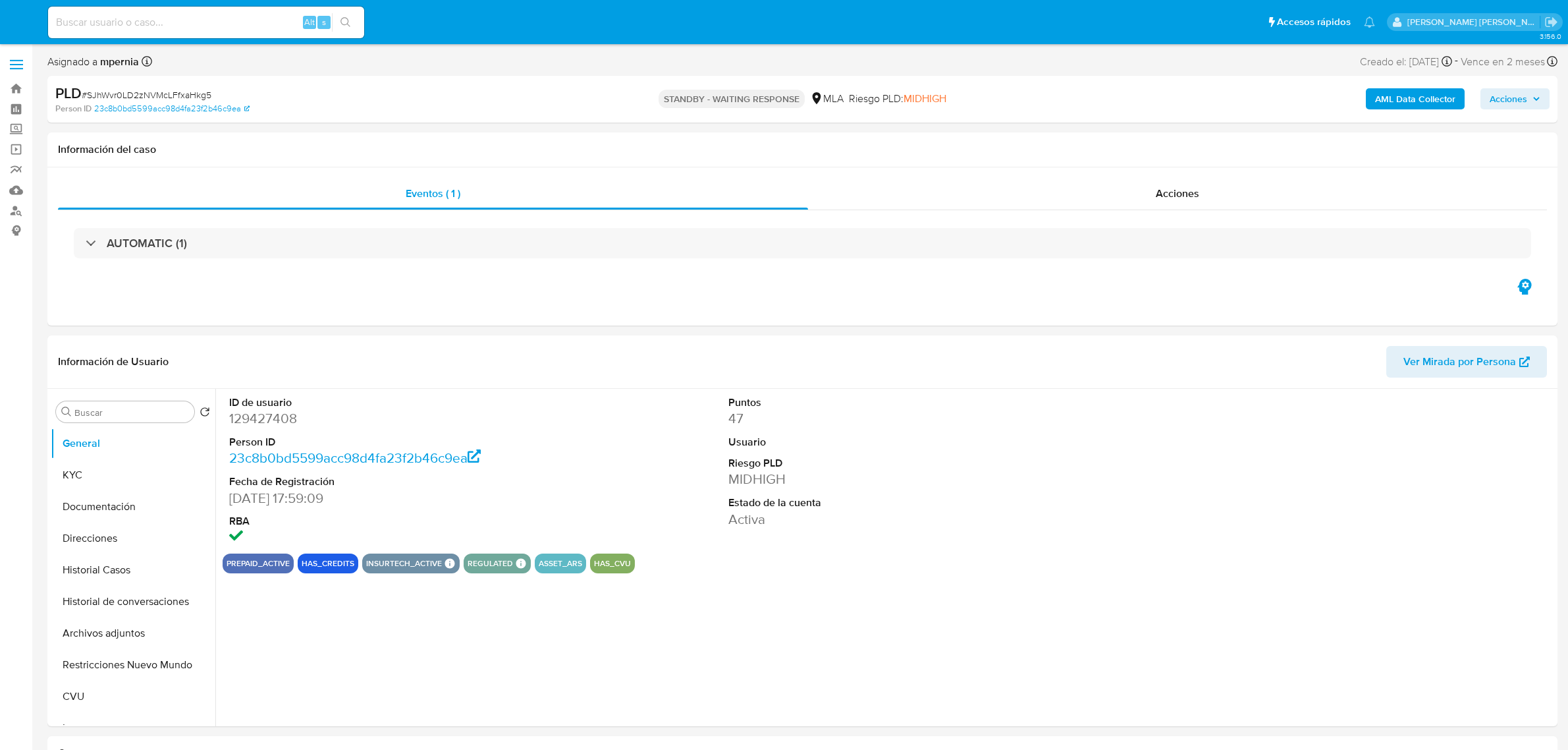
select select "10"
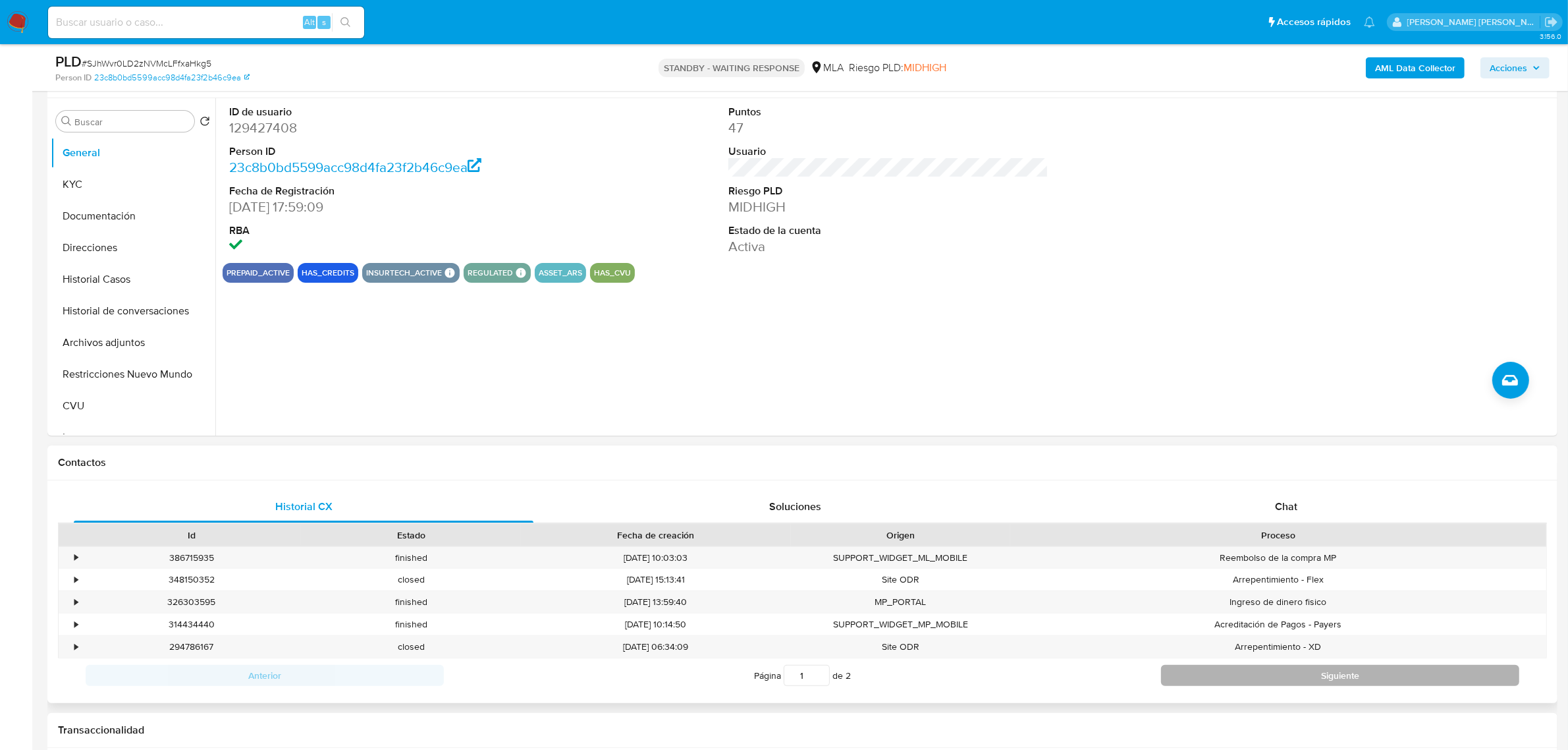
scroll to position [330, 0]
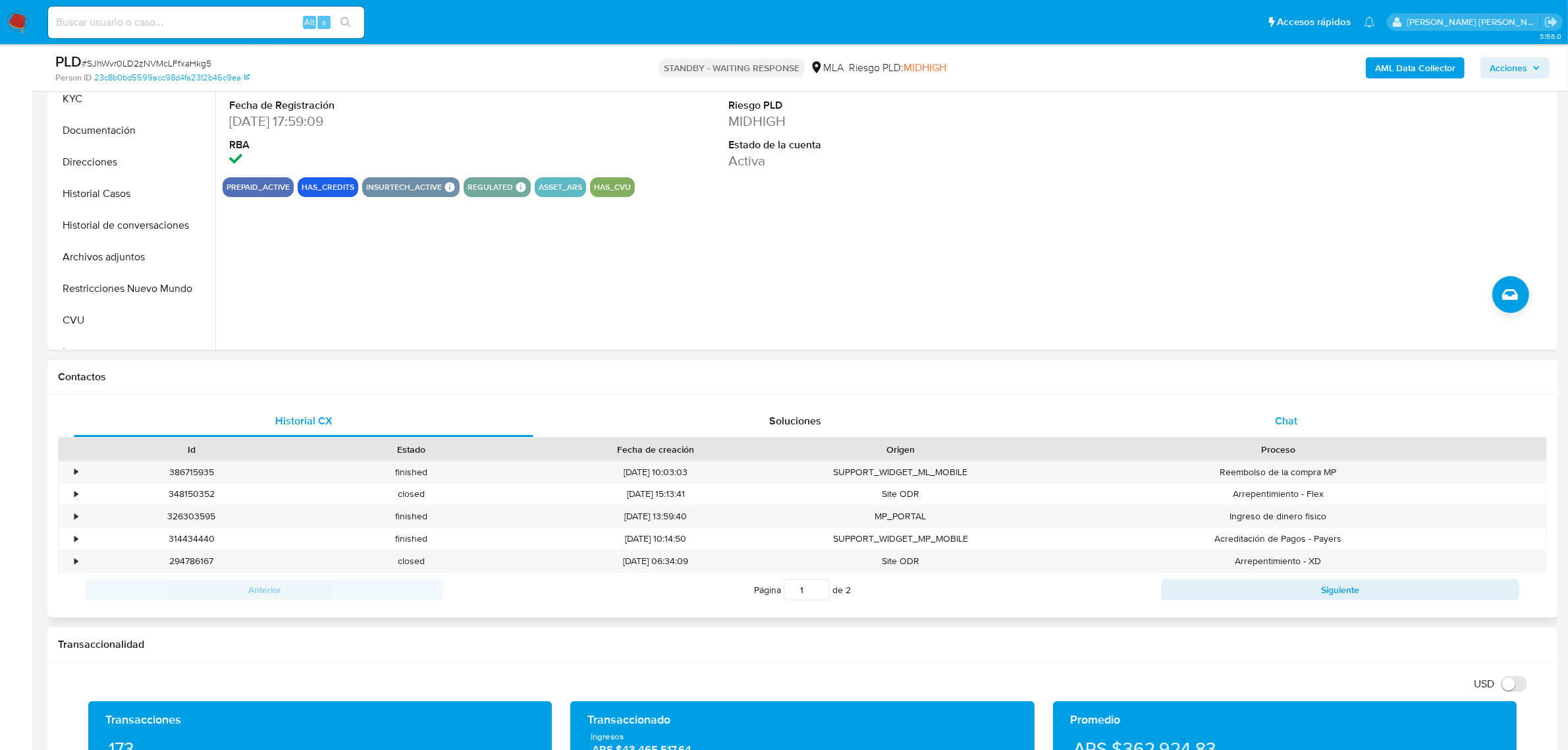
click at [1286, 409] on div "Chat" at bounding box center [1286, 421] width 460 height 31
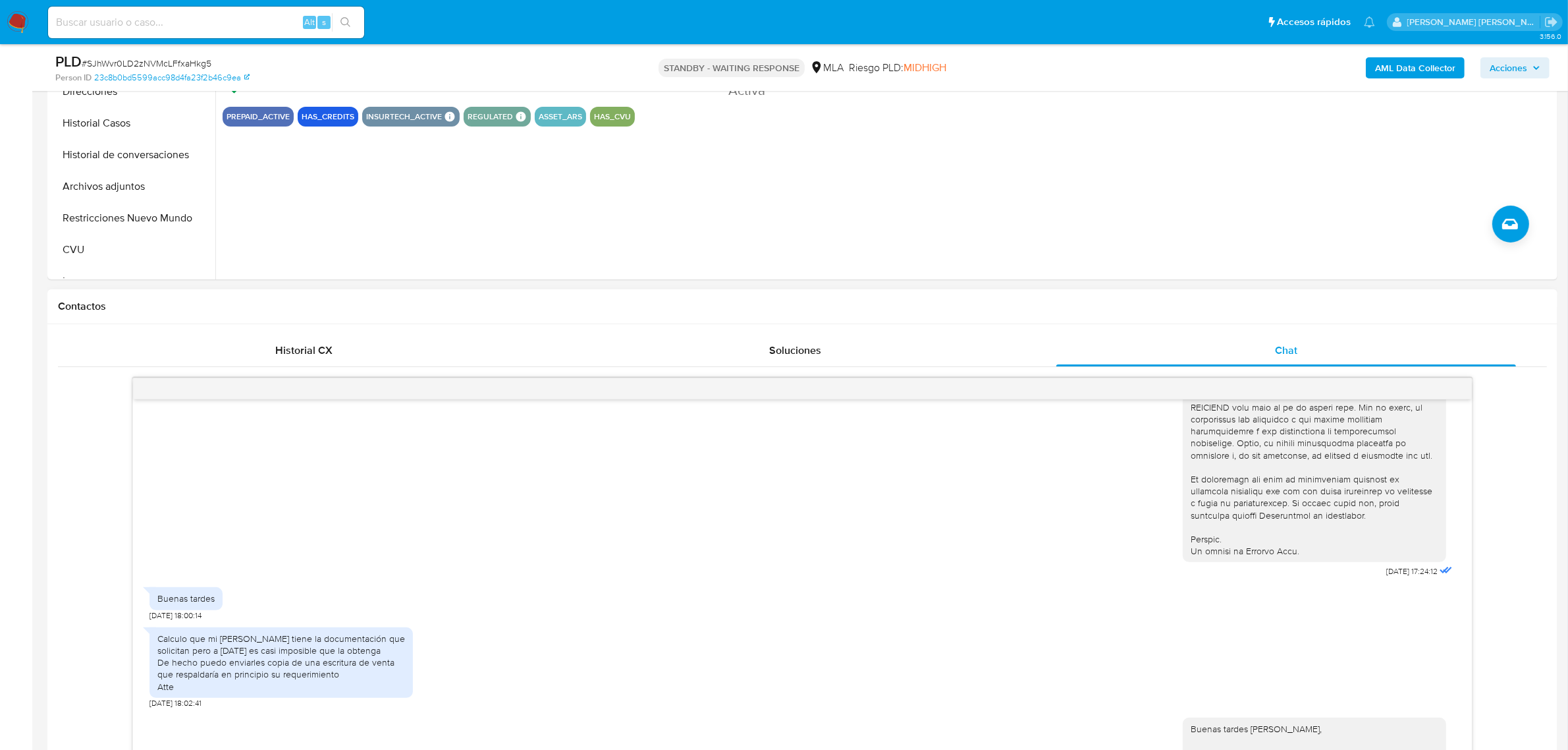
scroll to position [494, 0]
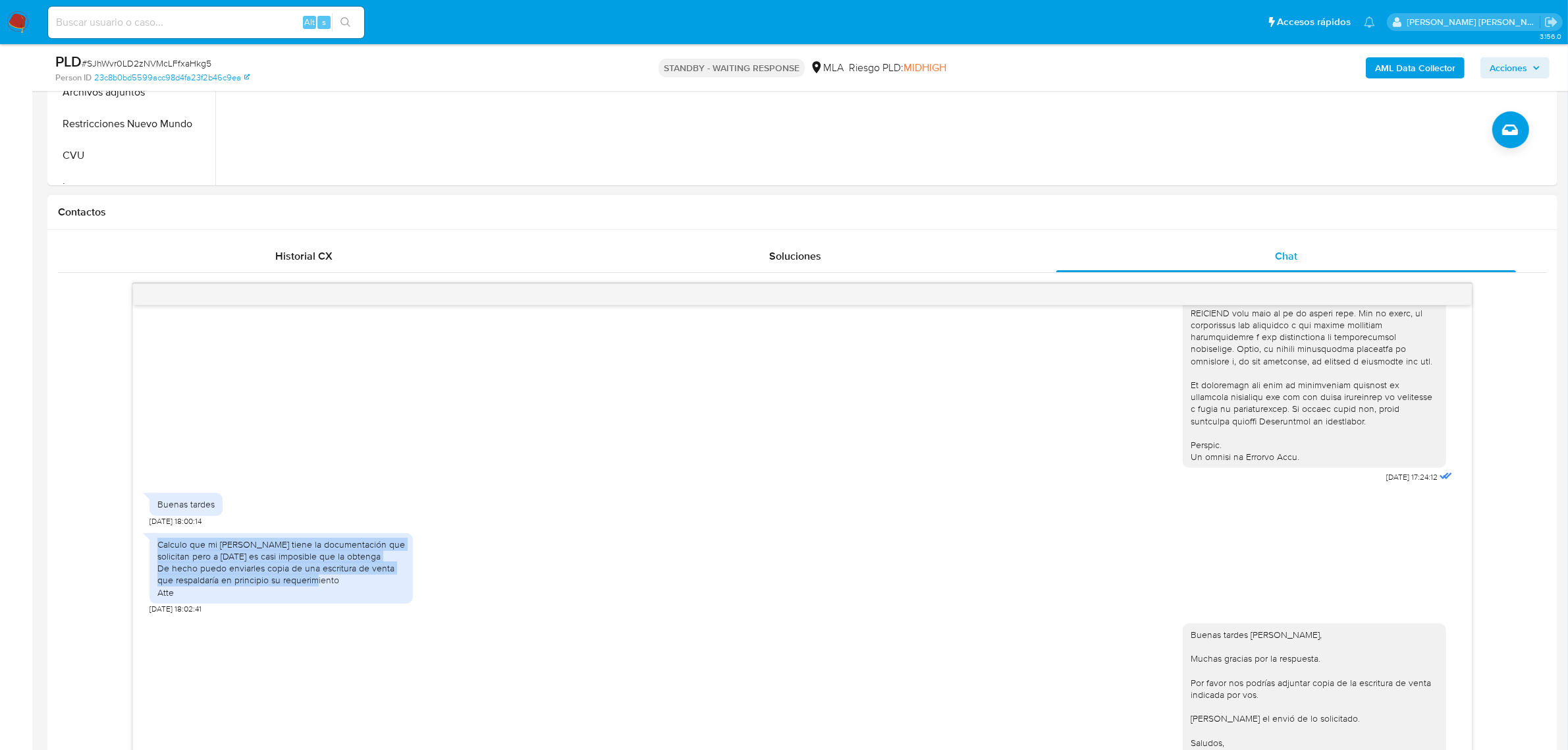
drag, startPoint x: 158, startPoint y: 544, endPoint x: 340, endPoint y: 578, distance: 185.1
click at [340, 578] on div "Calculo que mi [PERSON_NAME] tiene la documentación que solicitan pero a [DATE]…" at bounding box center [281, 568] width 248 height 60
copy div "Calculo que mi contador tiene la documentación que solicitan pero a [DATE] es c…"
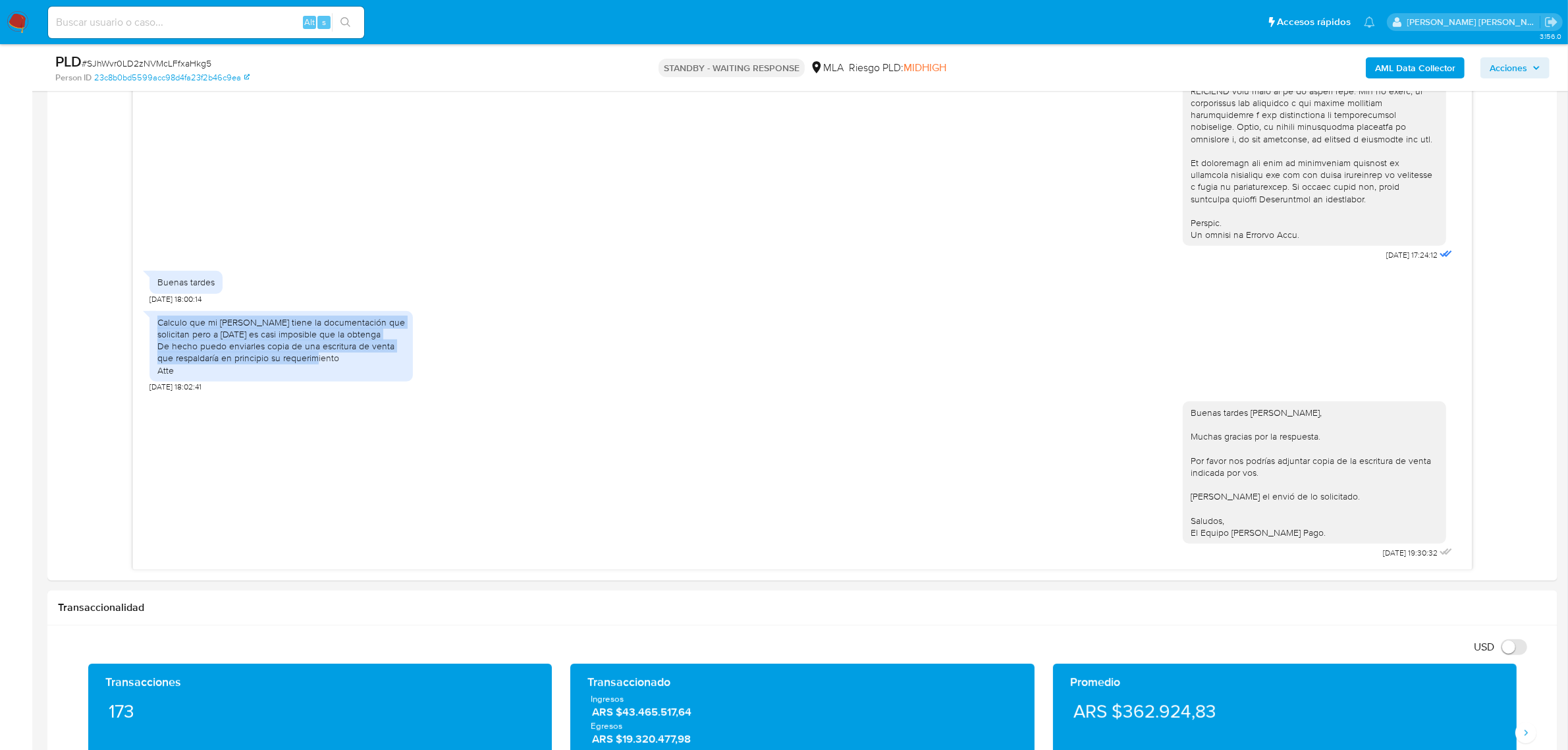
scroll to position [741, 0]
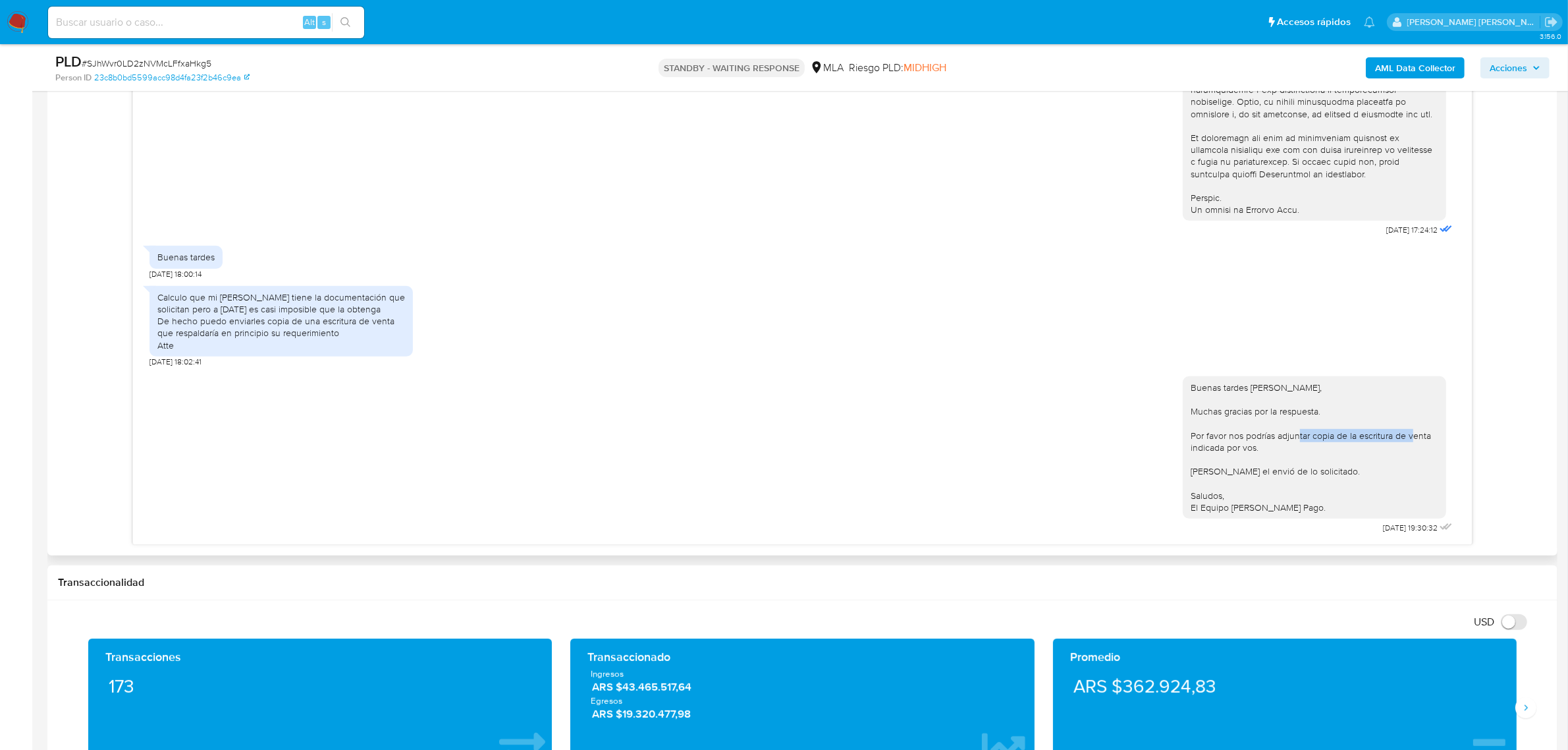
drag, startPoint x: 1301, startPoint y: 438, endPoint x: 1418, endPoint y: 433, distance: 117.1
click at [1418, 433] on div "Buenas tardes Ana Maria, Muchas gracias por la respuesta. Por favor nos podrías…" at bounding box center [1314, 447] width 248 height 132
copy div "copia de la escritura de venta"
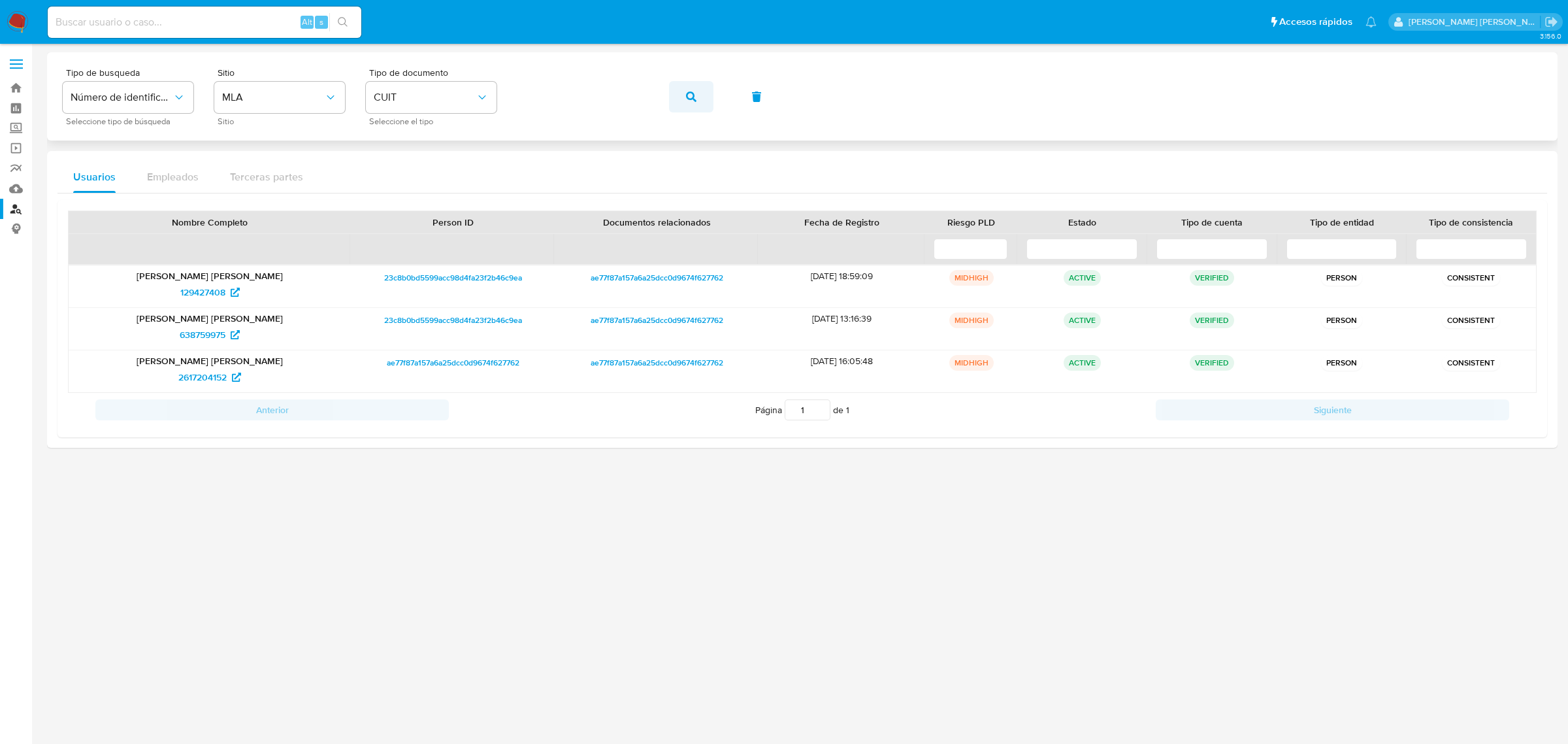
click at [695, 106] on span "button" at bounding box center [691, 96] width 10 height 29
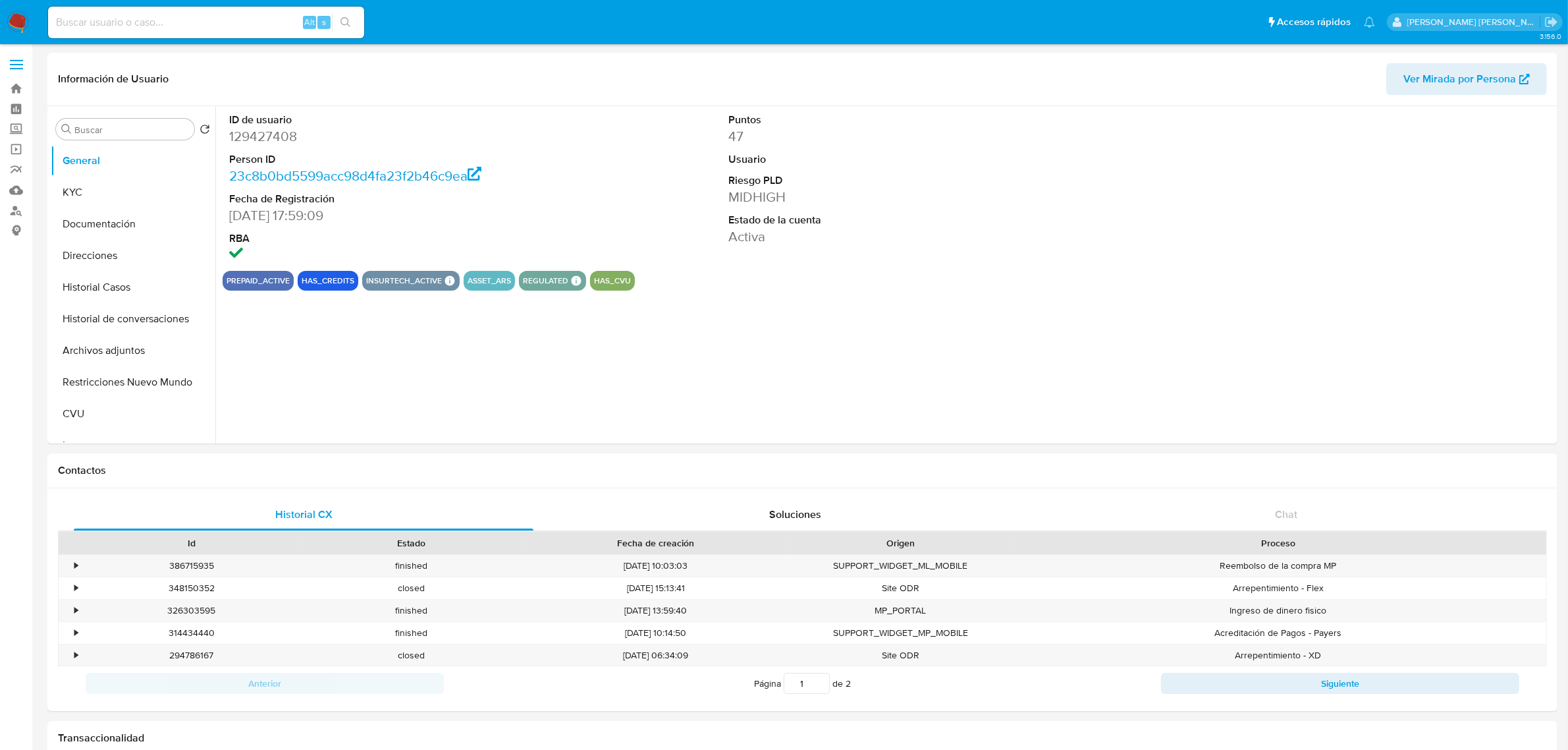
select select "10"
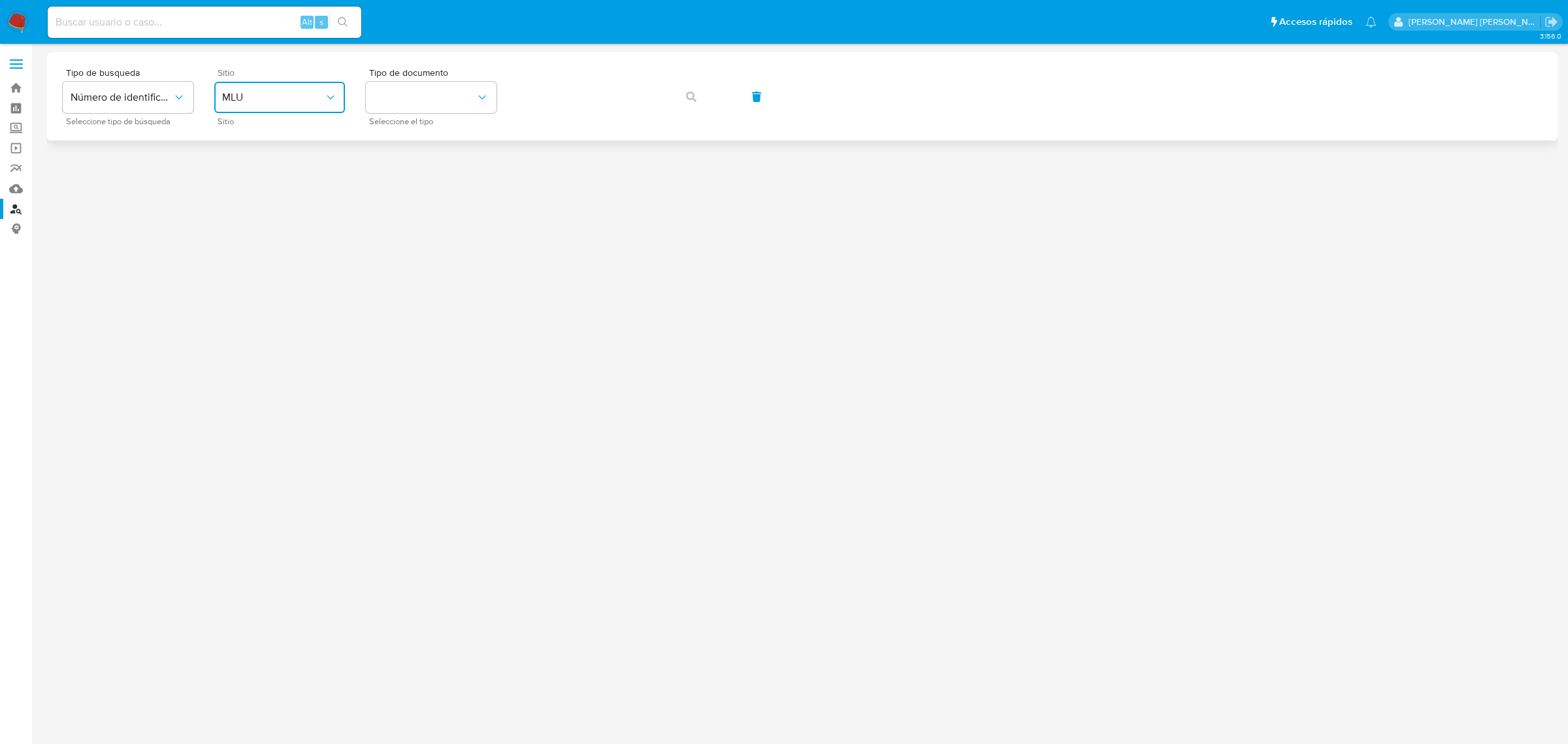
drag, startPoint x: 330, startPoint y: 96, endPoint x: 328, endPoint y: 103, distance: 7.3
click at [330, 95] on icon "site_id" at bounding box center [331, 97] width 13 height 13
drag, startPoint x: 262, startPoint y: 155, endPoint x: 337, endPoint y: 152, distance: 75.1
click at [262, 155] on div "MLA" at bounding box center [276, 164] width 107 height 31
click at [474, 95] on button "identificationType" at bounding box center [431, 97] width 130 height 31
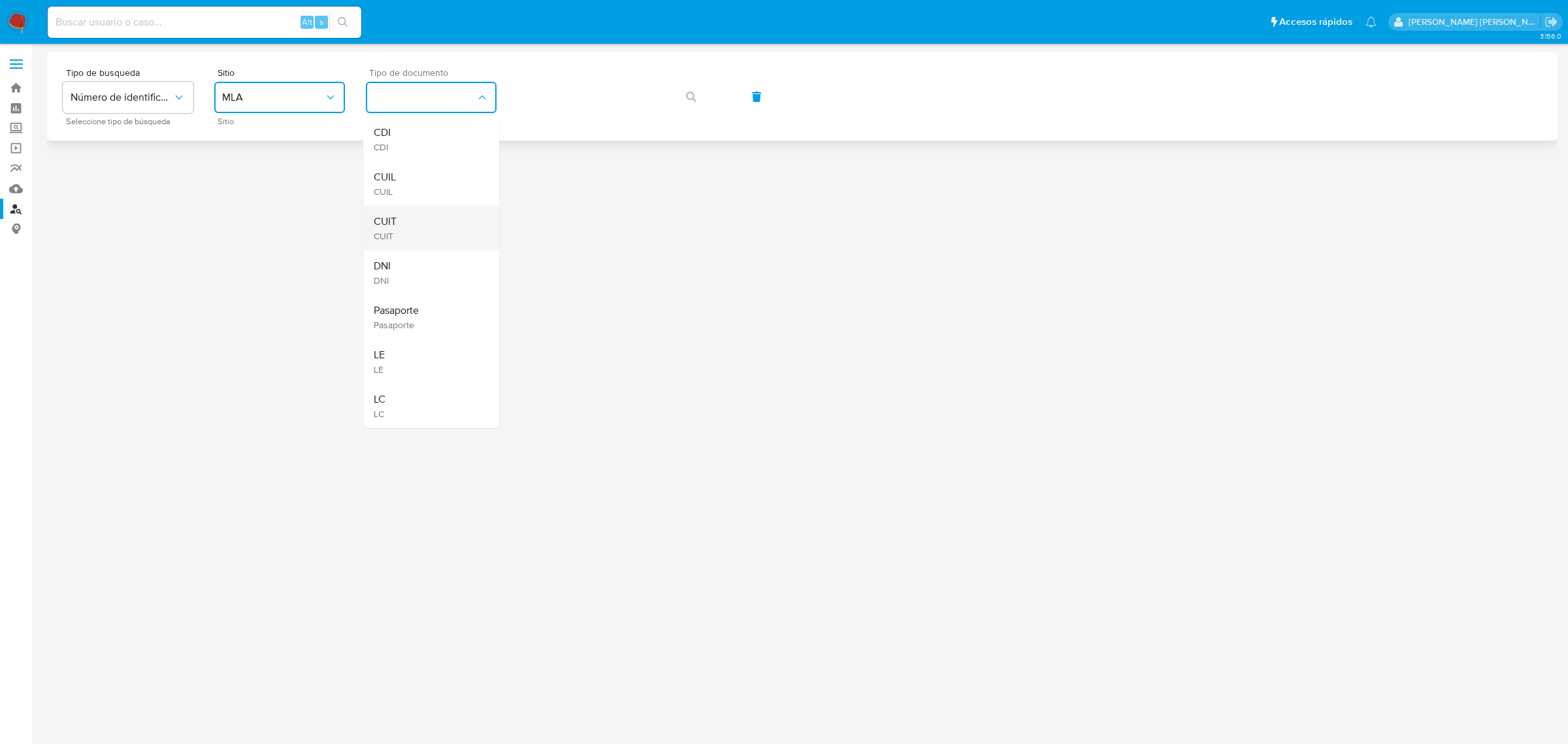
click at [402, 224] on div "CUIT CUIT" at bounding box center [428, 228] width 107 height 44
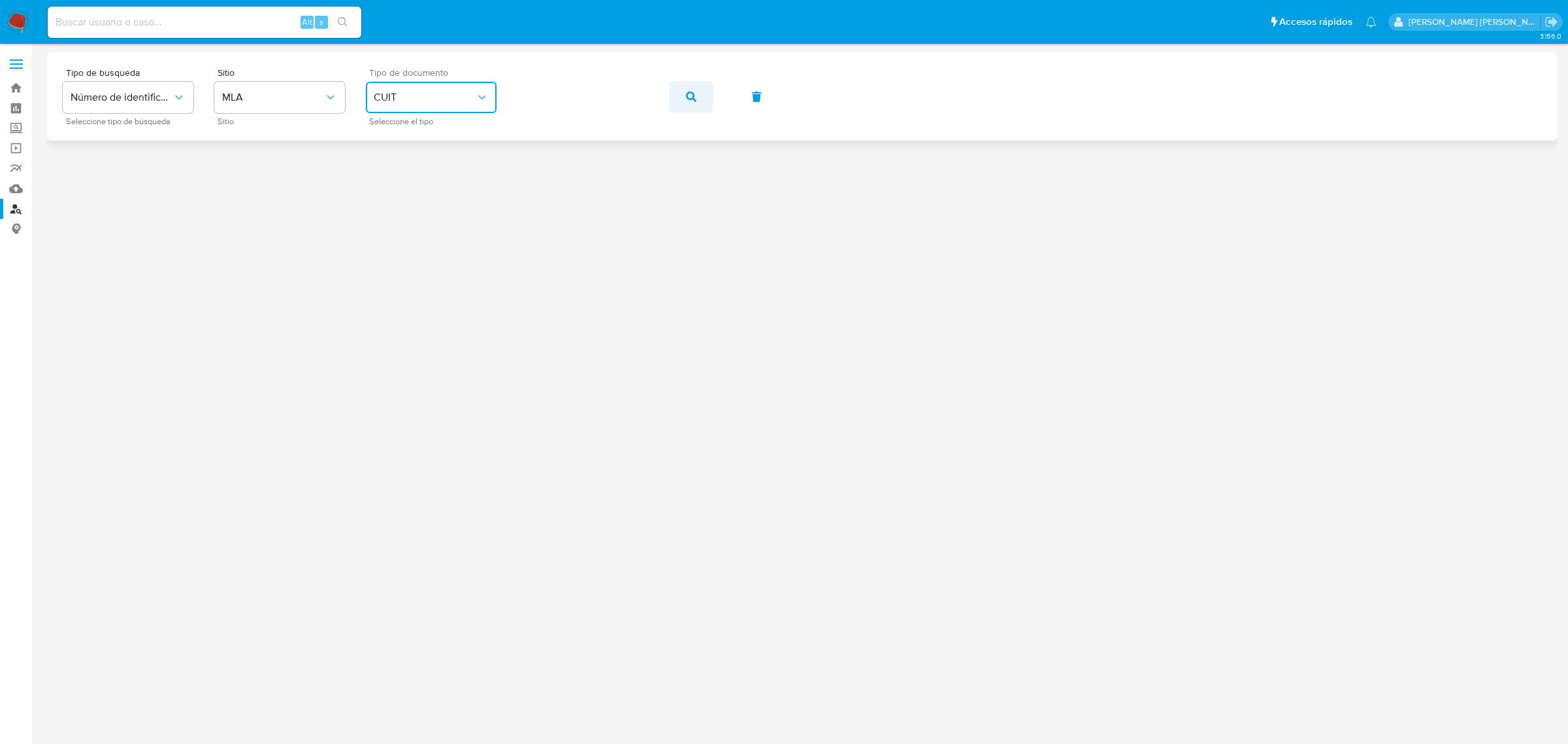
click at [694, 92] on icon "button" at bounding box center [691, 96] width 10 height 10
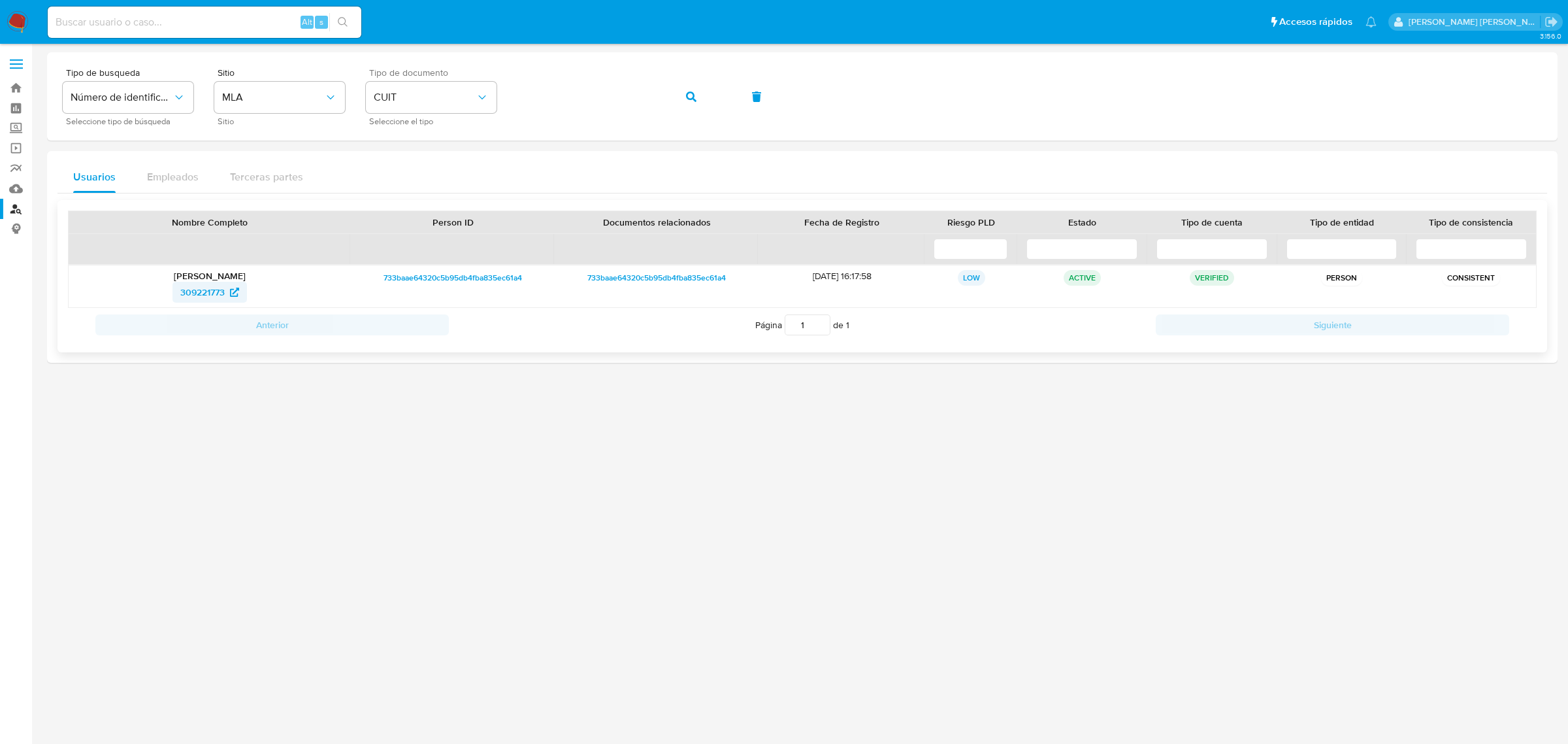
click at [191, 293] on span "309221773" at bounding box center [202, 292] width 44 height 21
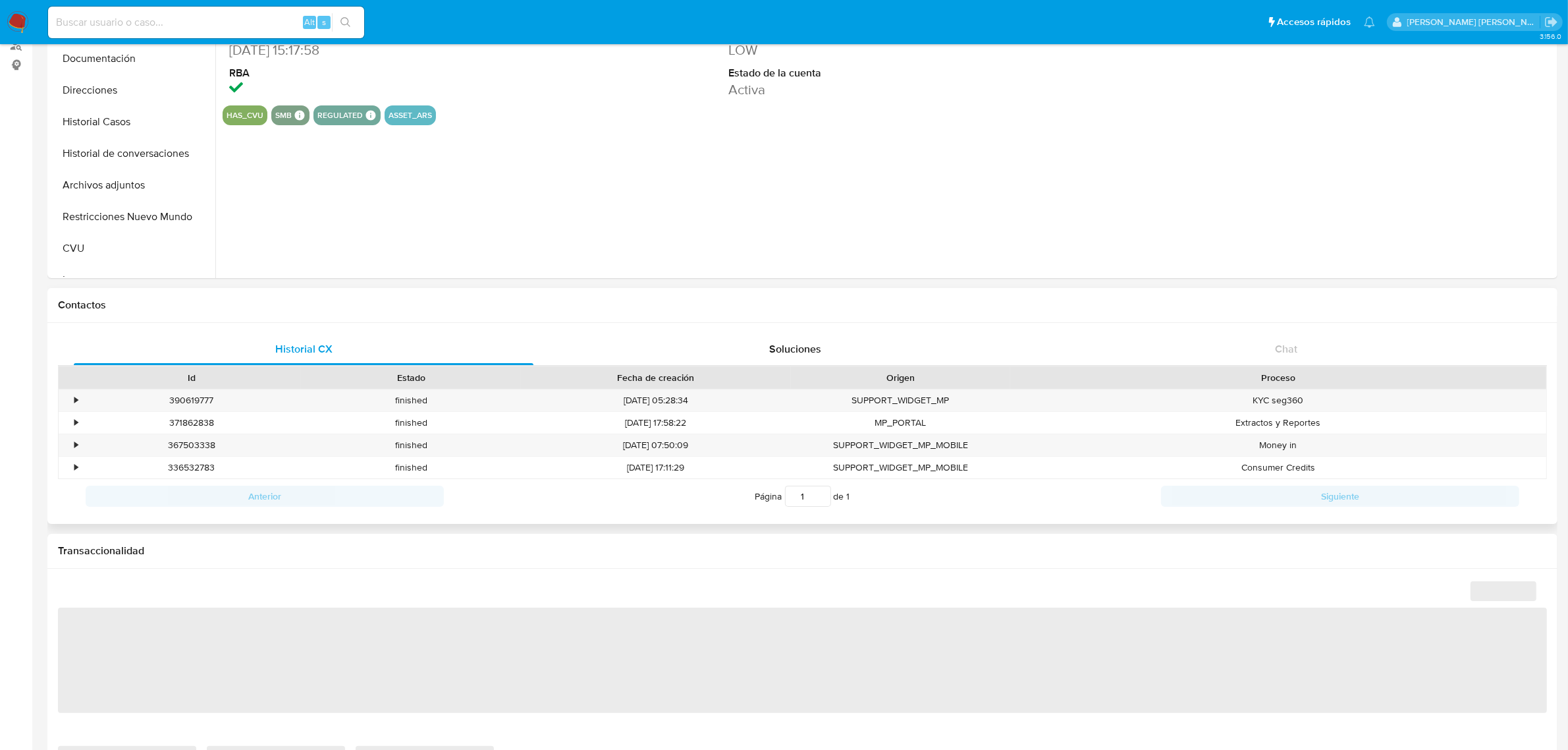
select select "10"
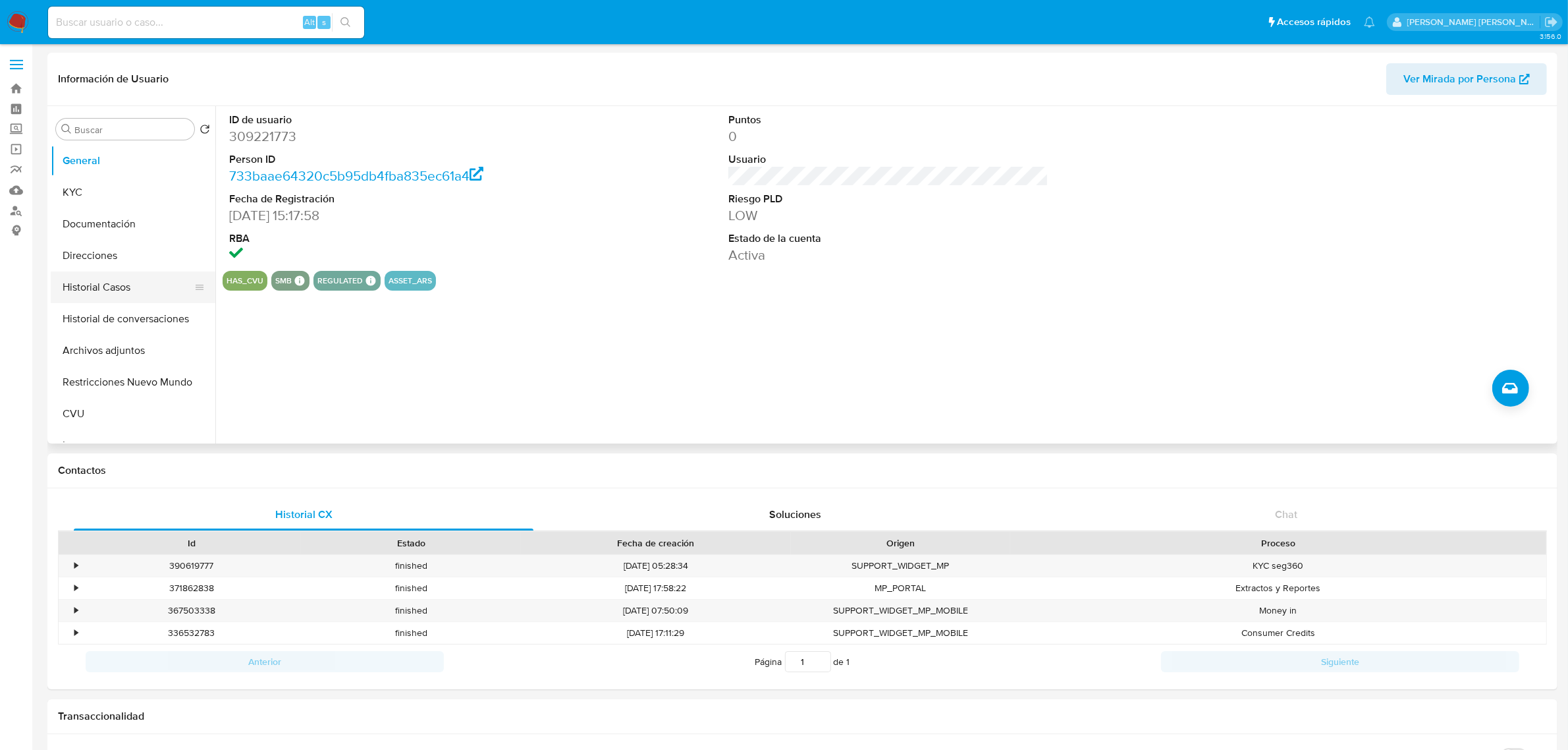
click at [106, 290] on button "Historial Casos" at bounding box center [128, 287] width 154 height 31
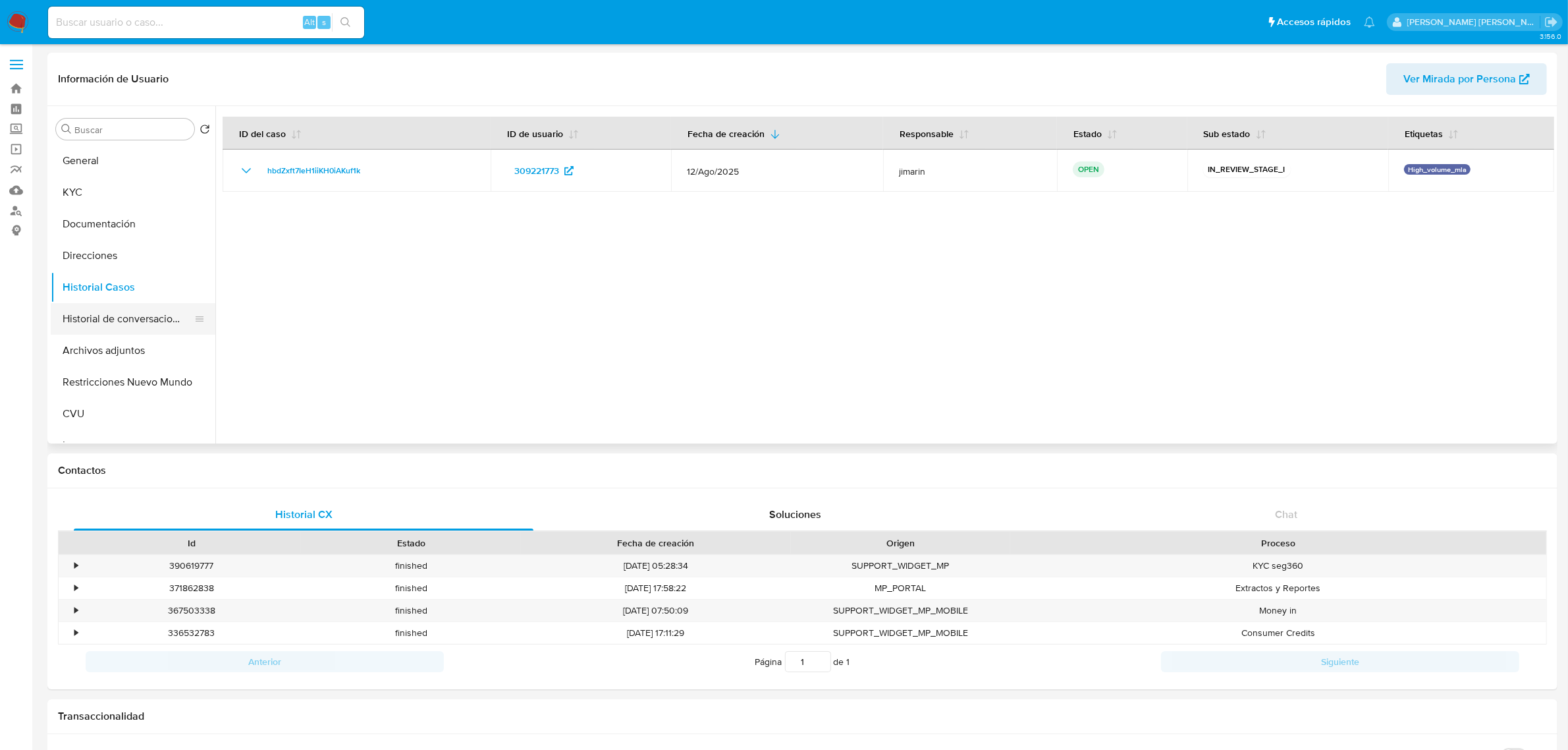
click at [119, 322] on button "Historial de conversaciones" at bounding box center [128, 319] width 154 height 31
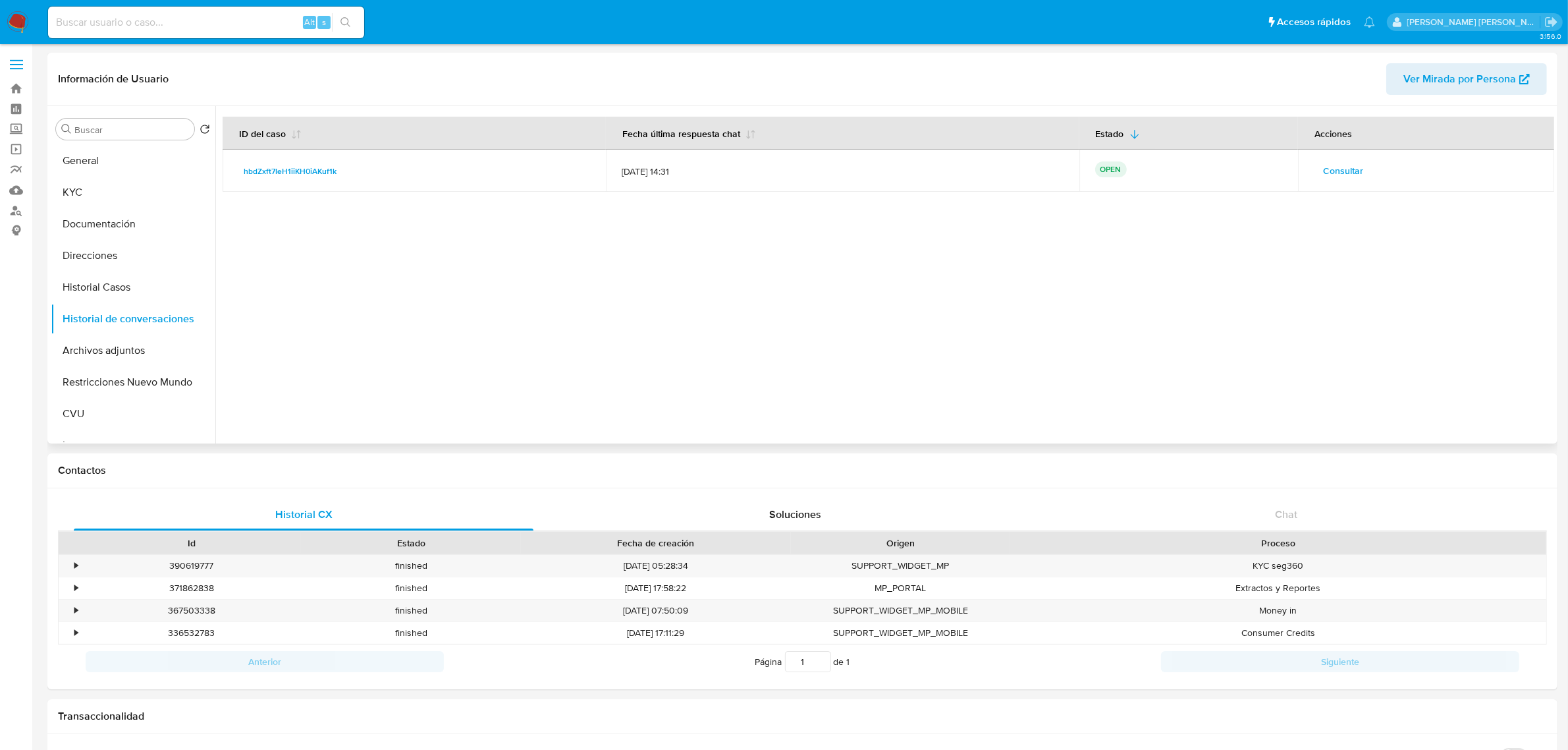
click at [1329, 171] on span "Consultar" at bounding box center [1343, 171] width 40 height 19
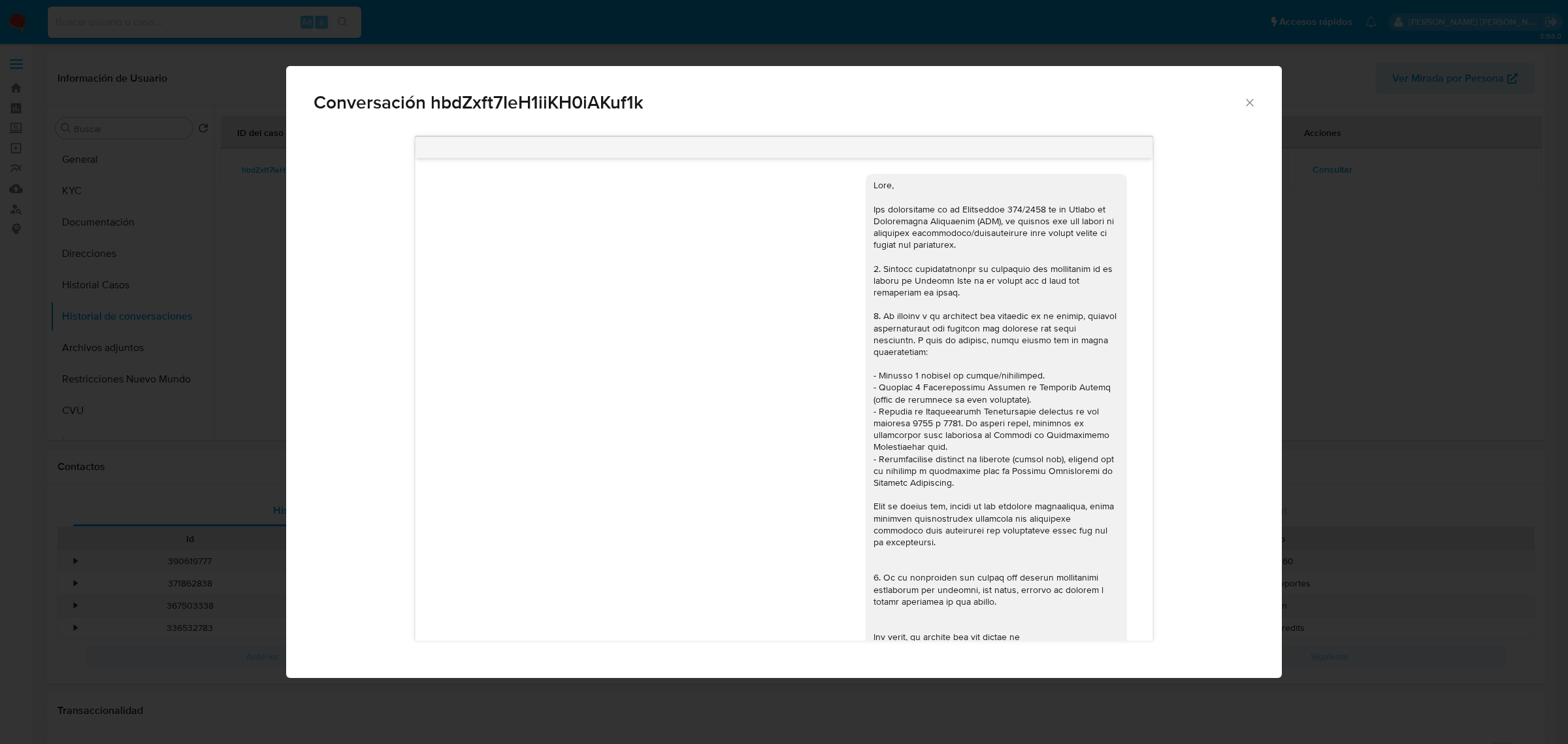
click at [1245, 106] on icon "Cerrar" at bounding box center [1250, 103] width 13 height 13
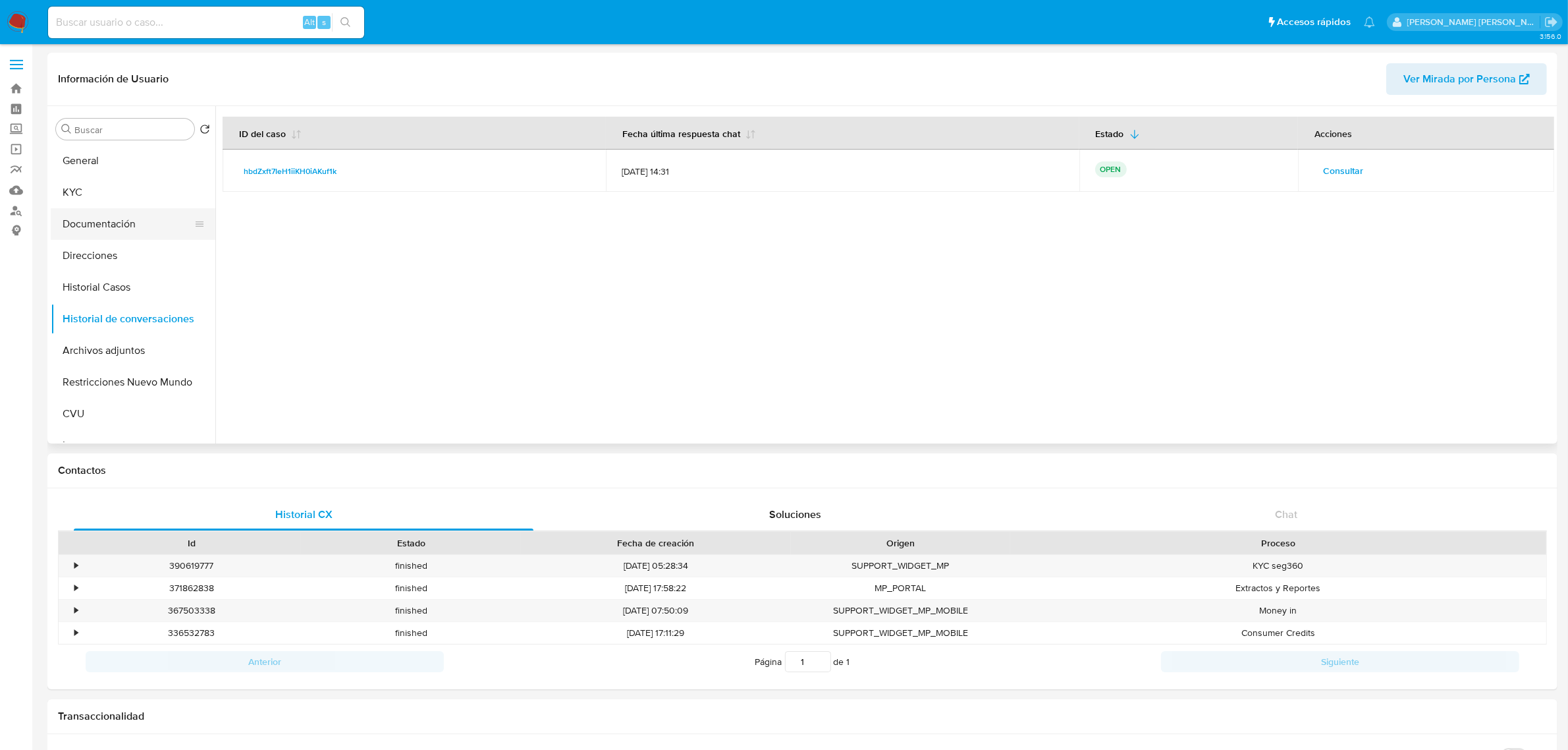
click at [113, 229] on button "Documentación" at bounding box center [128, 224] width 154 height 31
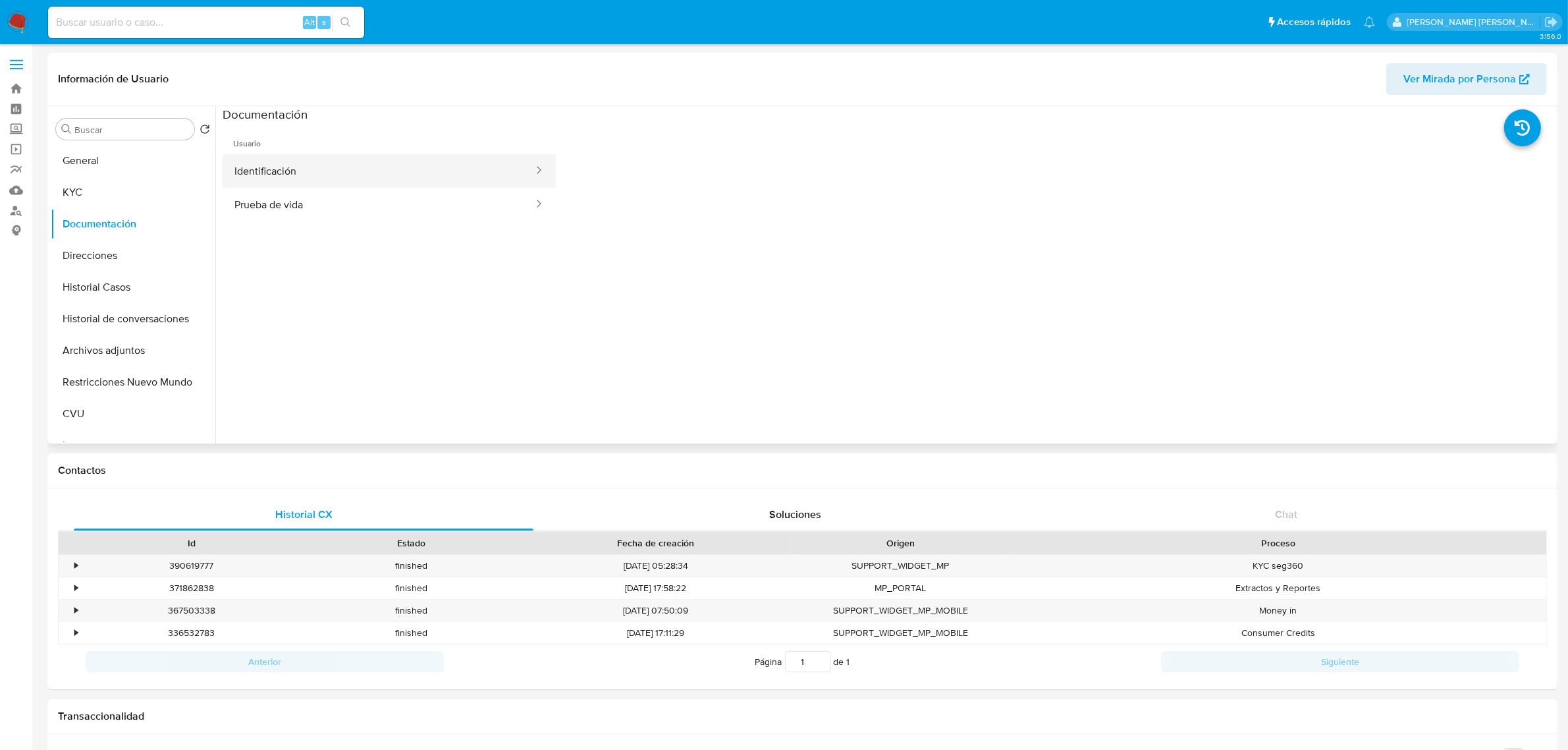
click at [277, 175] on button "Identificación" at bounding box center [379, 171] width 312 height 34
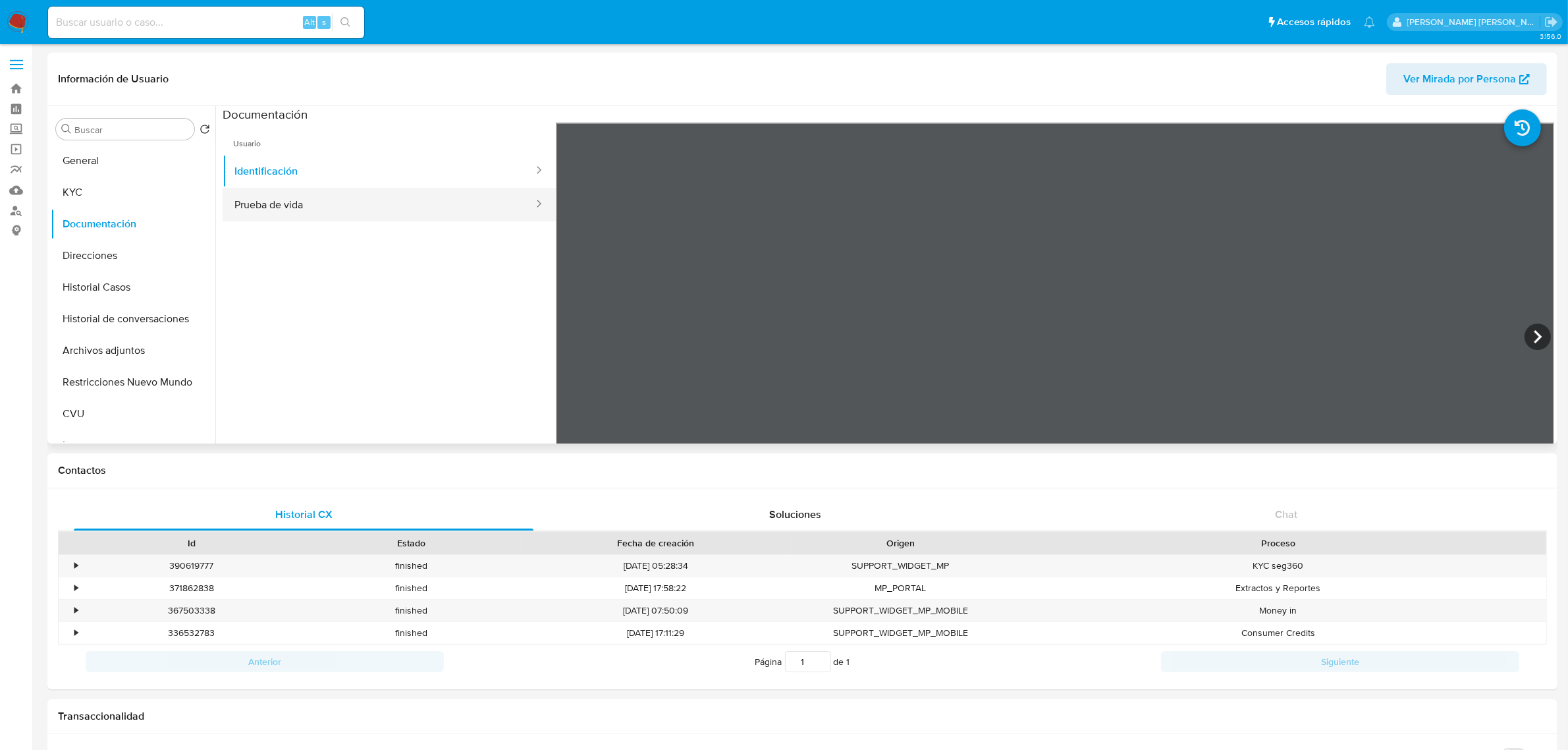
click at [365, 211] on button "Prueba de vida" at bounding box center [379, 204] width 312 height 34
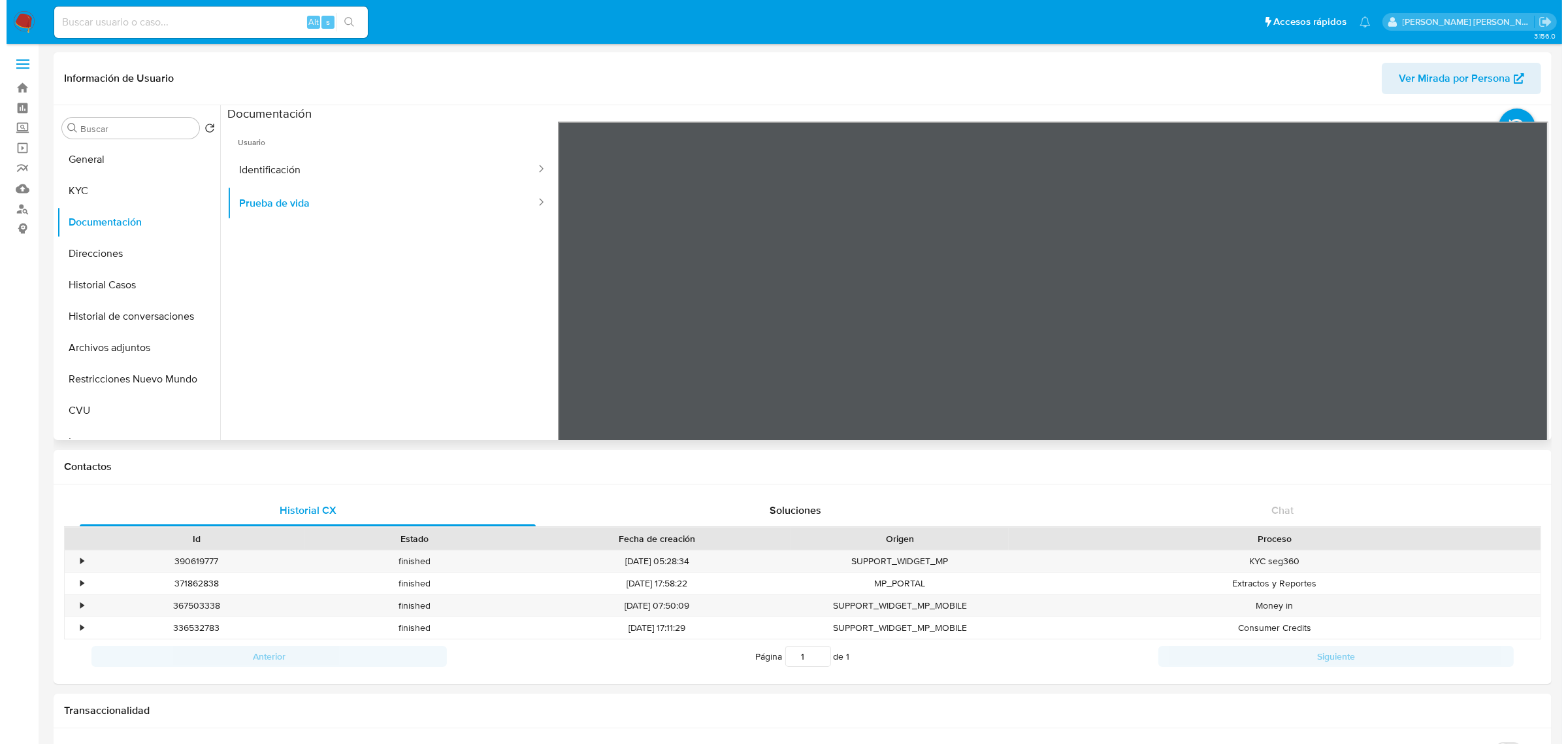
scroll to position [40, 0]
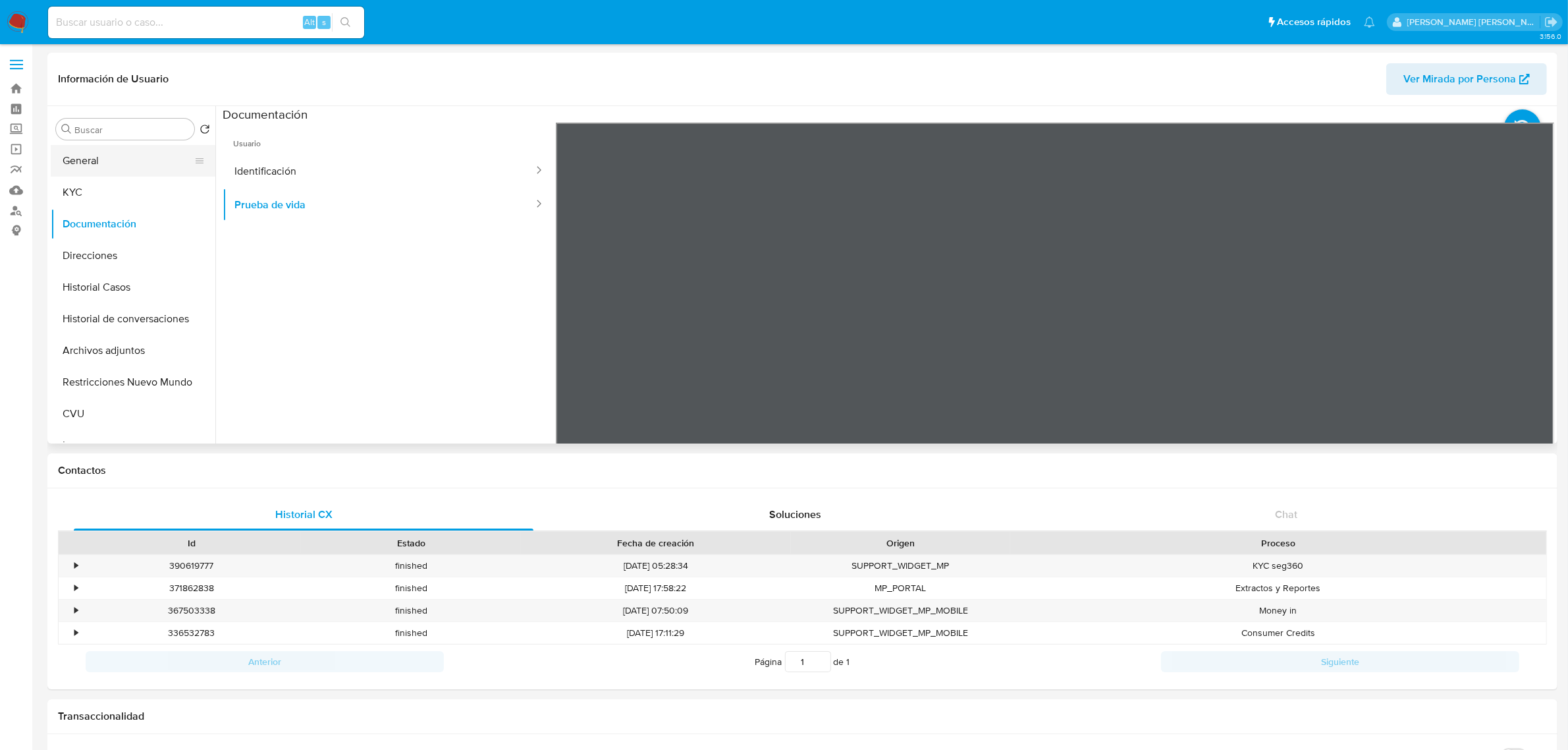
click at [95, 162] on button "General" at bounding box center [128, 160] width 154 height 31
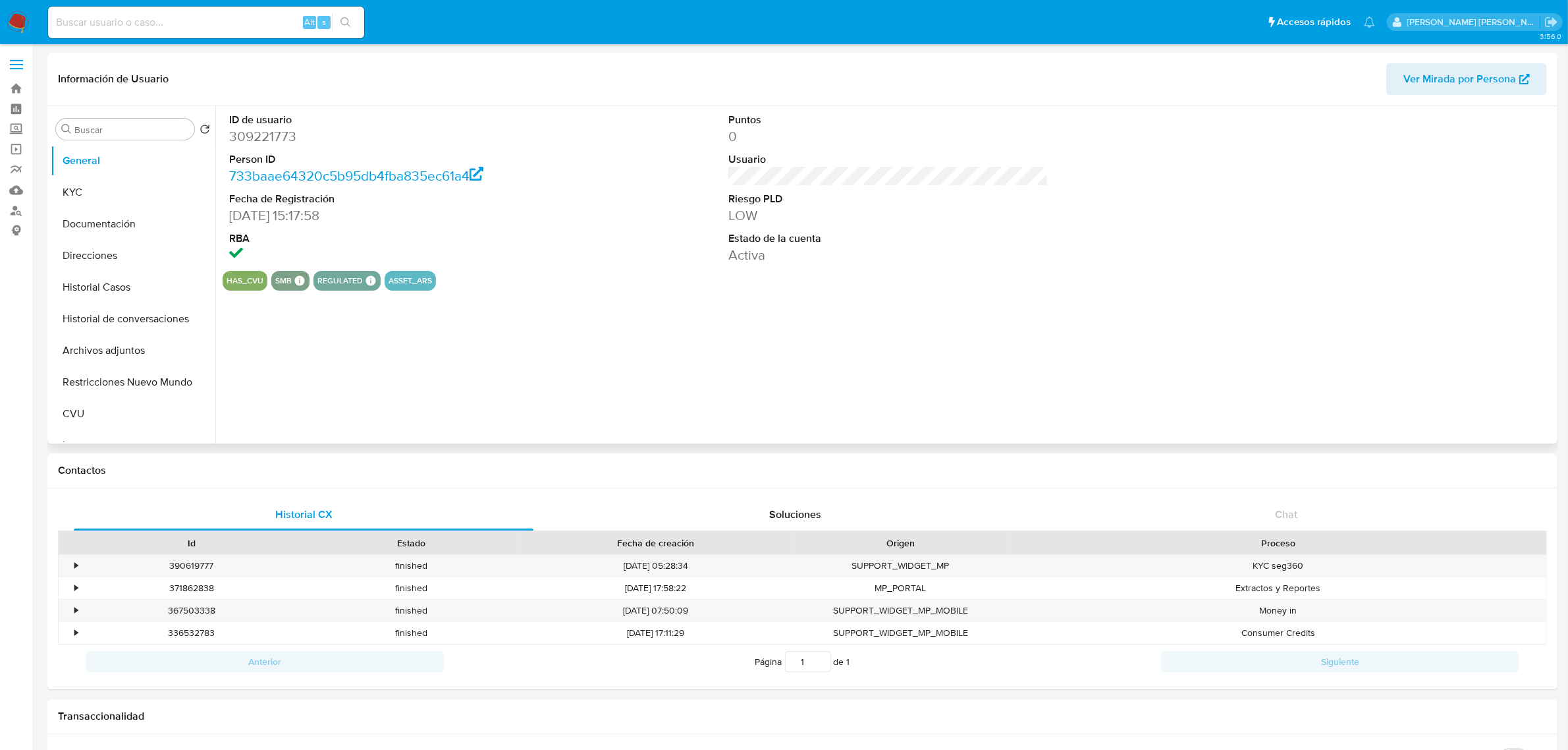
click at [277, 135] on dd "309221773" at bounding box center [389, 136] width 320 height 19
copy dd "309221773"
click at [103, 285] on button "Historial Casos" at bounding box center [128, 287] width 154 height 31
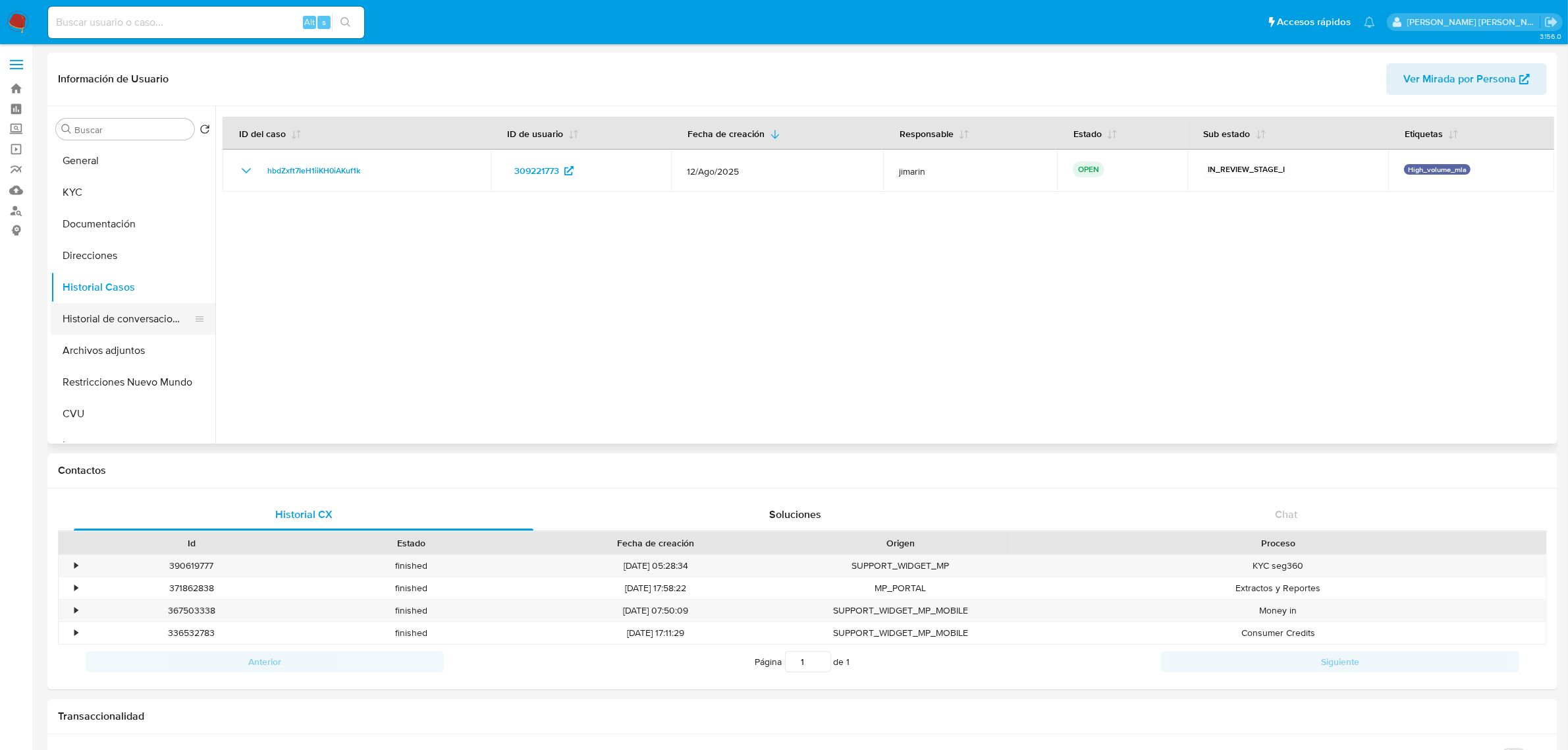
click at [94, 321] on button "Historial de conversaciones" at bounding box center [128, 319] width 154 height 31
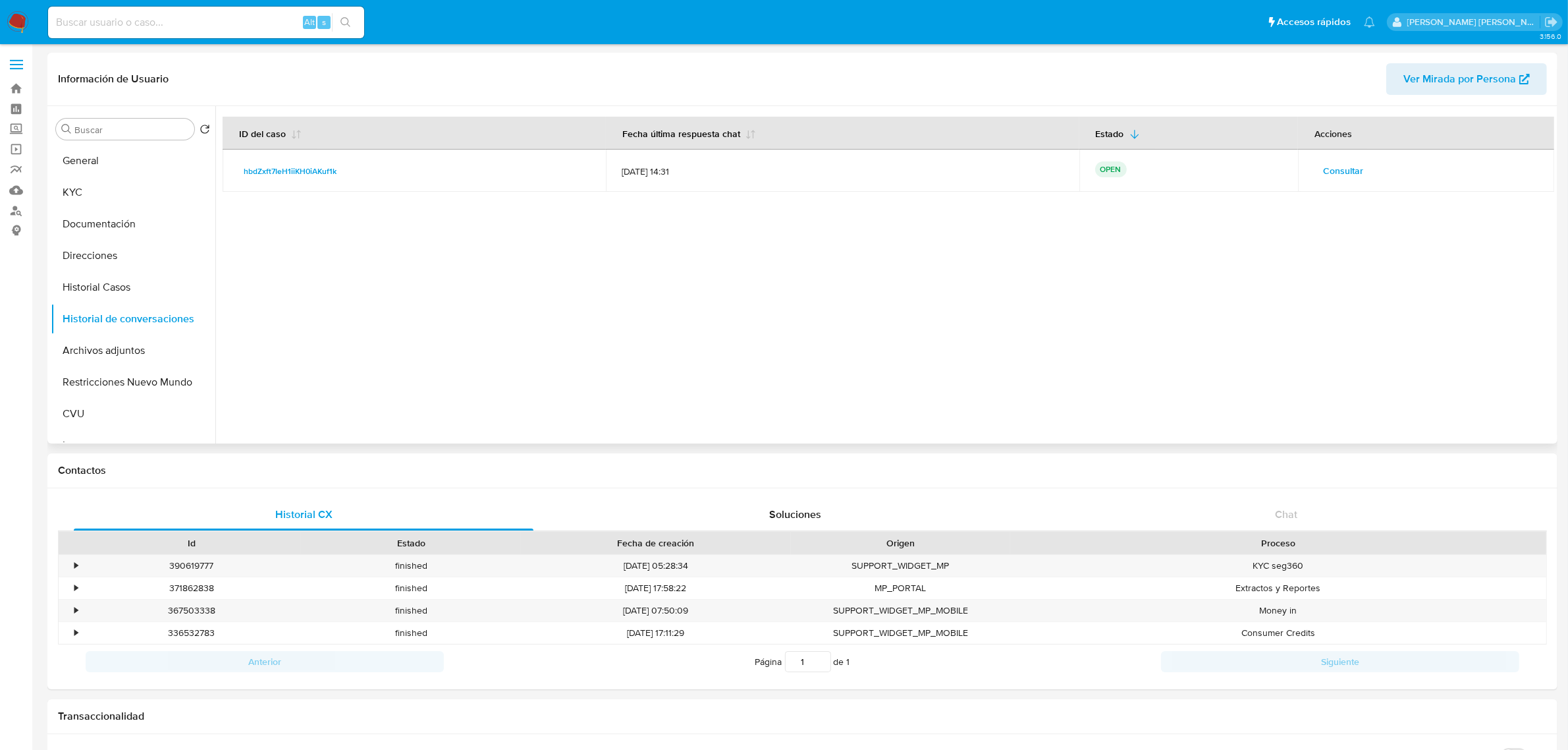
click at [1325, 175] on span "Consultar" at bounding box center [1343, 171] width 40 height 19
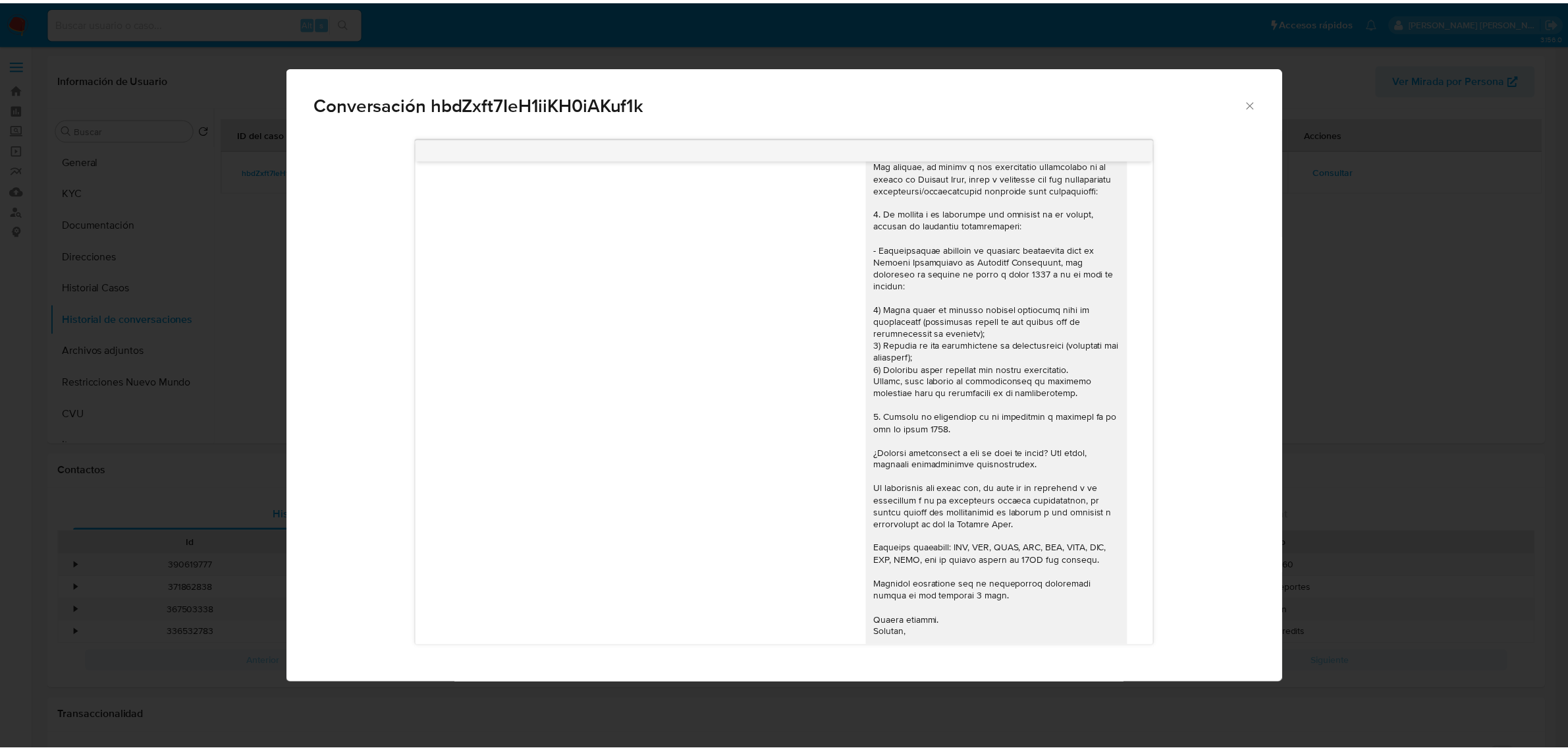
scroll to position [1019, 0]
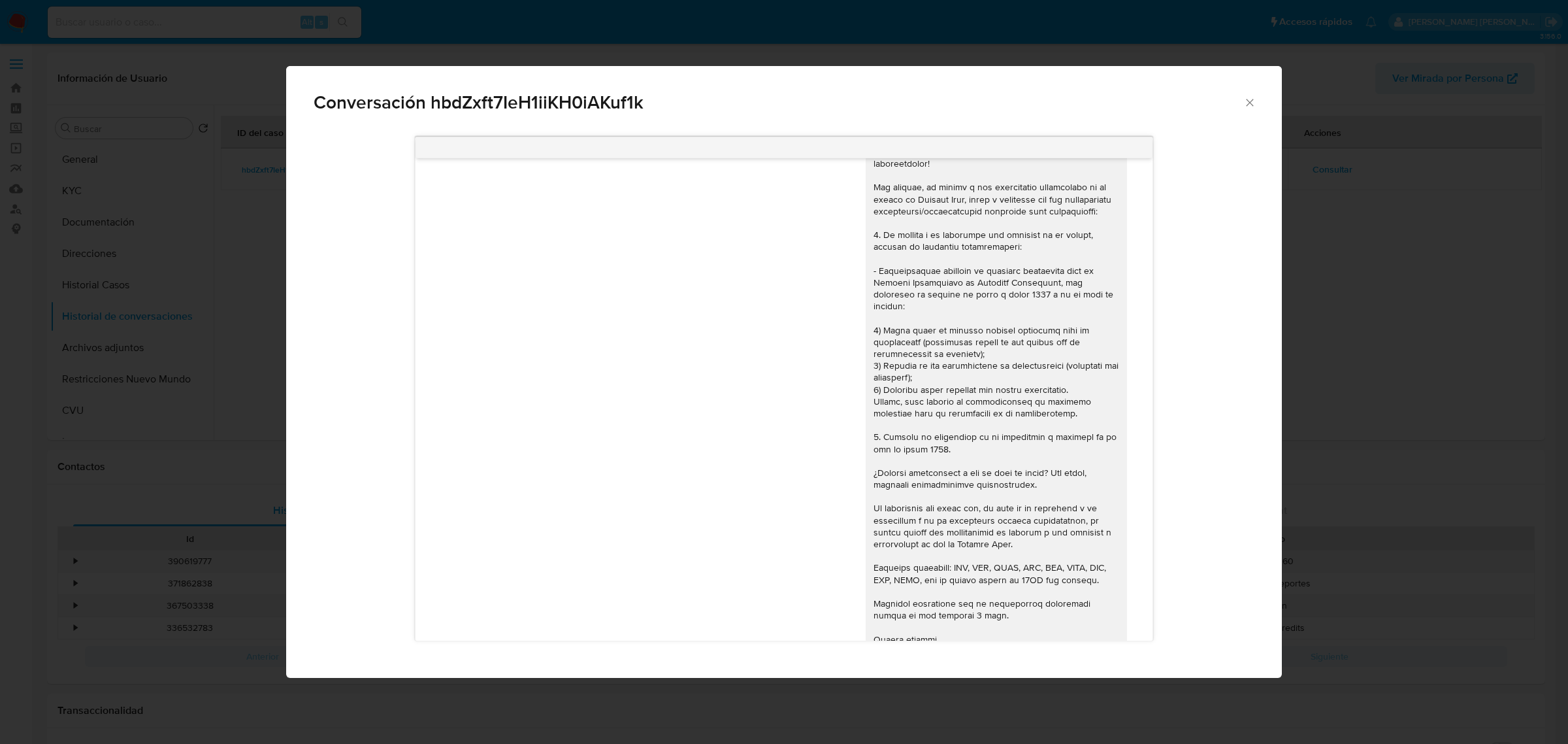
click at [1250, 105] on icon "Cerrar" at bounding box center [1250, 103] width 13 height 13
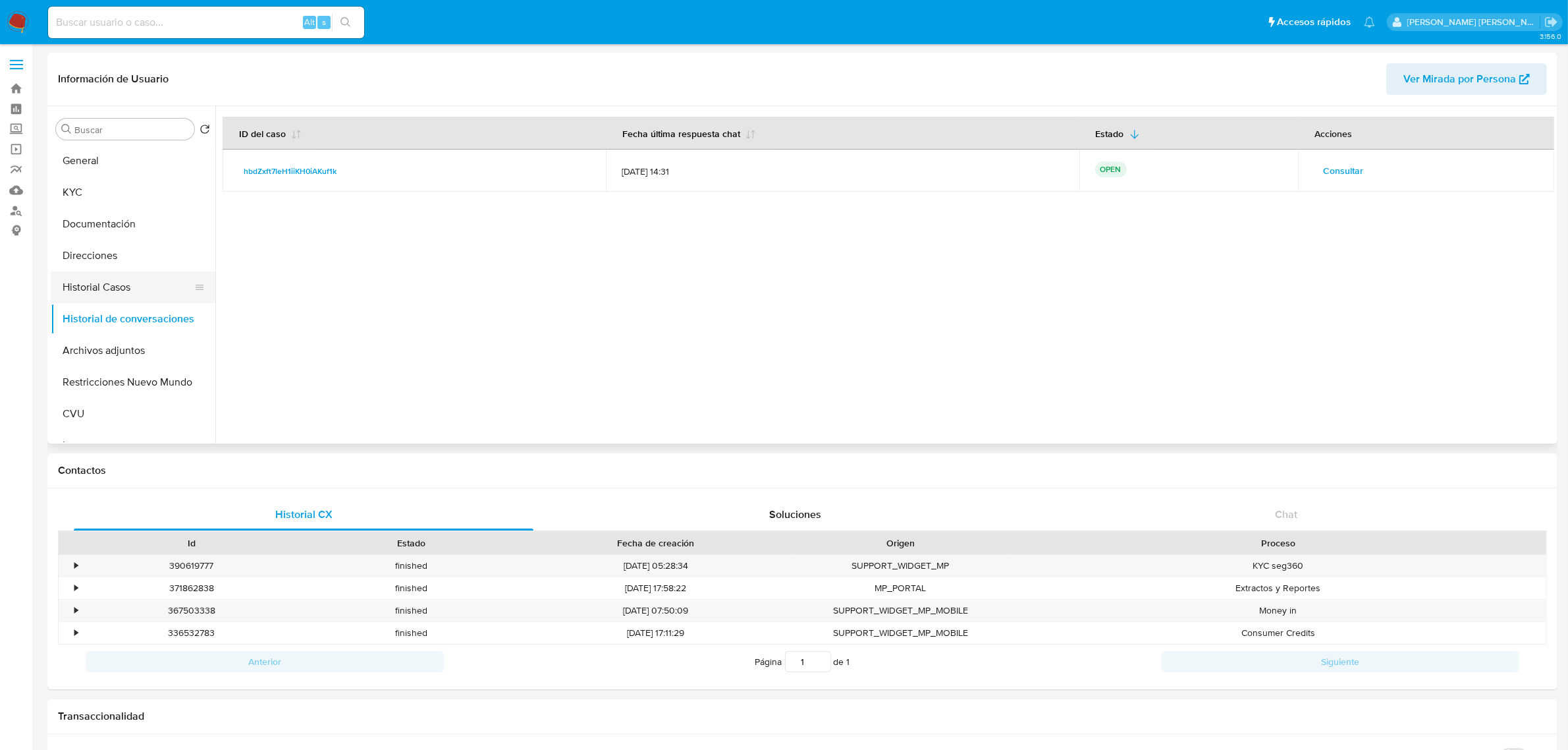
click at [120, 283] on button "Historial Casos" at bounding box center [128, 287] width 154 height 31
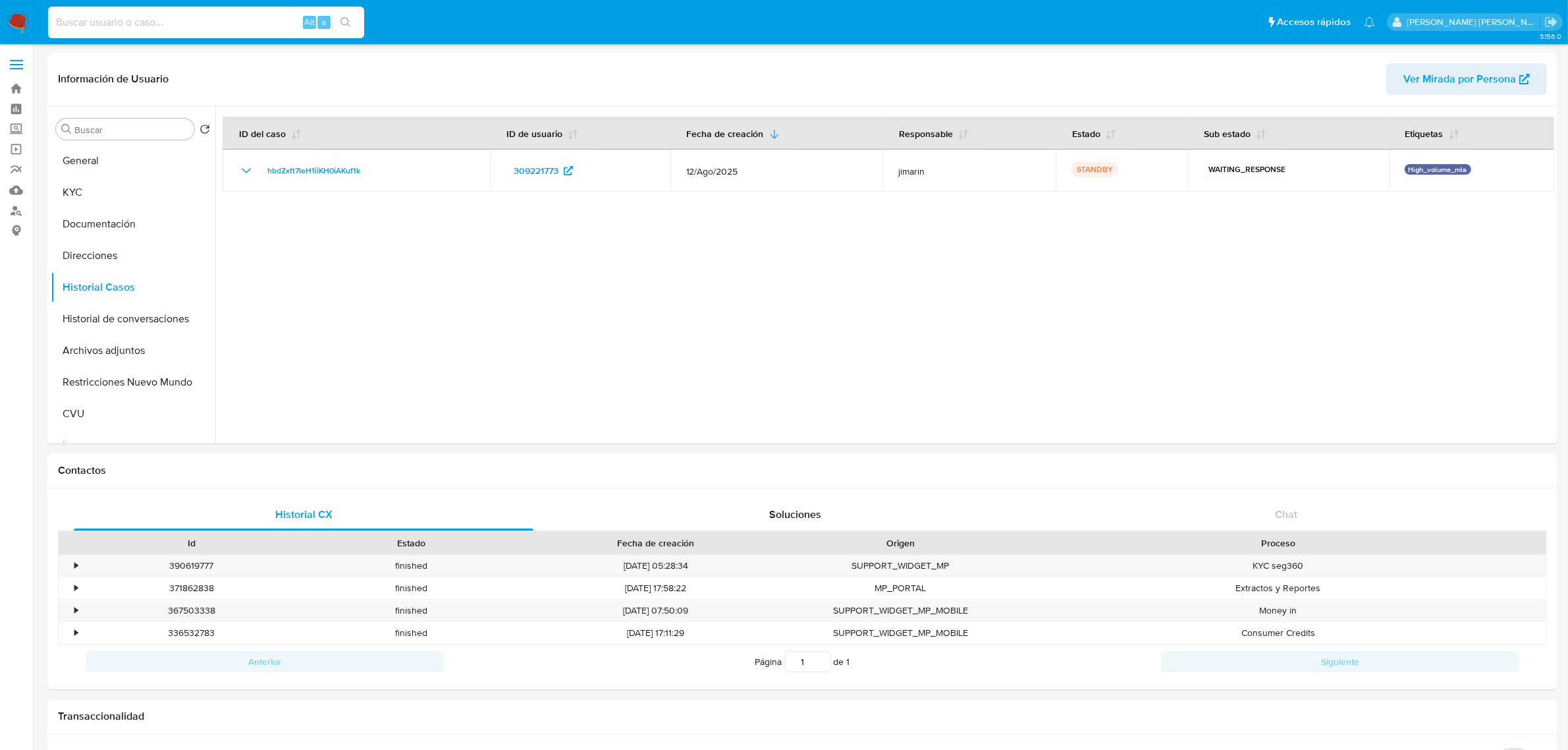
click at [131, 27] on input at bounding box center [206, 23] width 316 height 17
paste input "257114868"
type input "257114868"
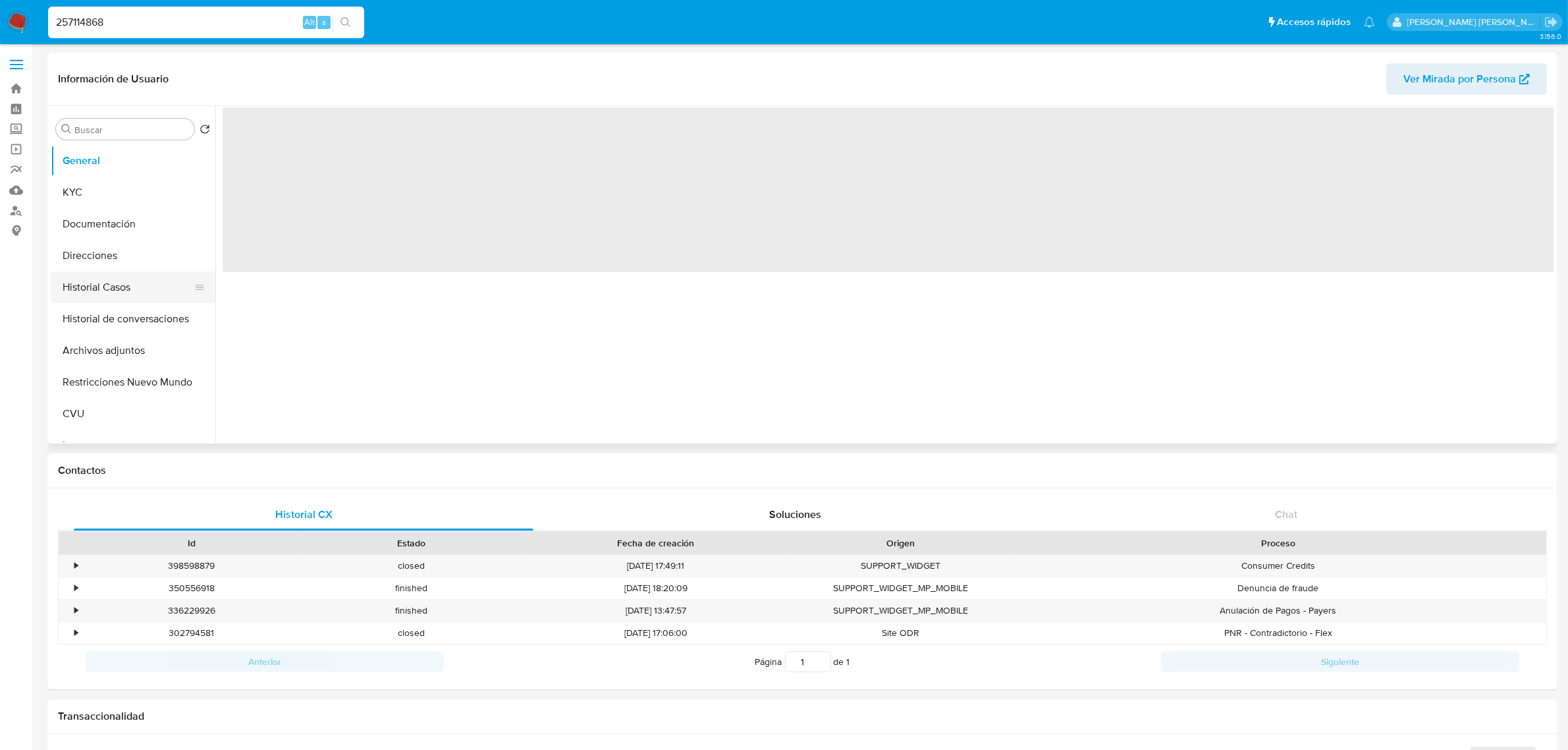
click at [86, 291] on button "Historial Casos" at bounding box center [128, 287] width 154 height 31
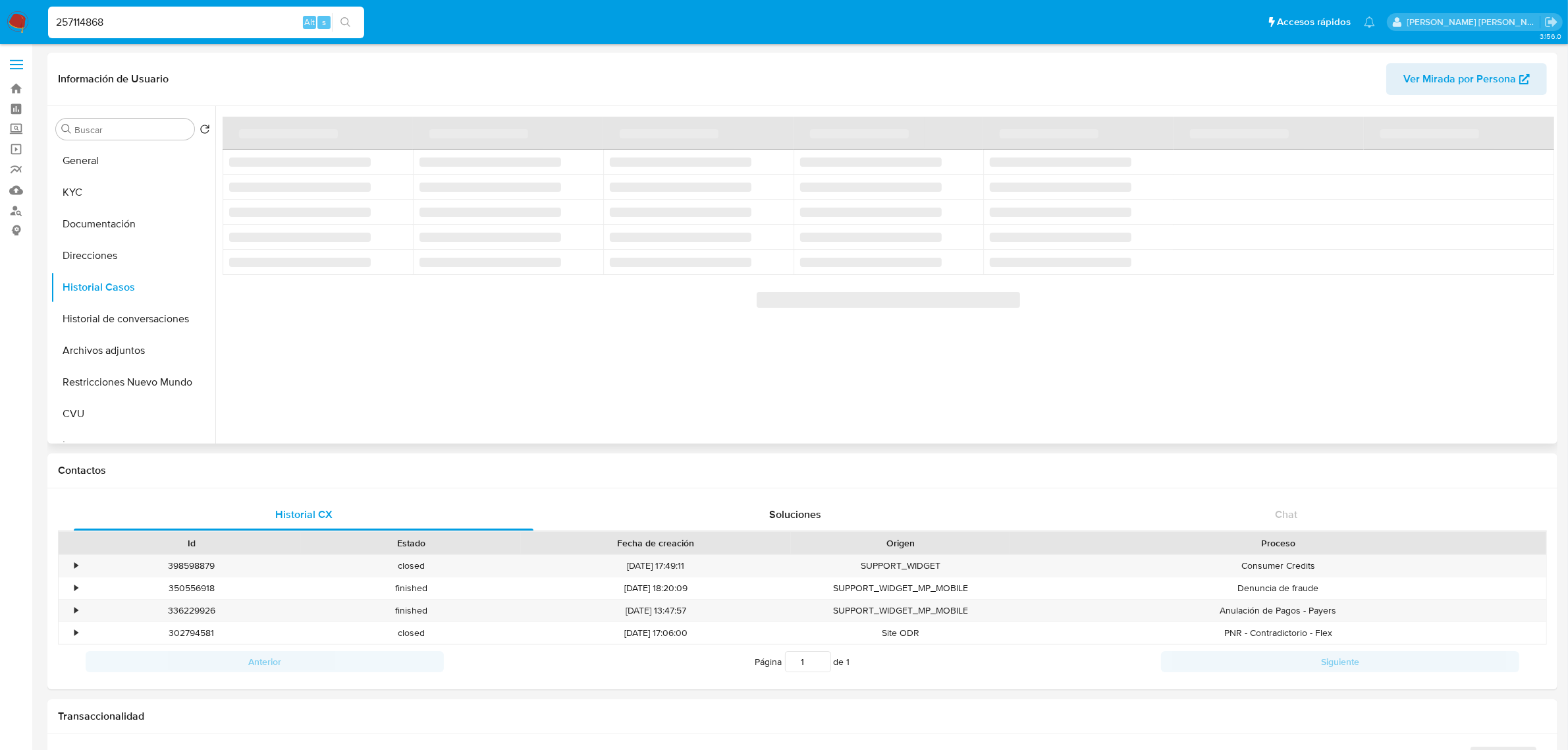
select select "10"
